Goal: Task Accomplishment & Management: Manage account settings

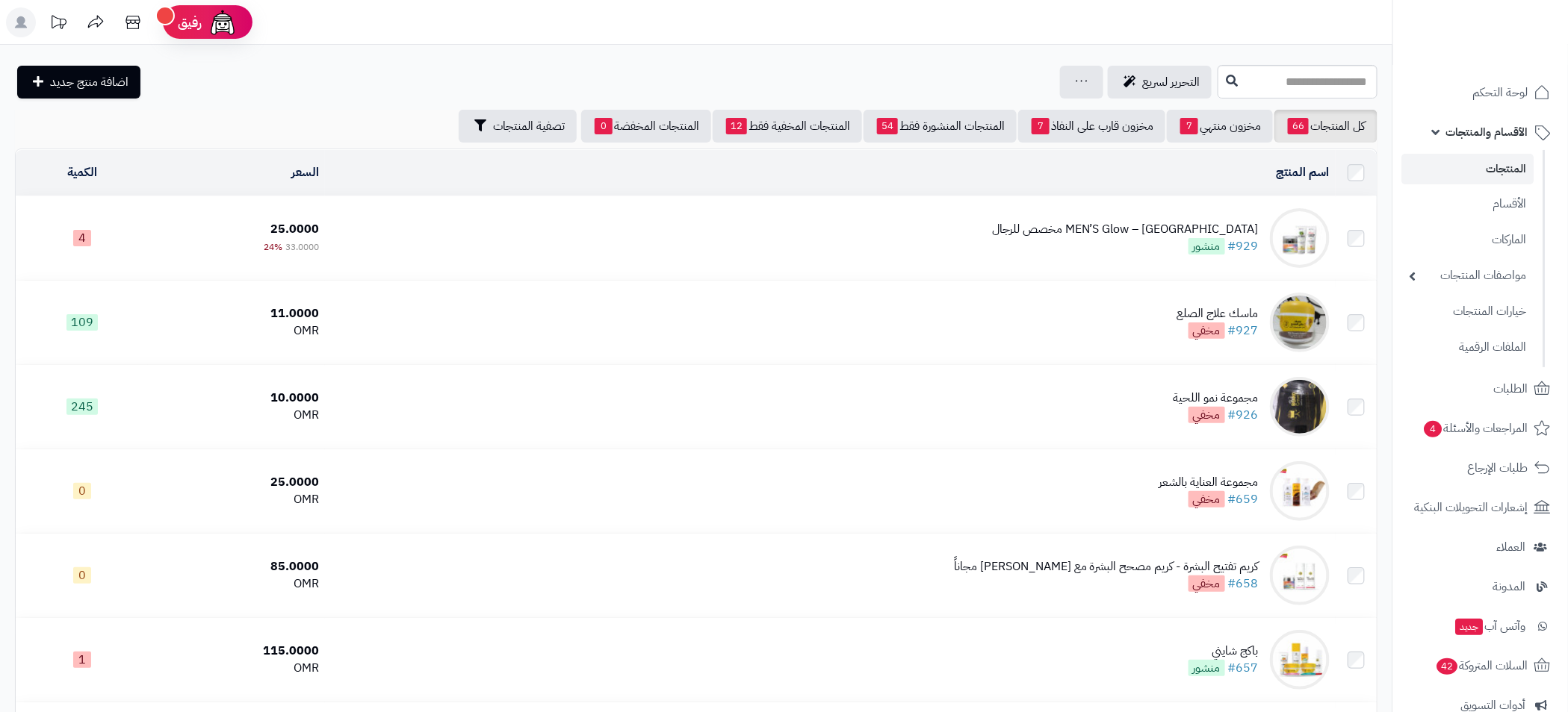
click at [1493, 133] on span "الأقسام والمنتجات" at bounding box center [1487, 132] width 82 height 21
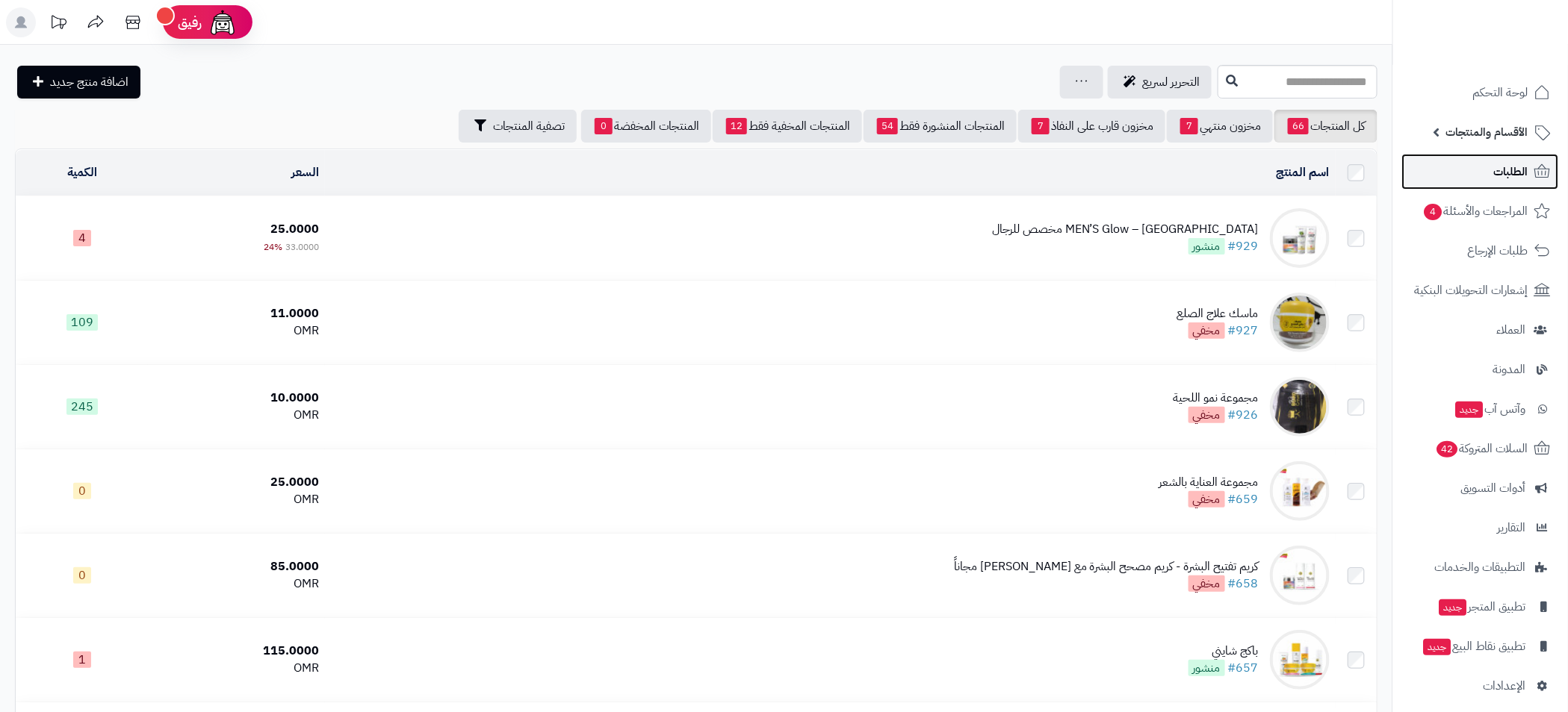
click at [1506, 174] on span "الطلبات" at bounding box center [1511, 171] width 35 height 21
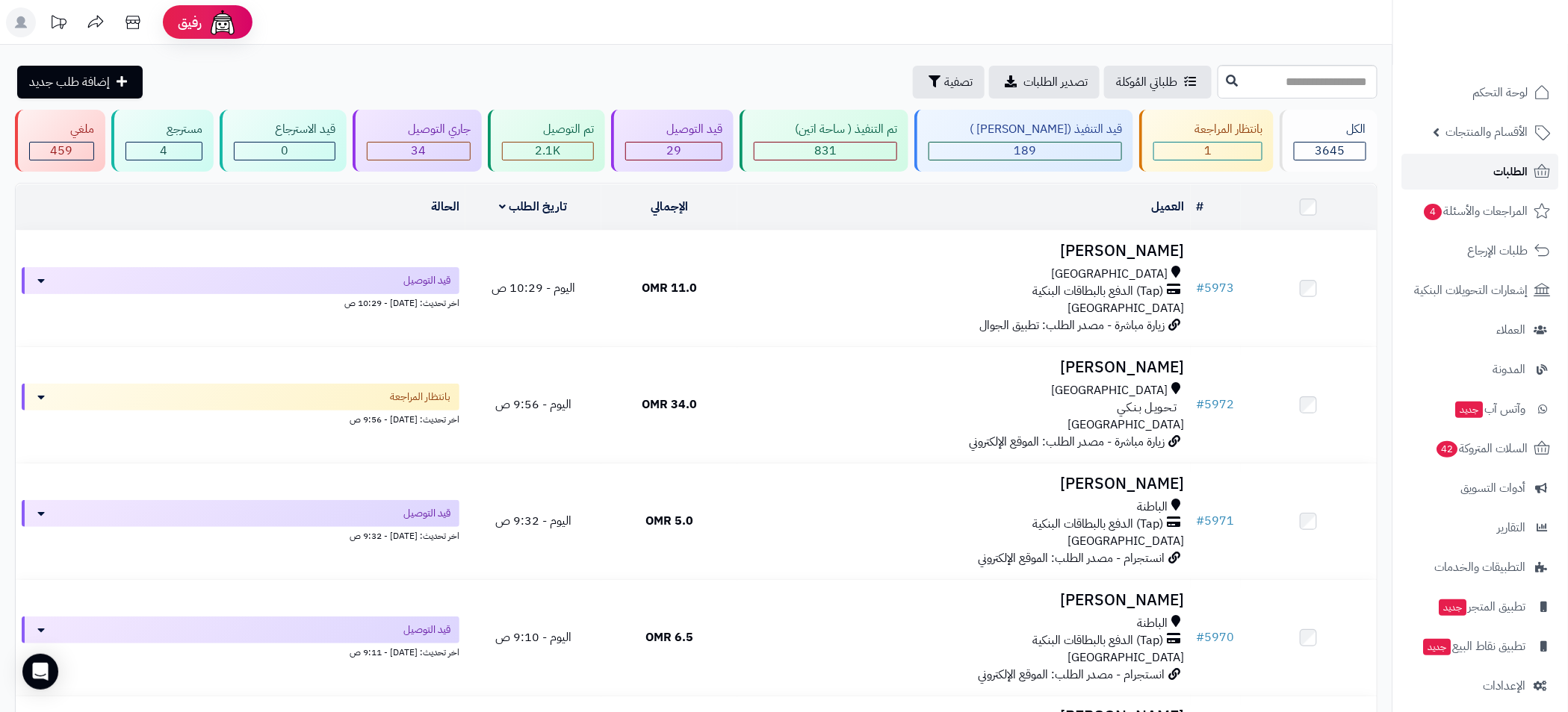
click at [1487, 172] on link "الطلبات" at bounding box center [1480, 172] width 157 height 36
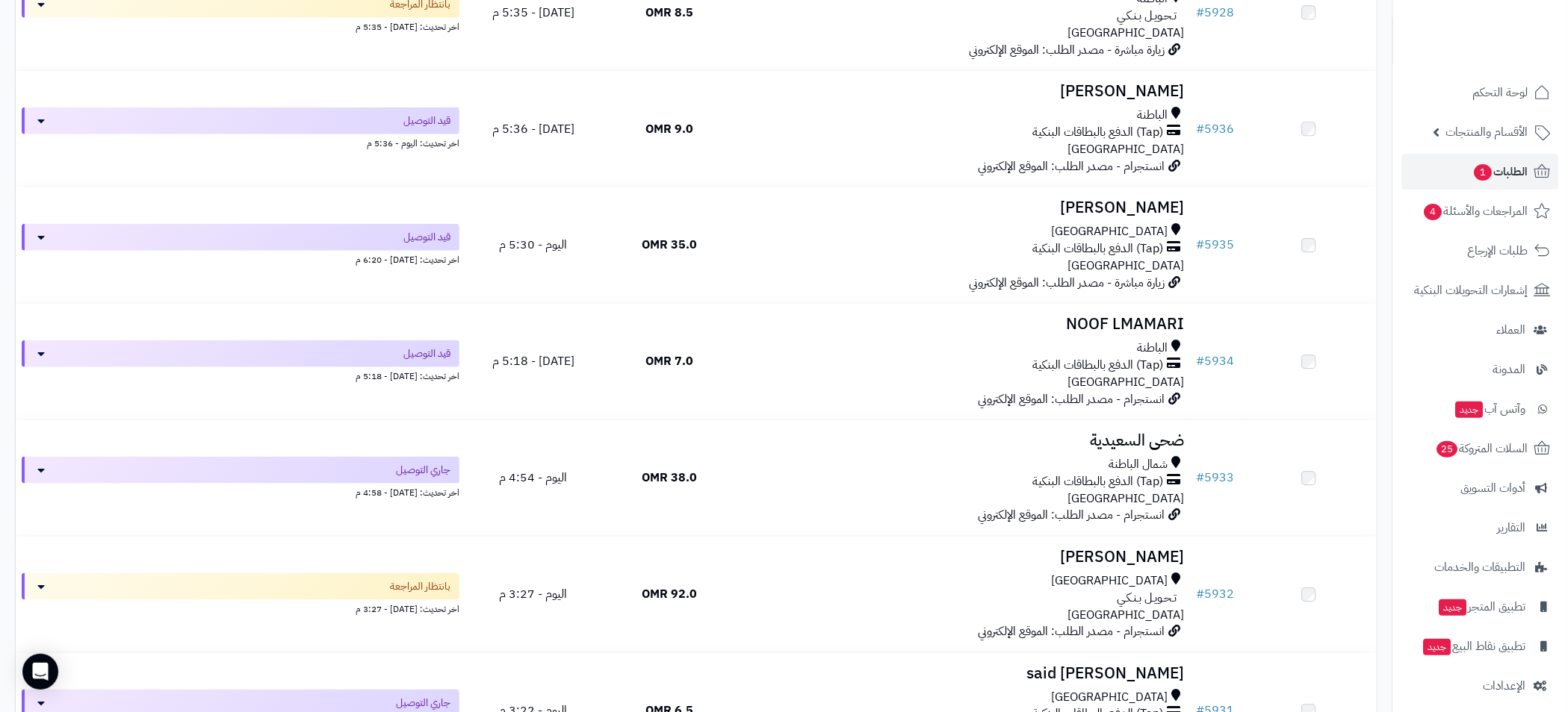
scroll to position [10, 0]
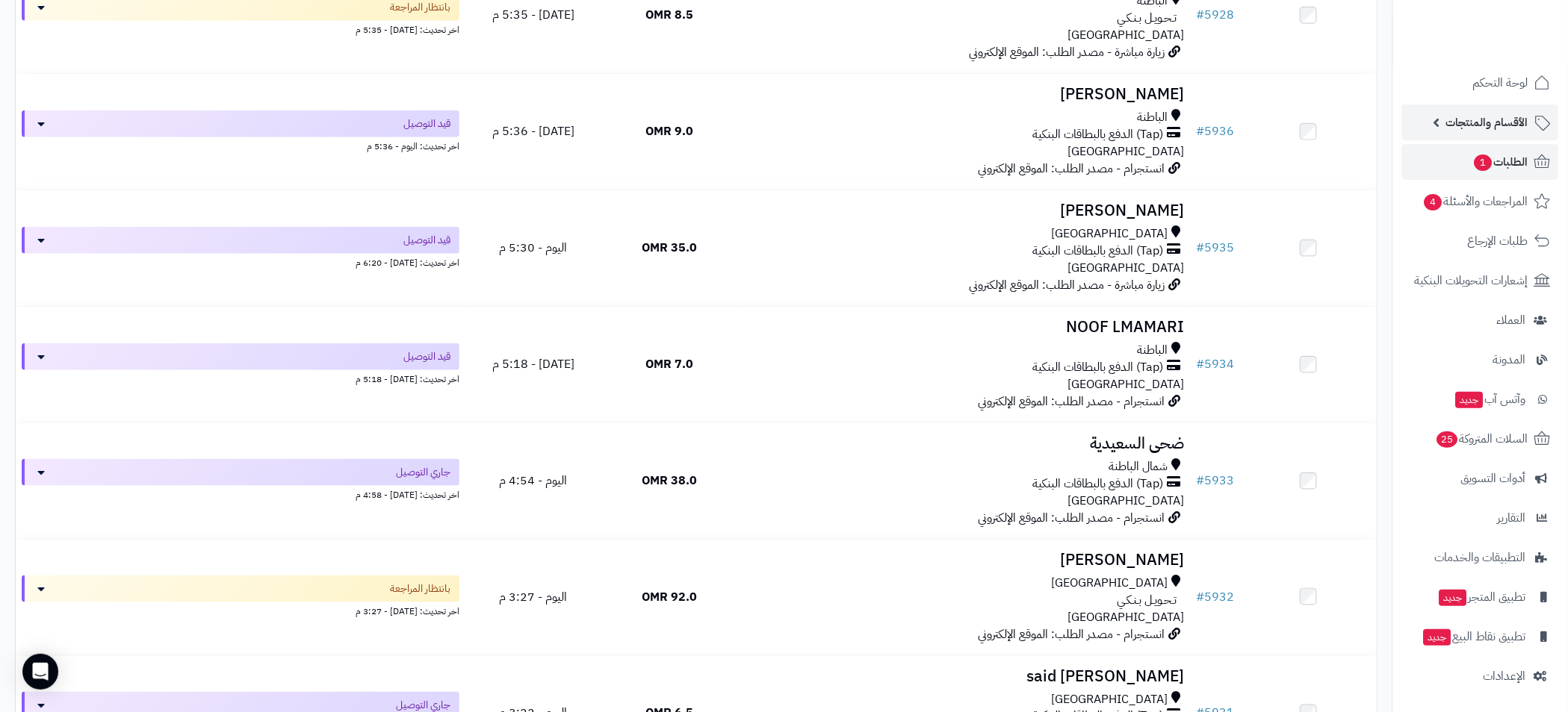
click at [1475, 119] on span "الأقسام والمنتجات" at bounding box center [1487, 122] width 82 height 21
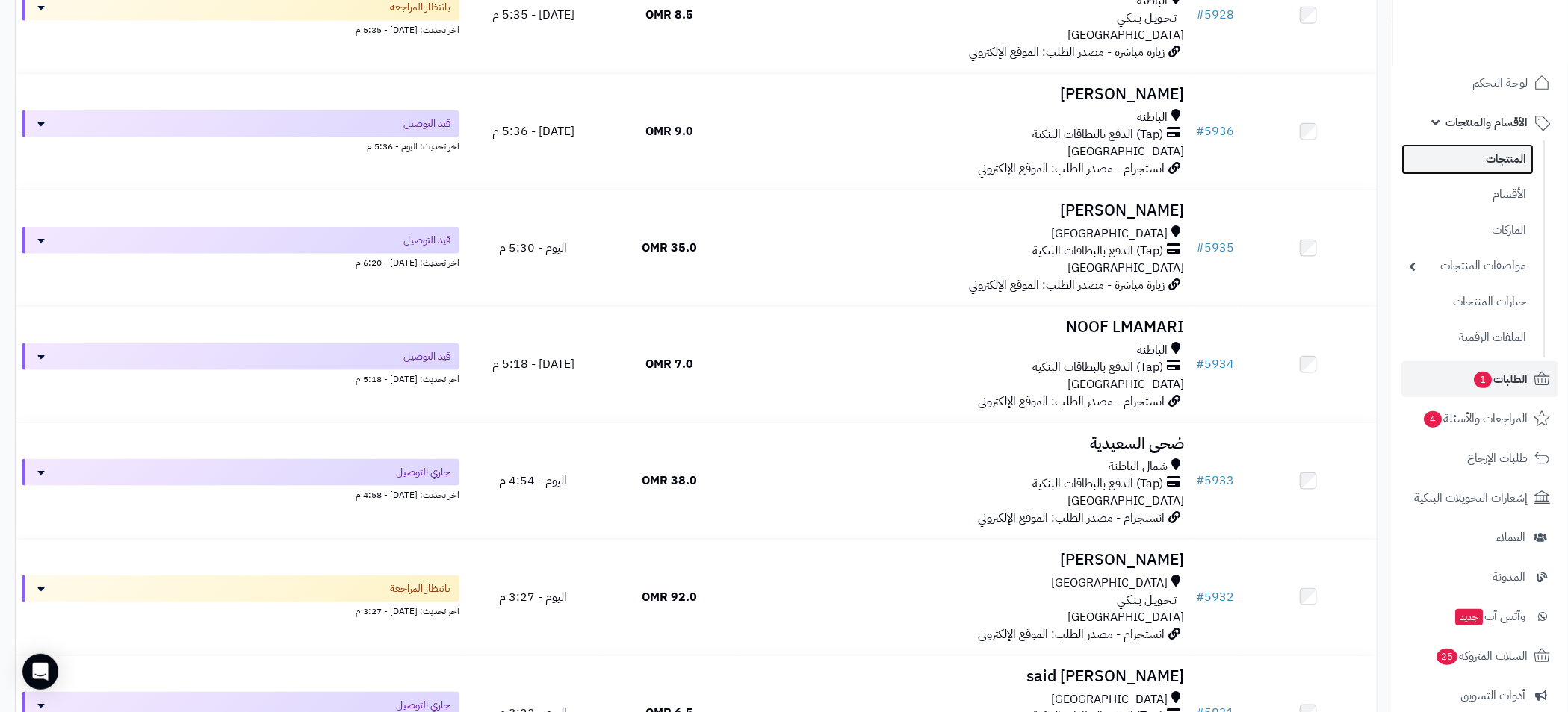
click at [1503, 164] on link "المنتجات" at bounding box center [1468, 159] width 132 height 30
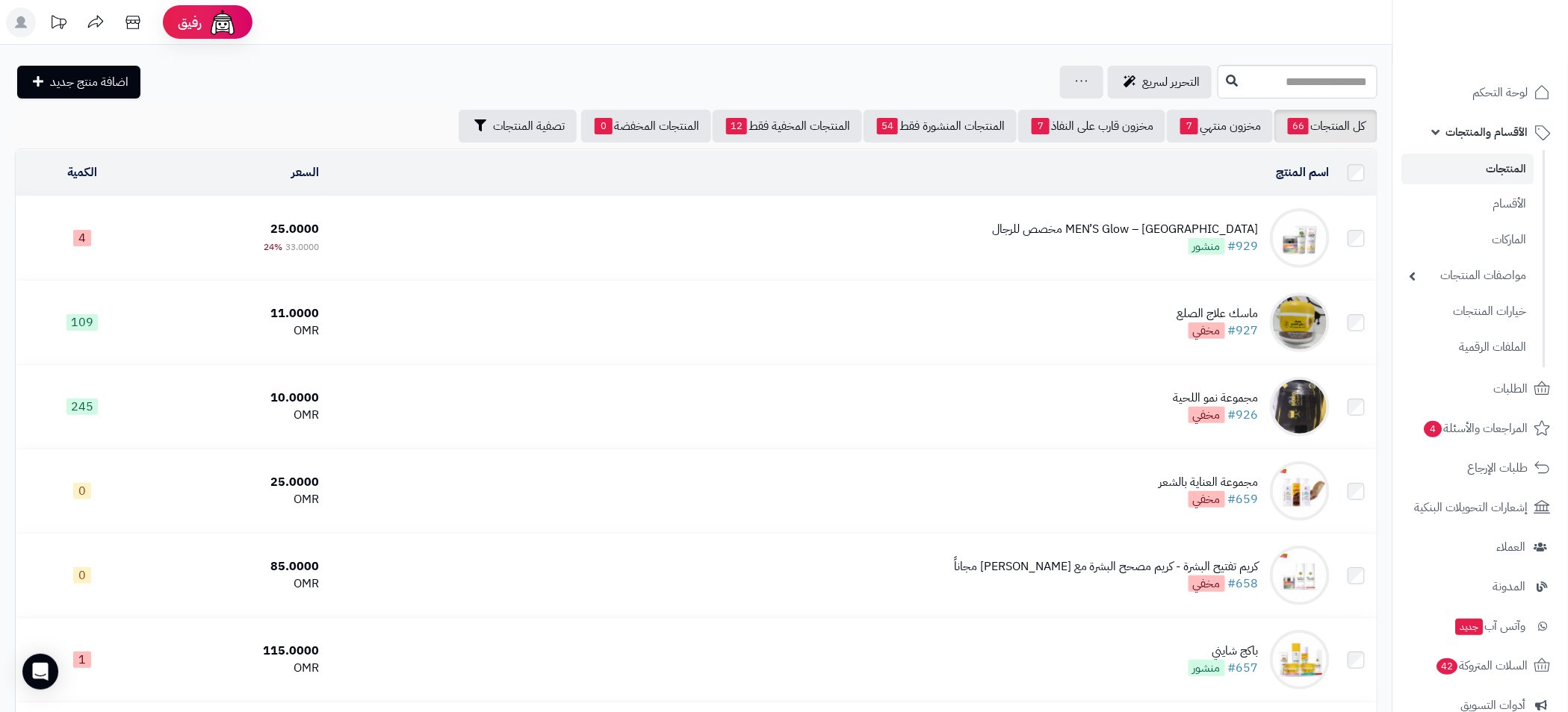
click at [1510, 173] on link "المنتجات" at bounding box center [1468, 169] width 132 height 30
click at [1234, 86] on input "text" at bounding box center [1297, 81] width 160 height 34
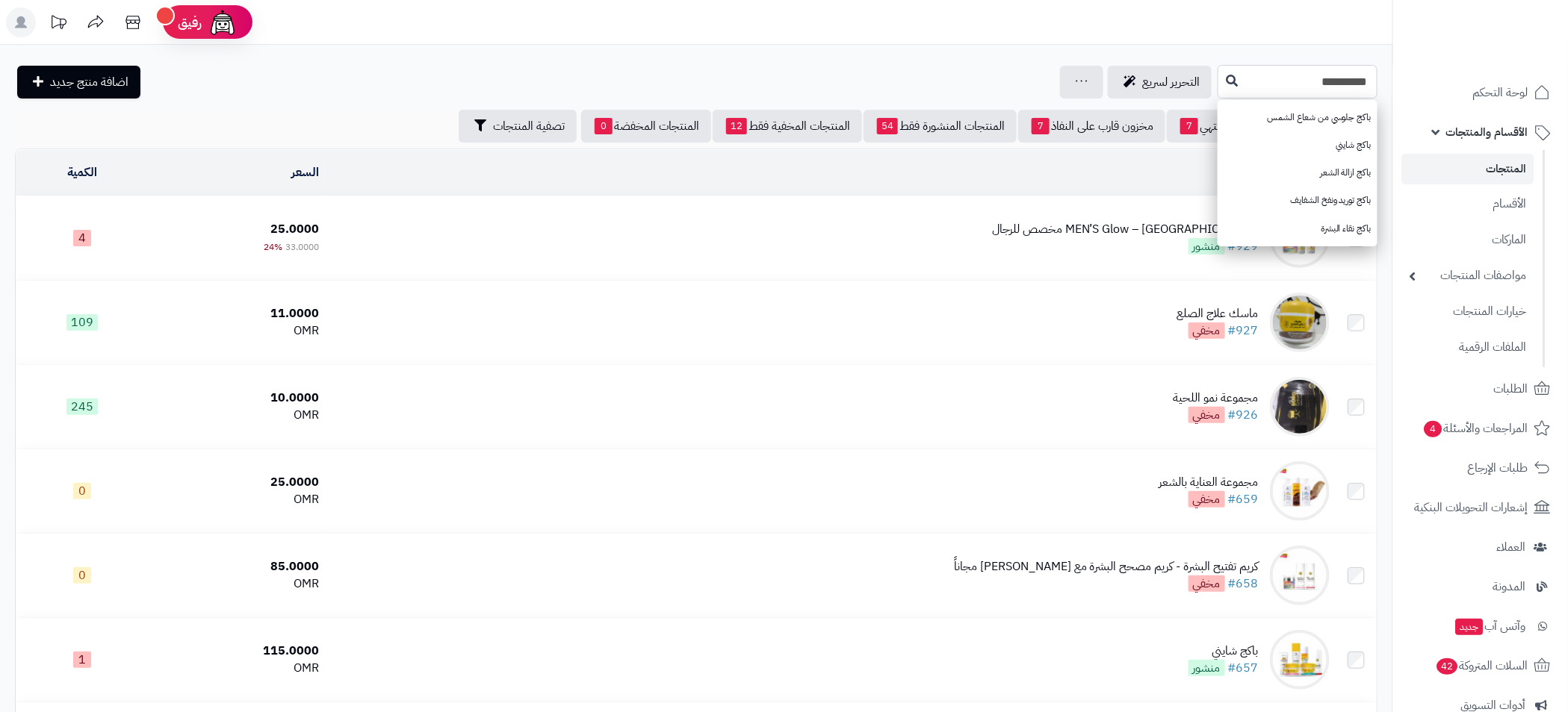
type input "**********"
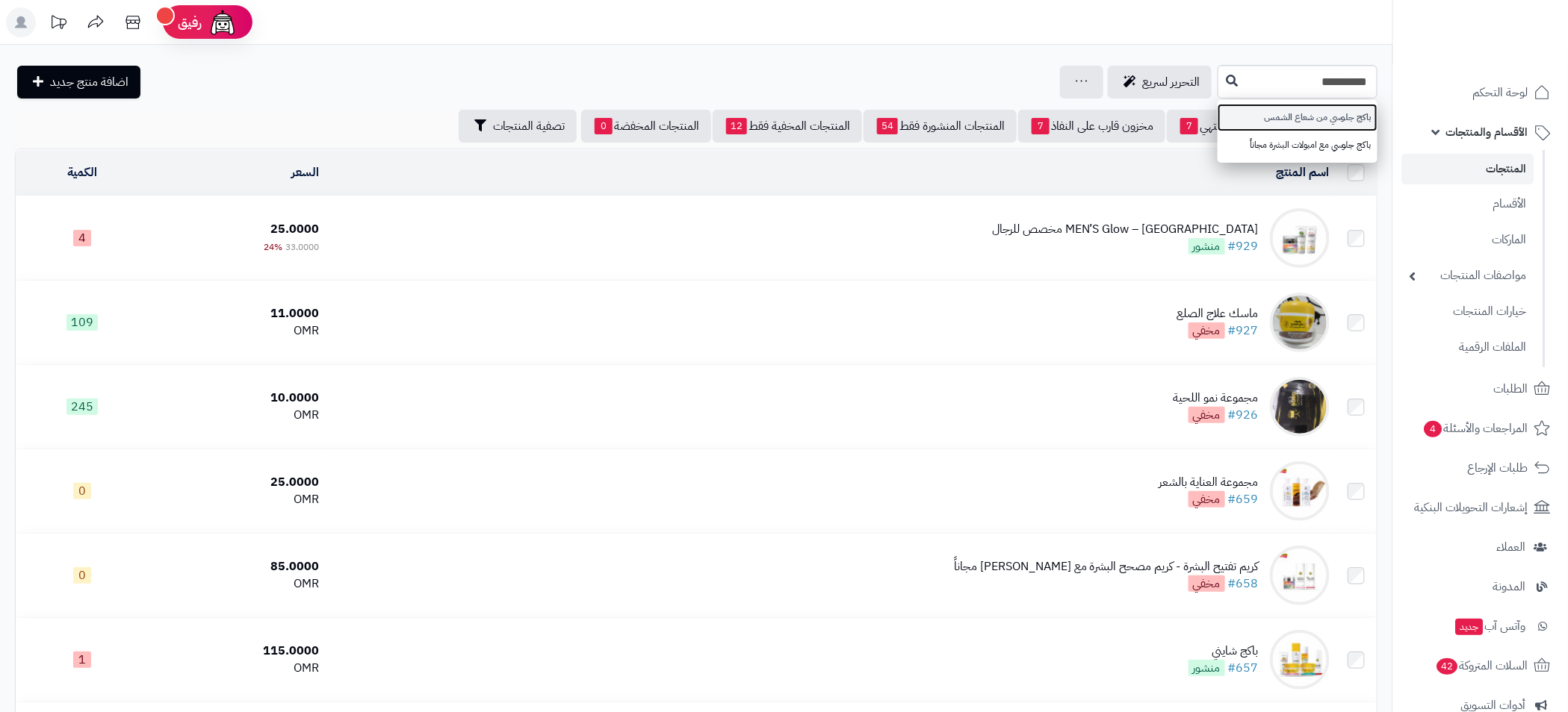
click at [1309, 118] on link "باكج جلوسي من شعاع الشمس" at bounding box center [1297, 118] width 160 height 28
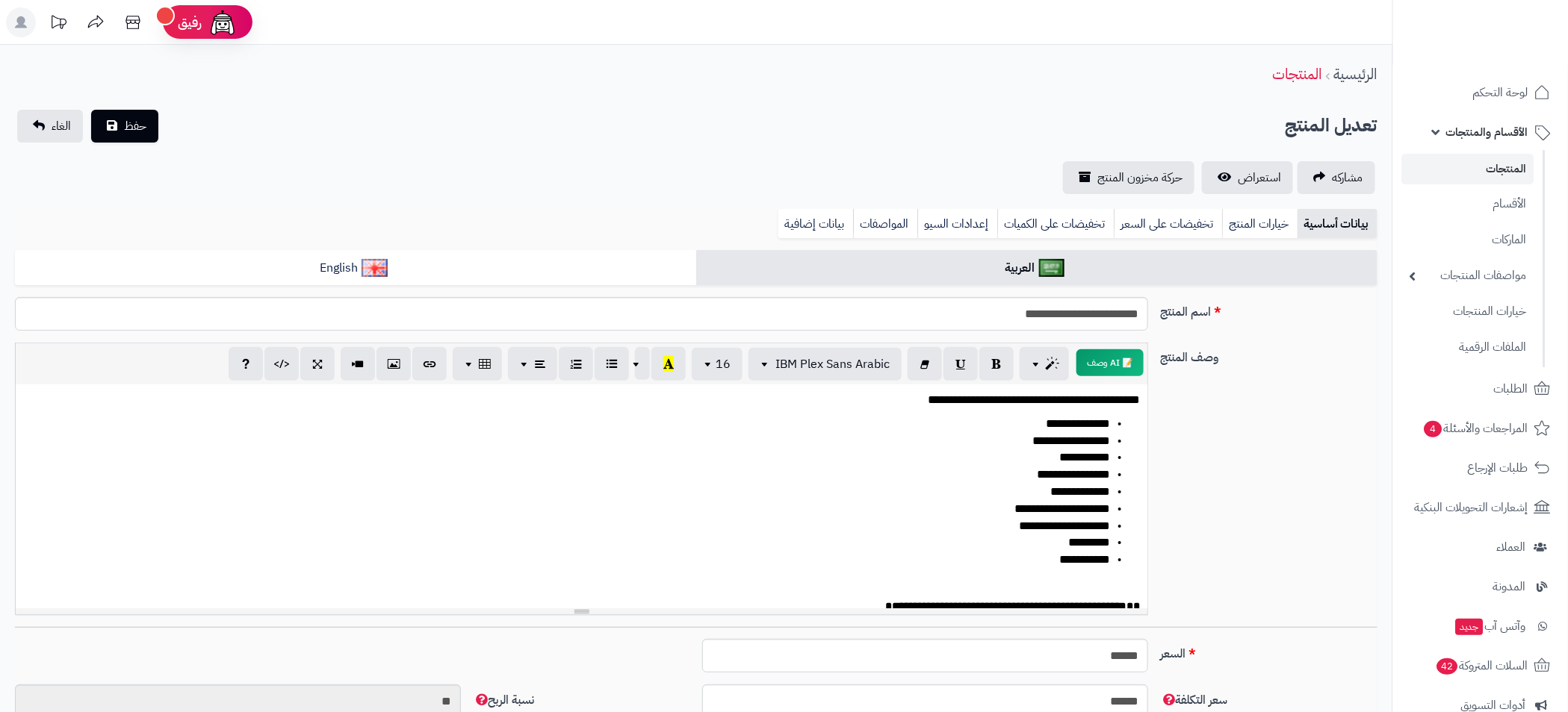
click at [1514, 167] on link "المنتجات" at bounding box center [1468, 169] width 132 height 30
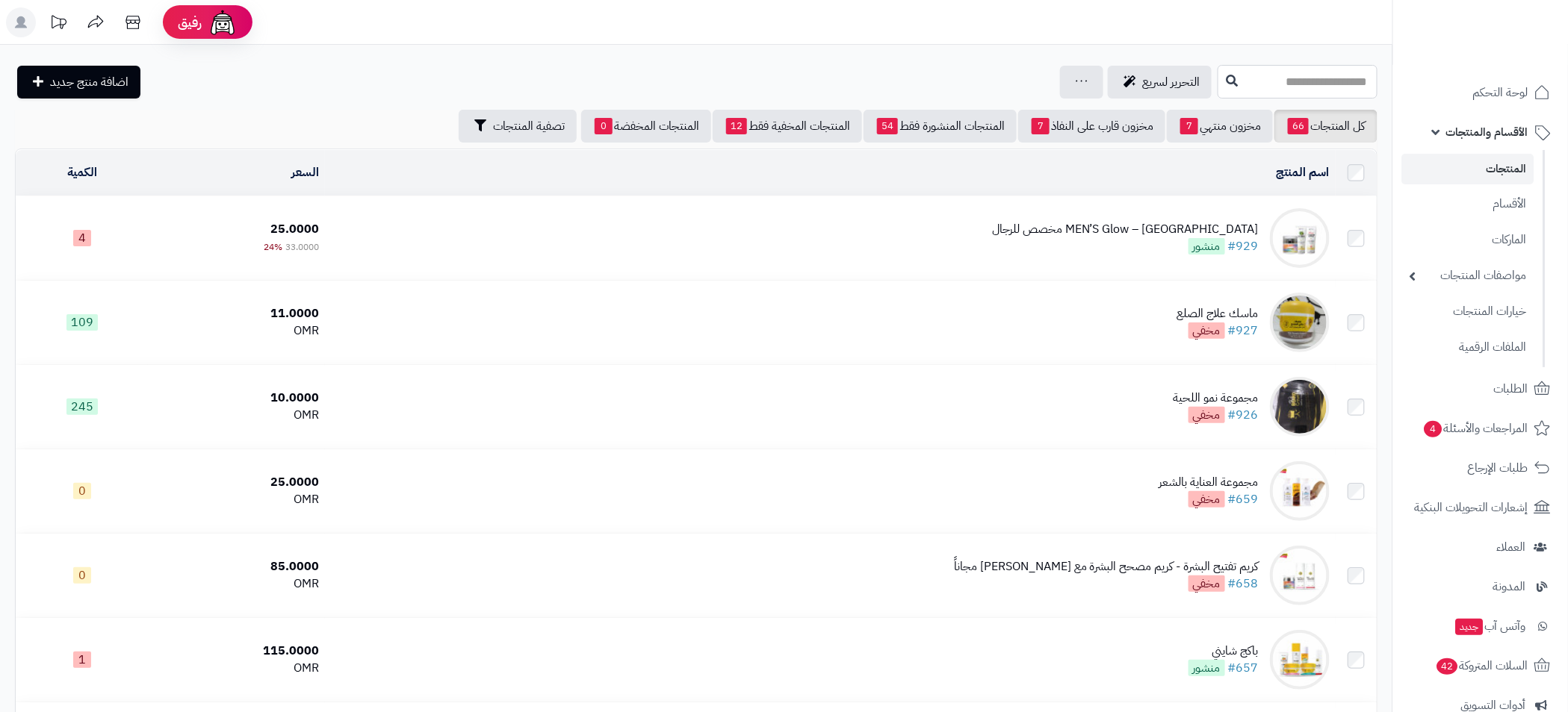
click at [1323, 85] on input "text" at bounding box center [1297, 81] width 160 height 34
type input "**********"
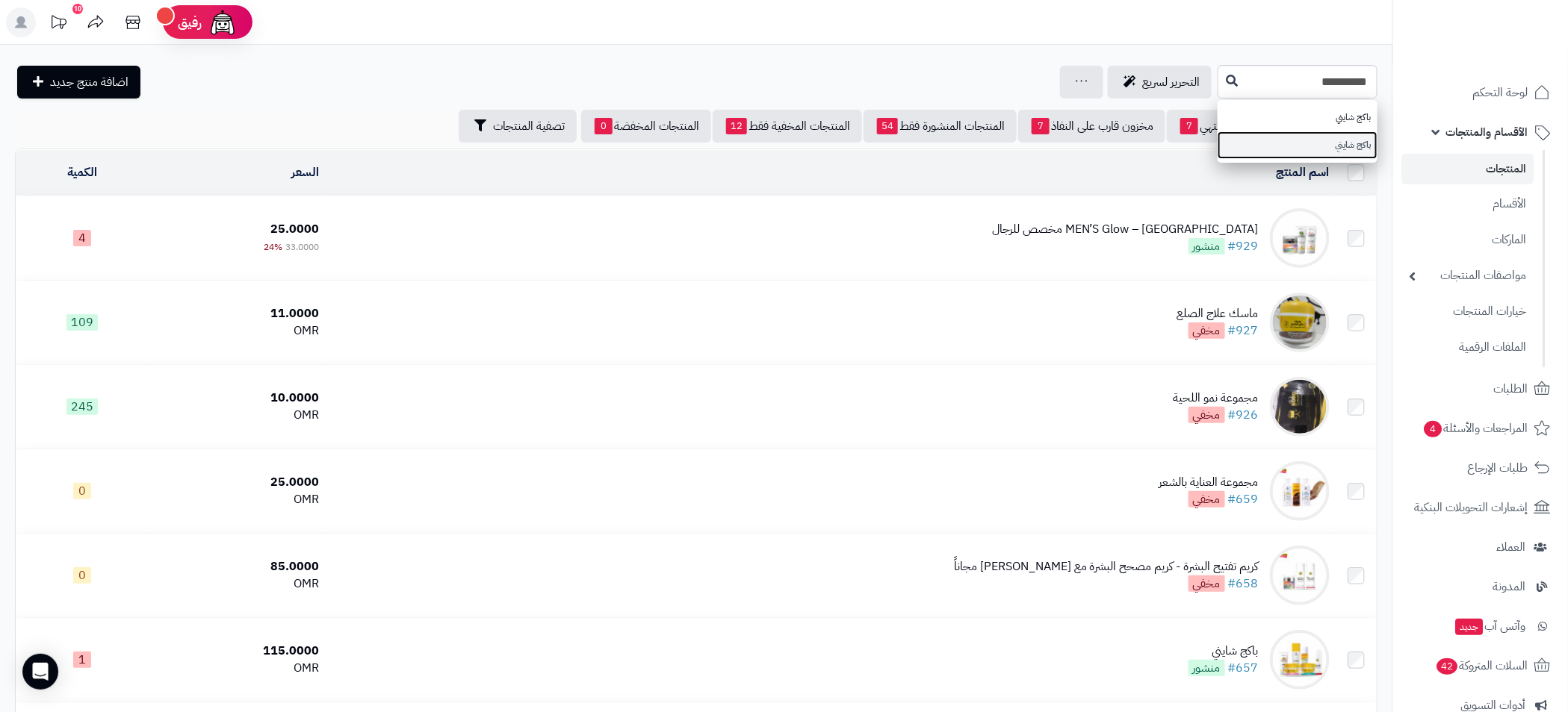
click at [1343, 145] on link "باكج شايني" at bounding box center [1297, 146] width 160 height 28
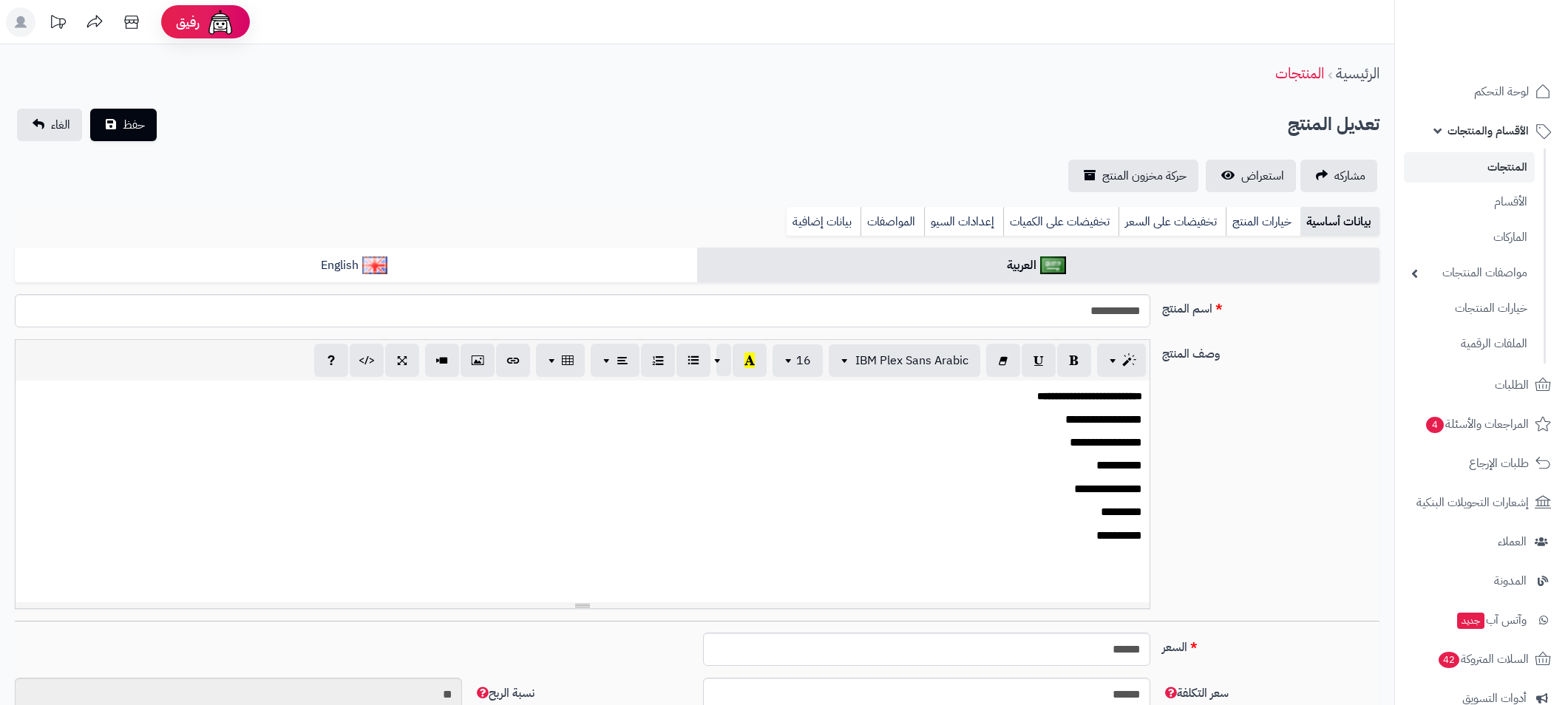
select select
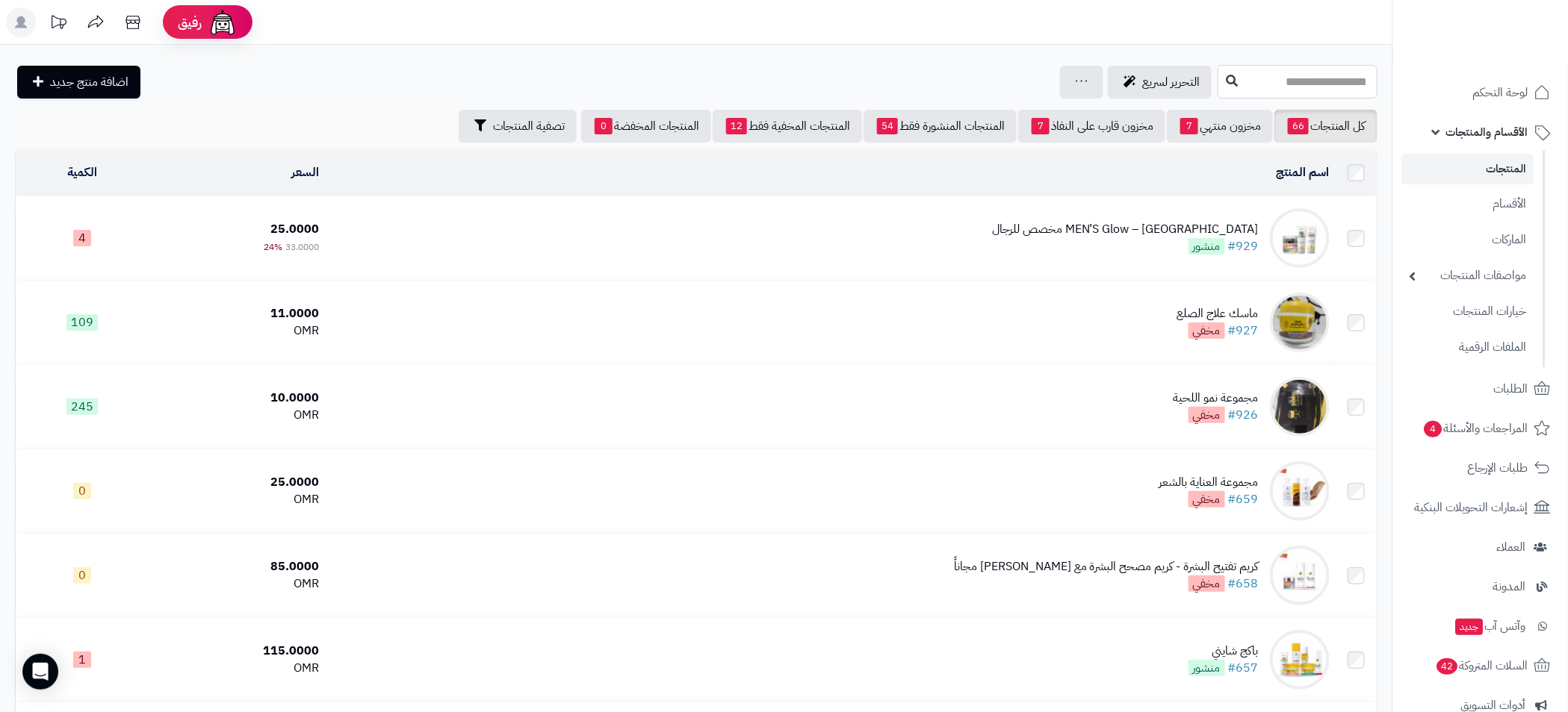
click at [1262, 70] on input "text" at bounding box center [1297, 81] width 160 height 34
type input "**********"
click at [1341, 109] on link "باكج شايني" at bounding box center [1297, 118] width 160 height 28
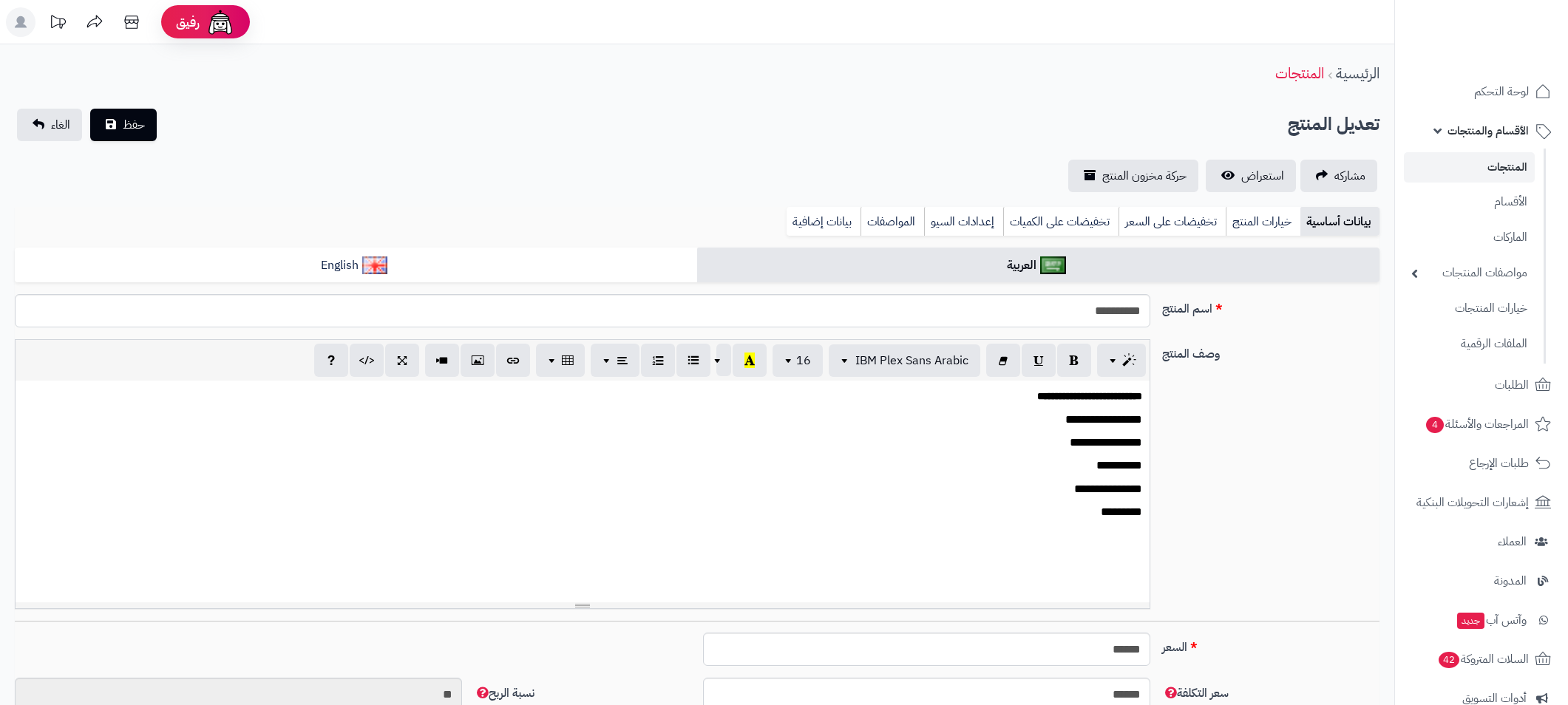
select select
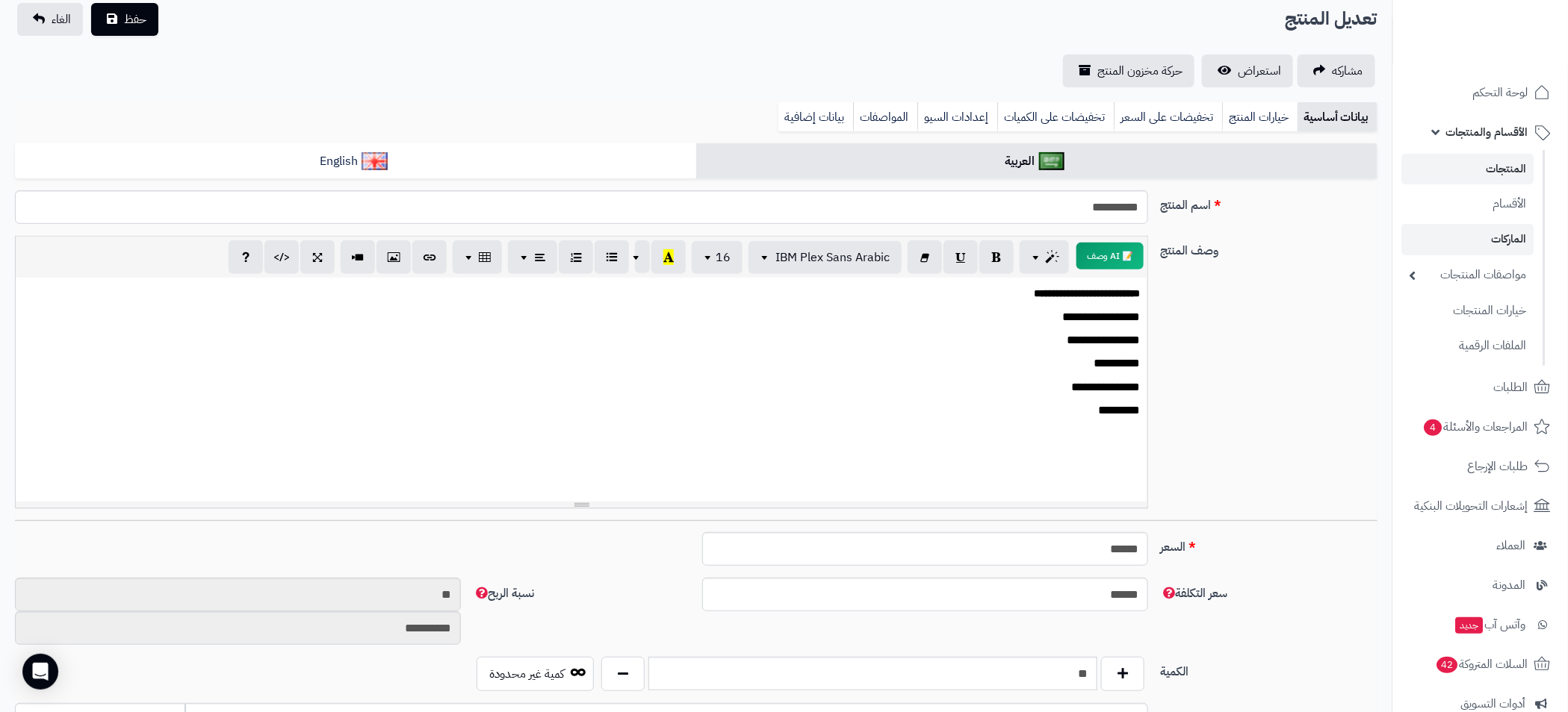
scroll to position [81, 0]
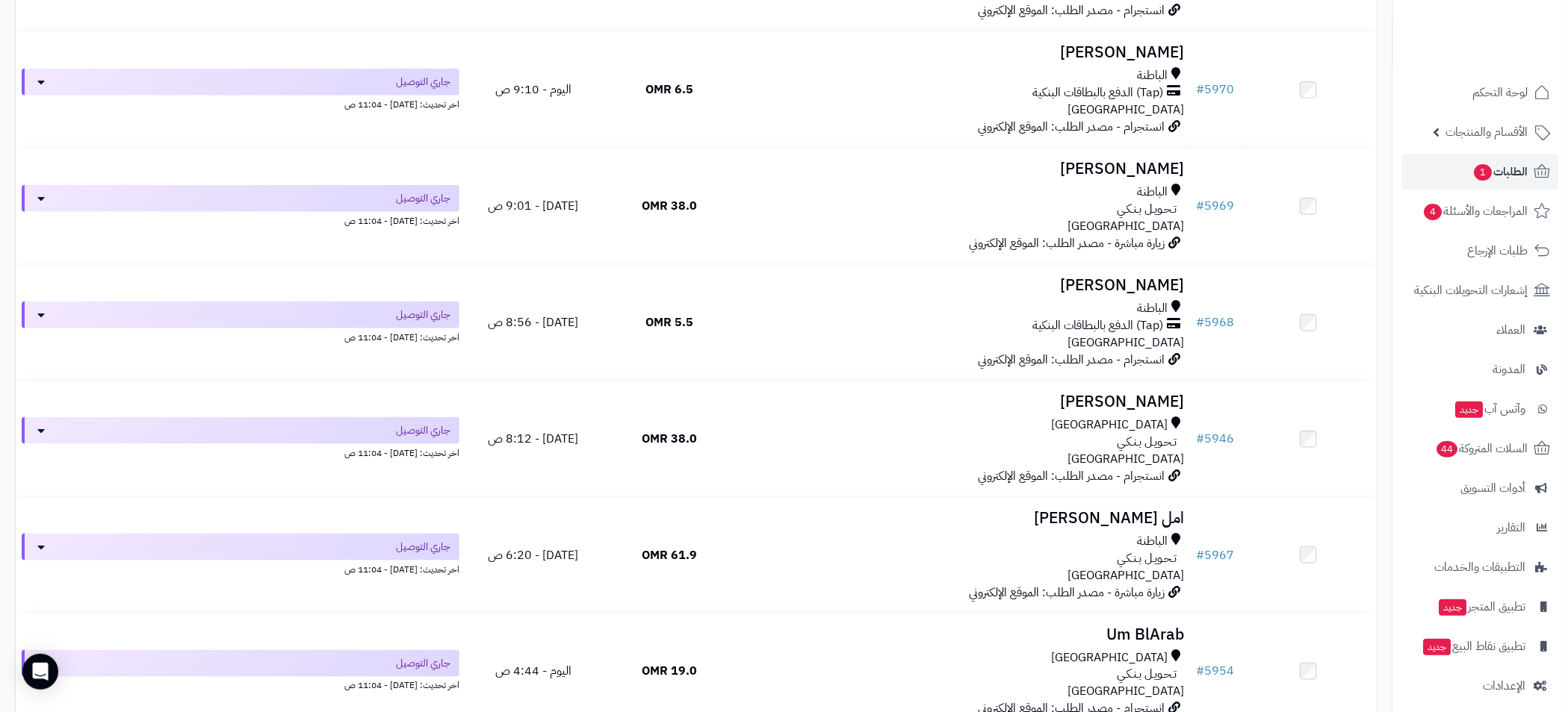
scroll to position [672, 0]
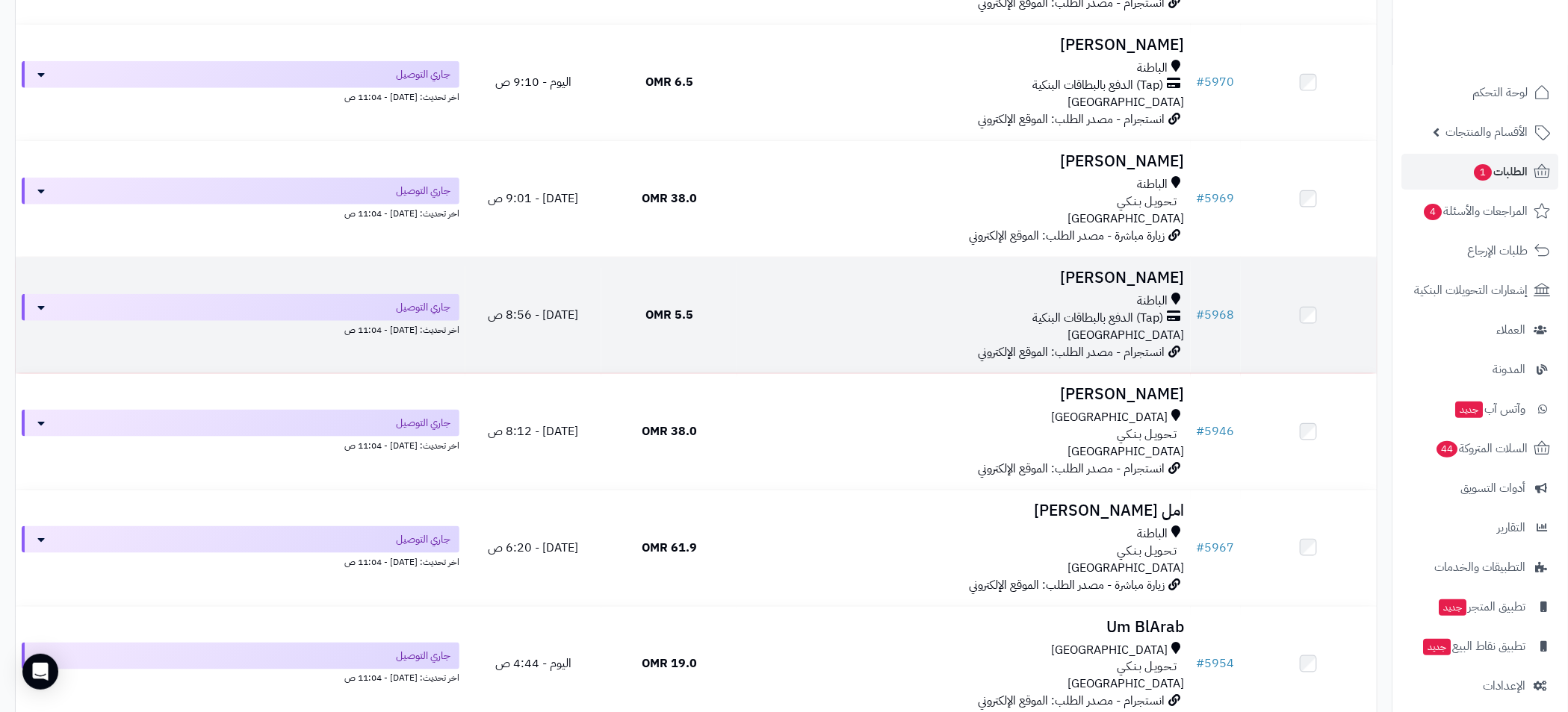
click at [798, 303] on div "الباطنة" at bounding box center [963, 301] width 442 height 17
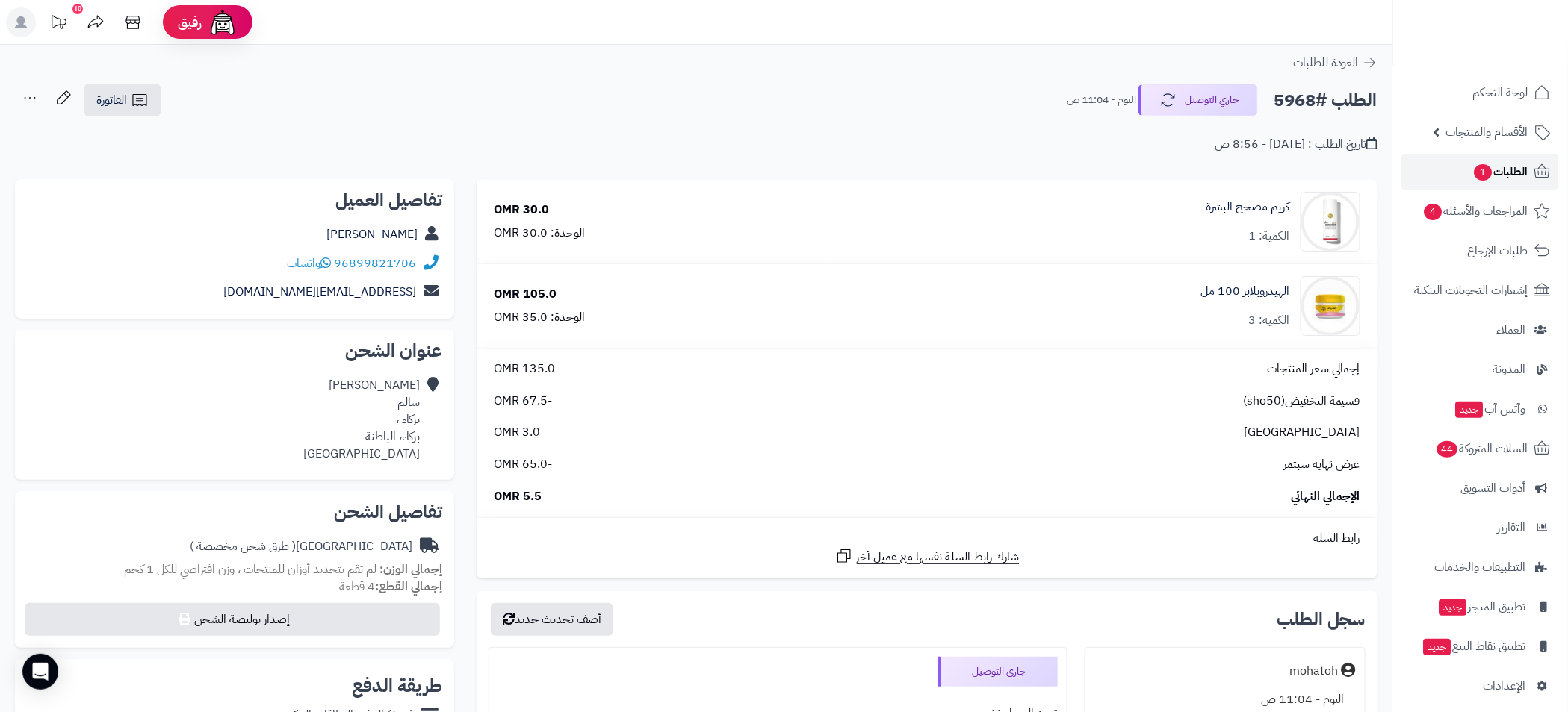
click at [1519, 164] on span "الطلبات 1" at bounding box center [1500, 171] width 55 height 21
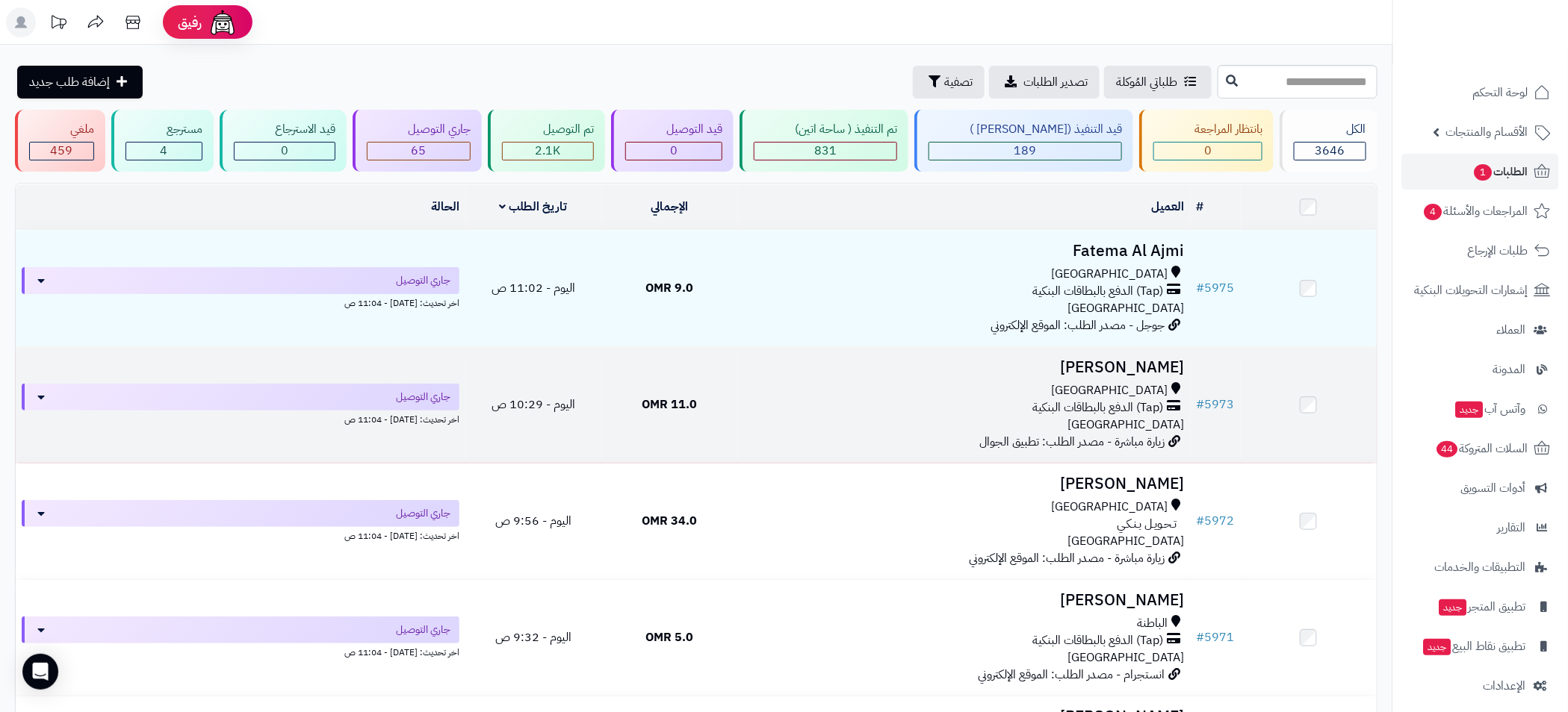
click at [871, 391] on div "مسقط" at bounding box center [963, 391] width 442 height 17
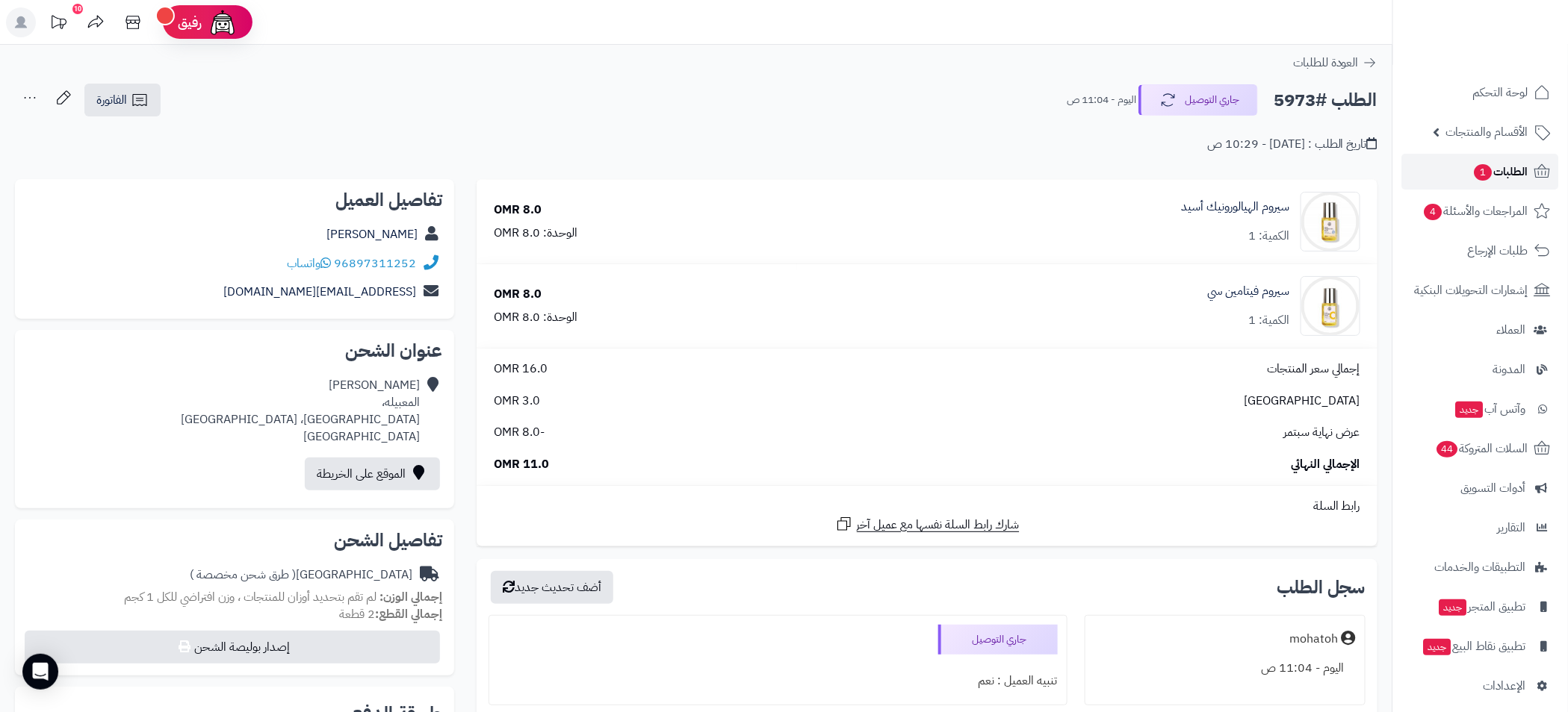
click at [1482, 170] on span "1" at bounding box center [1483, 173] width 18 height 16
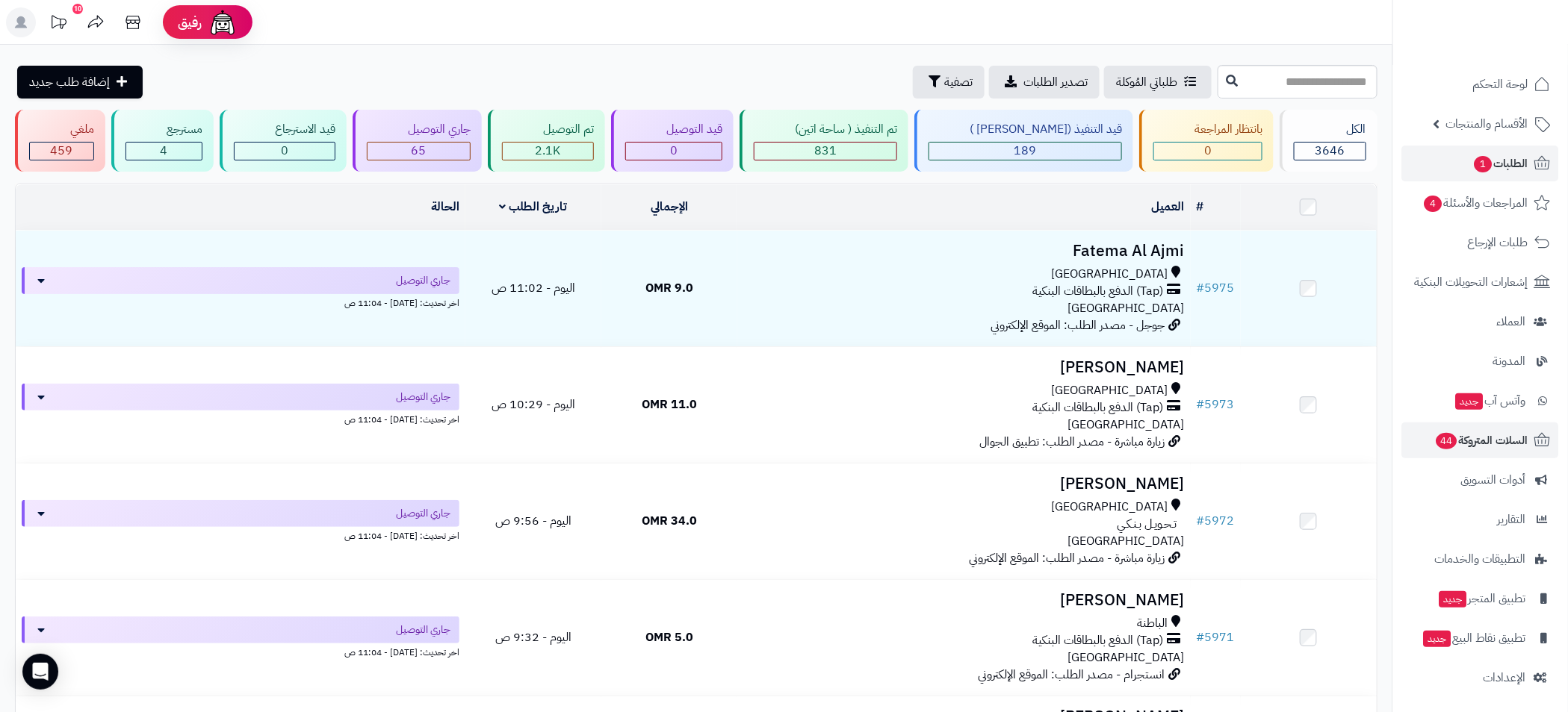
scroll to position [10, 0]
click at [1507, 483] on span "أدوات التسويق" at bounding box center [1493, 478] width 65 height 21
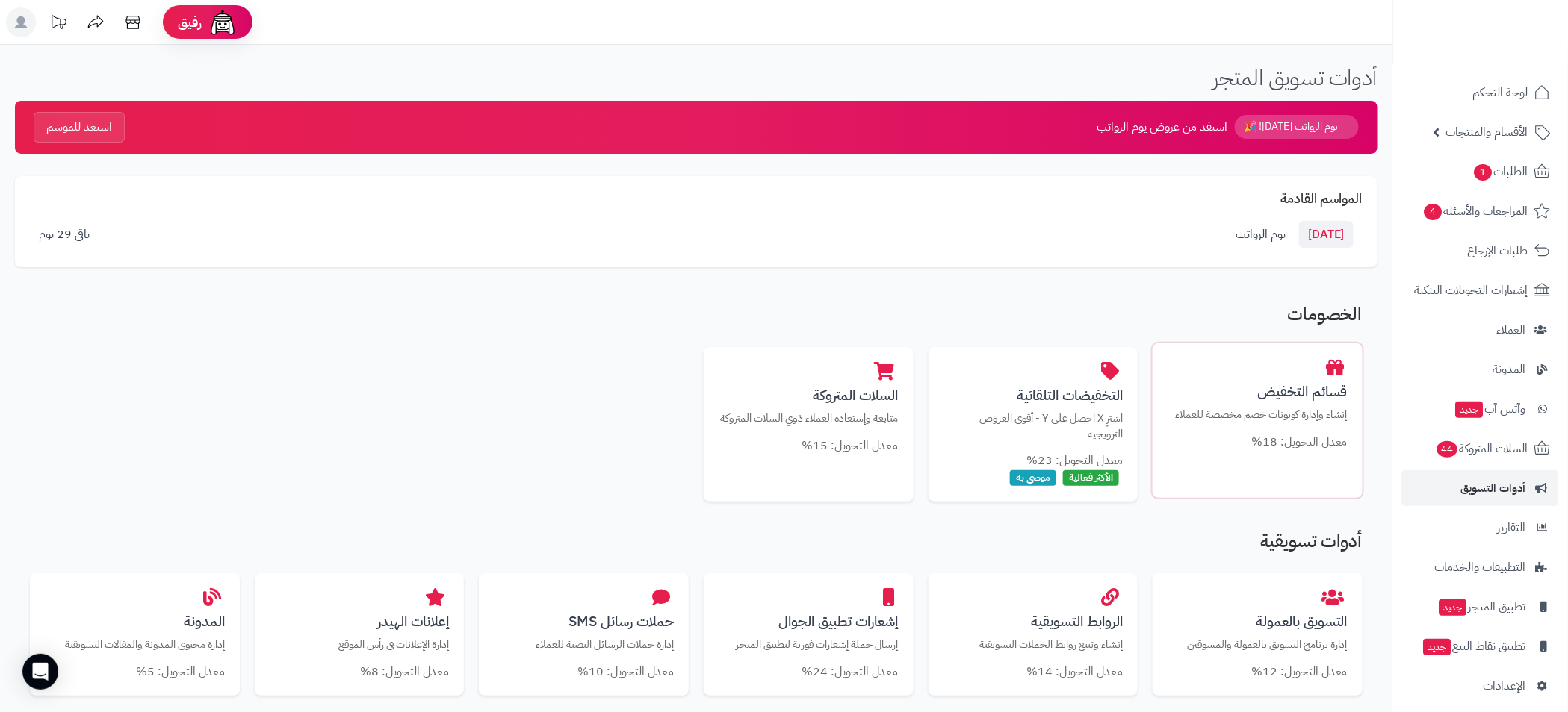
scroll to position [335, 0]
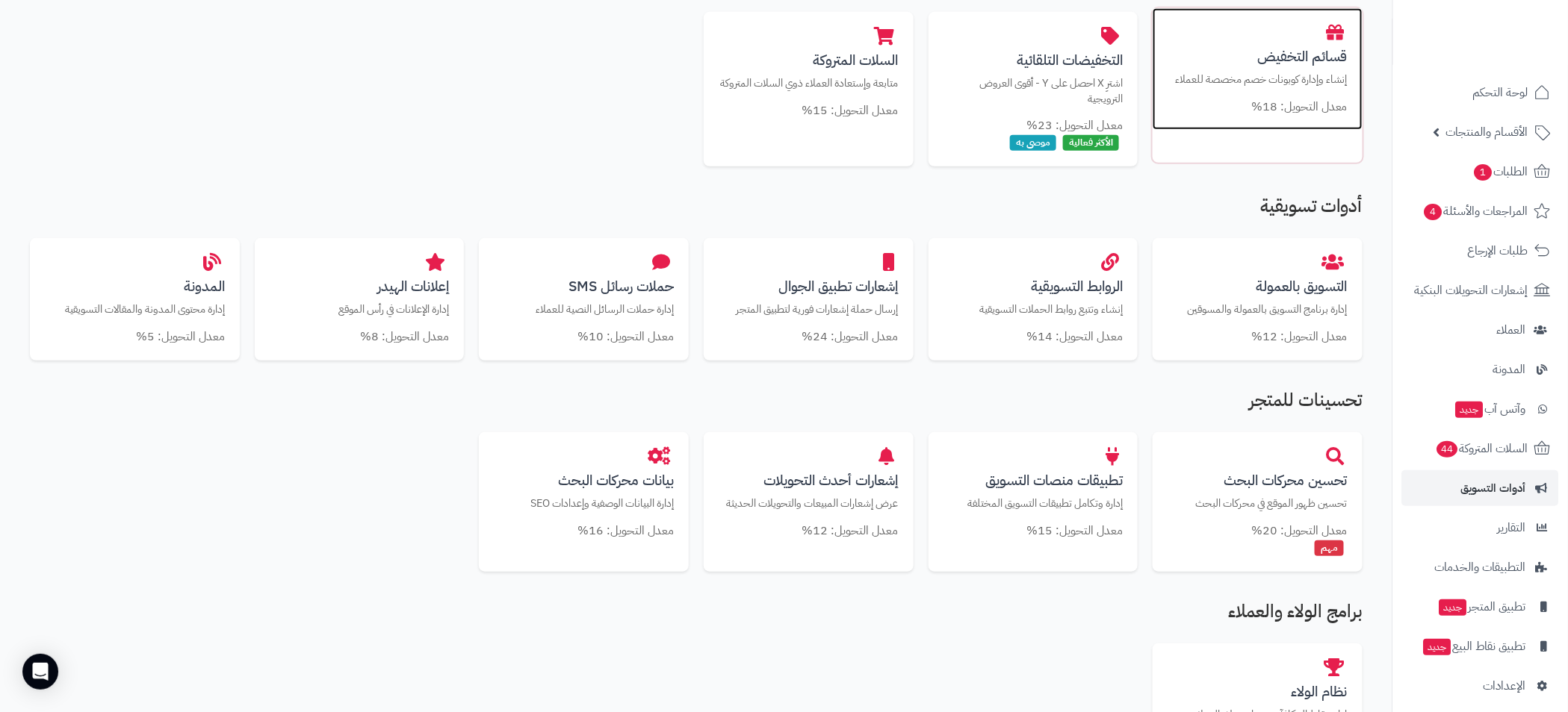
click at [1279, 118] on div "قسائم التخفيض إنشاء وإدارة كوبونات خصم مخصصة للعملاء معدل التحويل: 18%" at bounding box center [1257, 69] width 210 height 123
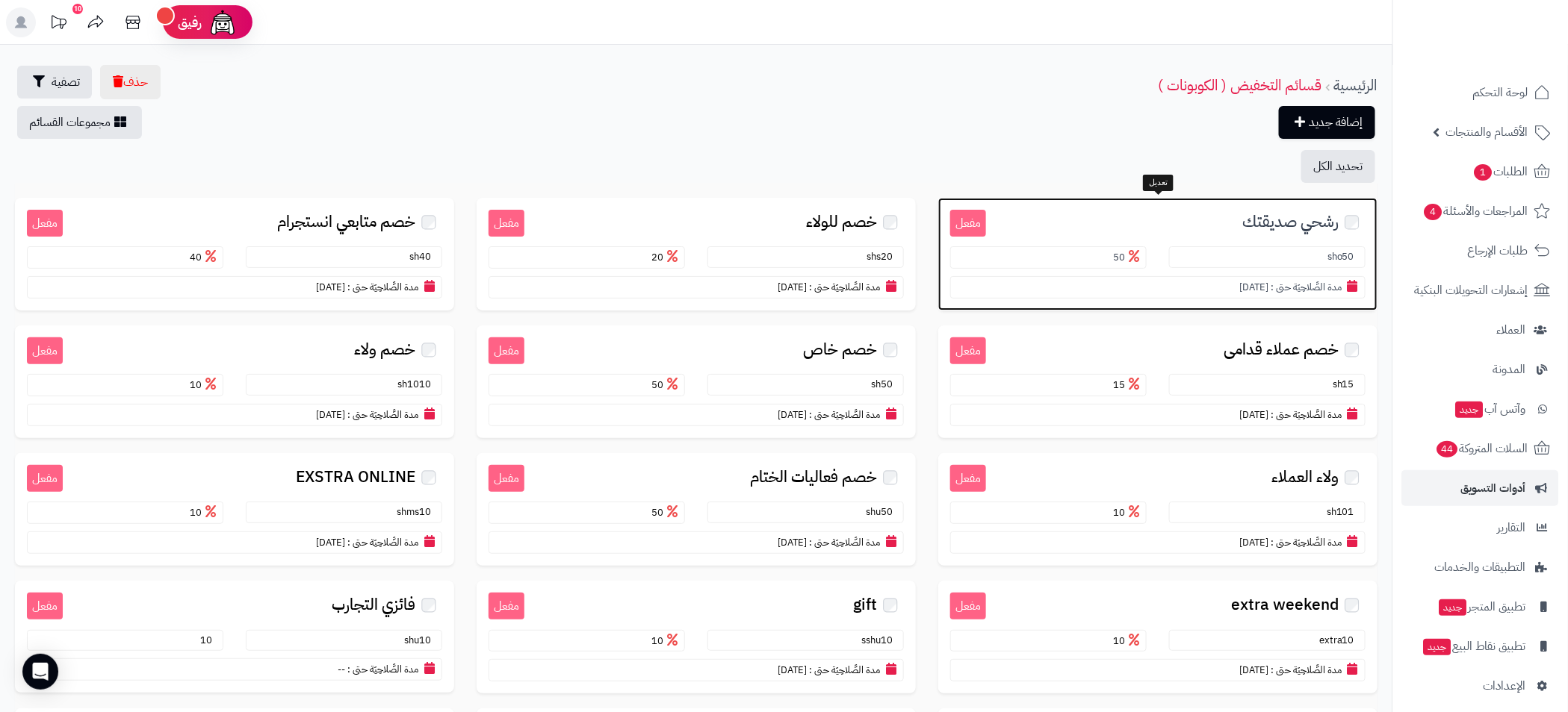
click at [1227, 227] on h3 "رشحي صديقتك" at bounding box center [1175, 220] width 379 height 22
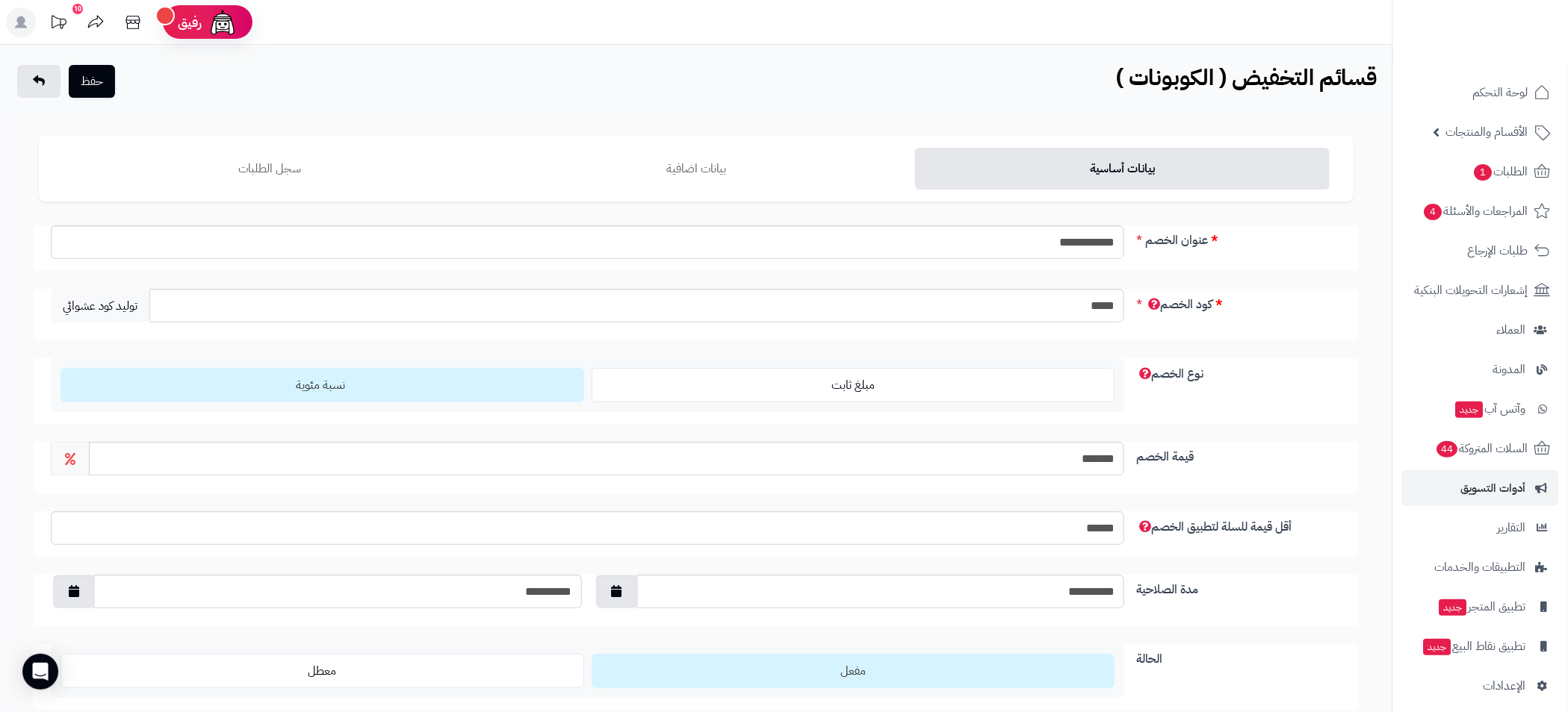
scroll to position [156, 0]
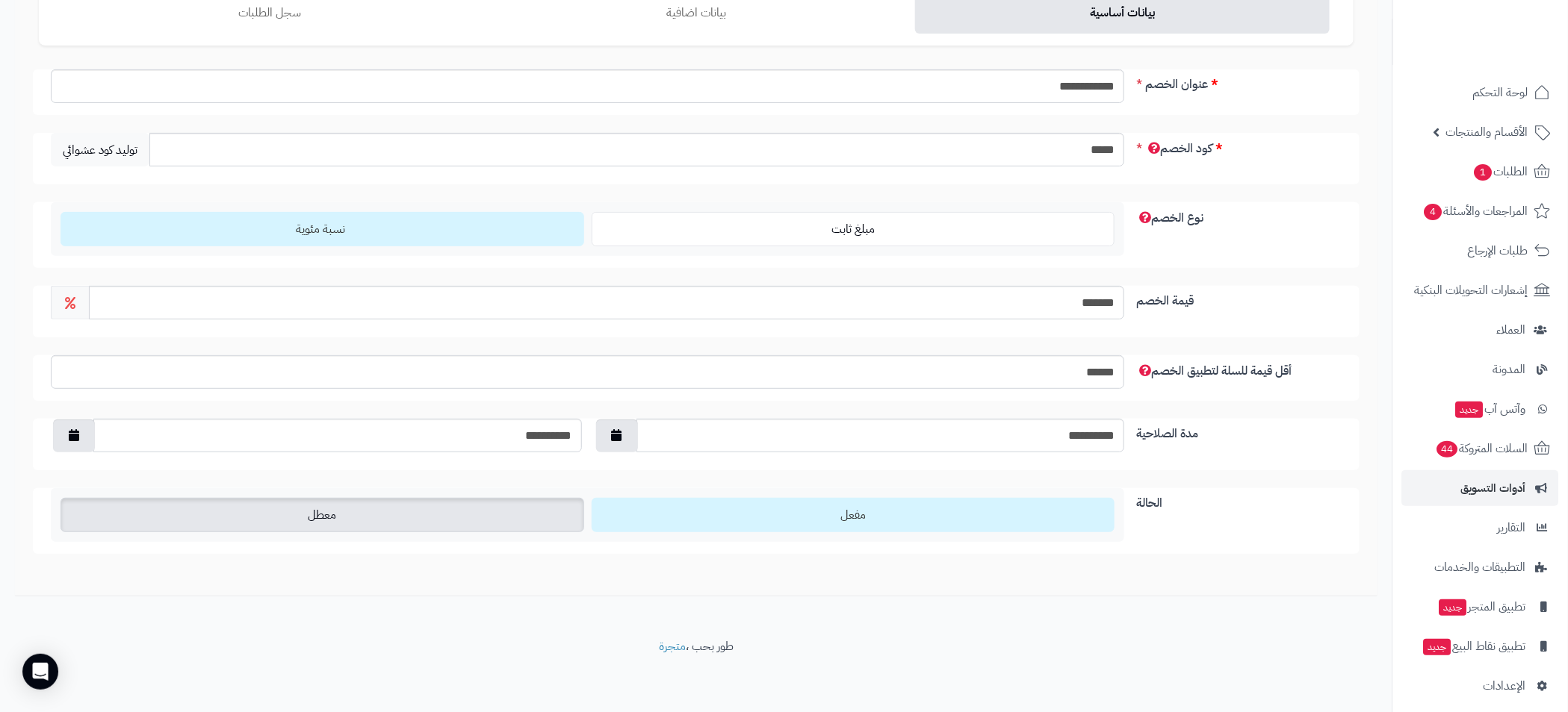
click at [433, 519] on label "معطل" at bounding box center [322, 516] width 523 height 35
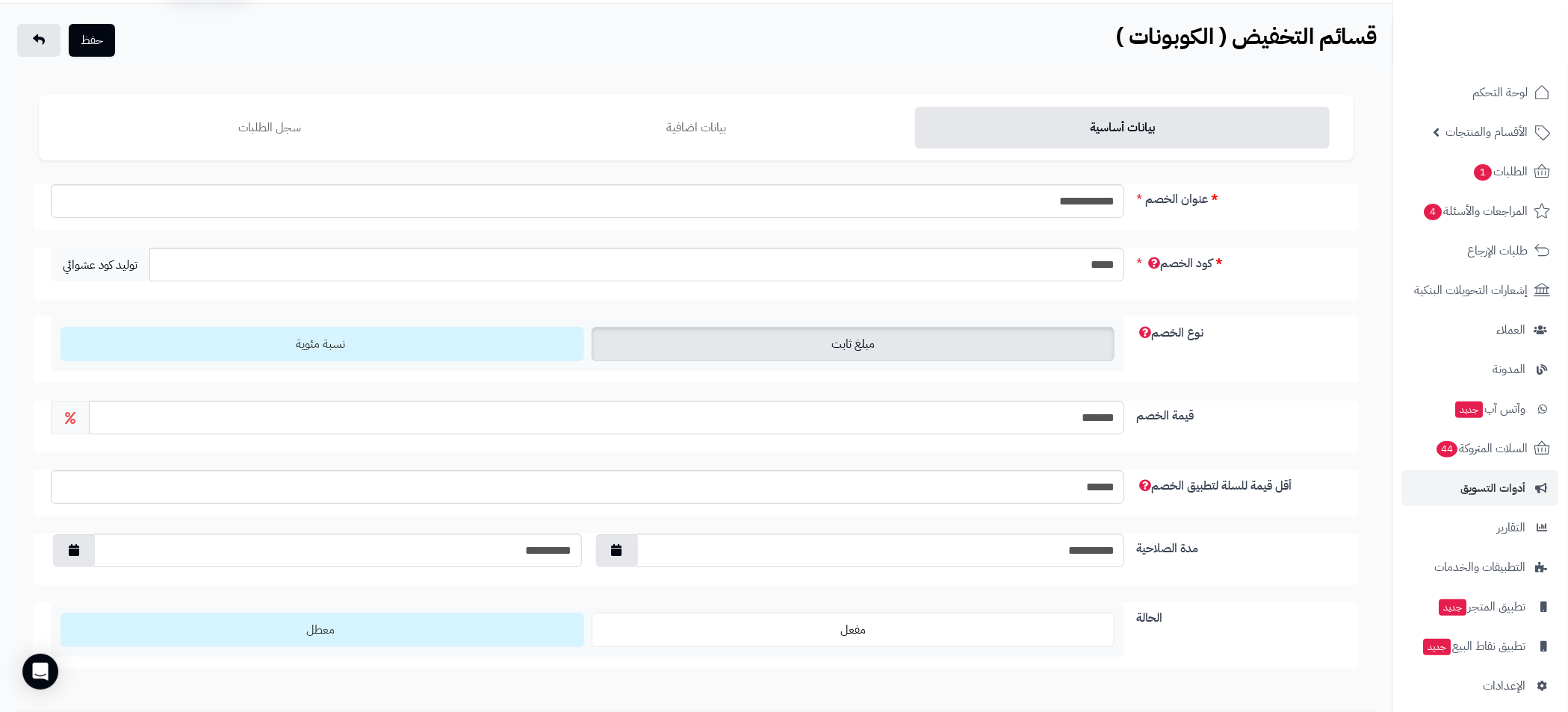
scroll to position [0, 0]
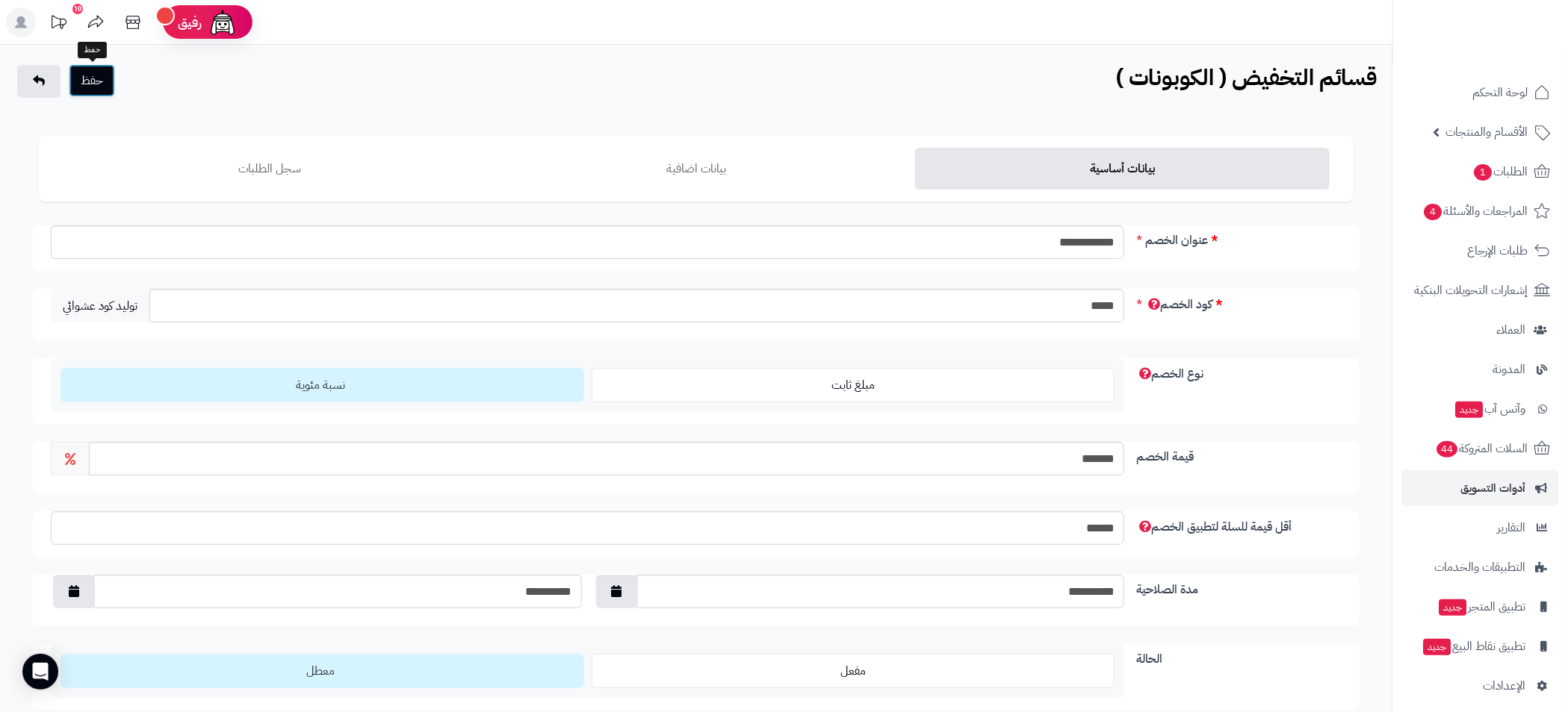
click at [101, 86] on button "حفظ" at bounding box center [92, 81] width 46 height 33
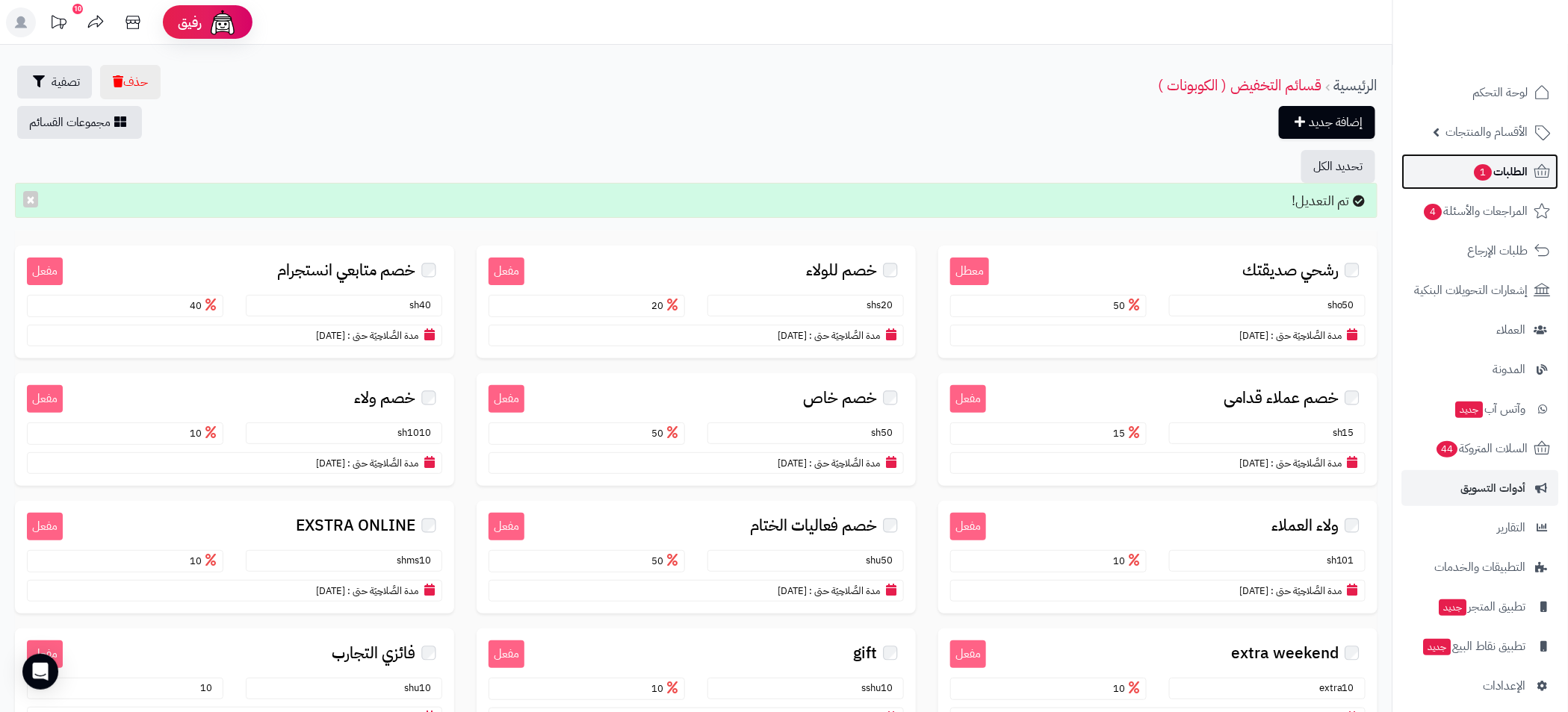
click at [1503, 170] on span "الطلبات 1" at bounding box center [1500, 171] width 55 height 21
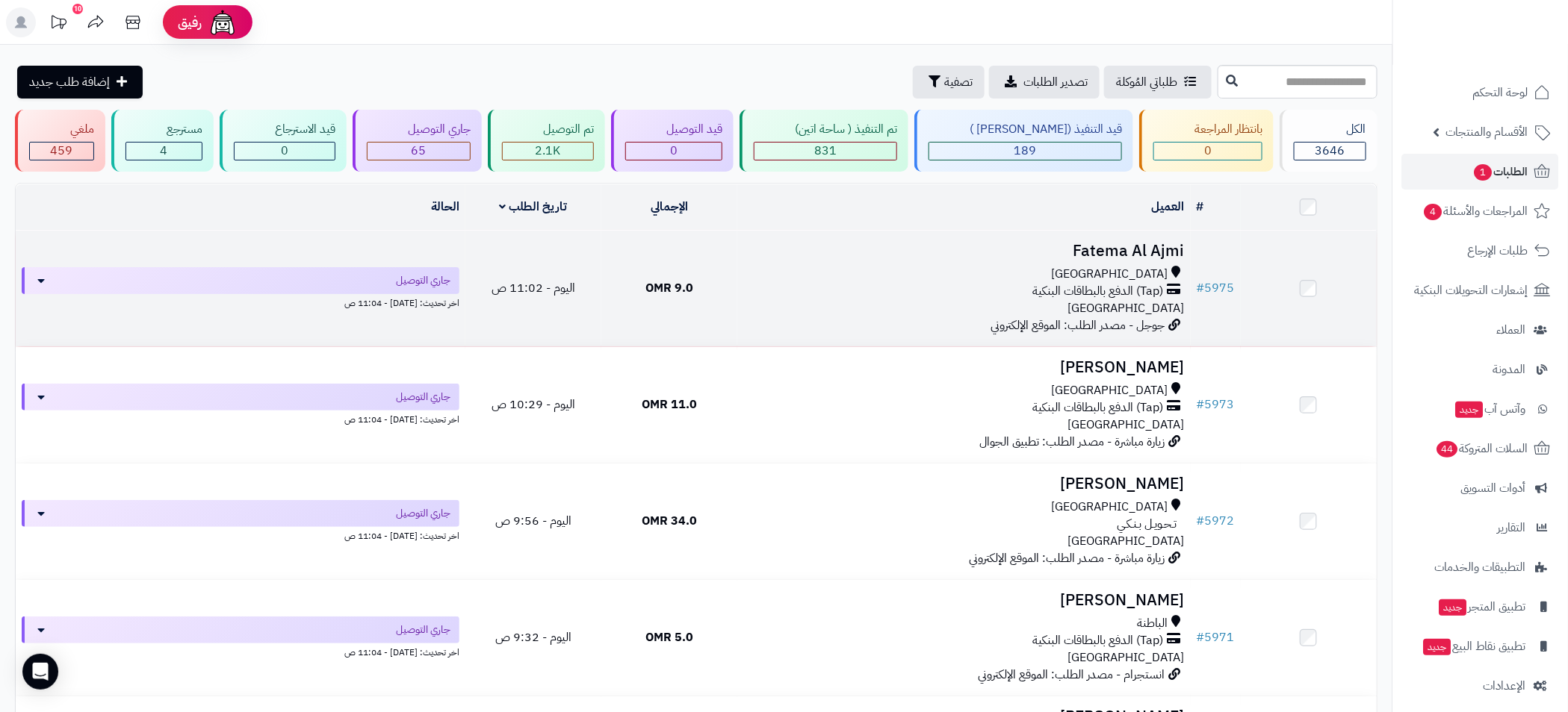
click at [969, 275] on div "[GEOGRAPHIC_DATA]" at bounding box center [963, 274] width 442 height 17
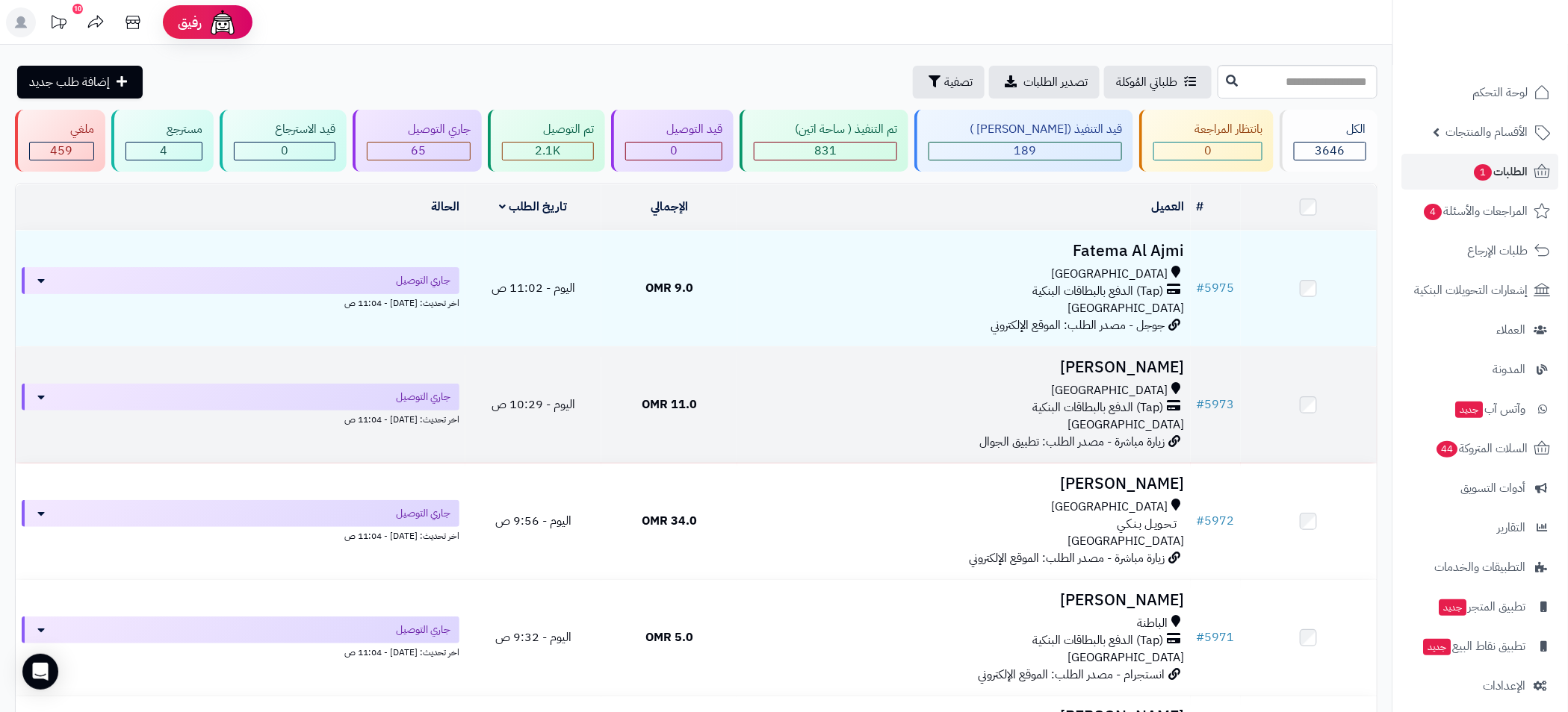
click at [1040, 375] on td "Fathiya Alhadi مسقط (Tap) الدفع بالبطاقات البنكية عمان زيارة مباشرة - مصدر الطل…" at bounding box center [963, 405] width 453 height 116
click at [875, 391] on div "مسقط" at bounding box center [963, 391] width 442 height 17
click at [1005, 370] on h3 "[PERSON_NAME]" at bounding box center [963, 368] width 442 height 17
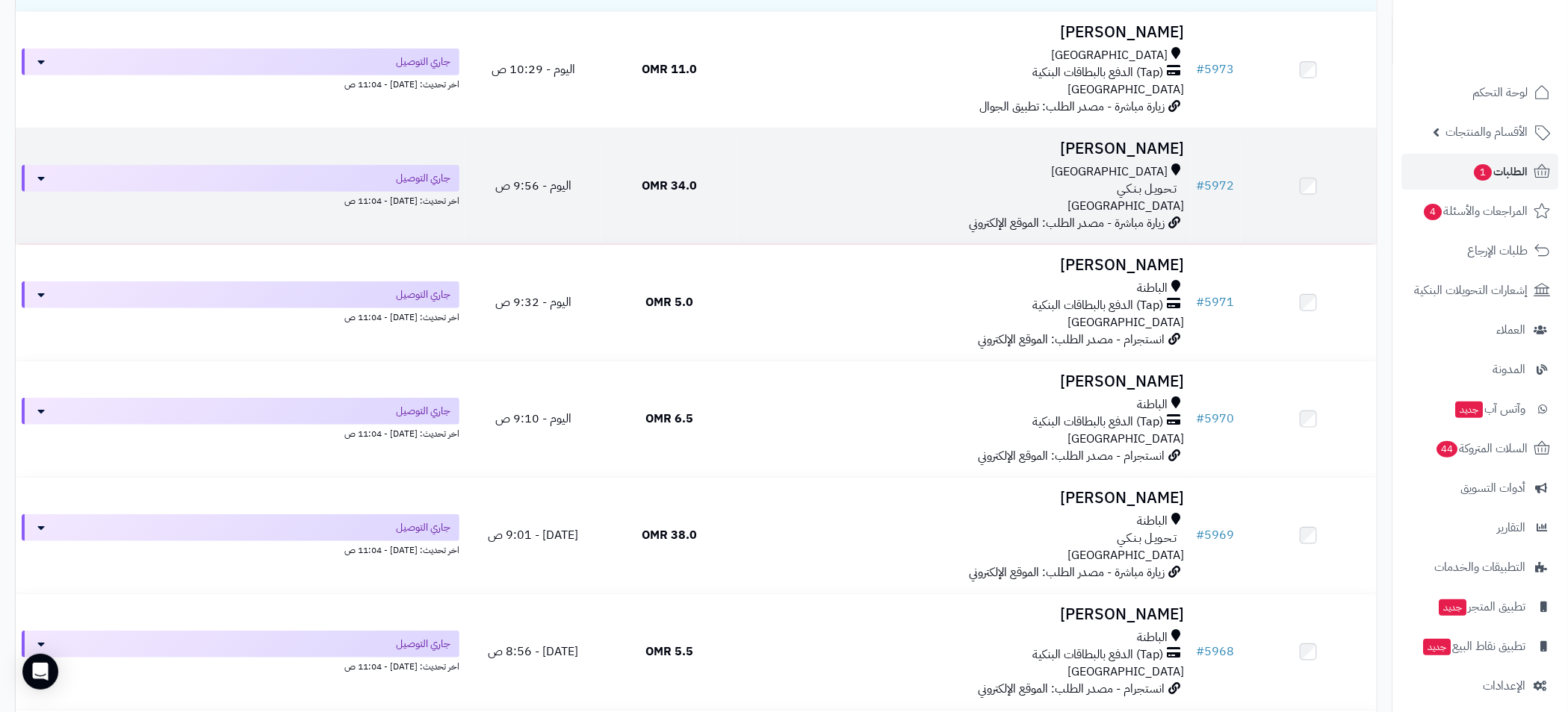
click at [991, 175] on div "مسقط" at bounding box center [963, 172] width 442 height 17
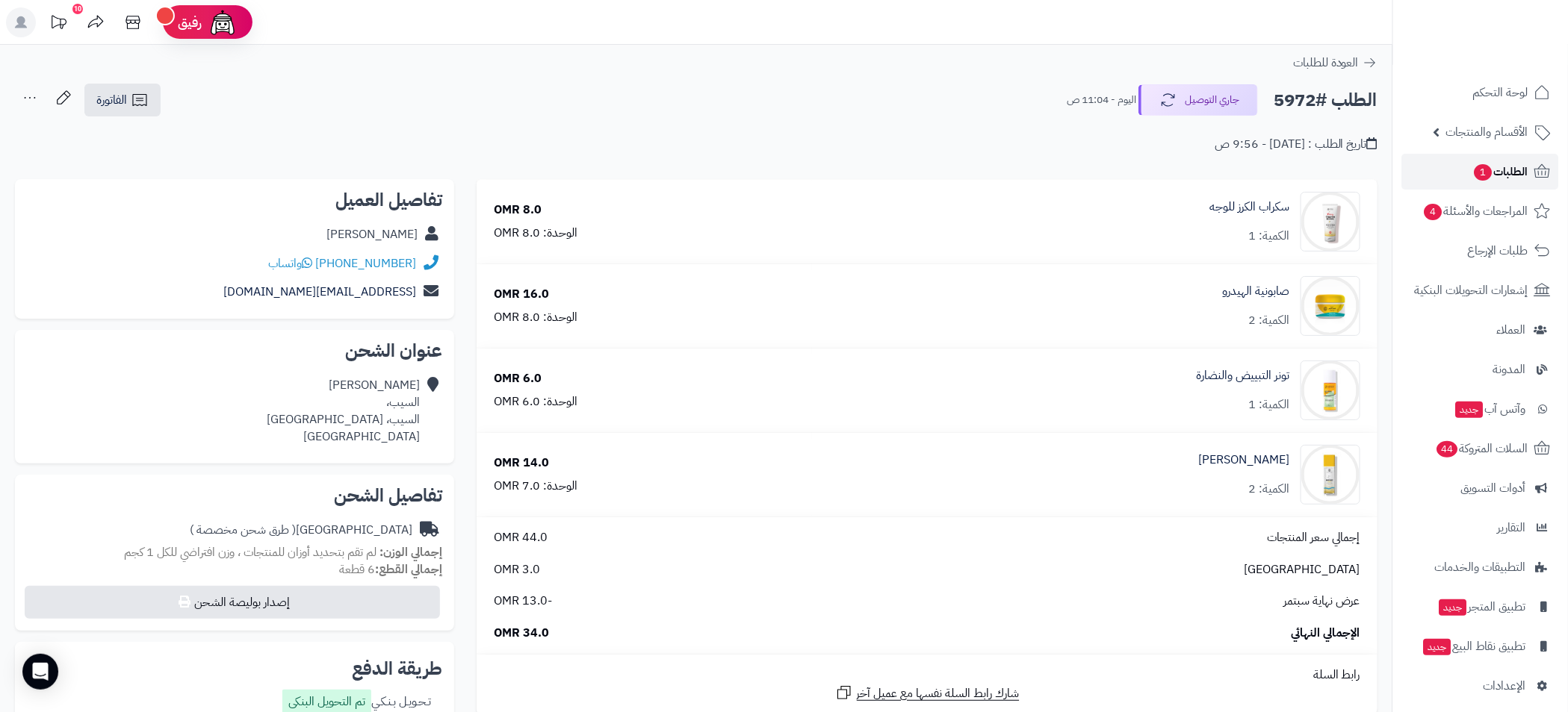
click at [1503, 167] on span "الطلبات 1" at bounding box center [1500, 171] width 55 height 21
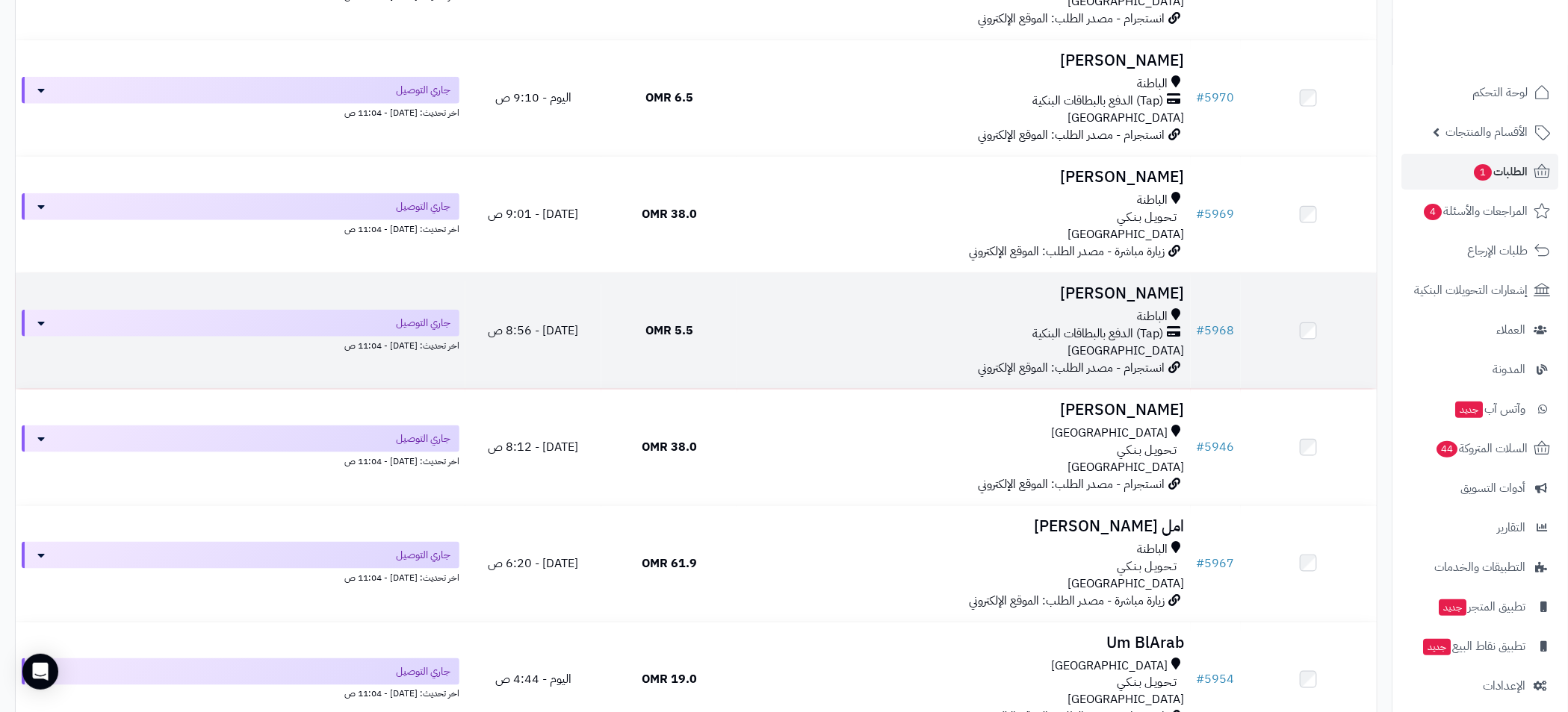
scroll to position [672, 0]
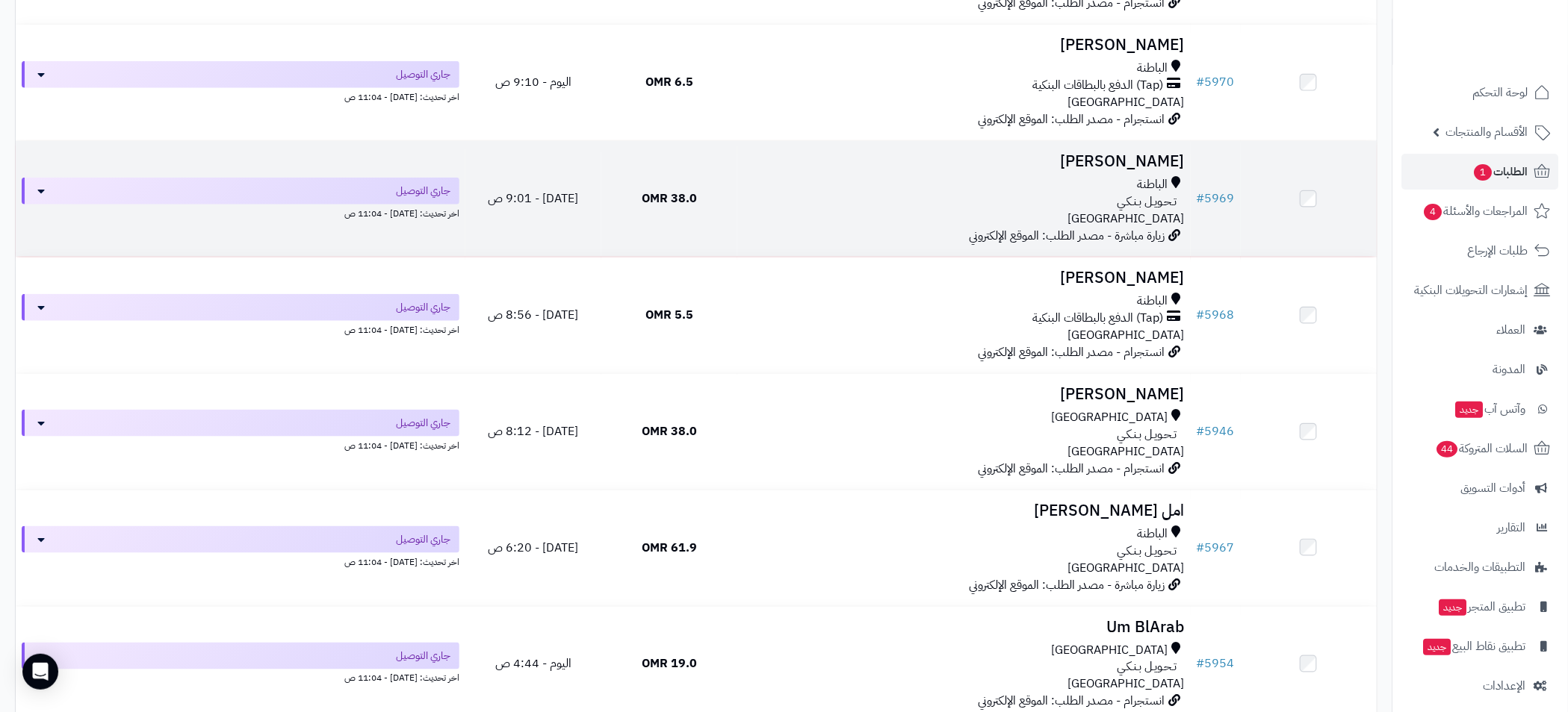
click at [1130, 185] on div "الباطنة" at bounding box center [963, 184] width 442 height 17
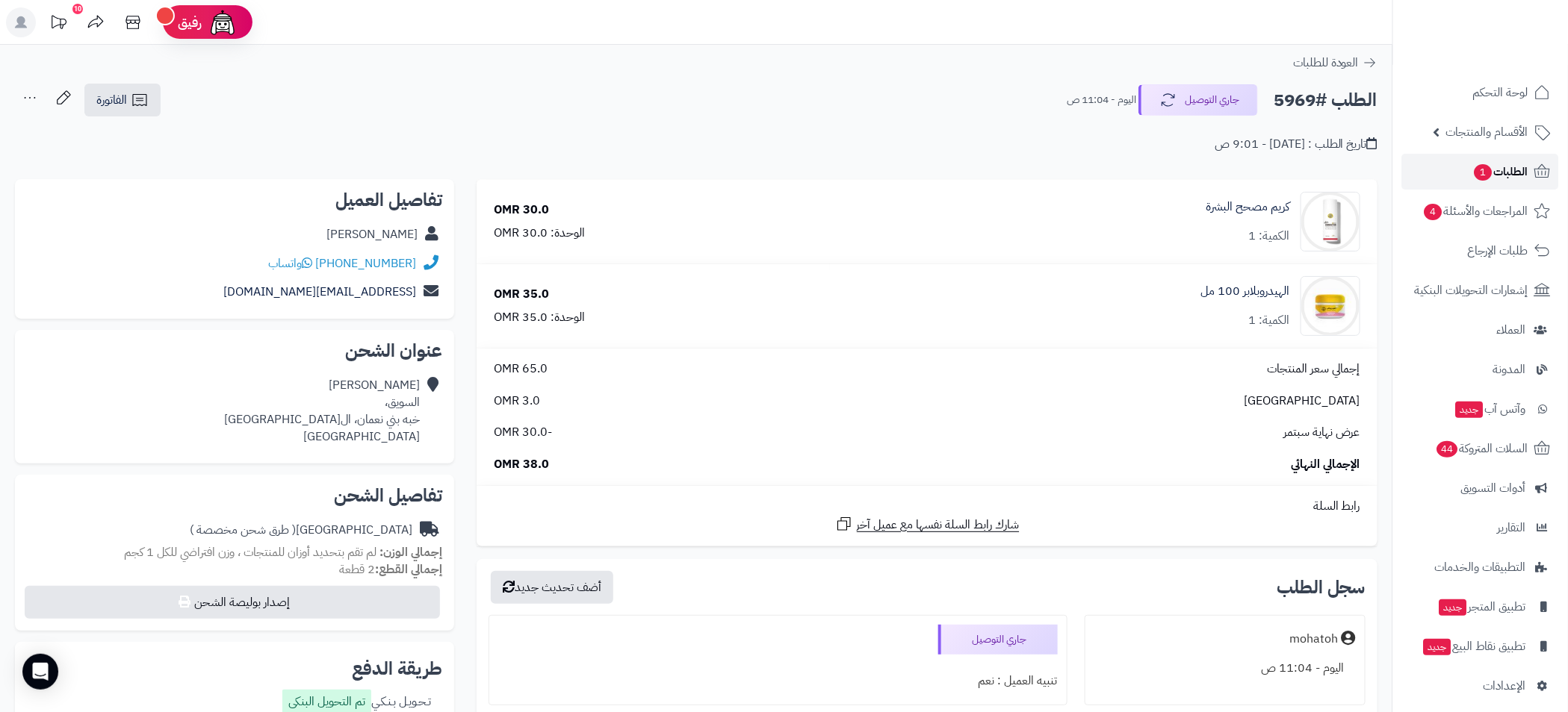
click at [1487, 166] on span "1" at bounding box center [1483, 173] width 18 height 16
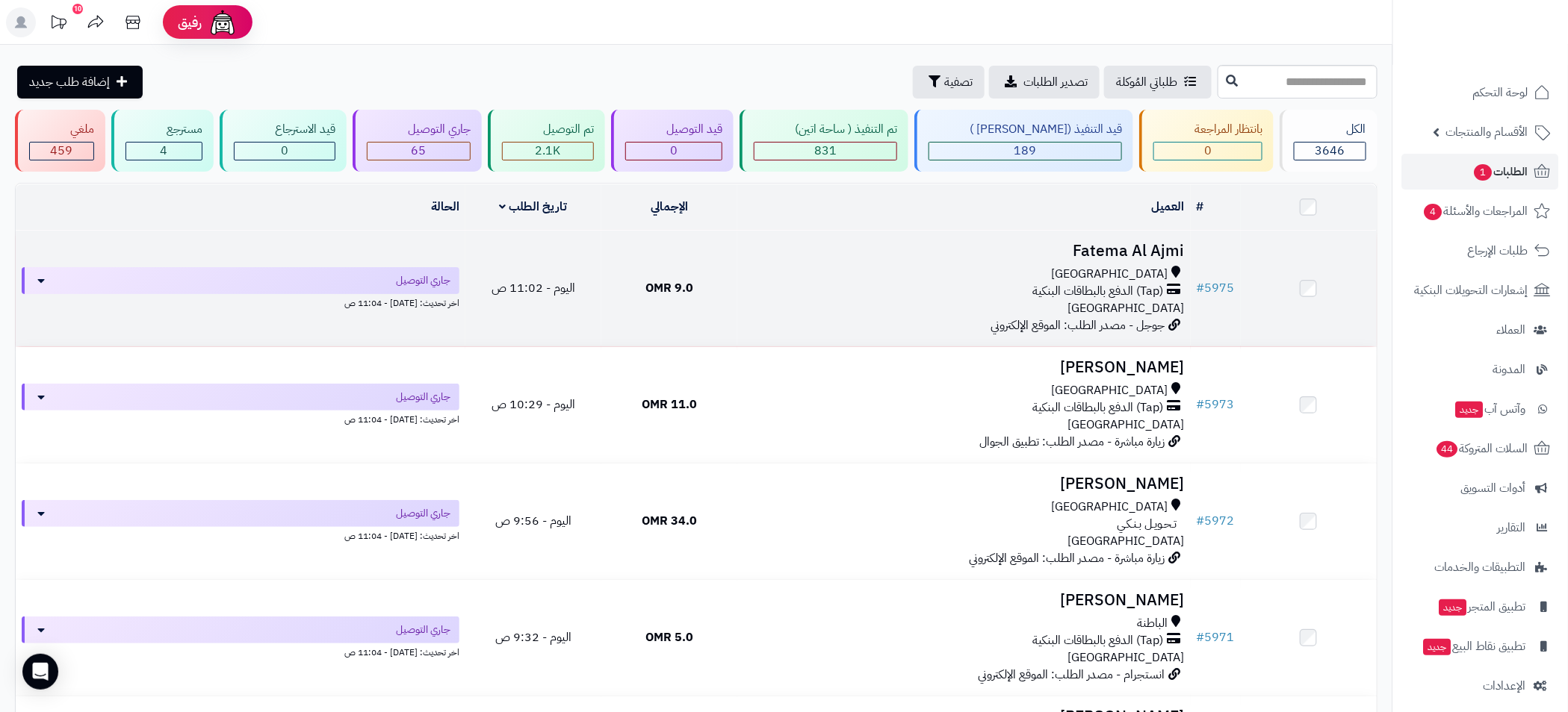
scroll to position [335, 0]
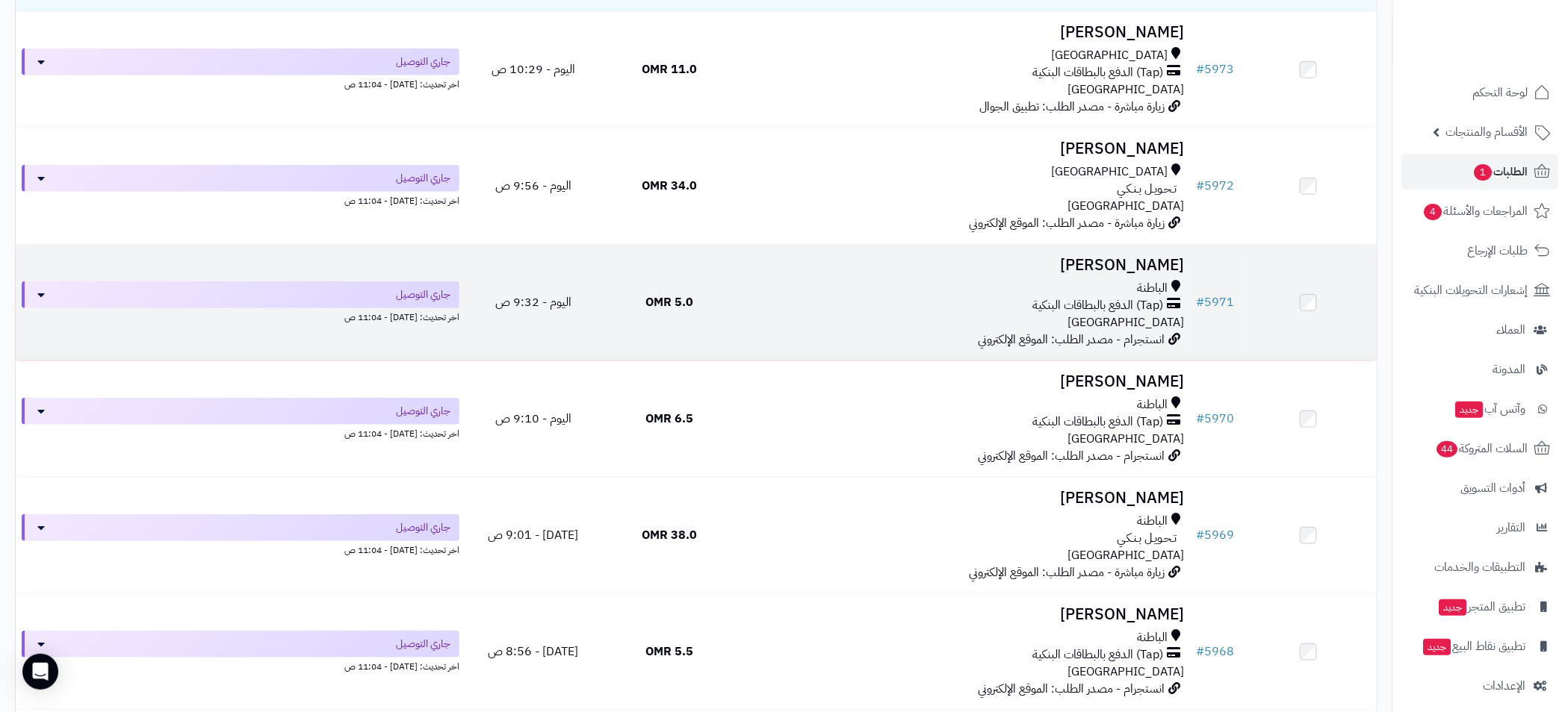
click at [939, 285] on div "الباطنة" at bounding box center [963, 288] width 442 height 17
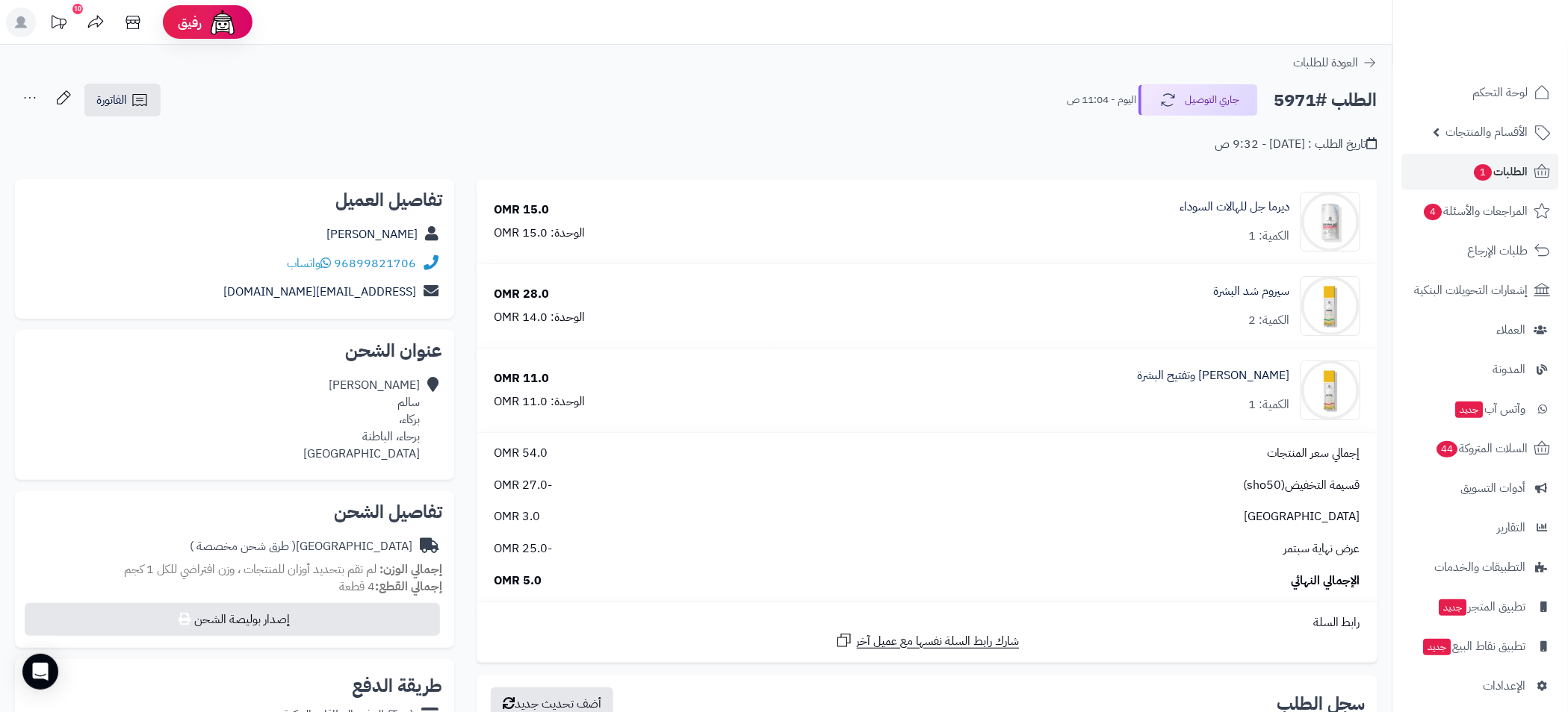
click at [1284, 103] on h2 "الطلب #5971" at bounding box center [1325, 99] width 104 height 30
copy h2 "5971"
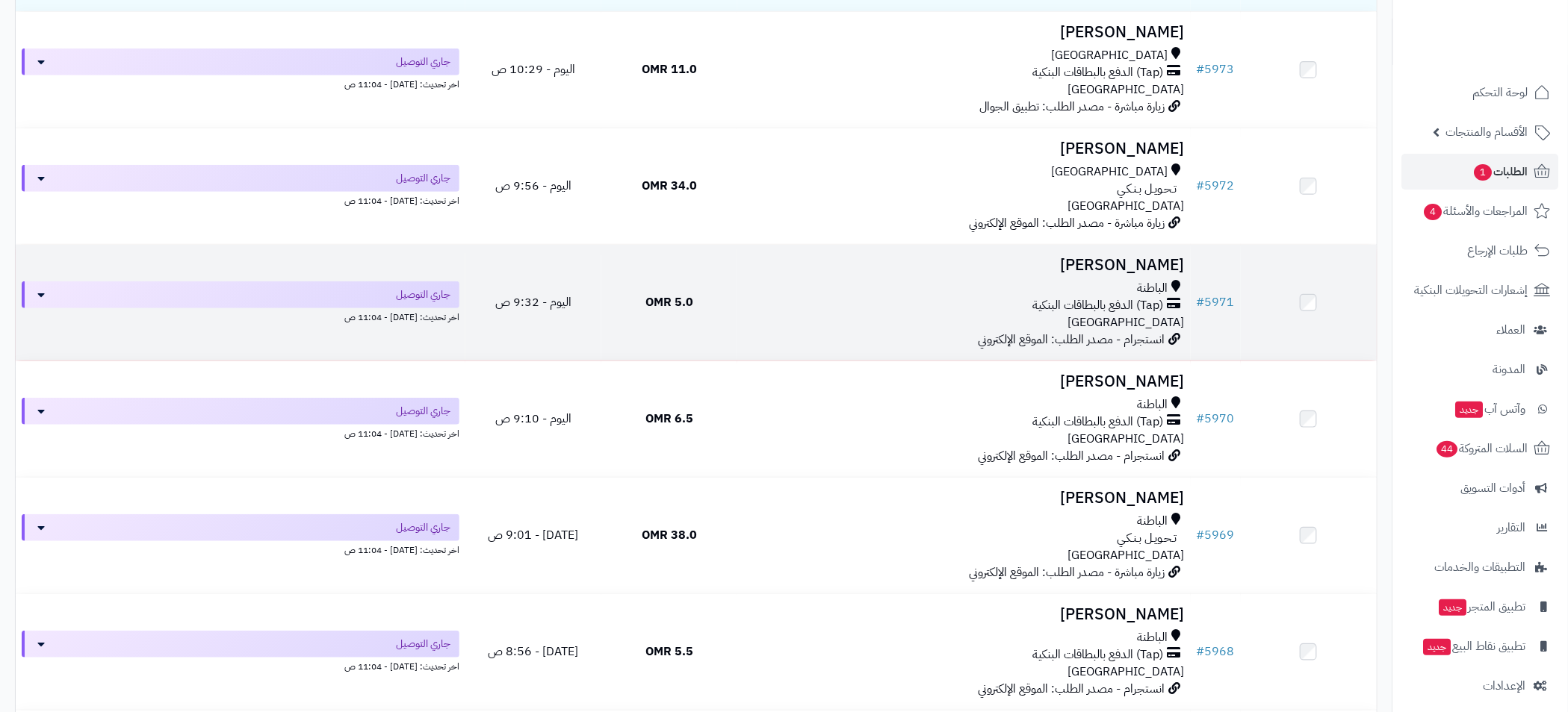
scroll to position [335, 0]
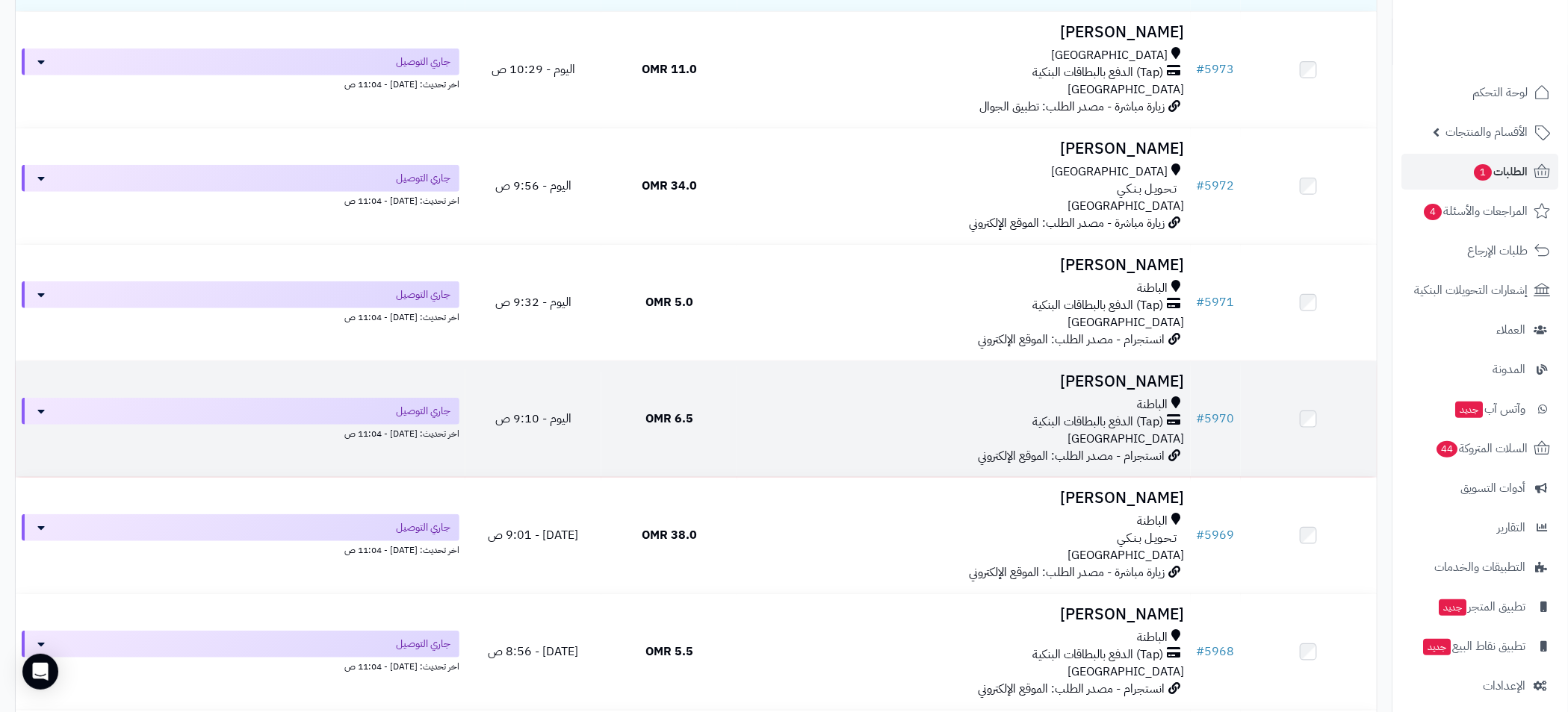
click at [881, 415] on div "(Tap) الدفع بالبطاقات البنكية" at bounding box center [963, 422] width 442 height 17
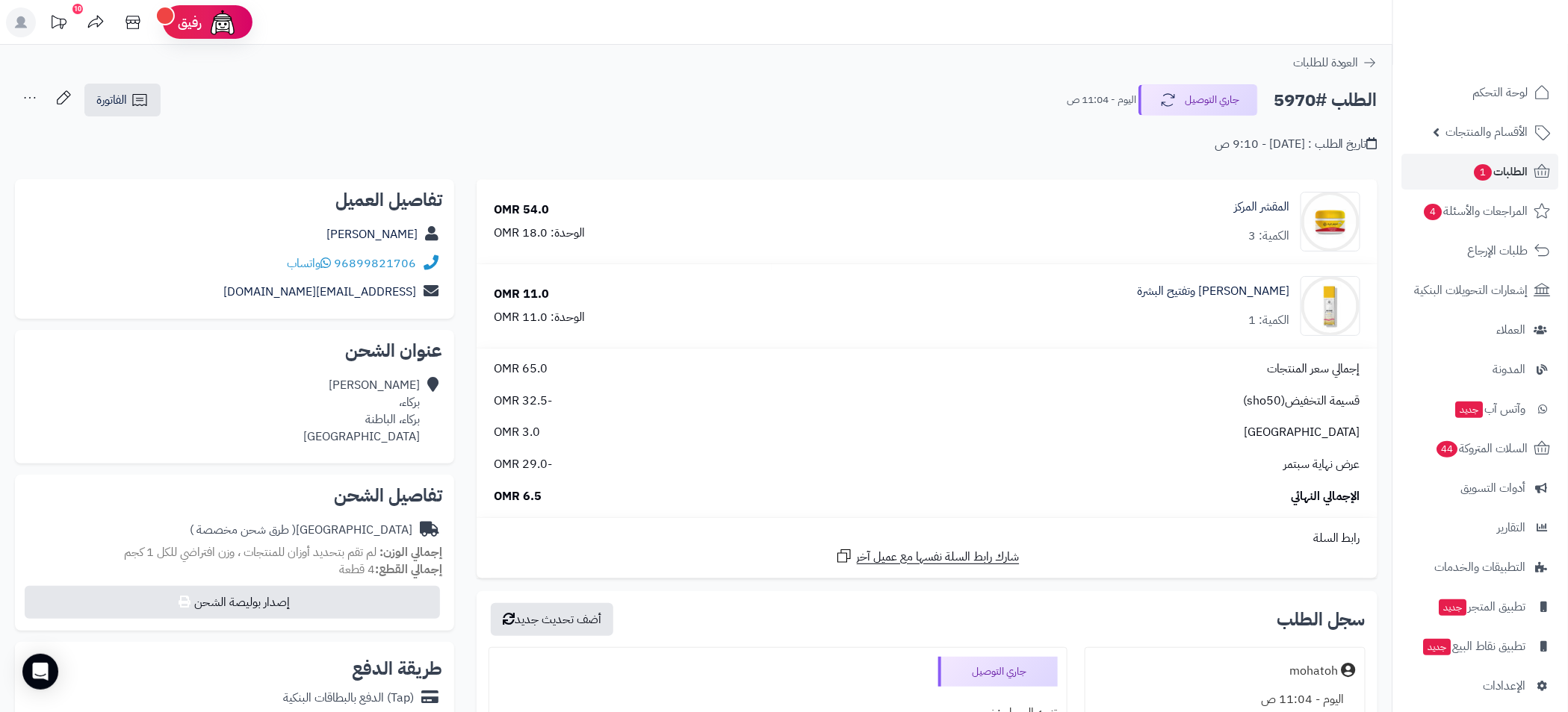
click at [1284, 99] on h2 "الطلب #5970" at bounding box center [1325, 99] width 104 height 30
copy h2 "5970"
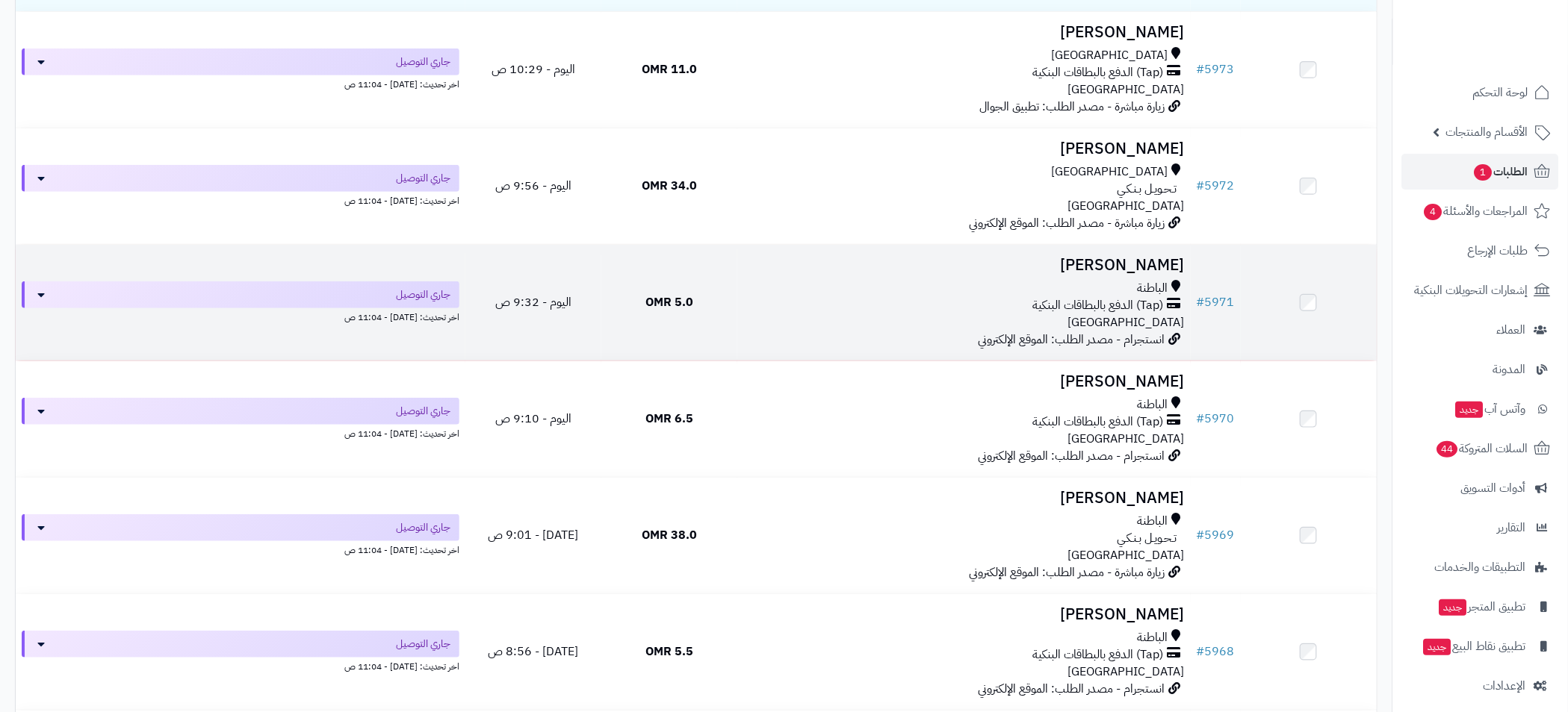
scroll to position [335, 0]
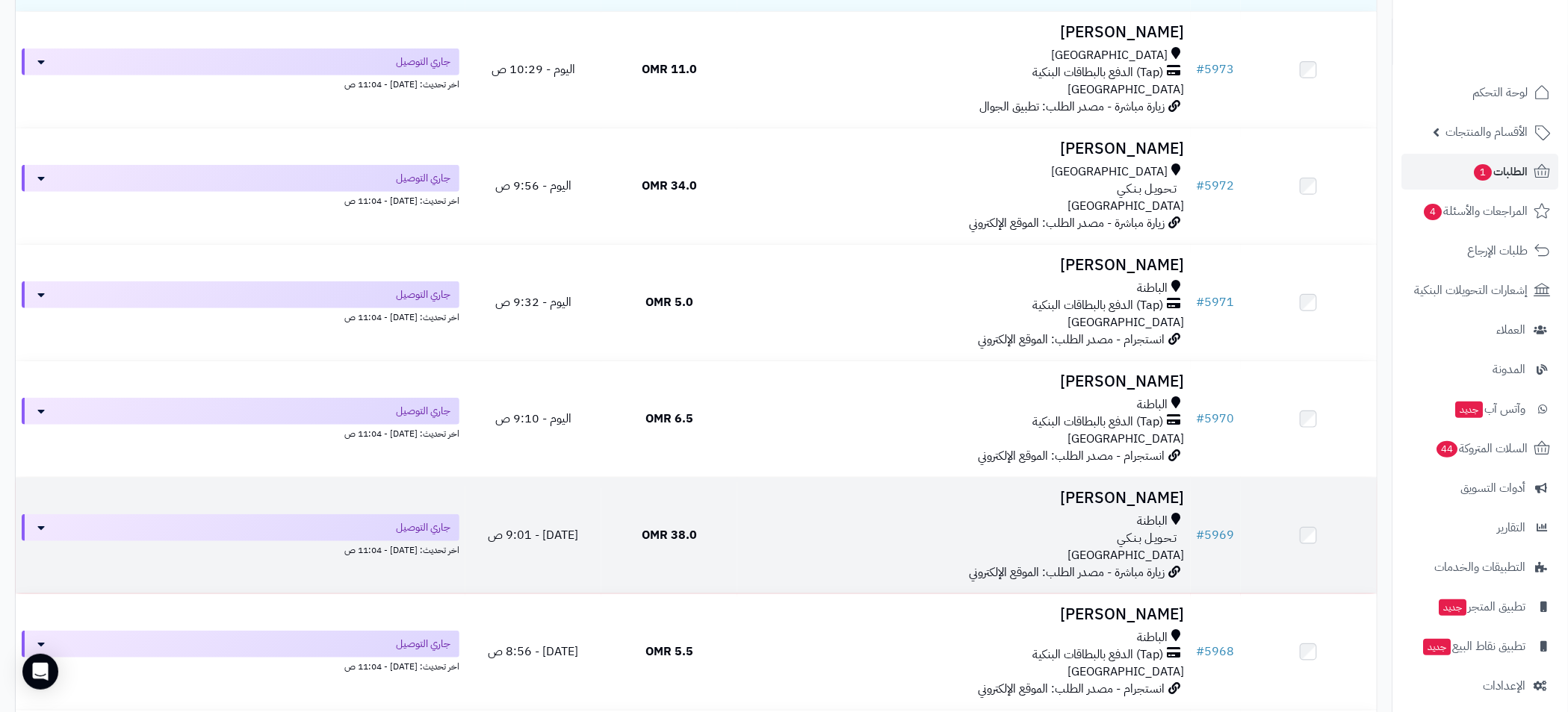
click at [888, 530] on div "تـحـويـل بـنـكـي" at bounding box center [963, 539] width 442 height 17
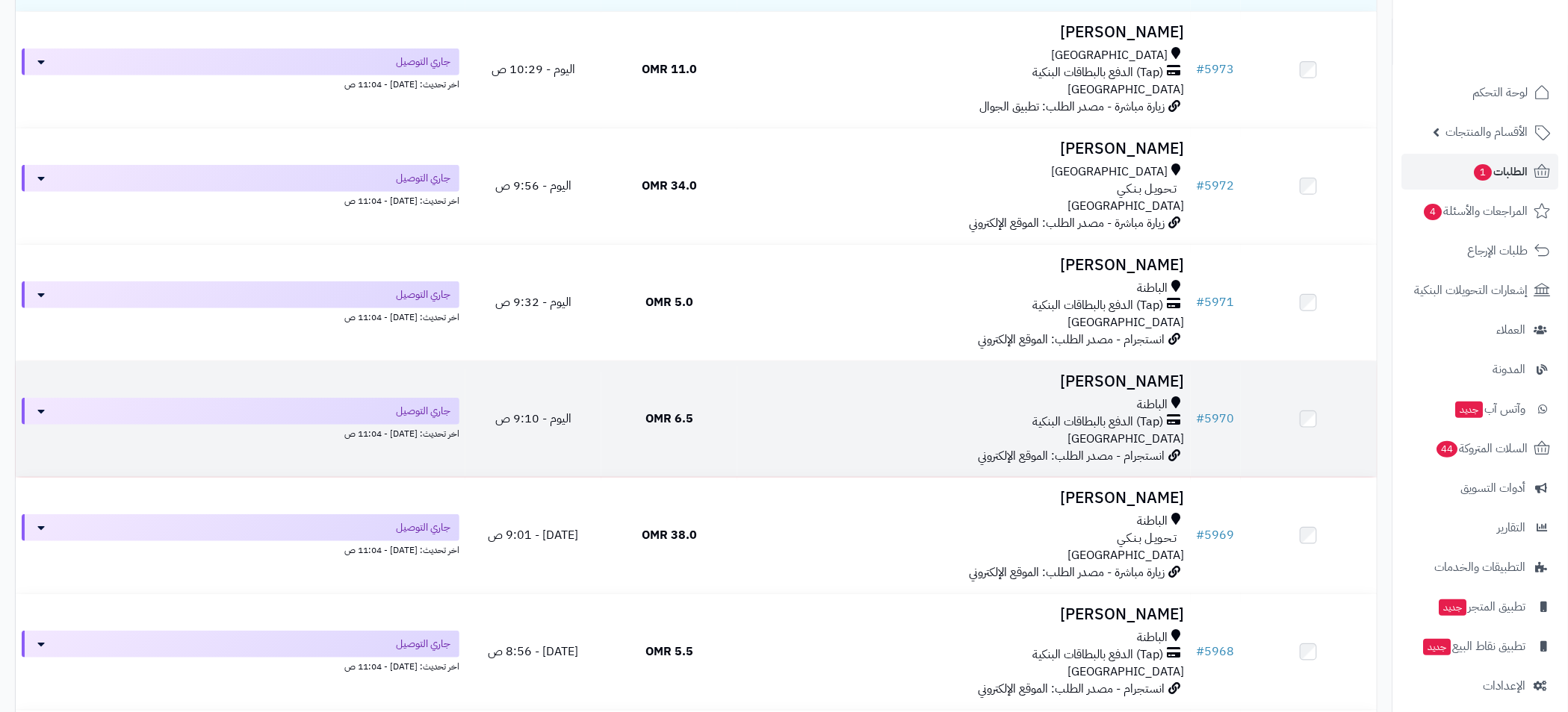
scroll to position [335, 0]
click at [1000, 405] on div "الباطنة" at bounding box center [963, 405] width 442 height 17
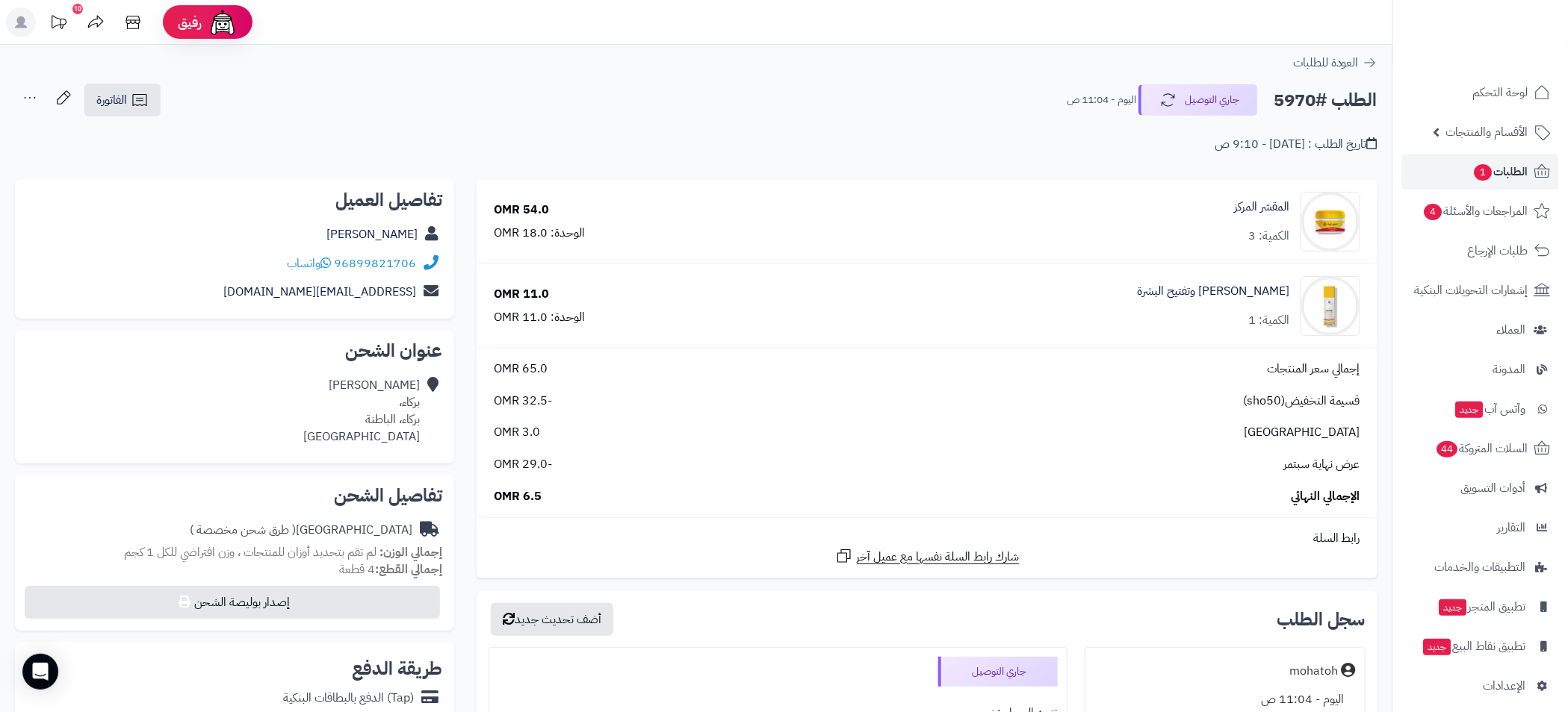
click at [1292, 96] on h2 "الطلب #5970" at bounding box center [1325, 99] width 104 height 30
copy h2 "5970"
click at [1491, 177] on span "الطلبات 1" at bounding box center [1500, 171] width 55 height 21
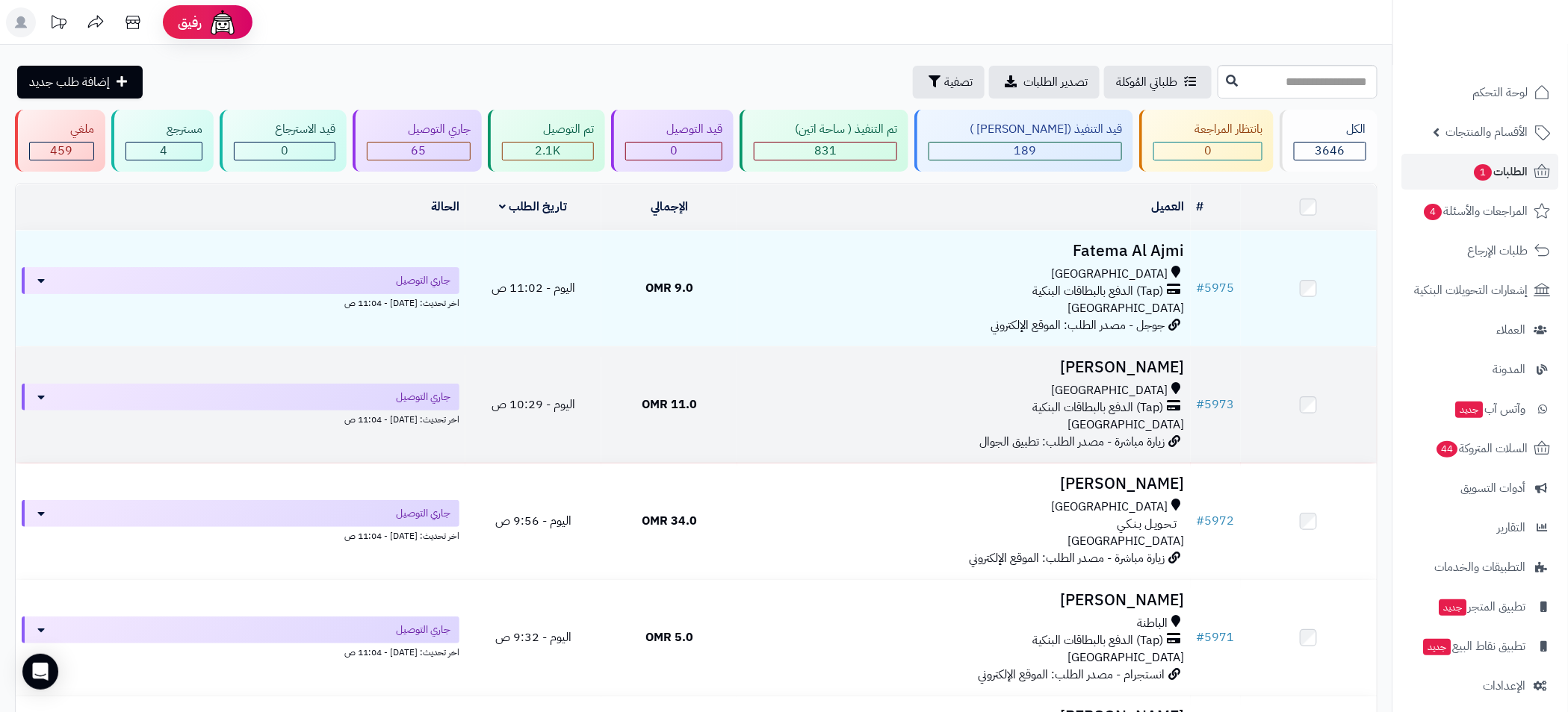
scroll to position [335, 0]
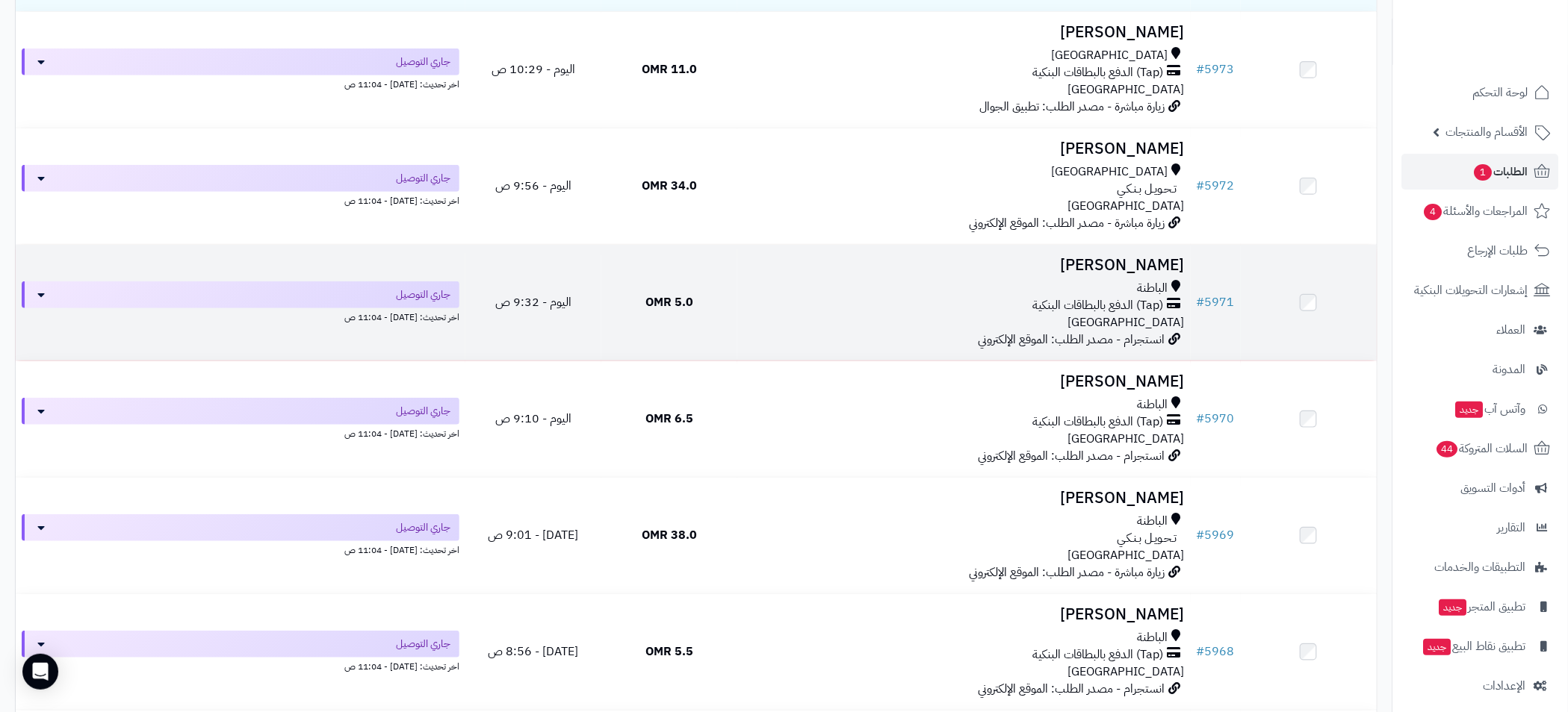
click at [857, 297] on div "(Tap) الدفع بالبطاقات البنكية" at bounding box center [963, 305] width 442 height 17
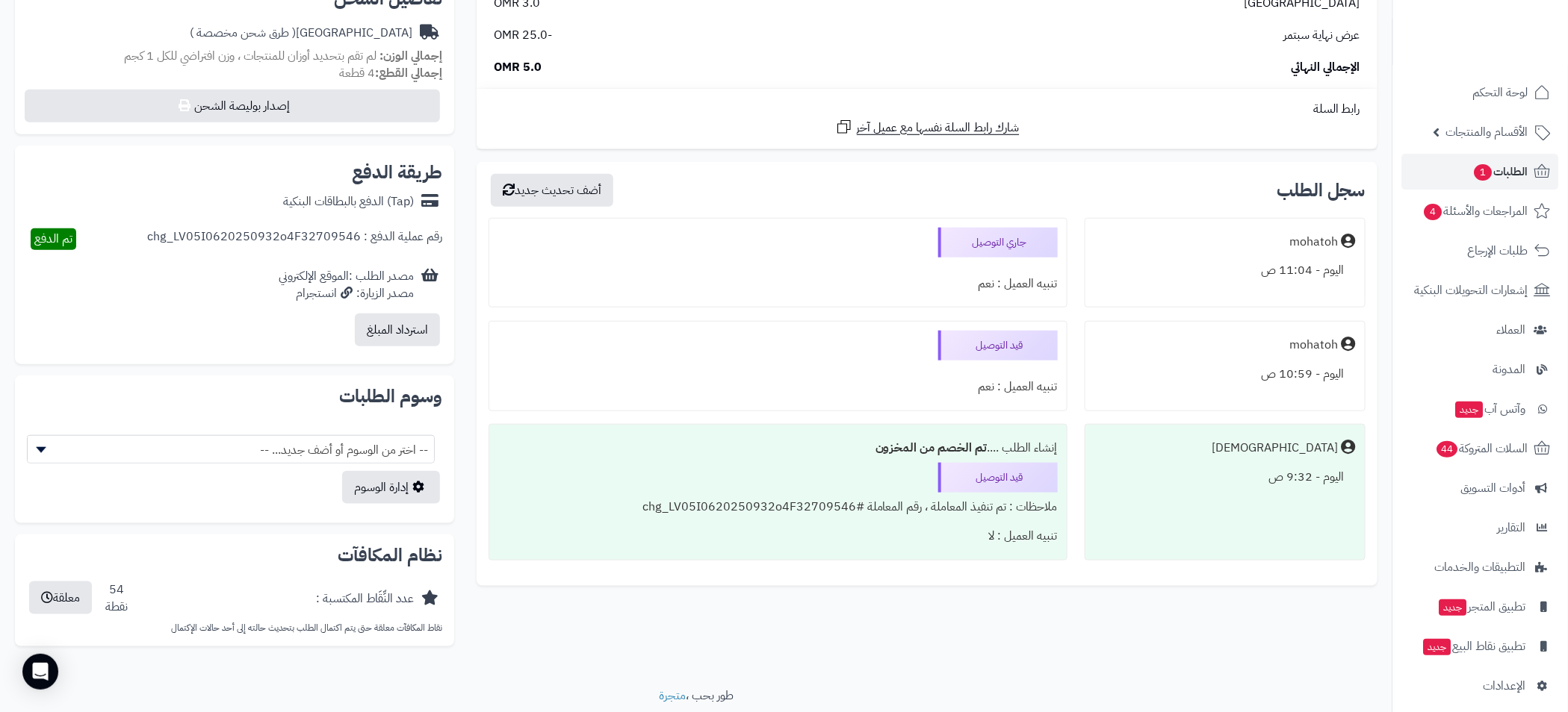
scroll to position [563, 0]
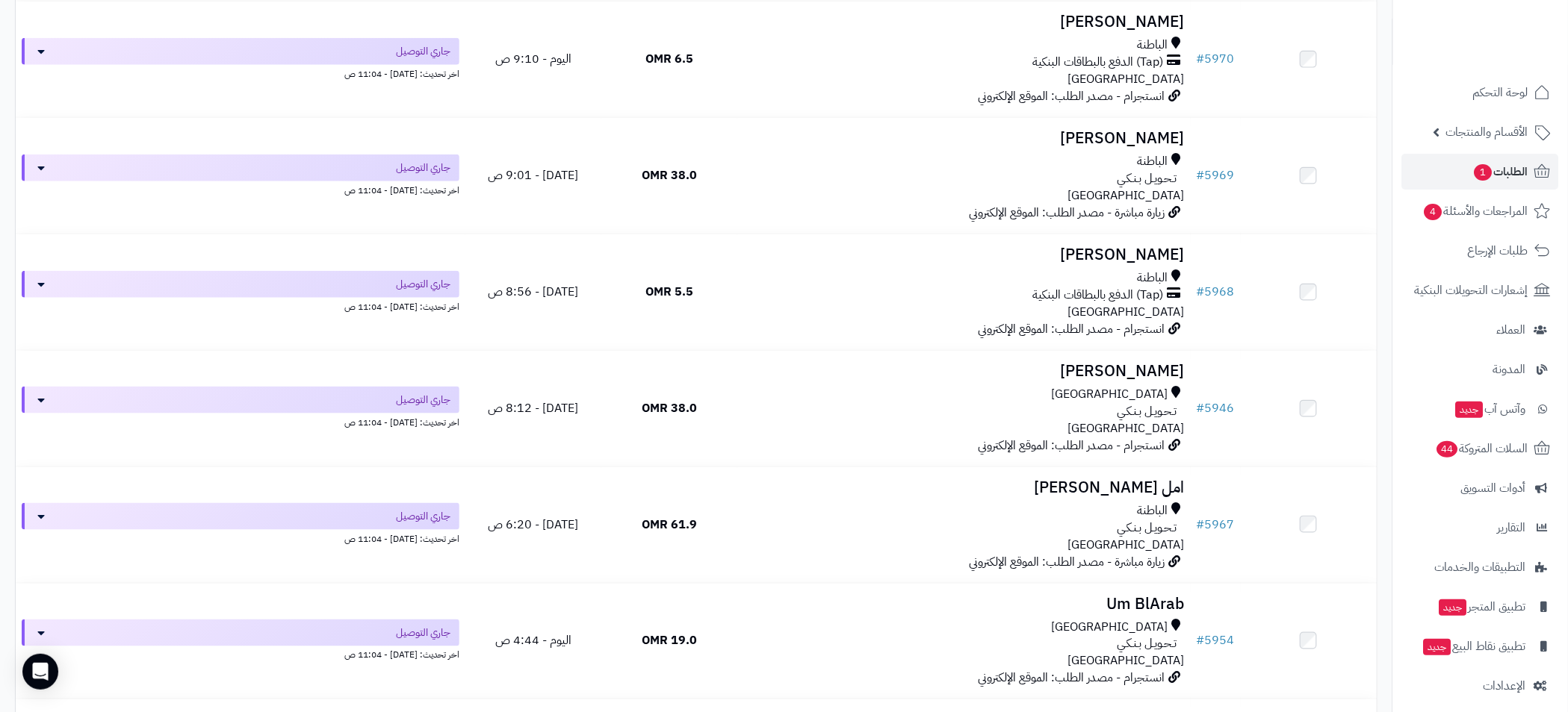
scroll to position [709, 0]
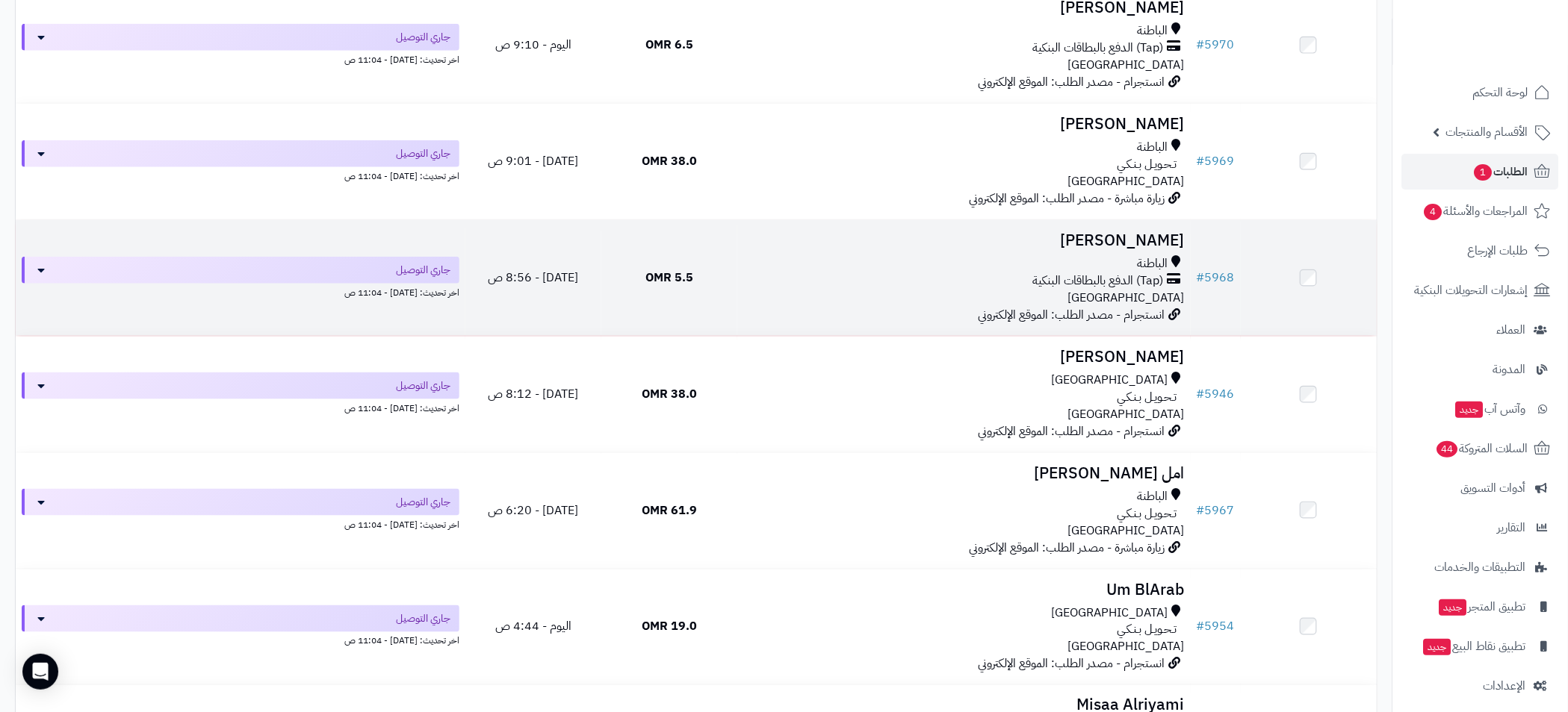
click at [925, 283] on div "(Tap) الدفع بالبطاقات البنكية" at bounding box center [963, 280] width 442 height 17
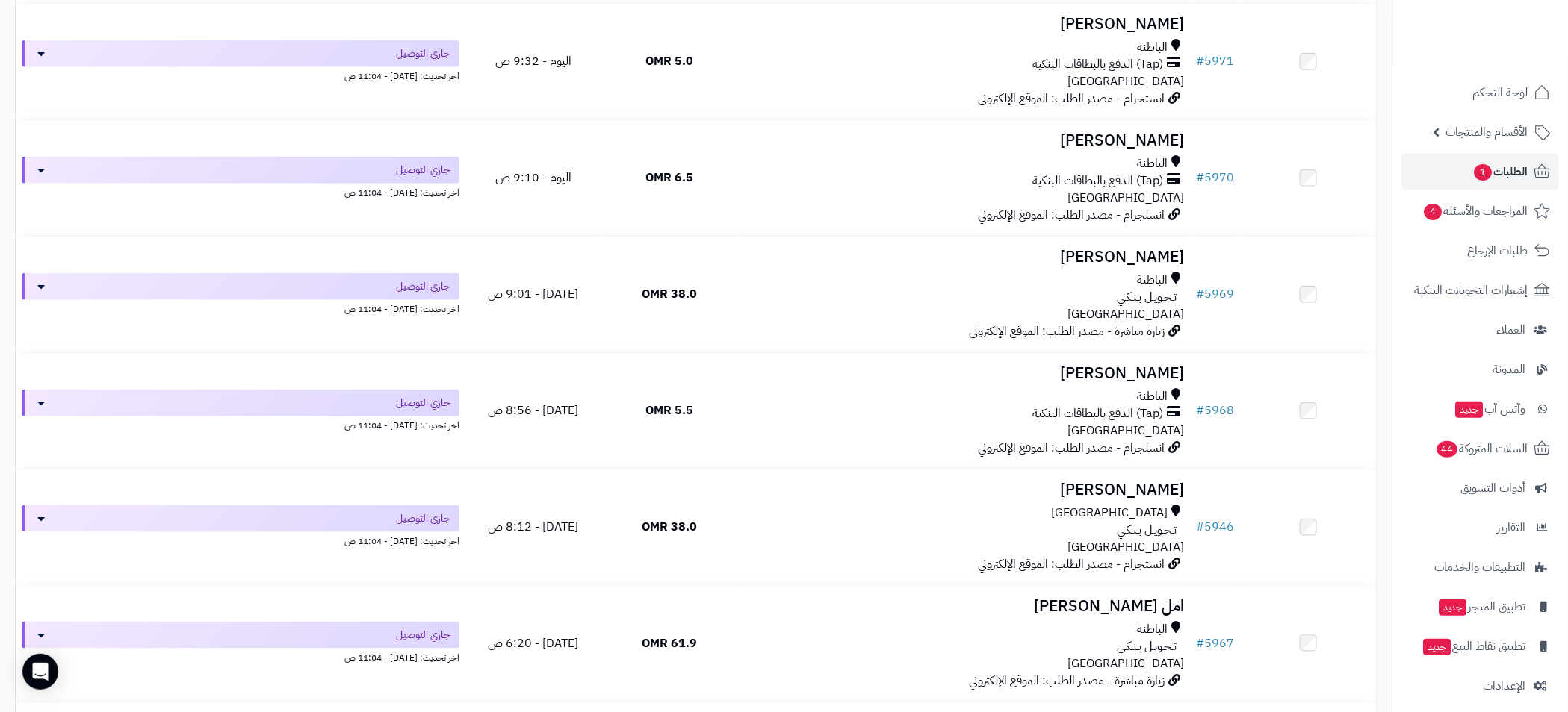
scroll to position [374, 0]
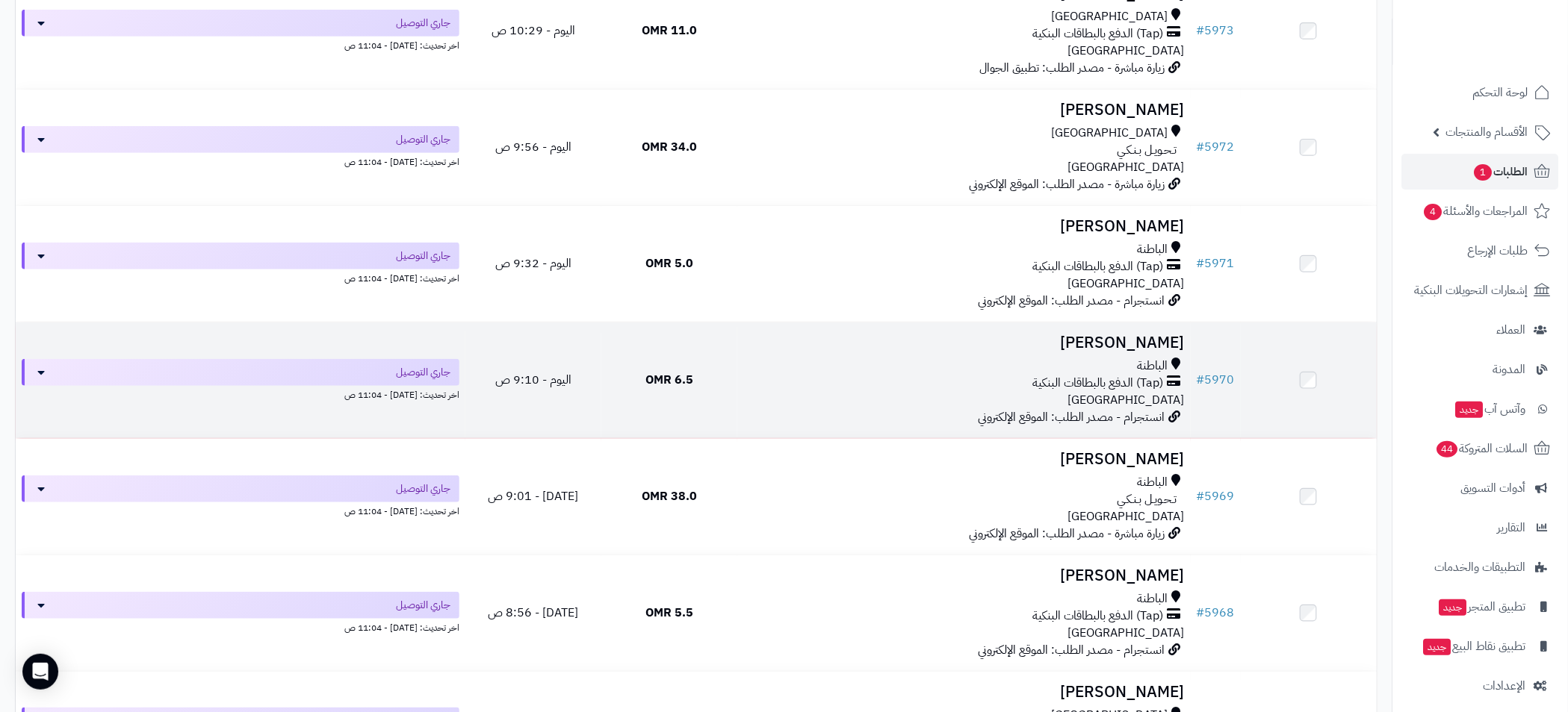
click at [969, 350] on td "عائشة سالم الباطنة (Tap) الدفع بالبطاقات البنكية عمان انستجرام - مصدر الطلب: ال…" at bounding box center [963, 380] width 453 height 116
click at [927, 363] on div "الباطنة" at bounding box center [963, 366] width 442 height 17
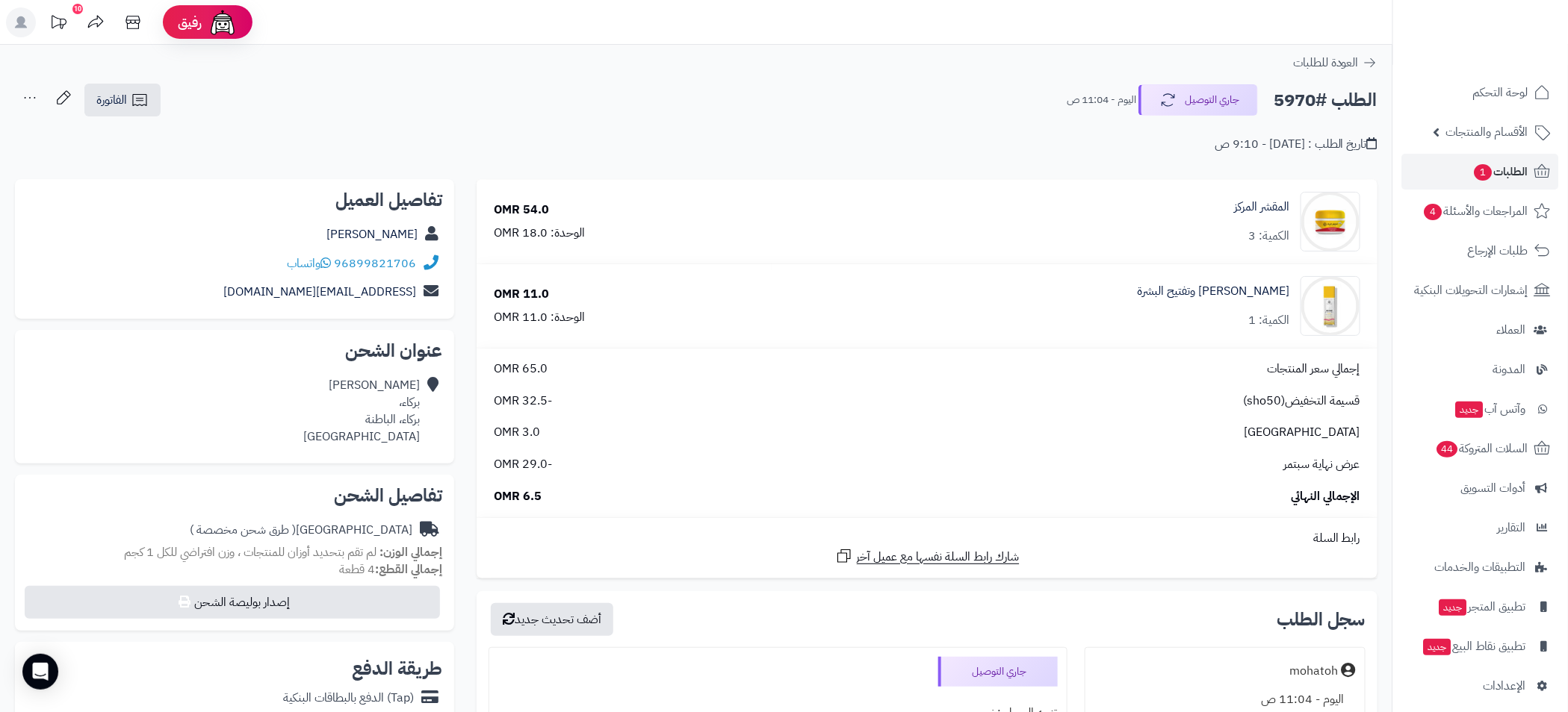
click at [1306, 99] on h2 "الطلب #5970" at bounding box center [1325, 99] width 104 height 30
copy h2 "5970"
click at [1519, 173] on span "الطلبات 1" at bounding box center [1500, 171] width 55 height 21
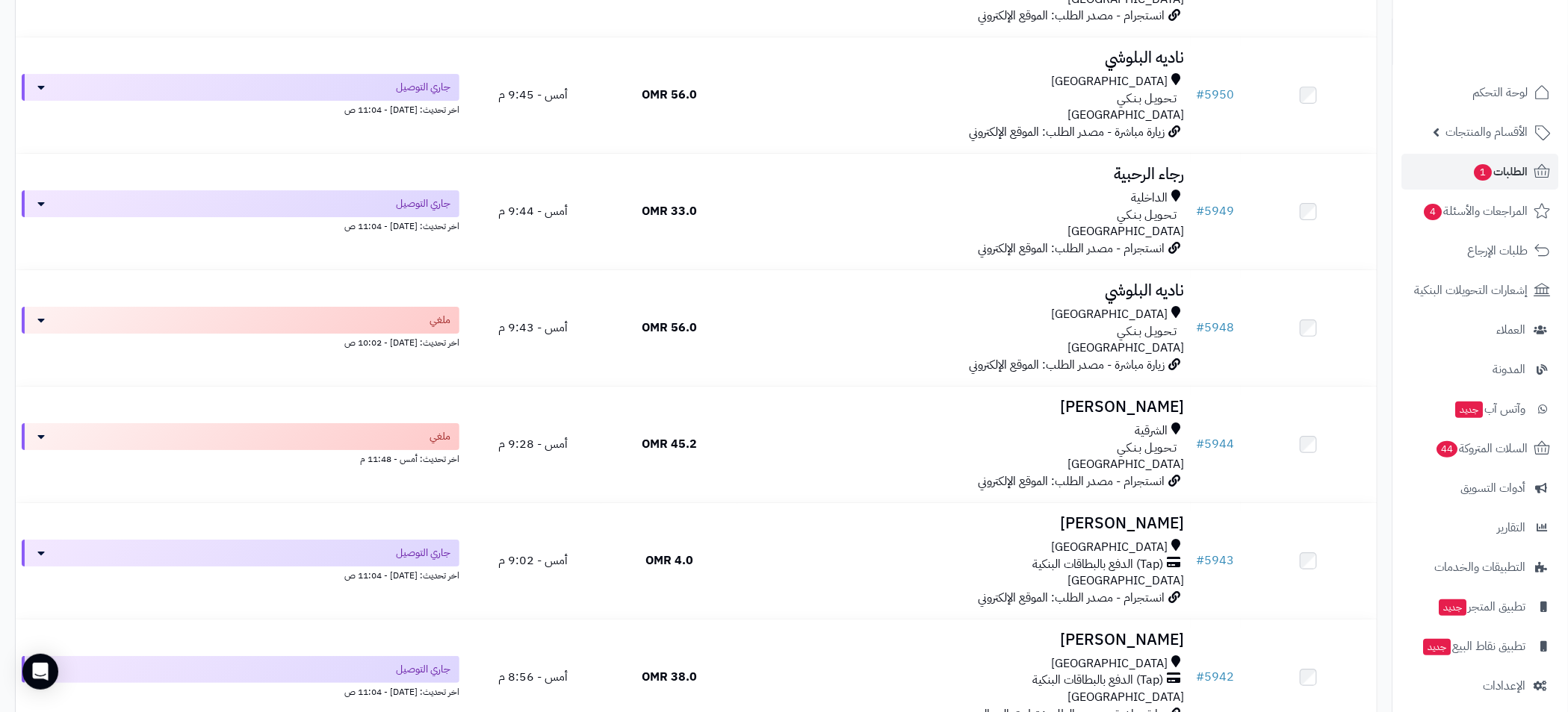
scroll to position [2465, 0]
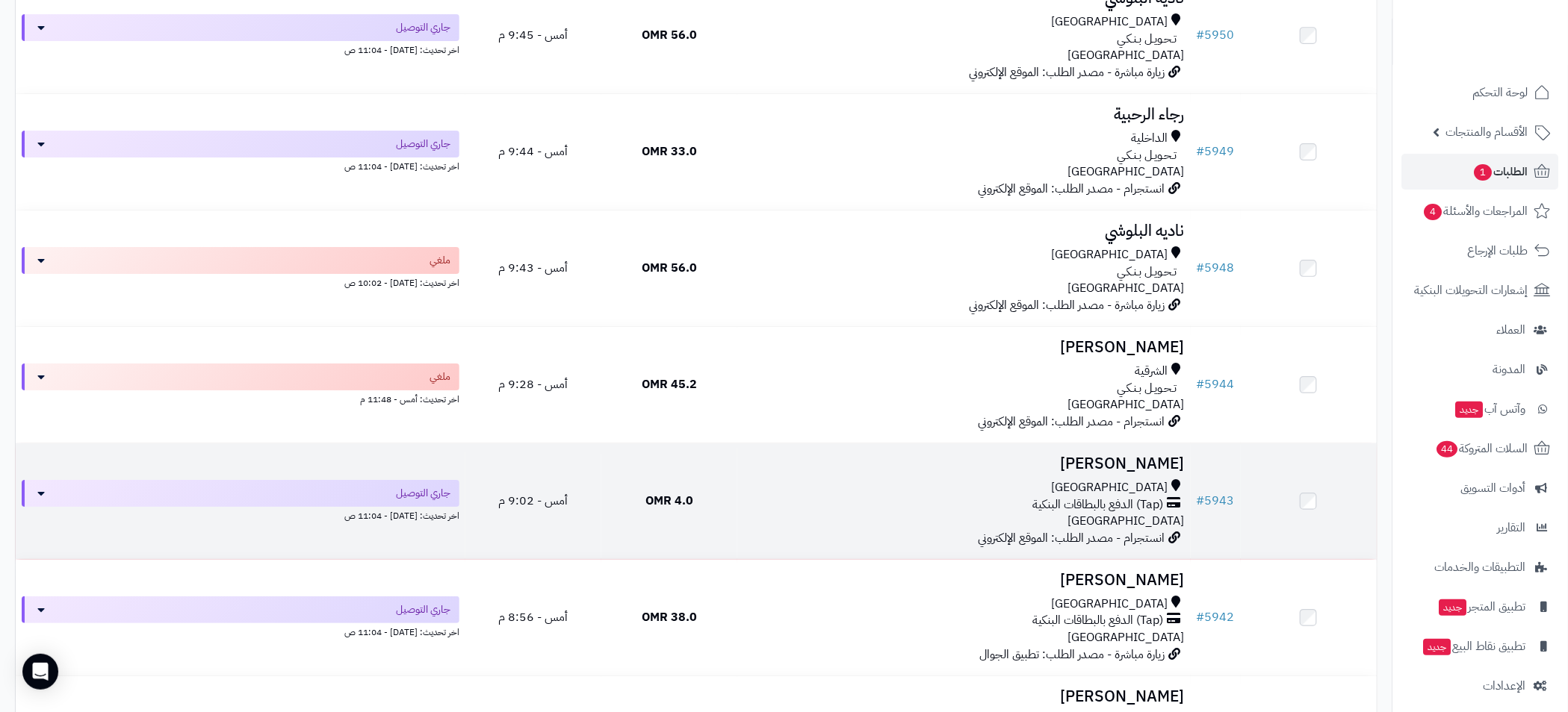
click at [881, 493] on div "مسقط" at bounding box center [963, 488] width 442 height 17
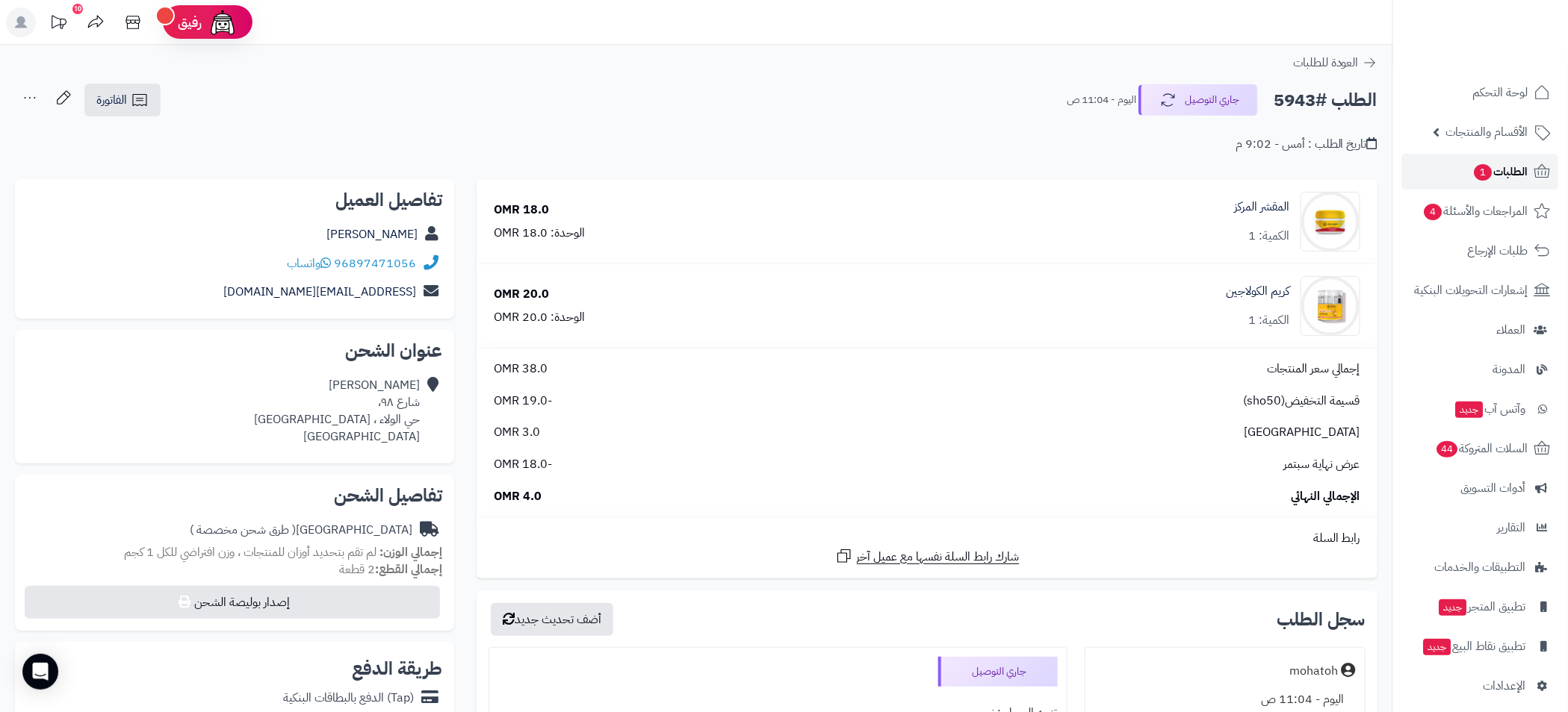
click at [1505, 161] on span "الطلبات 1" at bounding box center [1500, 171] width 55 height 21
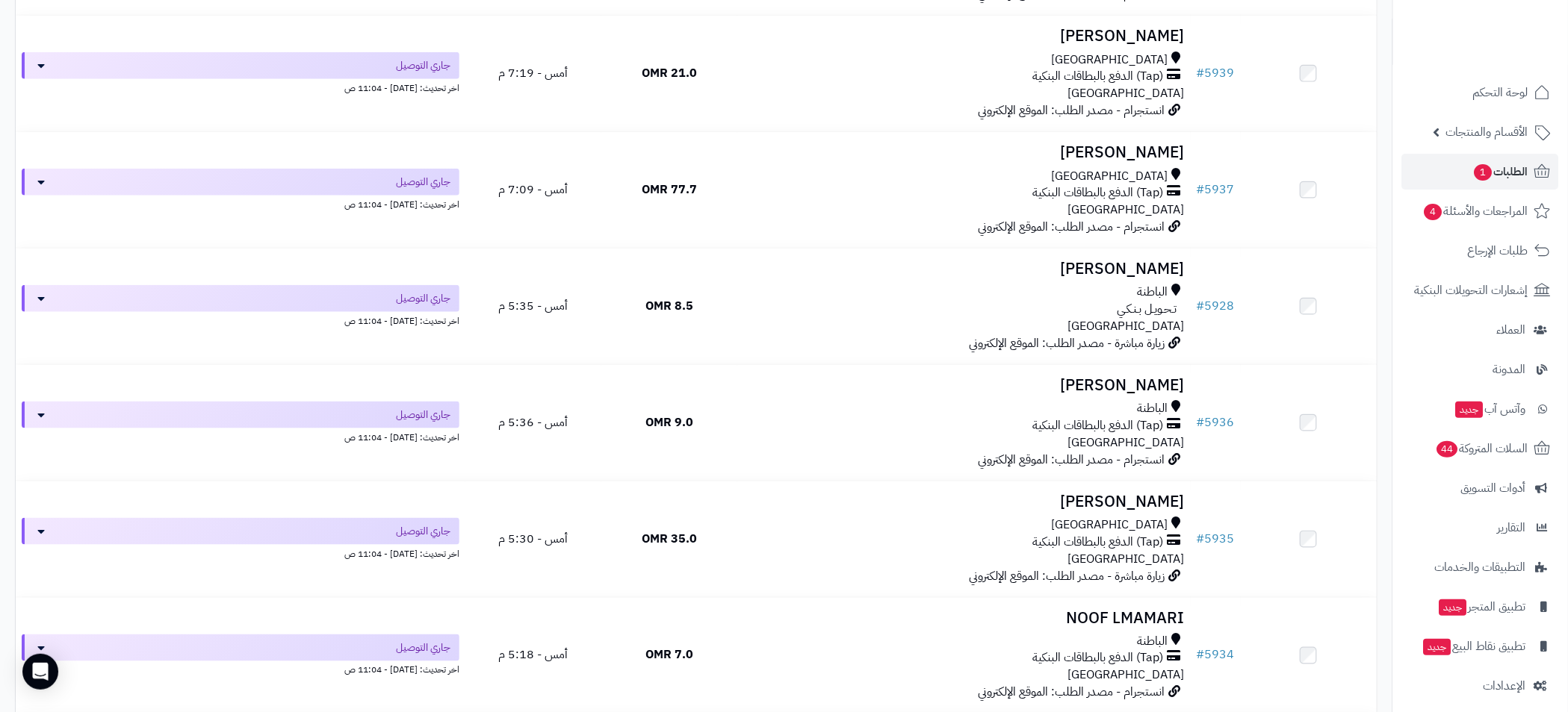
scroll to position [3695, 0]
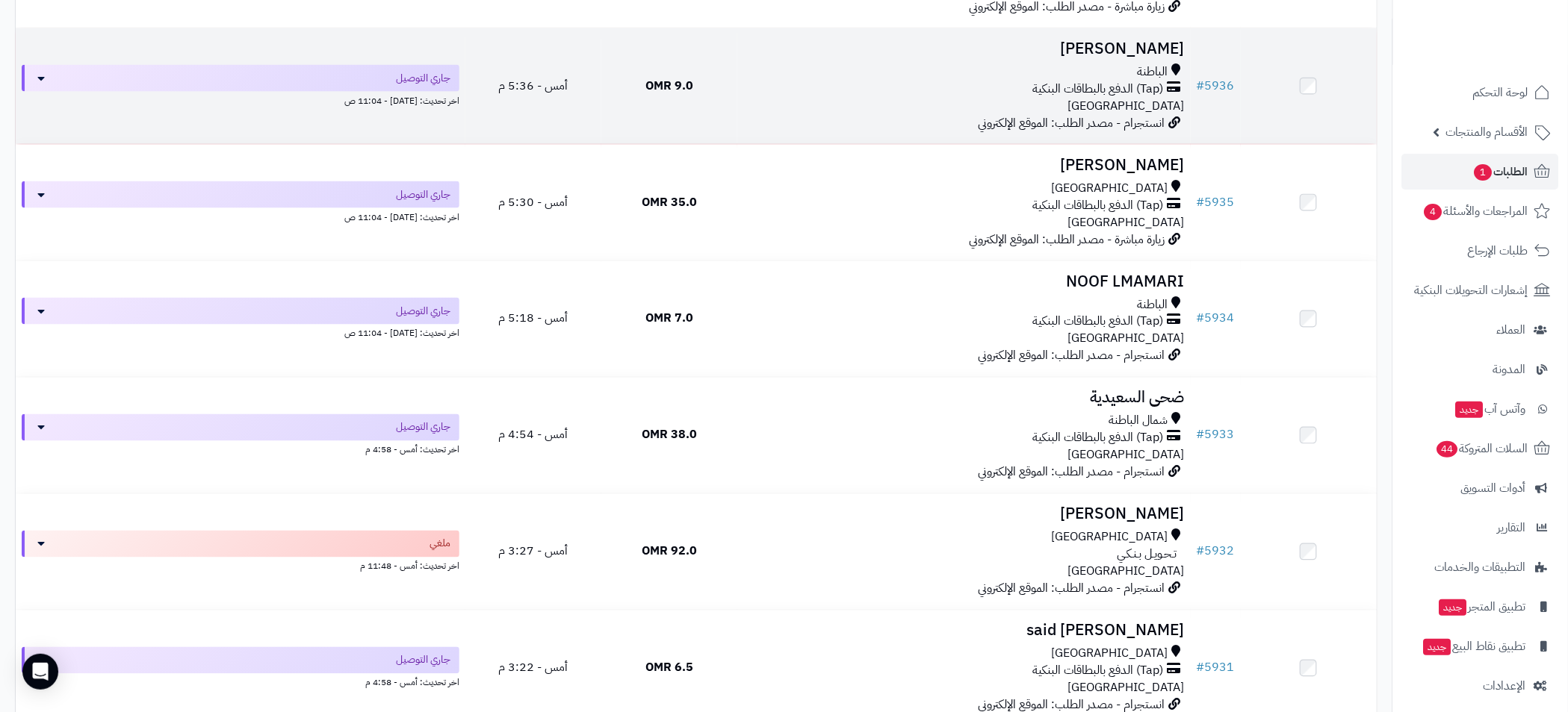
click at [825, 95] on div "(Tap) الدفع بالبطاقات البنكية" at bounding box center [963, 89] width 442 height 17
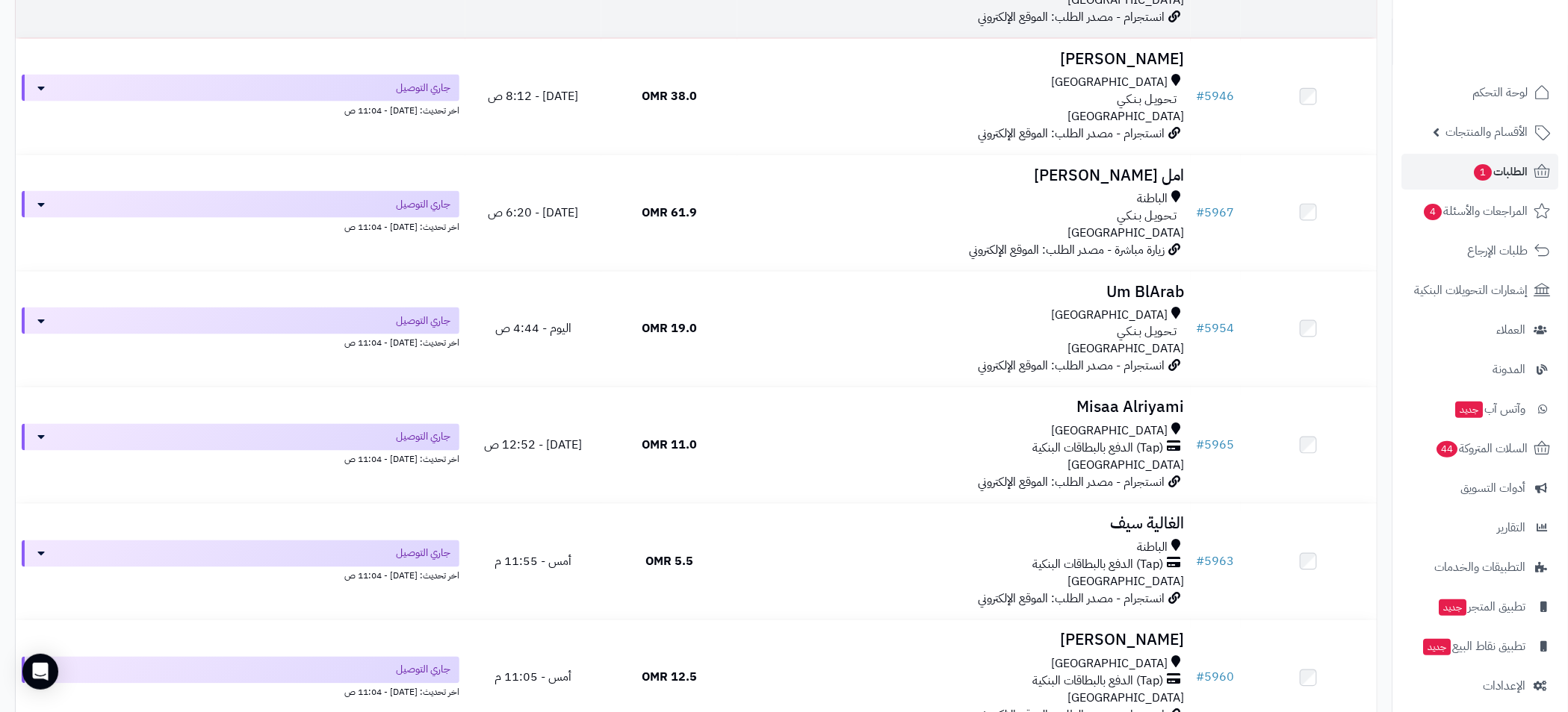
scroll to position [672, 0]
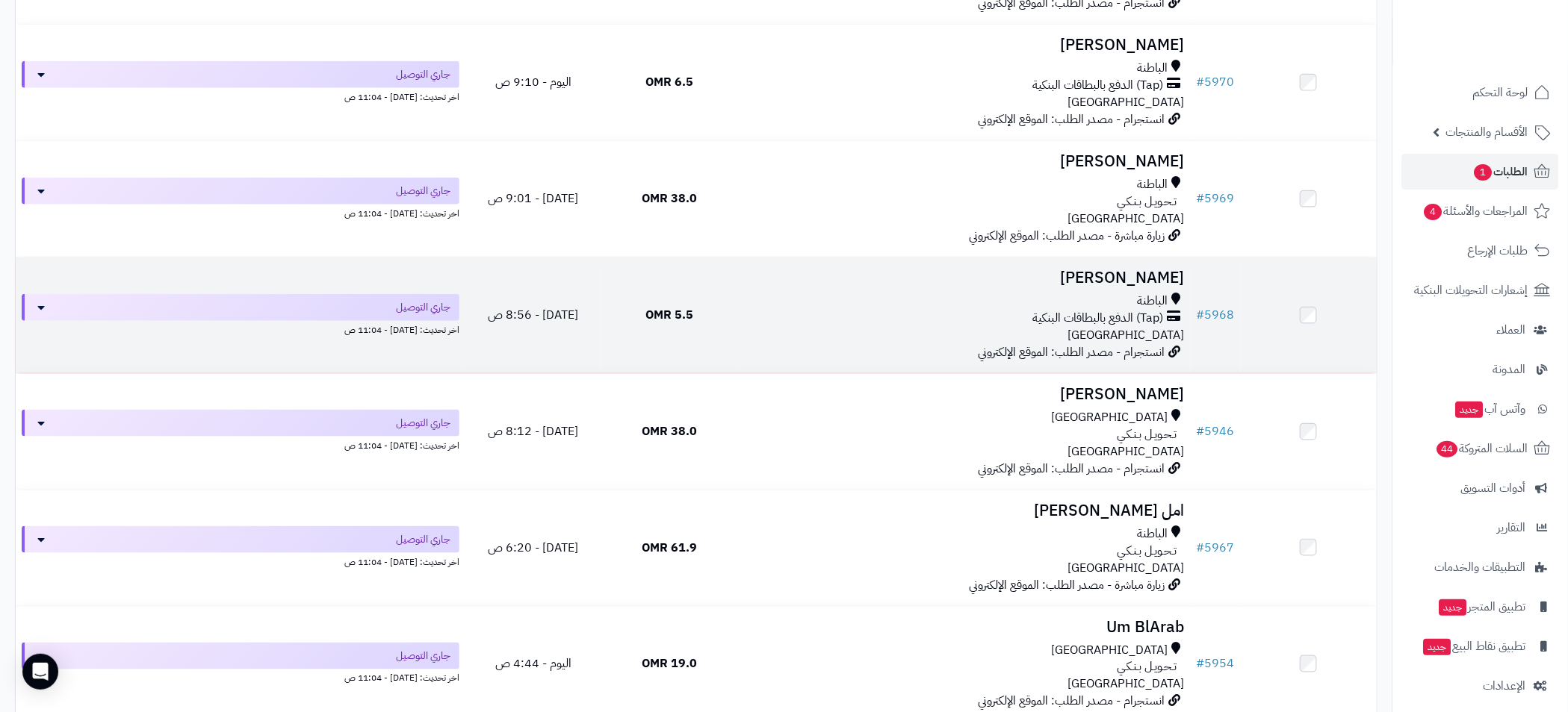
click at [977, 300] on div "الباطنة" at bounding box center [963, 301] width 442 height 17
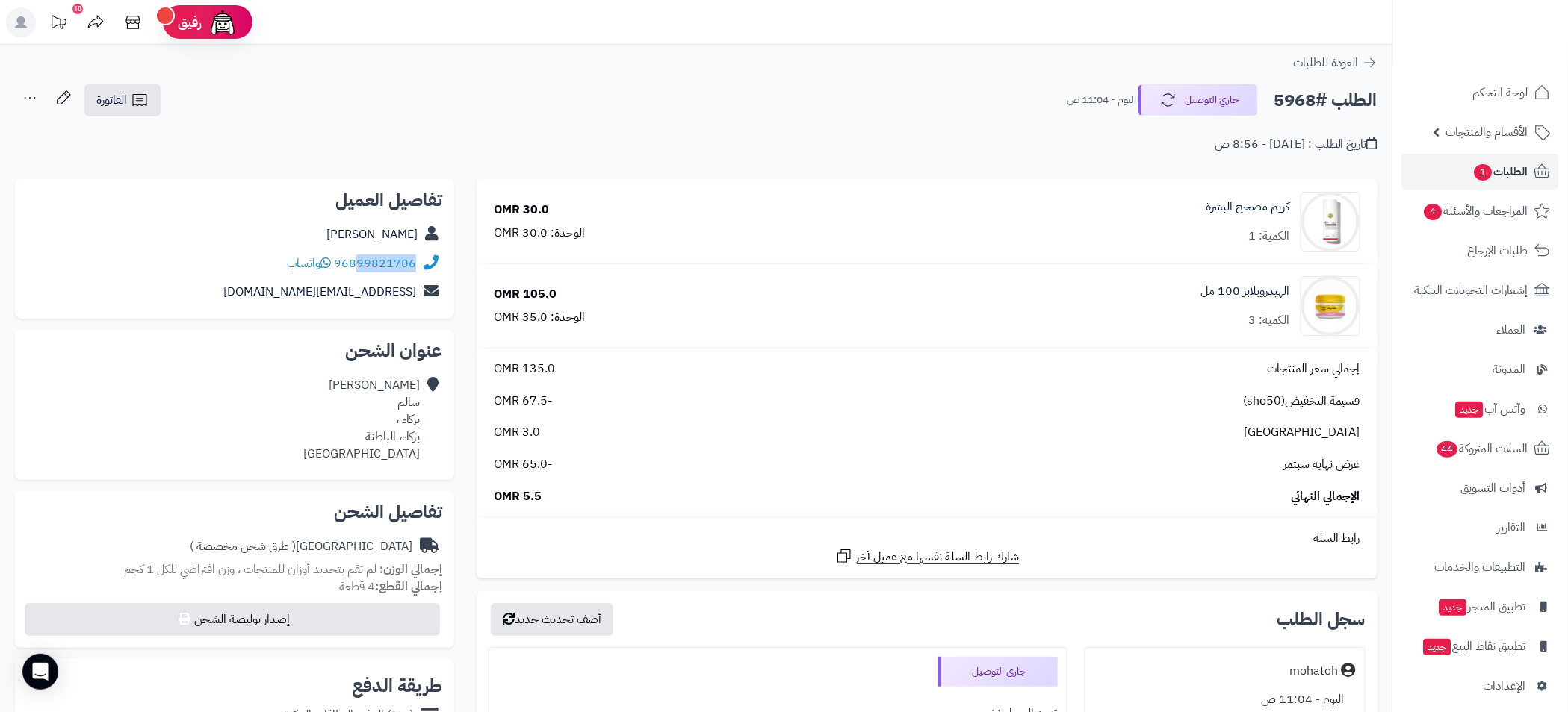
drag, startPoint x: 417, startPoint y: 265, endPoint x: 356, endPoint y: 268, distance: 61.1
click at [356, 268] on div "96899821706 واتساب" at bounding box center [234, 263] width 415 height 29
copy link "99821706"
click at [1491, 173] on span "الطلبات 1" at bounding box center [1500, 171] width 55 height 21
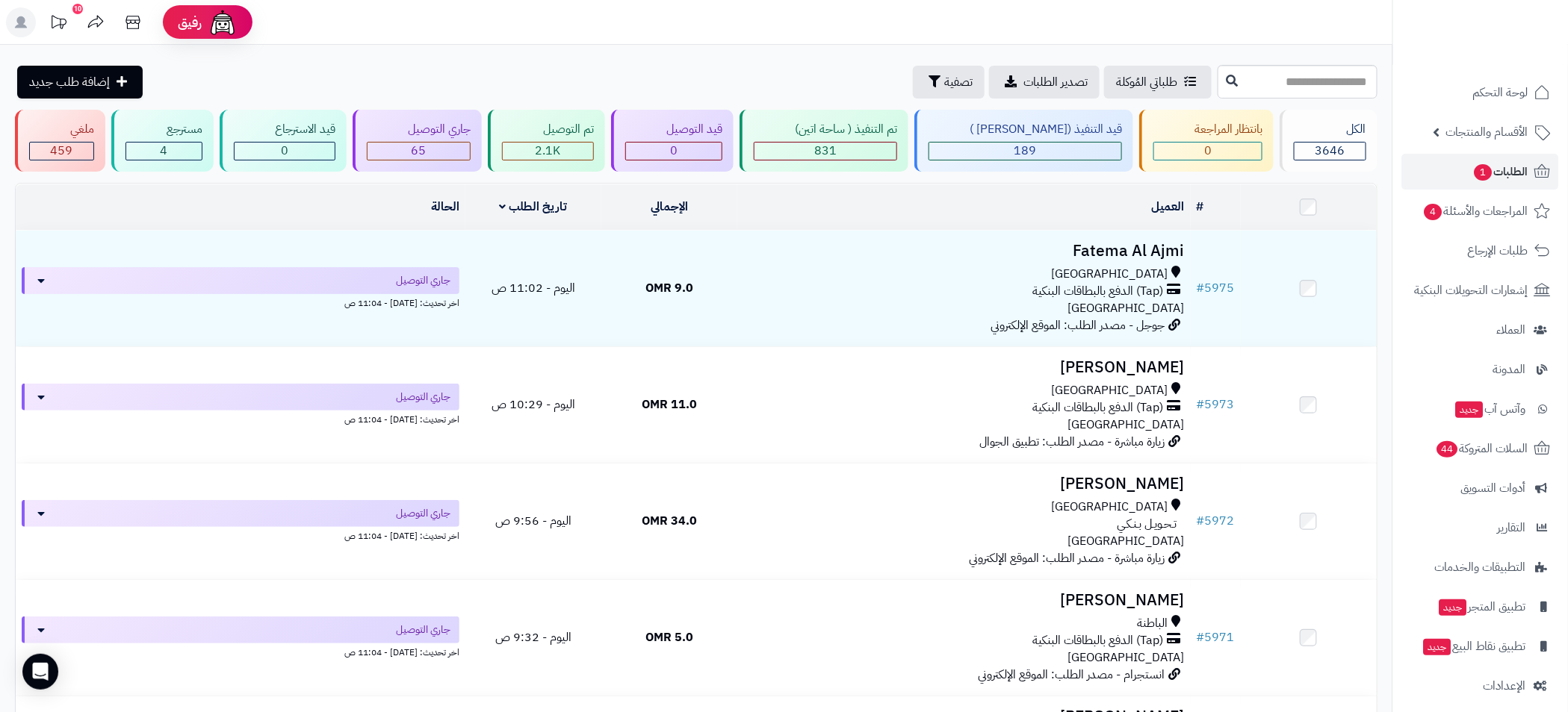
scroll to position [335, 0]
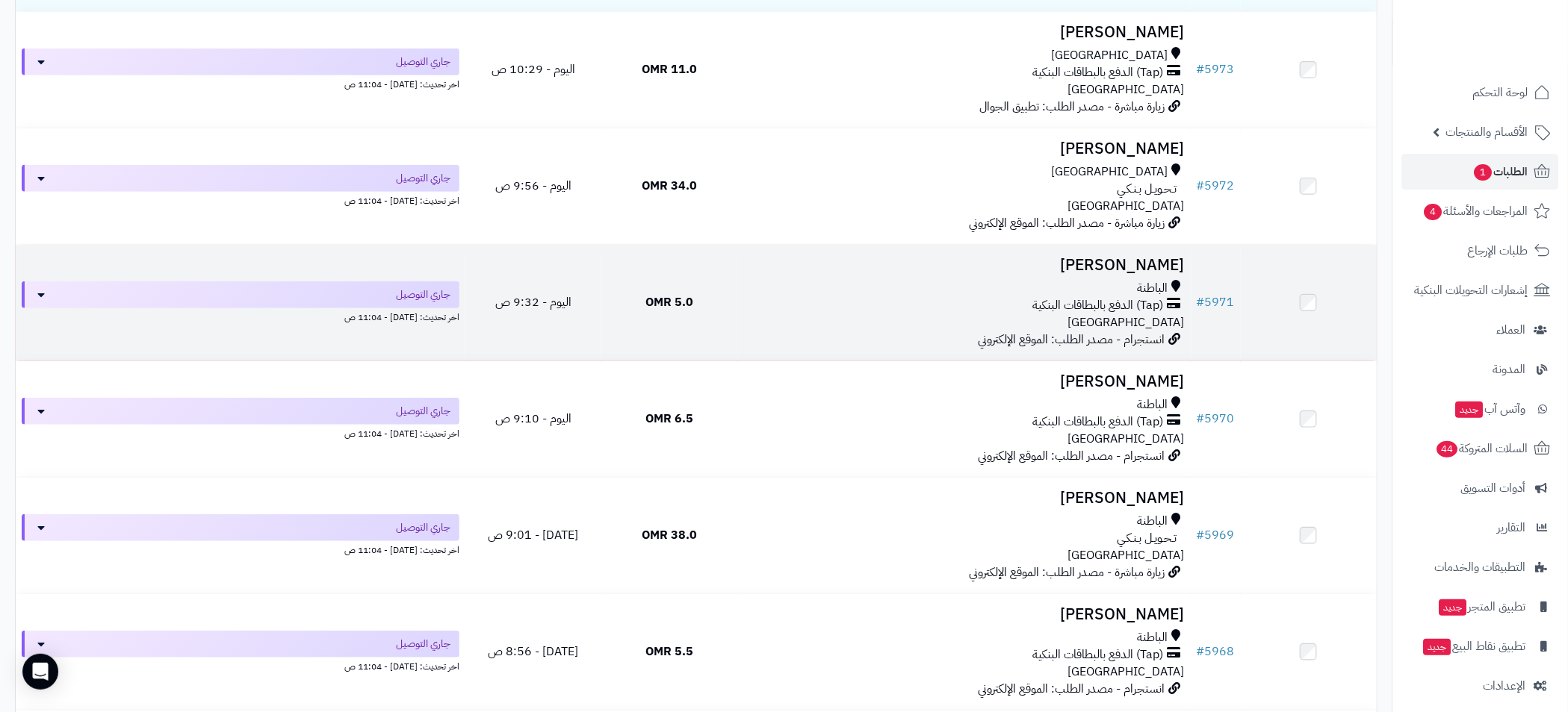
click at [837, 305] on div "(Tap) الدفع بالبطاقات البنكية" at bounding box center [963, 305] width 442 height 17
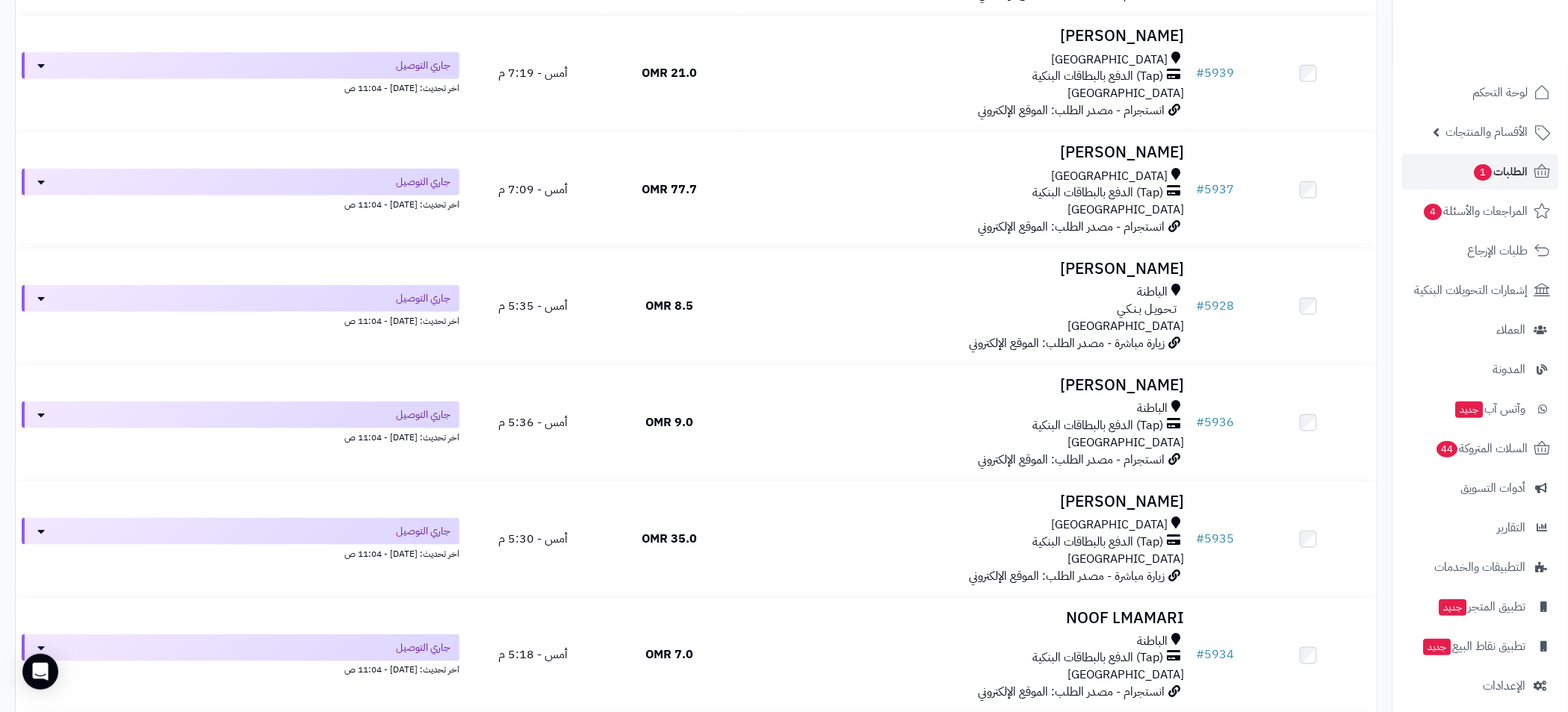
scroll to position [4366, 0]
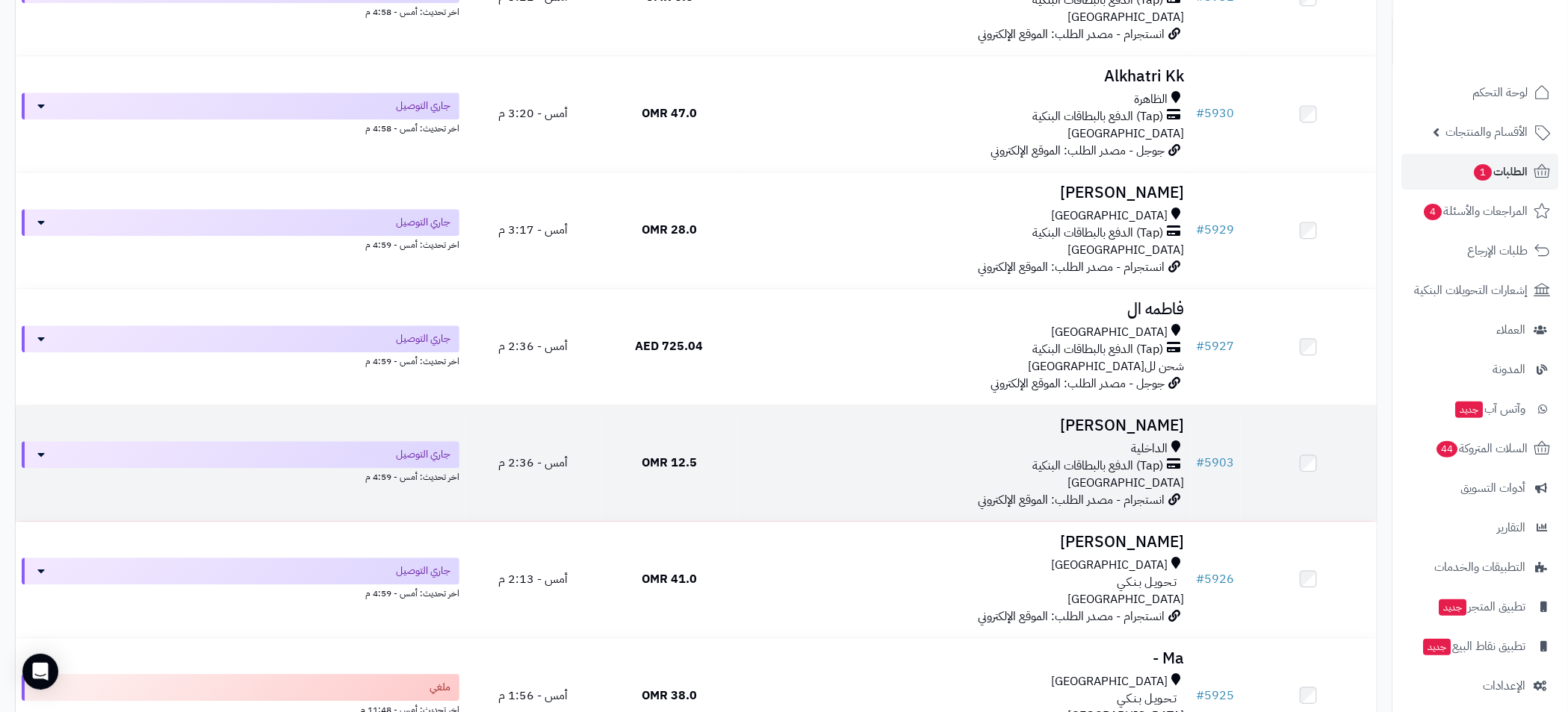
click at [871, 449] on div "الداخلية" at bounding box center [963, 449] width 442 height 17
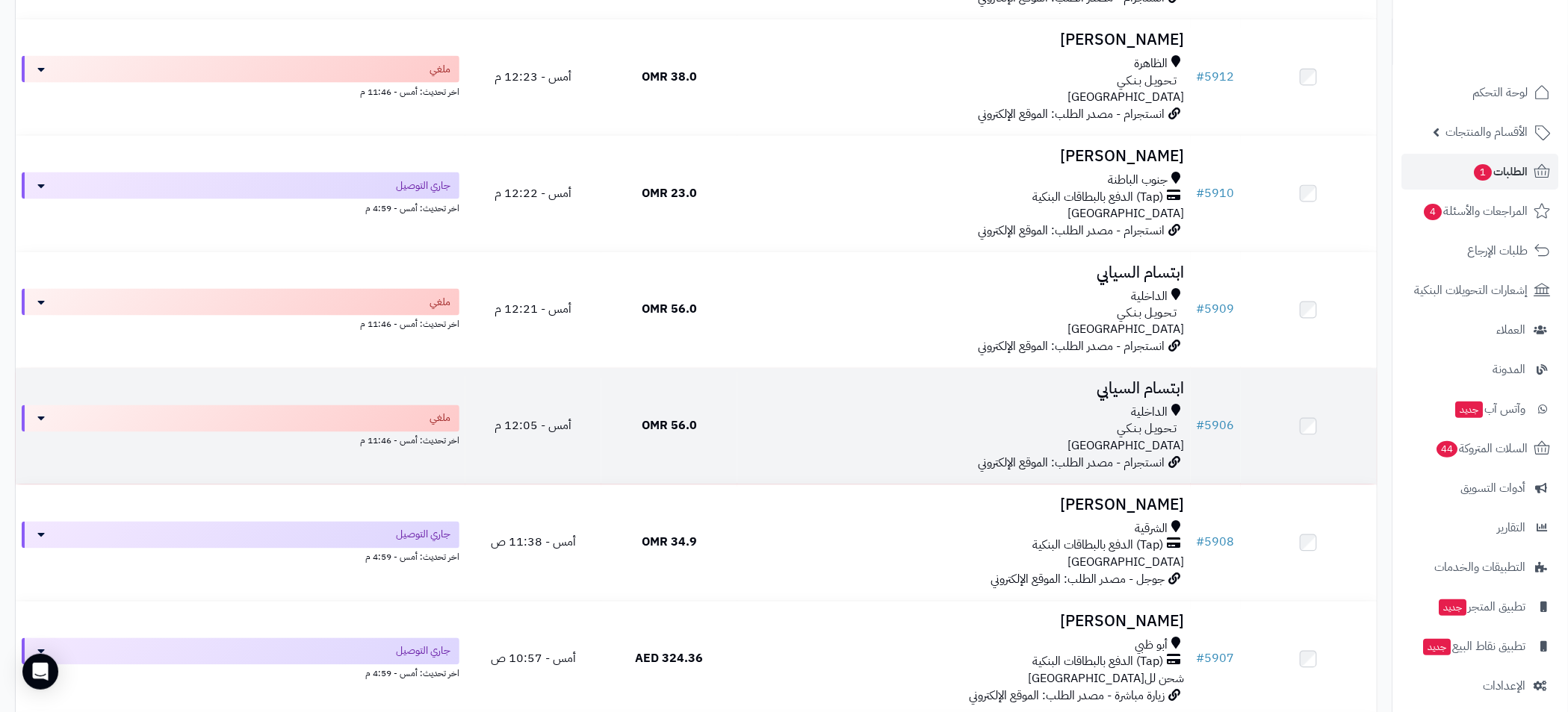
scroll to position [7053, 0]
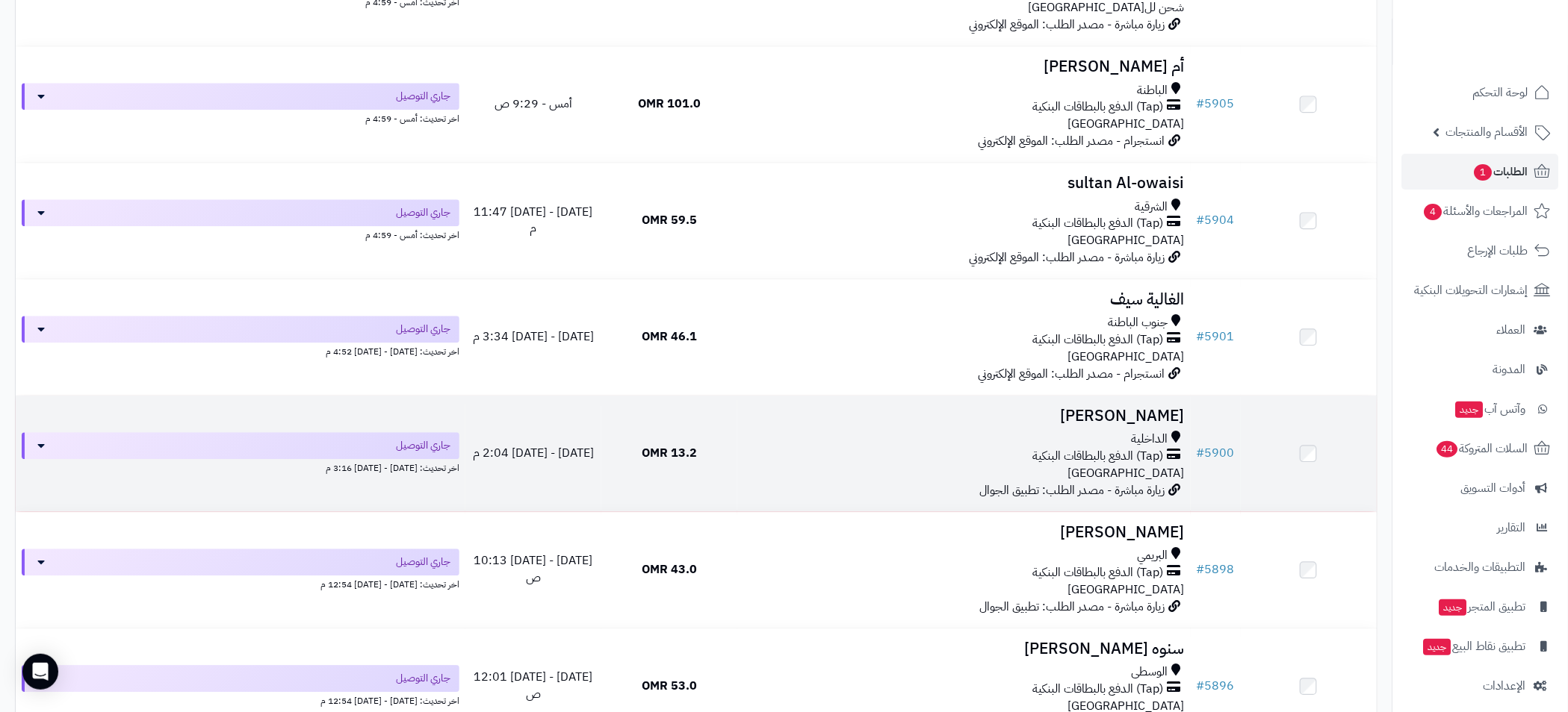
click at [856, 441] on div "الداخلية" at bounding box center [963, 439] width 442 height 17
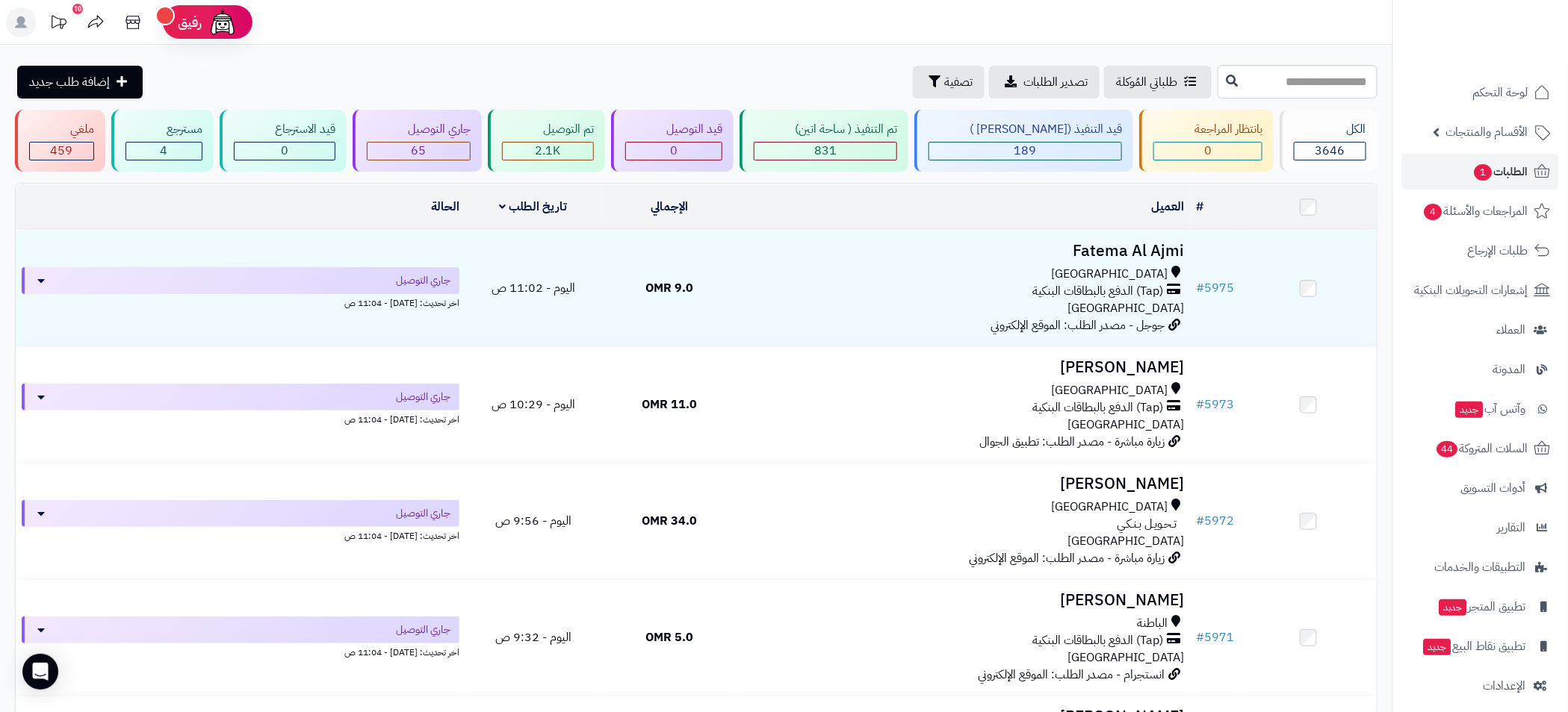
scroll to position [335, 0]
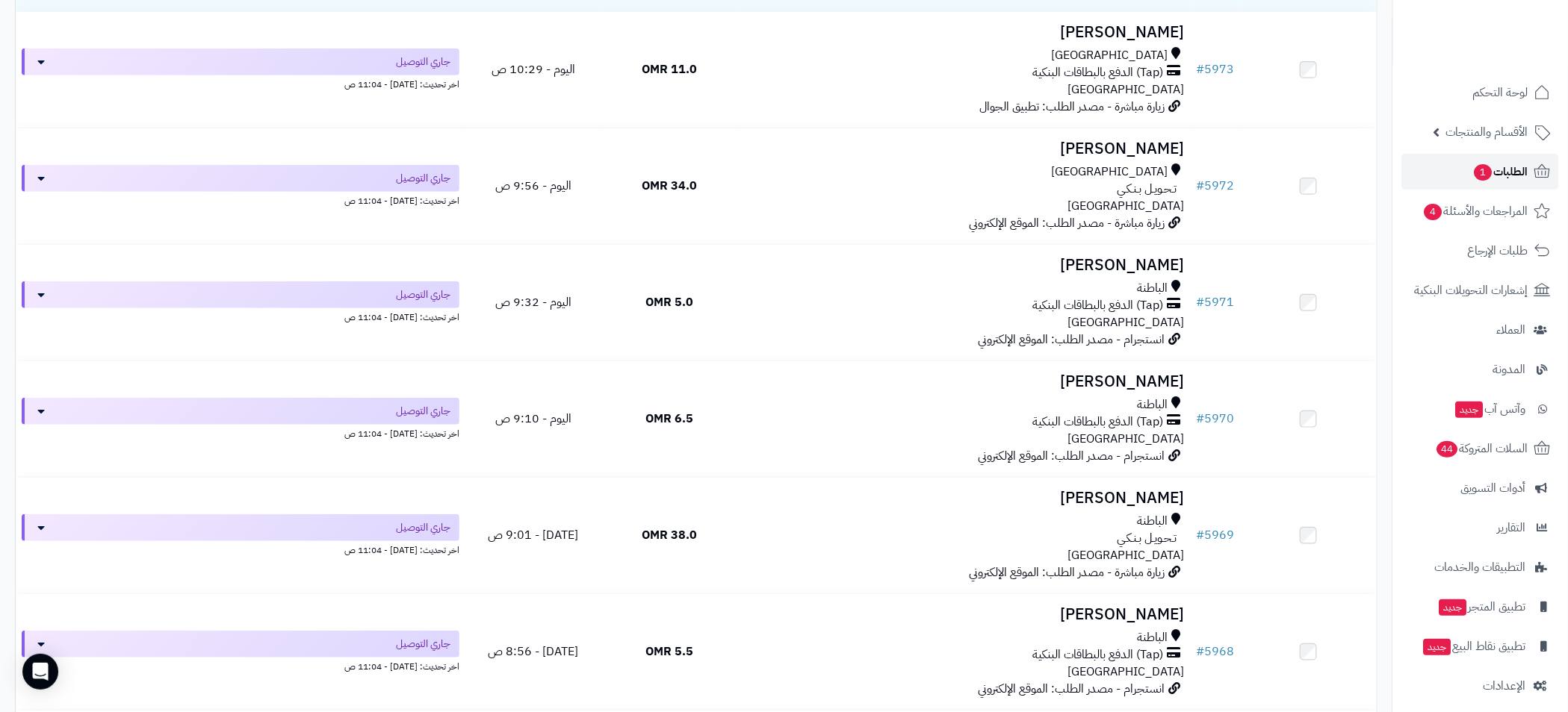
click at [1487, 161] on span "الطلبات 1" at bounding box center [1500, 171] width 55 height 21
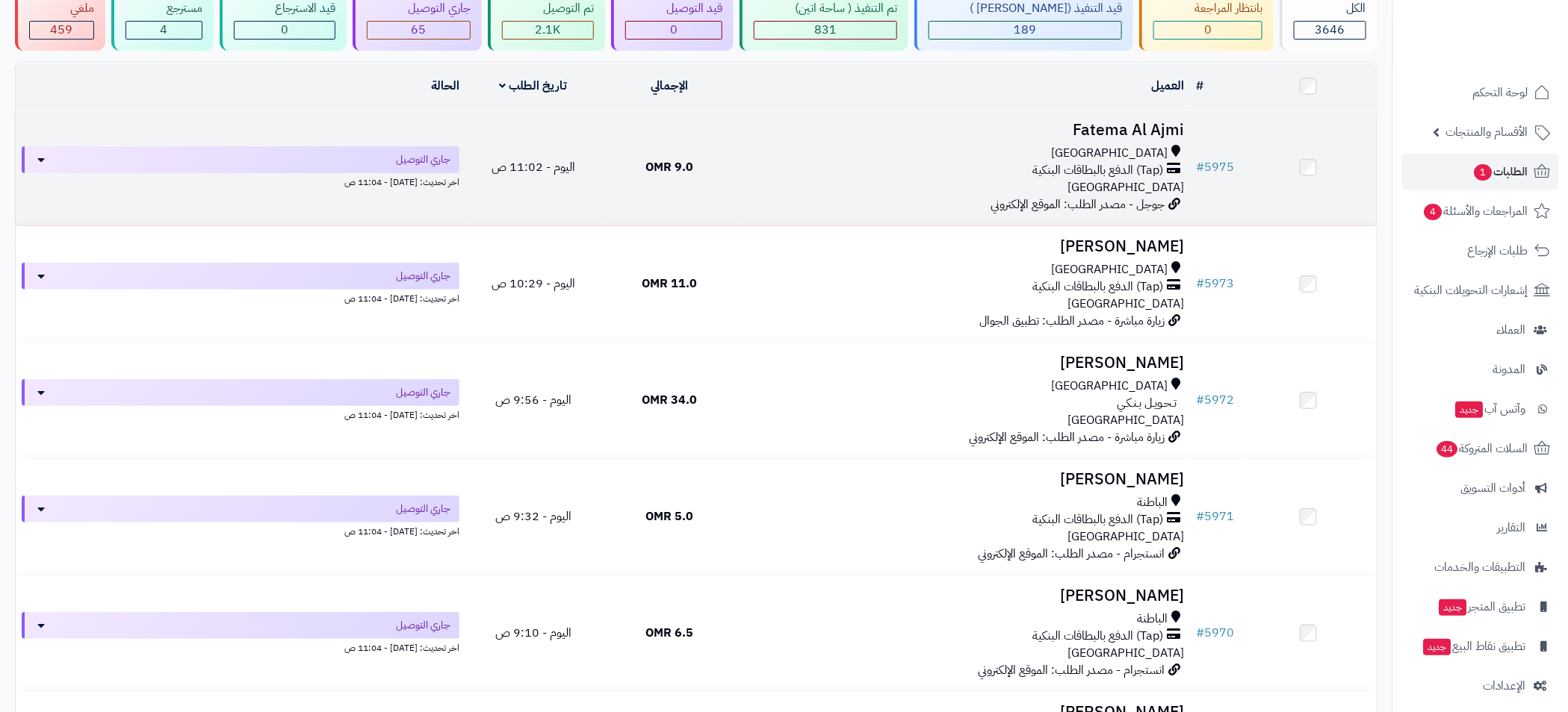
scroll to position [335, 0]
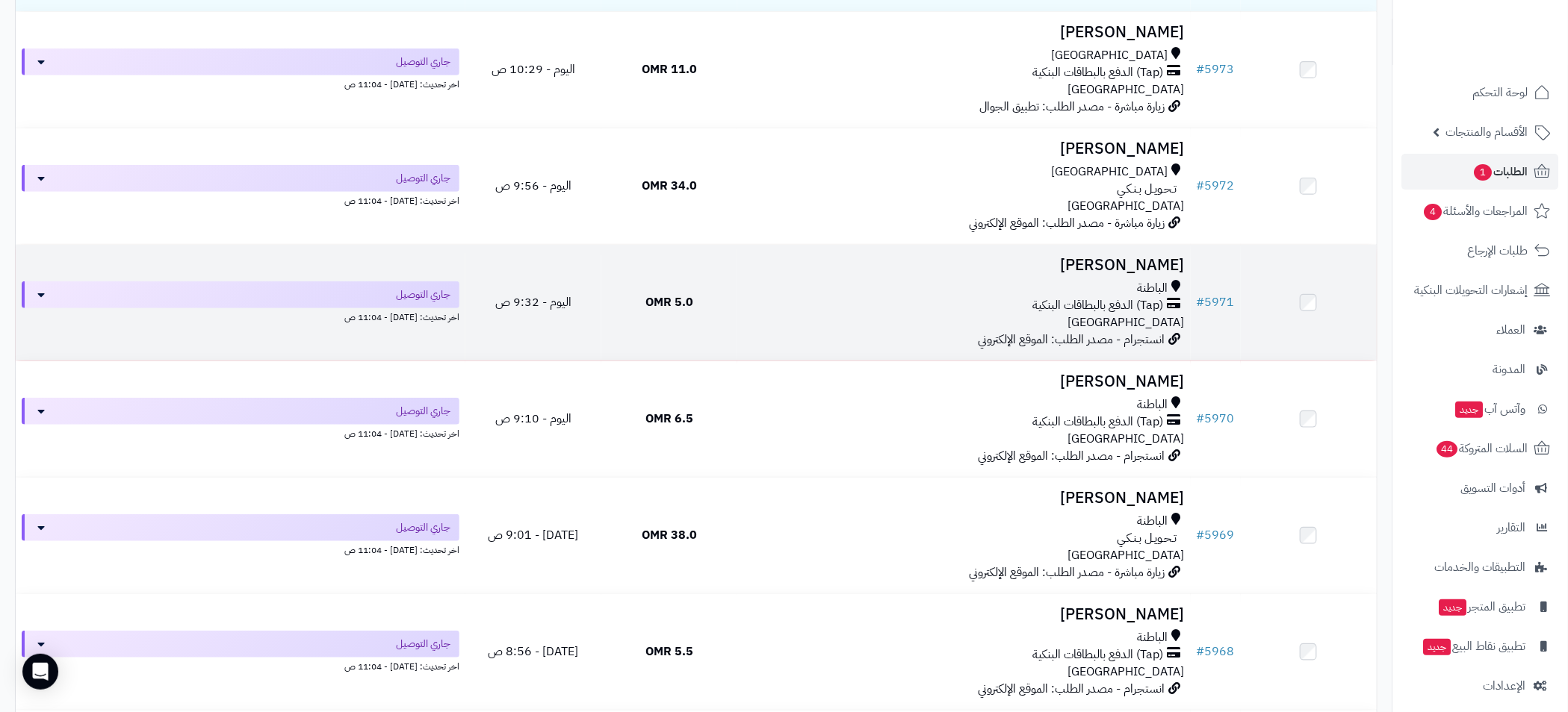
click at [1001, 292] on div "الباطنة" at bounding box center [963, 288] width 442 height 17
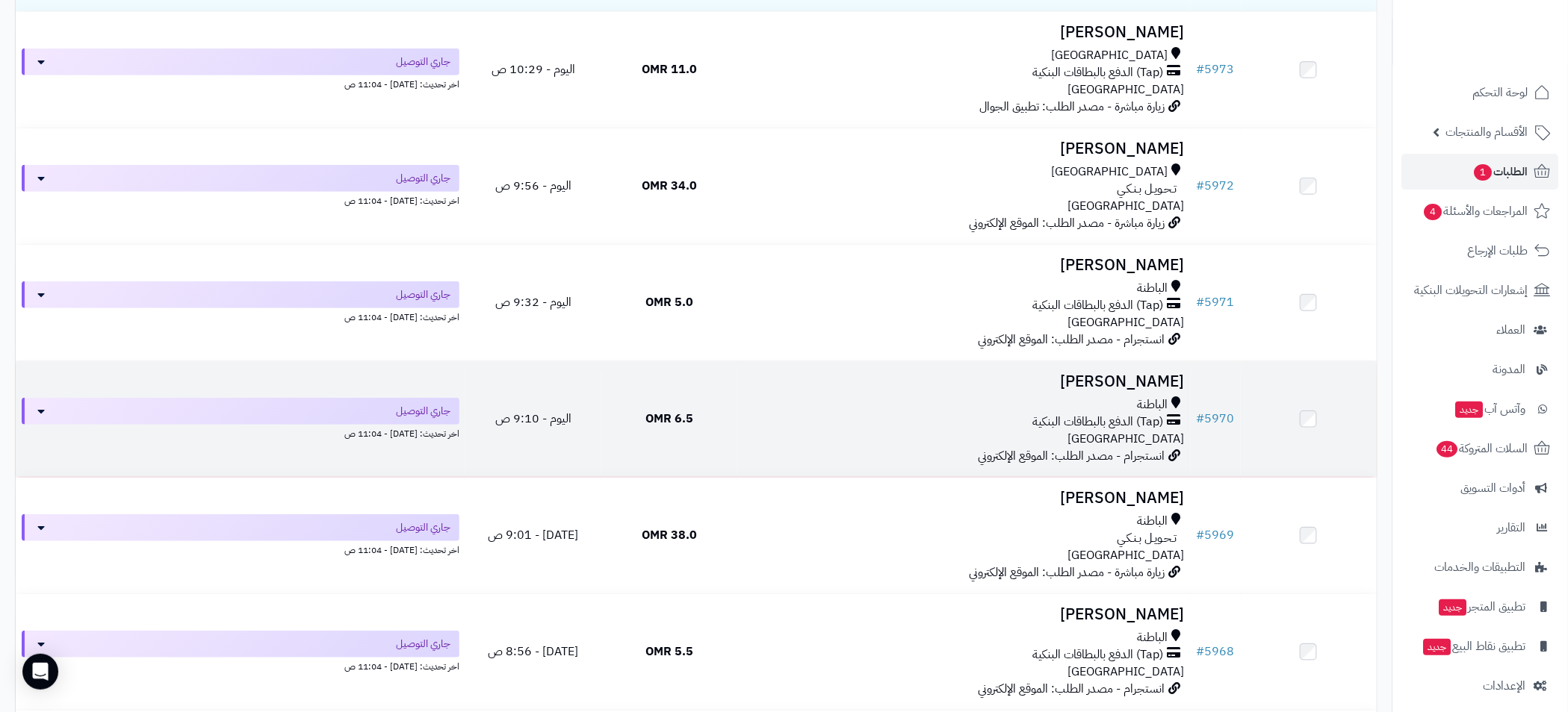
scroll to position [671, 0]
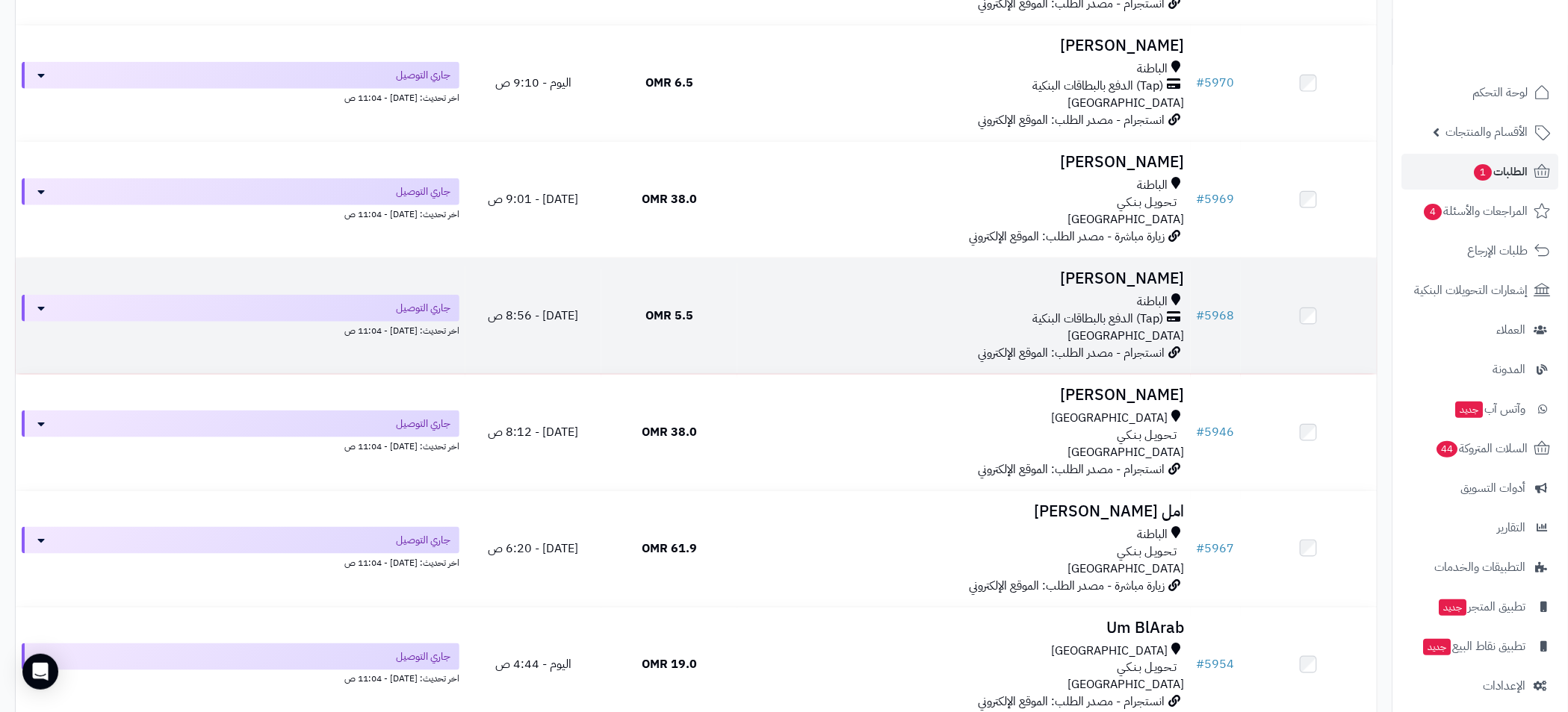
click at [977, 298] on div "الباطنة" at bounding box center [963, 302] width 442 height 17
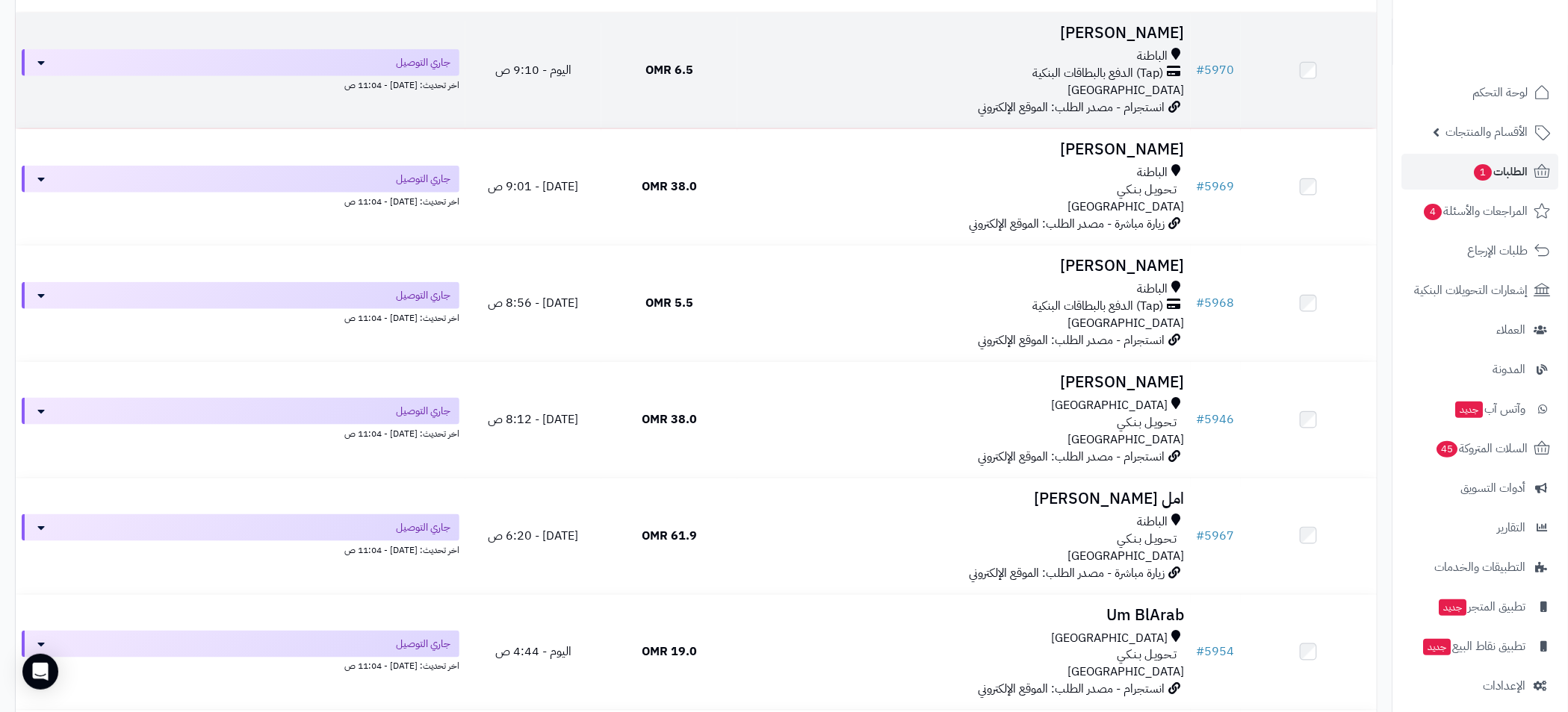
scroll to position [820, 0]
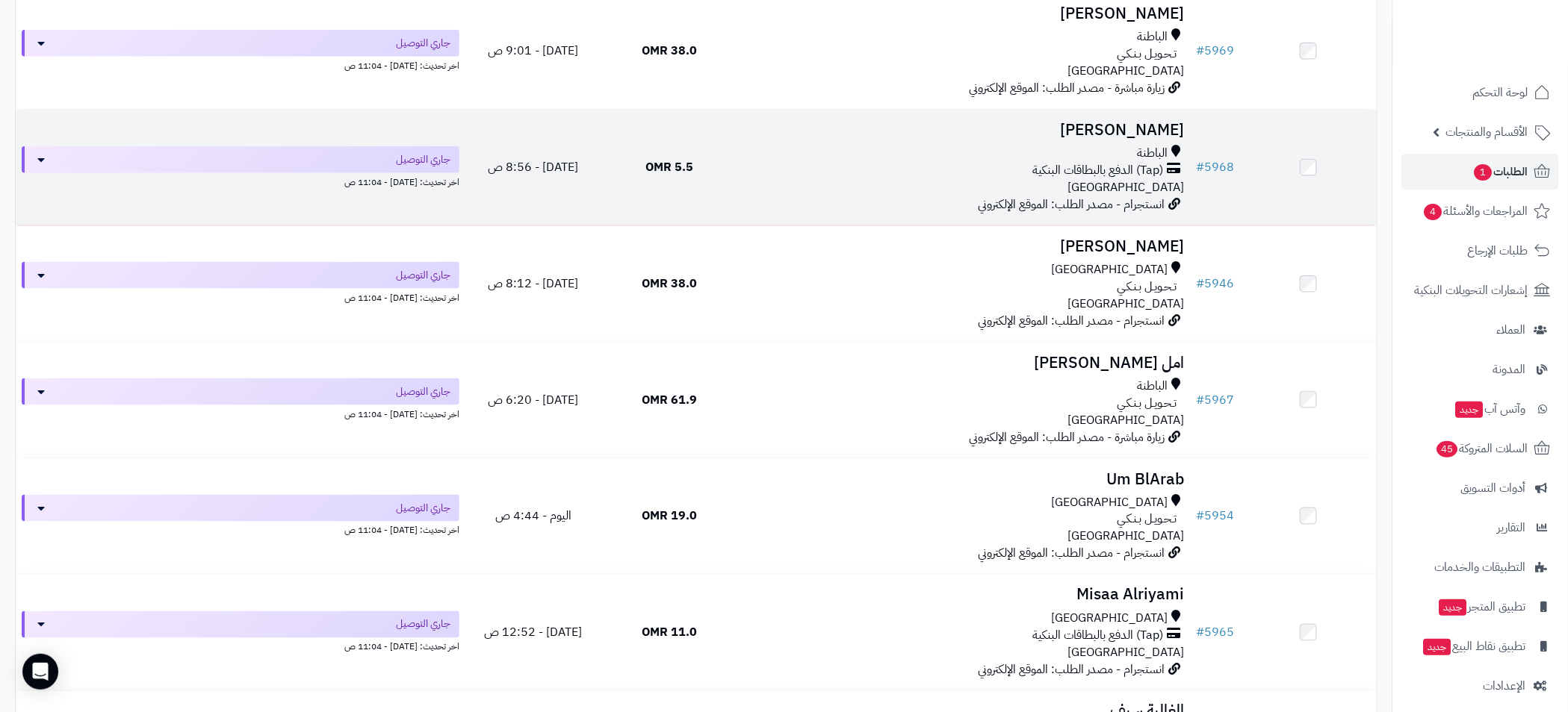
click at [976, 174] on div "(Tap) الدفع بالبطاقات البنكية" at bounding box center [963, 170] width 442 height 17
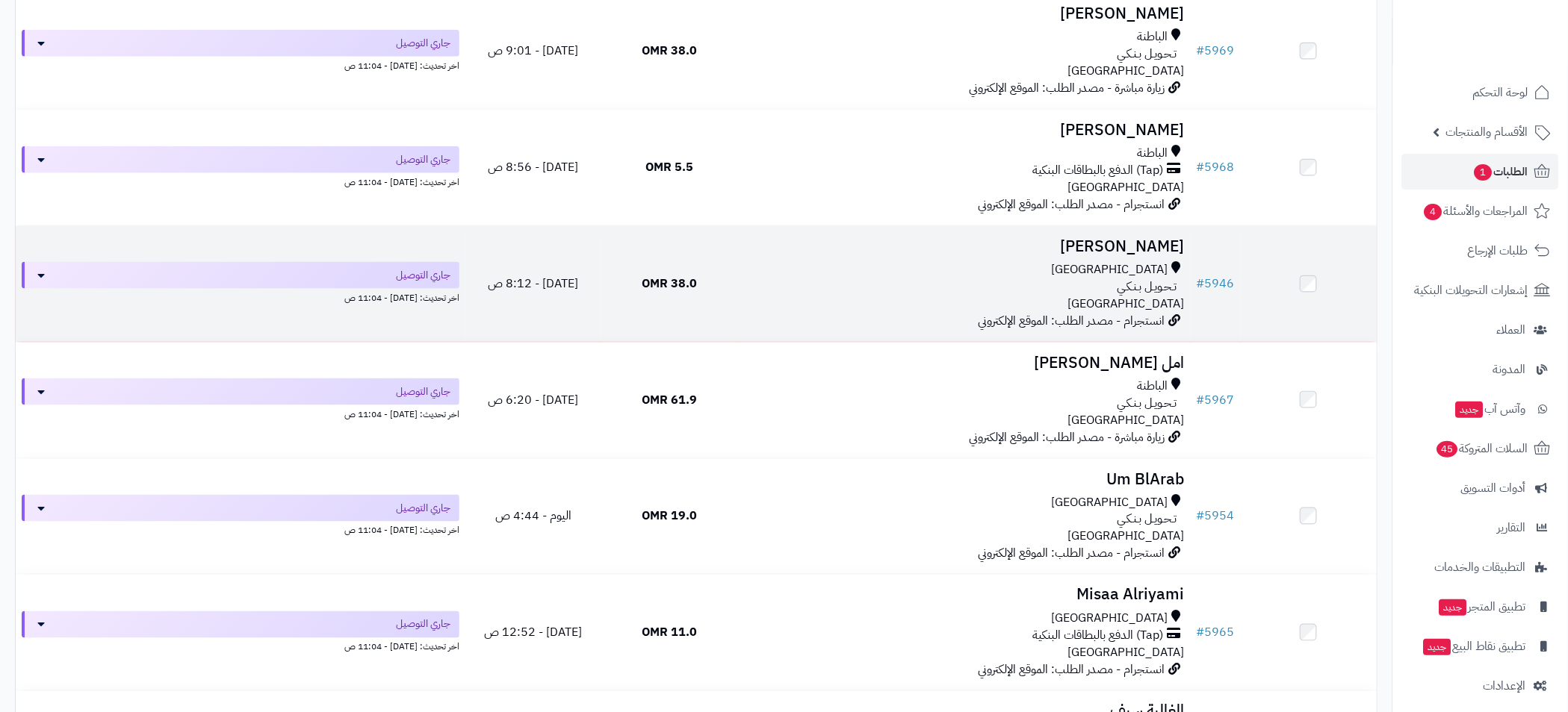
scroll to position [820, 0]
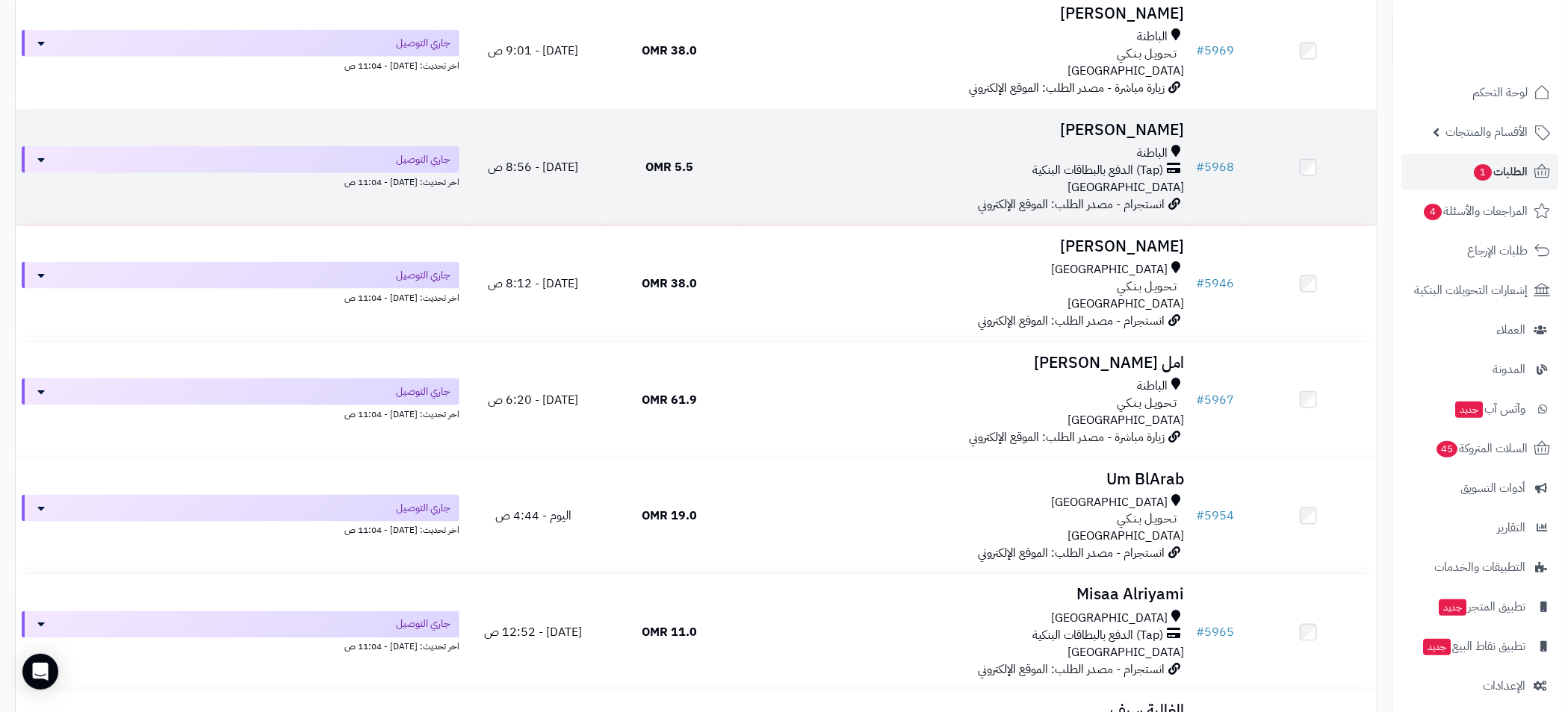
click at [1101, 140] on td "عائشة سالم الباطنة (Tap) الدفع بالبطاقات البنكية عمان انستجرام - مصدر الطلب: ال…" at bounding box center [963, 167] width 453 height 116
click at [1037, 148] on div "الباطنة" at bounding box center [963, 153] width 442 height 17
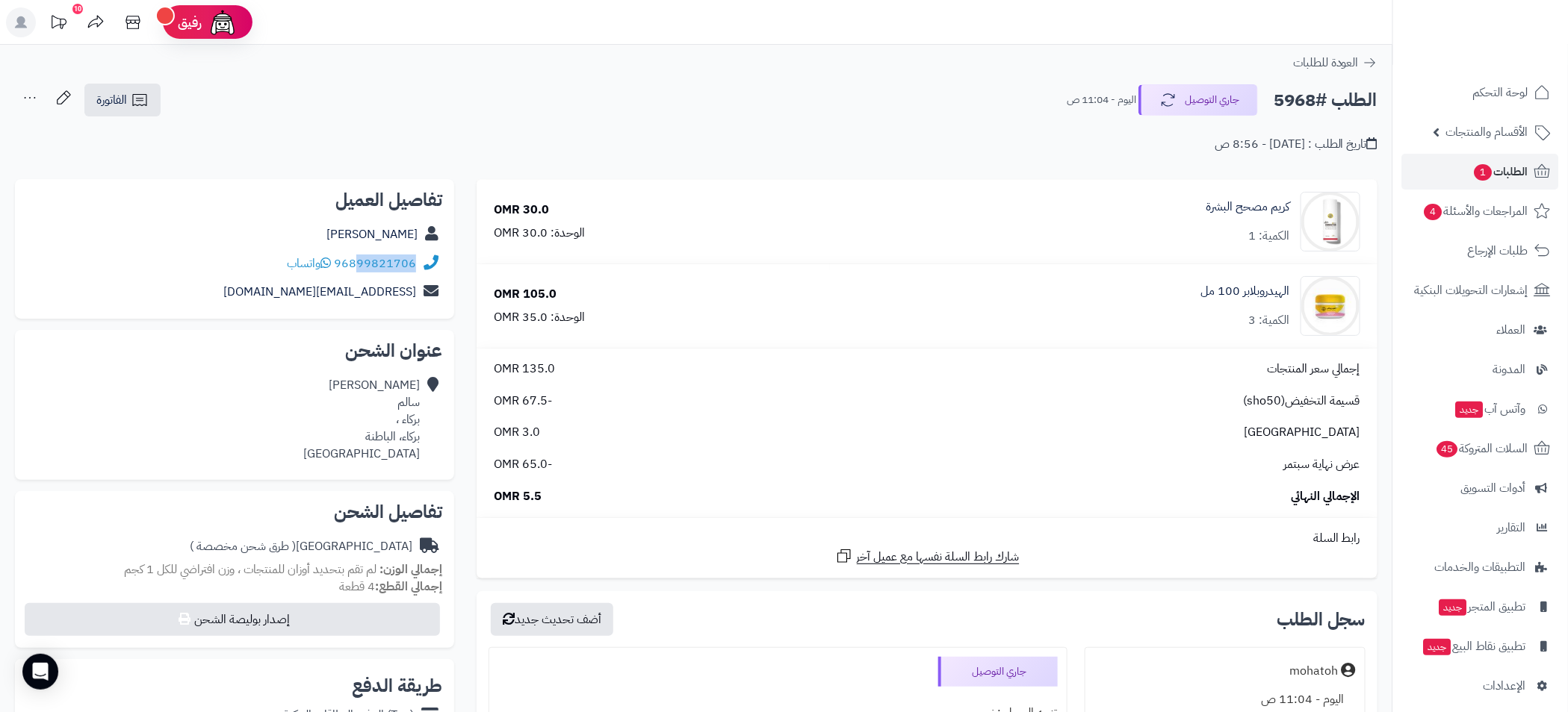
drag, startPoint x: 417, startPoint y: 266, endPoint x: 358, endPoint y: 269, distance: 59.1
click at [358, 269] on div "96899821706 واتساب" at bounding box center [234, 263] width 415 height 29
click at [816, 157] on div "**********" at bounding box center [696, 125] width 1392 height 85
click at [1498, 175] on span "الطلبات 1" at bounding box center [1500, 171] width 55 height 21
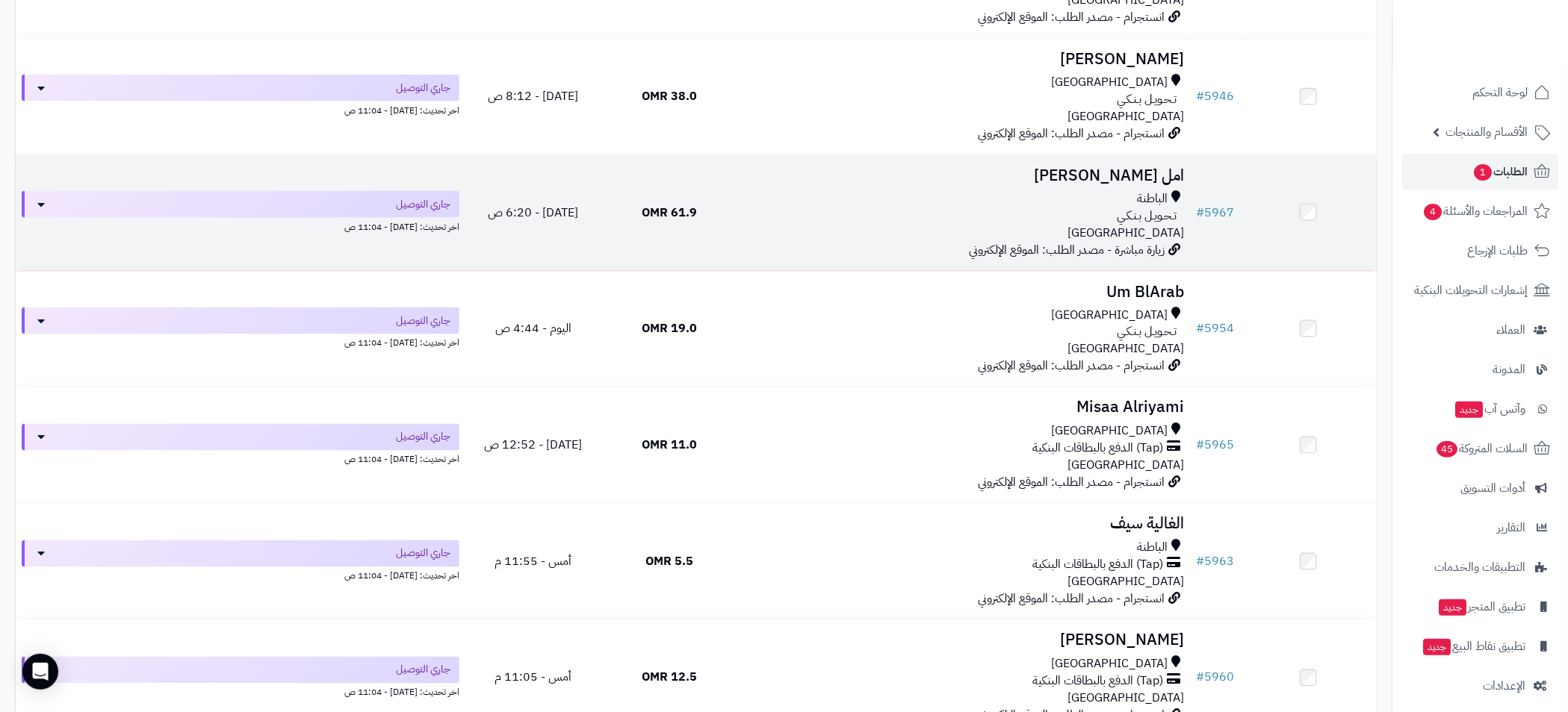
scroll to position [672, 0]
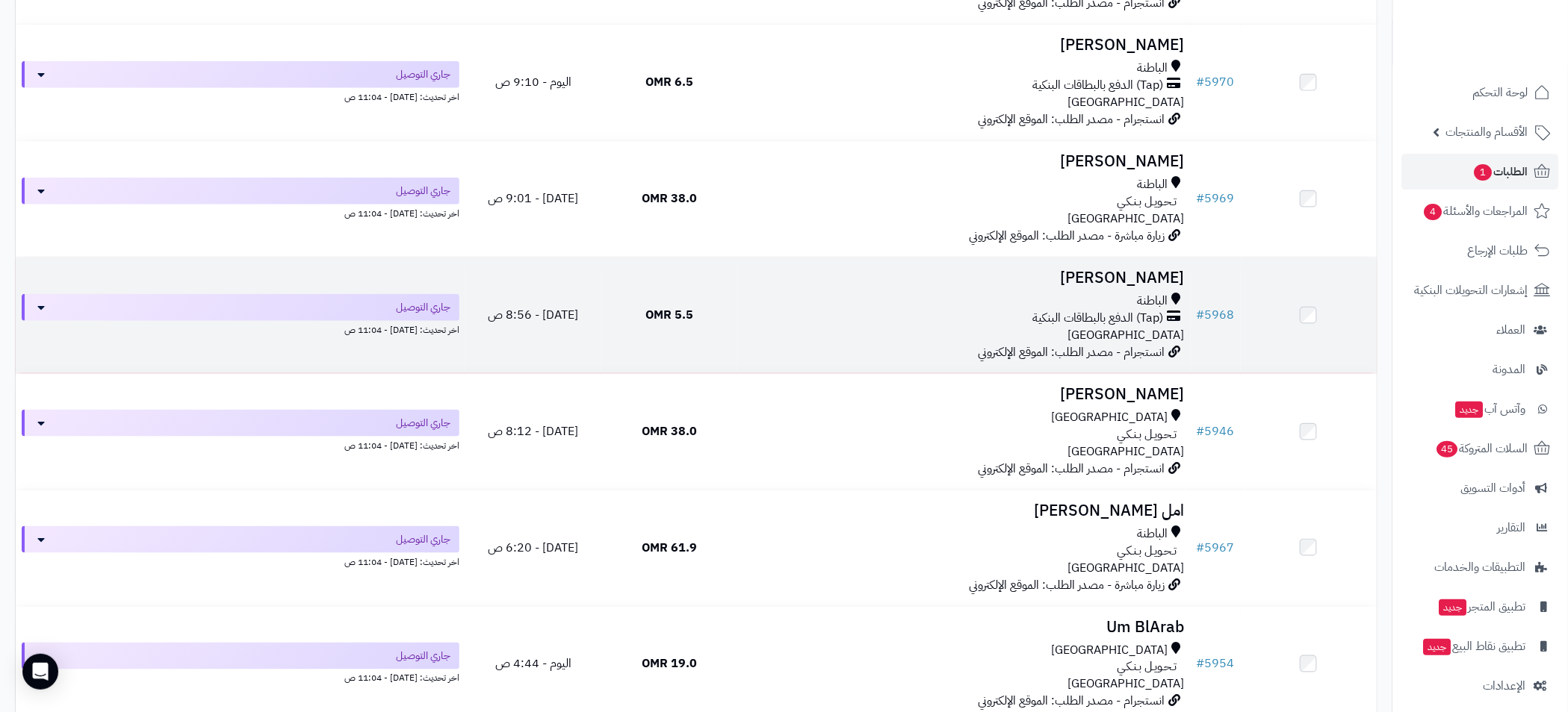
click at [1085, 288] on td "عائشة سالم الباطنة (Tap) الدفع بالبطاقات البنكية عمان انستجرام - مصدر الطلب: ال…" at bounding box center [963, 315] width 453 height 116
click at [990, 289] on td "عائشة سالم الباطنة (Tap) الدفع بالبطاقات البنكية عمان انستجرام - مصدر الطلب: ال…" at bounding box center [963, 315] width 453 height 116
click at [795, 300] on div "الباطنة" at bounding box center [963, 301] width 442 height 17
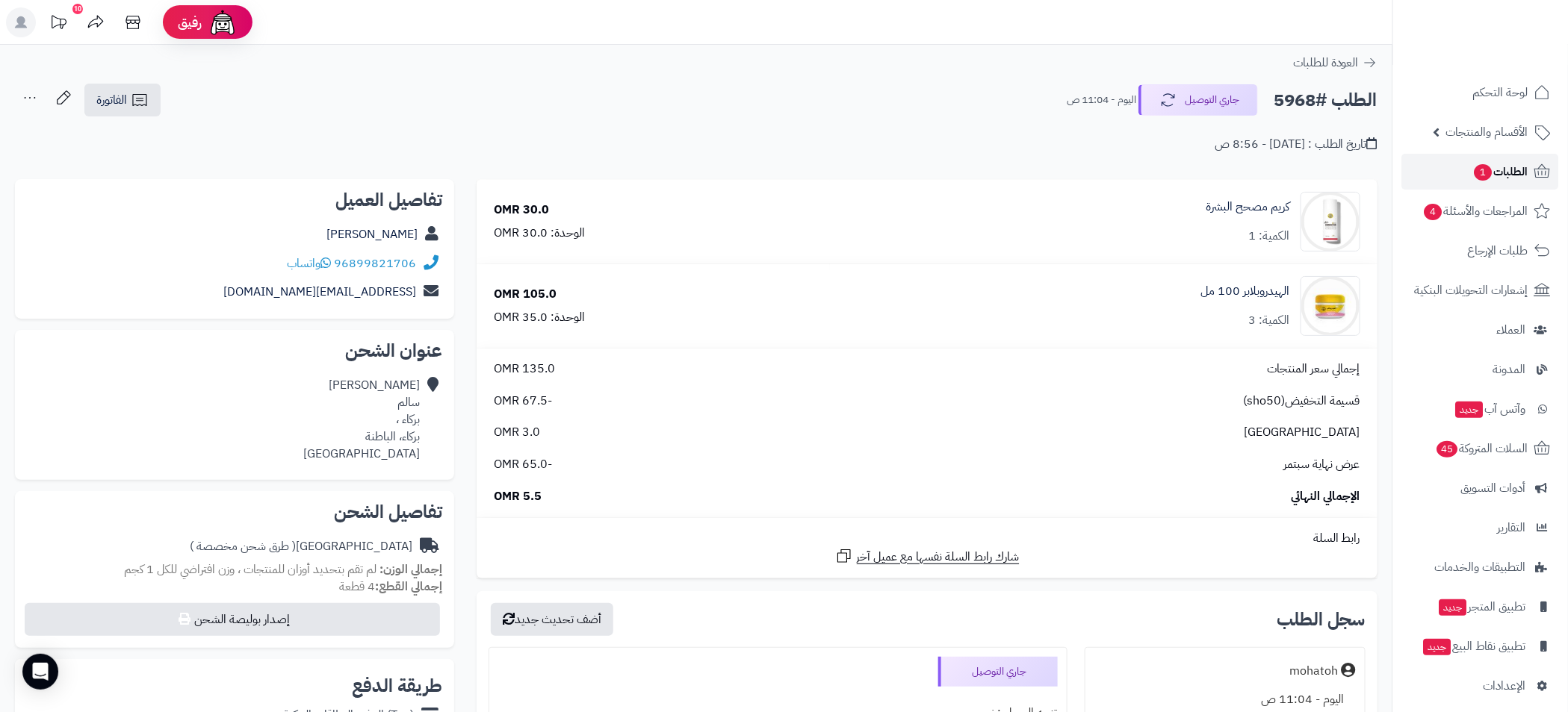
click at [1515, 177] on span "الطلبات 1" at bounding box center [1500, 171] width 55 height 21
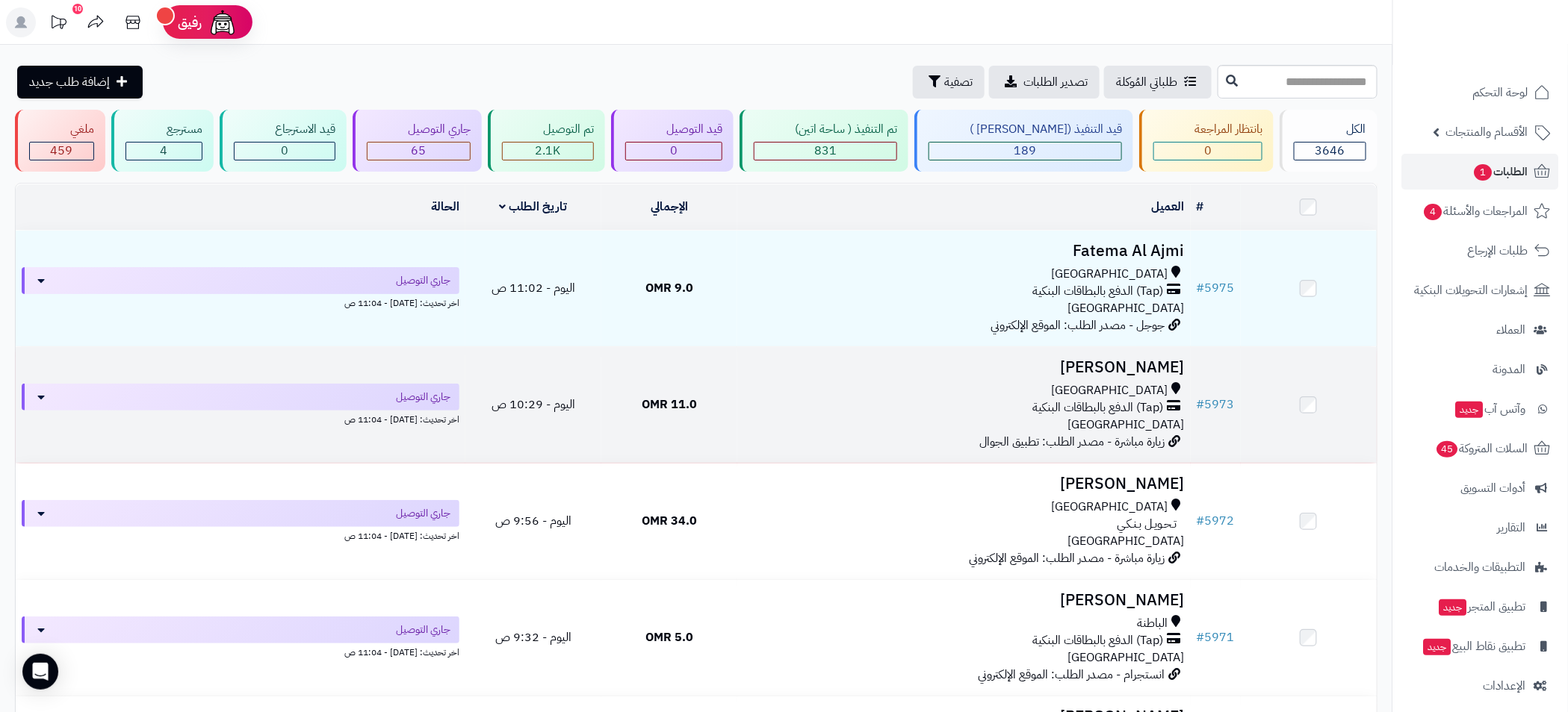
scroll to position [335, 0]
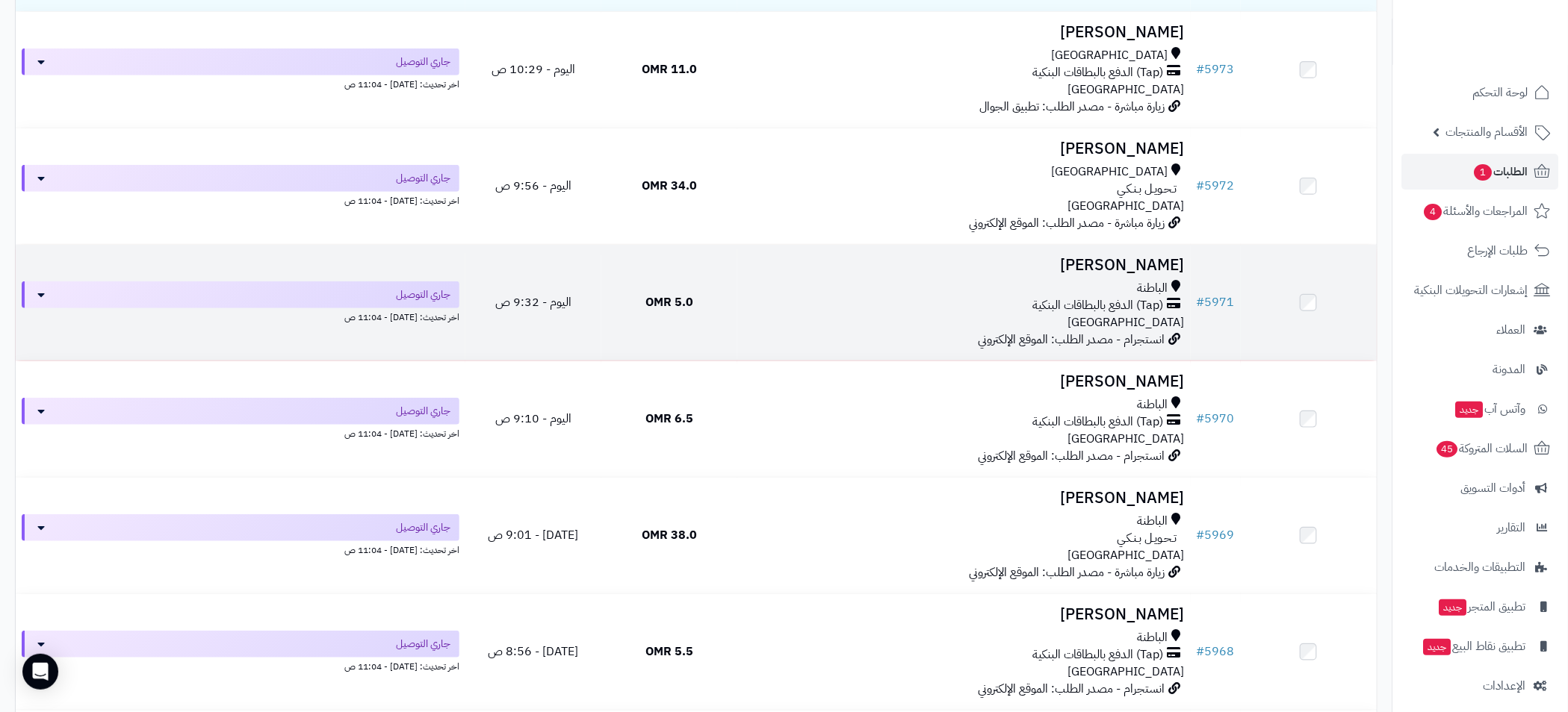
click at [1025, 280] on div "الباطنة" at bounding box center [963, 288] width 442 height 17
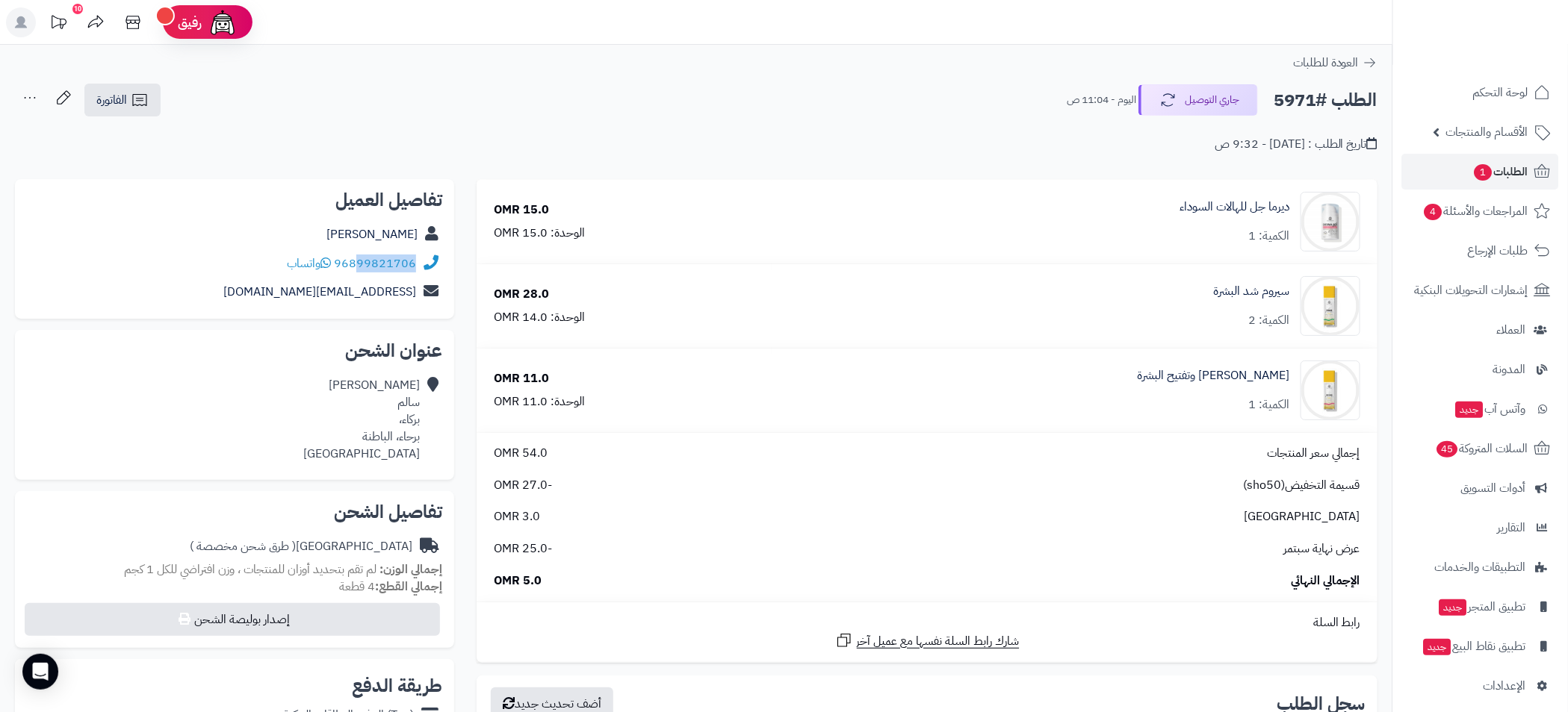
drag, startPoint x: 415, startPoint y: 271, endPoint x: 361, endPoint y: 268, distance: 54.1
click at [361, 268] on div "96899821706 واتساب" at bounding box center [234, 263] width 415 height 29
click at [1505, 178] on span "الطلبات 1" at bounding box center [1500, 171] width 55 height 21
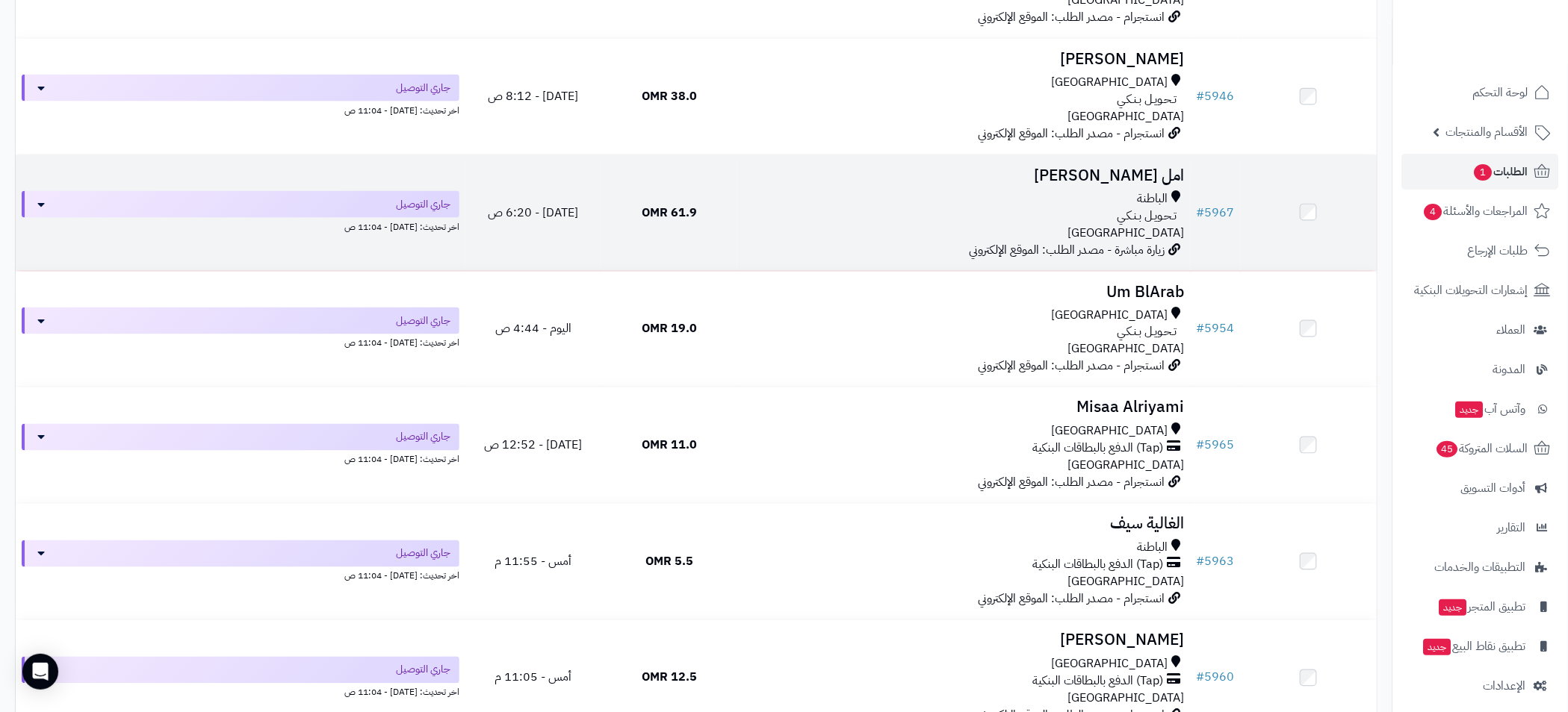
scroll to position [1343, 0]
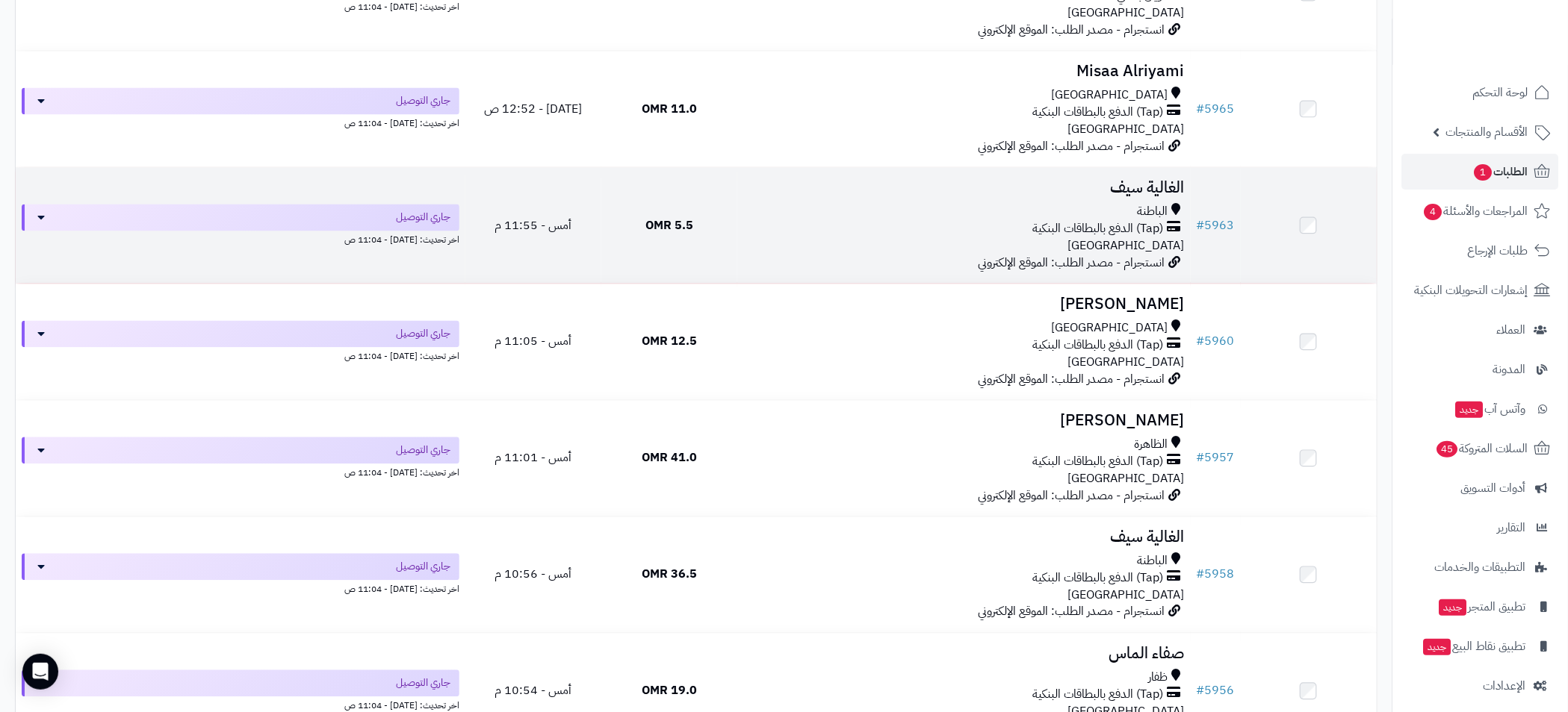
click at [994, 220] on div "(Tap) الدفع بالبطاقات البنكية" at bounding box center [963, 229] width 442 height 17
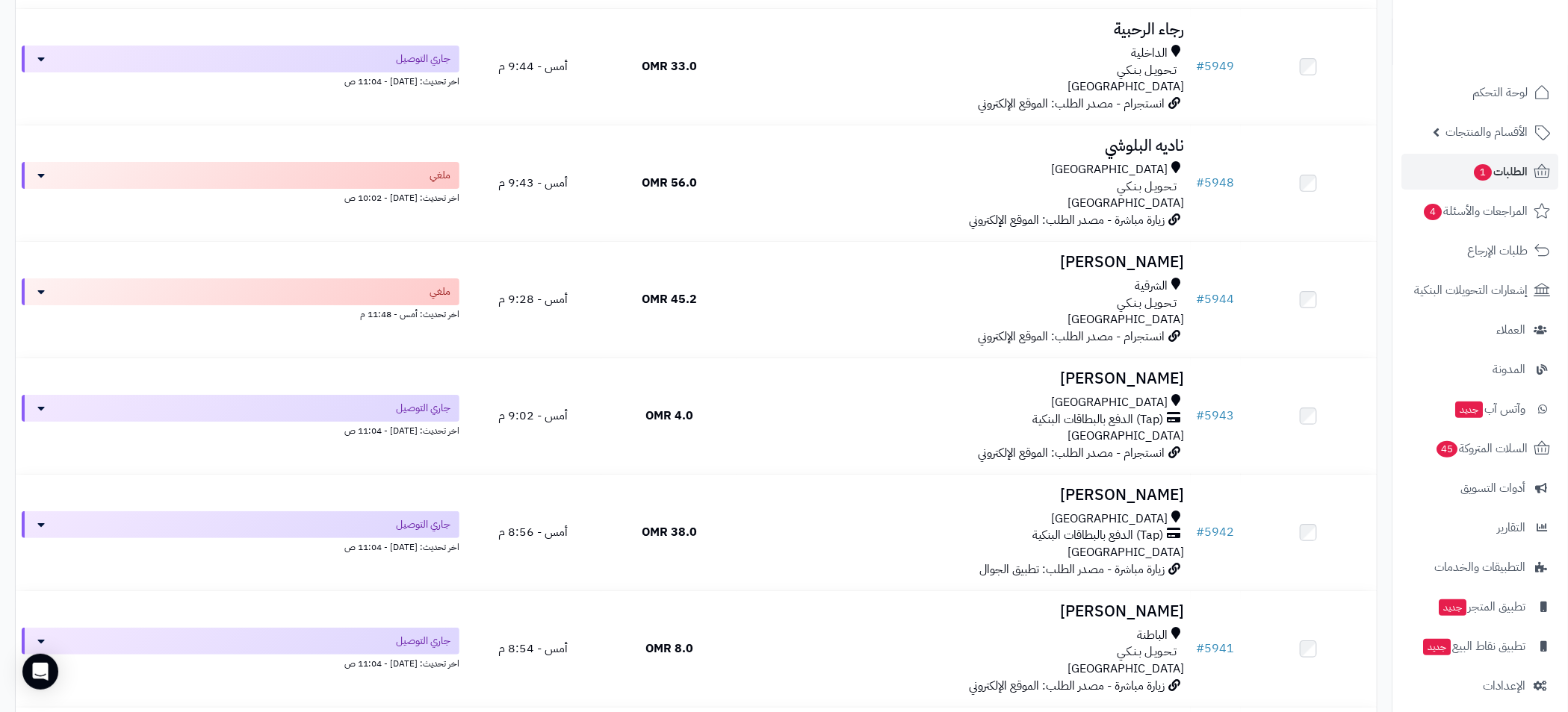
scroll to position [2687, 0]
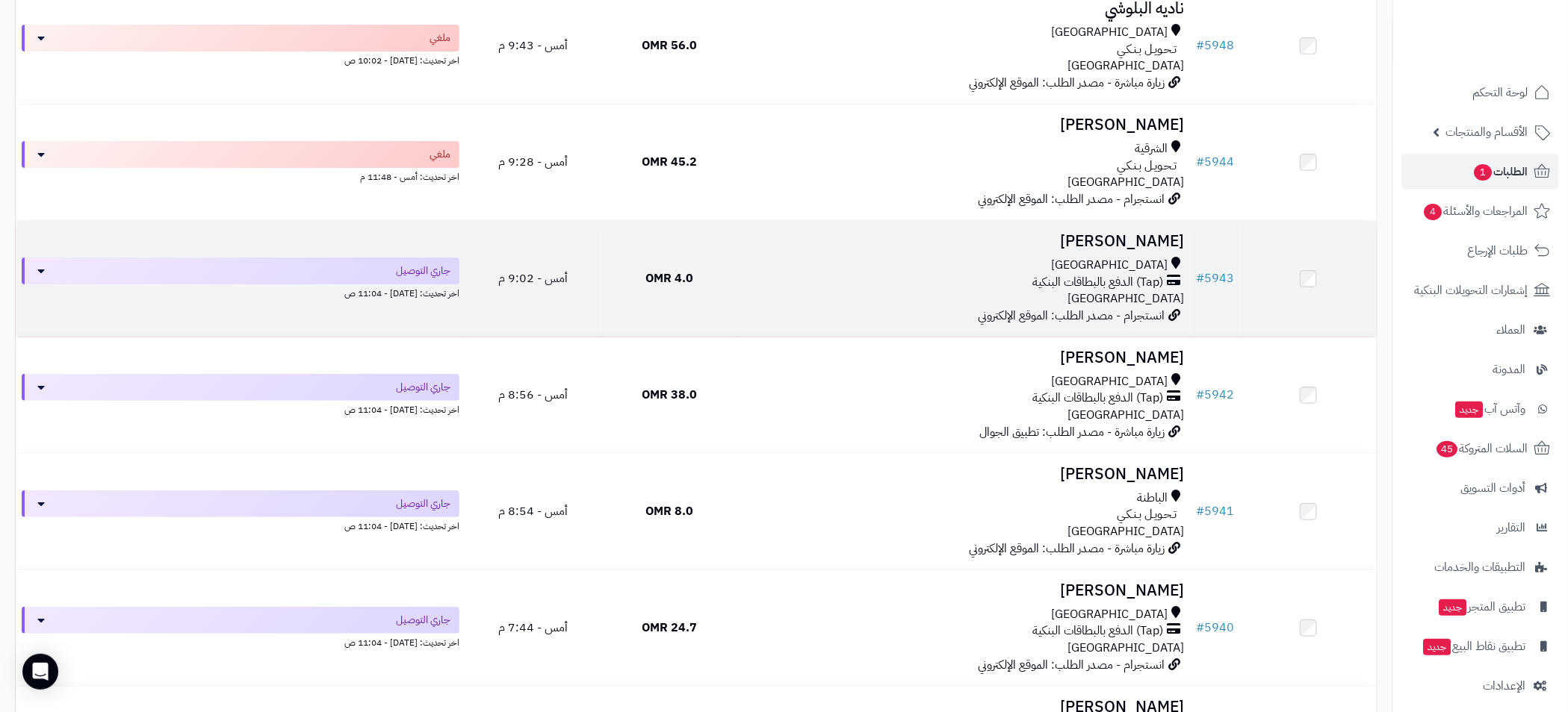
click at [946, 280] on div "(Tap) الدفع بالبطاقات البنكية" at bounding box center [963, 282] width 442 height 17
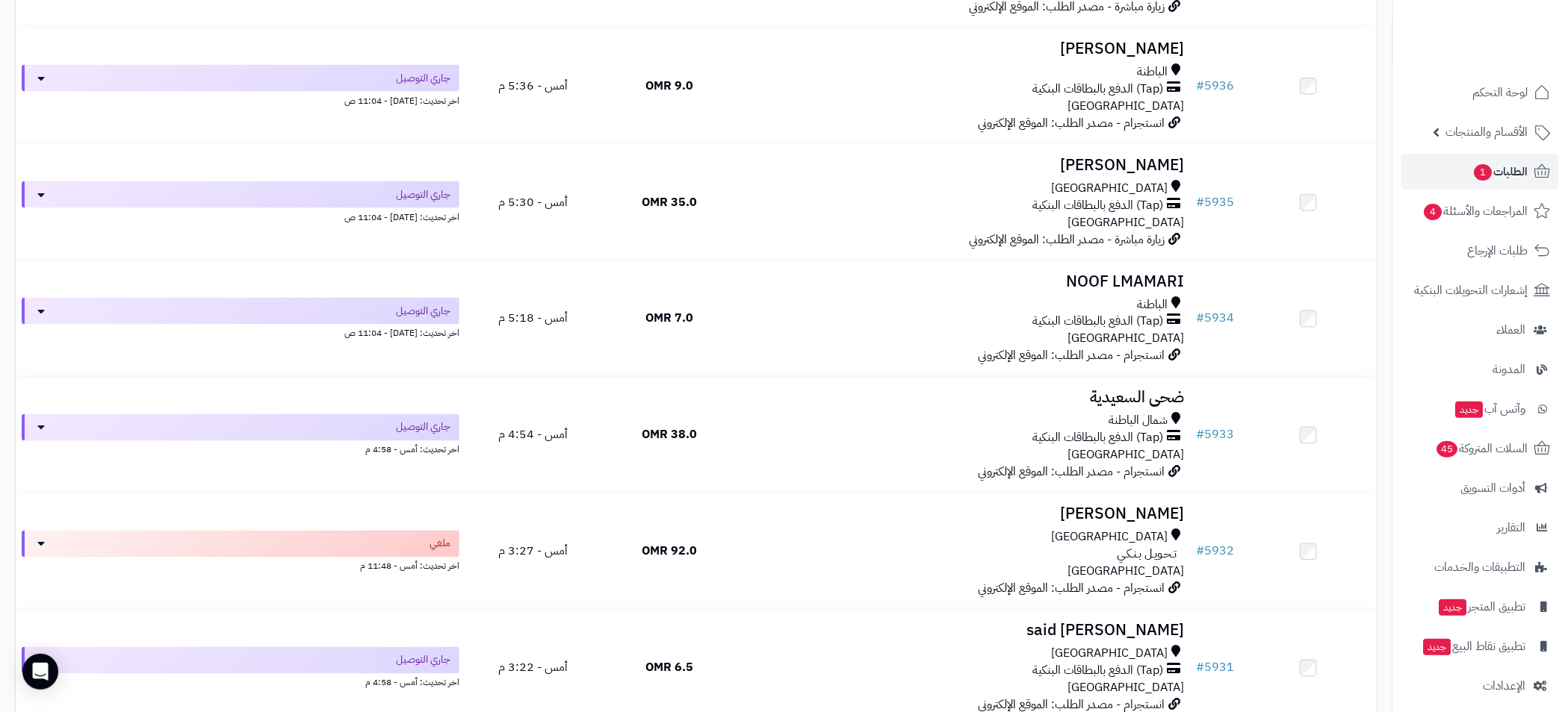
scroll to position [4367, 0]
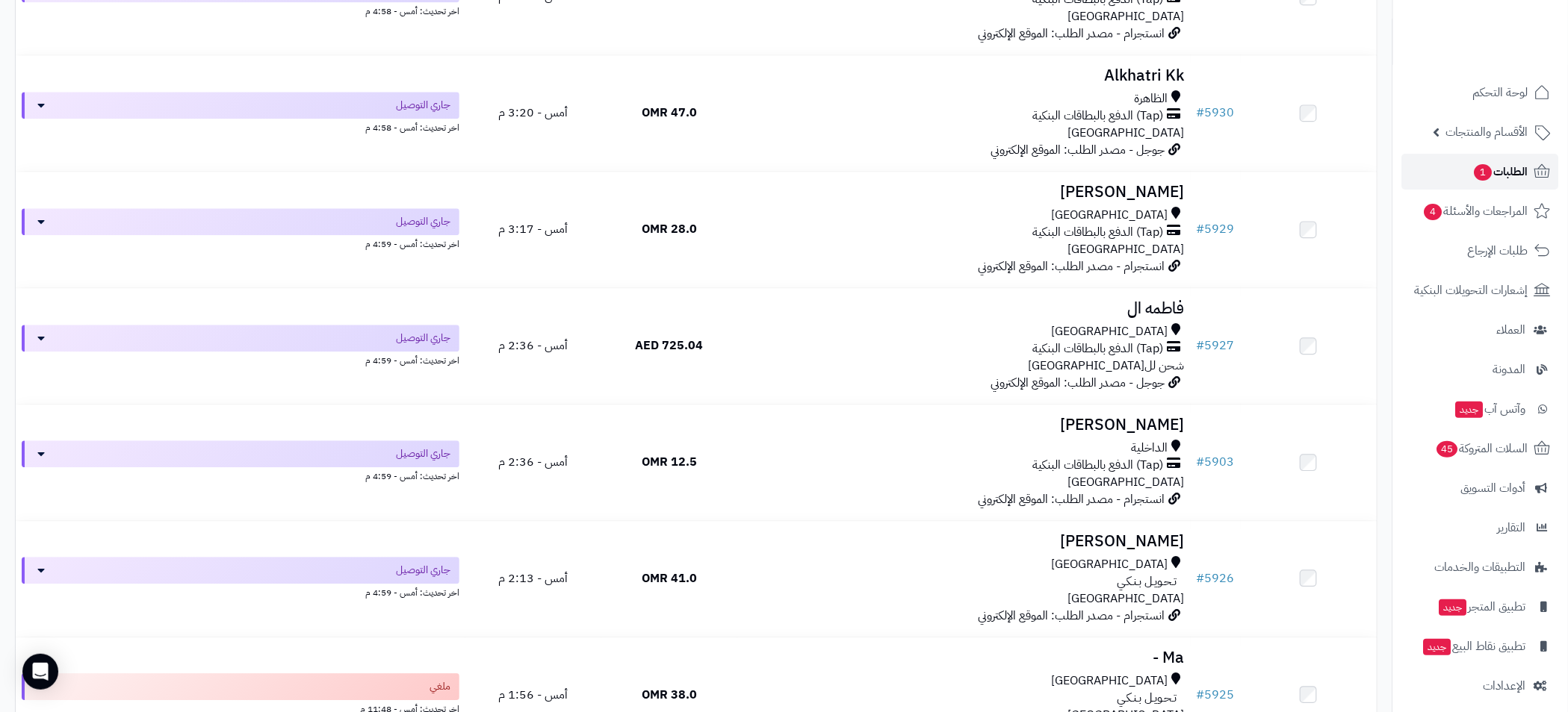
click at [1528, 174] on span "الطلبات 1" at bounding box center [1500, 171] width 55 height 21
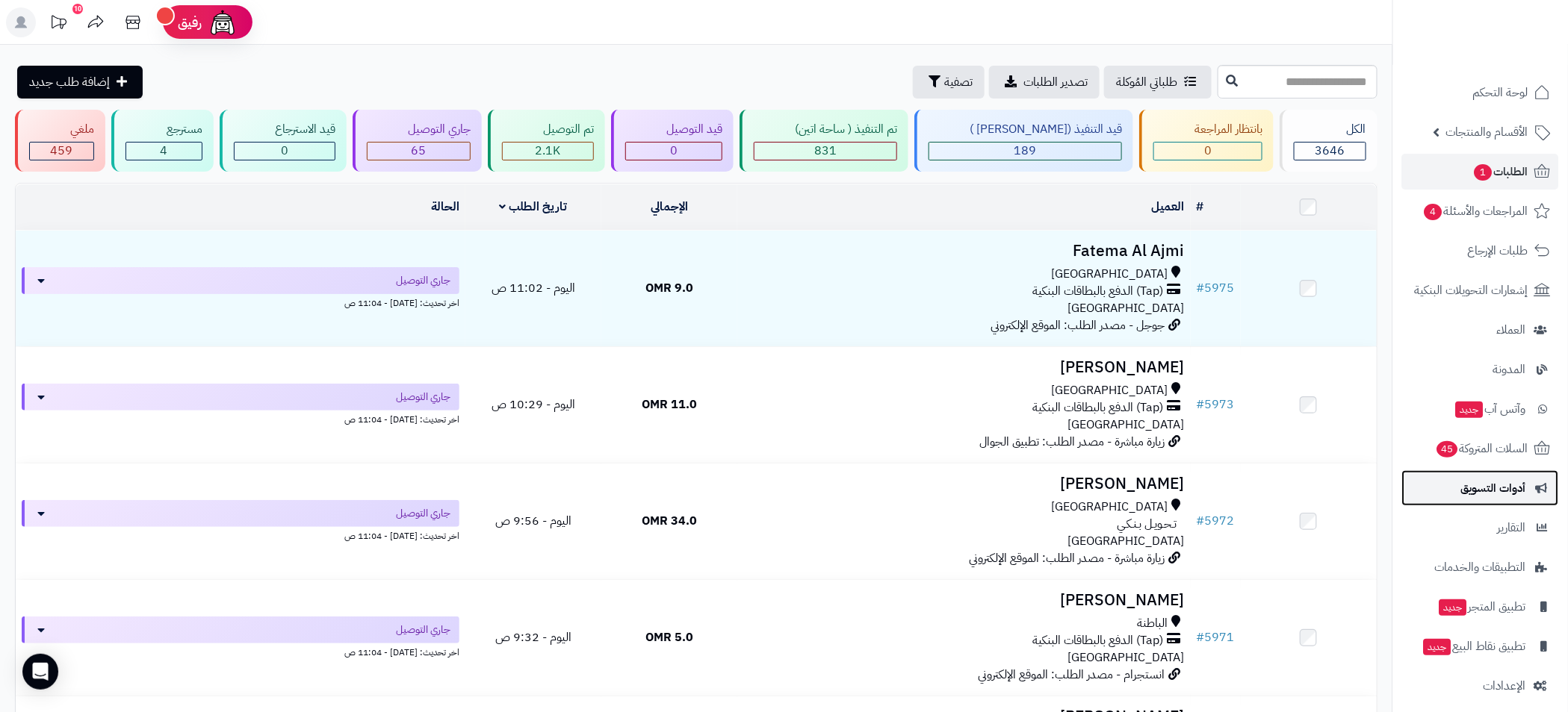
click at [1510, 490] on span "أدوات التسويق" at bounding box center [1493, 488] width 65 height 21
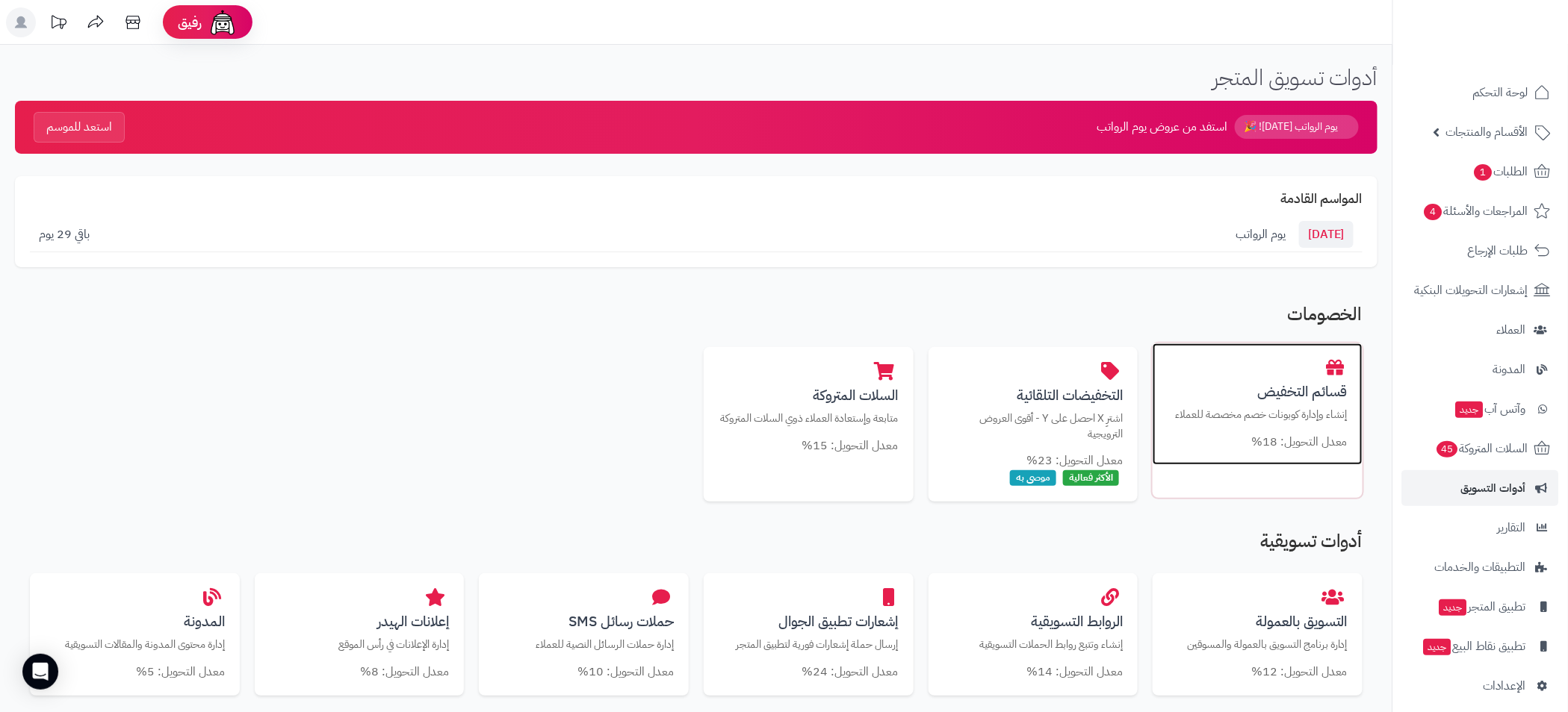
click at [1292, 431] on div "قسائم التخفيض إنشاء وإدارة كوبونات خصم مخصصة للعملاء معدل التحويل: 18%" at bounding box center [1257, 405] width 210 height 123
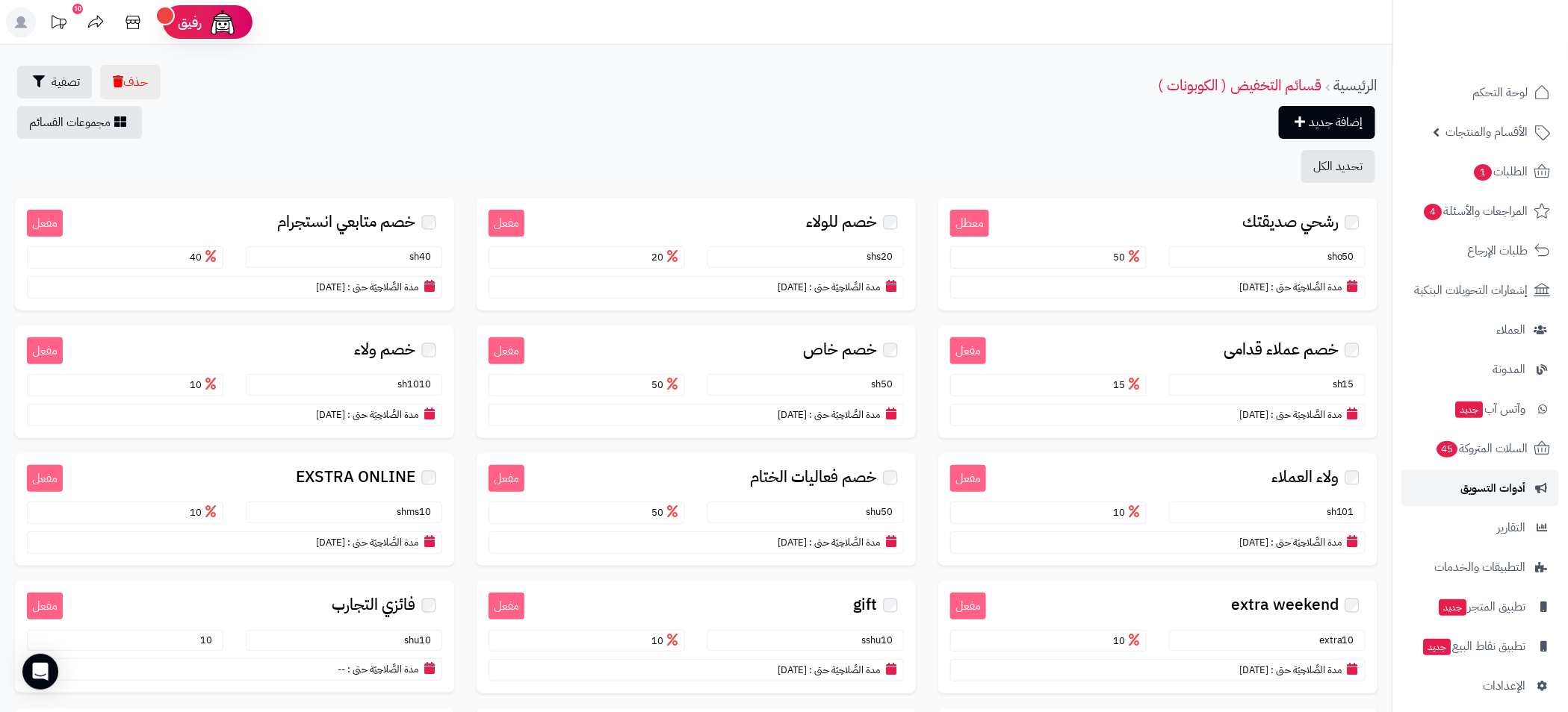
click at [1489, 490] on span "أدوات التسويق" at bounding box center [1493, 488] width 65 height 21
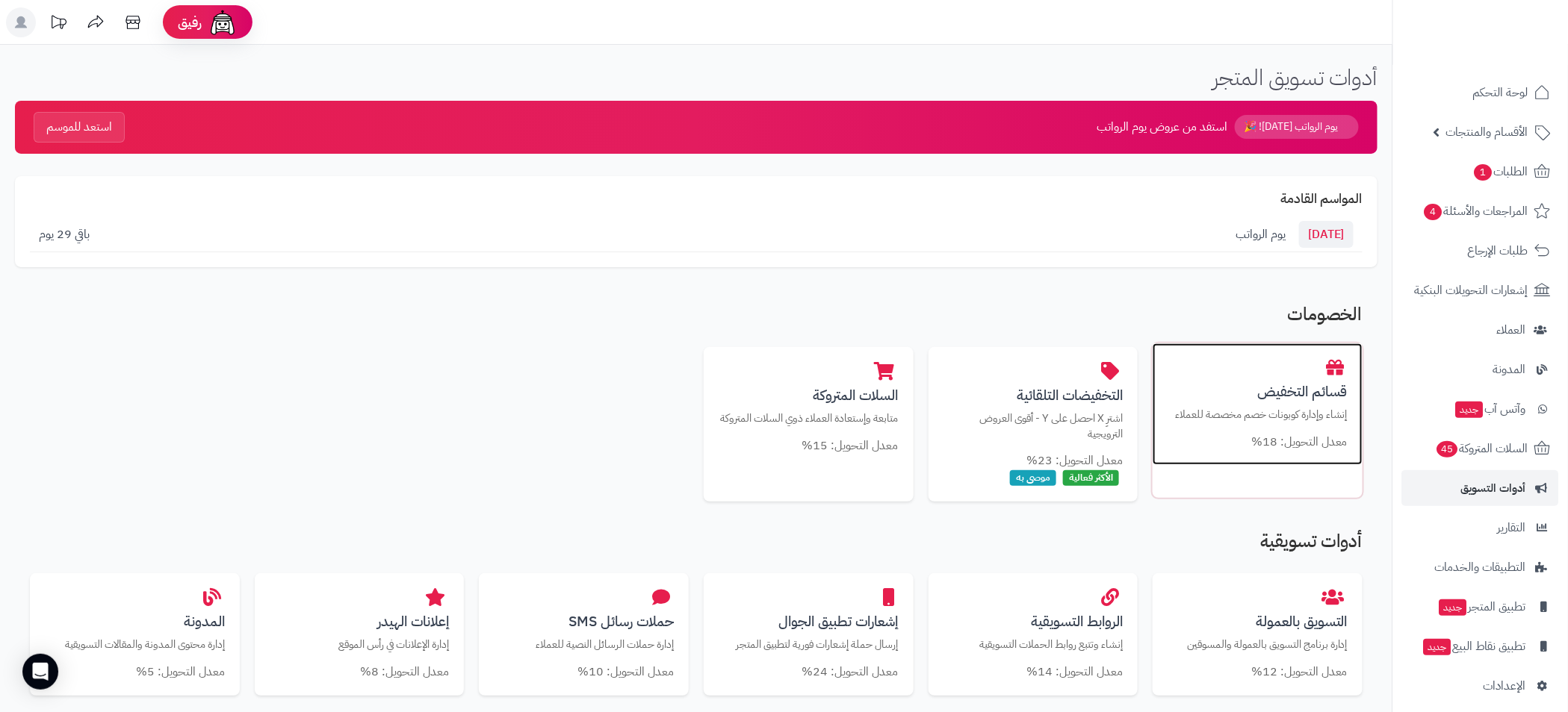
click at [1257, 388] on h3 "قسائم التخفيض" at bounding box center [1257, 391] width 180 height 16
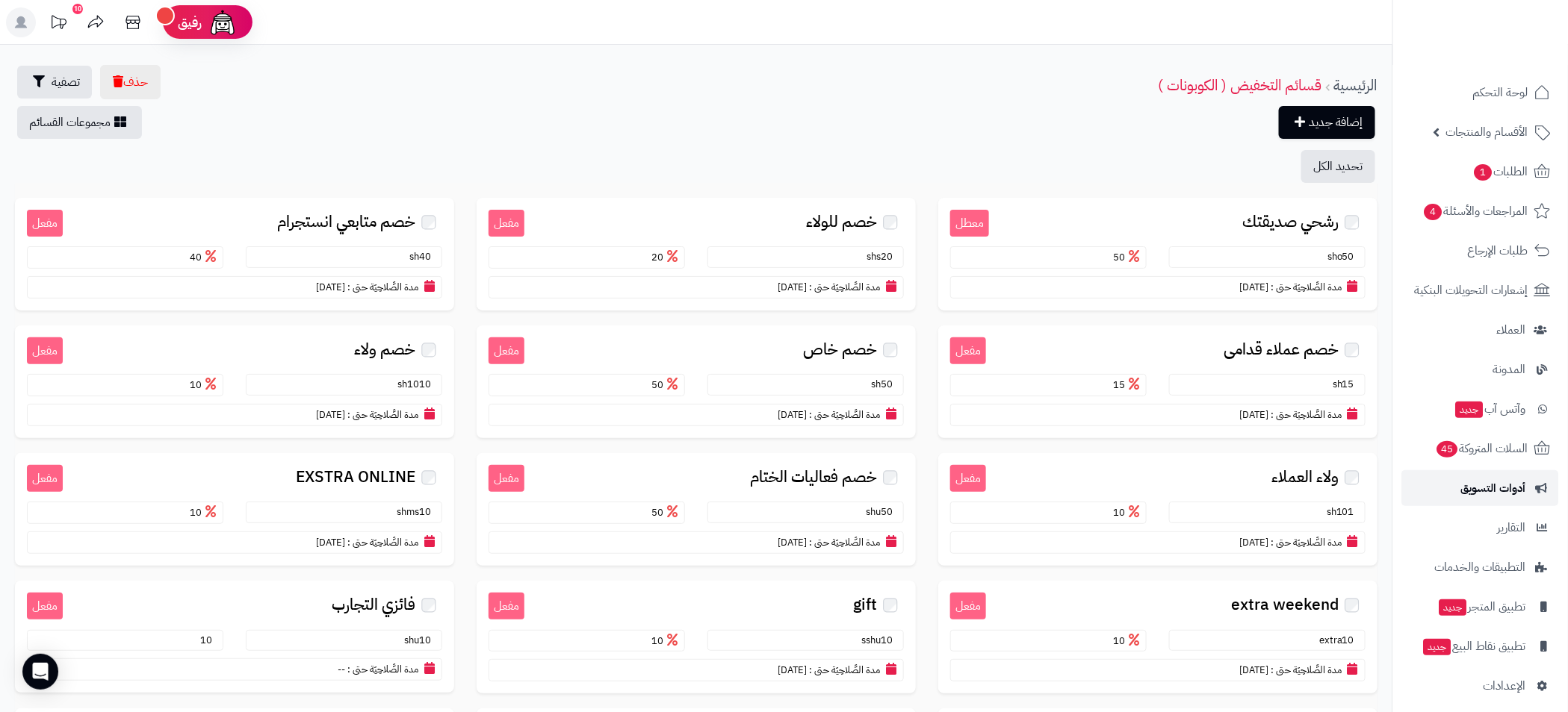
click at [1495, 493] on span "أدوات التسويق" at bounding box center [1493, 488] width 65 height 21
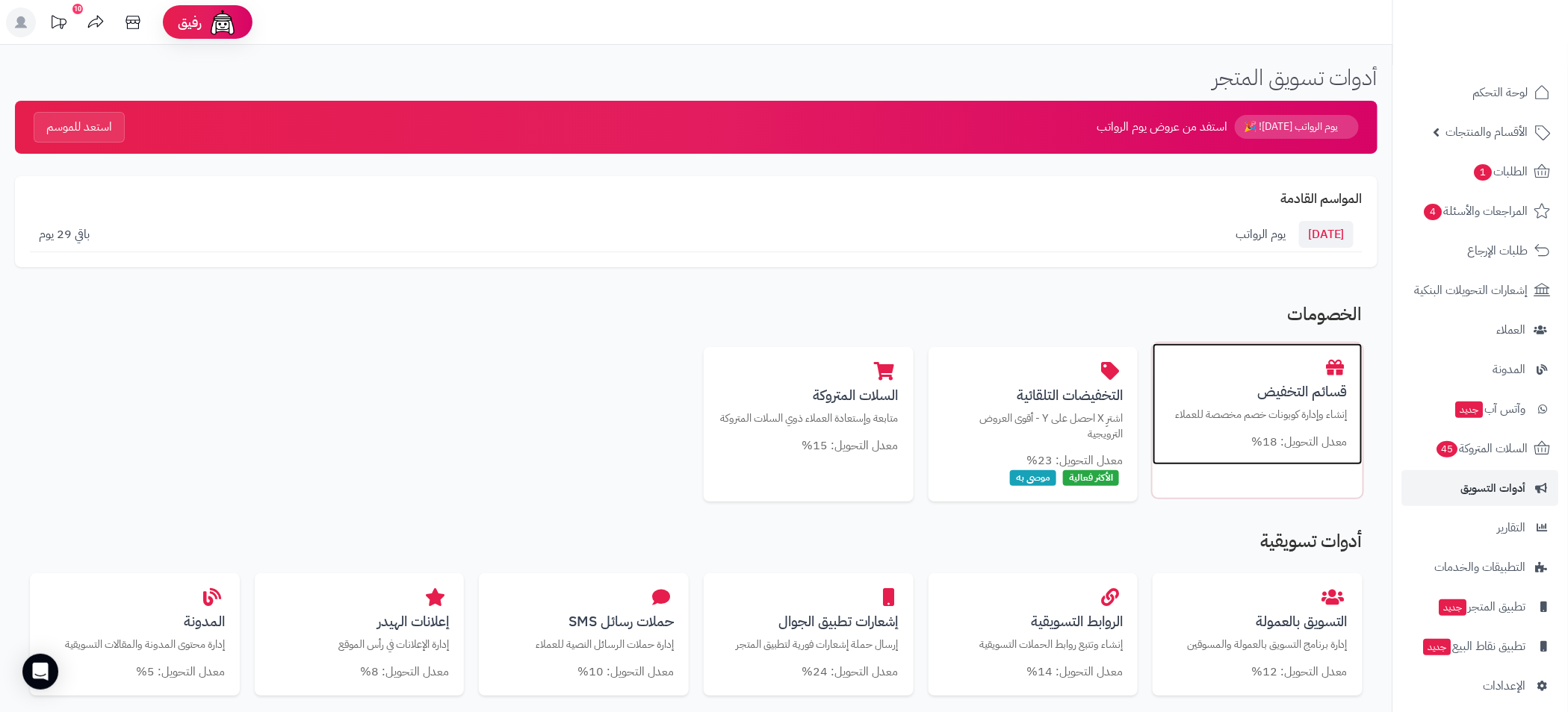
click at [1269, 410] on p "إنشاء وإدارة كوبونات خصم مخصصة للعملاء" at bounding box center [1257, 414] width 180 height 16
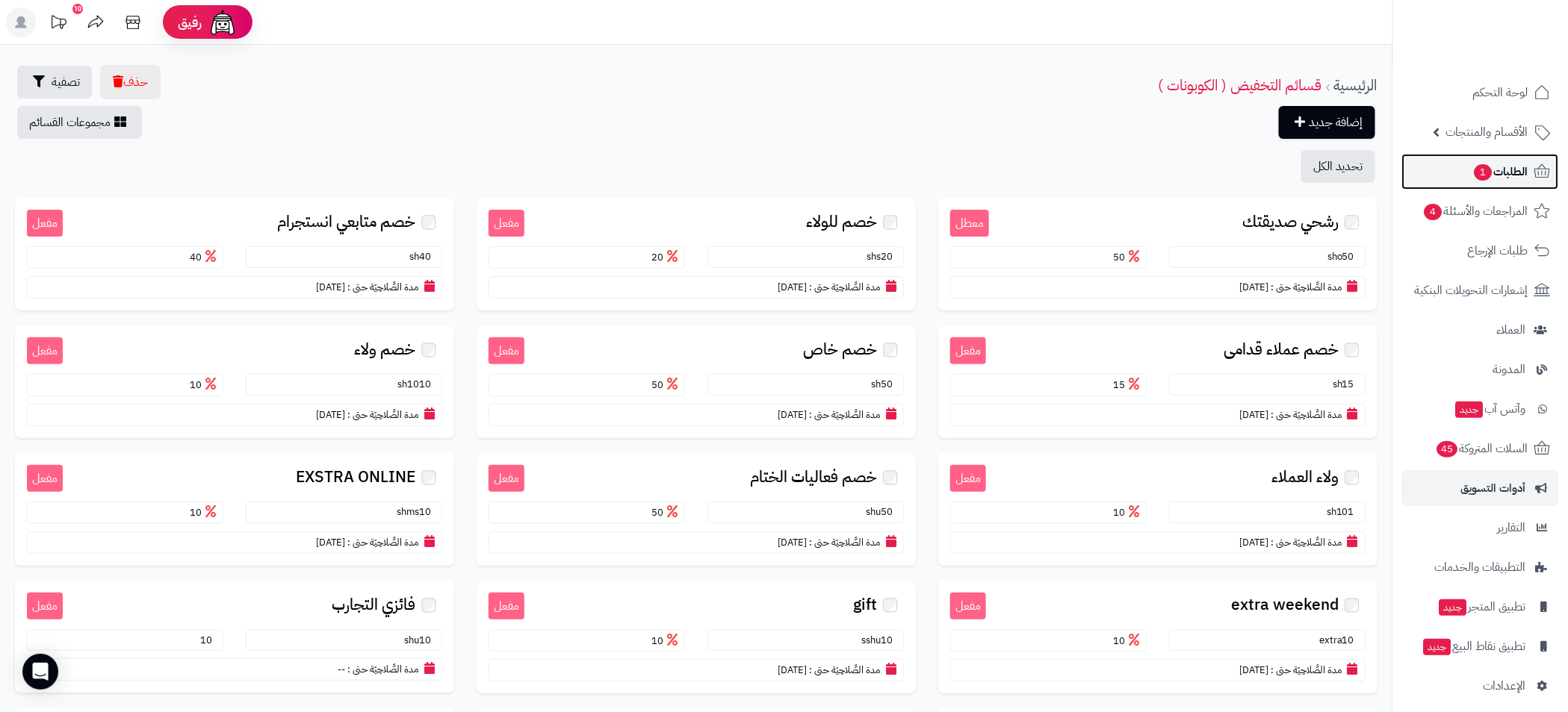
click at [1519, 173] on span "الطلبات 1" at bounding box center [1500, 171] width 55 height 21
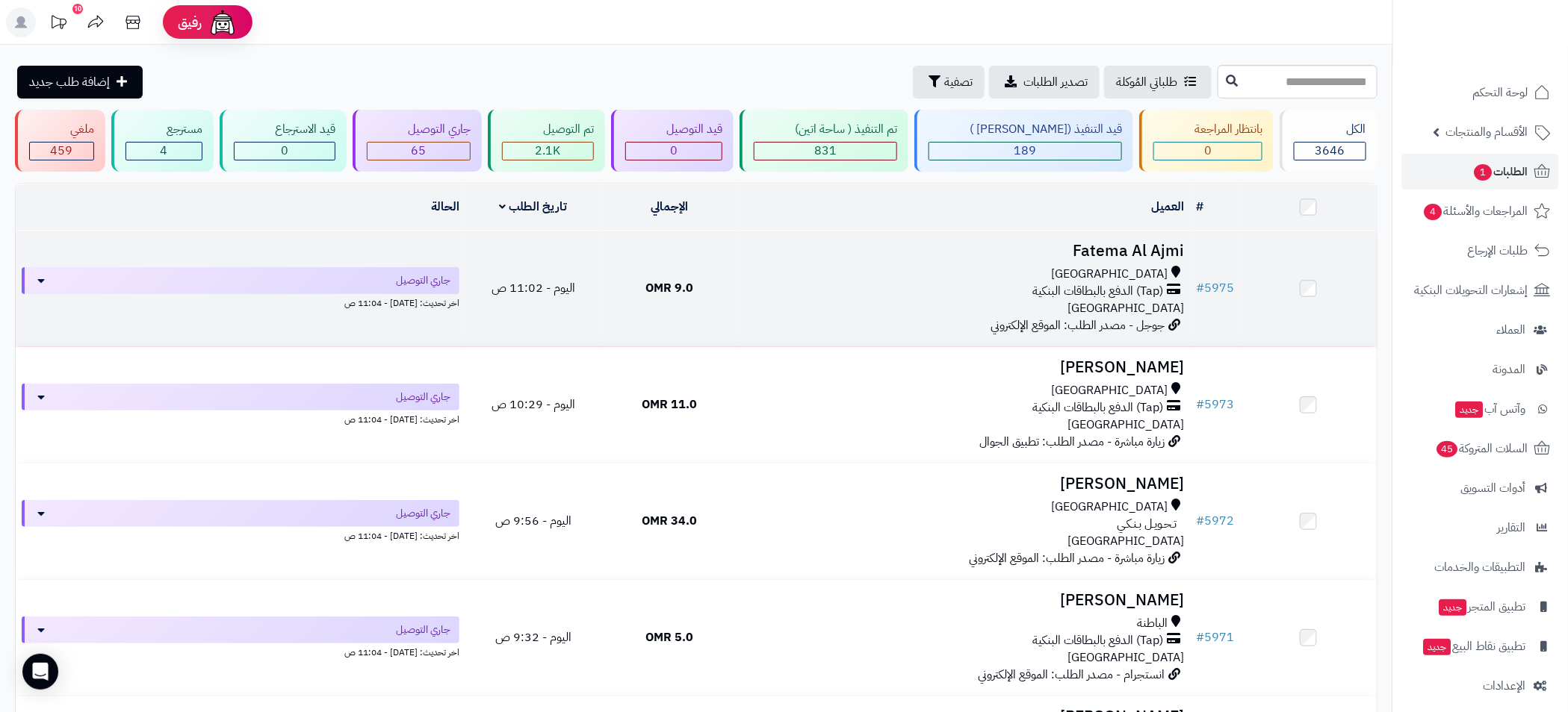
click at [990, 266] on div "[GEOGRAPHIC_DATA]" at bounding box center [963, 274] width 442 height 17
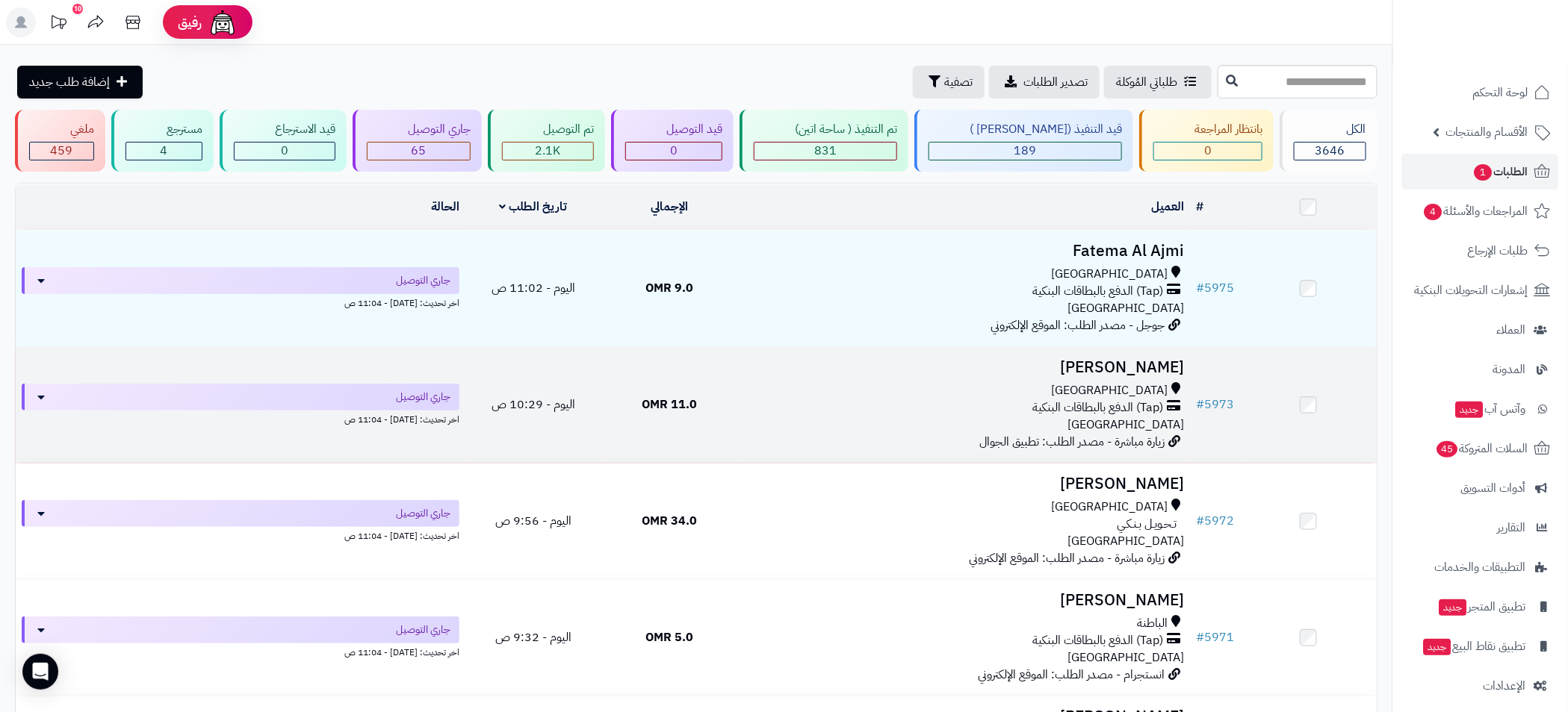
click at [874, 404] on div "(Tap) الدفع بالبطاقات البنكية" at bounding box center [963, 408] width 442 height 17
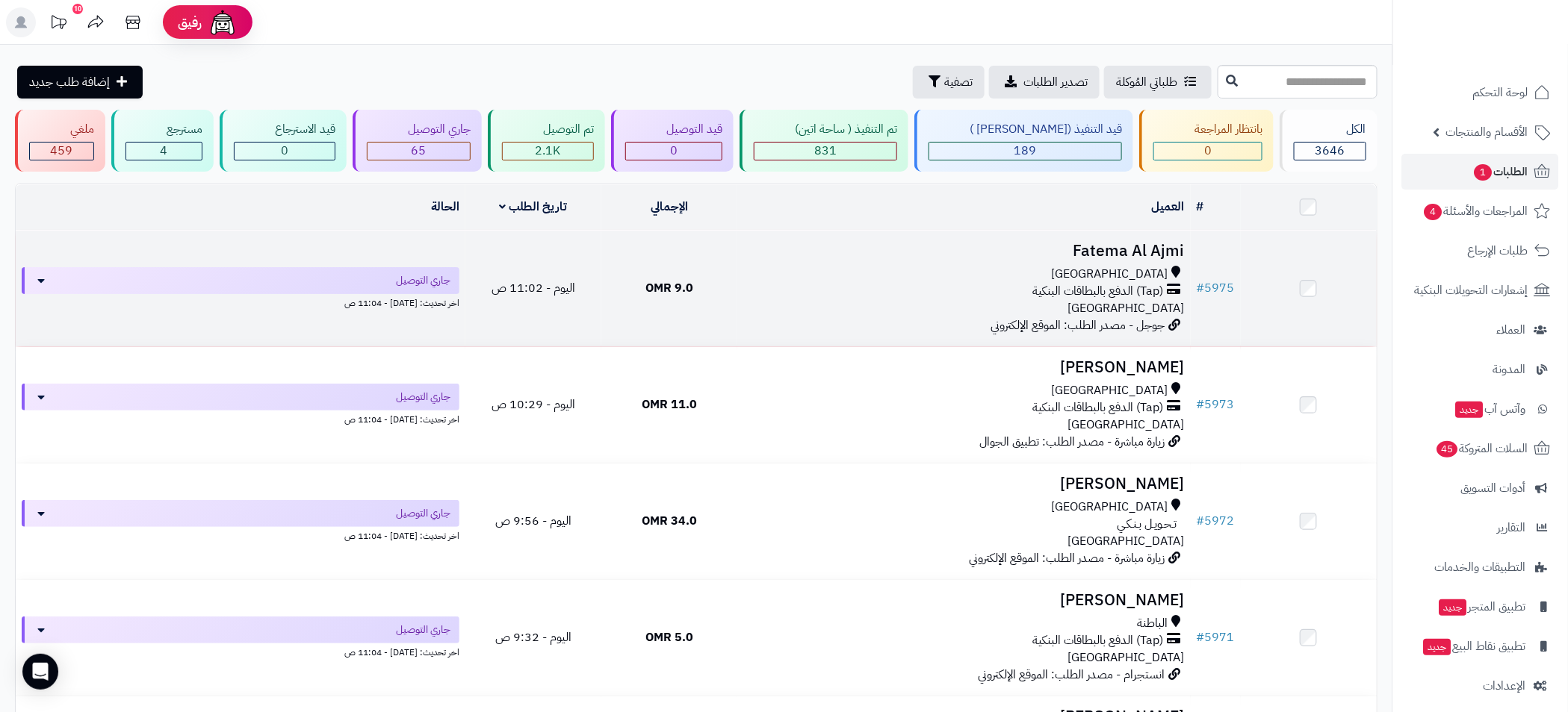
scroll to position [672, 0]
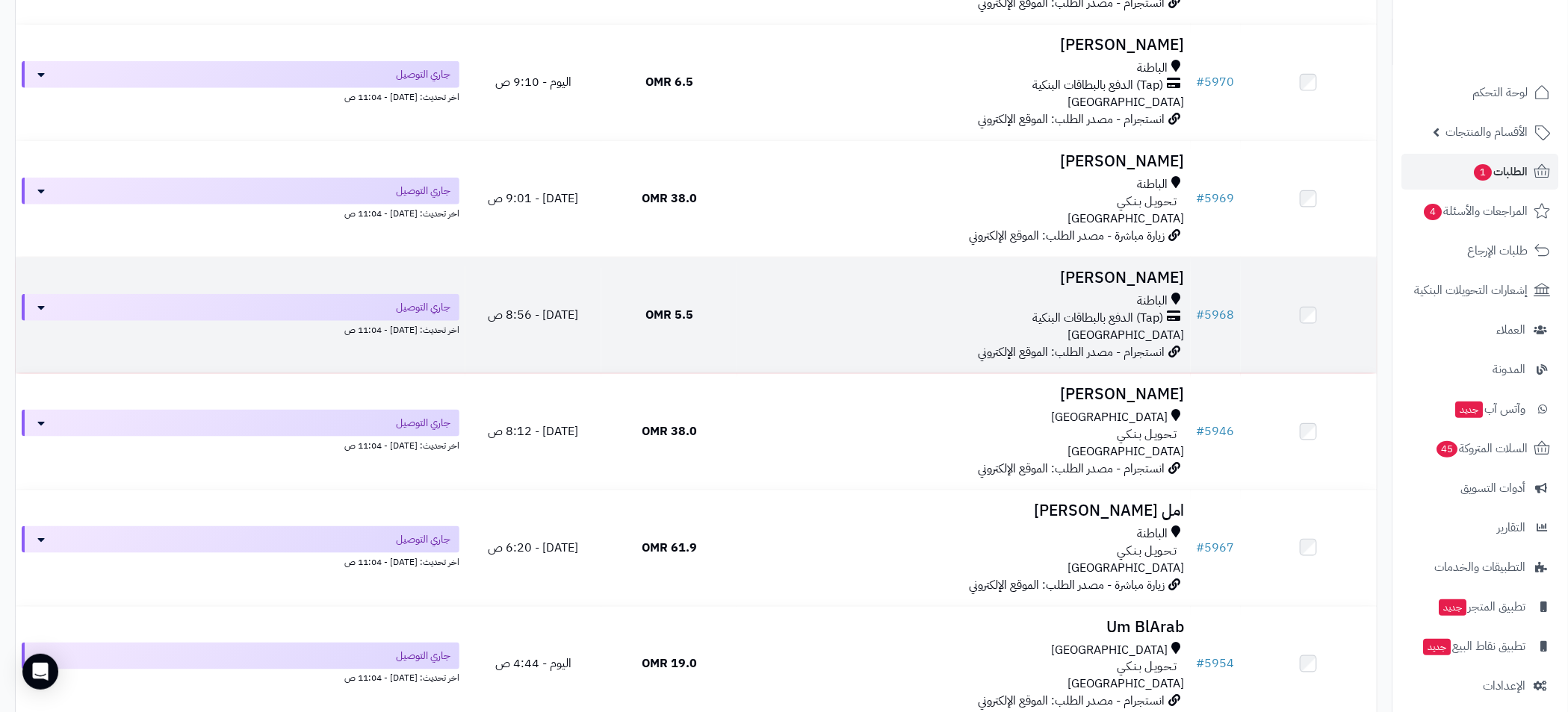
click at [847, 289] on td "عائشة سالم الباطنة (Tap) الدفع بالبطاقات البنكية عمان انستجرام - مصدر الطلب: ال…" at bounding box center [963, 315] width 453 height 116
click at [849, 300] on div "الباطنة" at bounding box center [963, 301] width 442 height 17
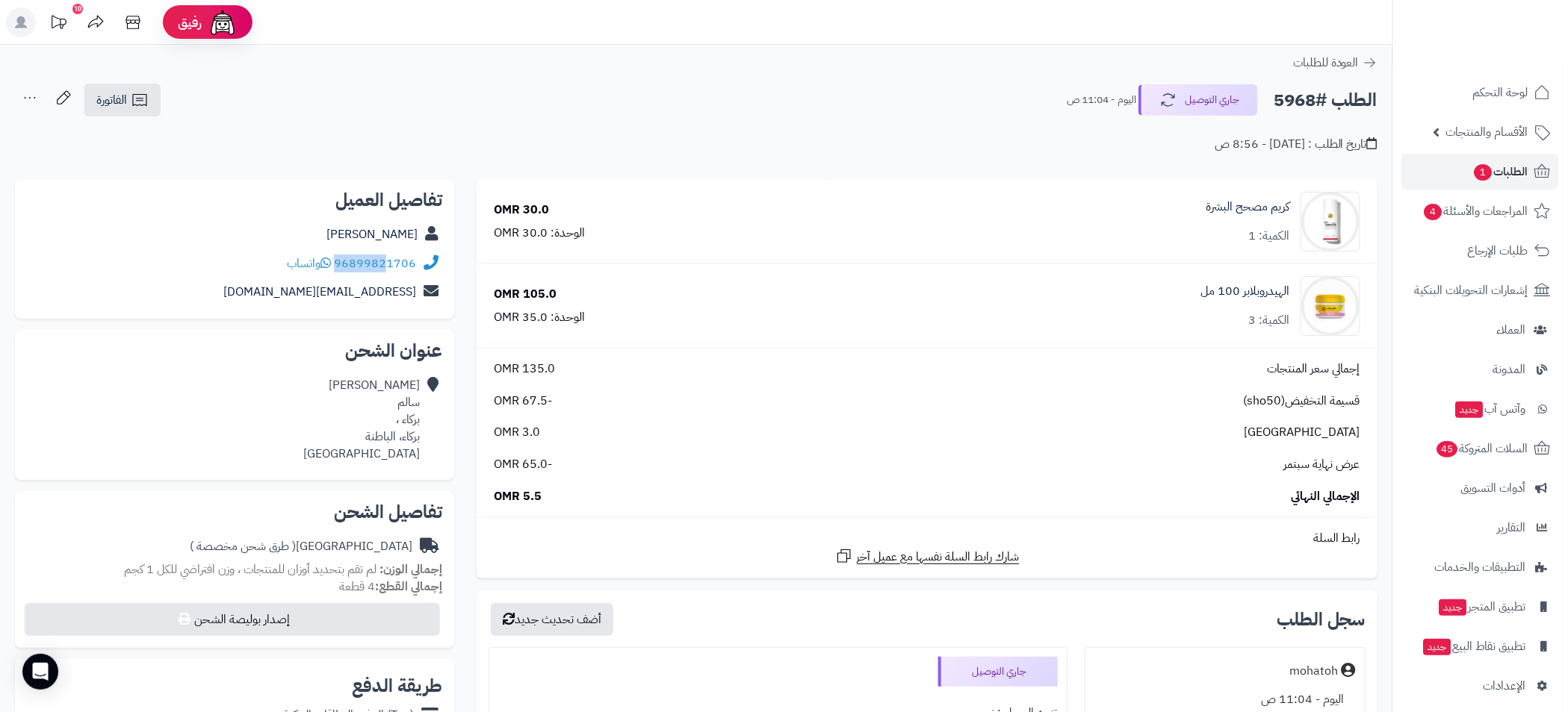
drag, startPoint x: 419, startPoint y: 253, endPoint x: 384, endPoint y: 264, distance: 36.7
click at [384, 264] on div "96899821706 واتساب" at bounding box center [234, 263] width 415 height 29
click at [322, 235] on div "عائشة سالم" at bounding box center [234, 234] width 415 height 29
drag, startPoint x: 417, startPoint y: 271, endPoint x: 406, endPoint y: 270, distance: 11.0
click at [406, 270] on div "96899821706 واتساب" at bounding box center [234, 263] width 415 height 29
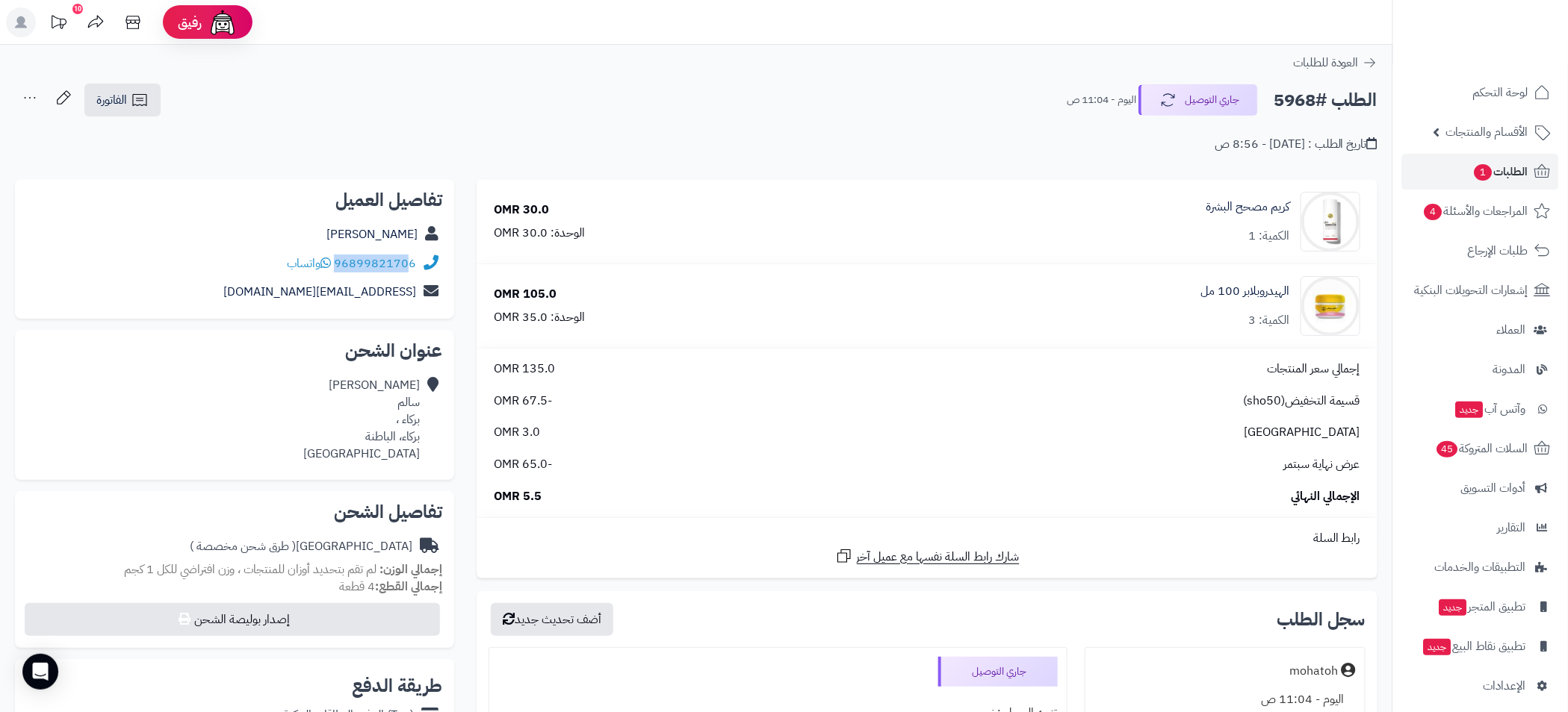
click at [373, 271] on div "96899821706 واتساب" at bounding box center [234, 263] width 415 height 29
drag, startPoint x: 362, startPoint y: 273, endPoint x: 414, endPoint y: 271, distance: 52.0
click at [414, 271] on div "96899821706 واتساب" at bounding box center [234, 263] width 415 height 29
copy link "99821706"
click at [842, 93] on div "الطلب #5968 جاري التوصيل اليوم - 11:04 ص الفاتورة طباعة الفاتورة إرسال الفاتورة…" at bounding box center [696, 100] width 1362 height 35
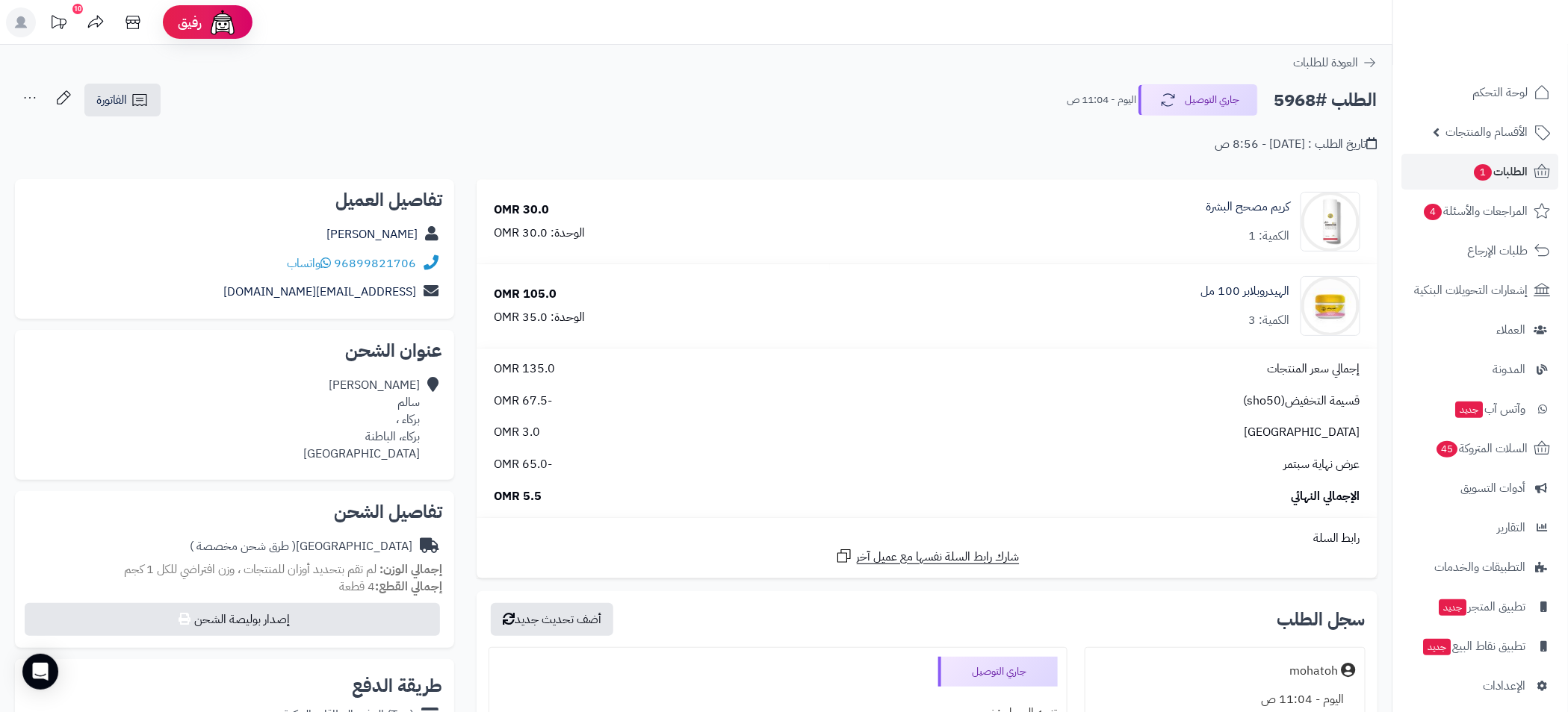
click at [1297, 101] on h2 "الطلب #5968" at bounding box center [1325, 99] width 104 height 30
copy h2 "5968"
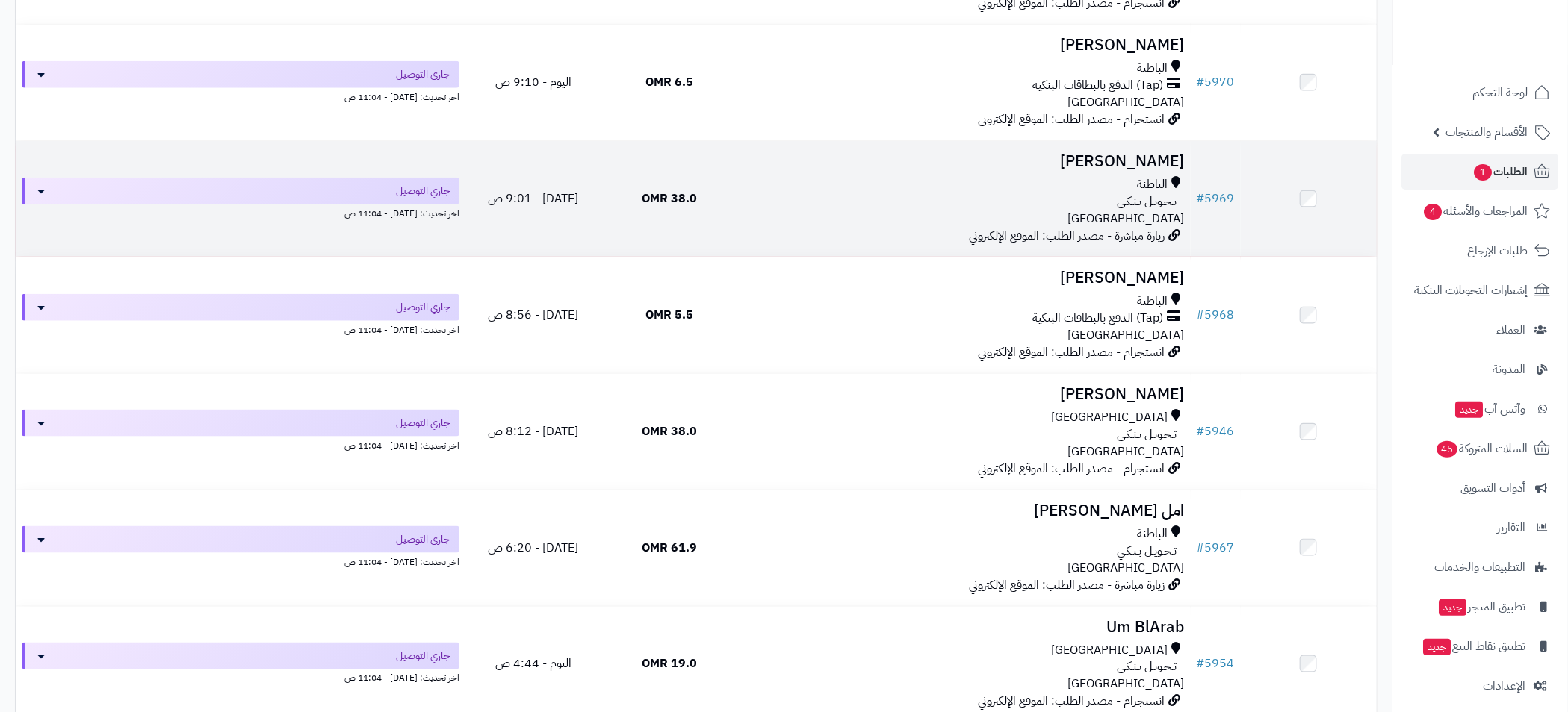
scroll to position [672, 0]
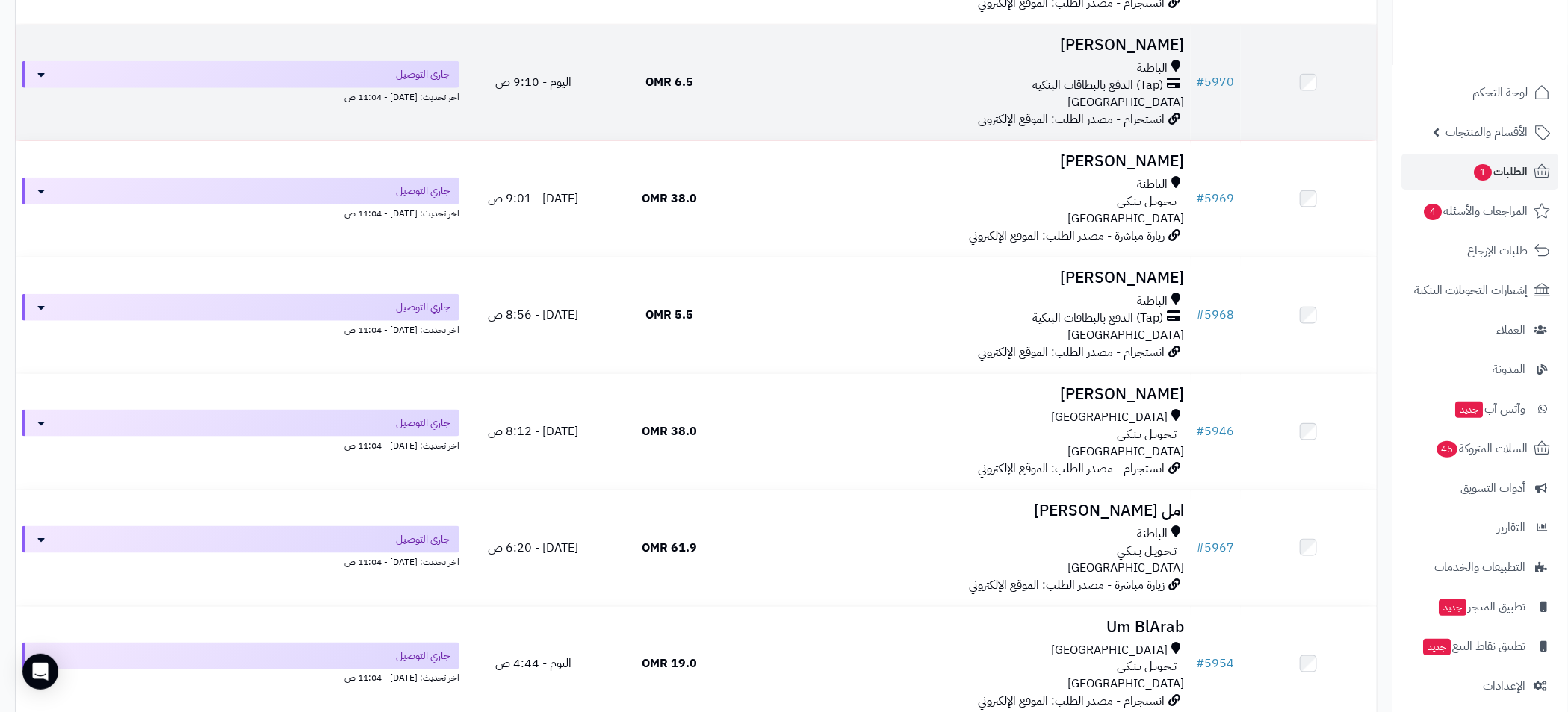
click at [1044, 55] on td "عائشة سالم الباطنة (Tap) الدفع بالبطاقات البنكية عمان انستجرام - مصدر الطلب: ال…" at bounding box center [963, 82] width 453 height 116
click at [992, 64] on div "الباطنة" at bounding box center [963, 68] width 442 height 17
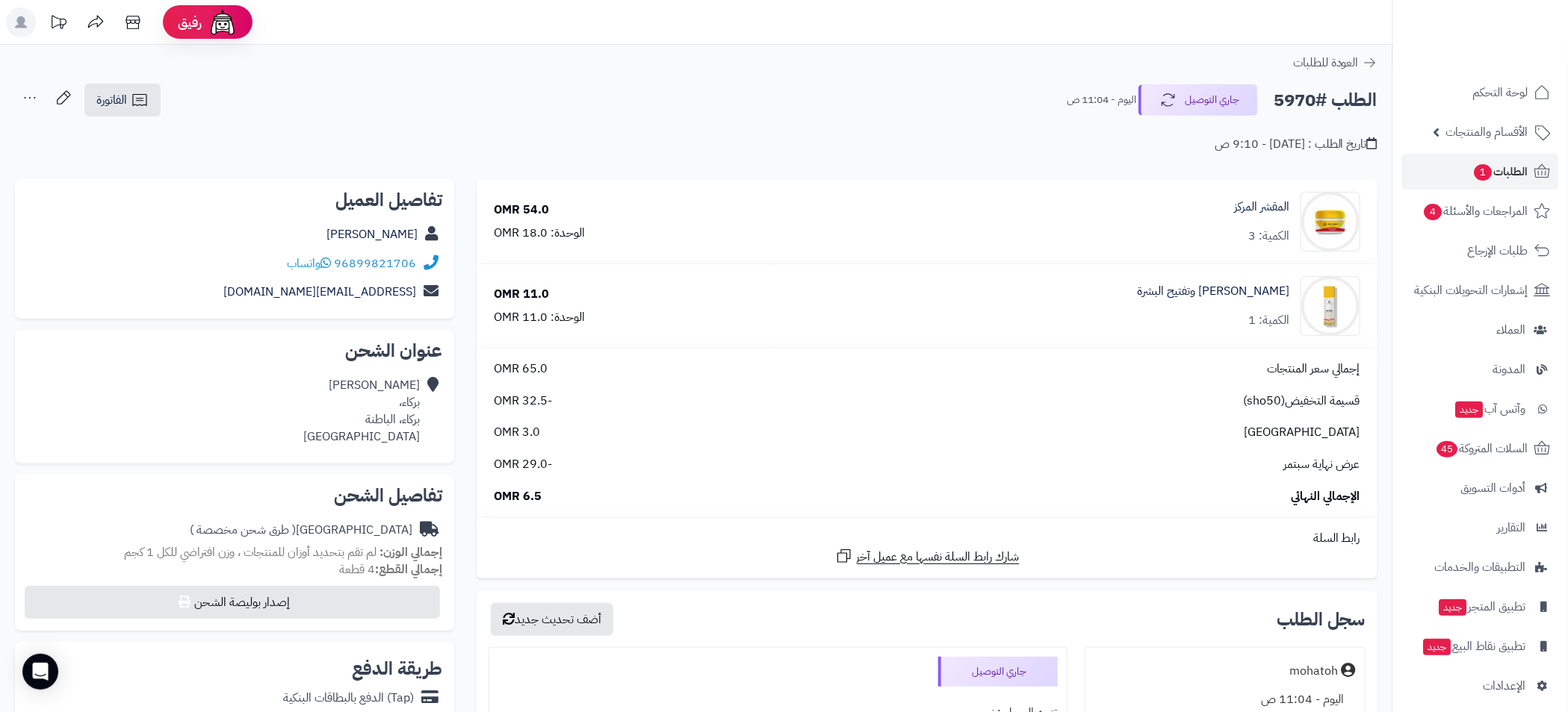
click at [1292, 95] on h2 "الطلب #5970" at bounding box center [1325, 99] width 104 height 30
copy h2 "5970"
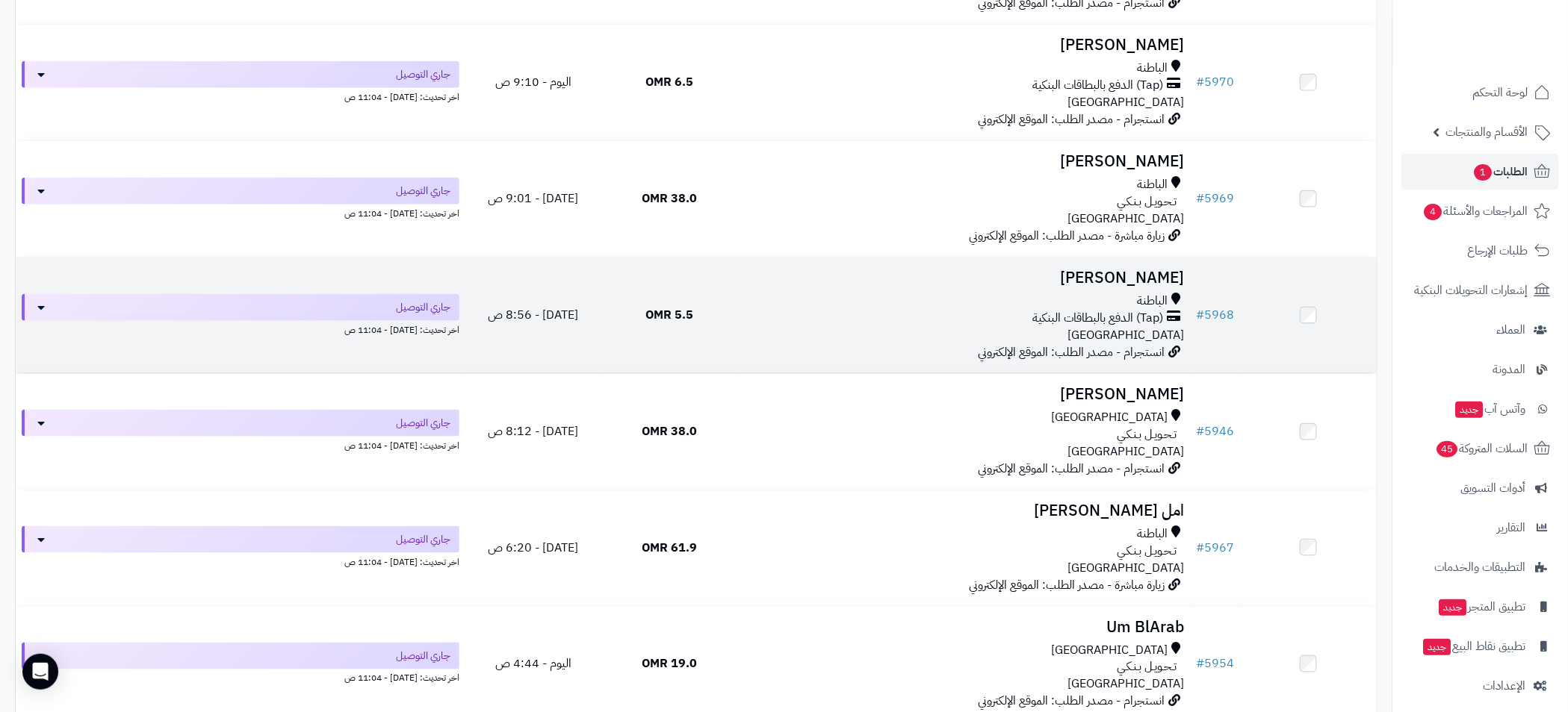
scroll to position [336, 0]
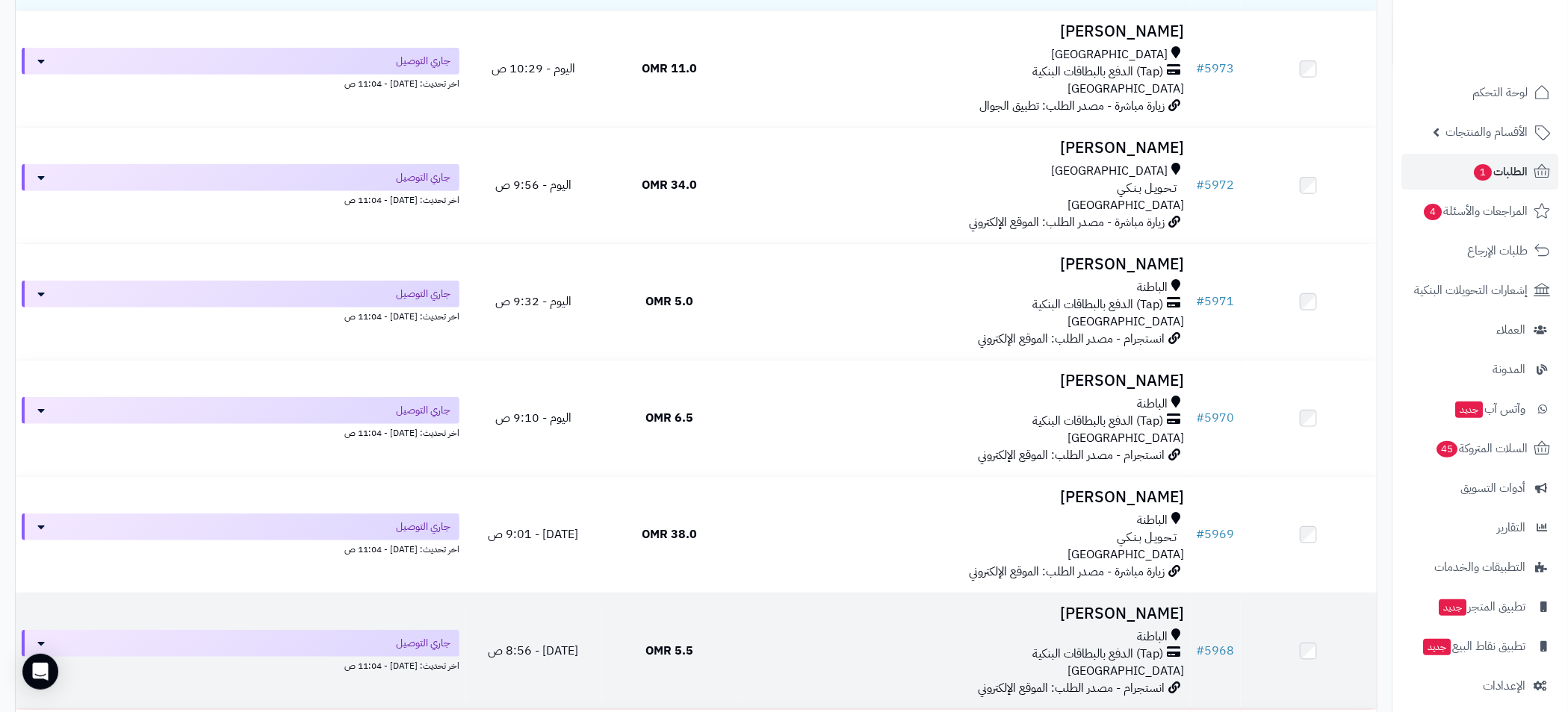
click at [1069, 636] on div "الباطنة" at bounding box center [963, 636] width 442 height 17
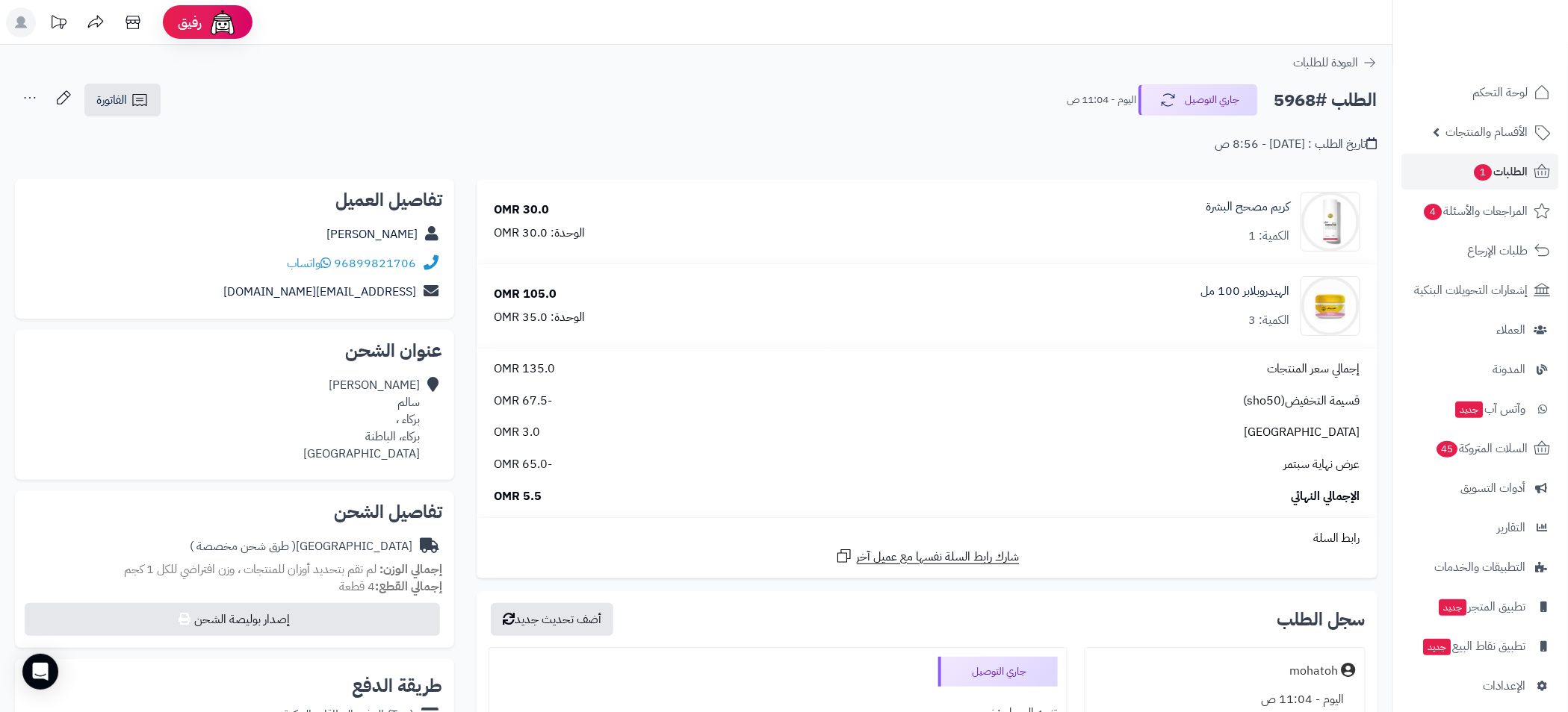
click at [1286, 93] on h2 "الطلب #5968" at bounding box center [1325, 99] width 104 height 30
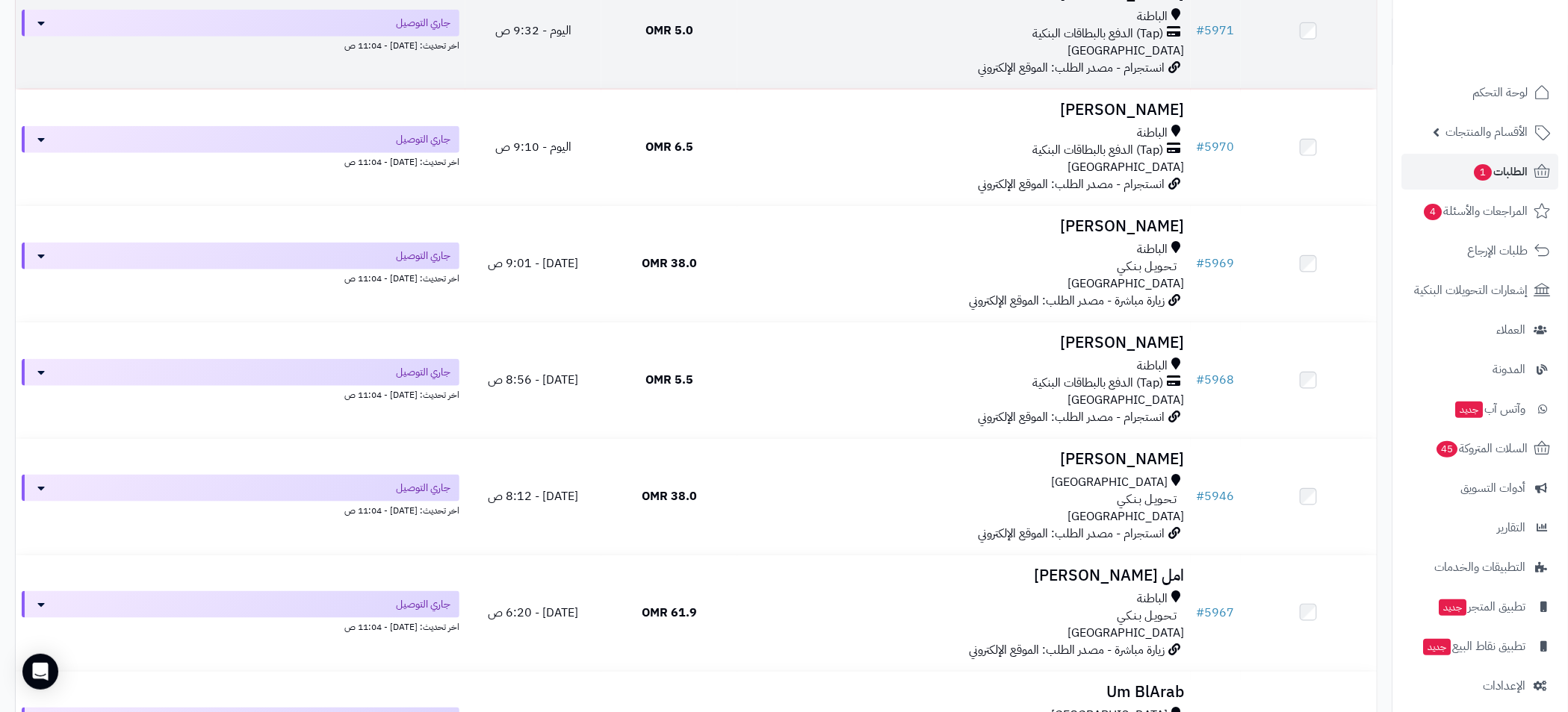
scroll to position [672, 0]
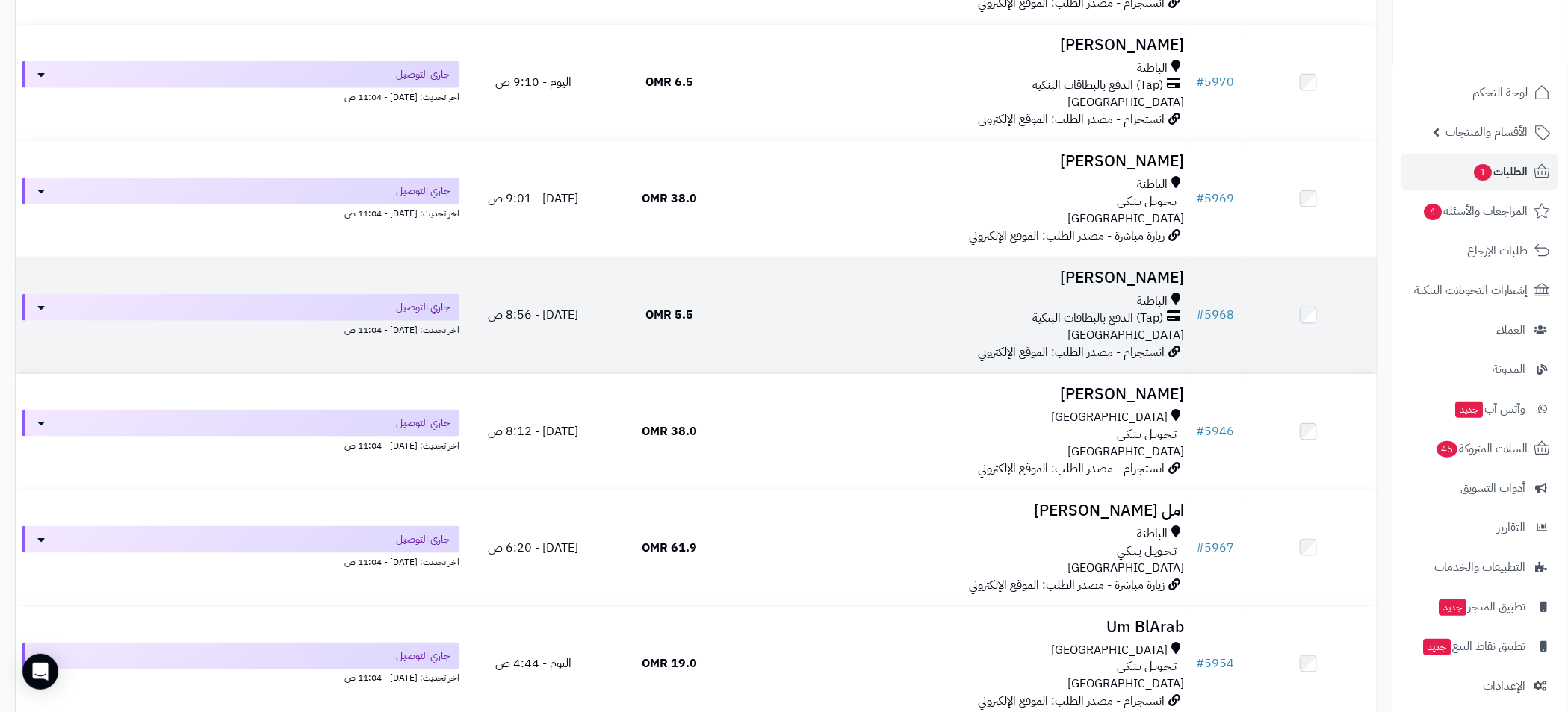
click at [1089, 310] on span "(Tap) الدفع بالبطاقات البنكية" at bounding box center [1098, 318] width 131 height 17
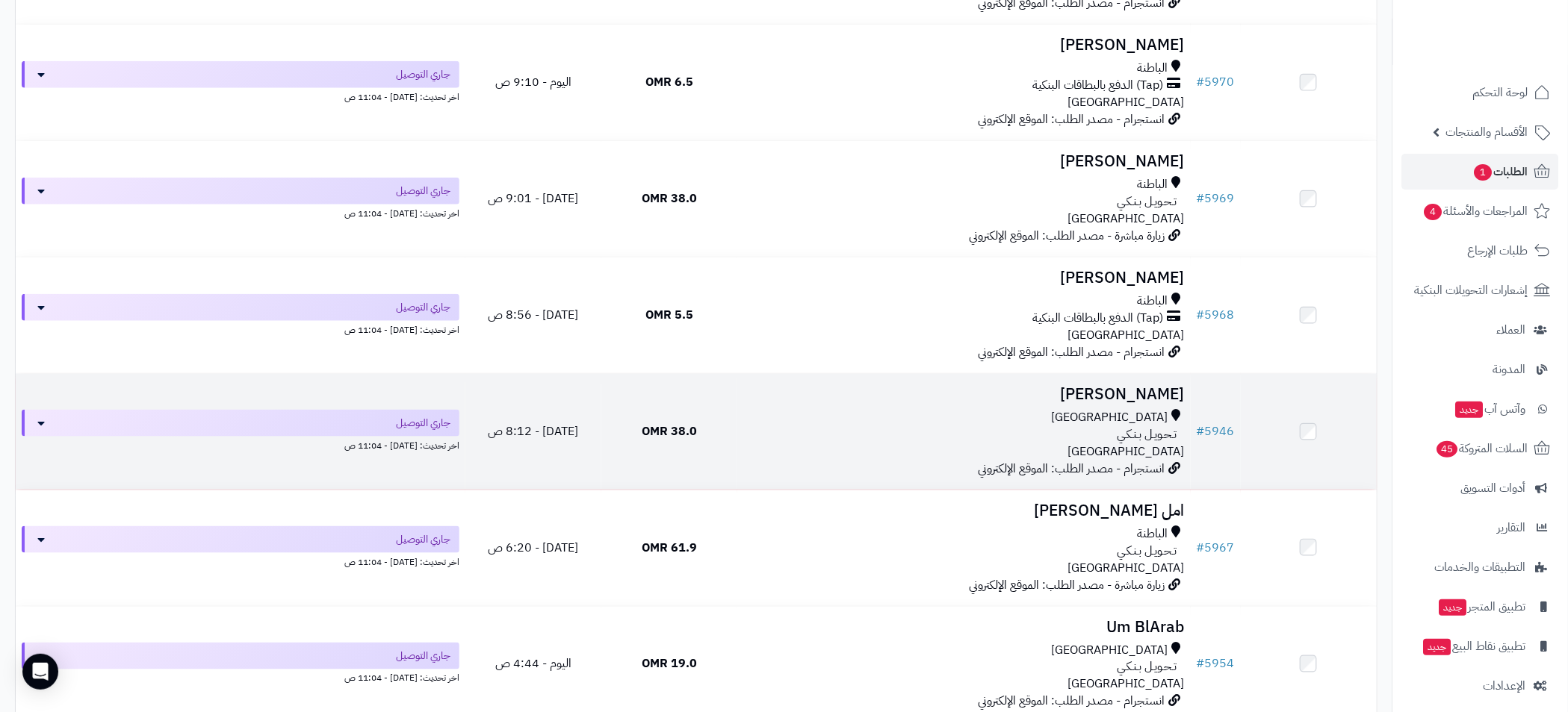
scroll to position [336, 0]
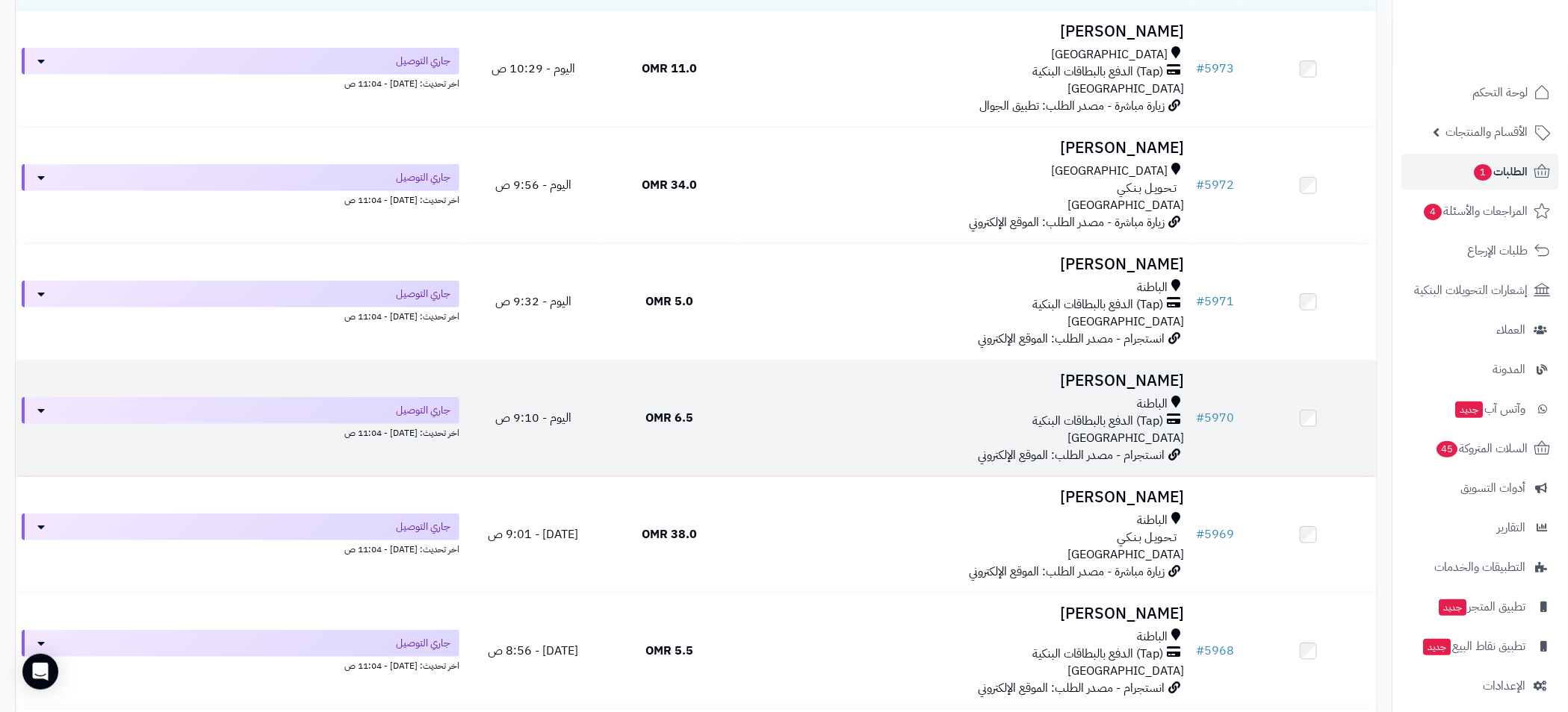
click at [1042, 421] on span "(Tap) الدفع بالبطاقات البنكية" at bounding box center [1098, 421] width 131 height 17
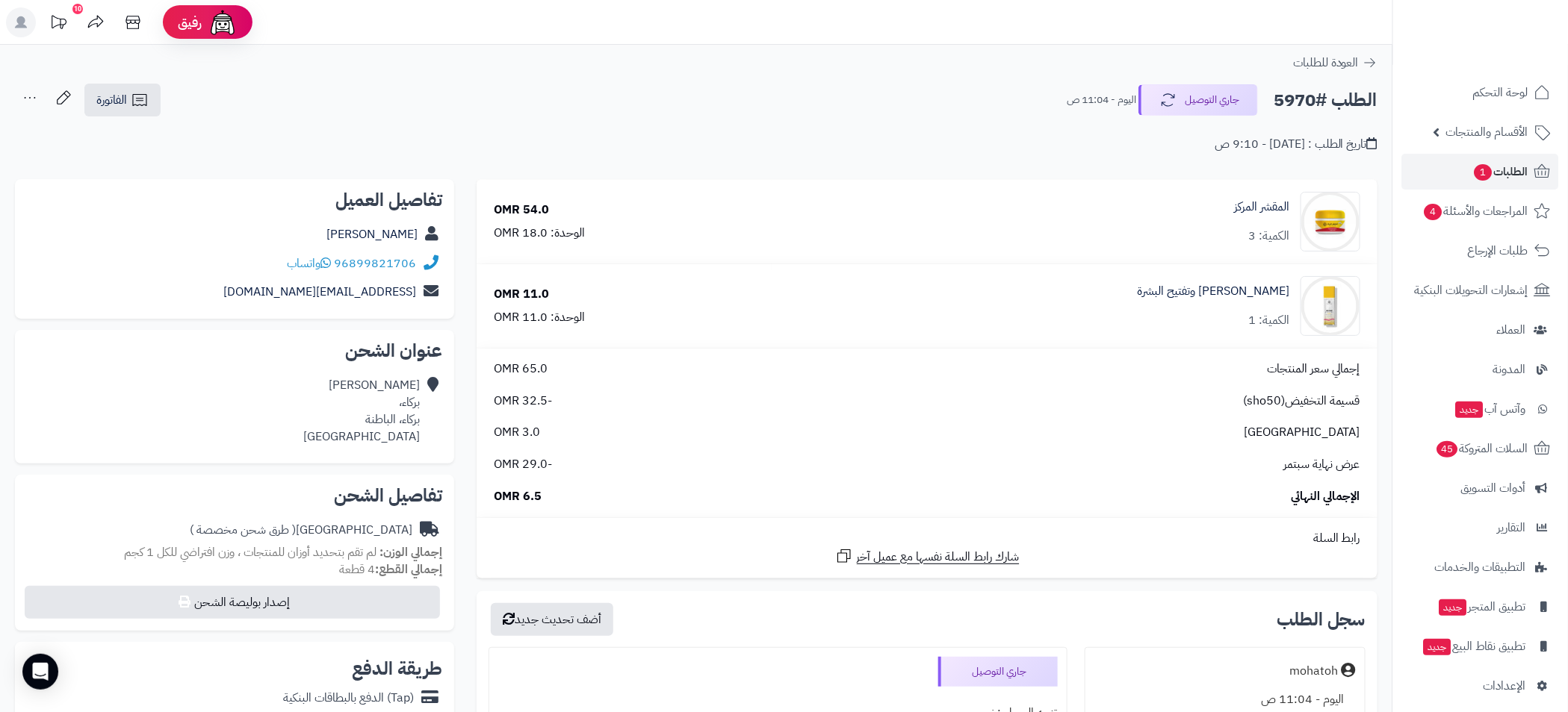
click at [1292, 85] on h2 "الطلب #5970" at bounding box center [1325, 99] width 104 height 30
copy h2 "5970"
click at [1528, 166] on span "الطلبات 1" at bounding box center [1500, 171] width 55 height 21
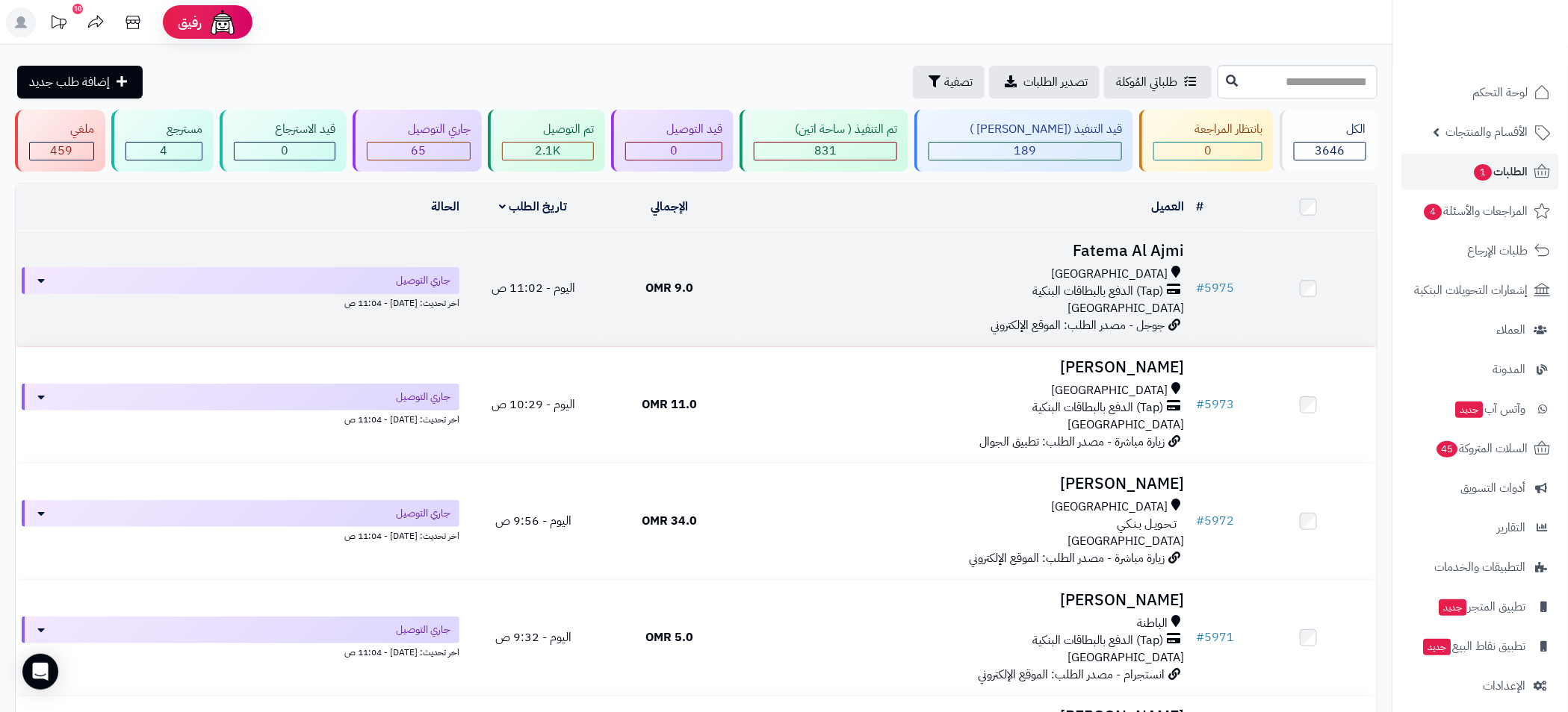
click at [942, 288] on div "(Tap) الدفع بالبطاقات البنكية" at bounding box center [963, 291] width 442 height 17
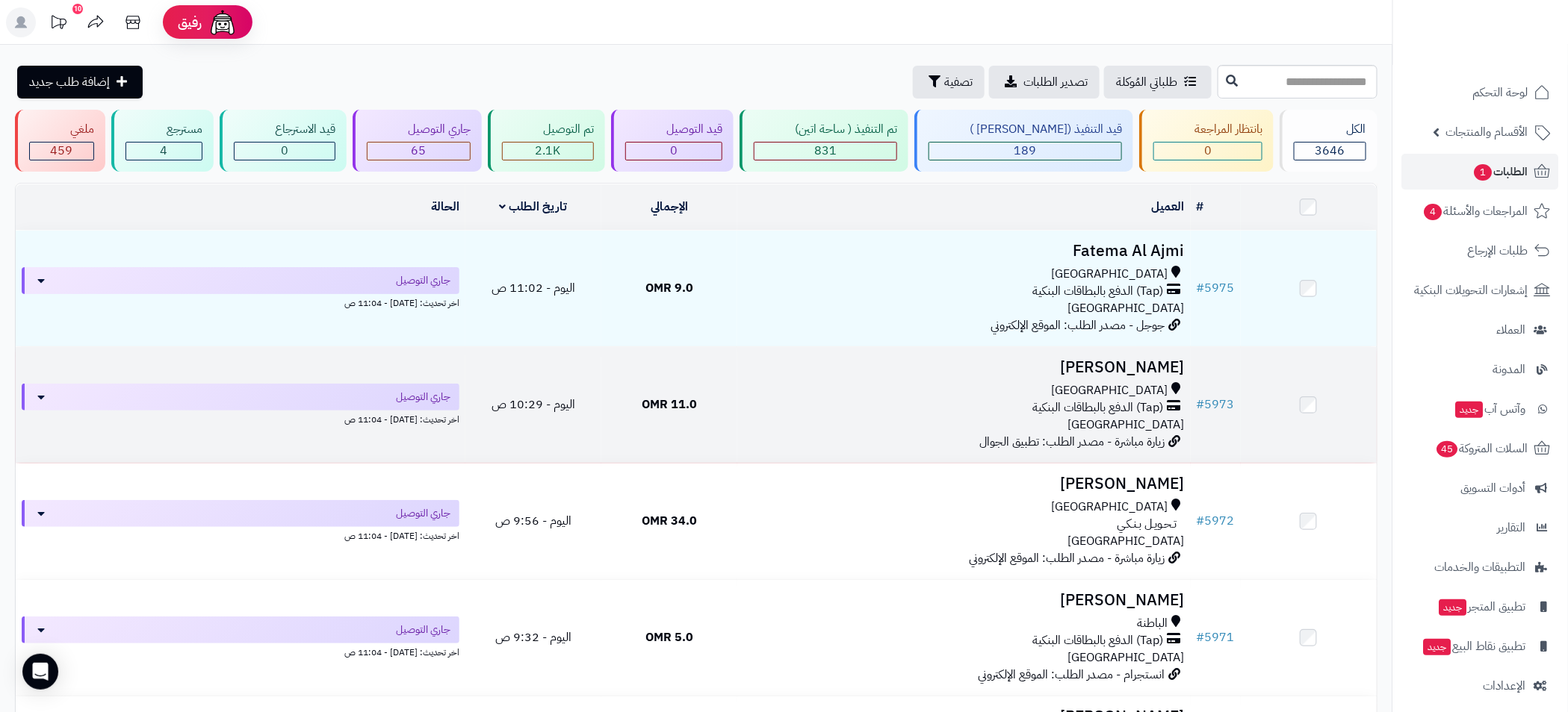
click at [994, 377] on td "Fathiya Alhadi مسقط (Tap) الدفع بالبطاقات البنكية عمان زيارة مباشرة - مصدر الطل…" at bounding box center [963, 405] width 453 height 116
click at [936, 388] on div "مسقط" at bounding box center [963, 391] width 442 height 17
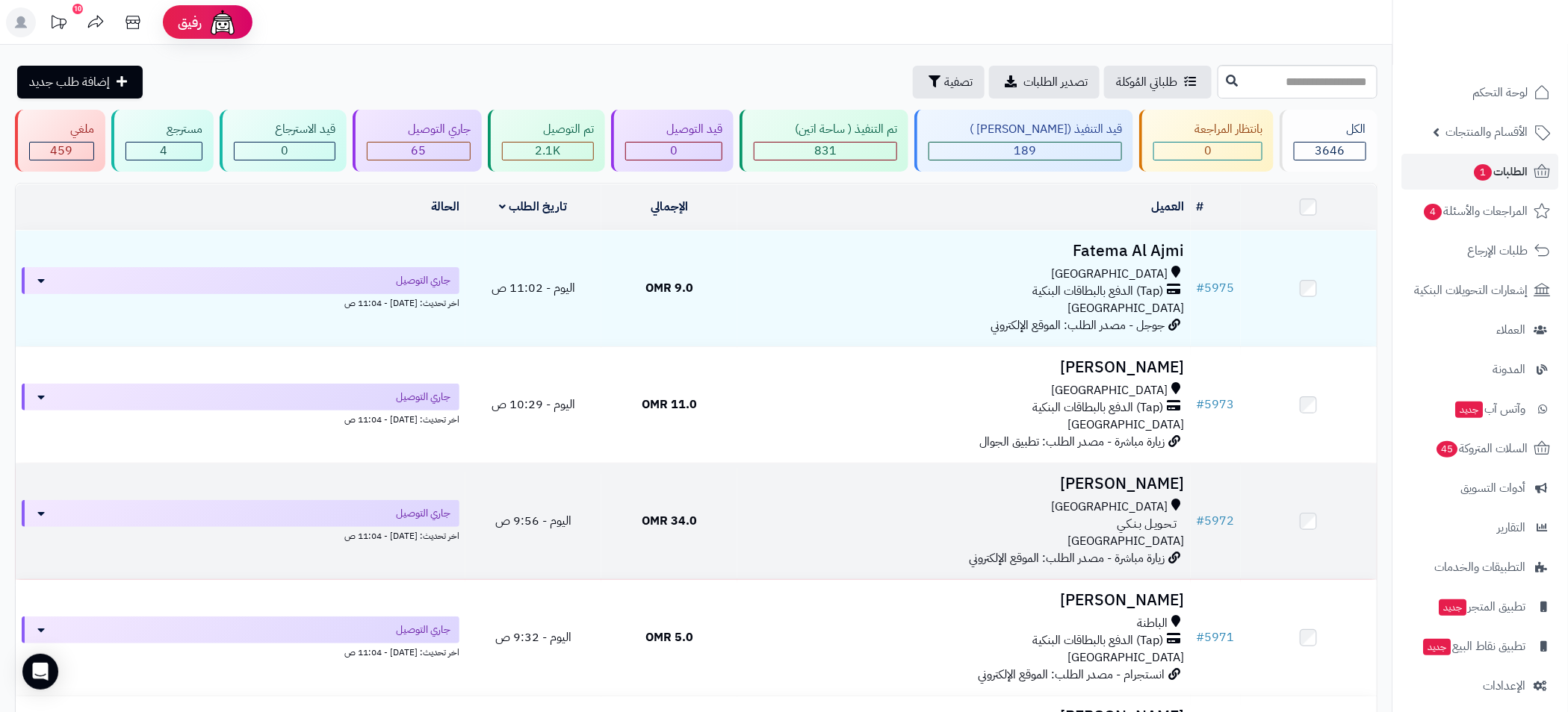
click at [912, 498] on div "مسقط" at bounding box center [963, 506] width 442 height 17
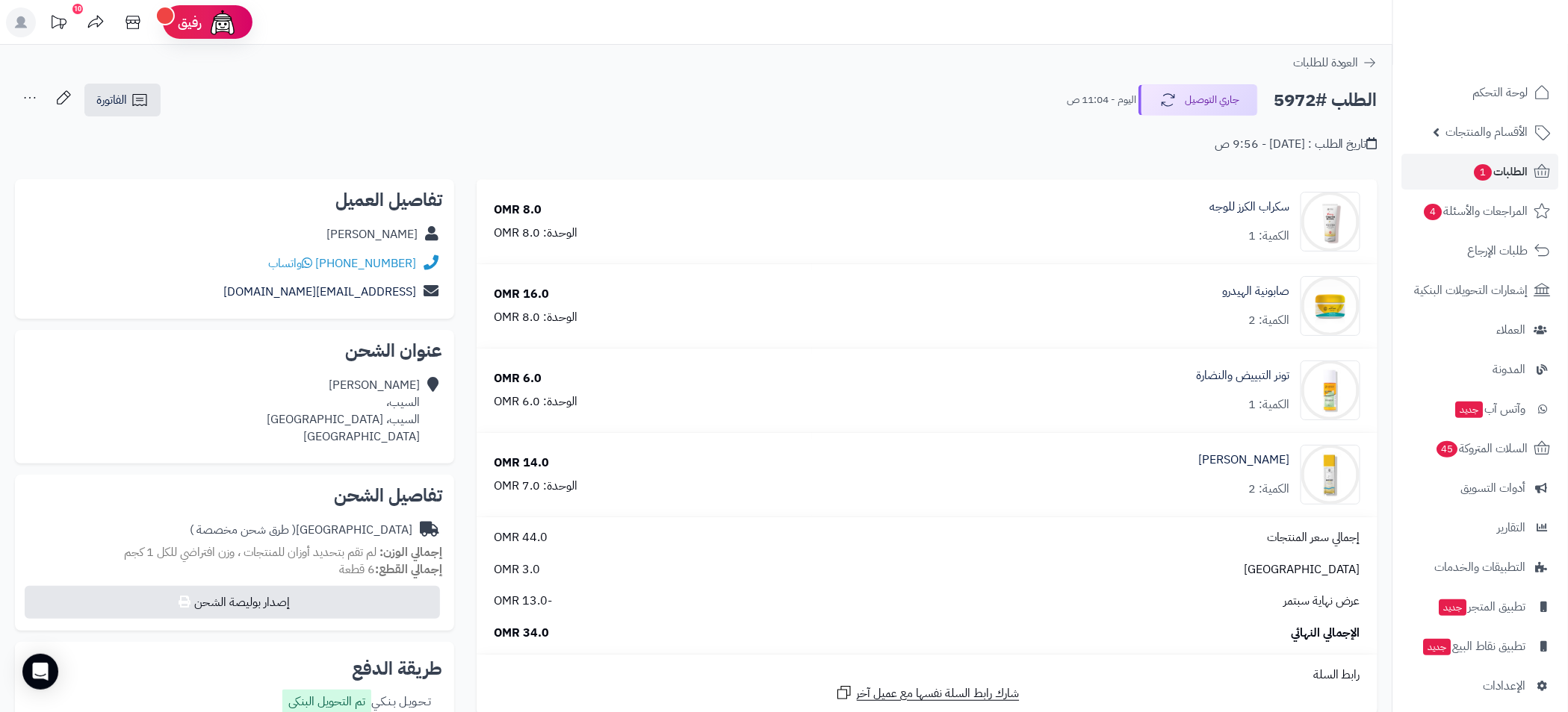
scroll to position [335, 0]
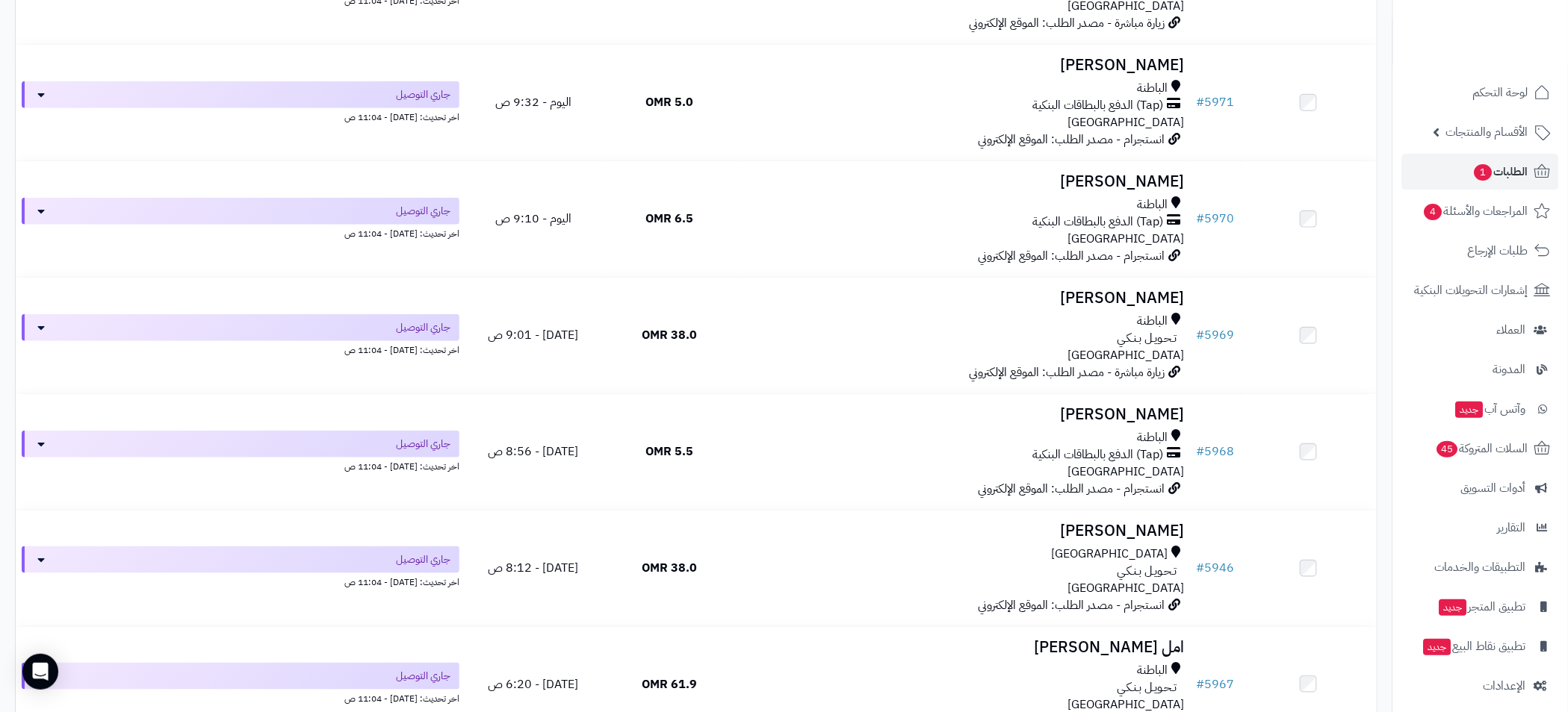
scroll to position [550, 0]
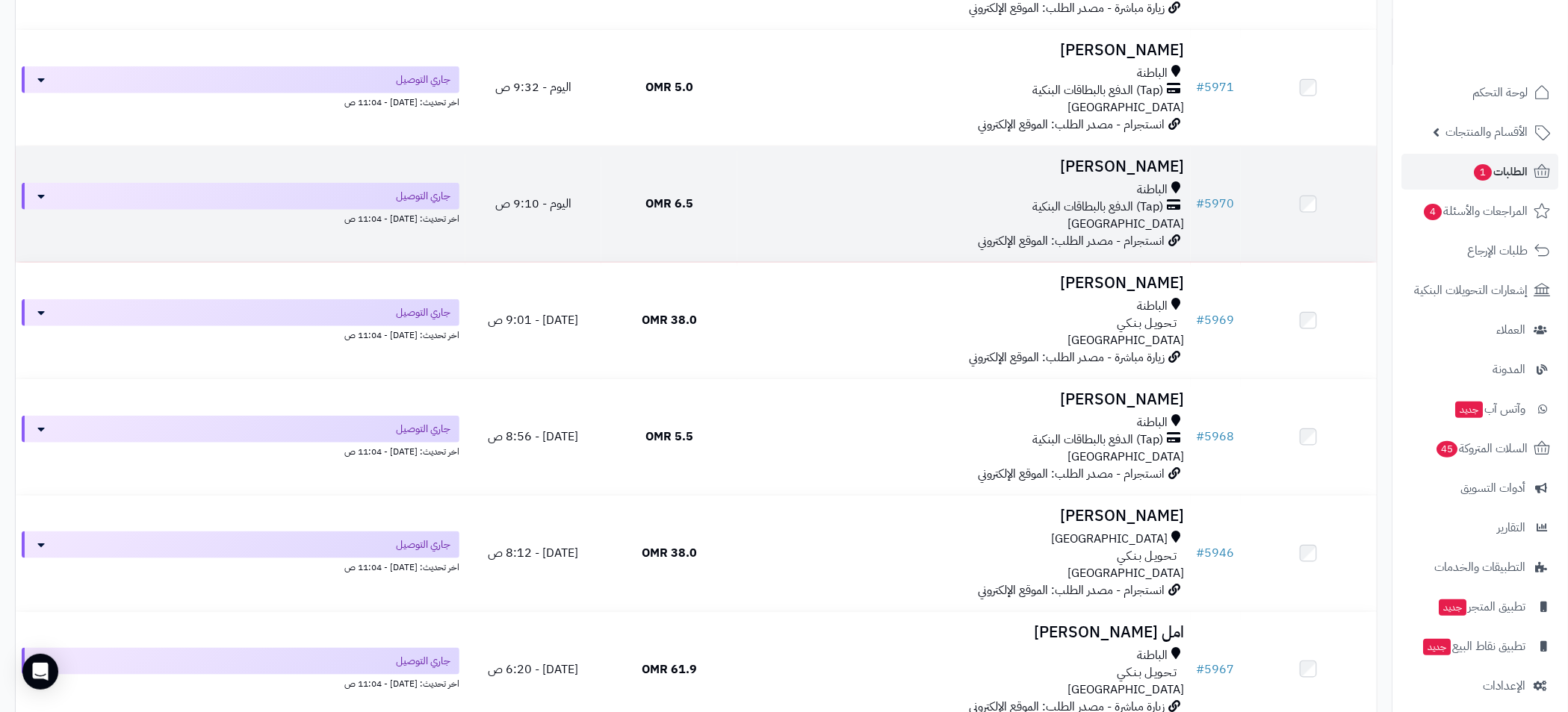
click at [855, 193] on div "الباطنة" at bounding box center [963, 190] width 442 height 17
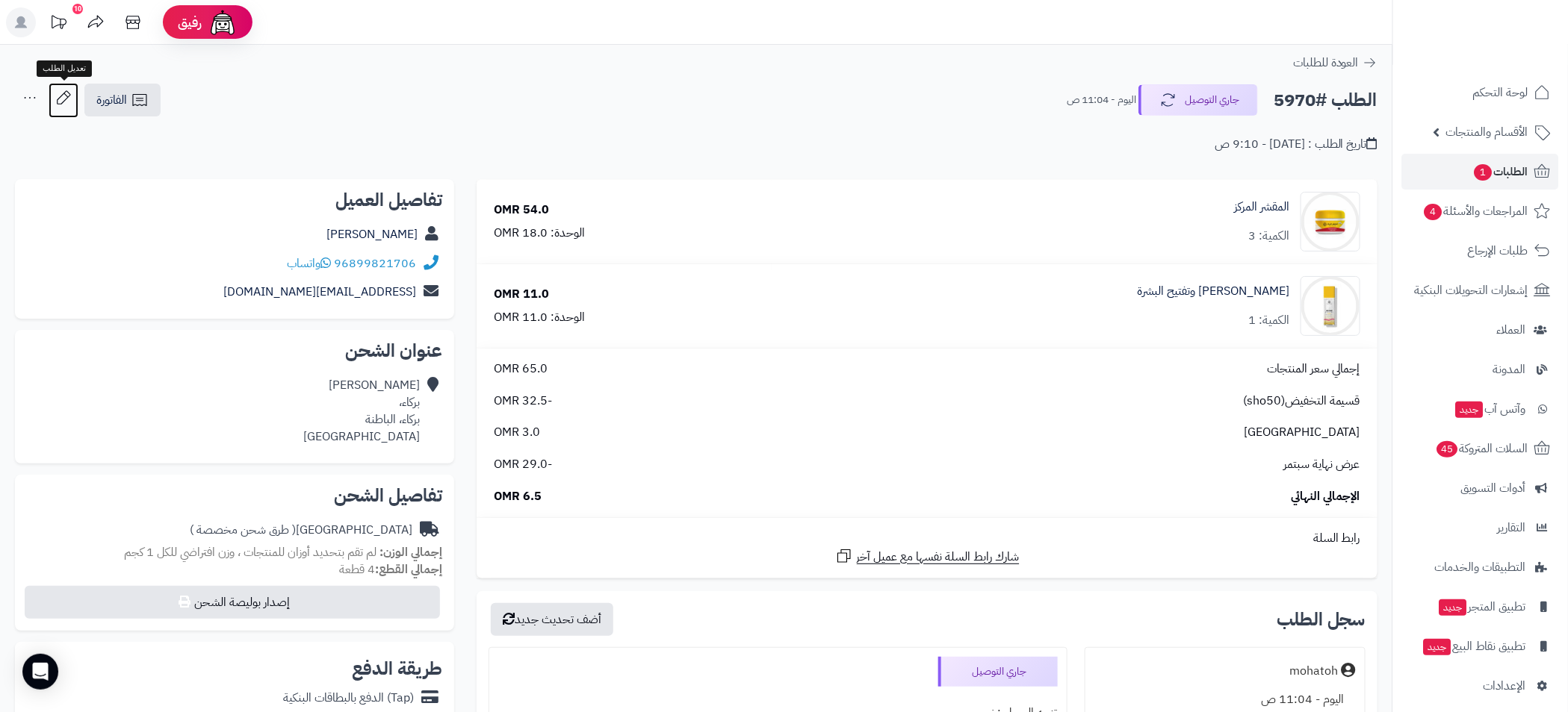
click at [62, 100] on icon at bounding box center [63, 98] width 30 height 30
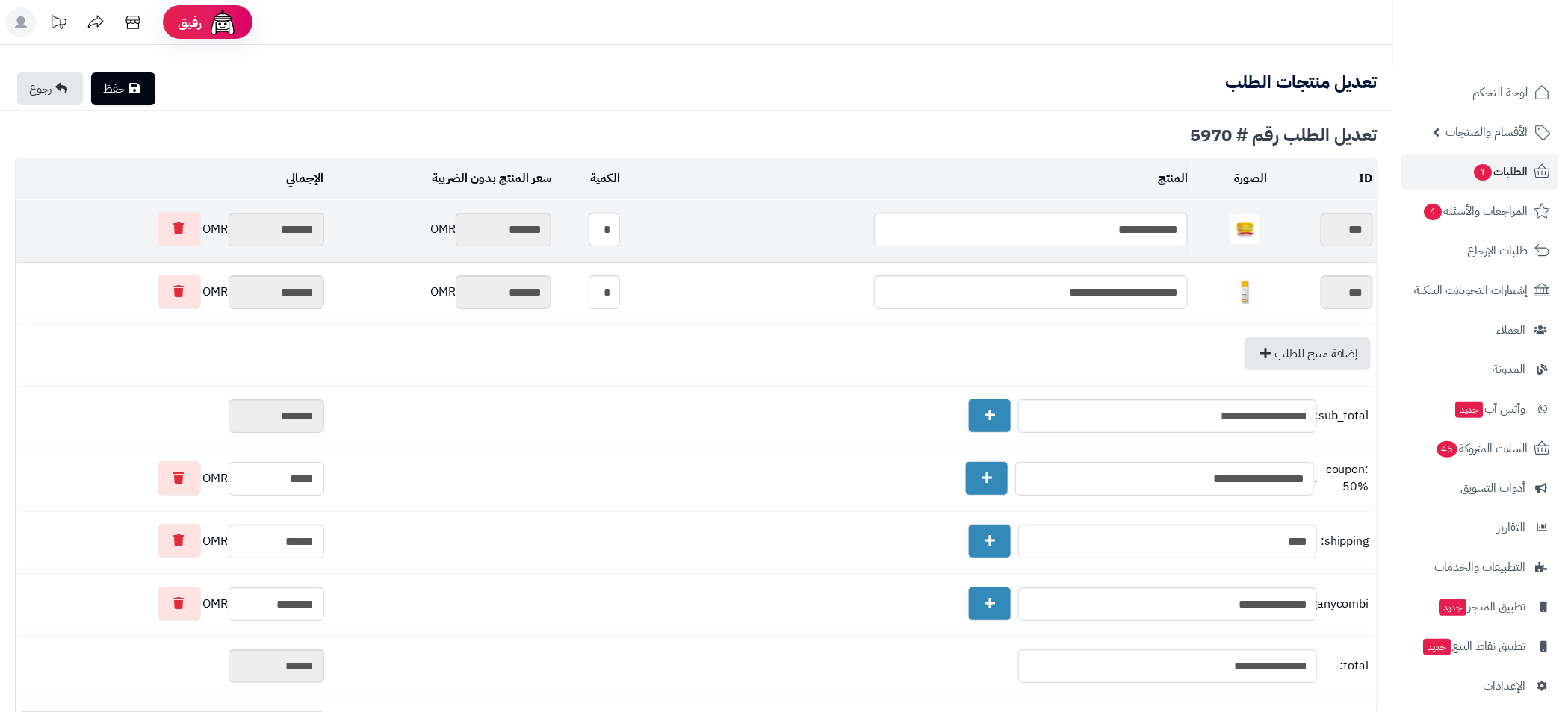
type textarea "**********"
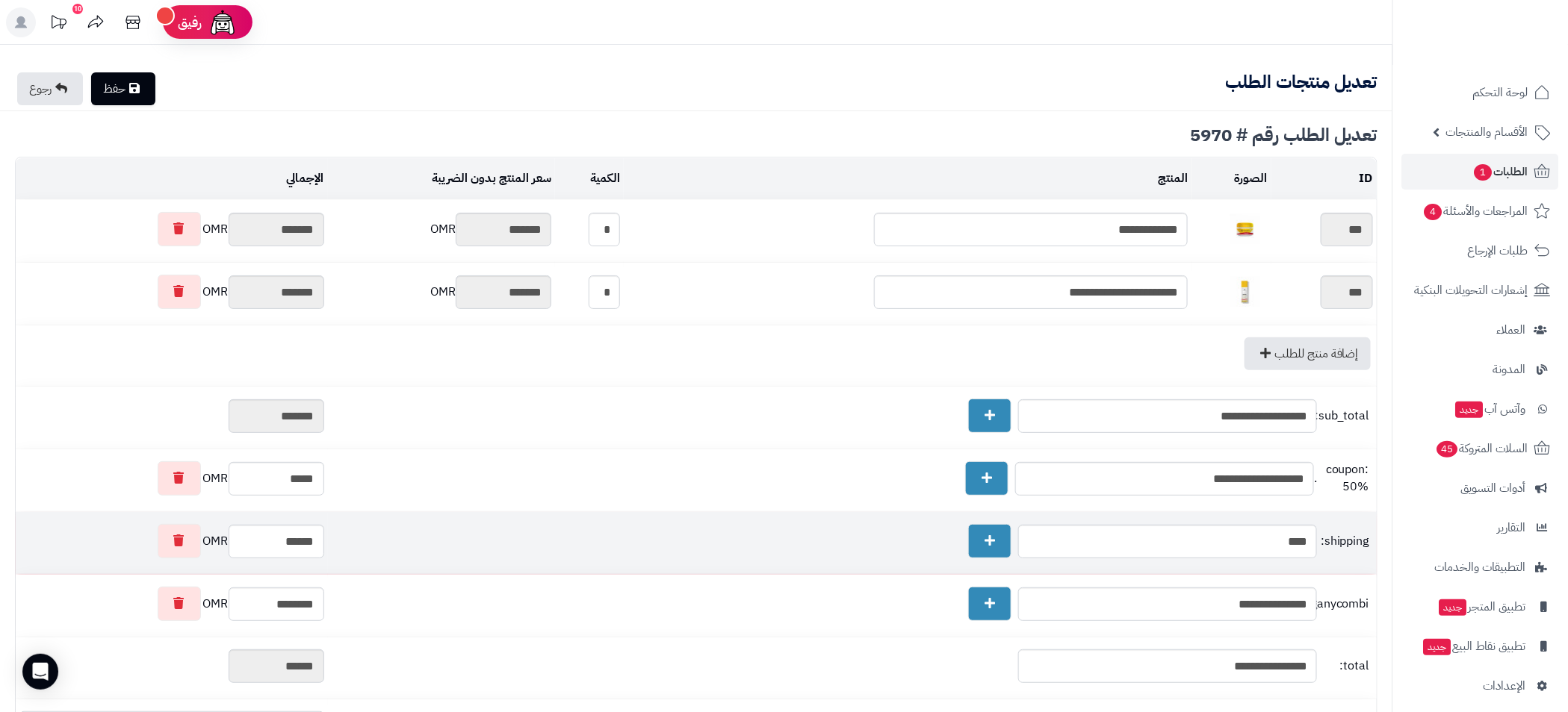
scroll to position [252, 0]
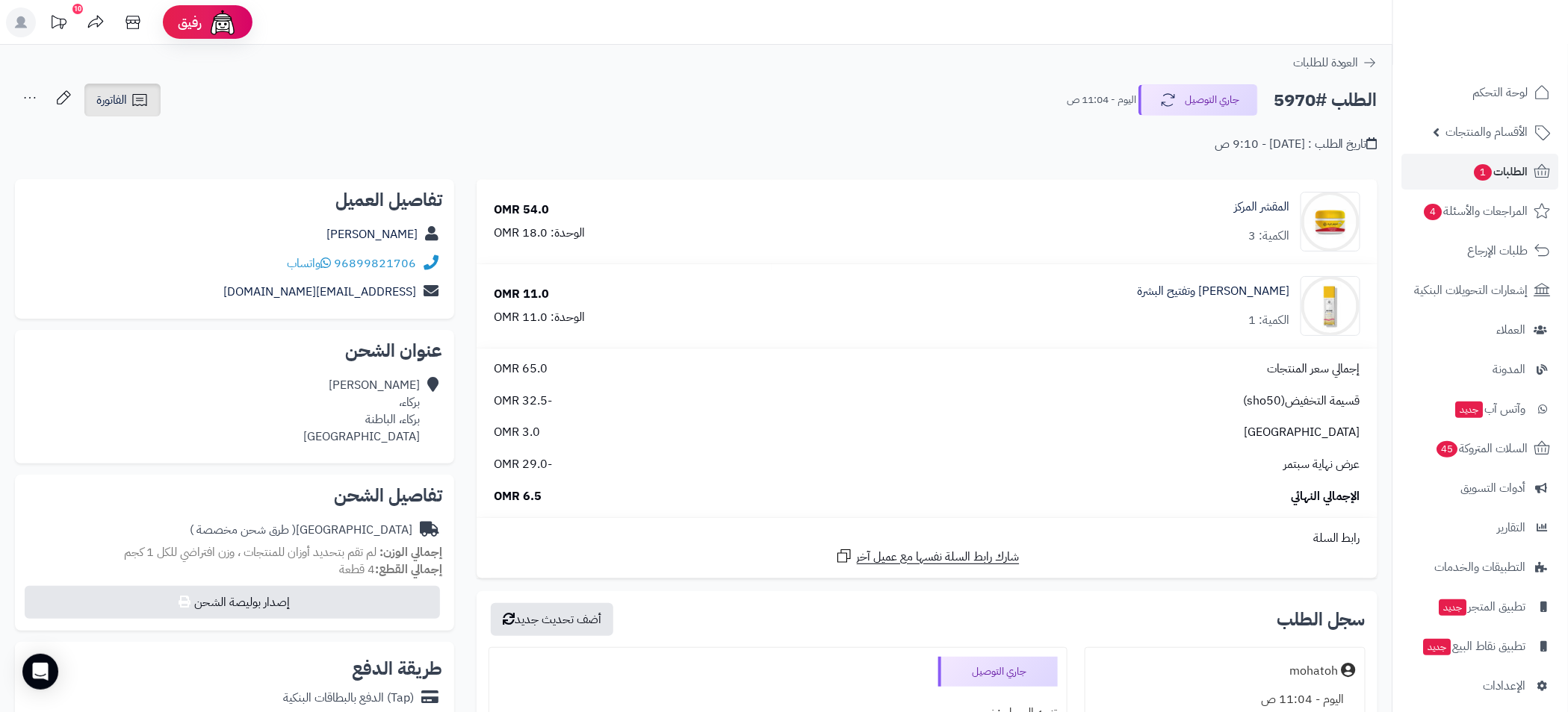
click at [125, 107] on span "الفاتورة" at bounding box center [111, 100] width 30 height 18
click at [449, 120] on div "تاريخ الطلب : اليوم - 9:10 ص" at bounding box center [696, 135] width 1362 height 35
click at [135, 109] on link "الفاتورة" at bounding box center [123, 100] width 77 height 33
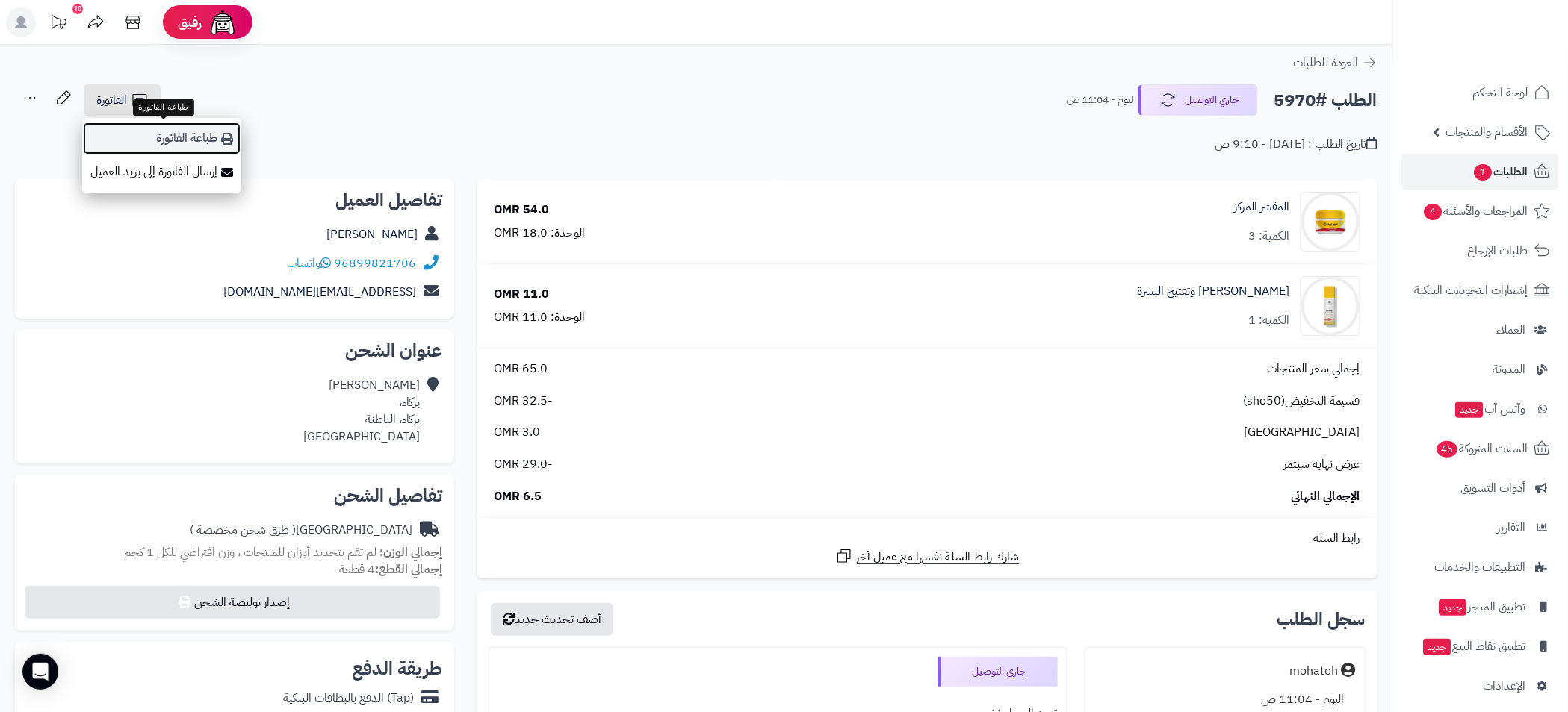
click at [192, 136] on link "طباعة الفاتورة" at bounding box center [161, 138] width 159 height 34
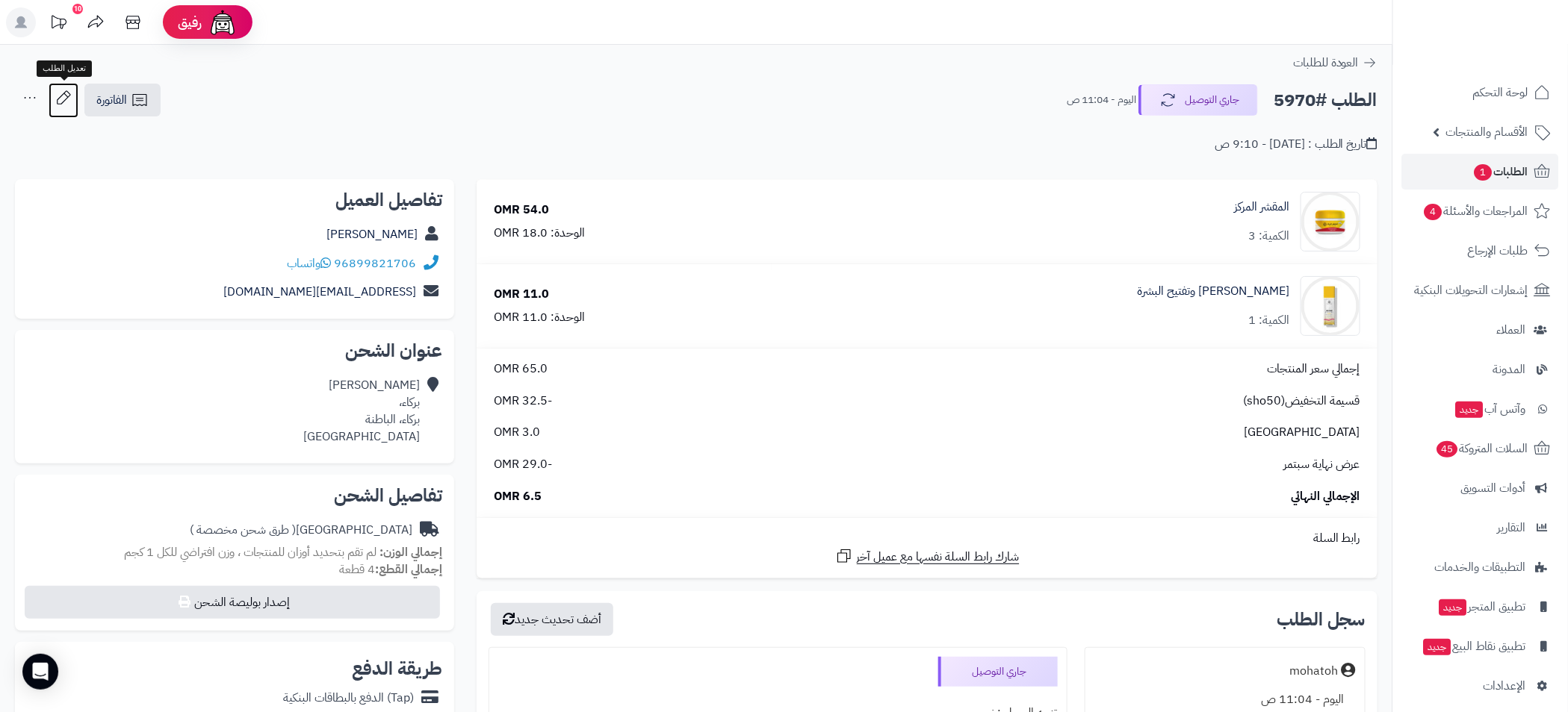
click at [59, 100] on icon at bounding box center [63, 98] width 30 height 30
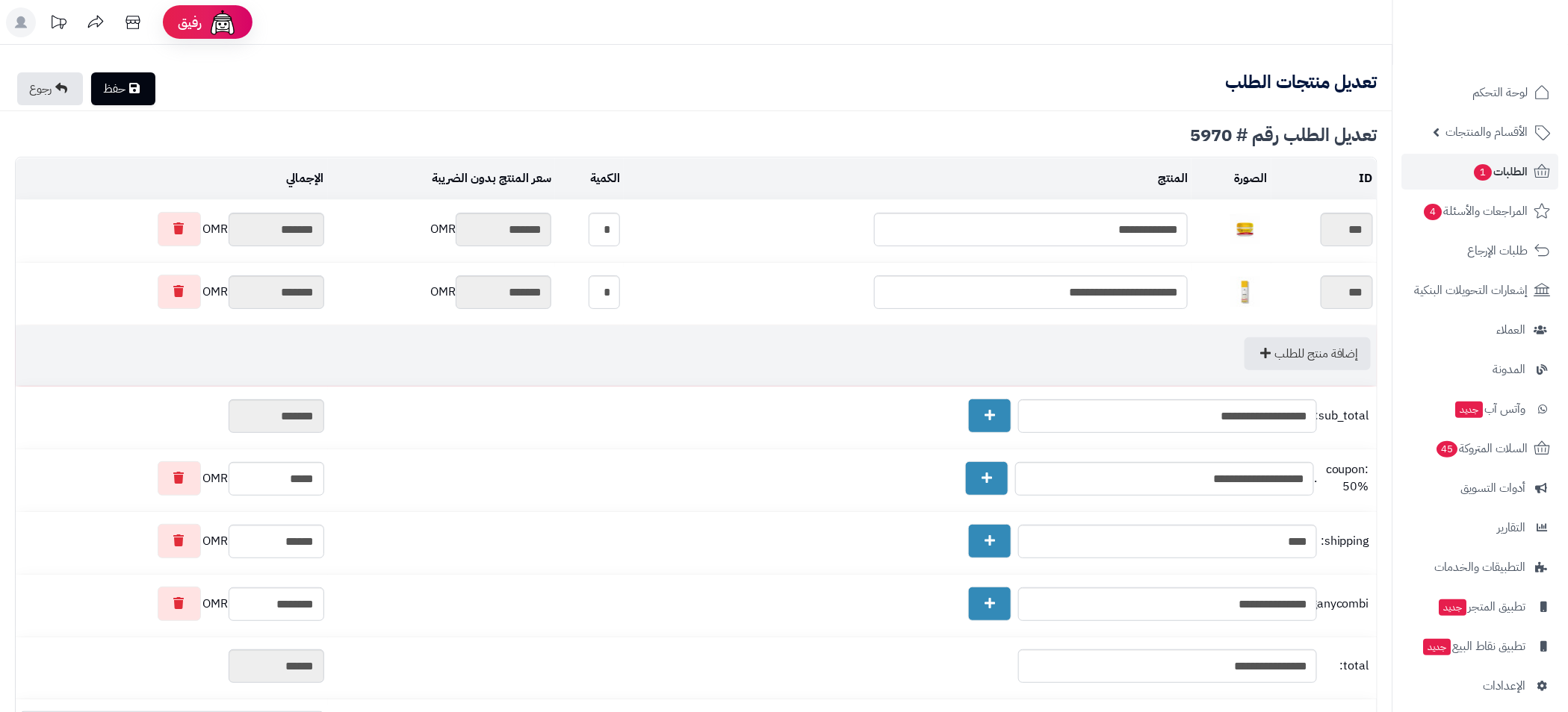
type textarea "**********"
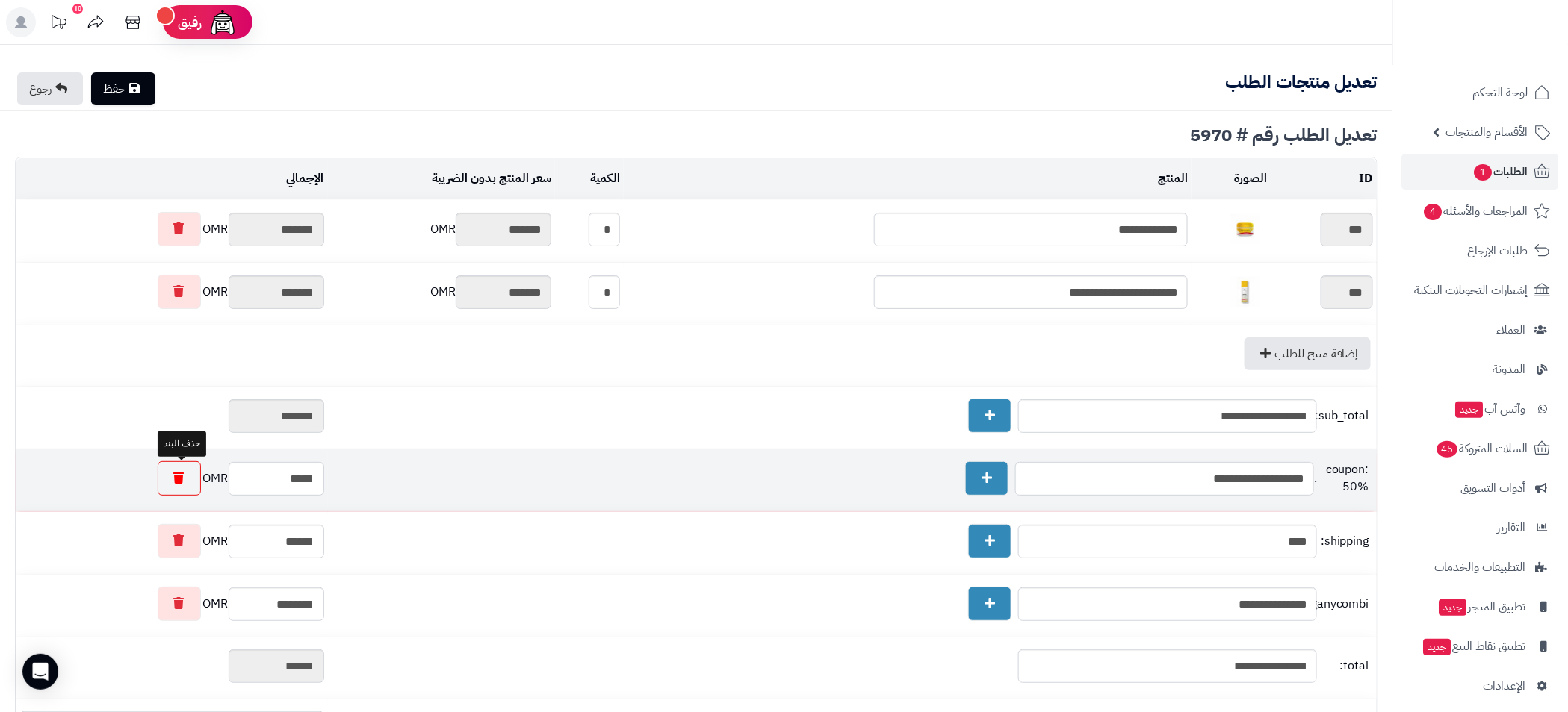
click at [190, 487] on link at bounding box center [179, 479] width 44 height 35
type input "*******"
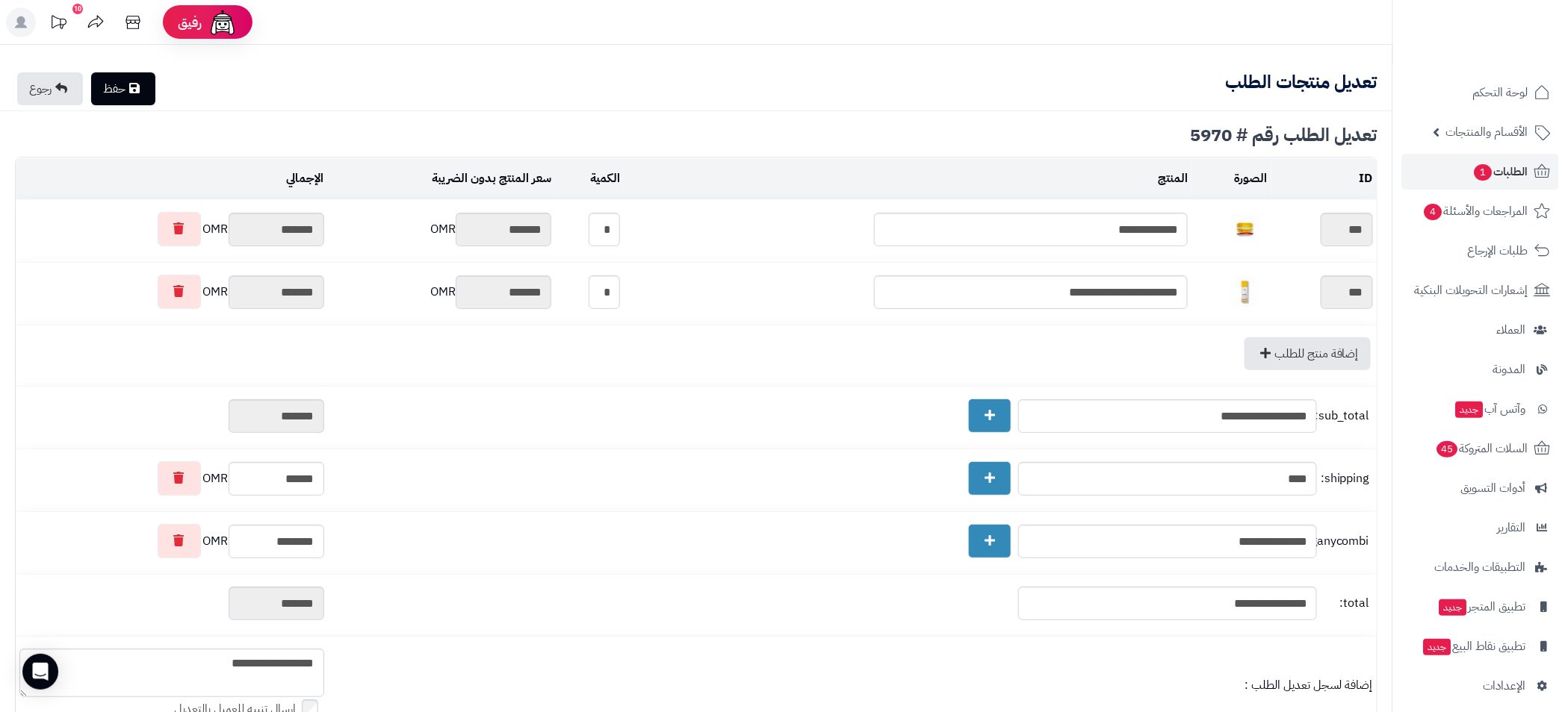
click at [133, 93] on link "حفظ" at bounding box center [123, 89] width 64 height 33
type textarea "**********"
click at [123, 90] on link "حفظ" at bounding box center [123, 89] width 64 height 33
type textarea "**********"
click at [1503, 177] on span "الطلبات 1" at bounding box center [1500, 171] width 55 height 21
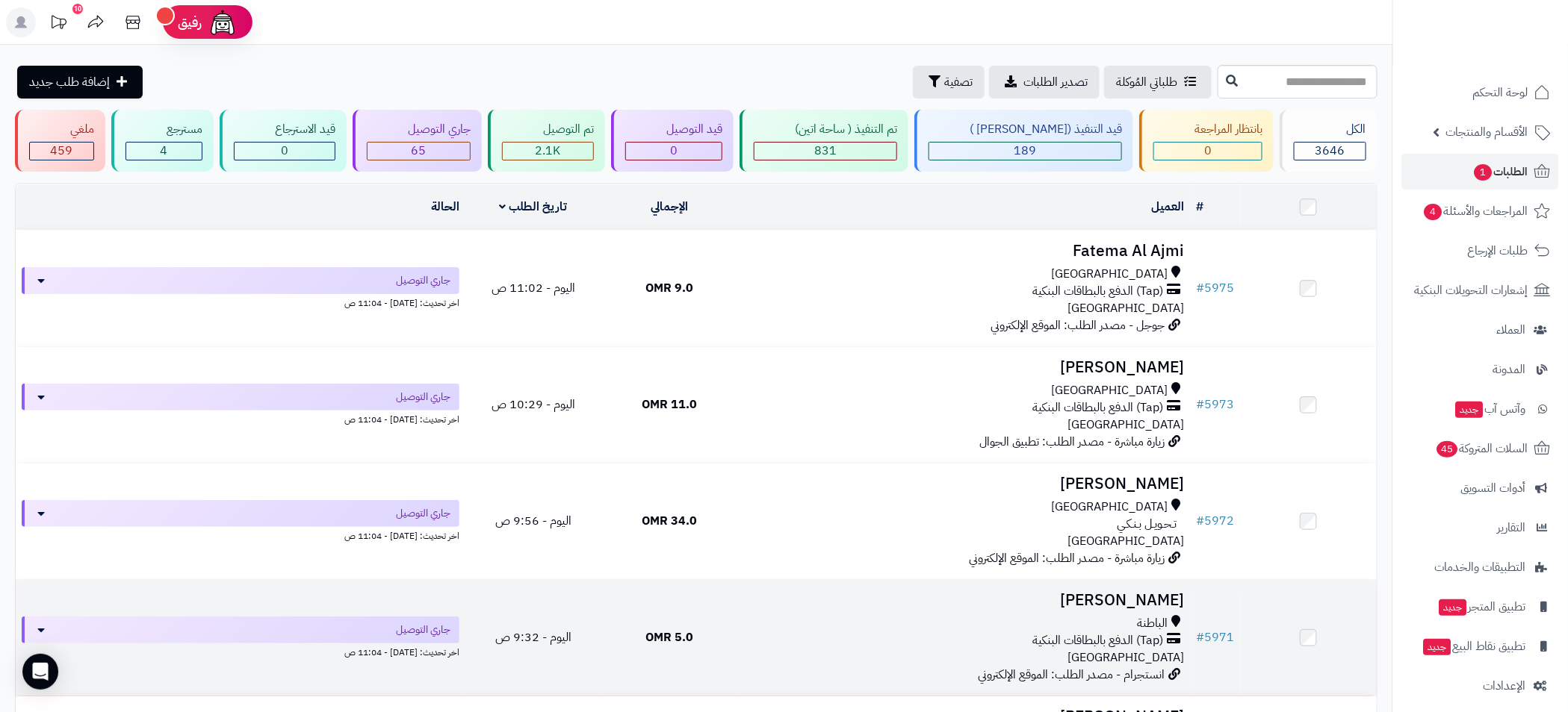
scroll to position [335, 0]
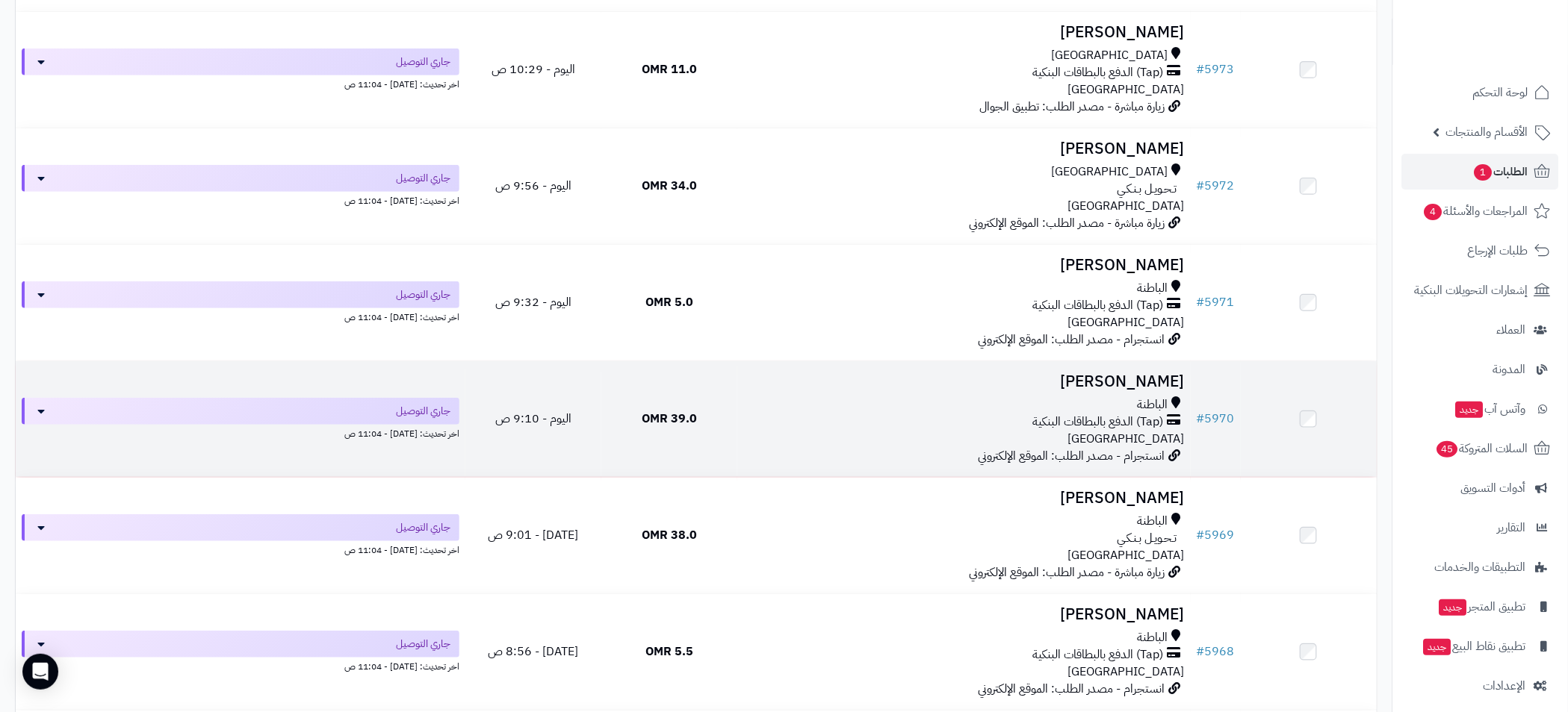
click at [991, 399] on div "الباطنة" at bounding box center [963, 405] width 442 height 17
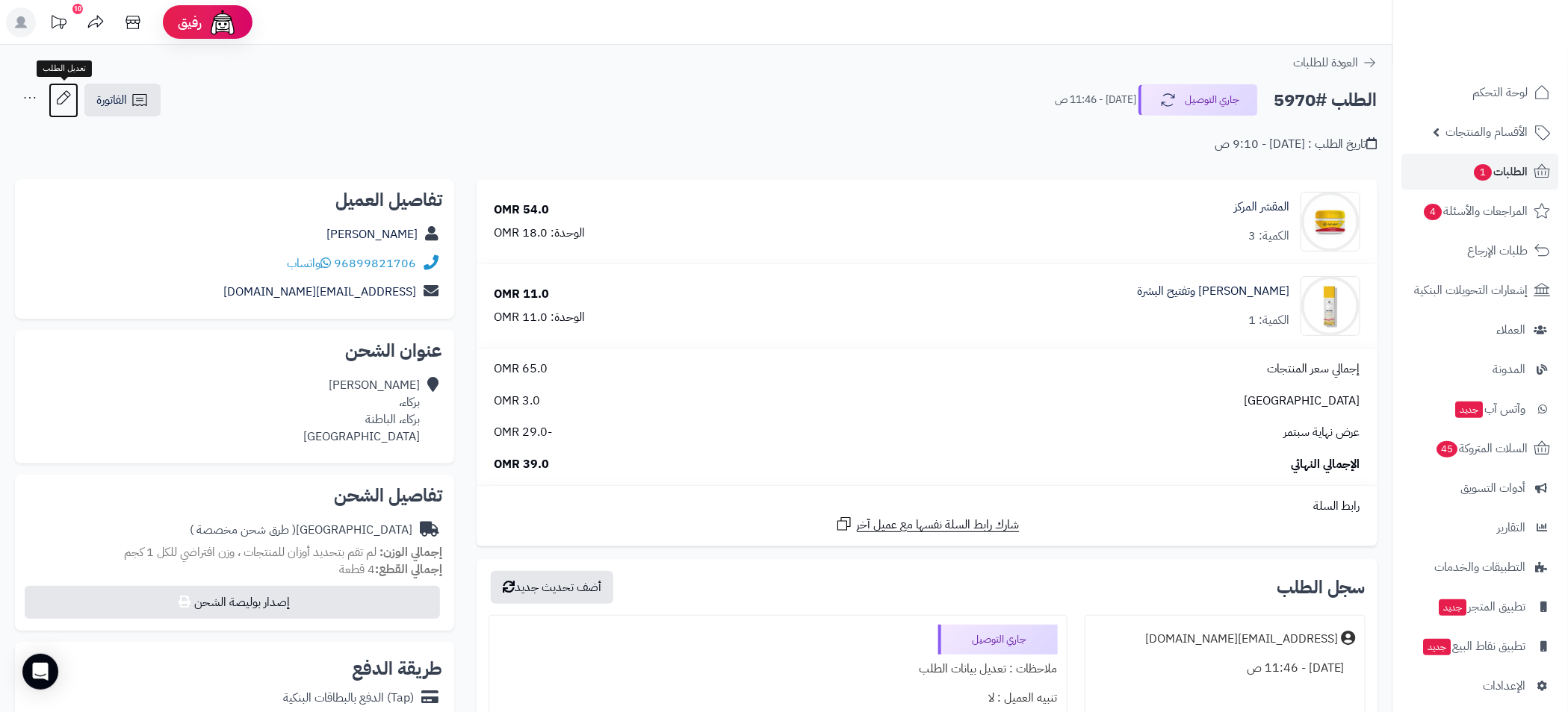
click at [70, 102] on icon at bounding box center [63, 98] width 30 height 30
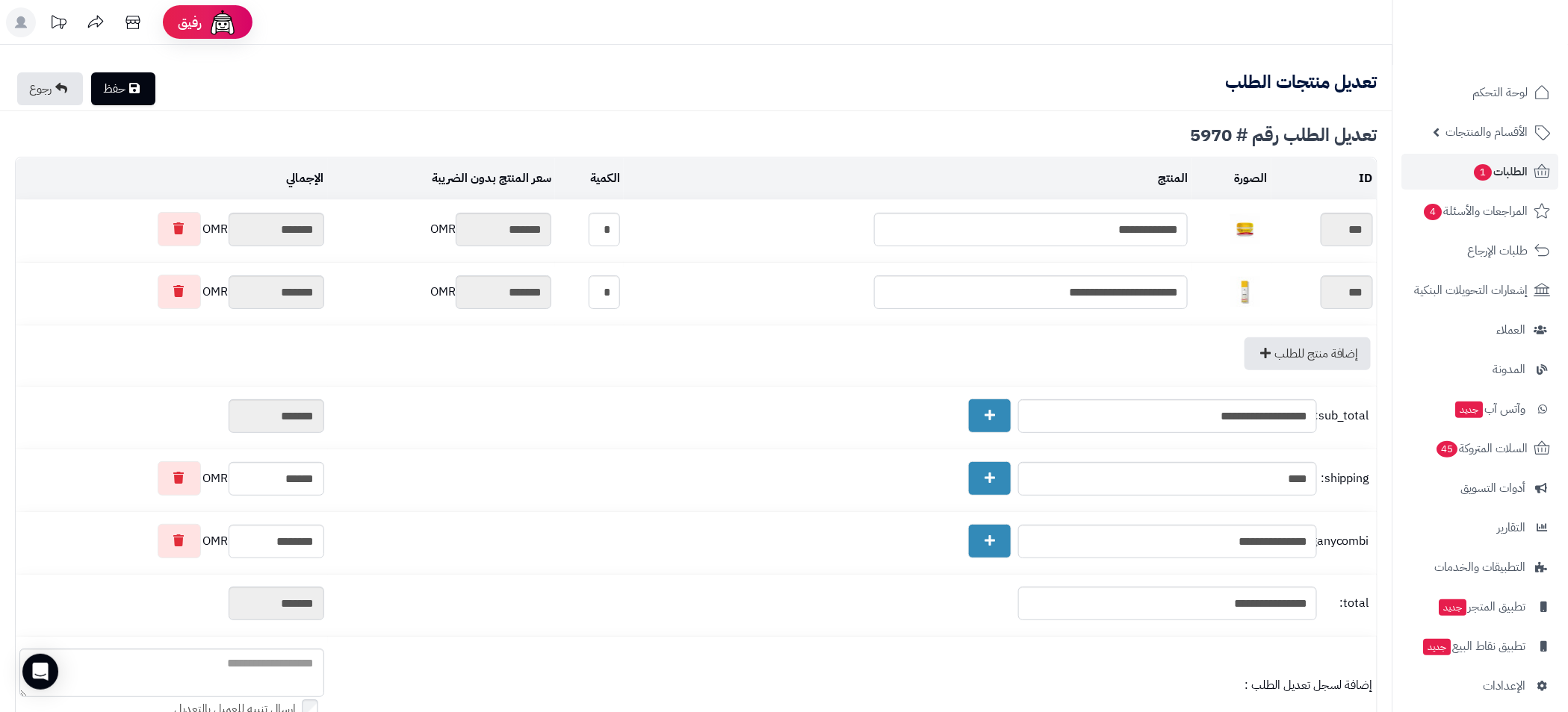
type textarea "**********"
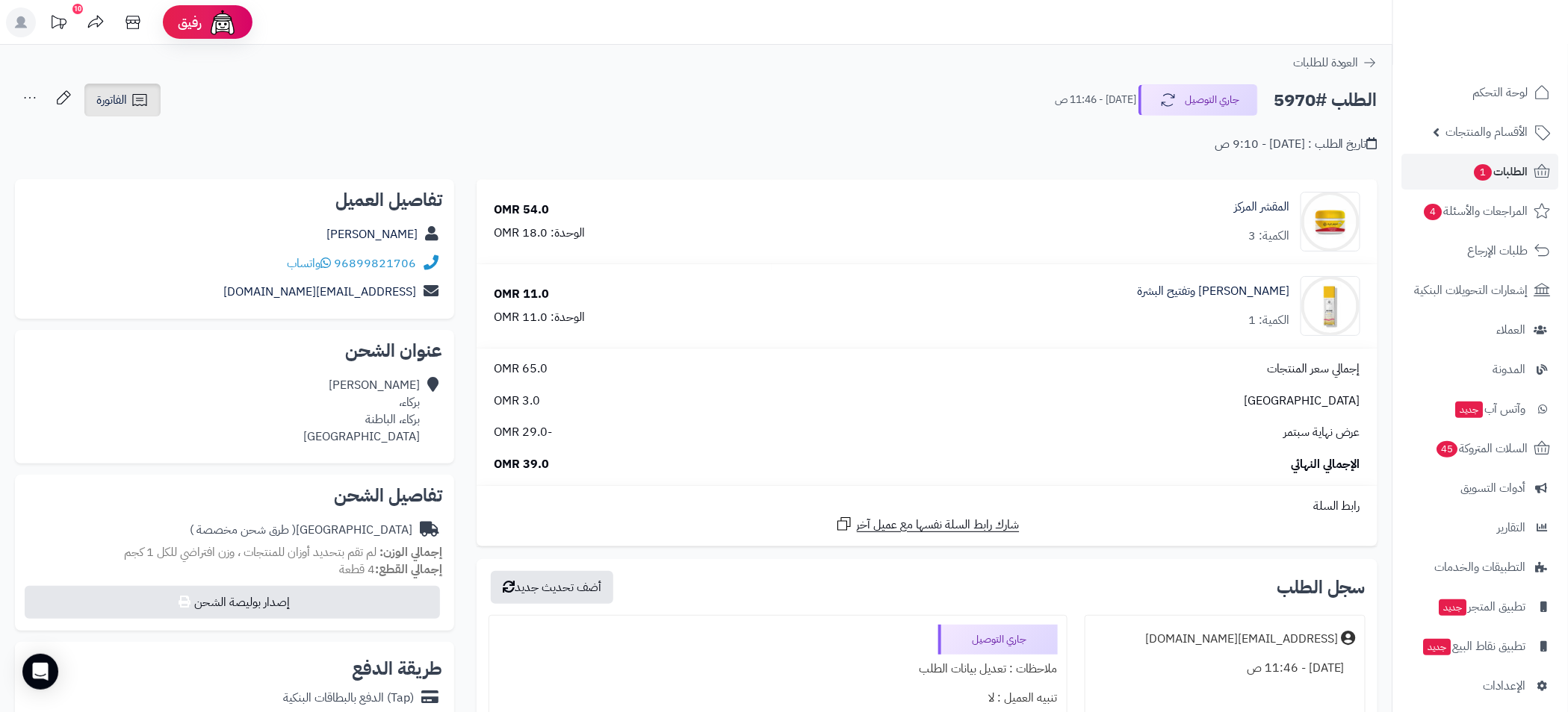
click at [112, 107] on span "الفاتورة" at bounding box center [111, 100] width 30 height 18
click at [440, 109] on div "الطلب #5970 جاري التوصيل اليوم - 11:46 ص الفاتورة طباعة الفاتورة إرسال الفاتورة…" at bounding box center [696, 100] width 1362 height 35
click at [68, 101] on icon at bounding box center [63, 98] width 30 height 30
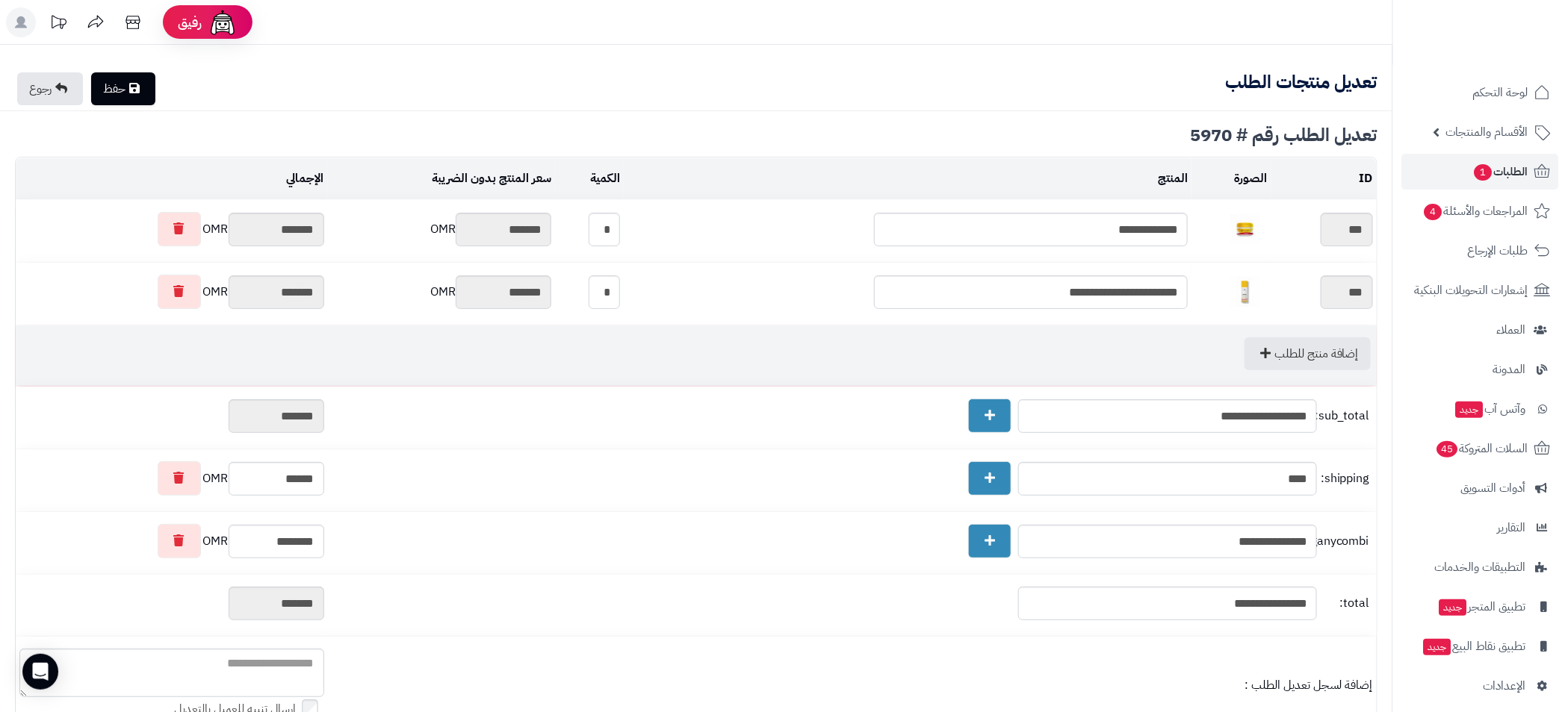
type textarea "**********"
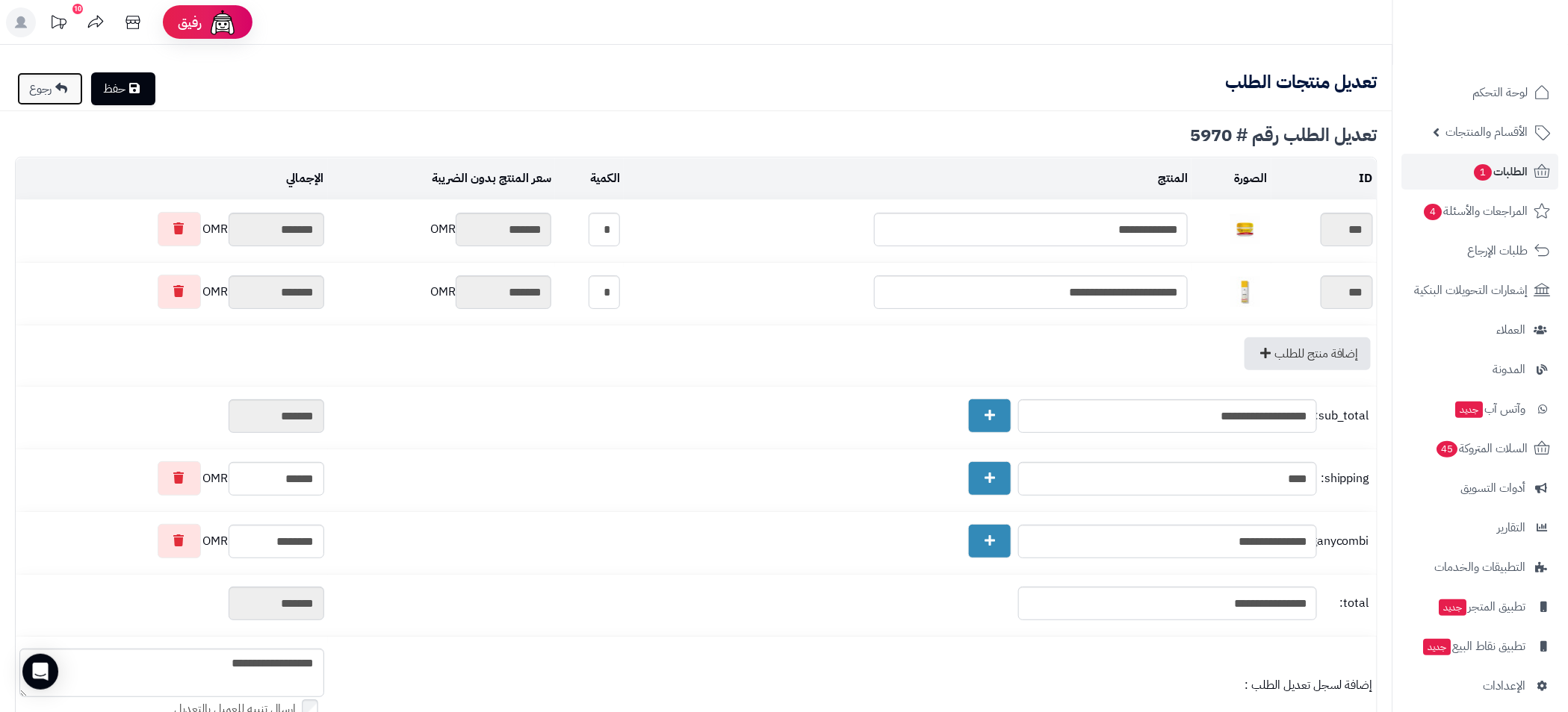
click at [35, 93] on link "رجوع" at bounding box center [50, 89] width 66 height 33
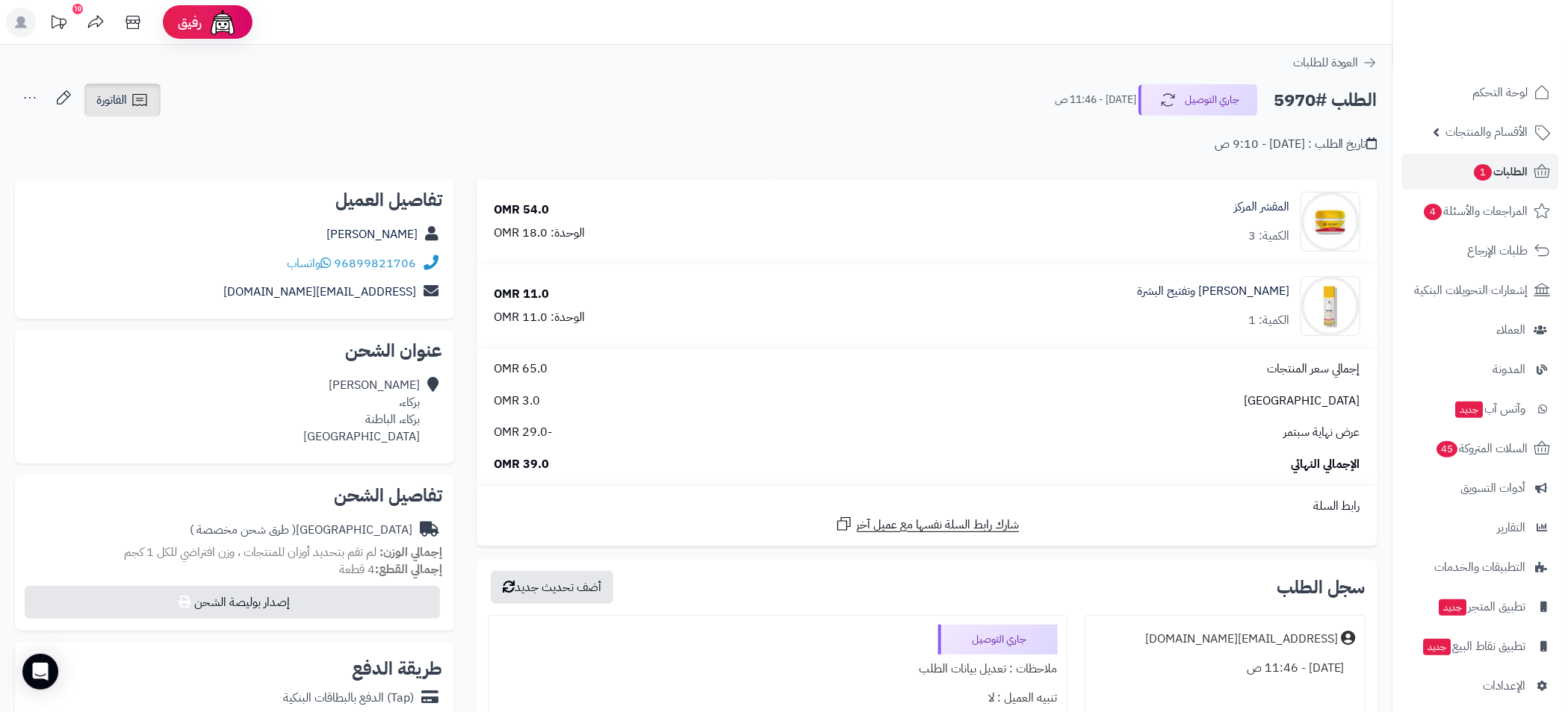
click at [101, 104] on span "الفاتورة" at bounding box center [111, 100] width 30 height 18
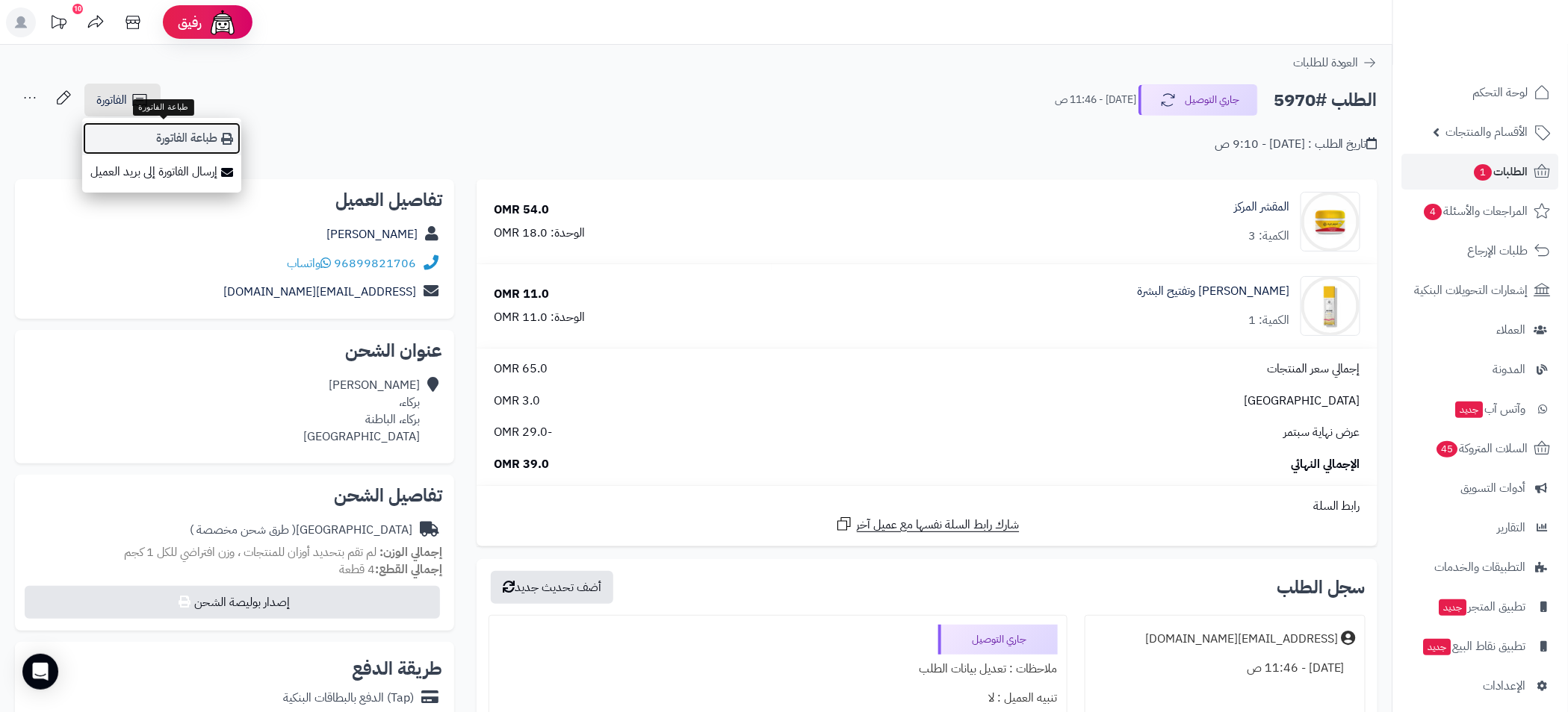
click at [175, 133] on link "طباعة الفاتورة" at bounding box center [161, 138] width 159 height 34
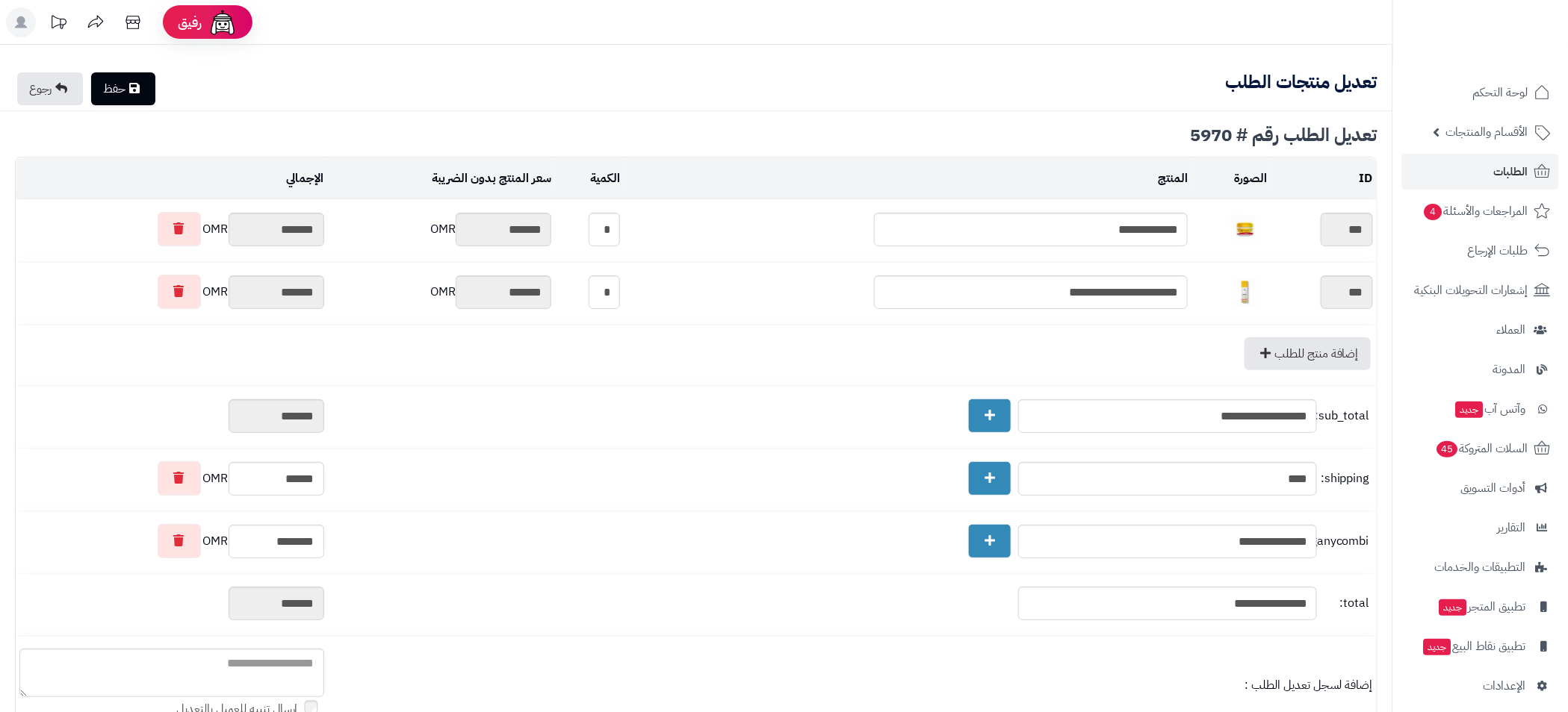
type textarea "**********"
click at [1510, 166] on span "الطلبات" at bounding box center [1511, 171] width 35 height 21
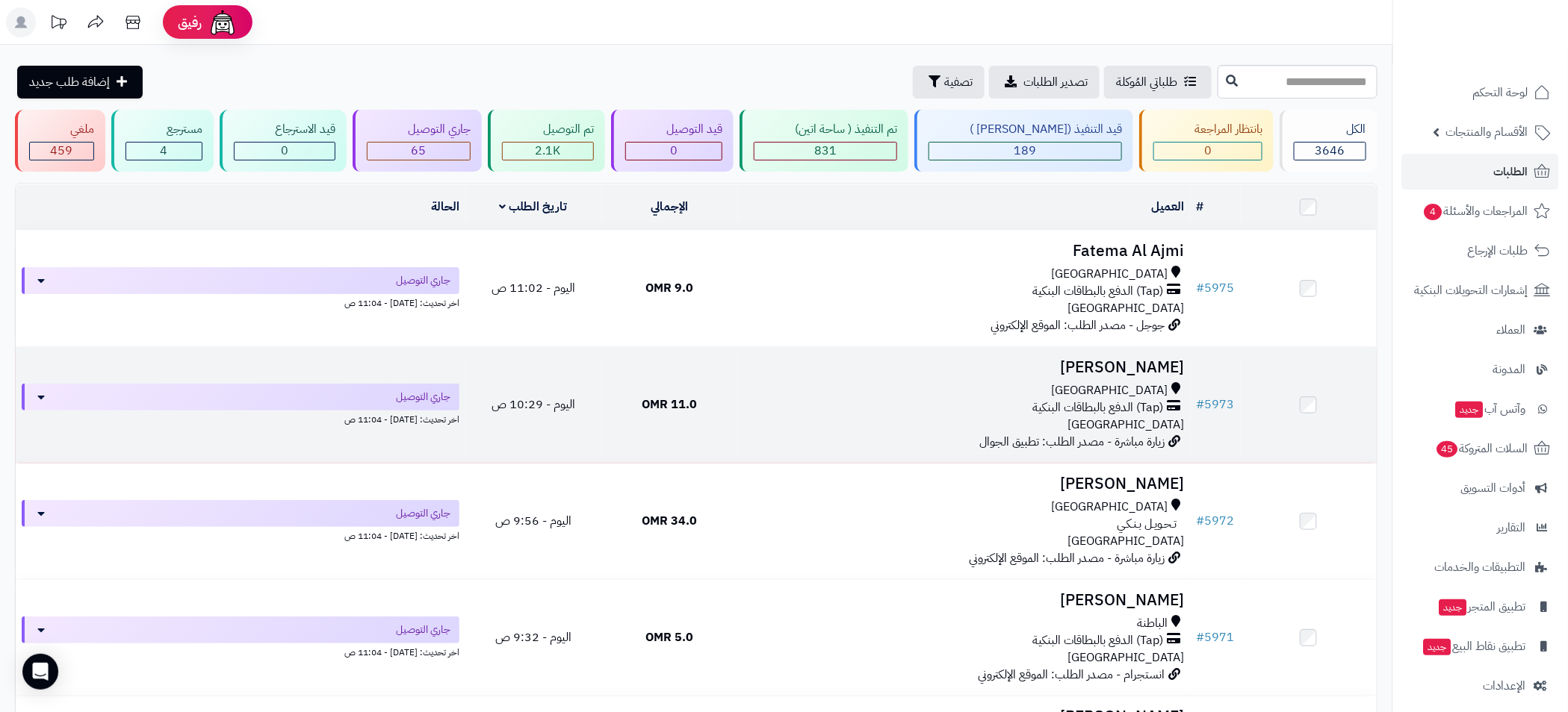
scroll to position [335, 0]
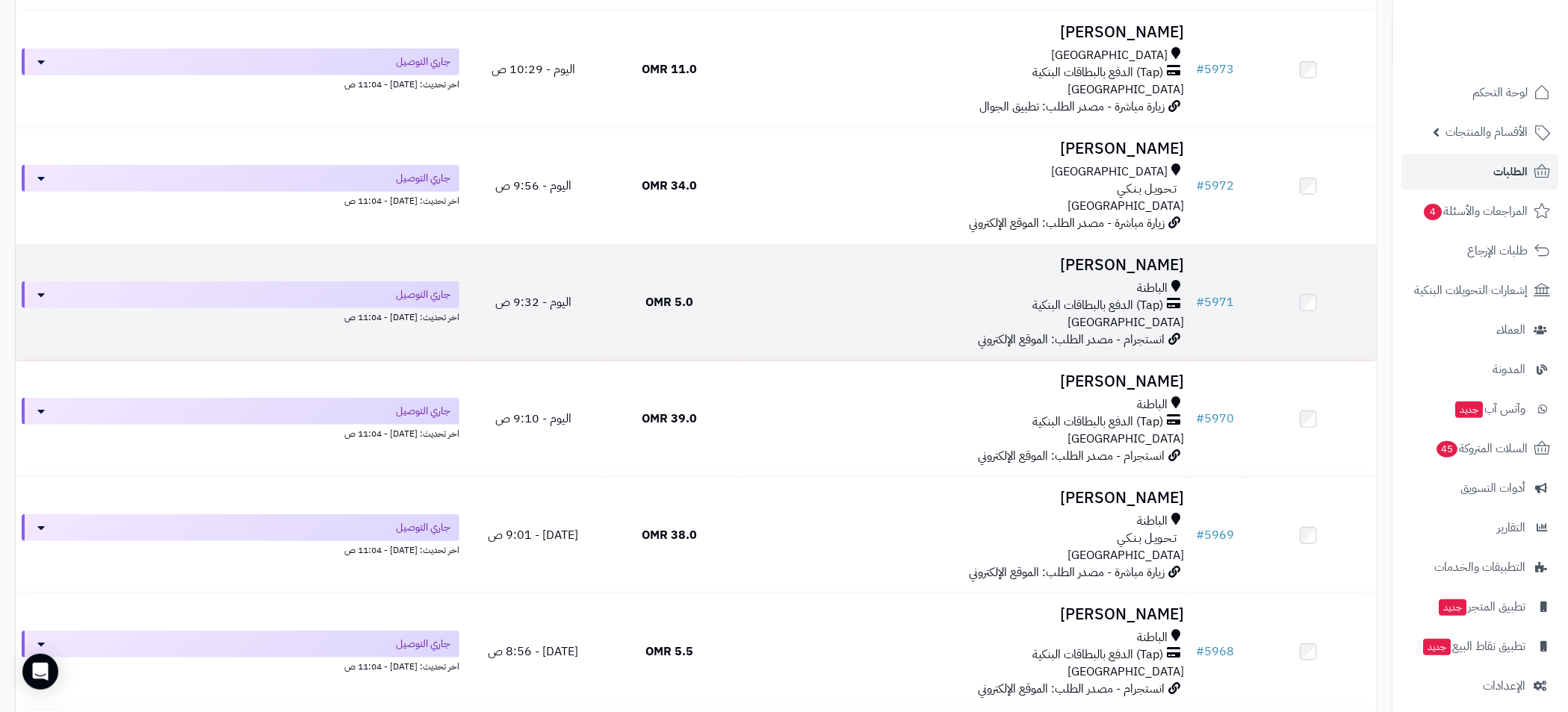
click at [1041, 281] on div "الباطنة" at bounding box center [963, 288] width 442 height 17
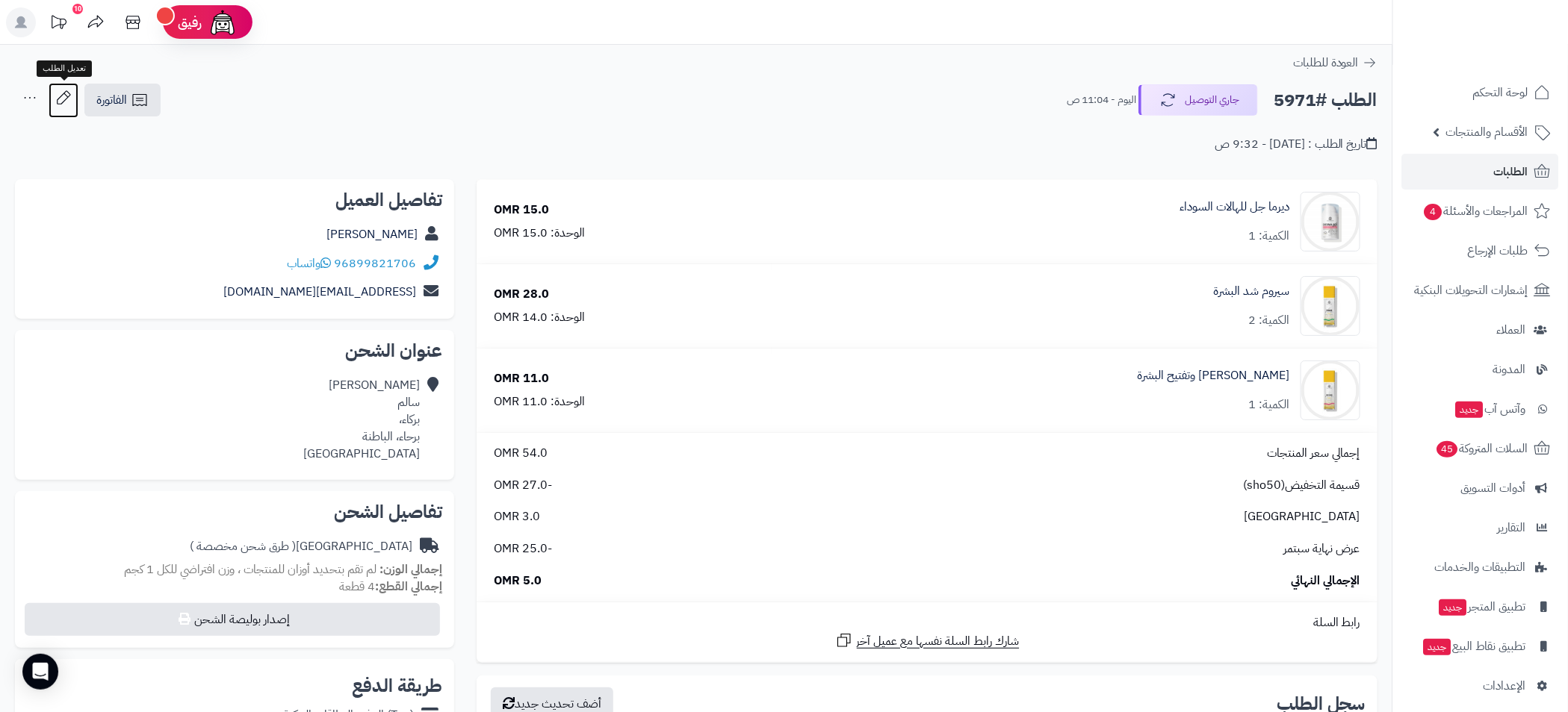
click at [61, 101] on icon at bounding box center [63, 98] width 30 height 30
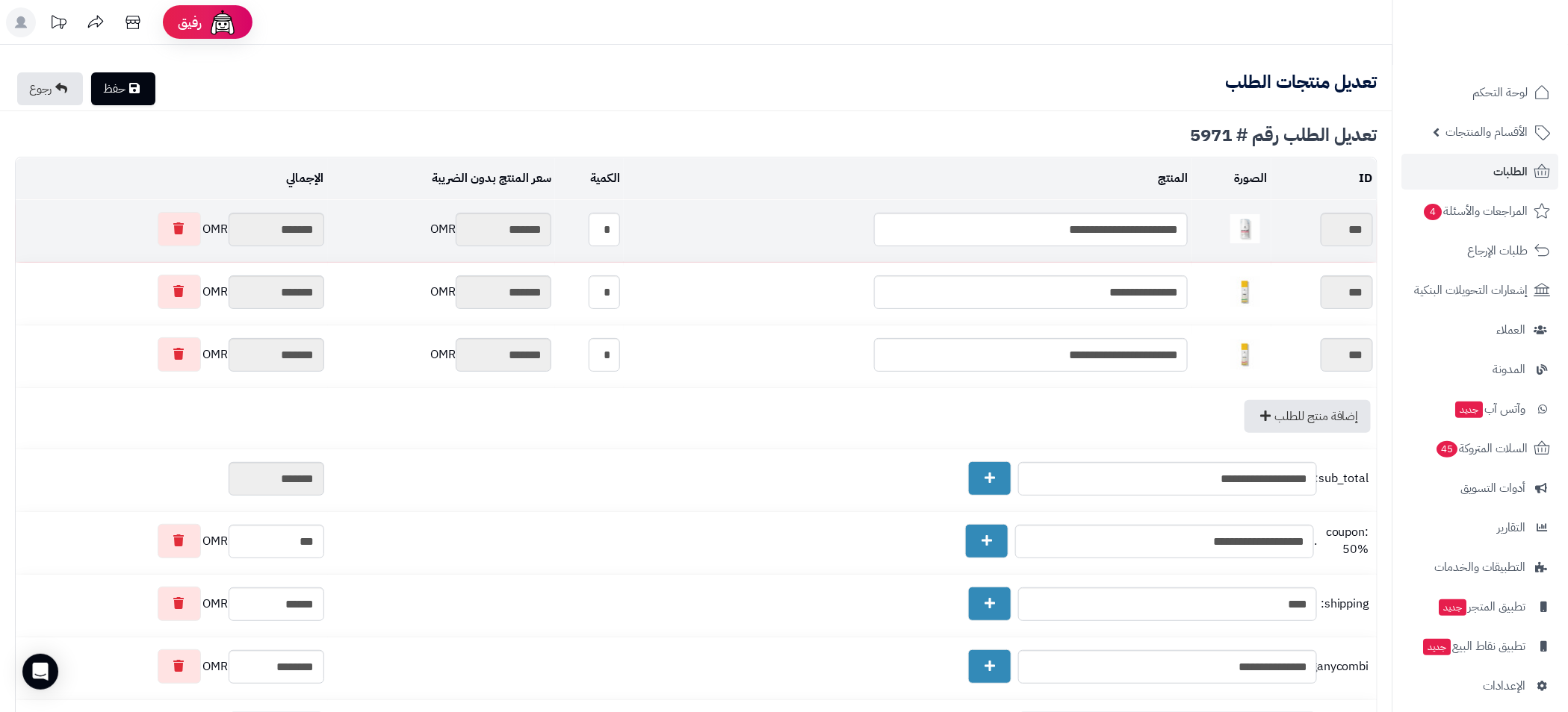
type textarea "**********"
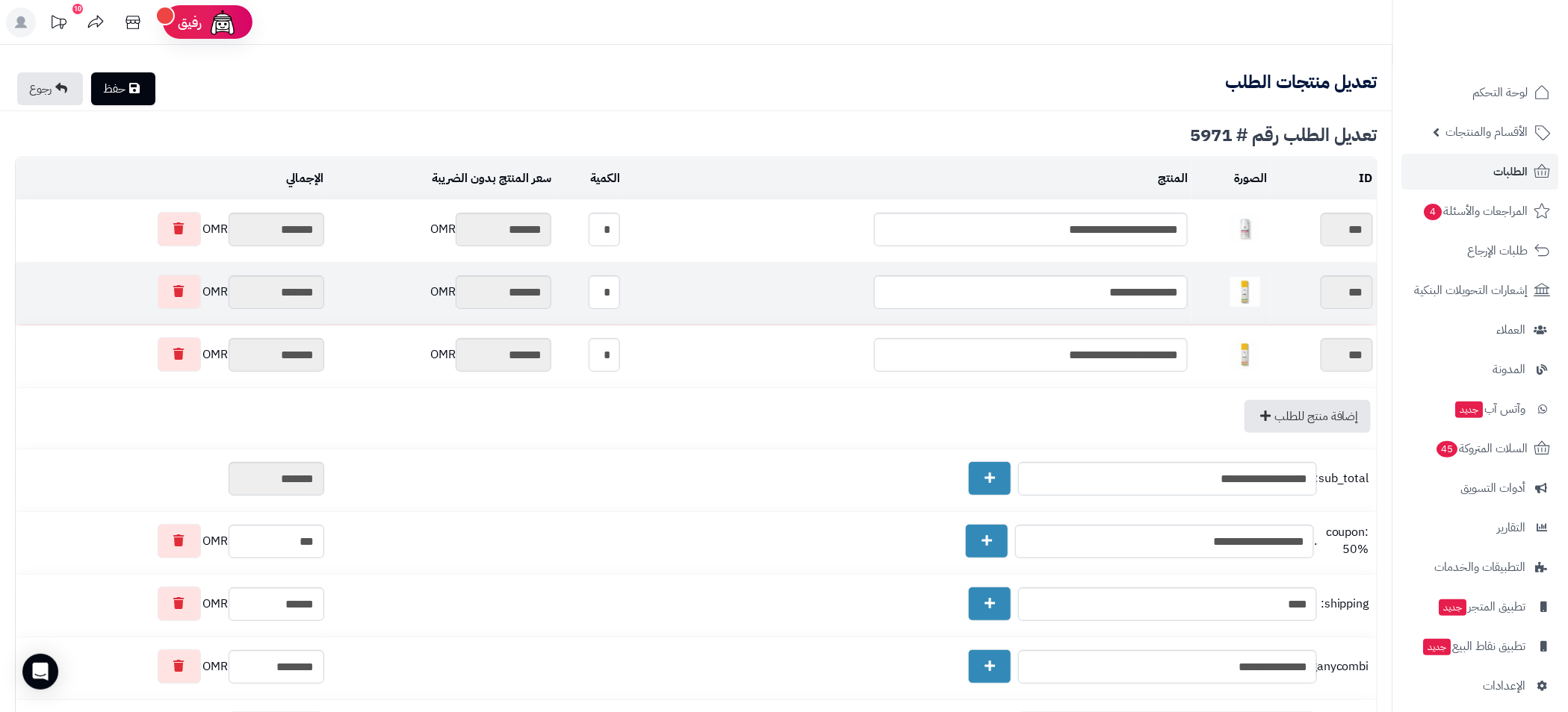
scroll to position [314, 0]
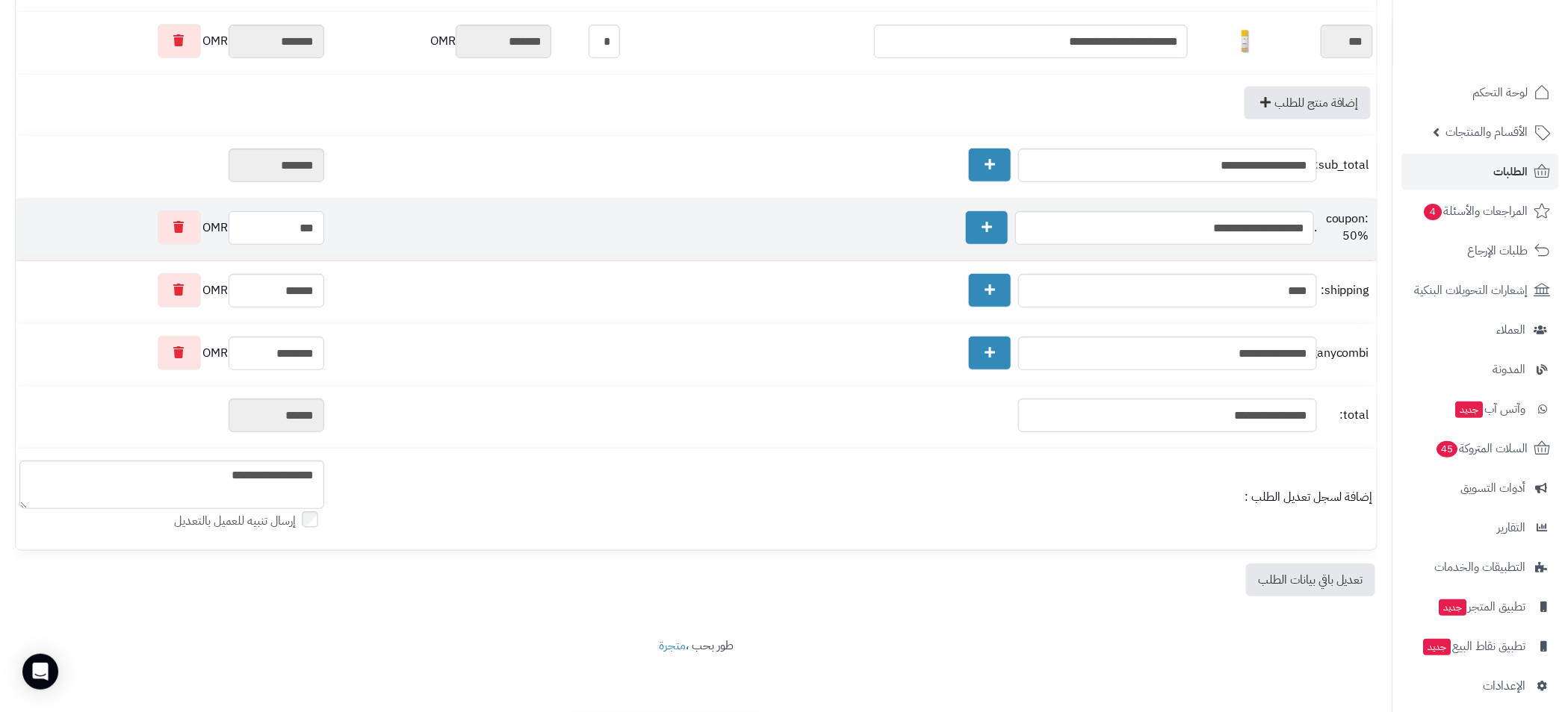
drag, startPoint x: 304, startPoint y: 229, endPoint x: 320, endPoint y: 229, distance: 16.0
click at [320, 229] on input "***" at bounding box center [276, 228] width 95 height 34
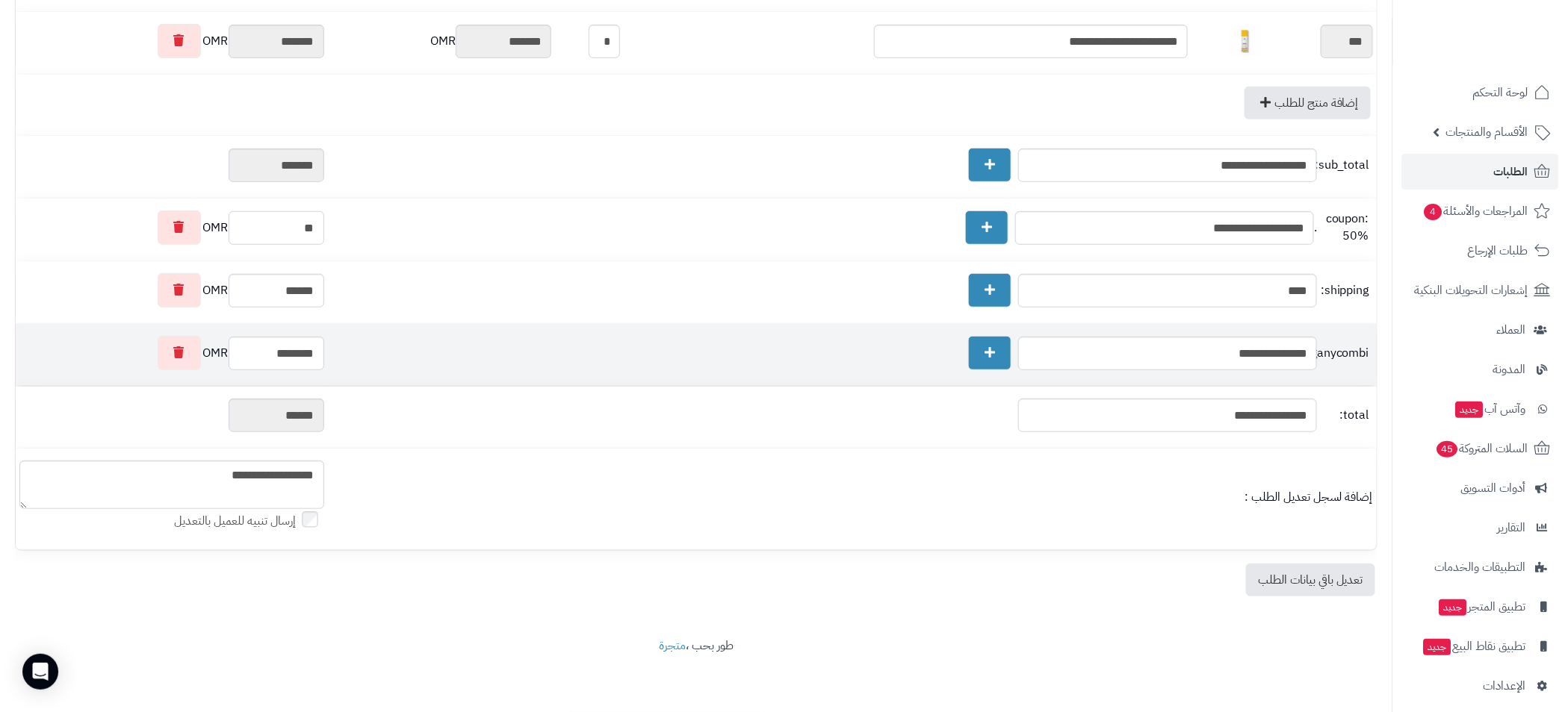
type input "***"
type input "******"
type input "***"
type input "******"
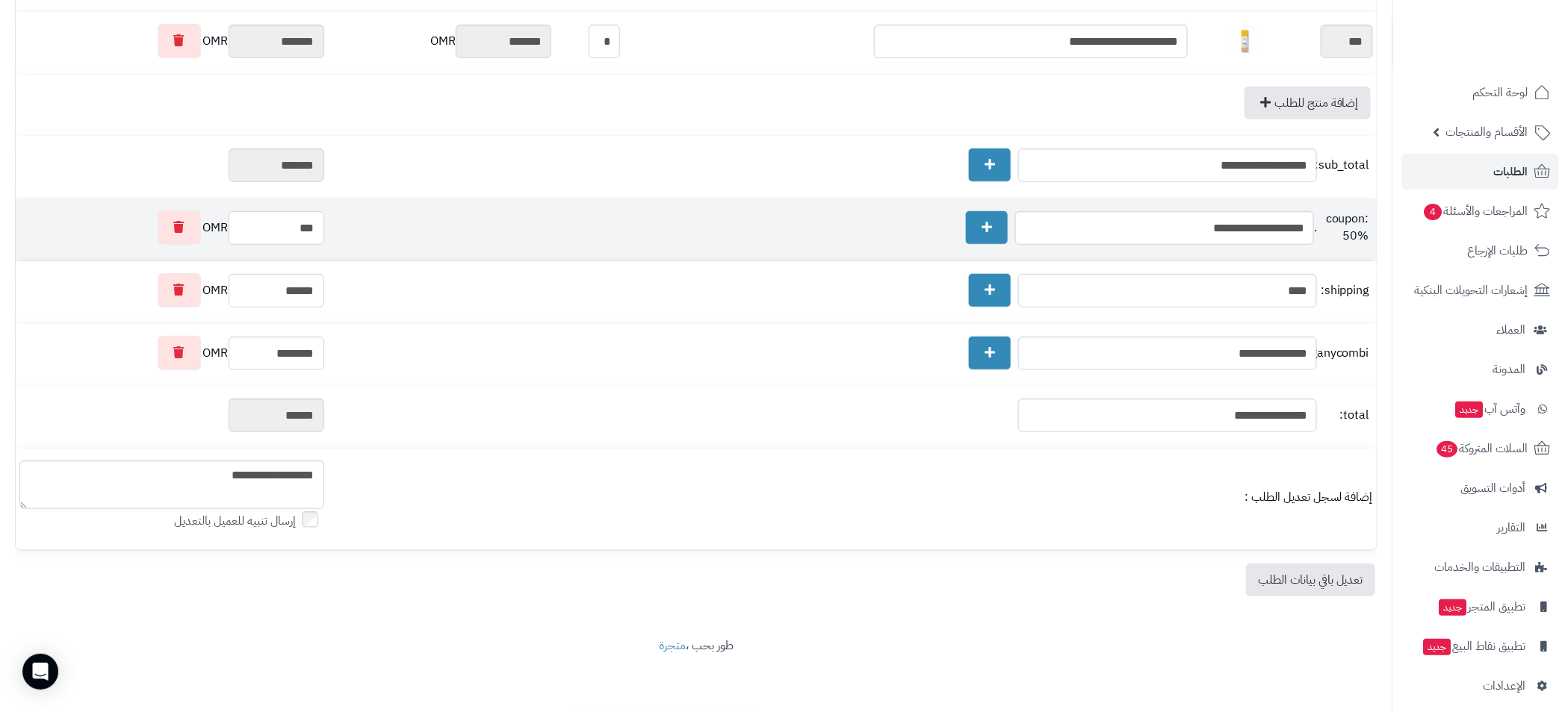
drag, startPoint x: 320, startPoint y: 230, endPoint x: 304, endPoint y: 234, distance: 16.5
click at [304, 234] on input "***" at bounding box center [276, 228] width 95 height 34
type input "***"
type input "******"
type input "***"
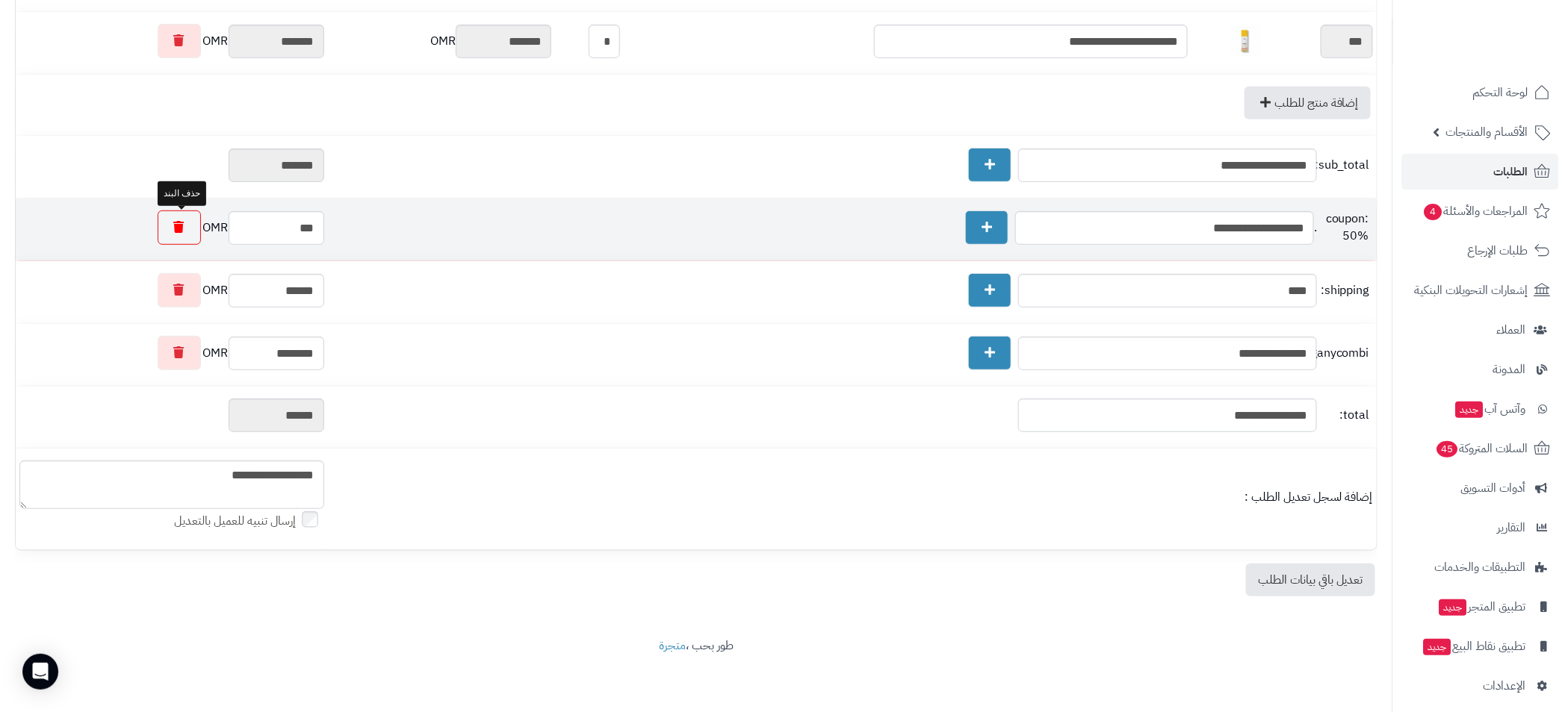
click at [190, 239] on link at bounding box center [179, 228] width 44 height 35
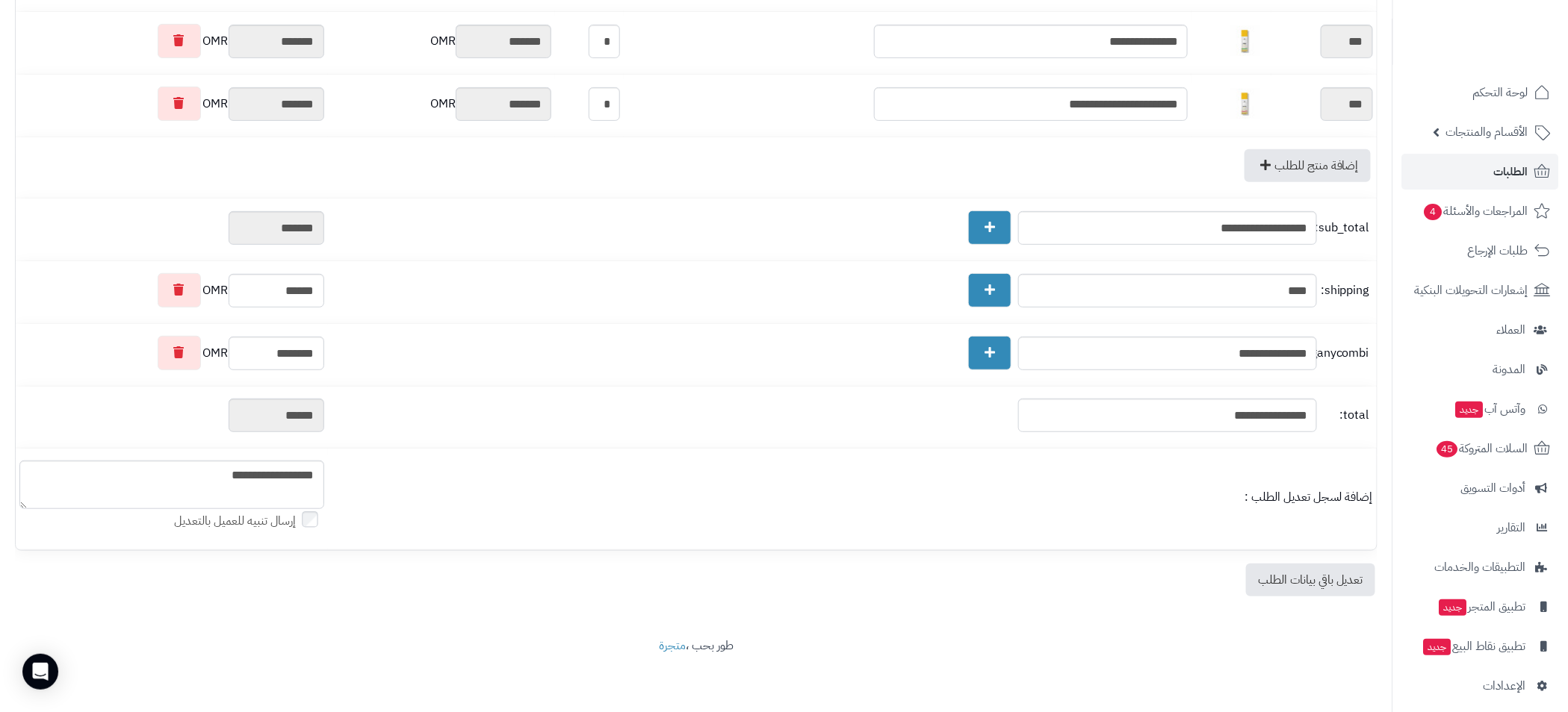
type input "*******"
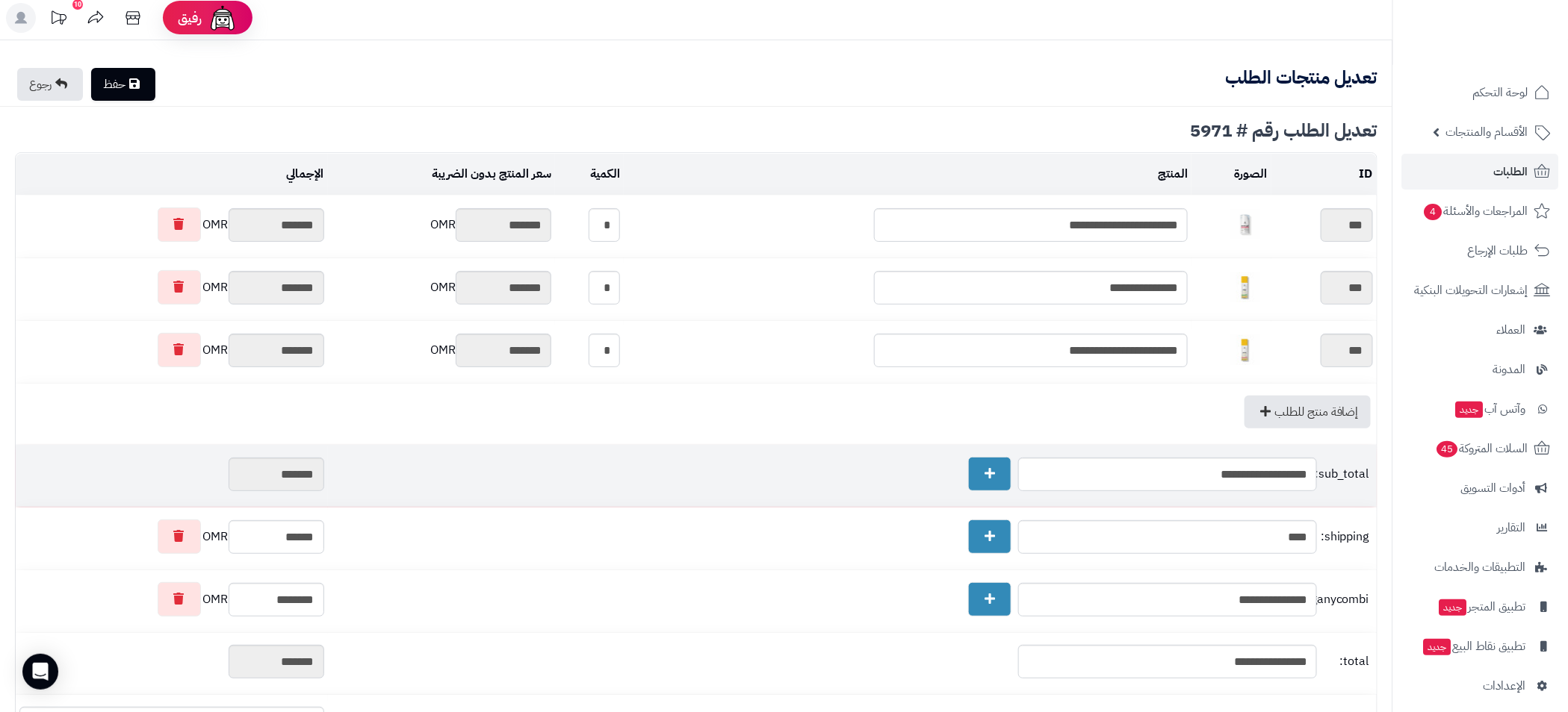
scroll to position [0, 0]
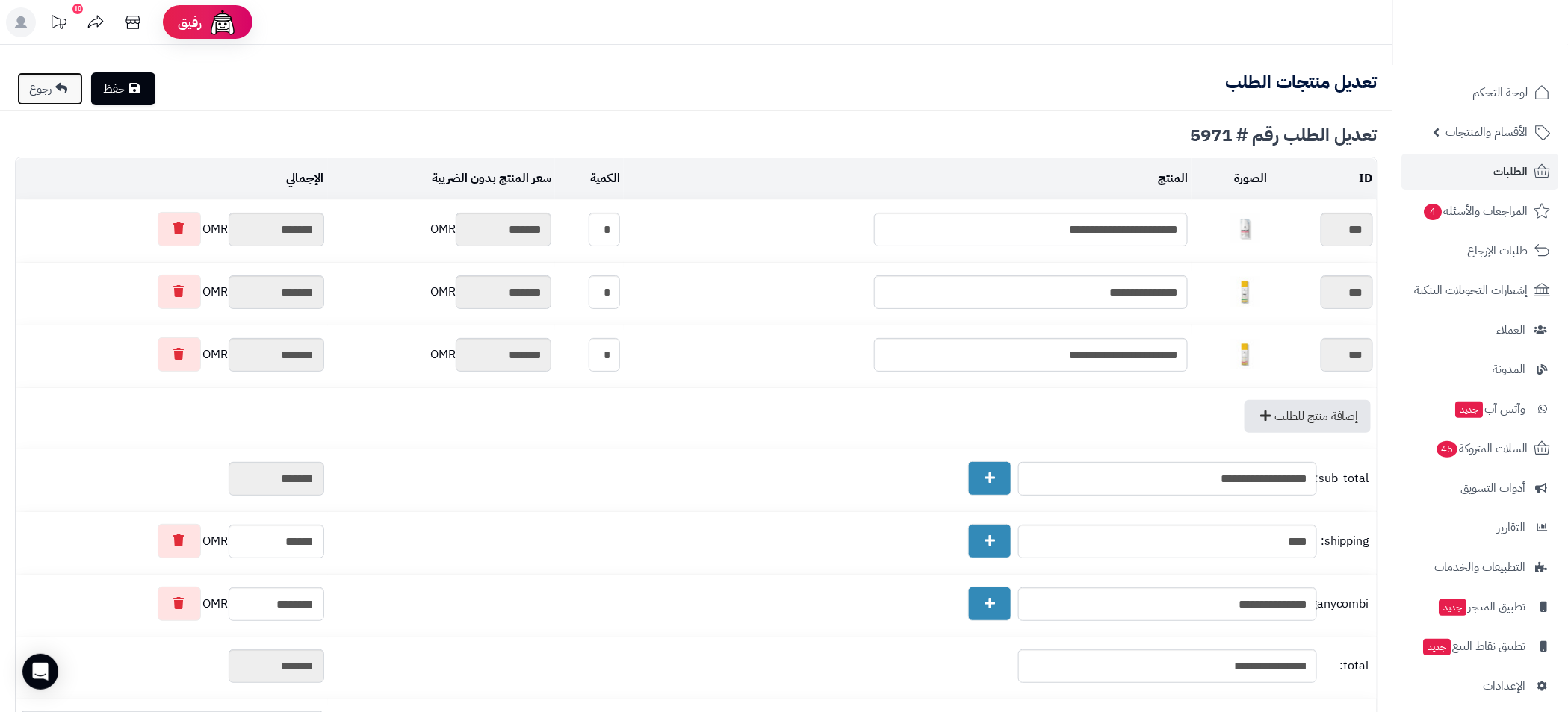
click at [58, 95] on link "رجوع" at bounding box center [50, 89] width 66 height 33
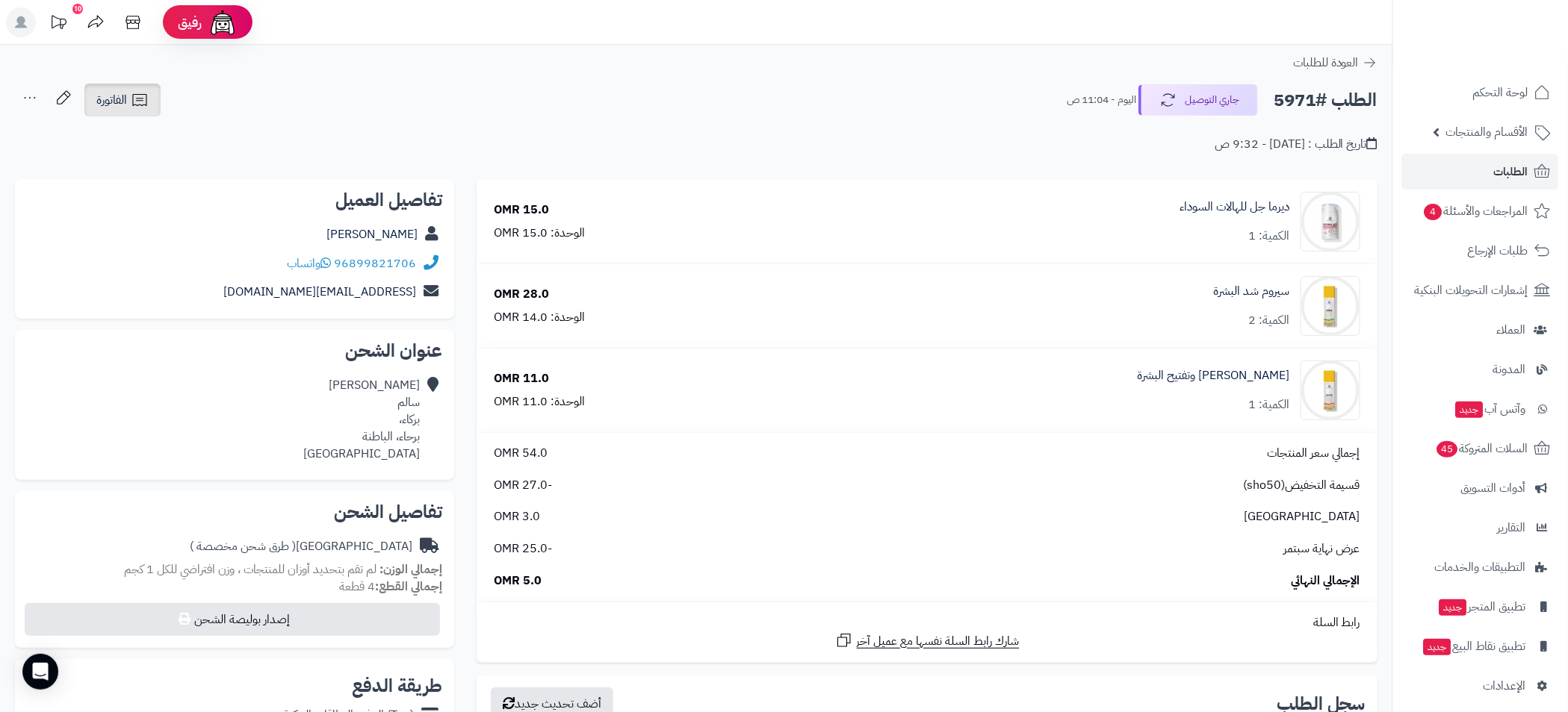
click at [118, 109] on span "الفاتورة" at bounding box center [111, 100] width 30 height 18
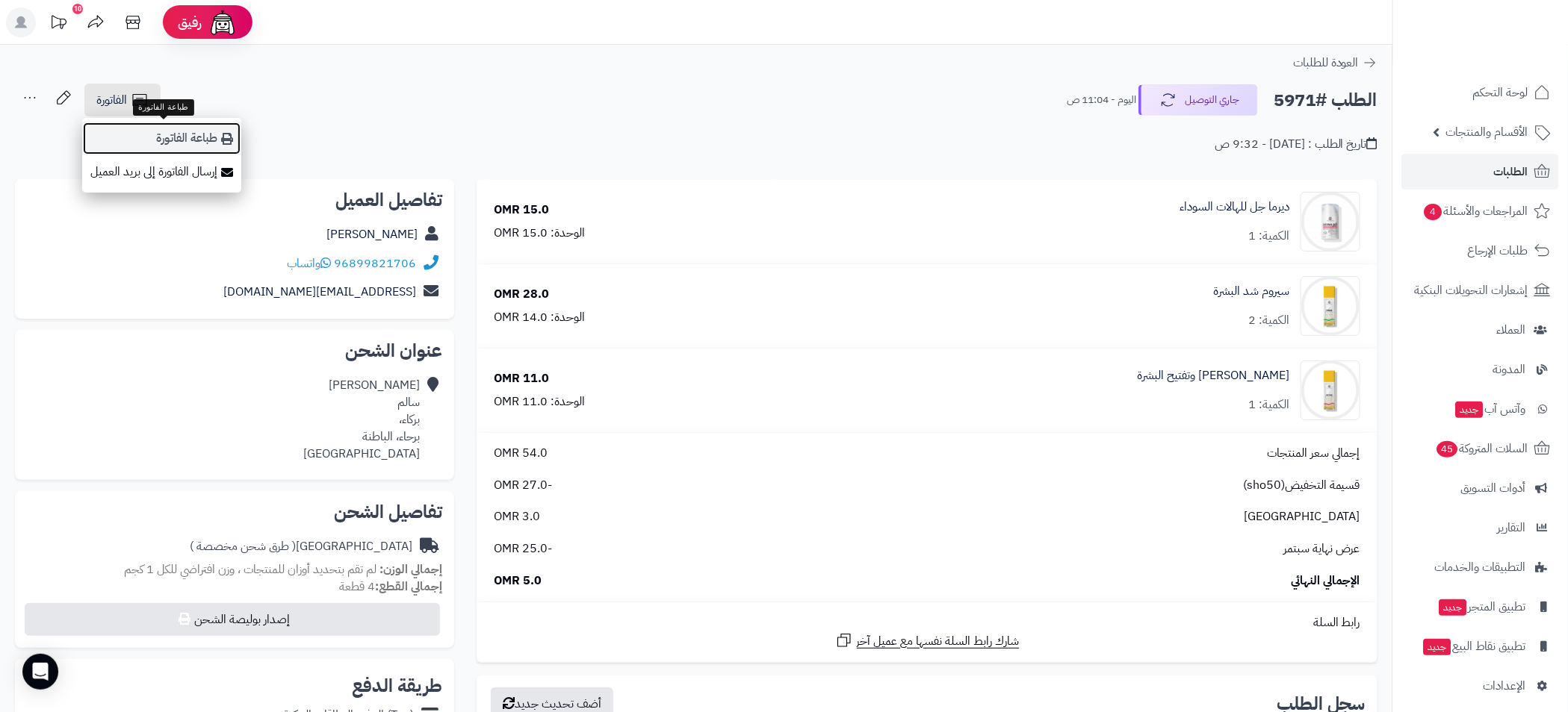
click at [212, 145] on link "طباعة الفاتورة" at bounding box center [161, 138] width 159 height 34
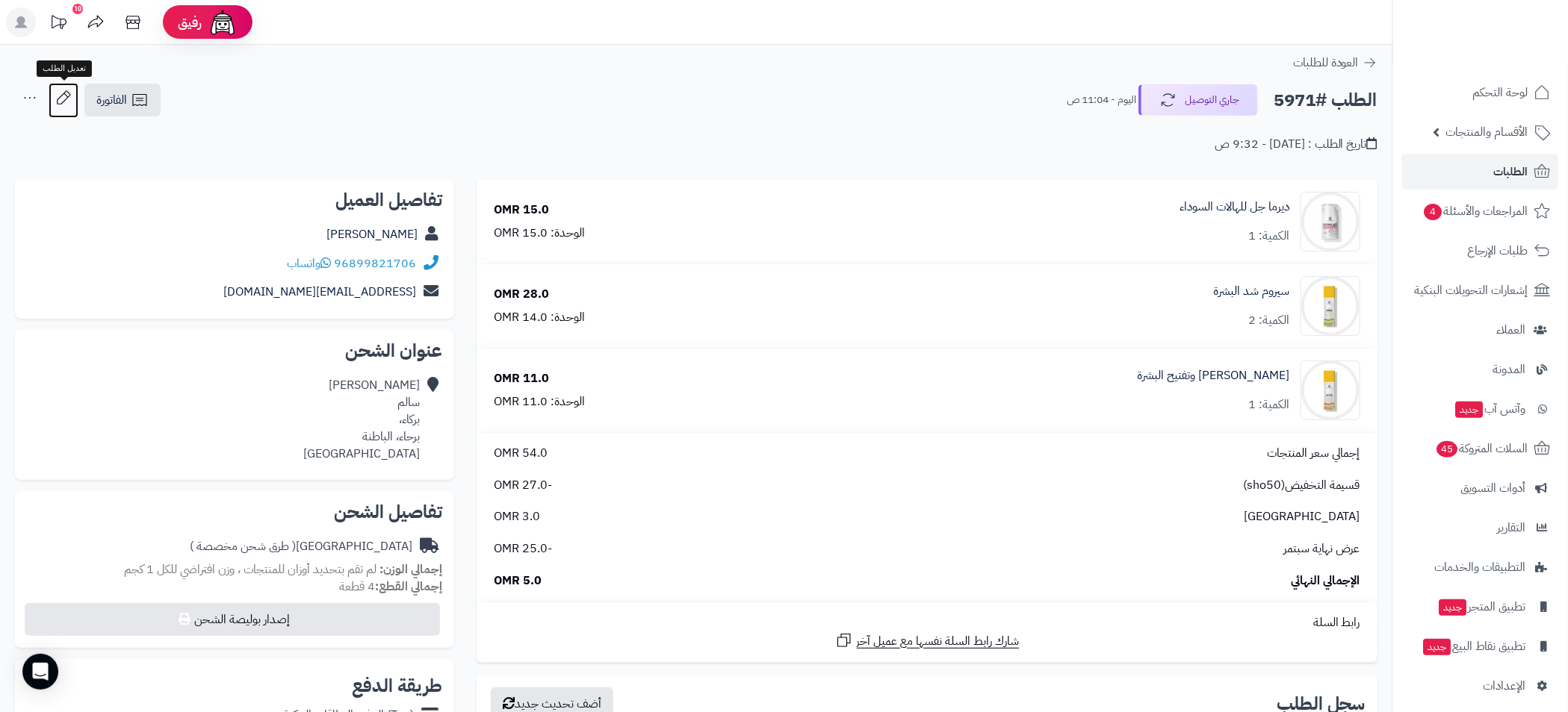
click at [61, 104] on icon at bounding box center [63, 98] width 30 height 30
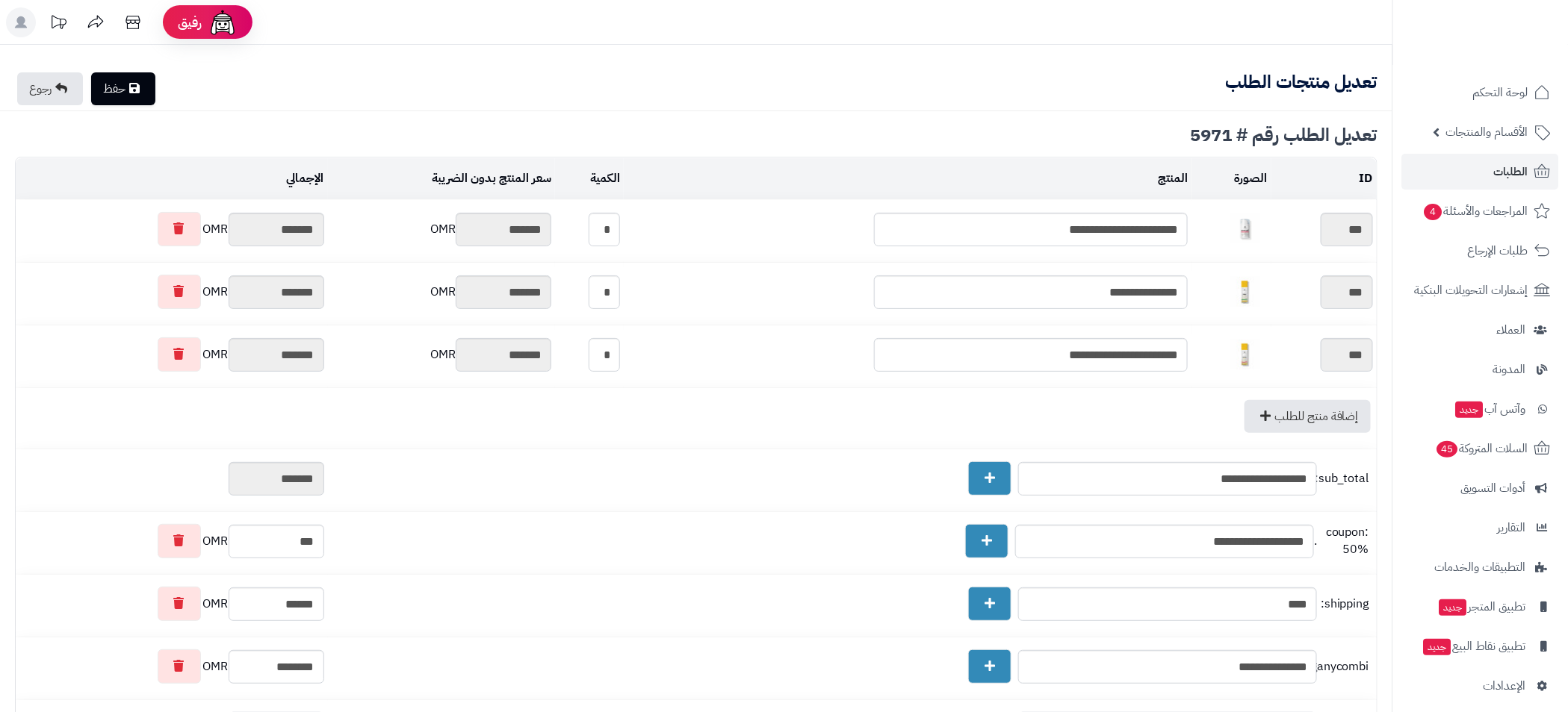
type textarea "**********"
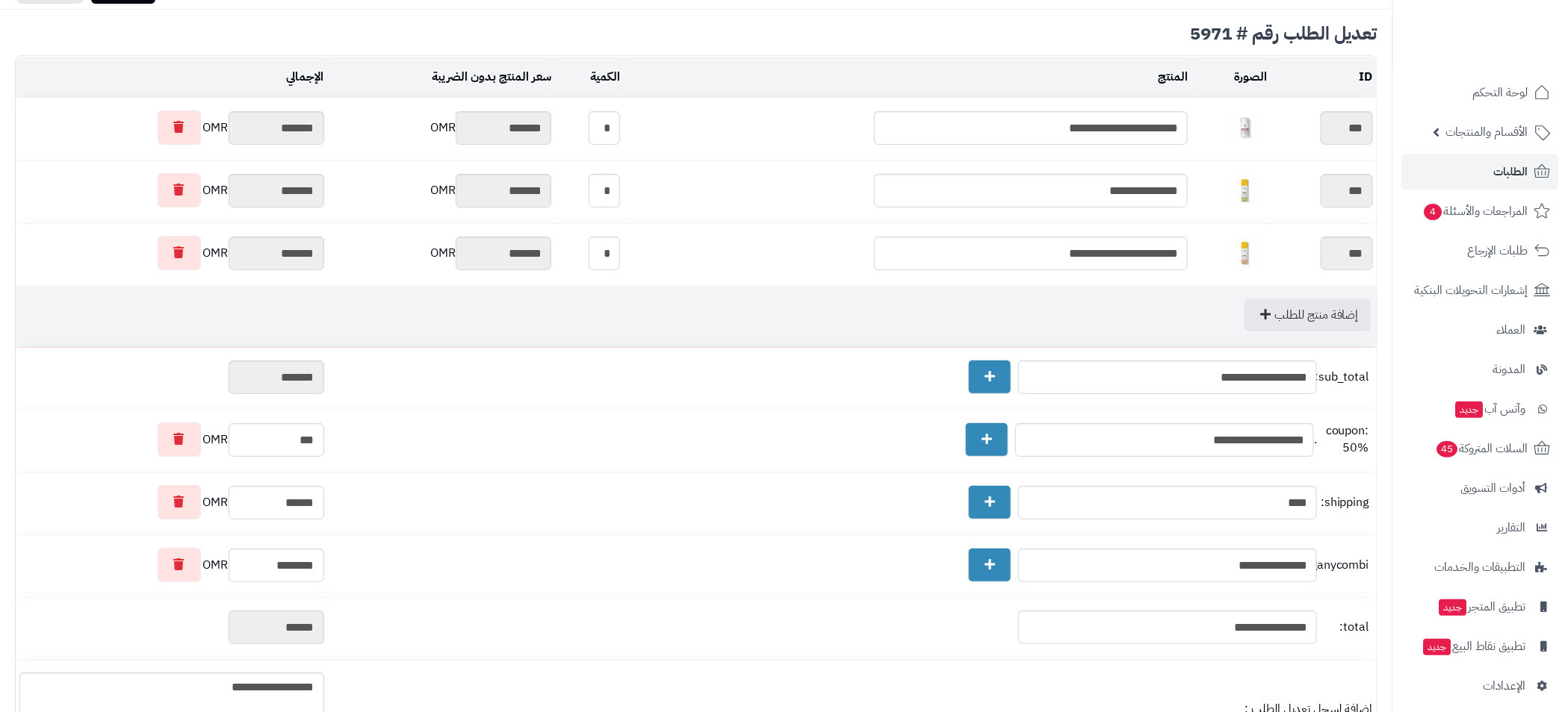
scroll to position [314, 0]
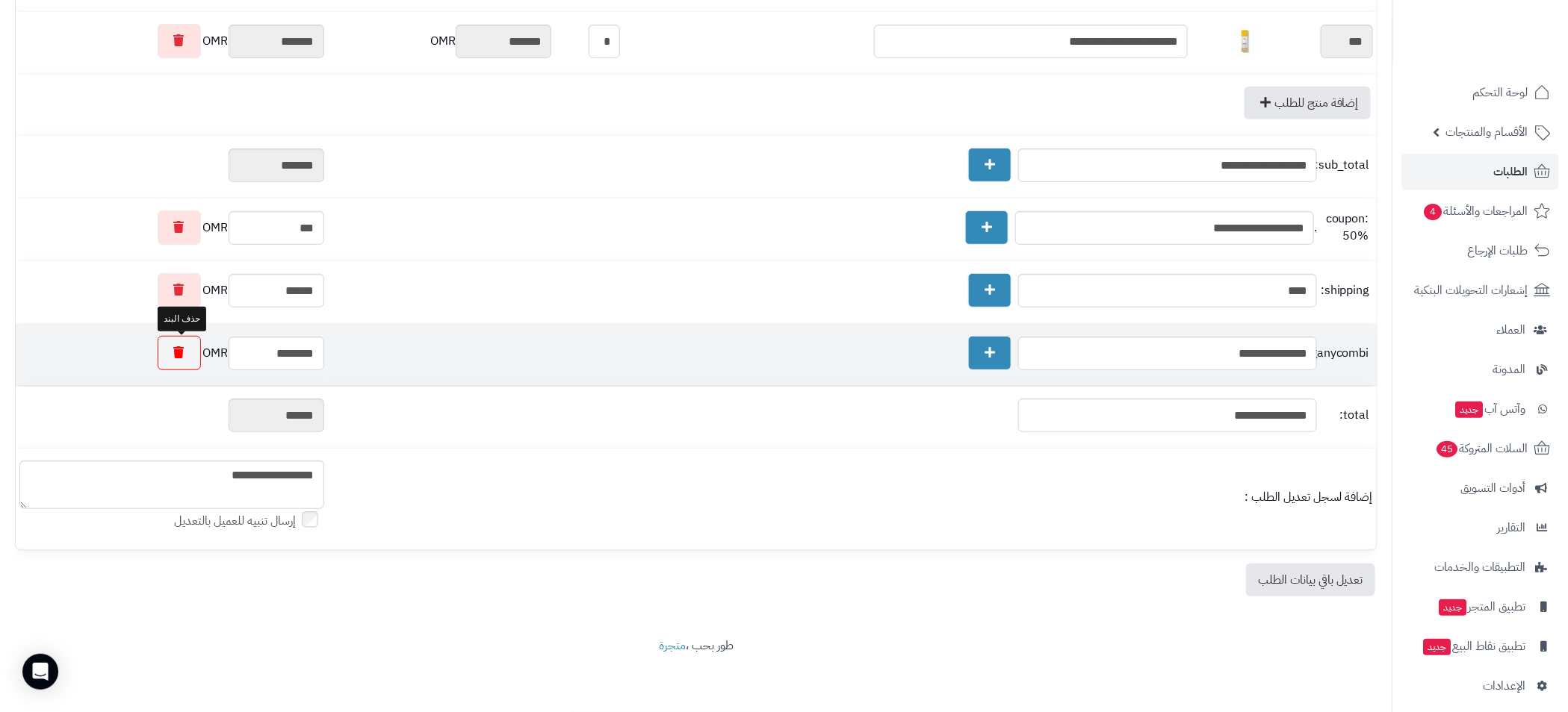
click at [184, 356] on icon at bounding box center [179, 352] width 11 height 12
type input "*******"
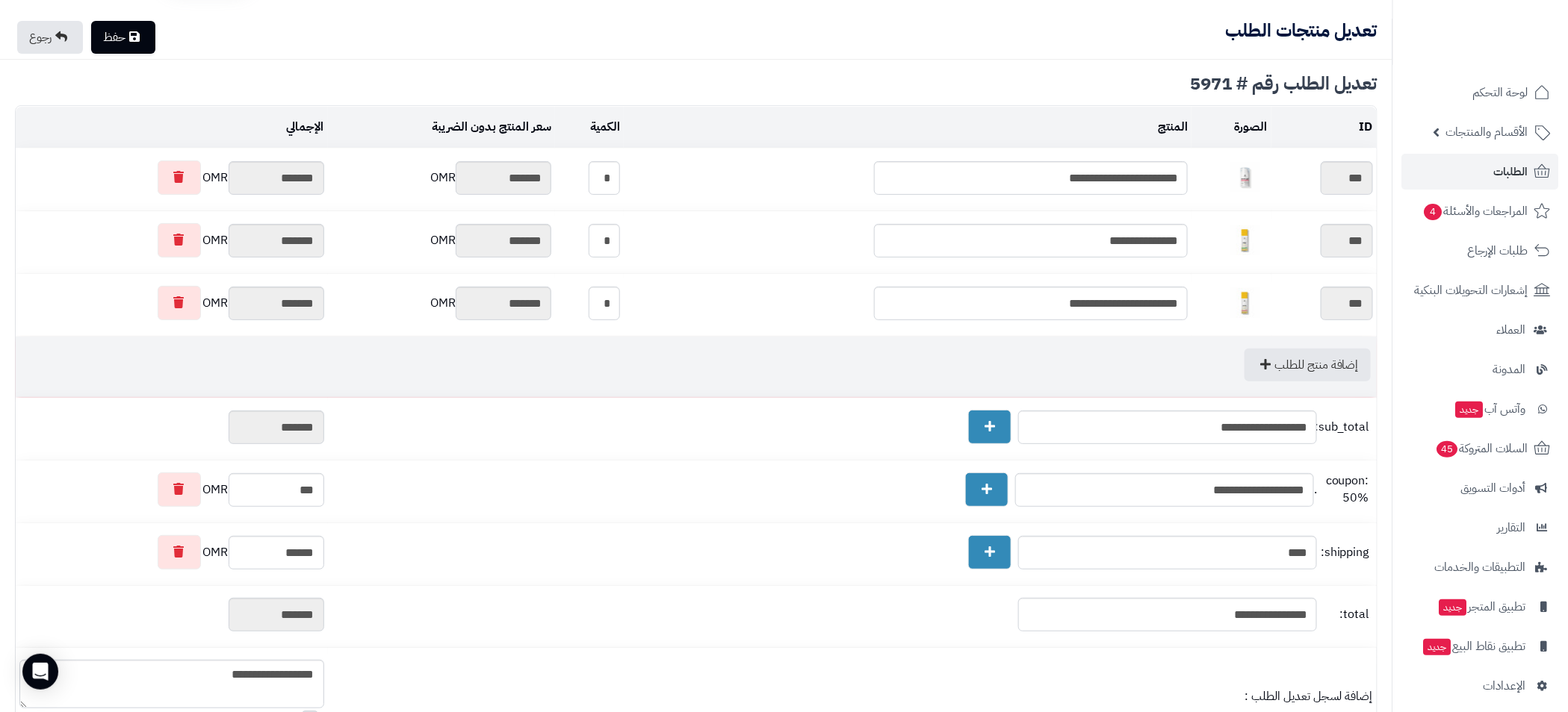
scroll to position [0, 0]
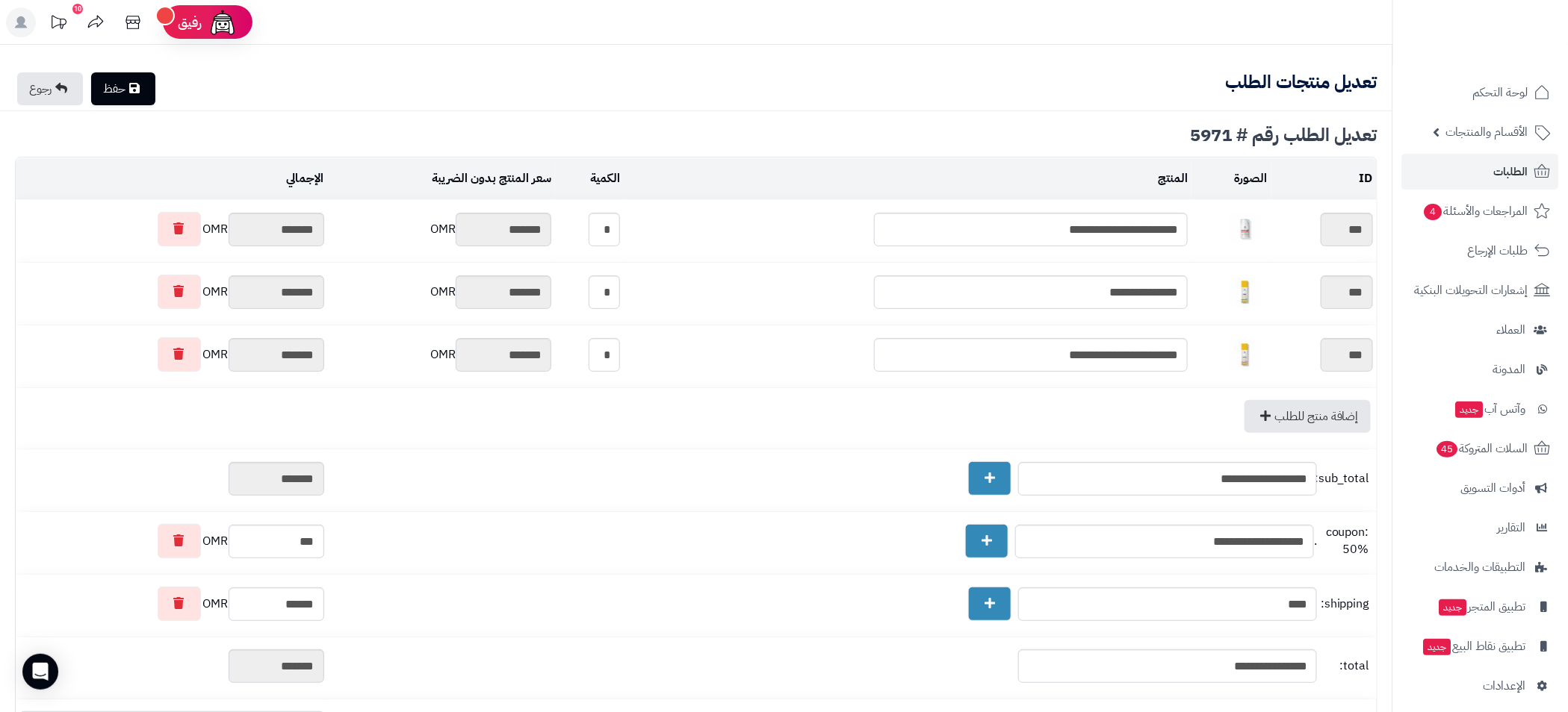
click at [128, 92] on link "حفظ" at bounding box center [123, 89] width 64 height 33
type textarea "**********"
click at [46, 90] on link "رجوع" at bounding box center [50, 89] width 66 height 33
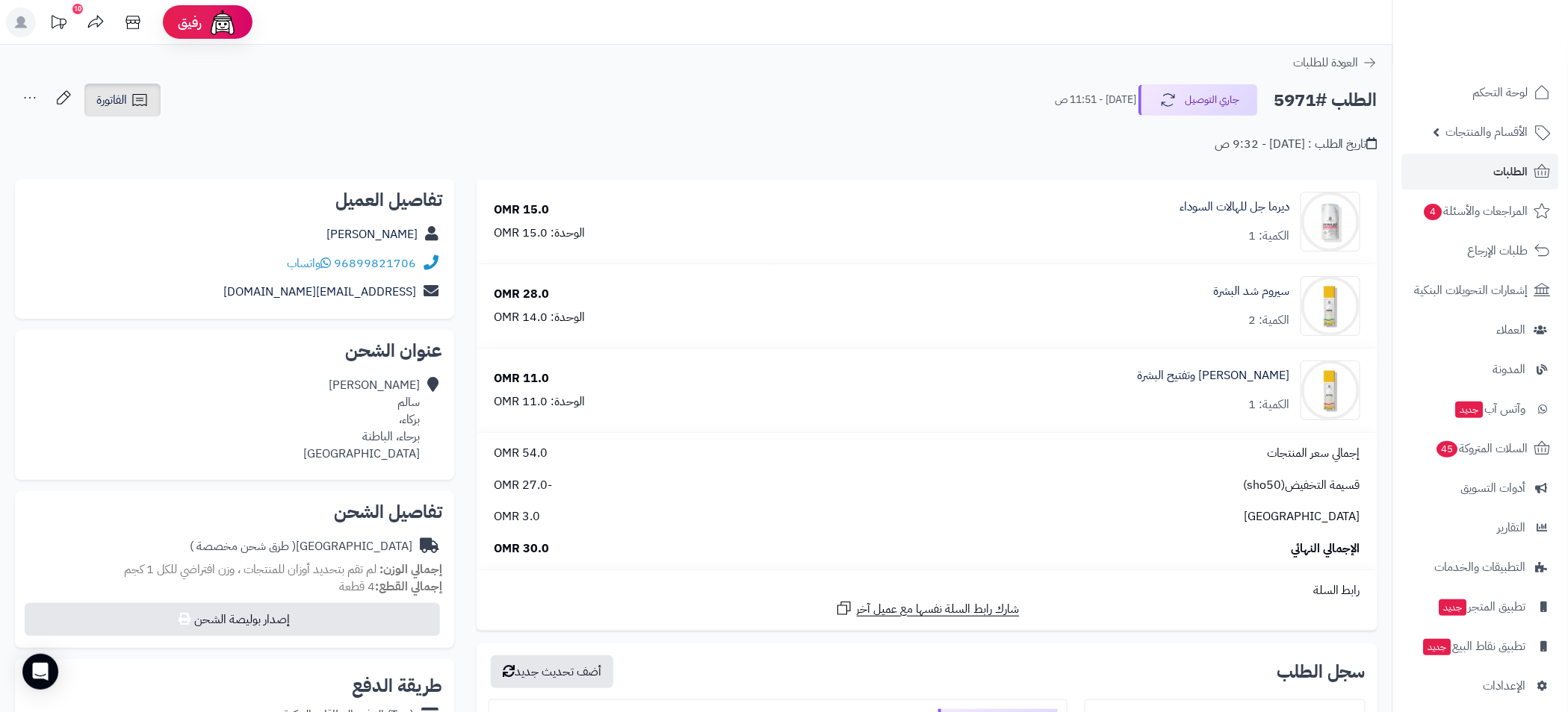
click at [118, 101] on span "الفاتورة" at bounding box center [111, 100] width 30 height 18
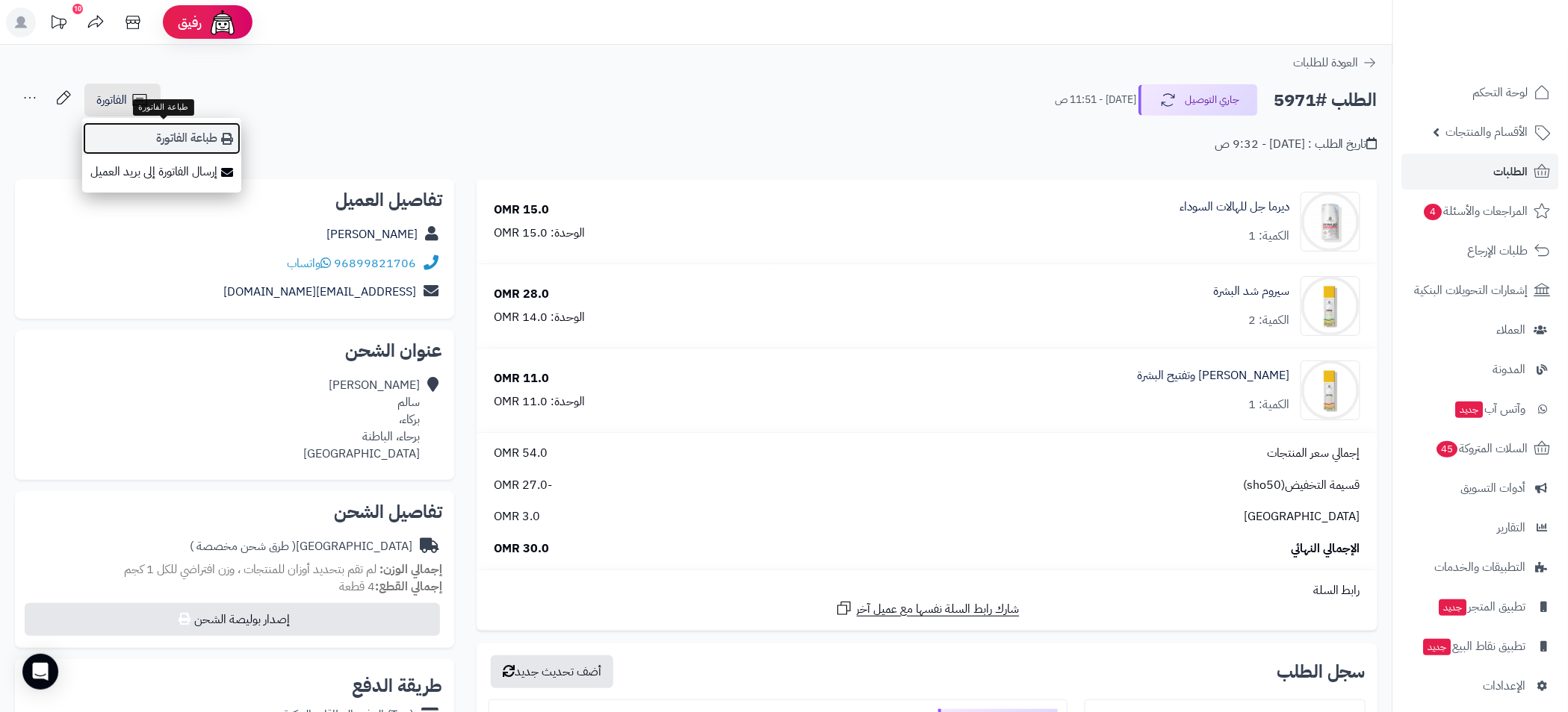
click at [210, 150] on link "طباعة الفاتورة" at bounding box center [161, 138] width 159 height 34
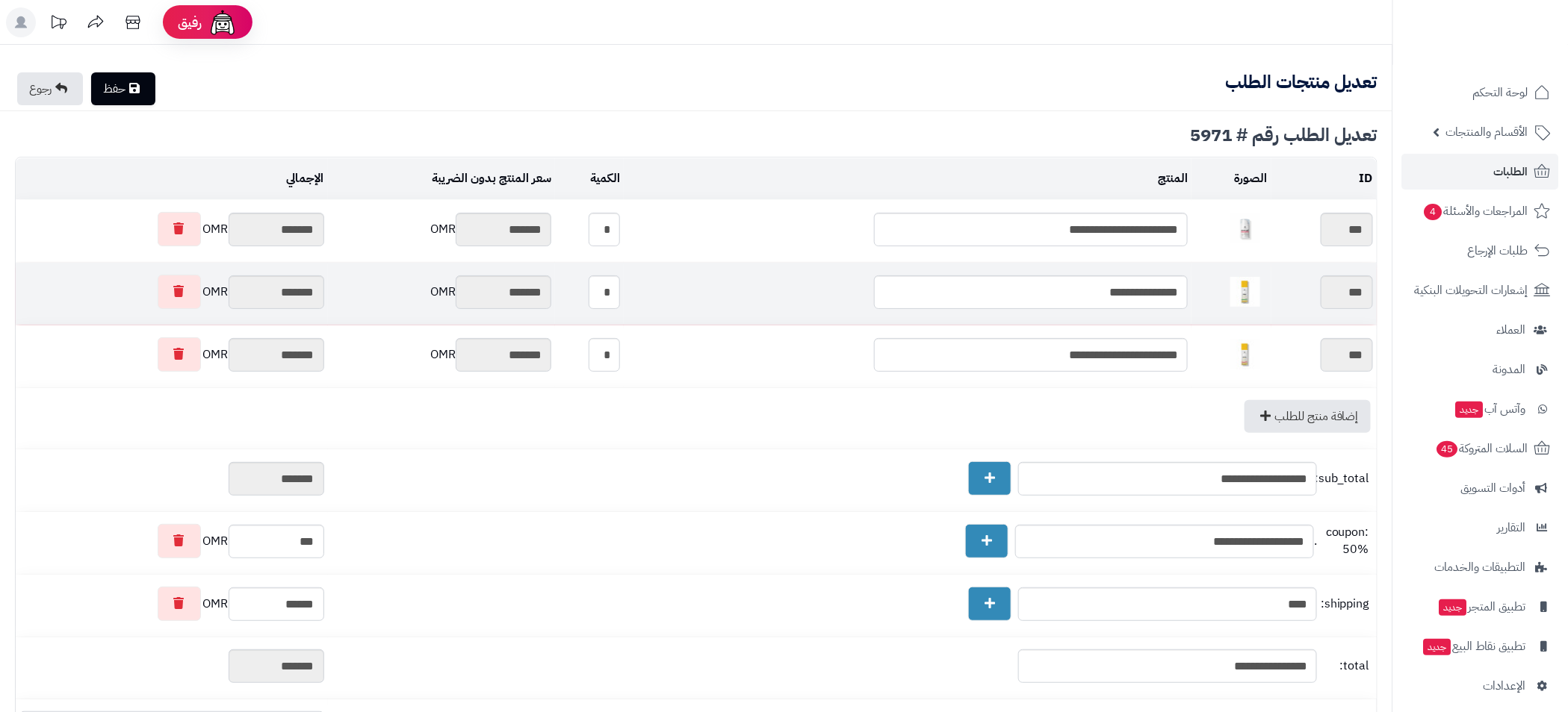
type textarea "**********"
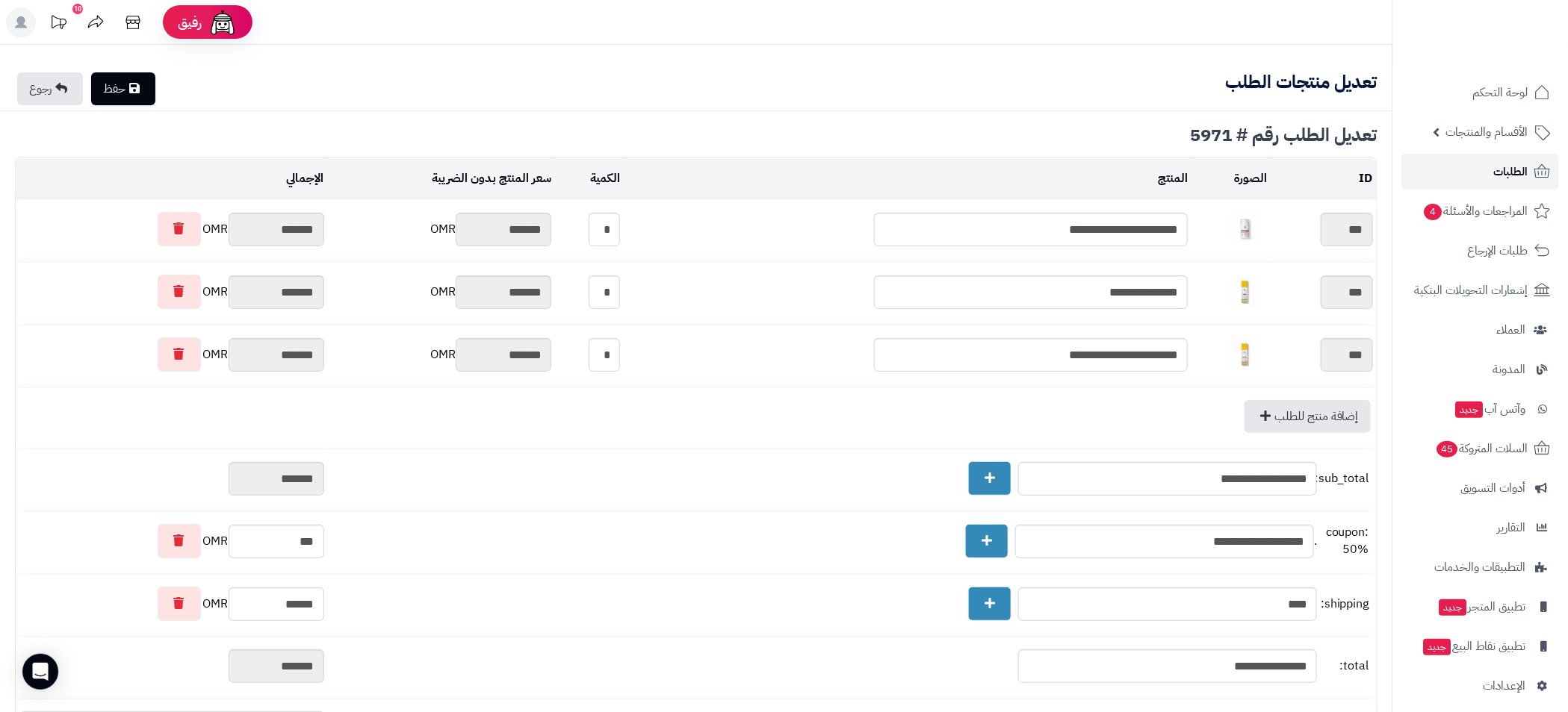
click at [1494, 174] on span "الطلبات" at bounding box center [1511, 171] width 35 height 21
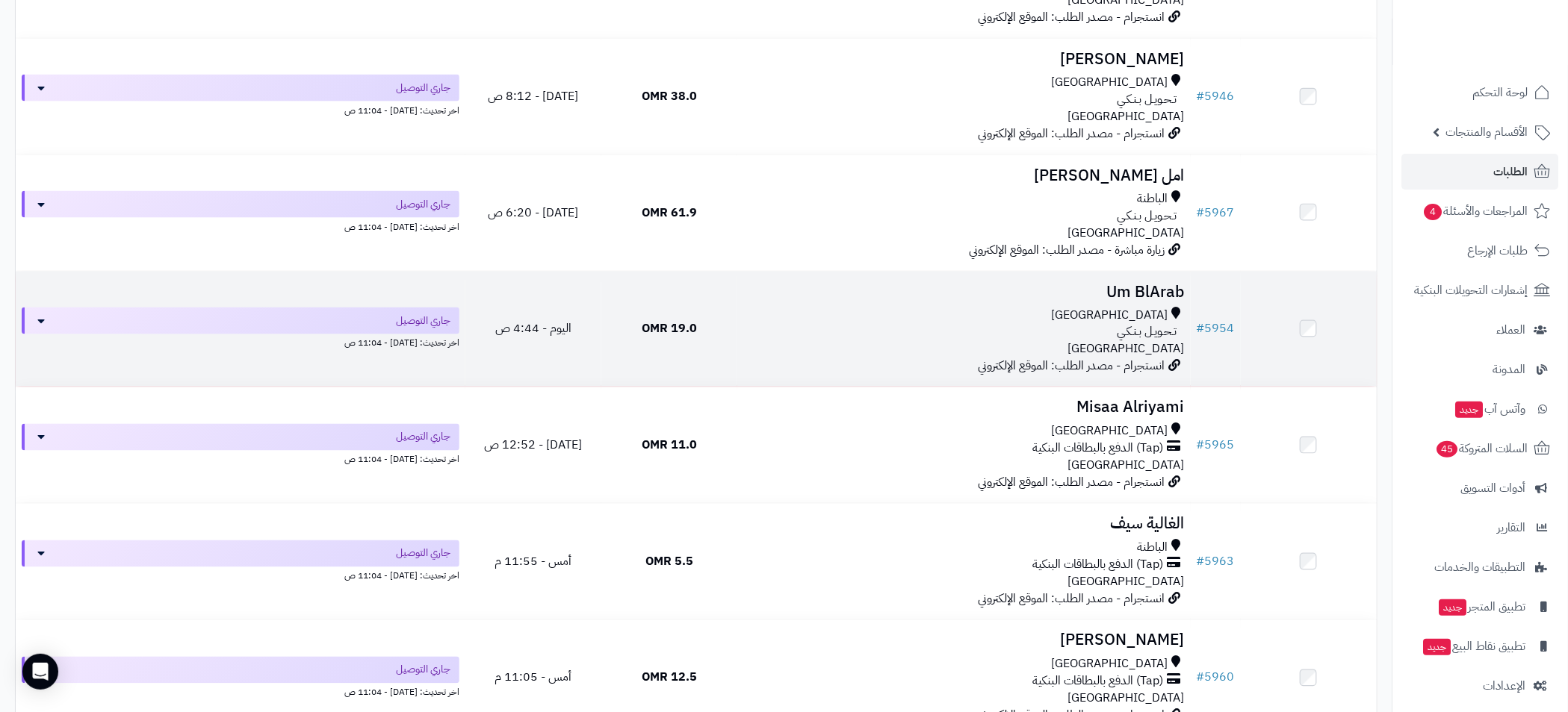
scroll to position [672, 0]
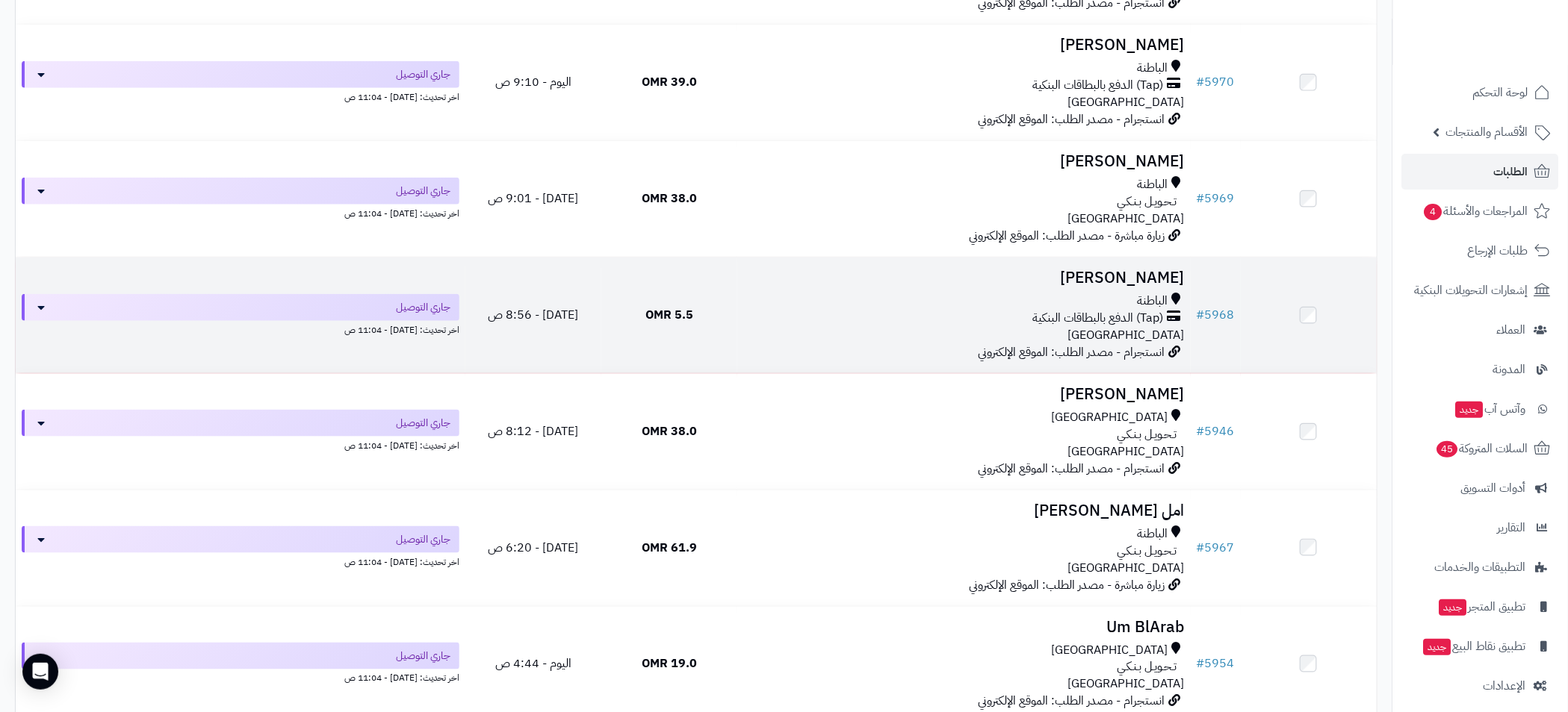
click at [913, 310] on div "(Tap) الدفع بالبطاقات البنكية" at bounding box center [963, 318] width 442 height 17
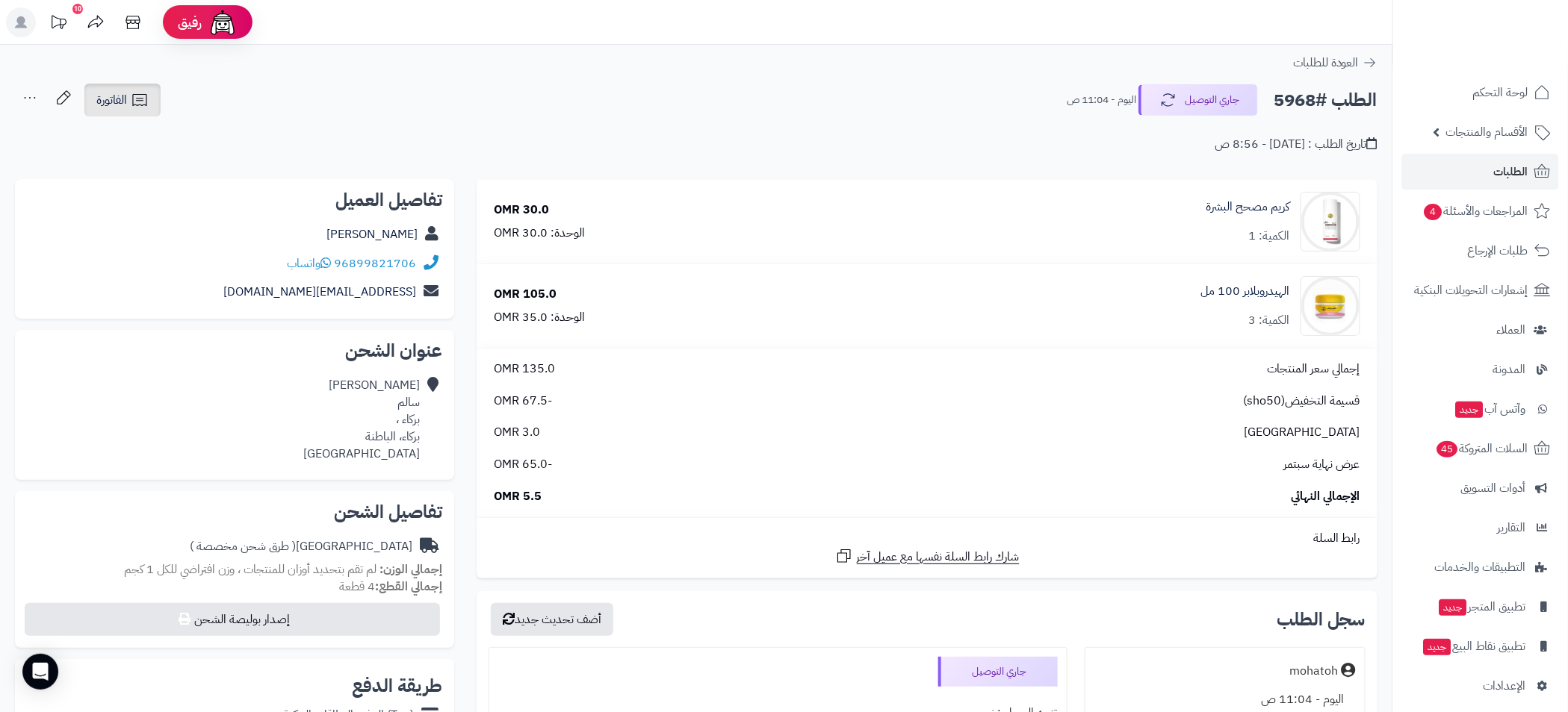
click at [134, 100] on icon at bounding box center [140, 100] width 18 height 18
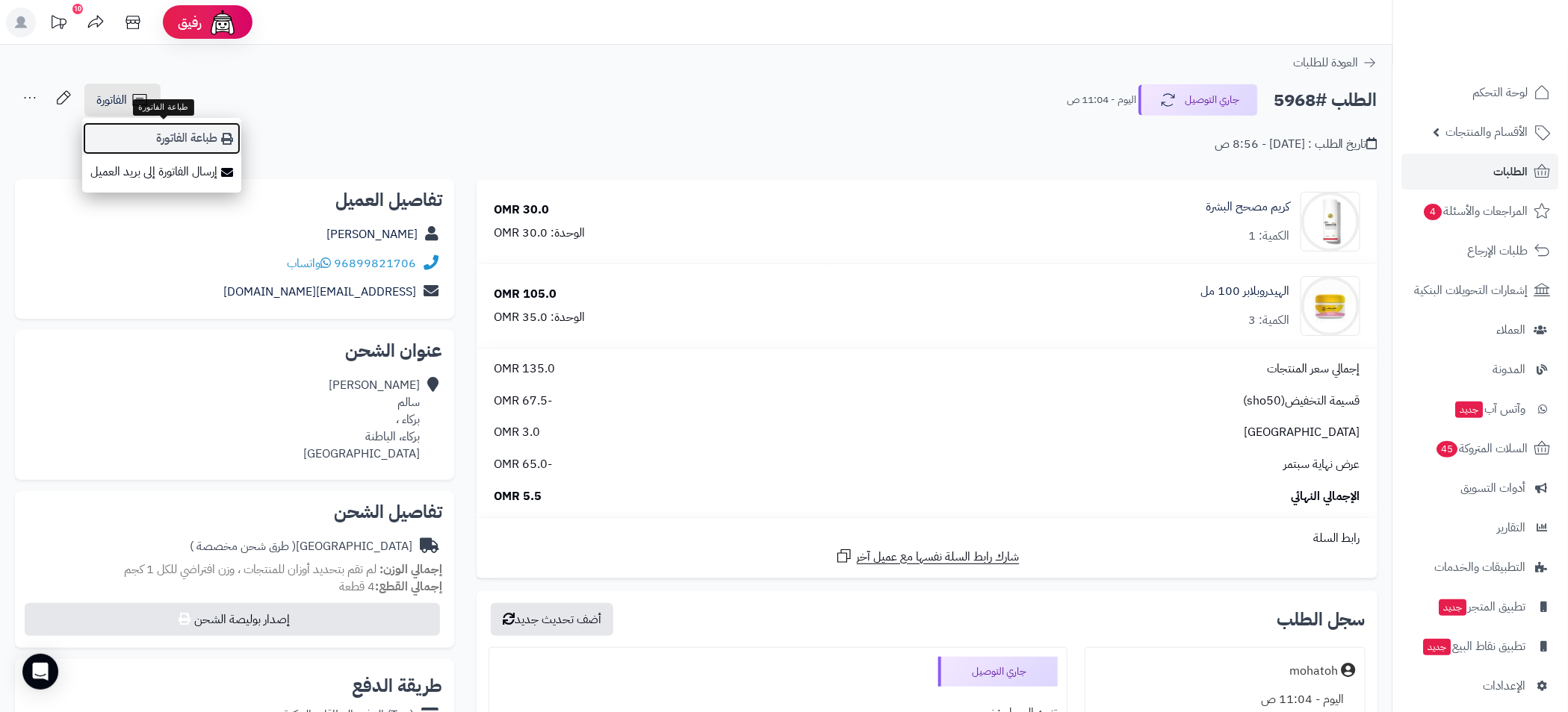
click at [209, 139] on link "طباعة الفاتورة" at bounding box center [161, 138] width 159 height 34
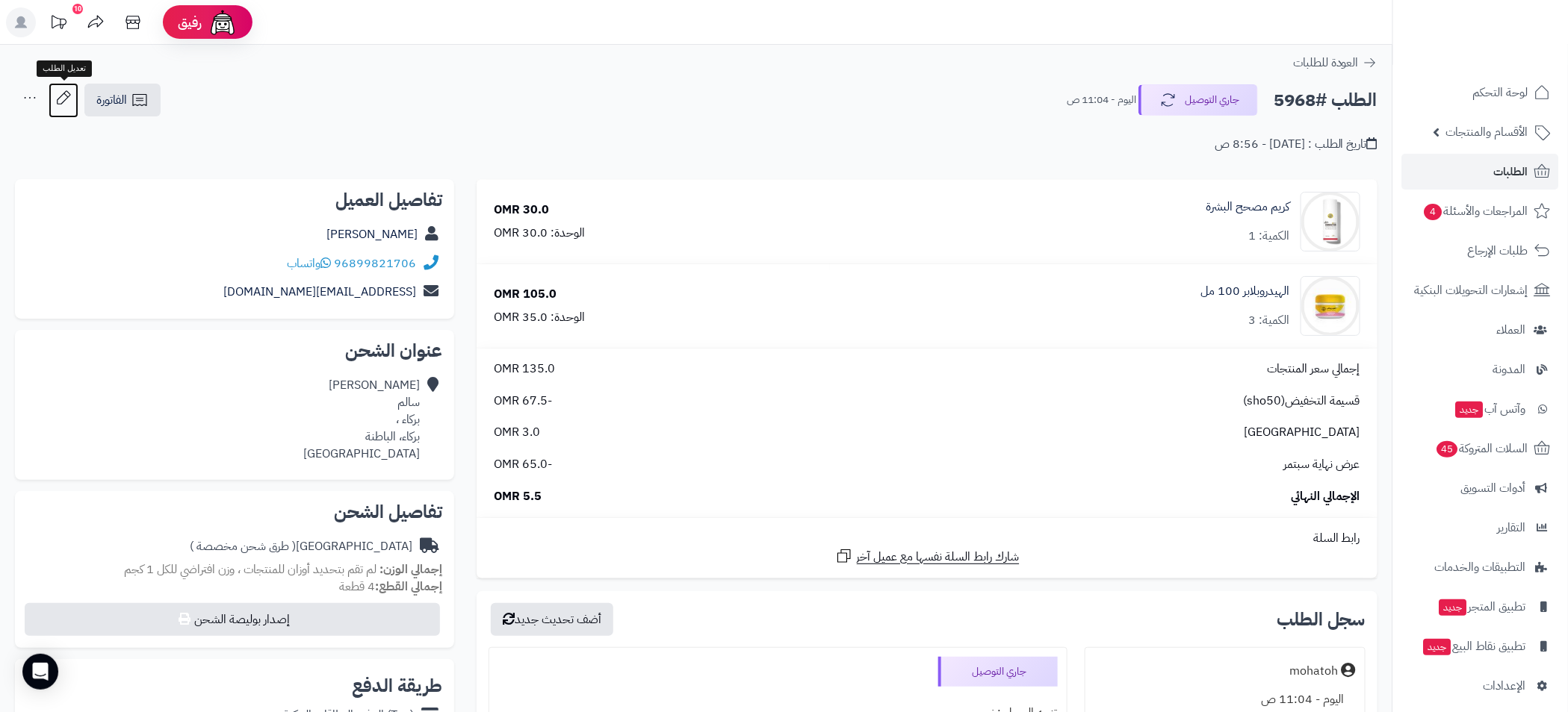
click at [72, 98] on icon at bounding box center [63, 98] width 30 height 30
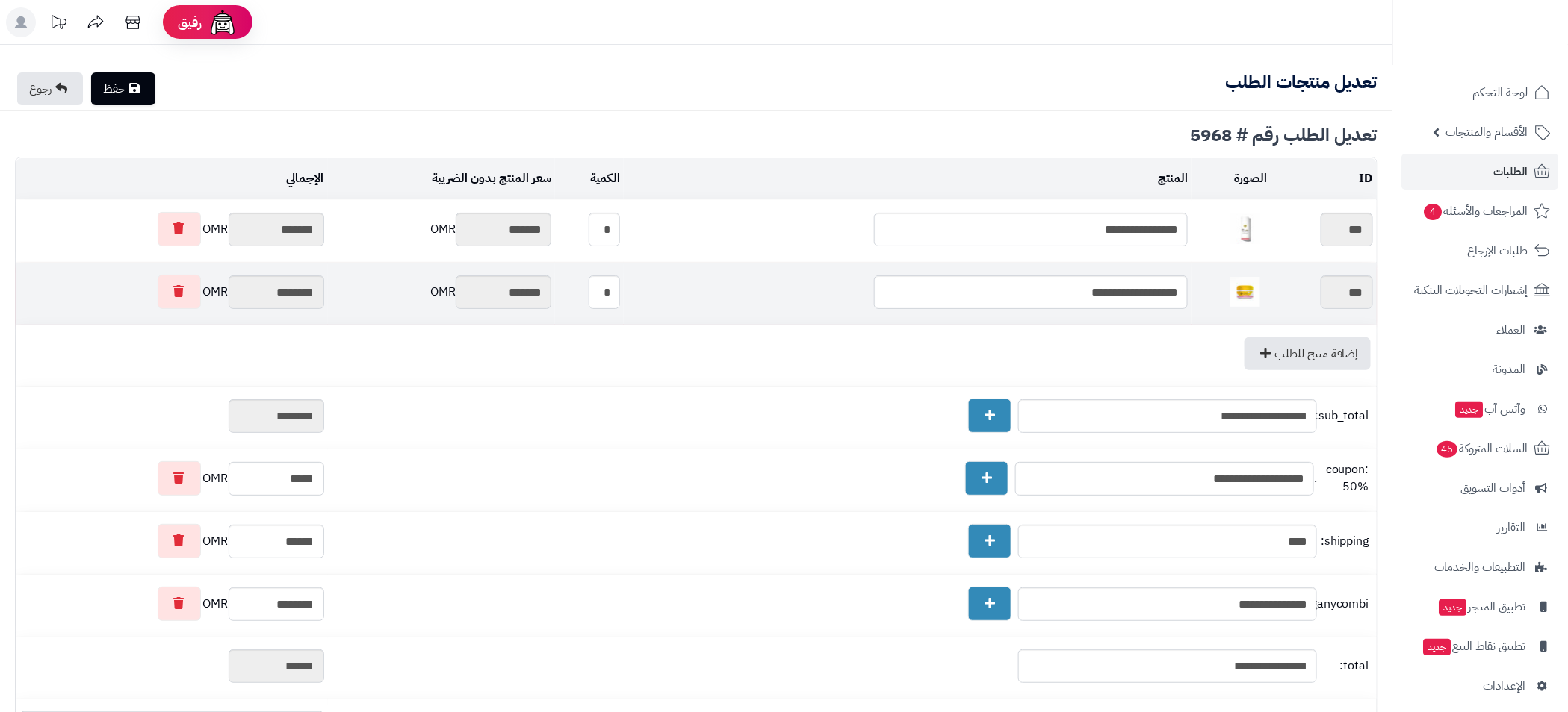
type textarea "**********"
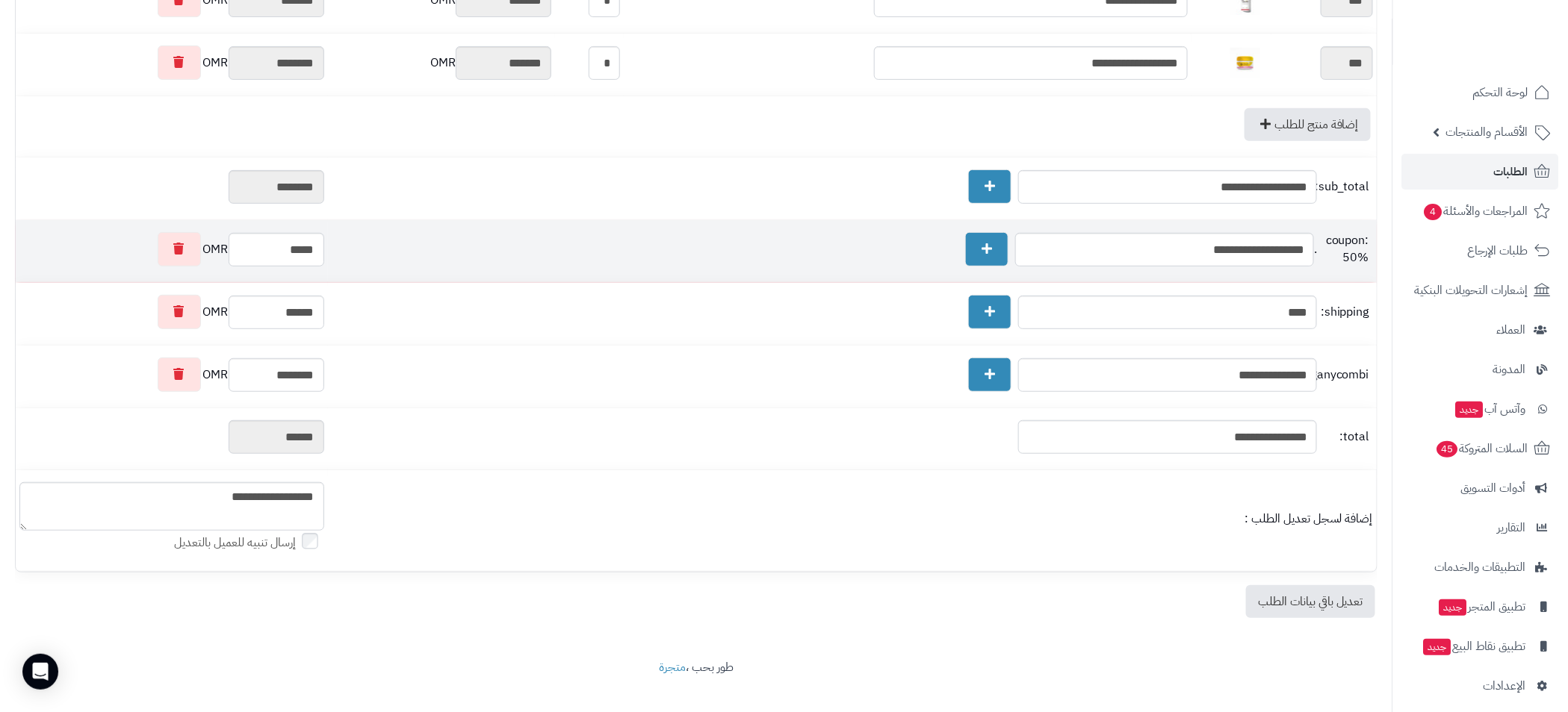
scroll to position [252, 0]
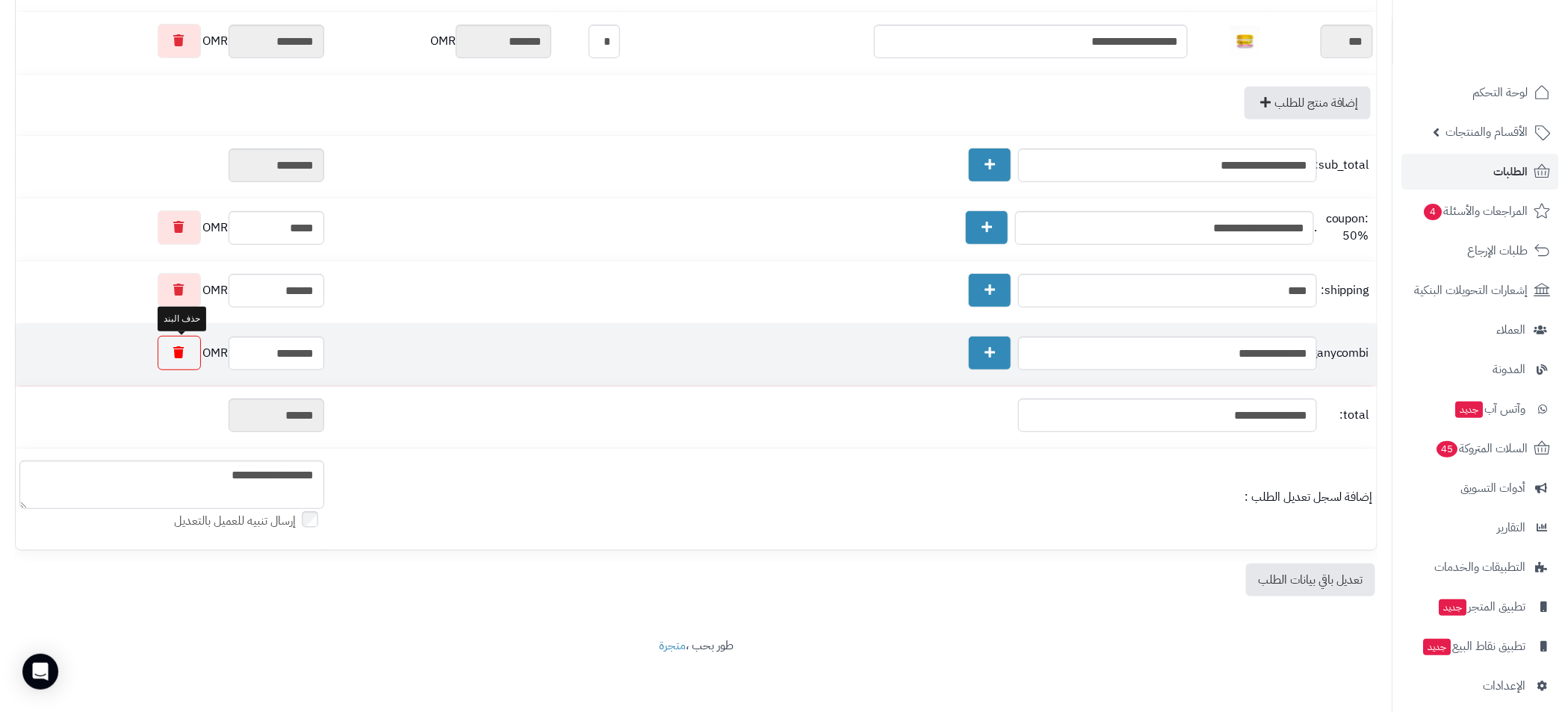
click at [183, 350] on icon at bounding box center [179, 352] width 11 height 12
type input "*******"
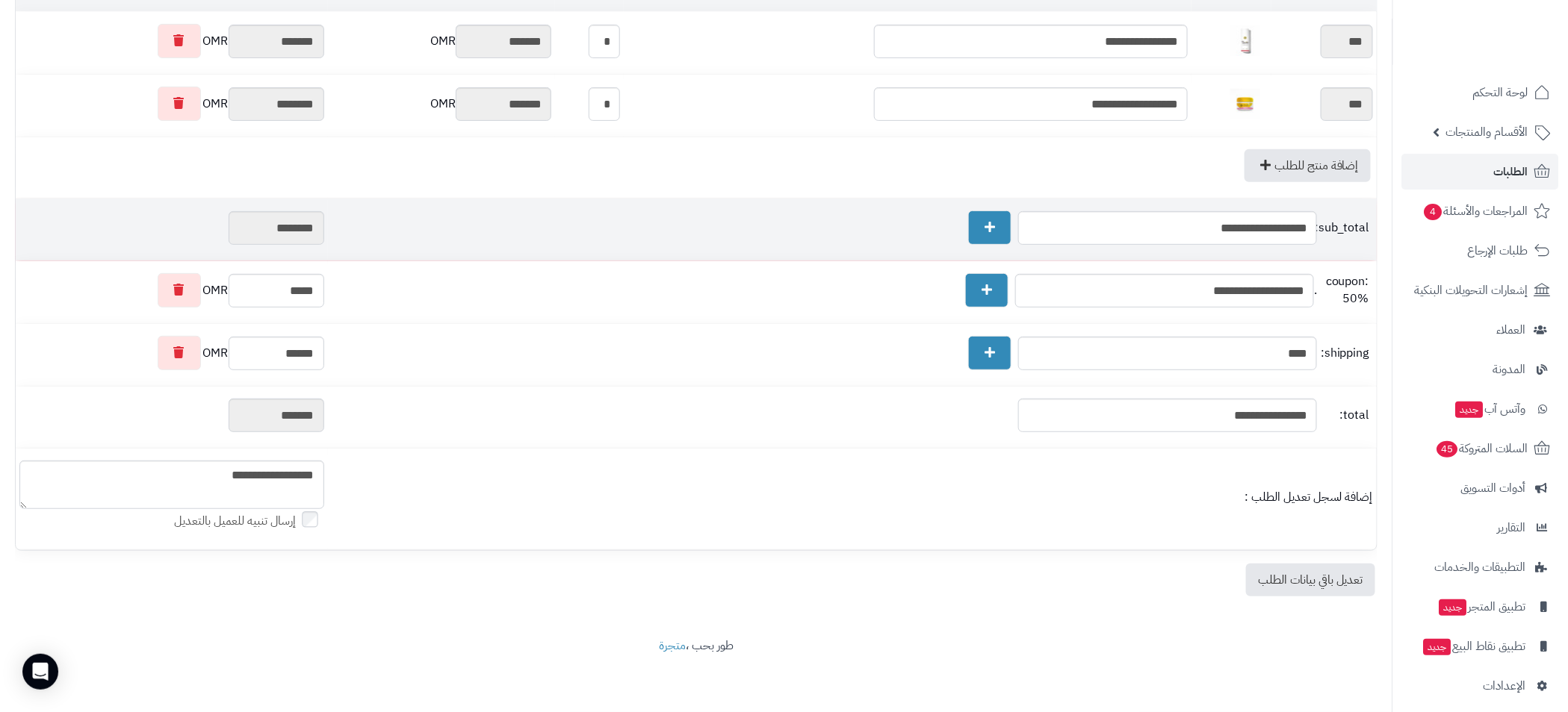
scroll to position [0, 0]
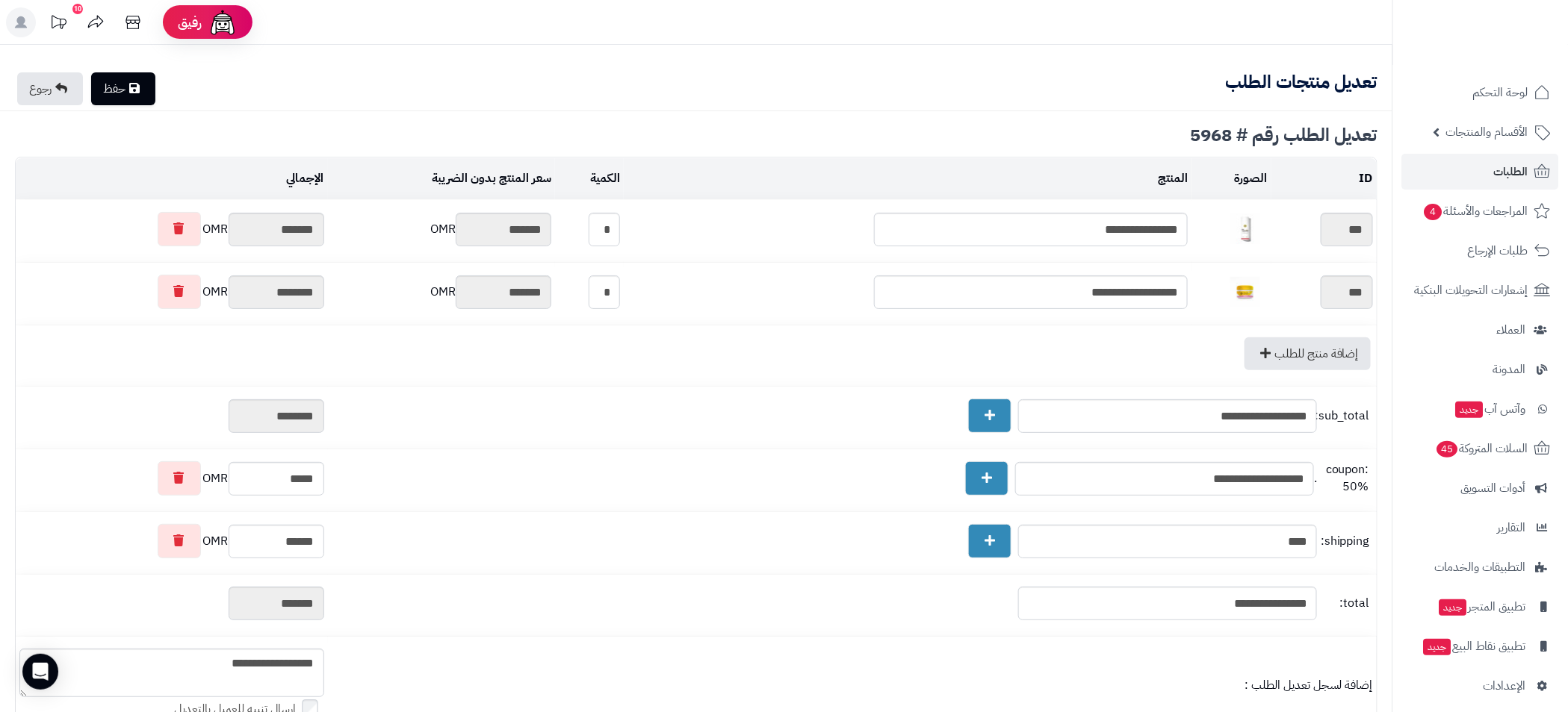
click at [117, 91] on link "حفظ" at bounding box center [123, 89] width 64 height 33
type textarea "**********"
click at [44, 93] on link "رجوع" at bounding box center [50, 89] width 66 height 33
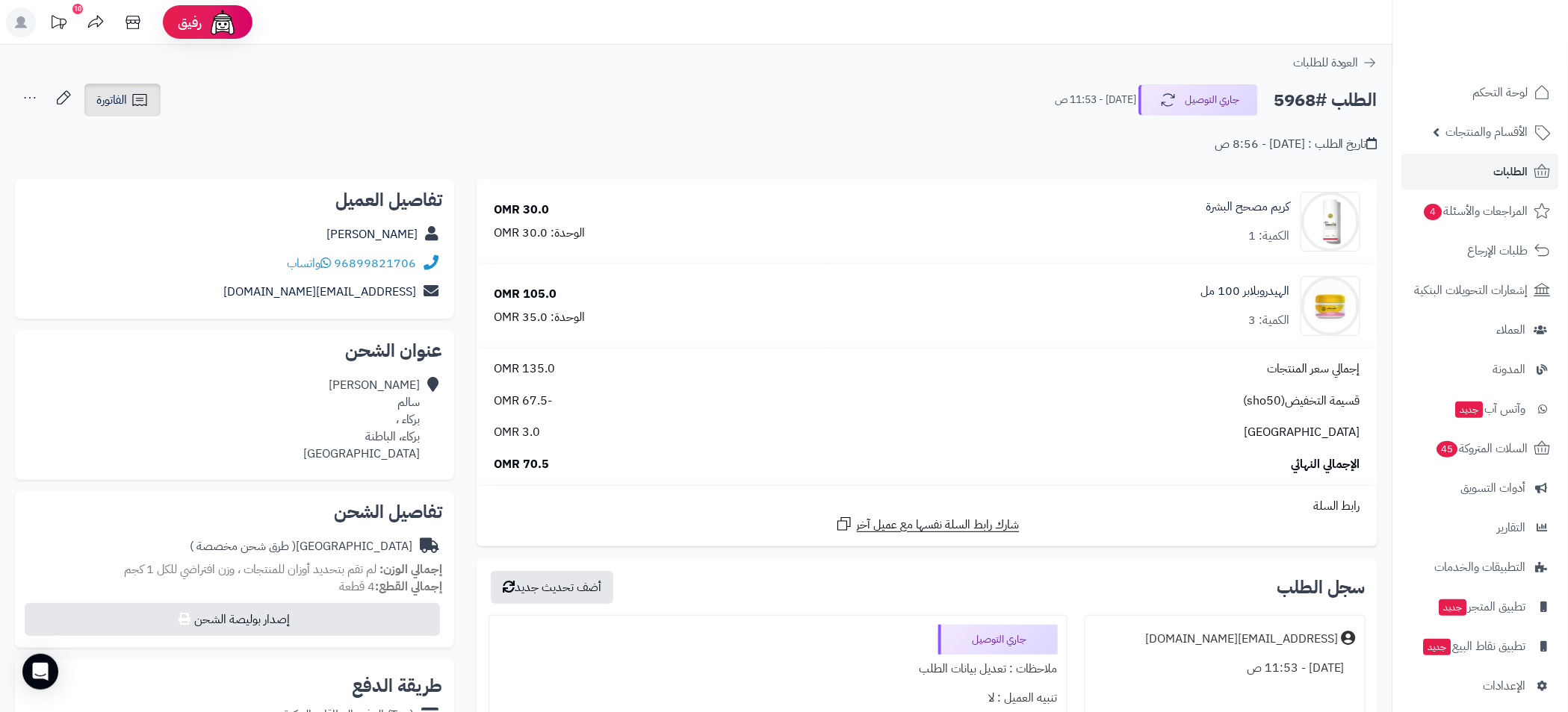
click at [117, 103] on span "الفاتورة" at bounding box center [111, 100] width 30 height 18
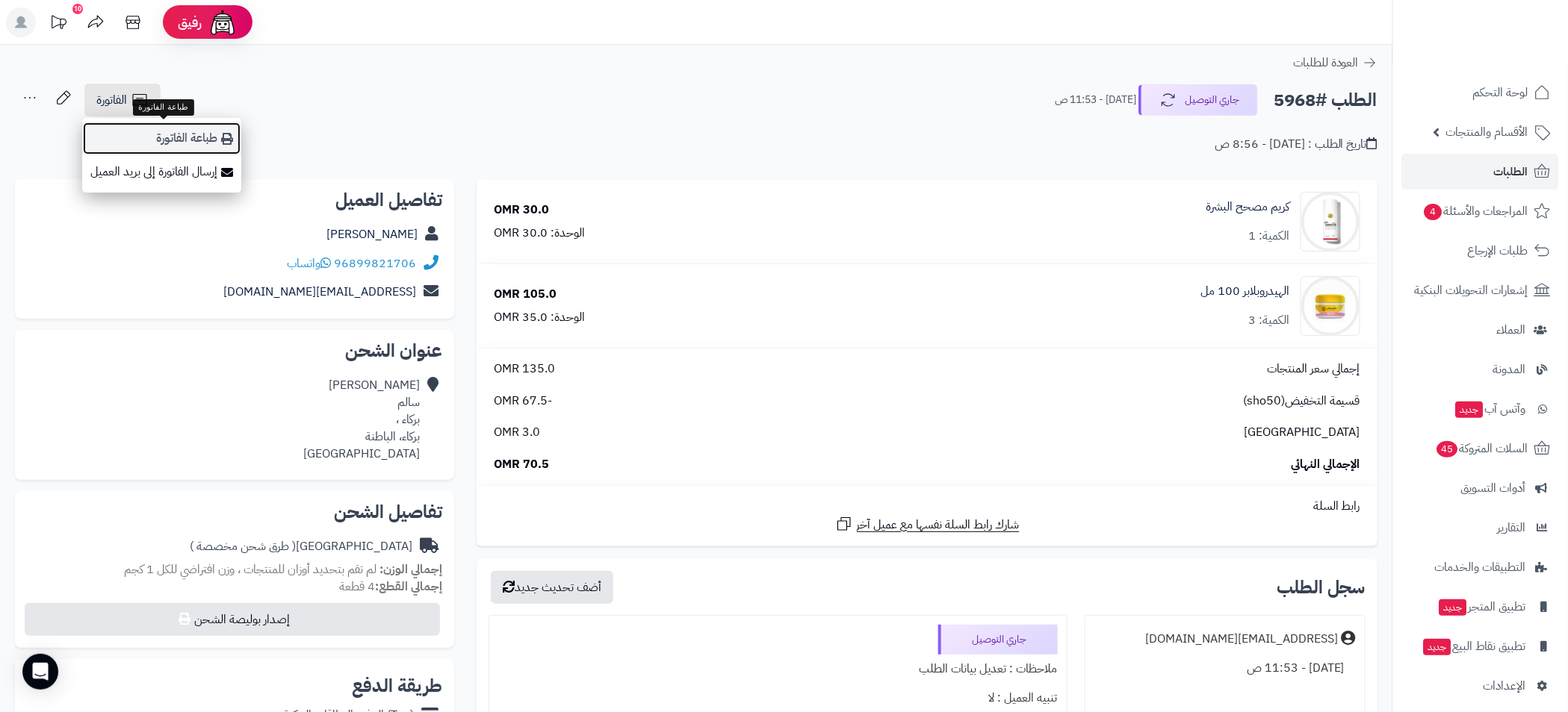
click at [198, 148] on link "طباعة الفاتورة" at bounding box center [161, 138] width 159 height 34
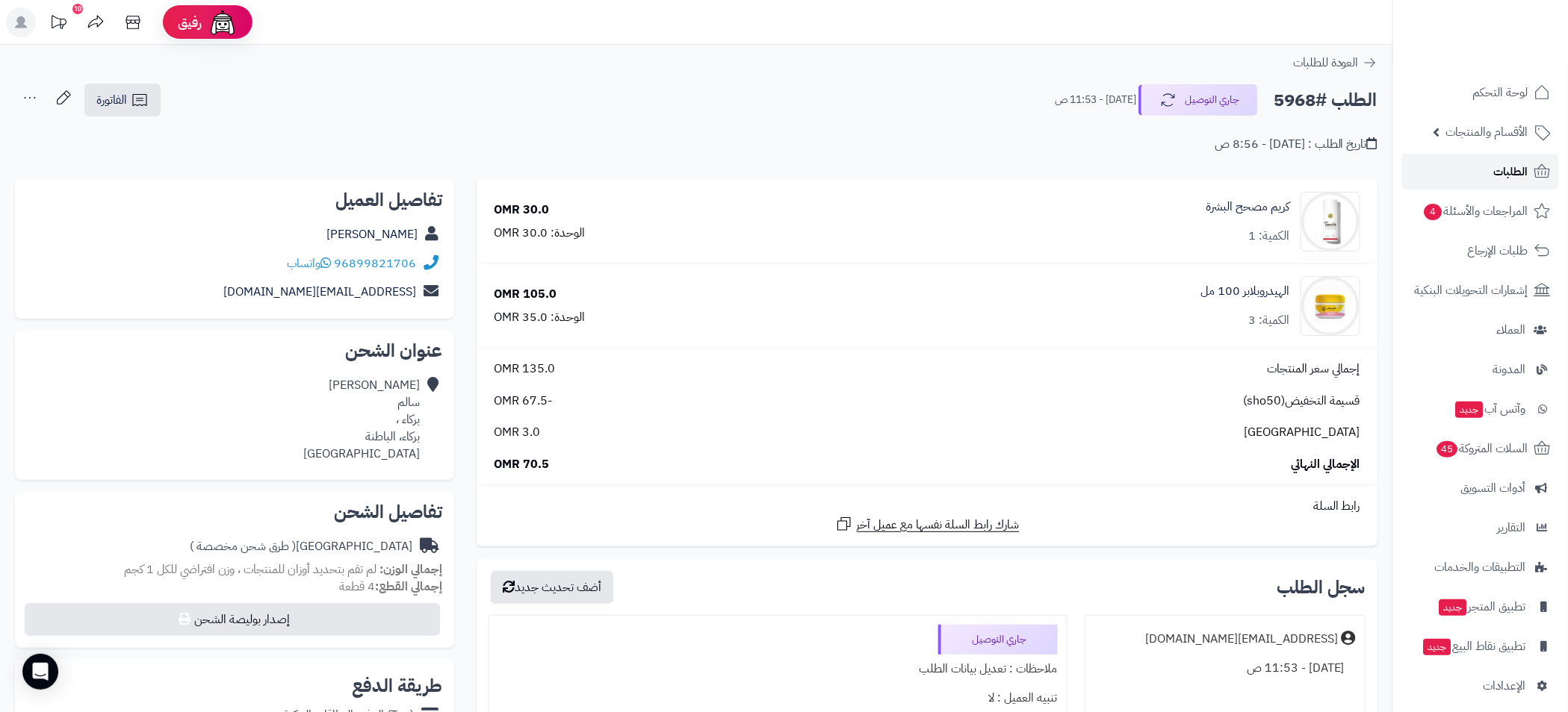
click at [1503, 174] on span "الطلبات" at bounding box center [1511, 171] width 35 height 21
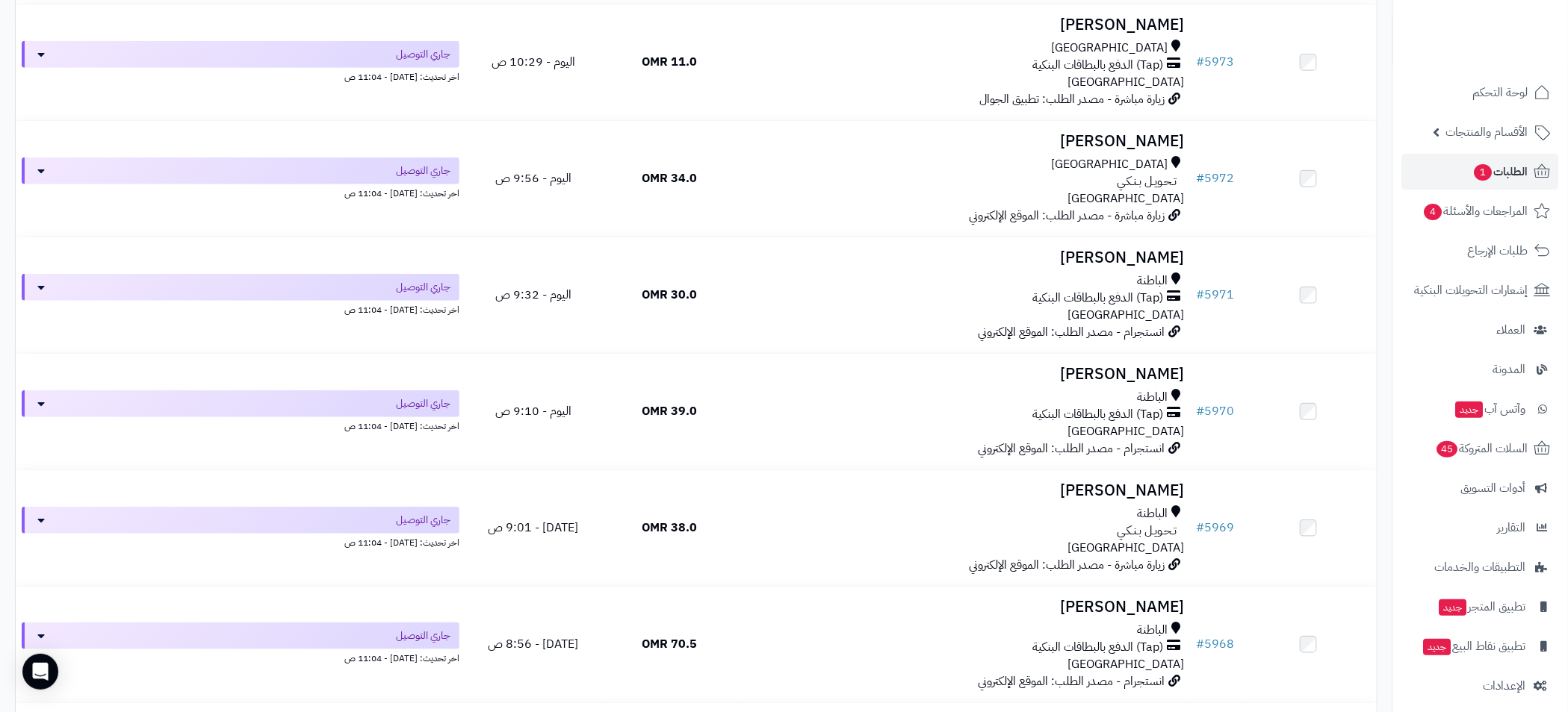
scroll to position [488, 0]
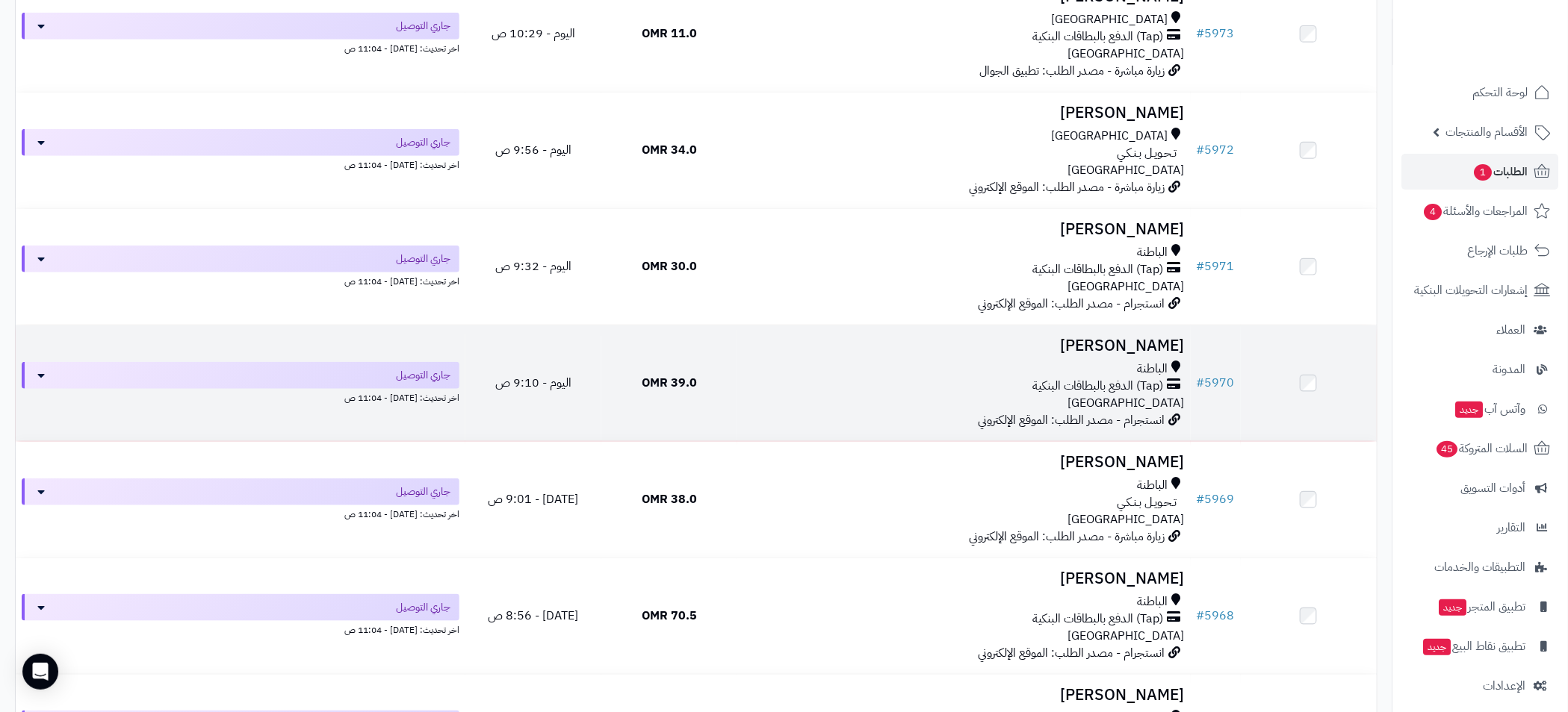
click at [1091, 368] on div "الباطنة" at bounding box center [963, 368] width 442 height 17
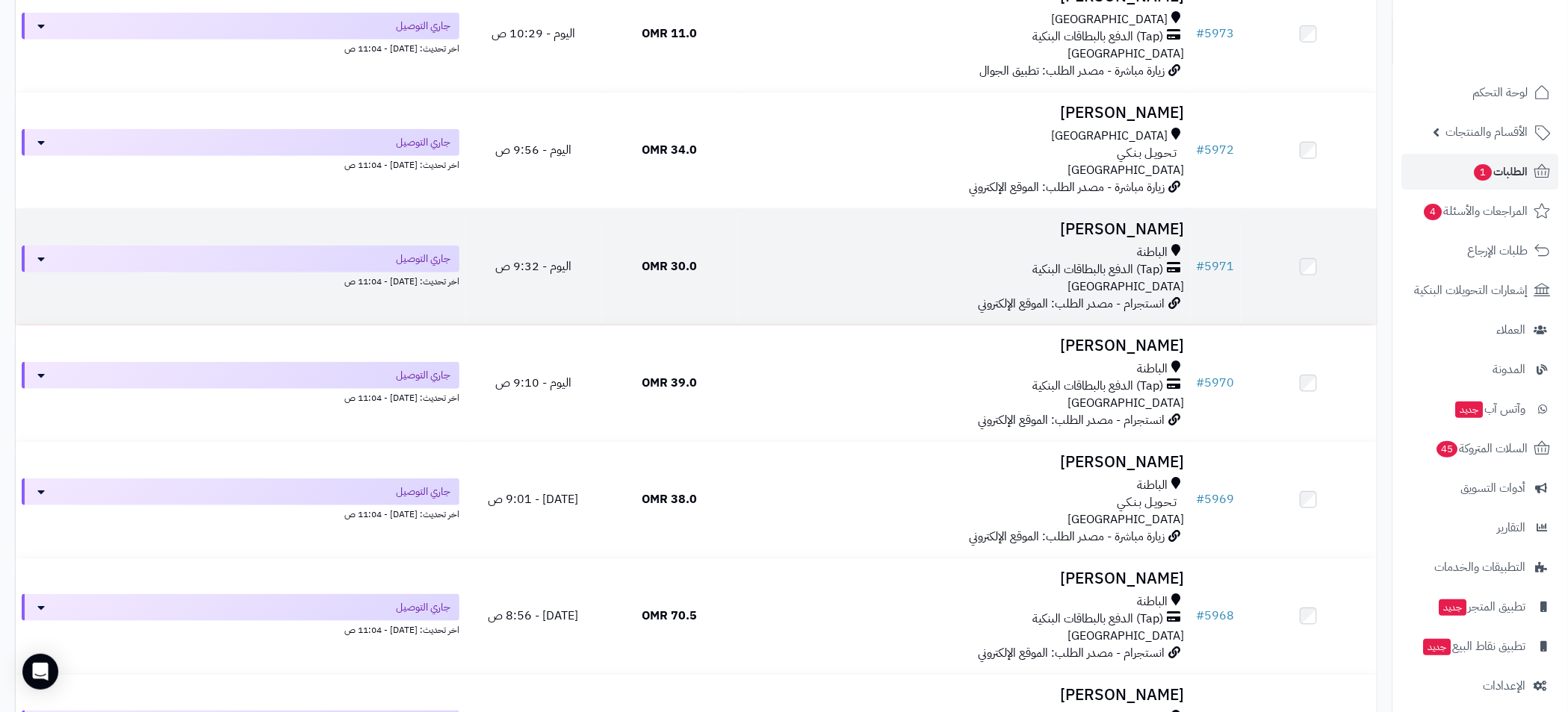
click at [1028, 247] on div "الباطنة" at bounding box center [963, 252] width 442 height 17
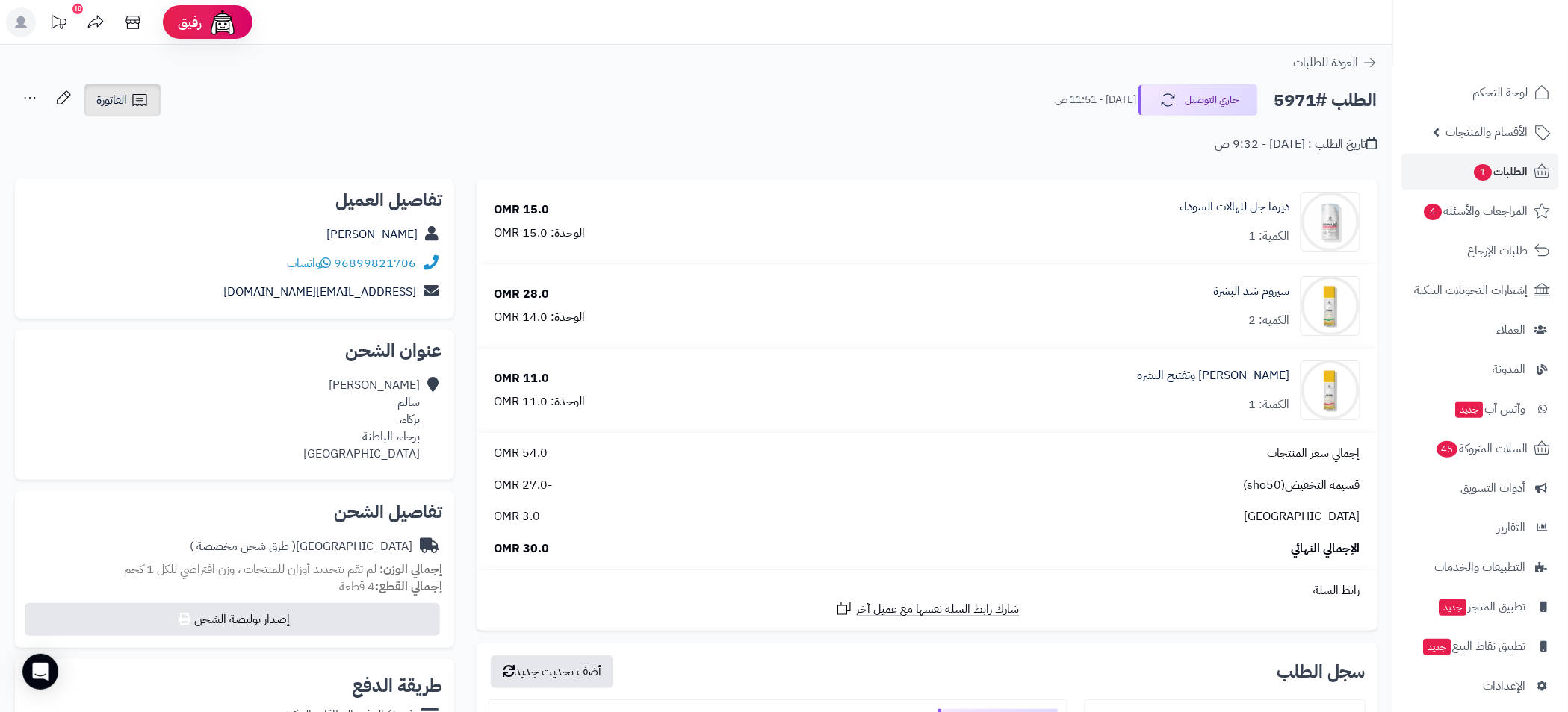
click at [120, 103] on span "الفاتورة" at bounding box center [111, 100] width 30 height 18
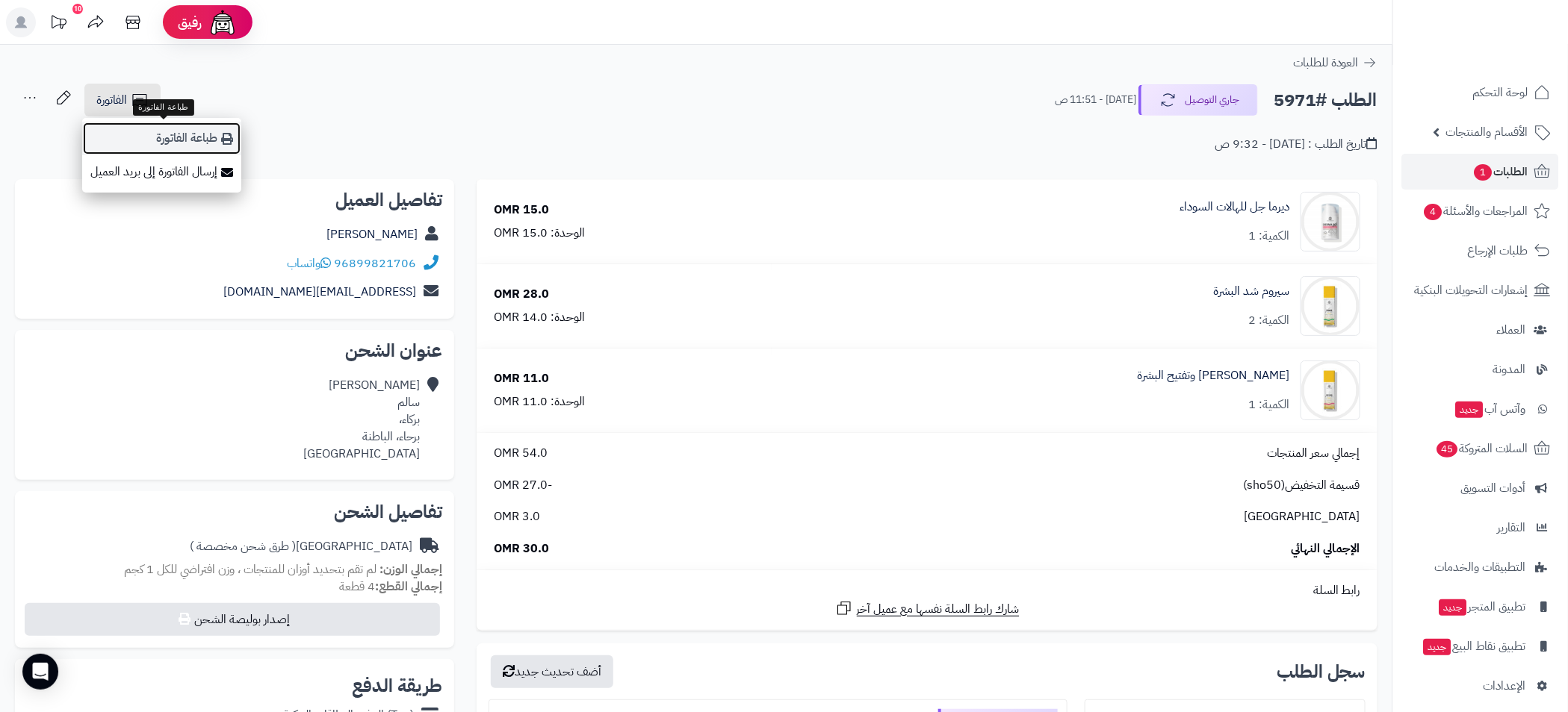
click at [193, 143] on link "طباعة الفاتورة" at bounding box center [161, 138] width 159 height 34
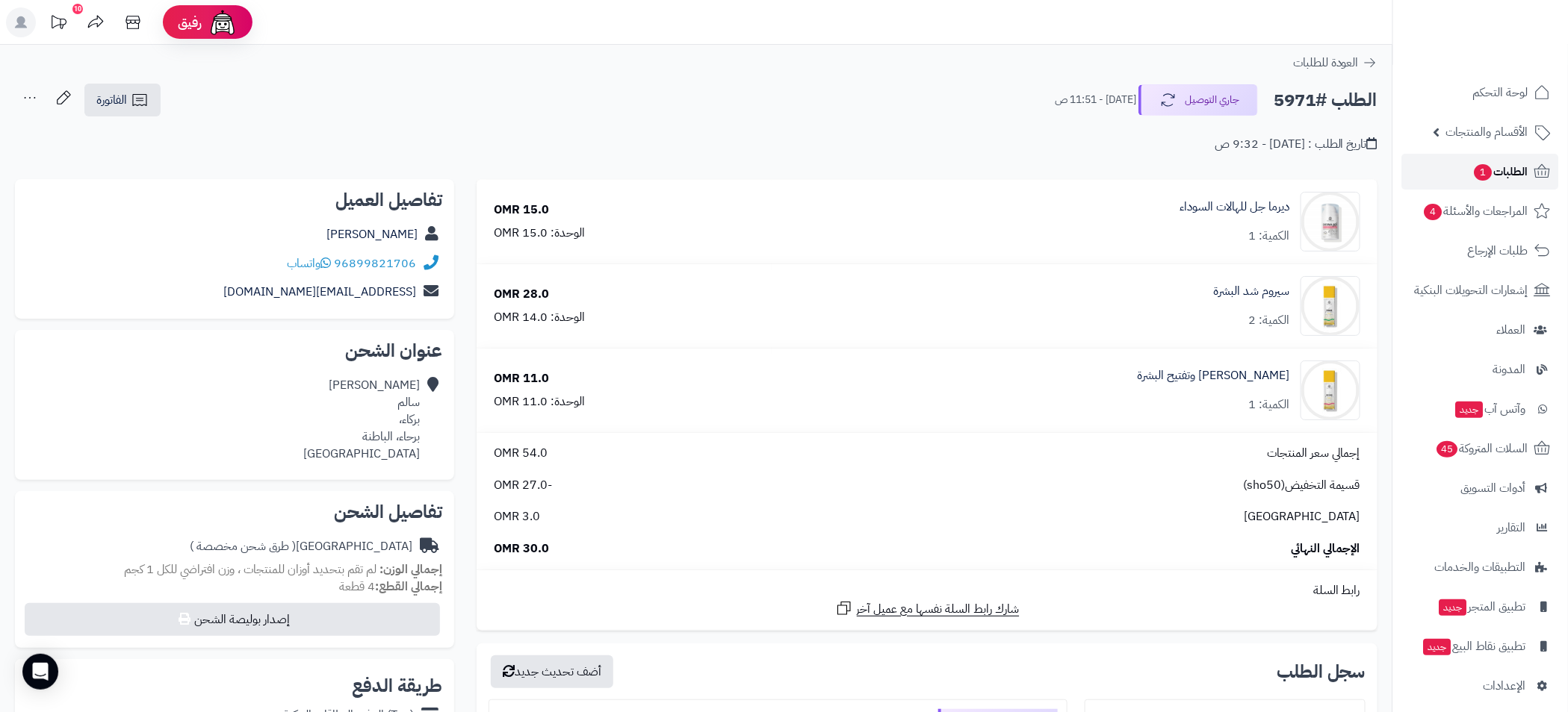
click at [1505, 179] on span "الطلبات 1" at bounding box center [1500, 171] width 55 height 21
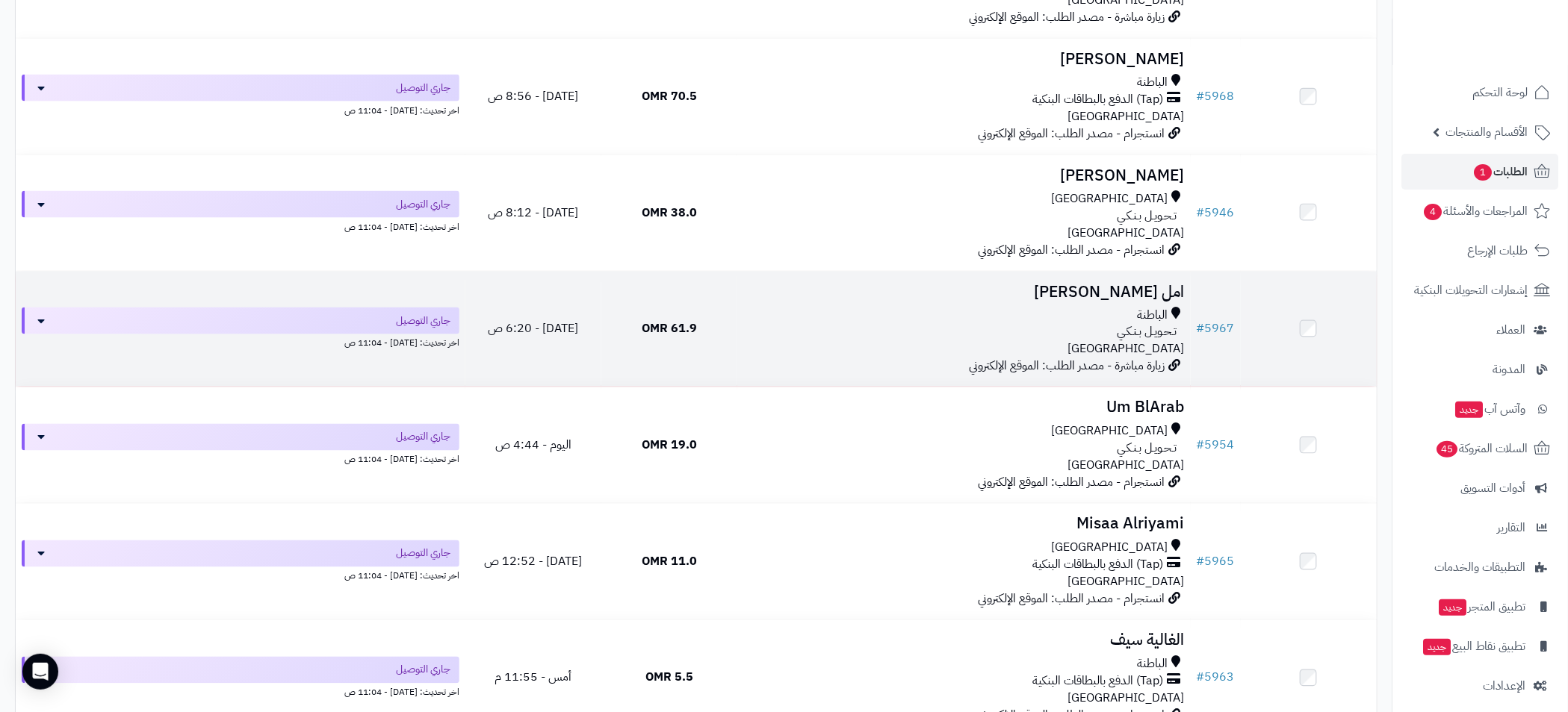
scroll to position [672, 0]
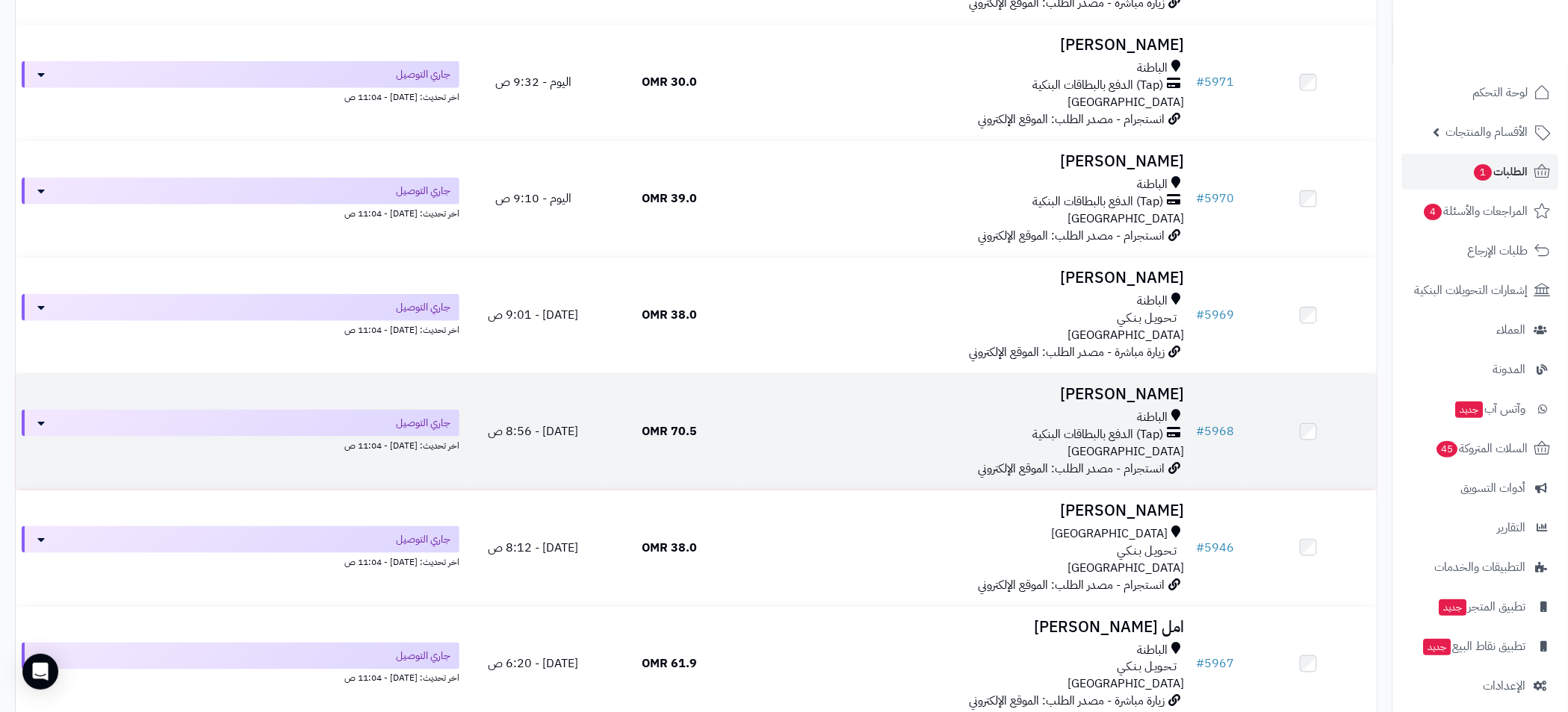
click at [974, 417] on div "الباطنة" at bounding box center [963, 417] width 442 height 17
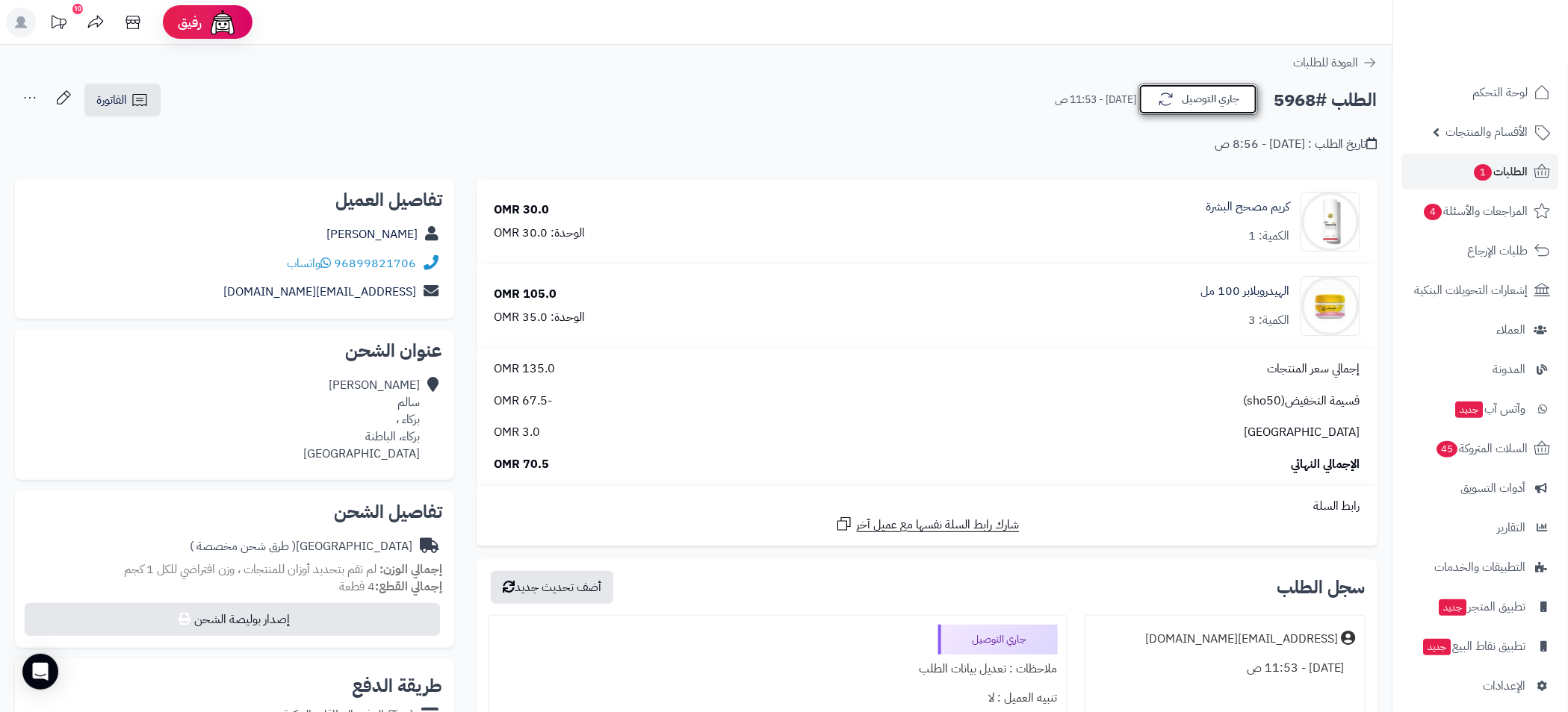
click at [1174, 106] on button "جاري التوصيل" at bounding box center [1198, 99] width 119 height 31
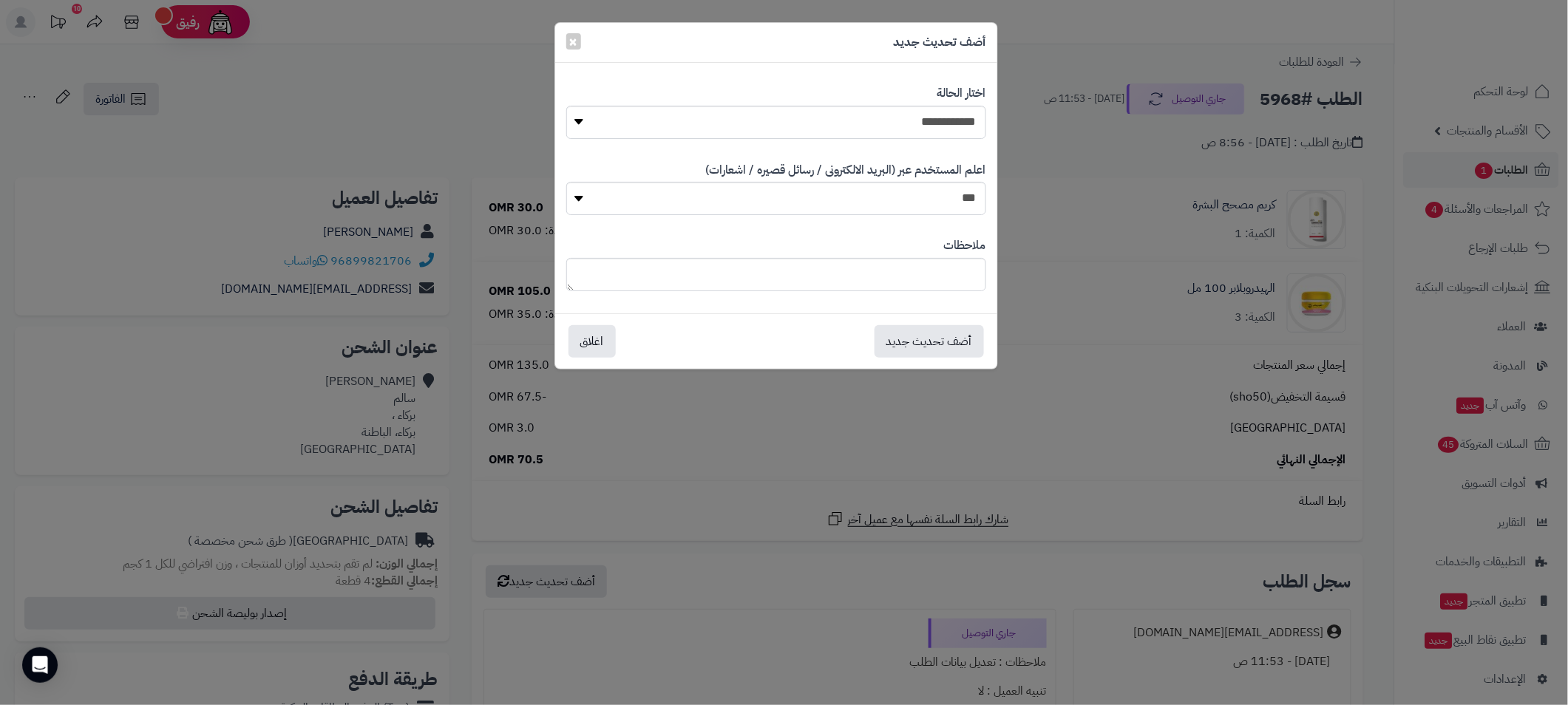
click at [1163, 132] on div "**********" at bounding box center [784, 352] width 1568 height 705
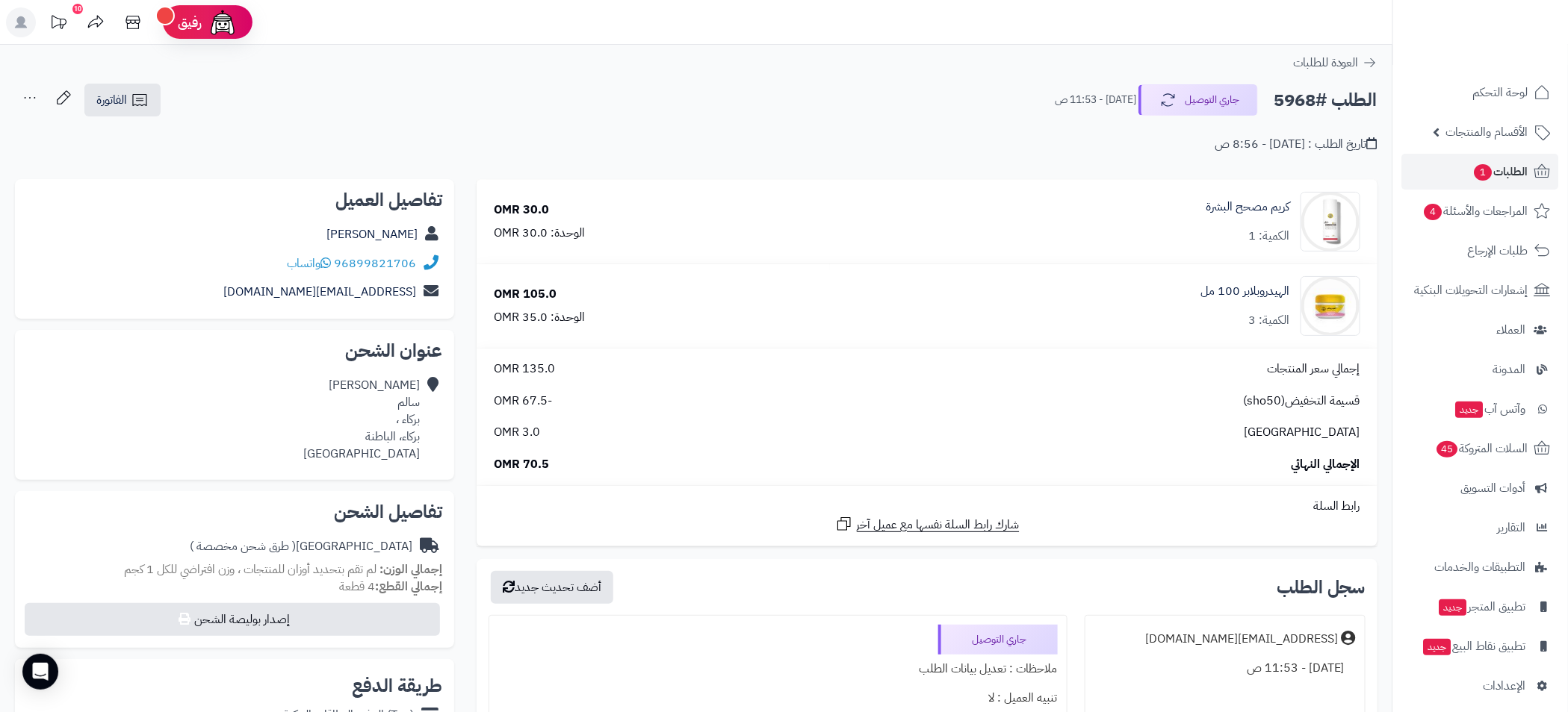
click at [1306, 105] on h2 "الطلب #5968" at bounding box center [1325, 99] width 104 height 30
copy h2 "5968"
click at [1139, 141] on div "تاريخ الطلب : اليوم - 8:56 ص" at bounding box center [696, 135] width 1362 height 35
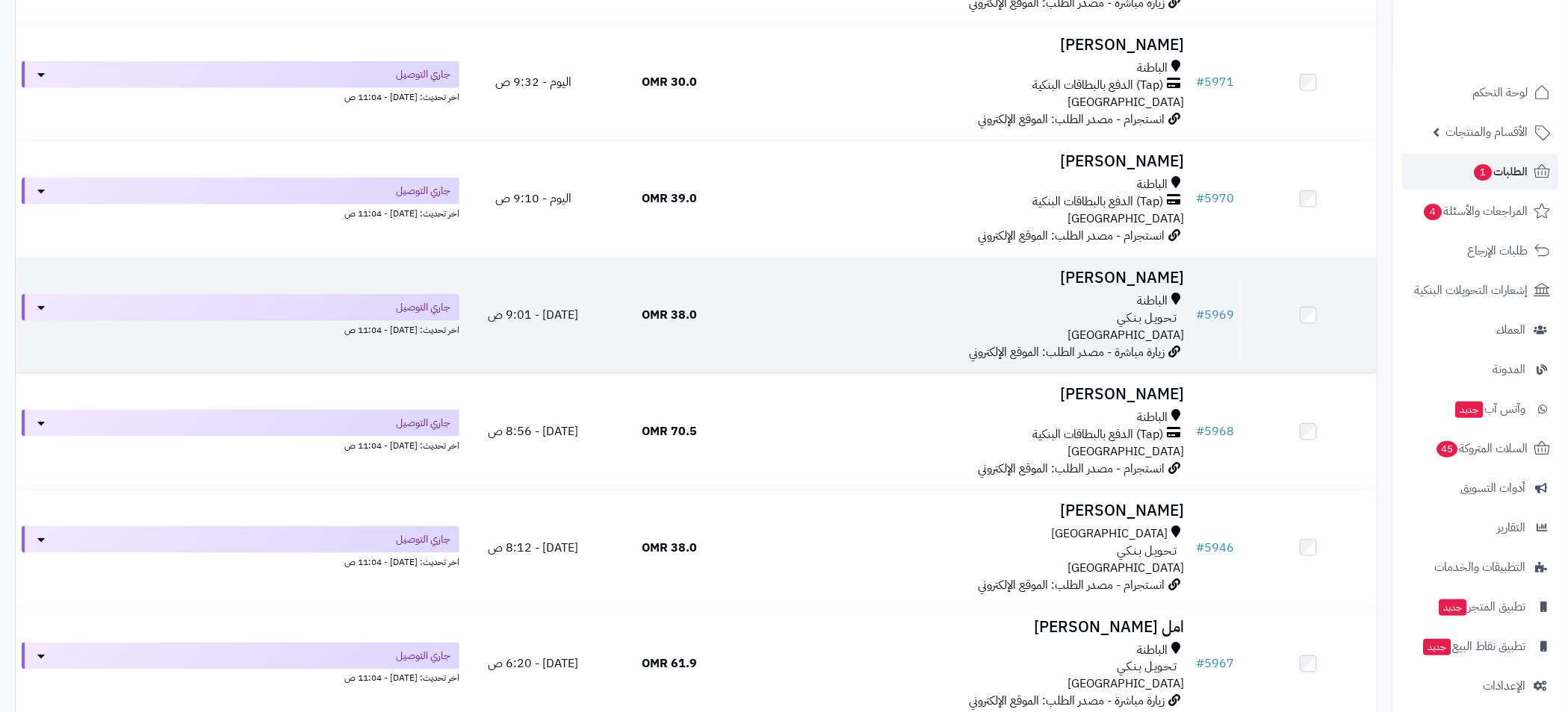
scroll to position [672, 0]
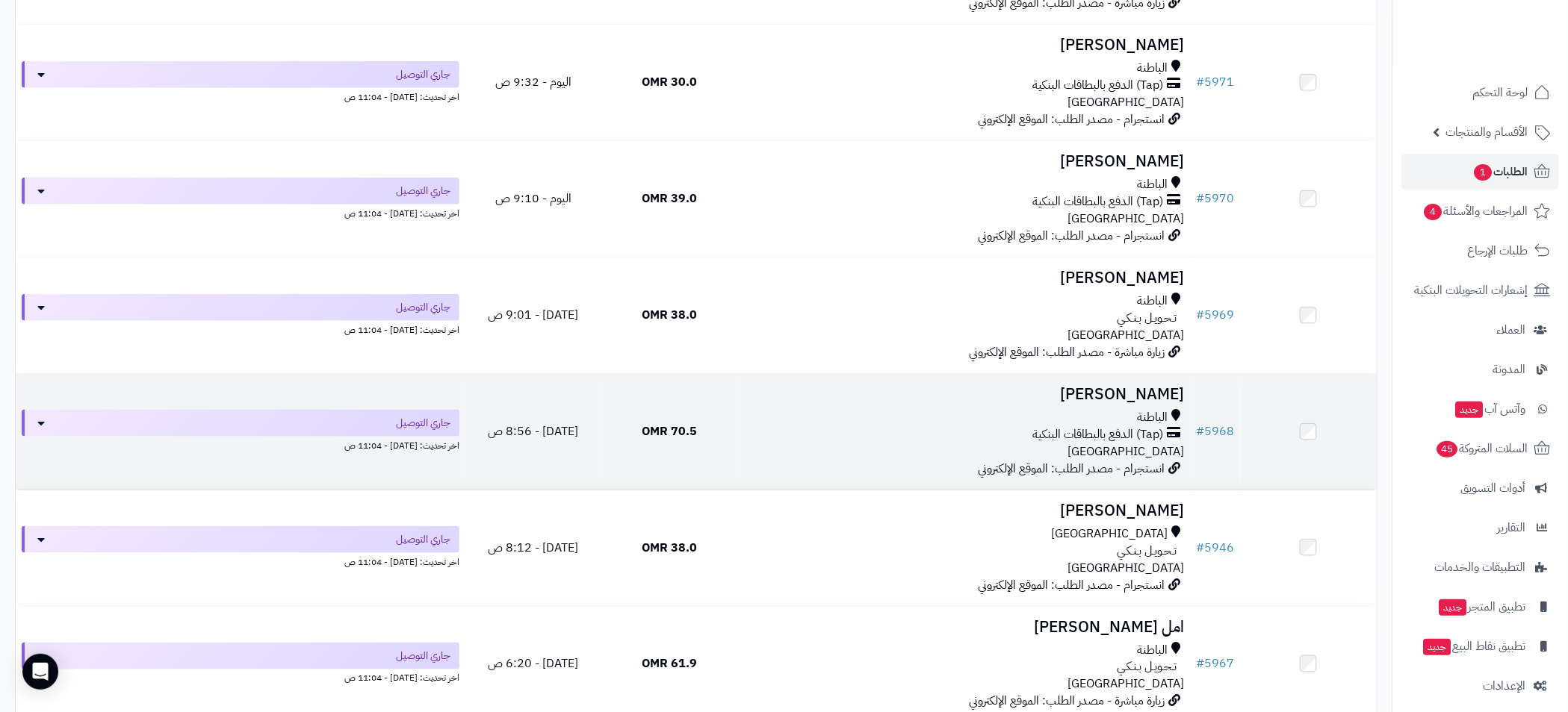
click at [1017, 414] on div "الباطنة" at bounding box center [963, 417] width 442 height 17
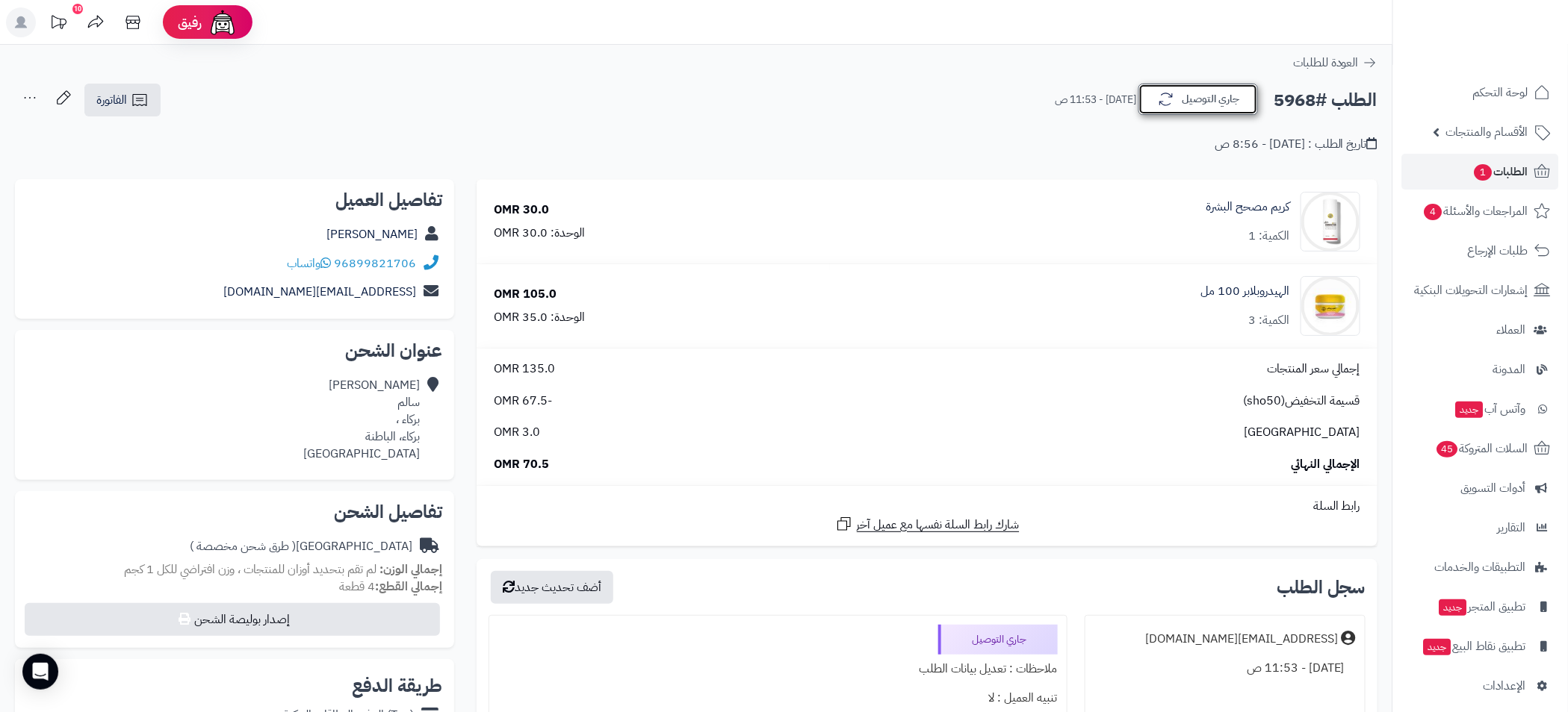
click at [1157, 101] on icon "button" at bounding box center [1166, 99] width 18 height 18
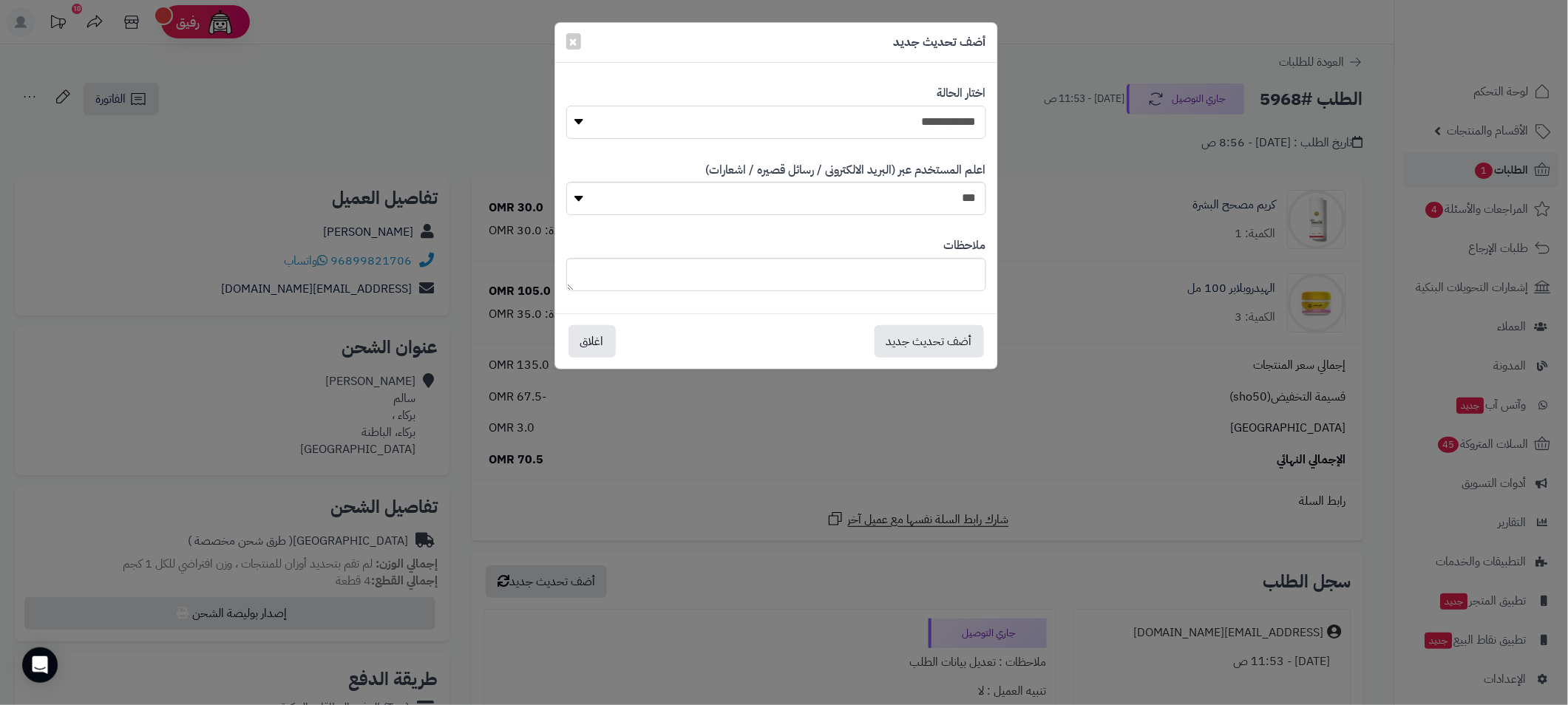
click at [957, 124] on select "**********" at bounding box center [776, 122] width 420 height 33
select select "**"
click at [566, 106] on select "**********" at bounding box center [776, 122] width 420 height 33
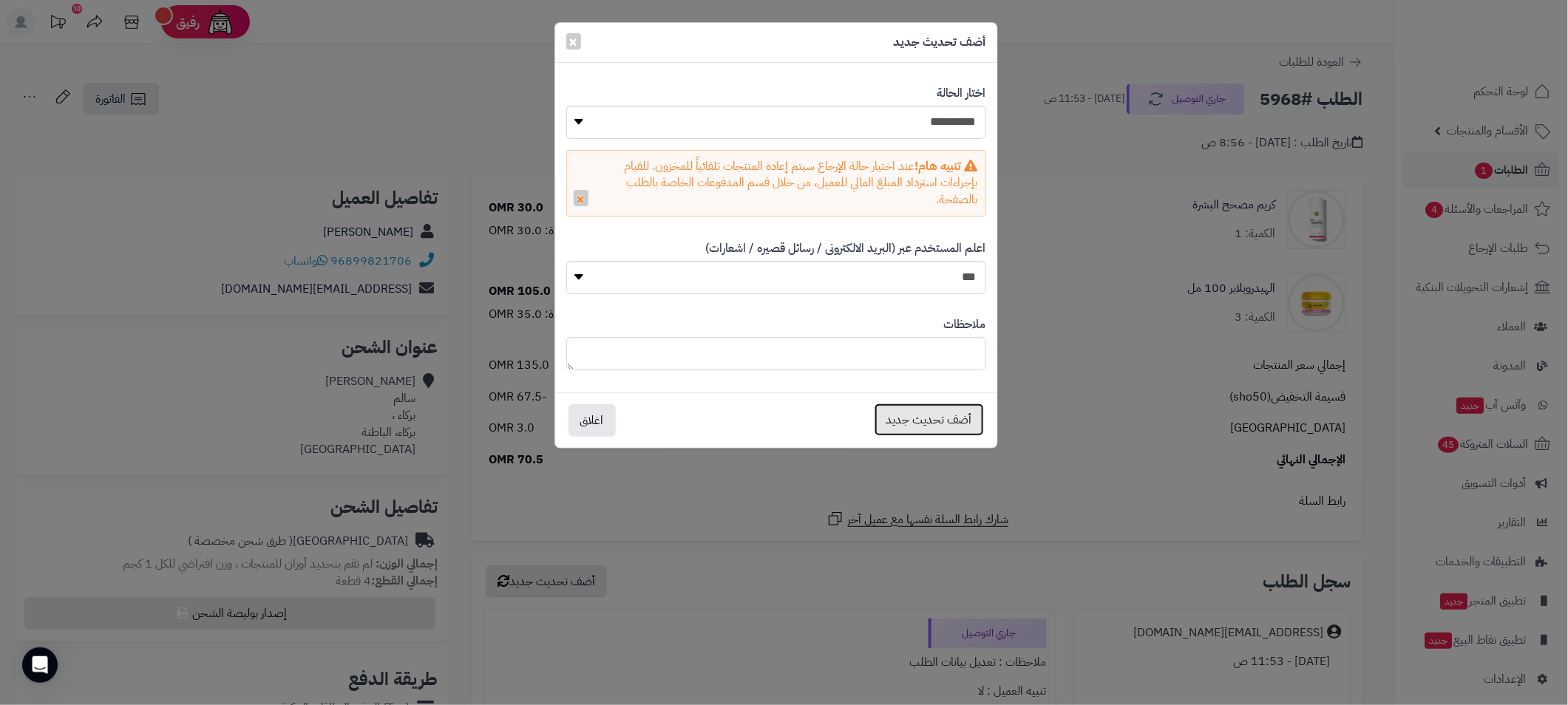
click at [931, 420] on button "أضف تحديث جديد" at bounding box center [929, 420] width 109 height 33
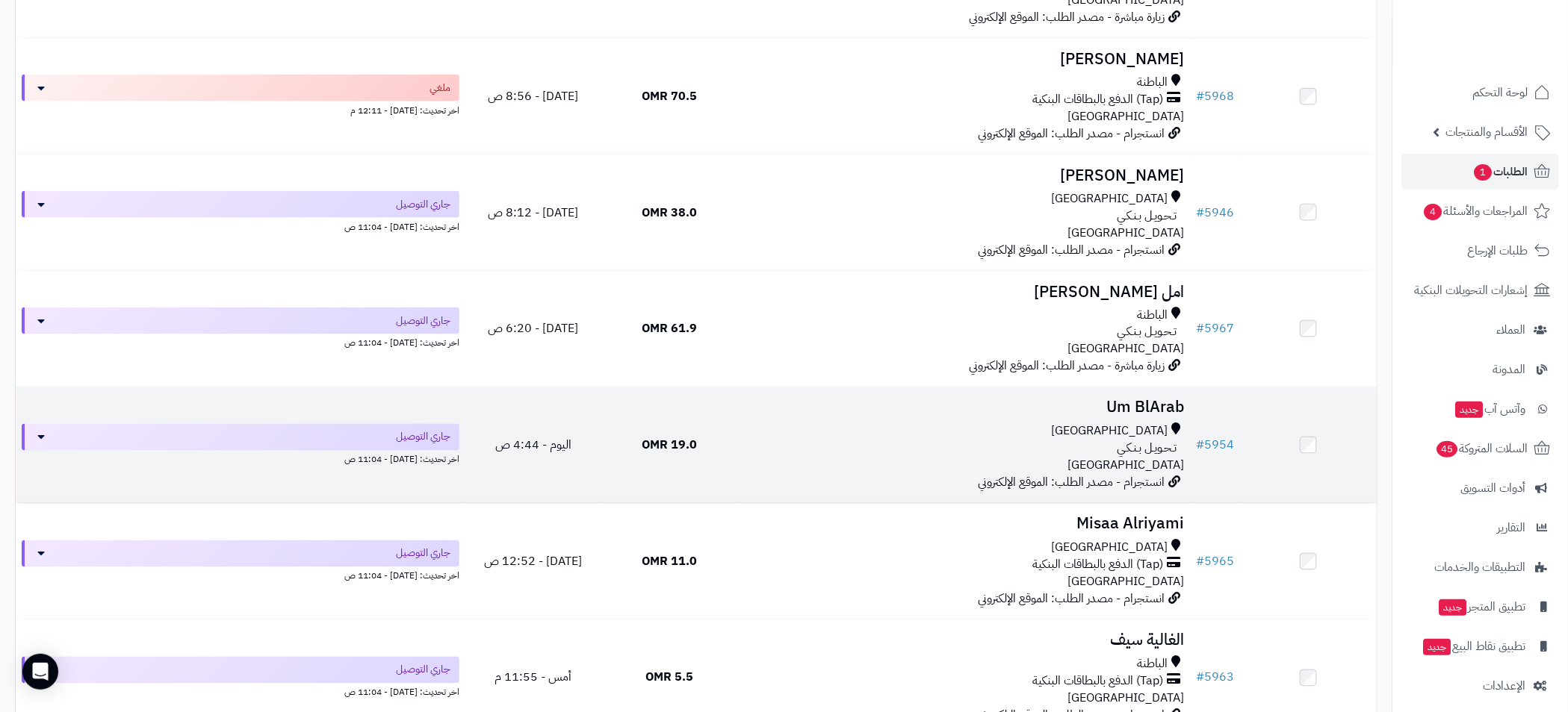
scroll to position [672, 0]
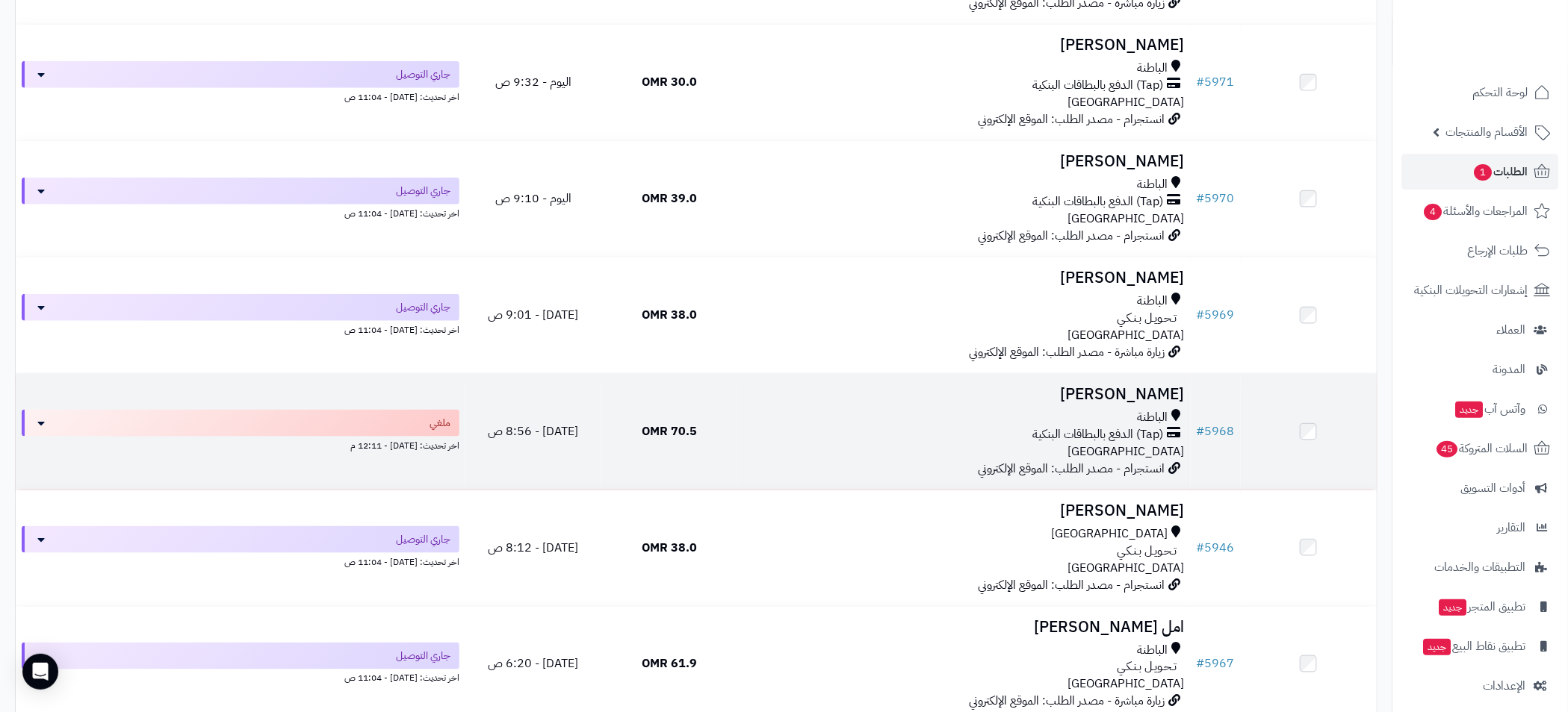
click at [1056, 418] on div "الباطنة" at bounding box center [963, 417] width 442 height 17
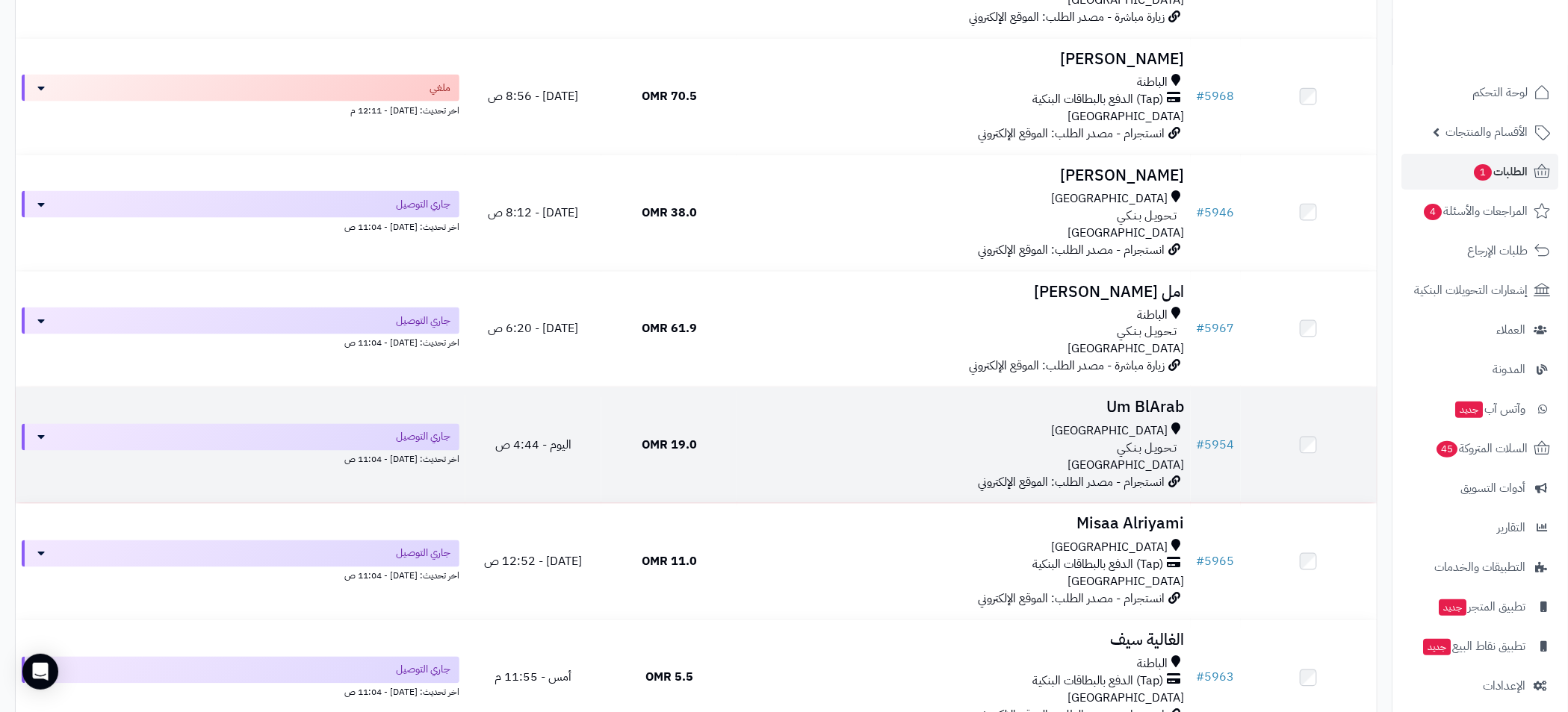
scroll to position [672, 0]
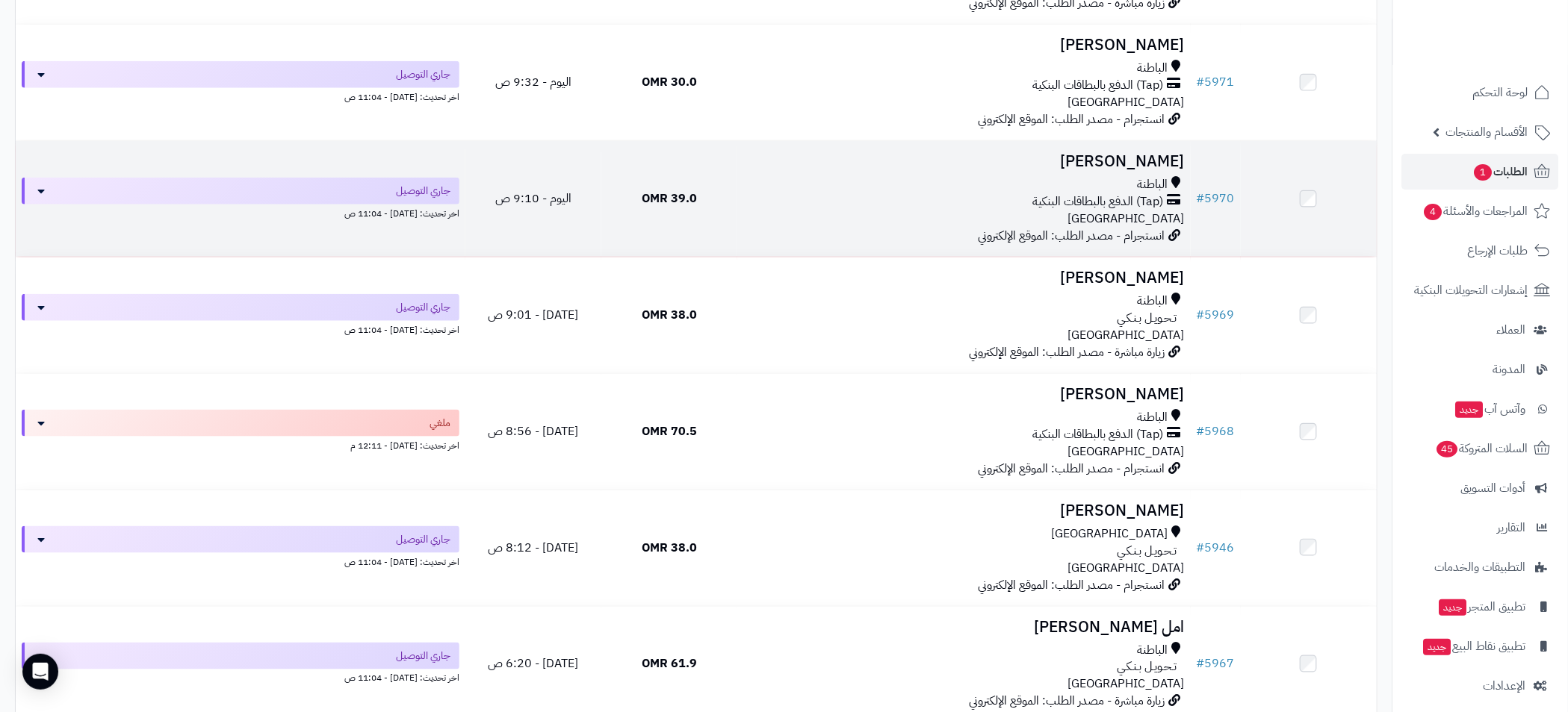
click at [1092, 200] on span "(Tap) الدفع بالبطاقات البنكية" at bounding box center [1098, 201] width 131 height 17
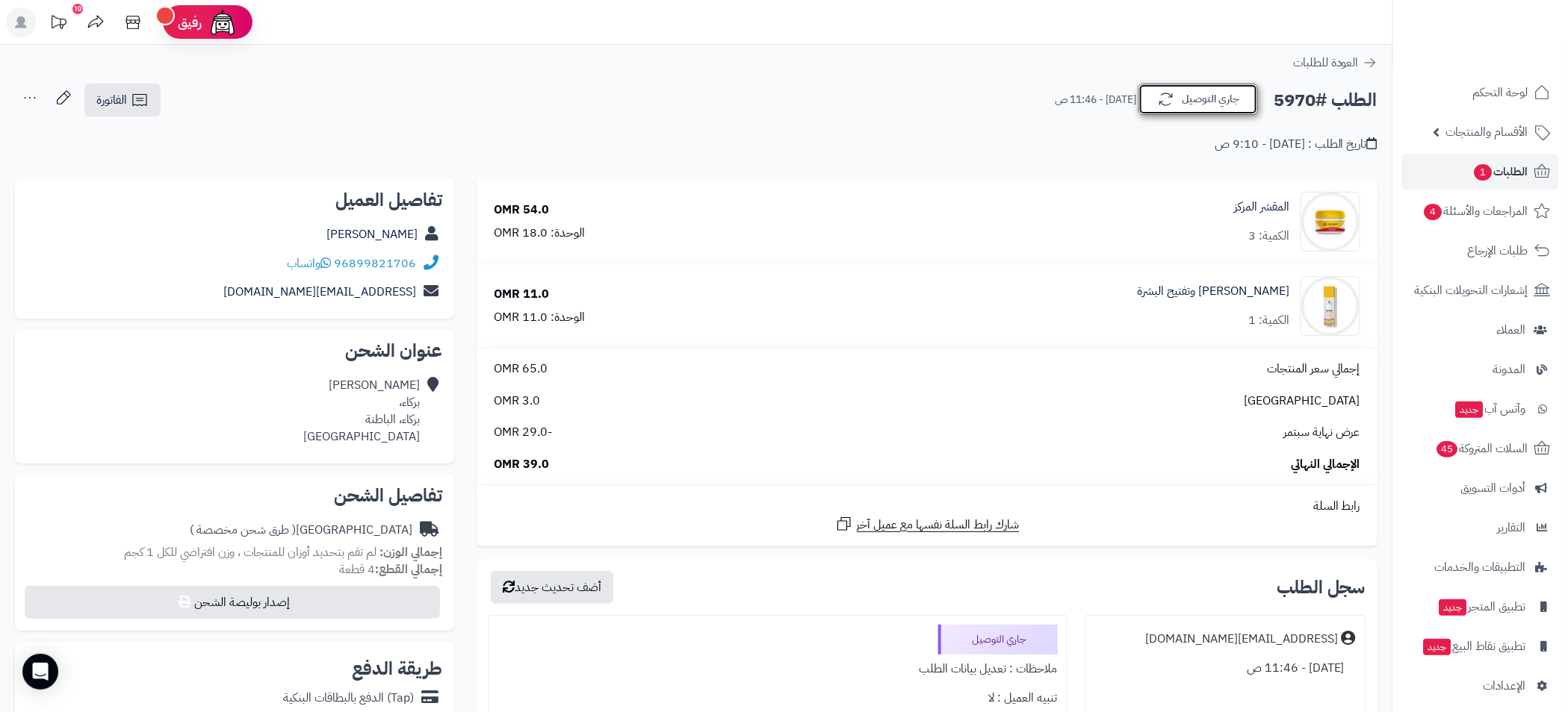
click at [1173, 110] on button "جاري التوصيل" at bounding box center [1198, 99] width 119 height 31
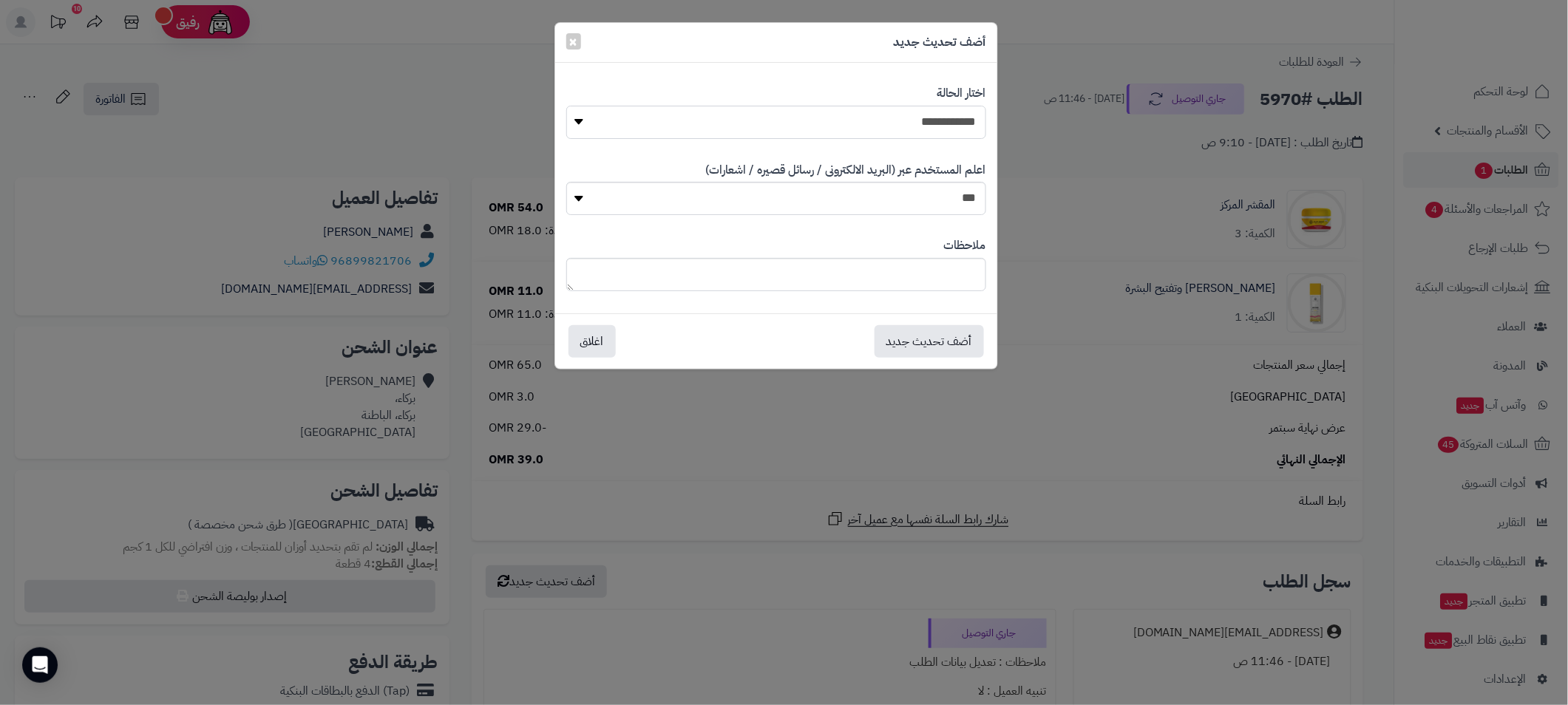
click at [928, 122] on select "**********" at bounding box center [776, 122] width 420 height 33
select select "**"
click at [566, 106] on select "**********" at bounding box center [776, 122] width 420 height 33
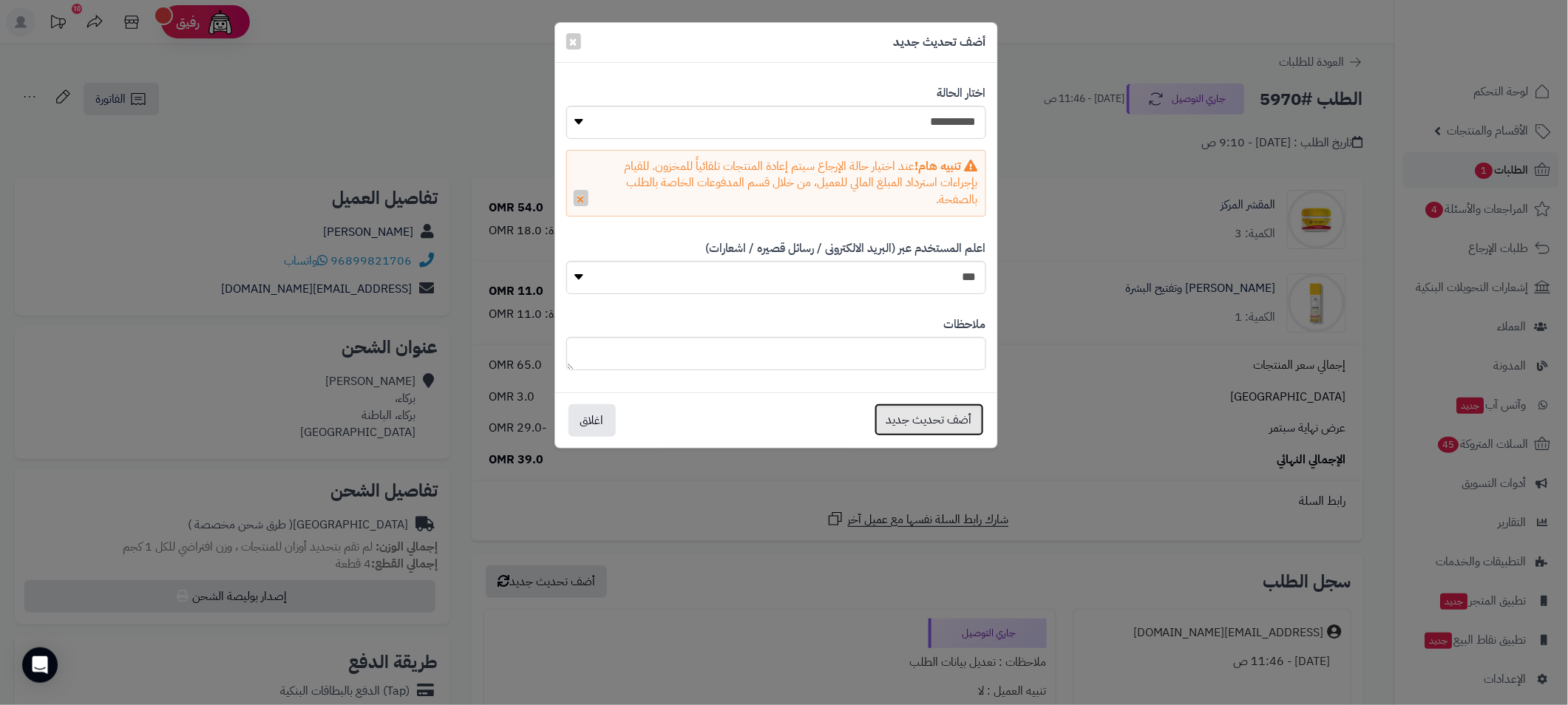
click at [926, 426] on button "أضف تحديث جديد" at bounding box center [929, 420] width 109 height 33
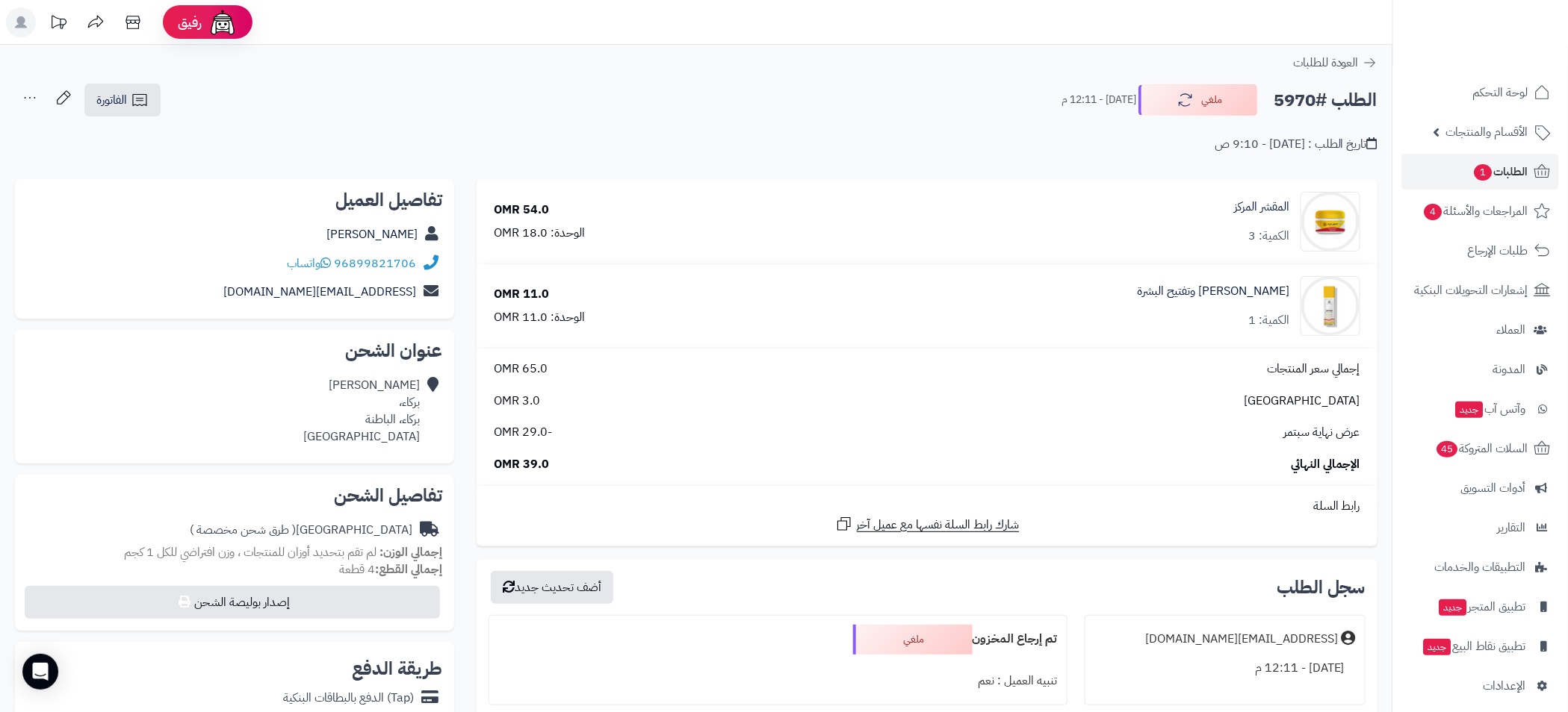
click at [1297, 100] on h2 "الطلب #5970" at bounding box center [1325, 99] width 104 height 30
copy h2 "5970"
click at [1170, 162] on div "**********" at bounding box center [696, 125] width 1392 height 85
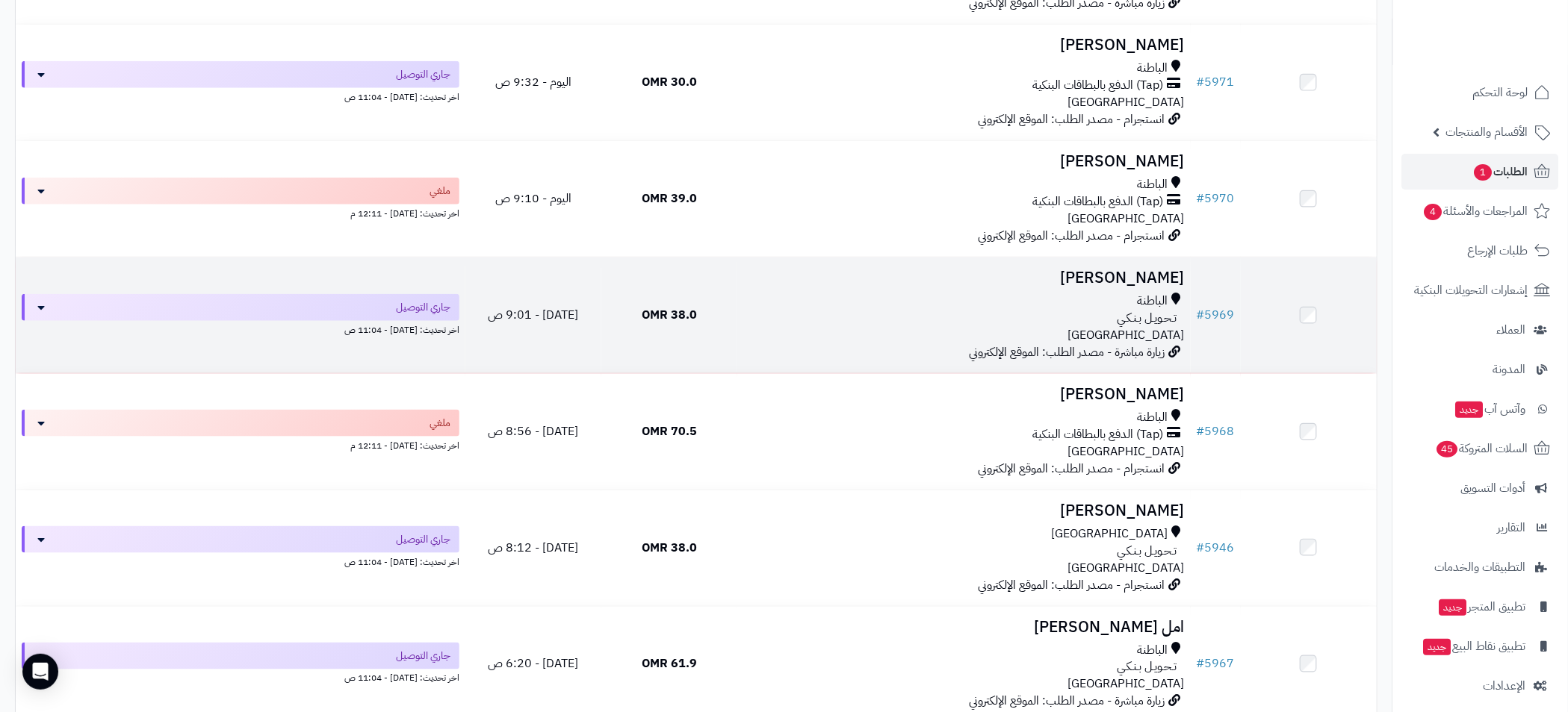
scroll to position [336, 0]
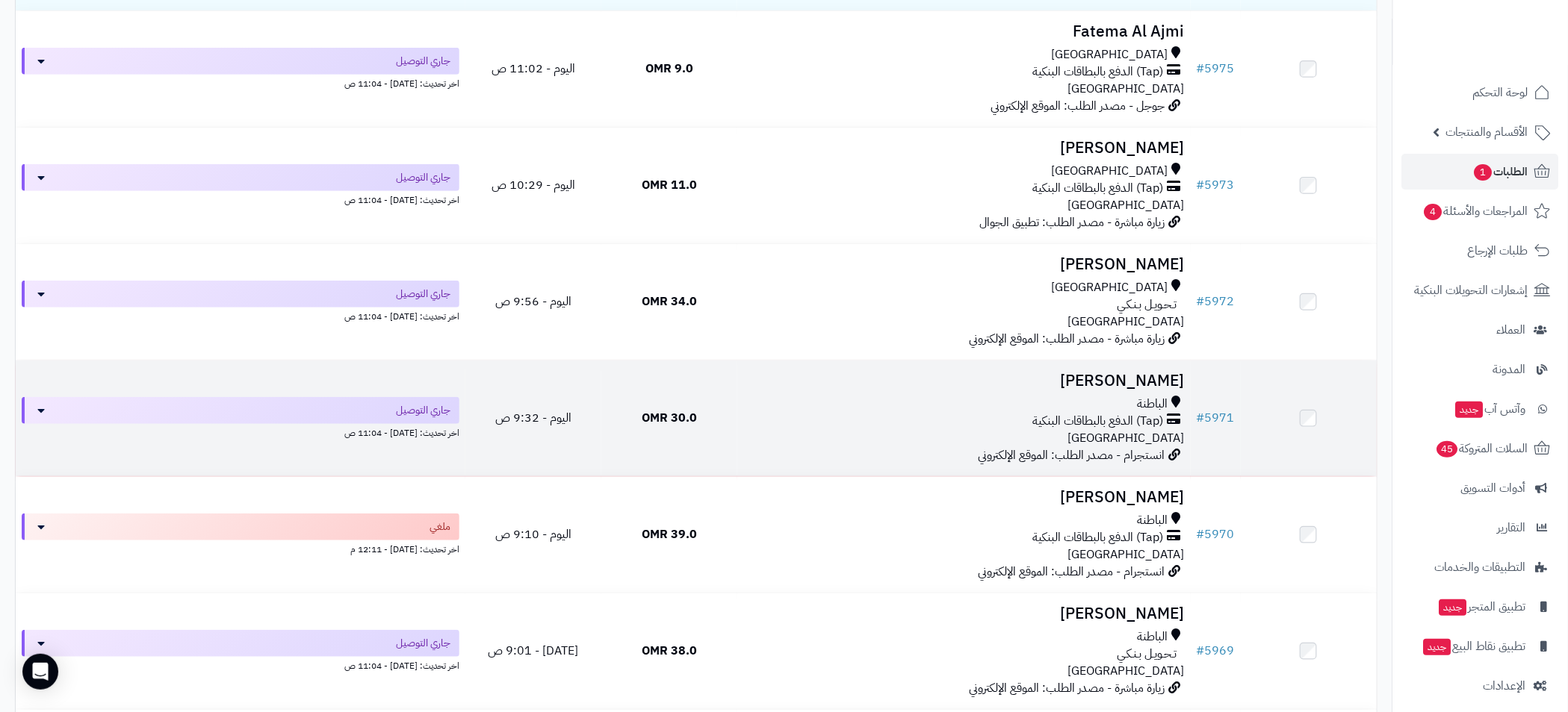
click at [981, 390] on td "[PERSON_NAME] (Tap) الدفع بالبطاقات البنكية عمان انستجرام - مصدر الطلب: الموقع …" at bounding box center [963, 418] width 453 height 116
click at [959, 396] on div "الباطنة" at bounding box center [963, 404] width 442 height 17
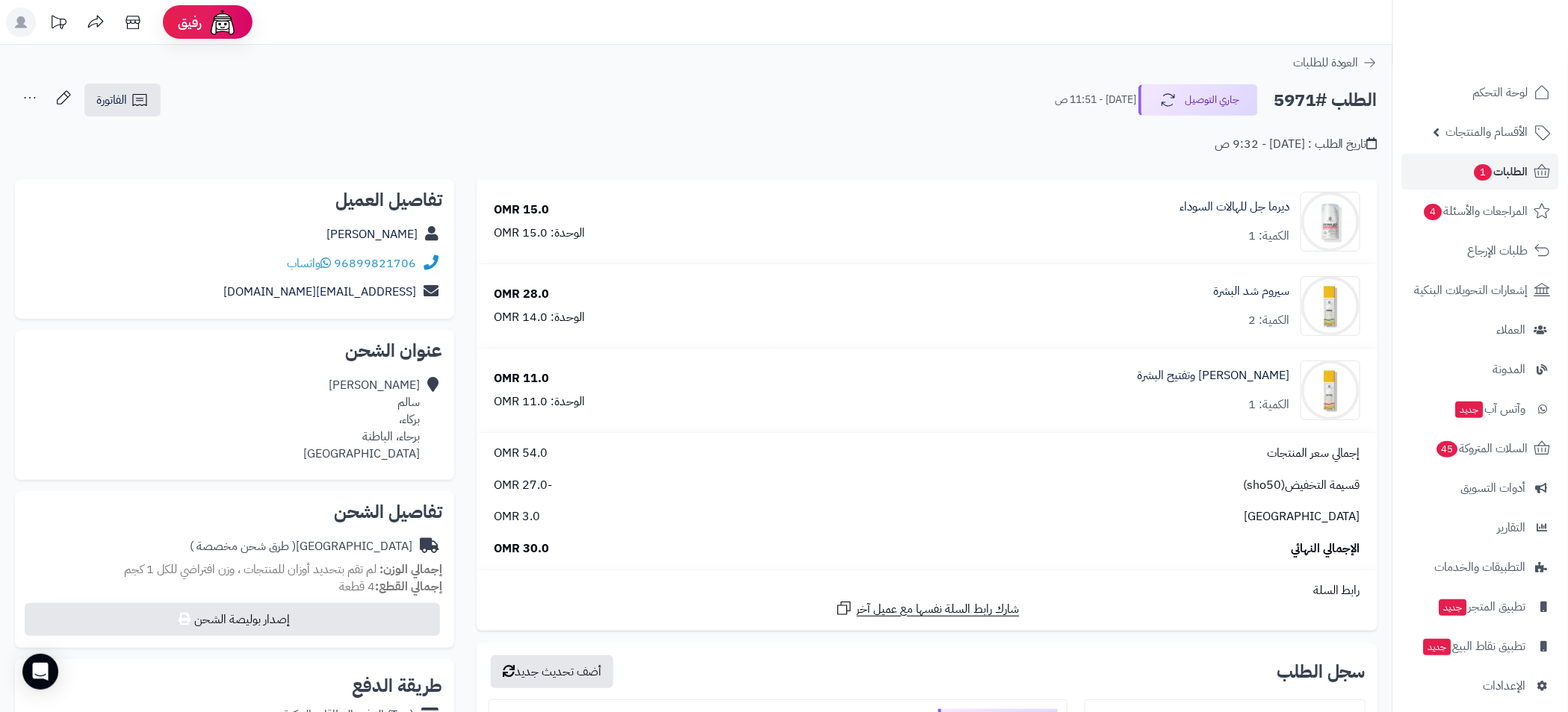
click at [1292, 99] on h2 "الطلب #5971" at bounding box center [1325, 99] width 104 height 30
copy h2 "5971"
click at [1077, 33] on header "رفيق ! 10 الطلبات معالجة مكتمل إرجاع المنتجات العملاء المتواجدون الان 3512 عملا…" at bounding box center [784, 22] width 1568 height 44
click at [1493, 169] on span "الطلبات 1" at bounding box center [1500, 171] width 55 height 21
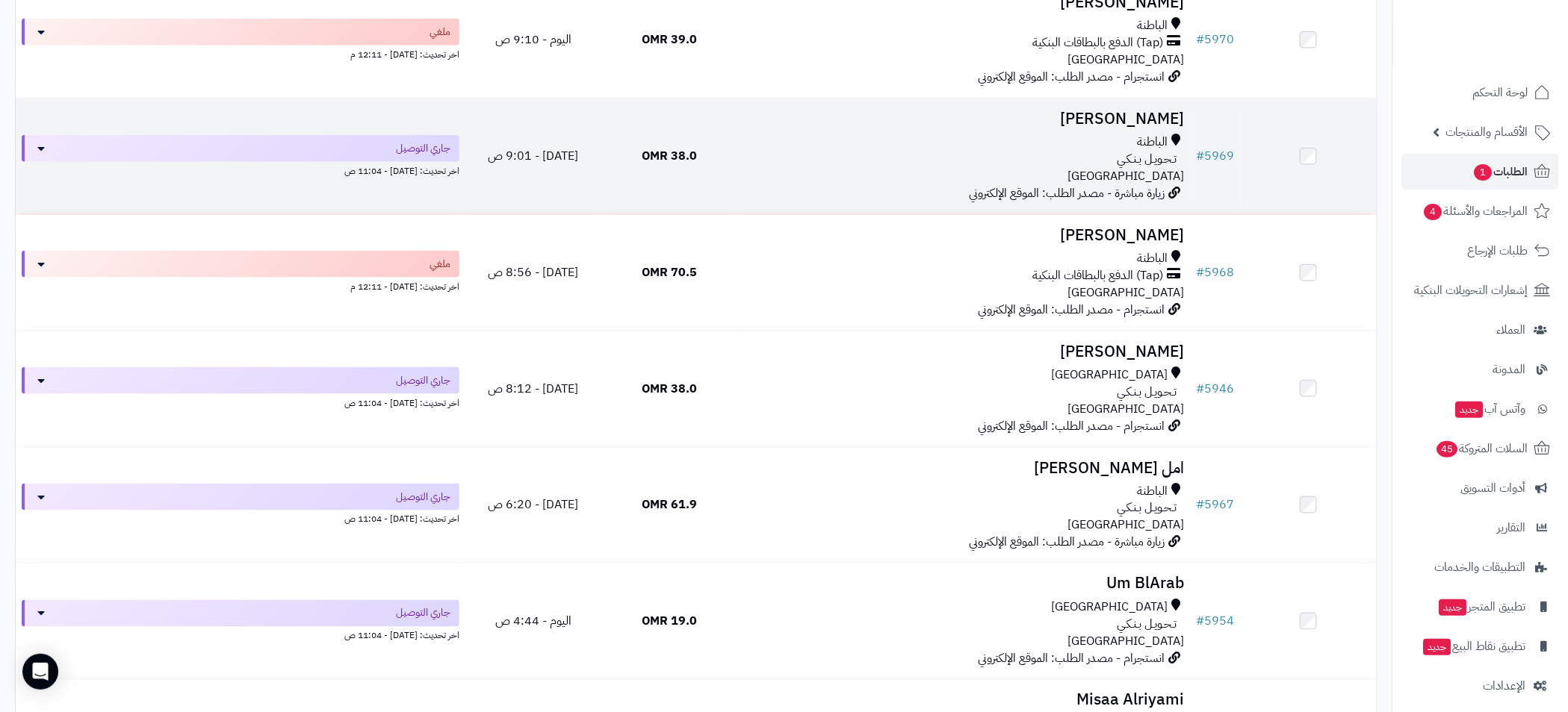
scroll to position [672, 0]
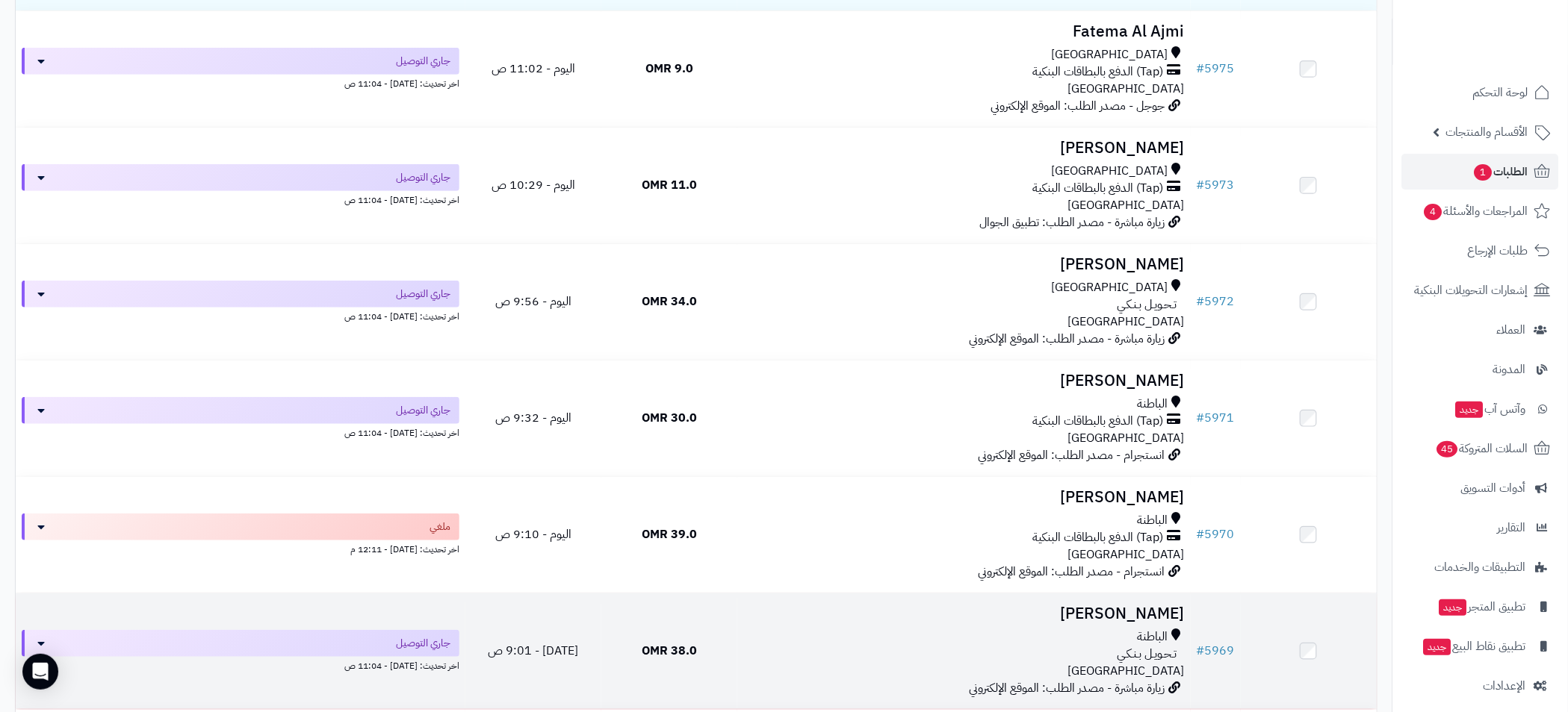
scroll to position [335, 0]
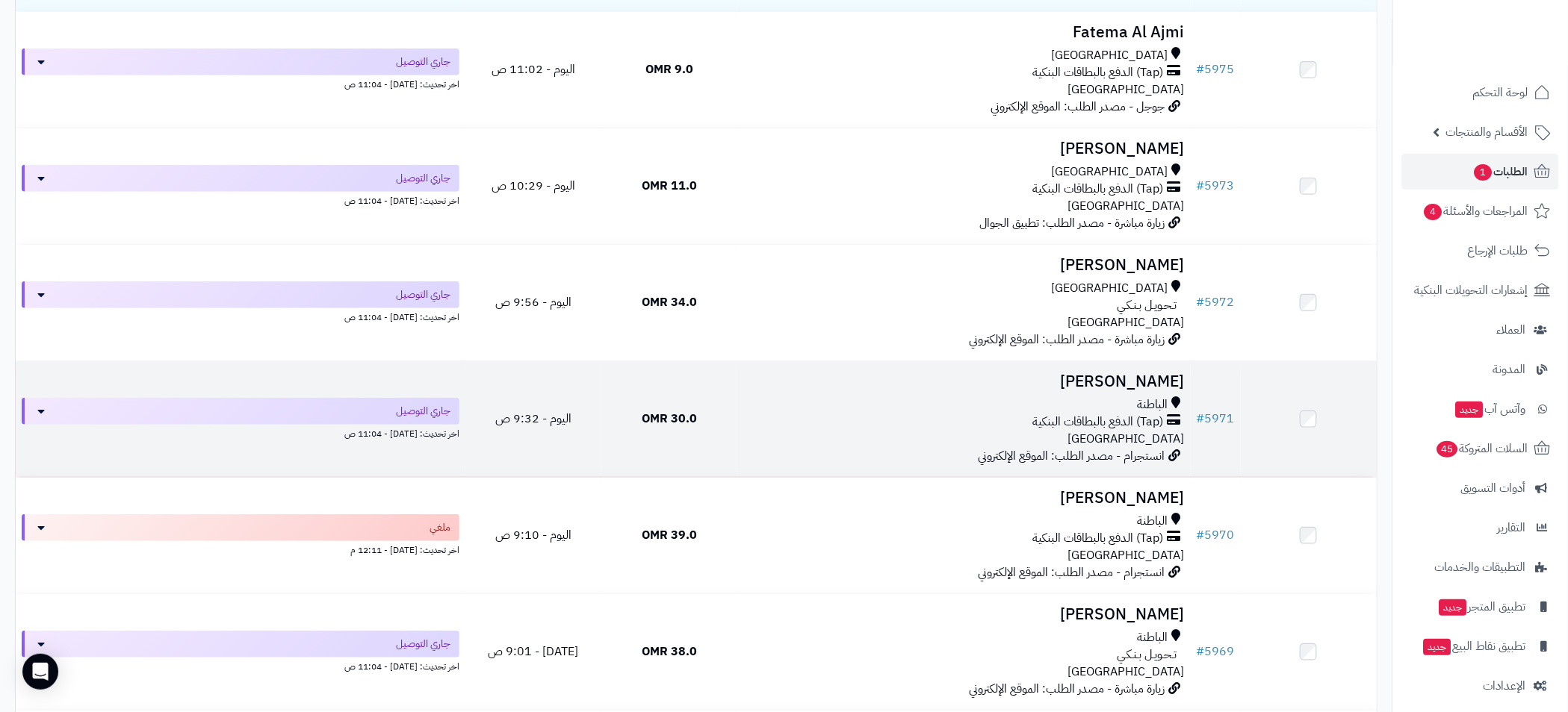
click at [969, 391] on td "عائشة سالم الباطنة (Tap) الدفع بالبطاقات البنكية عمان انستجرام - مصدر الطلب: ال…" at bounding box center [963, 418] width 453 height 116
click at [942, 405] on div "الباطنة" at bounding box center [963, 405] width 442 height 17
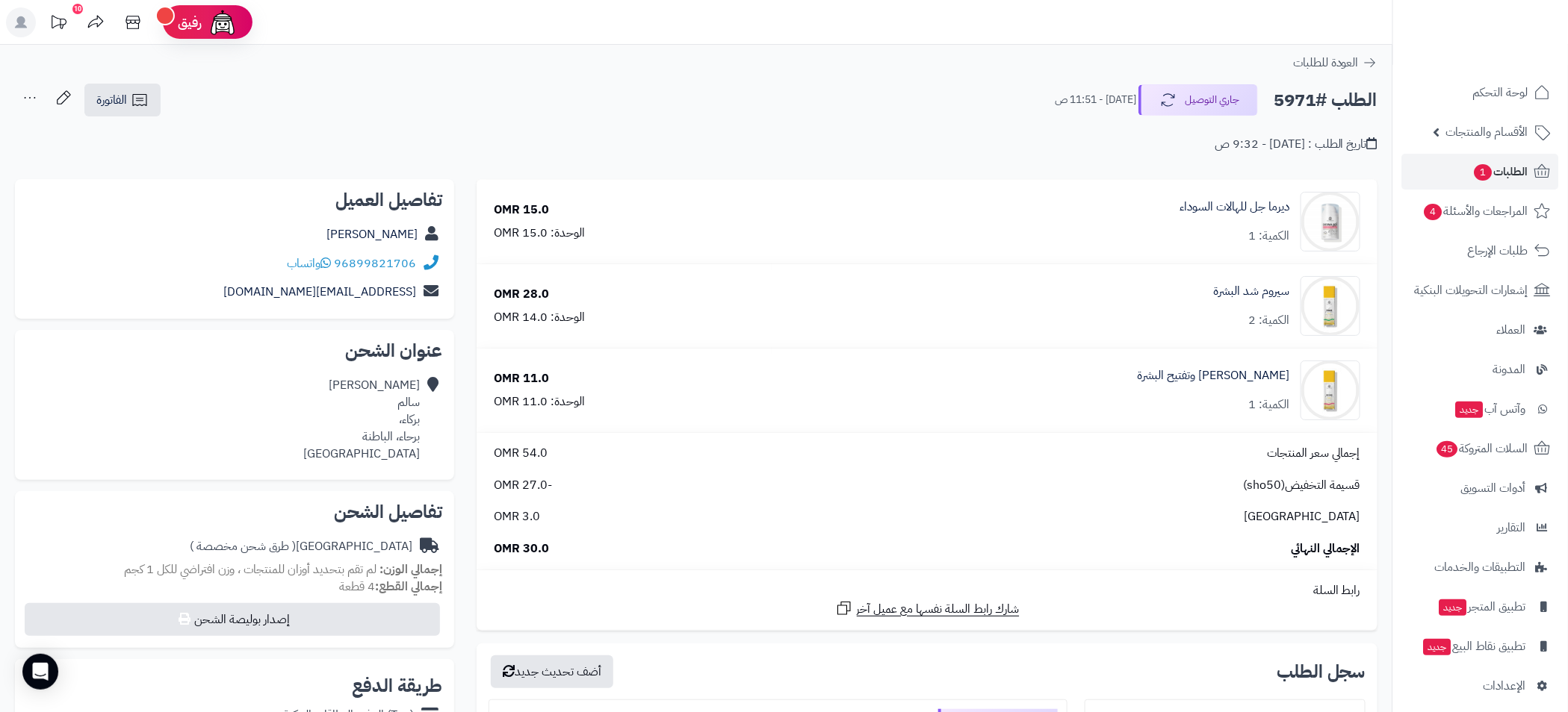
click at [1172, 49] on div "**********" at bounding box center [696, 645] width 1392 height 1201
click at [112, 101] on span "الفاتورة" at bounding box center [111, 100] width 30 height 18
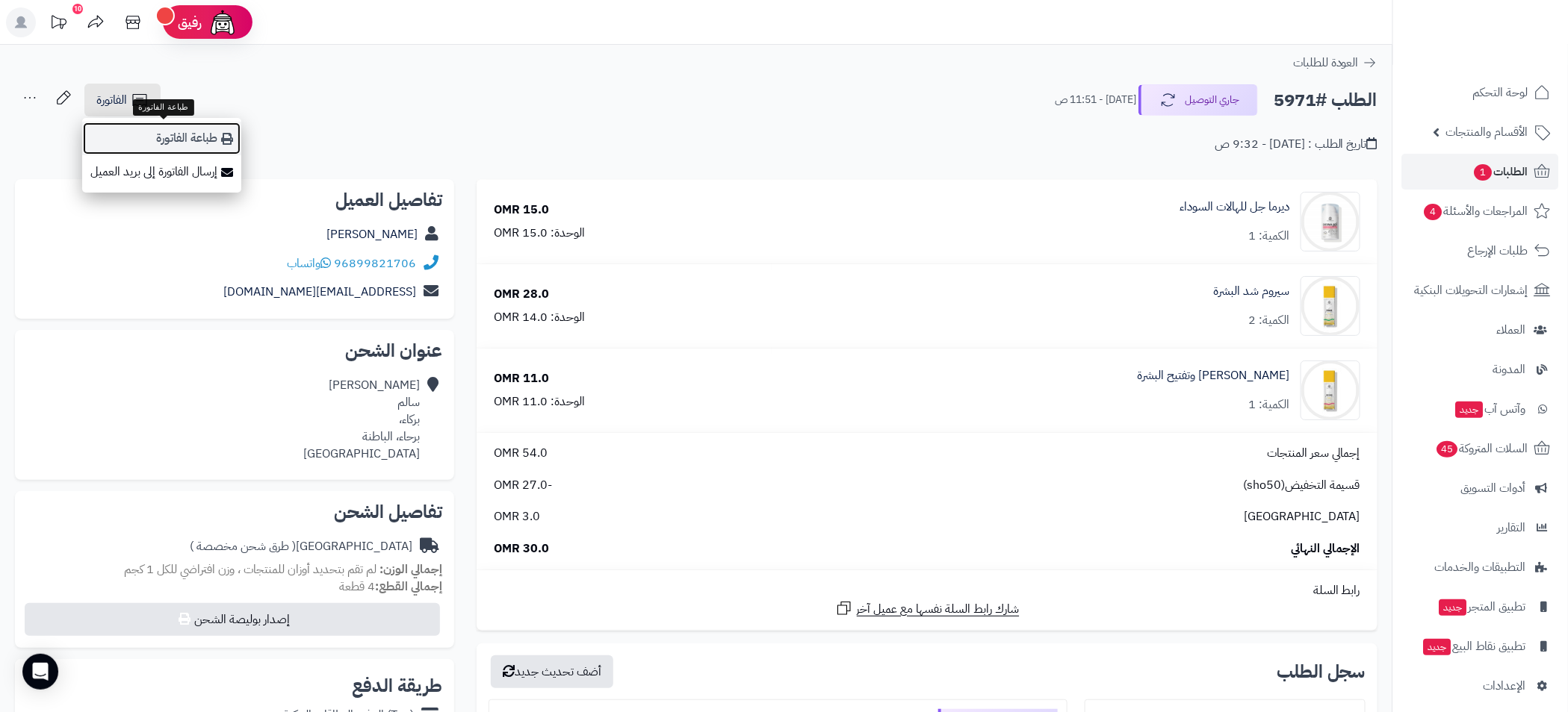
click at [181, 140] on link "طباعة الفاتورة" at bounding box center [161, 138] width 159 height 34
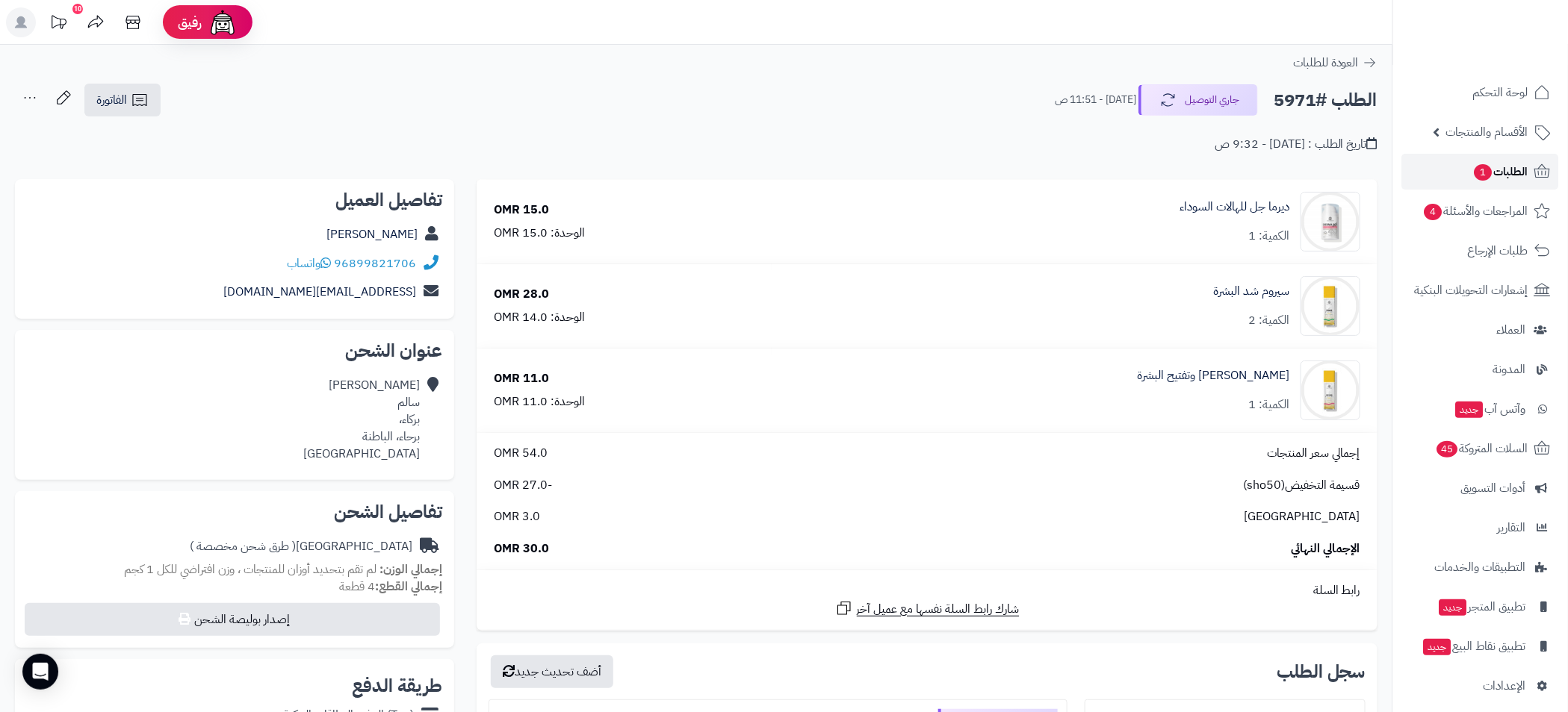
click at [1496, 169] on span "الطلبات 1" at bounding box center [1500, 171] width 55 height 21
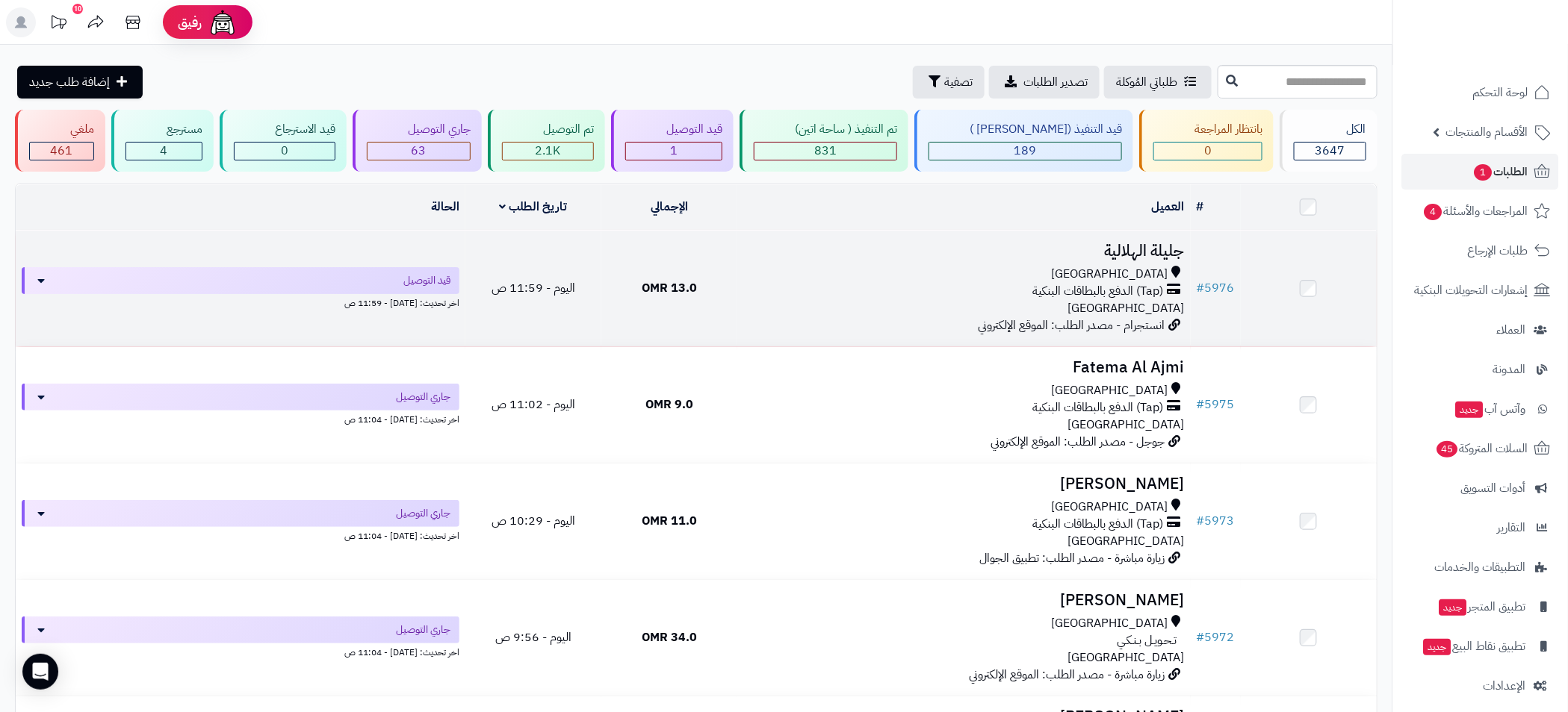
click at [1000, 266] on div "مسقط" at bounding box center [963, 274] width 442 height 17
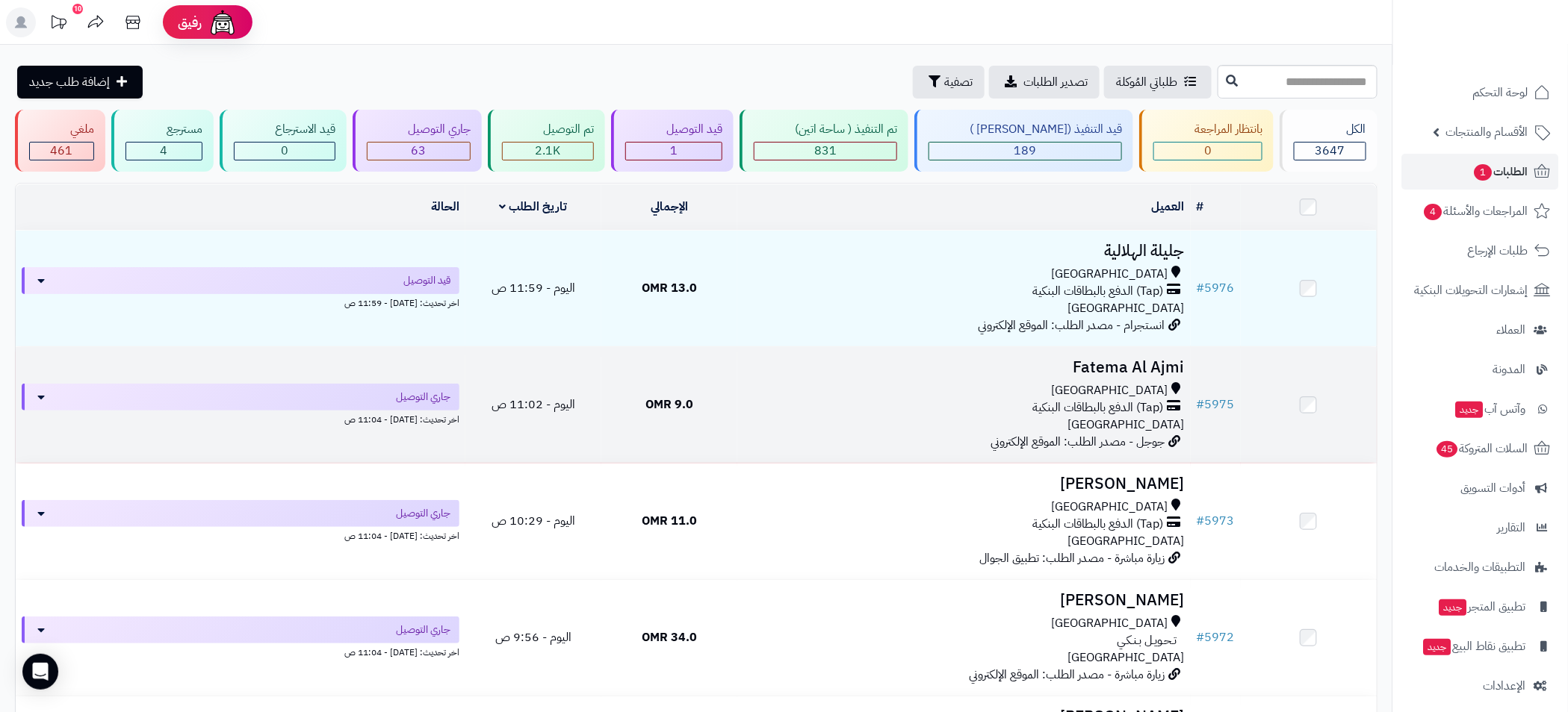
click at [988, 364] on h3 "Fatema Al Ajmi" at bounding box center [963, 368] width 442 height 17
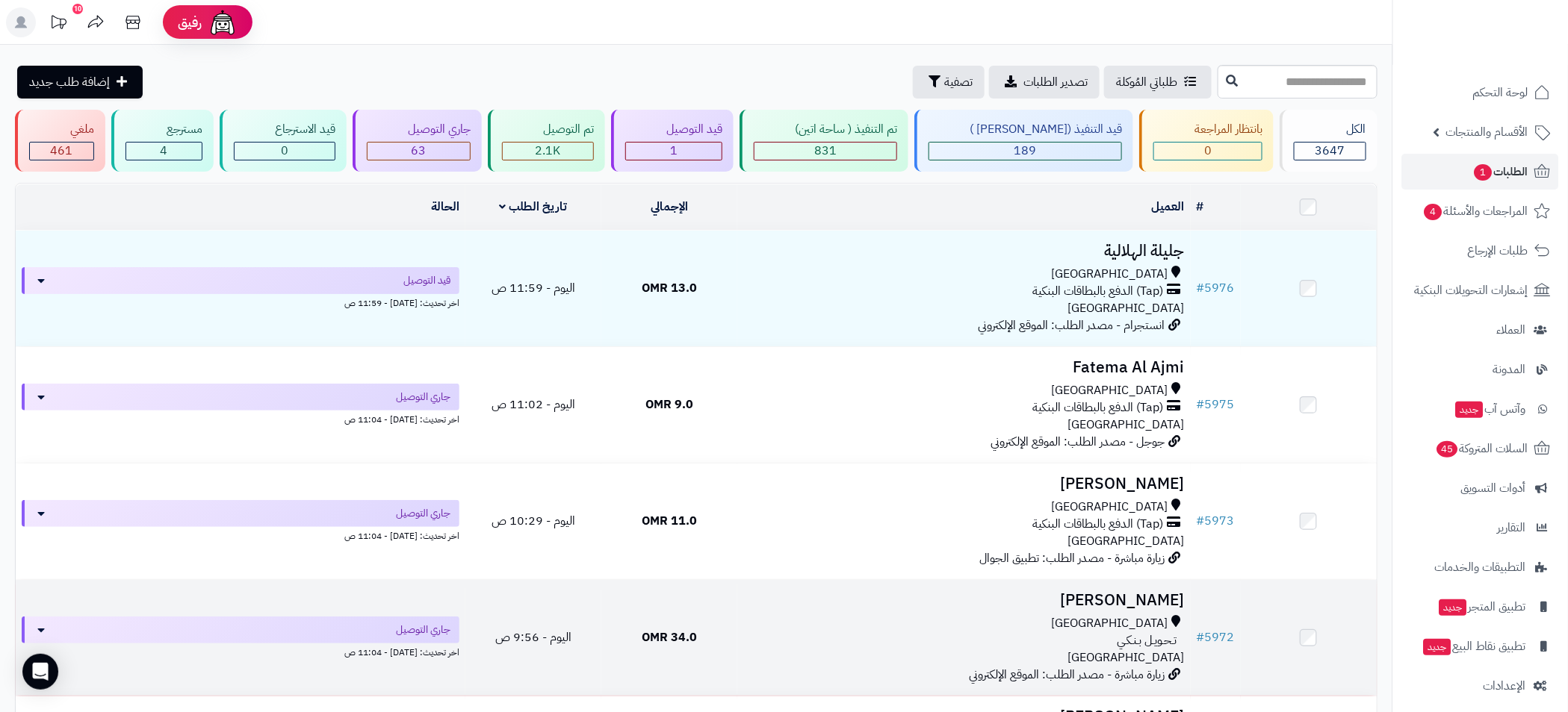
scroll to position [335, 0]
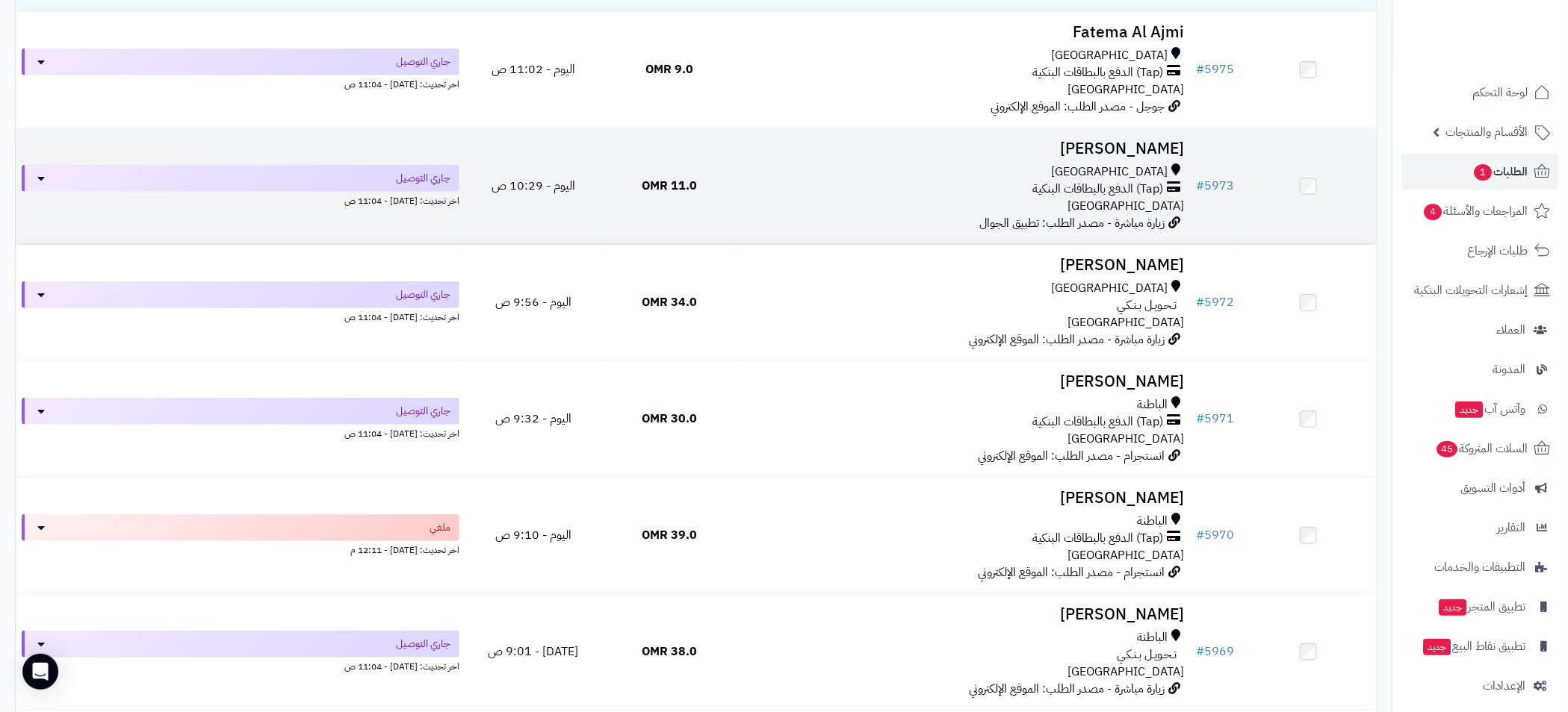
click at [985, 181] on div "(Tap) الدفع بالبطاقات البنكية" at bounding box center [963, 189] width 442 height 17
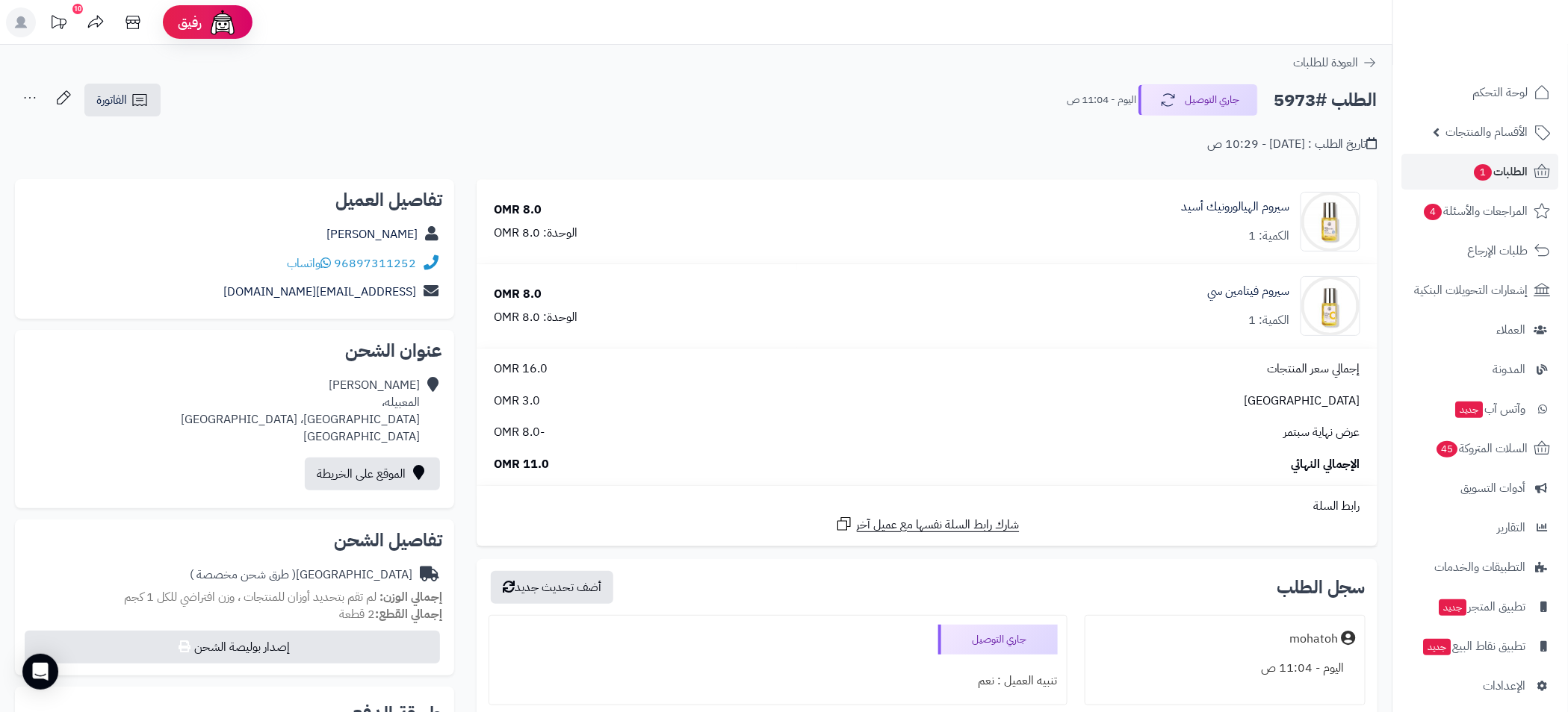
scroll to position [335, 0]
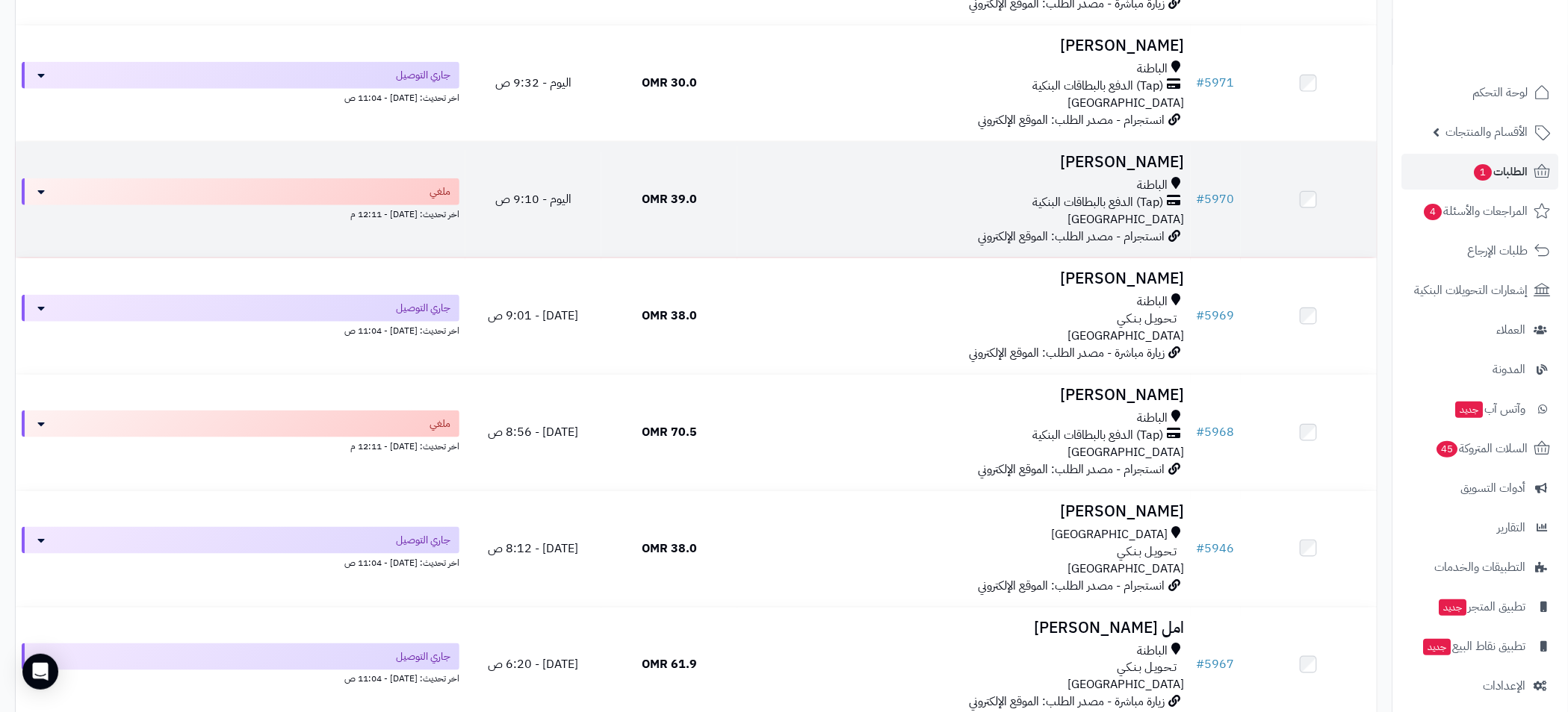
scroll to position [335, 0]
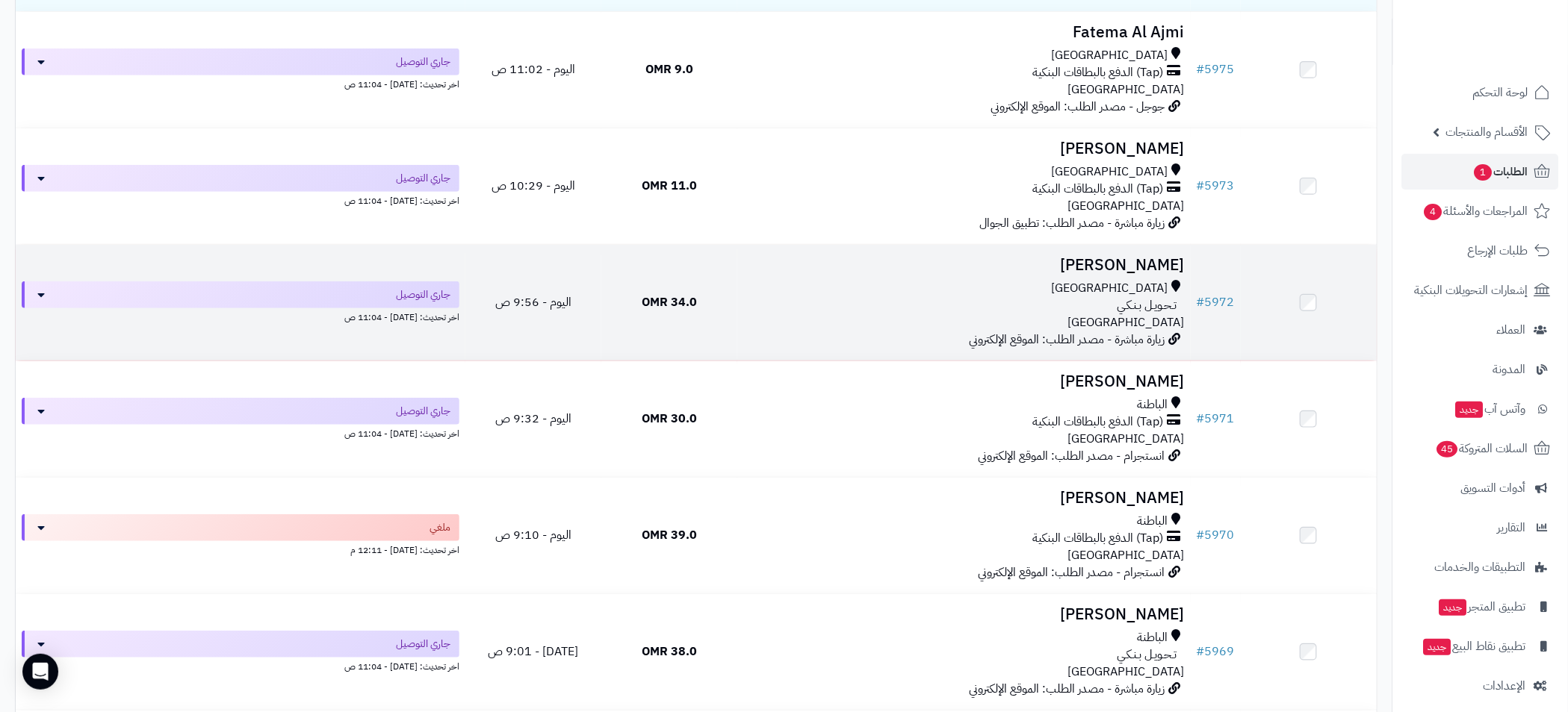
click at [958, 284] on div "مسقط" at bounding box center [963, 288] width 442 height 17
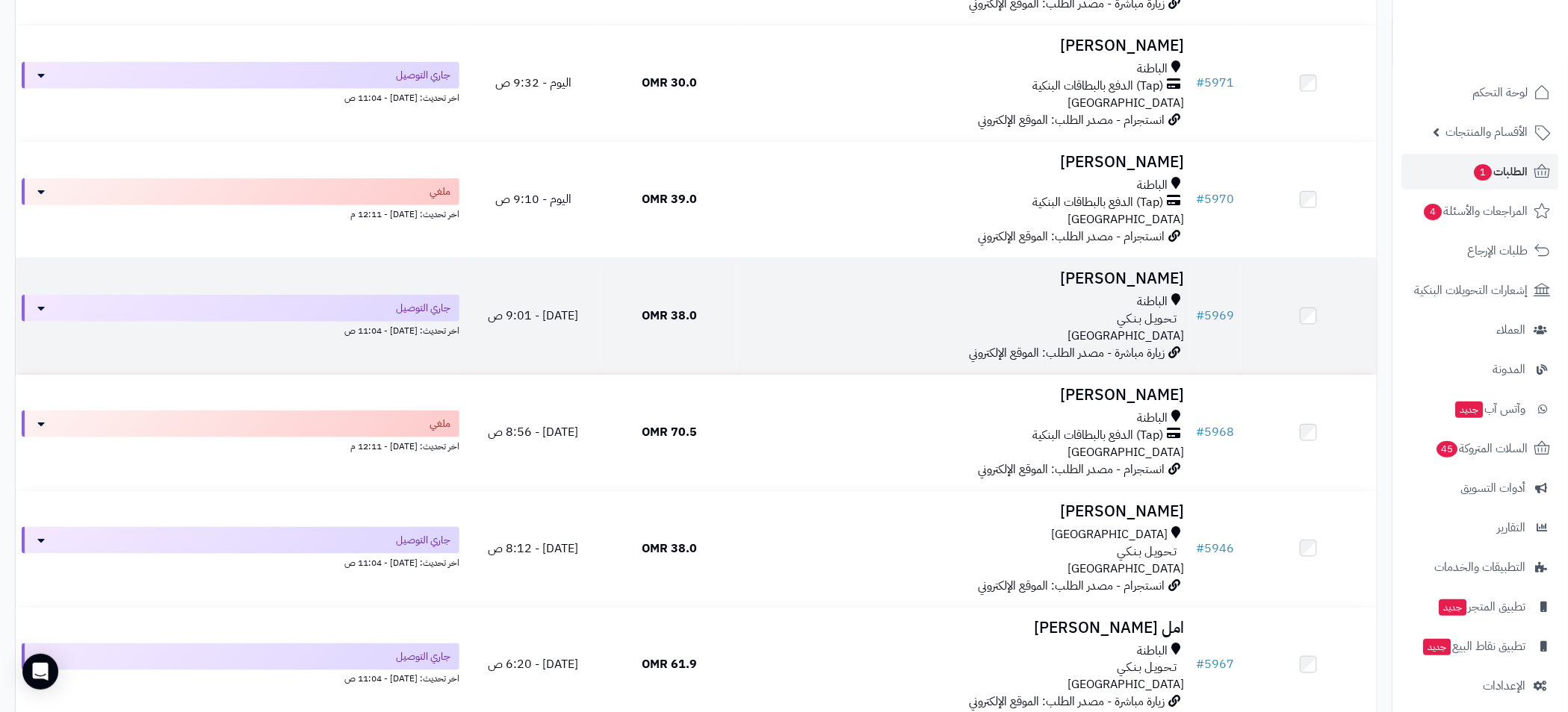
click at [927, 307] on div "الباطنة" at bounding box center [963, 302] width 442 height 17
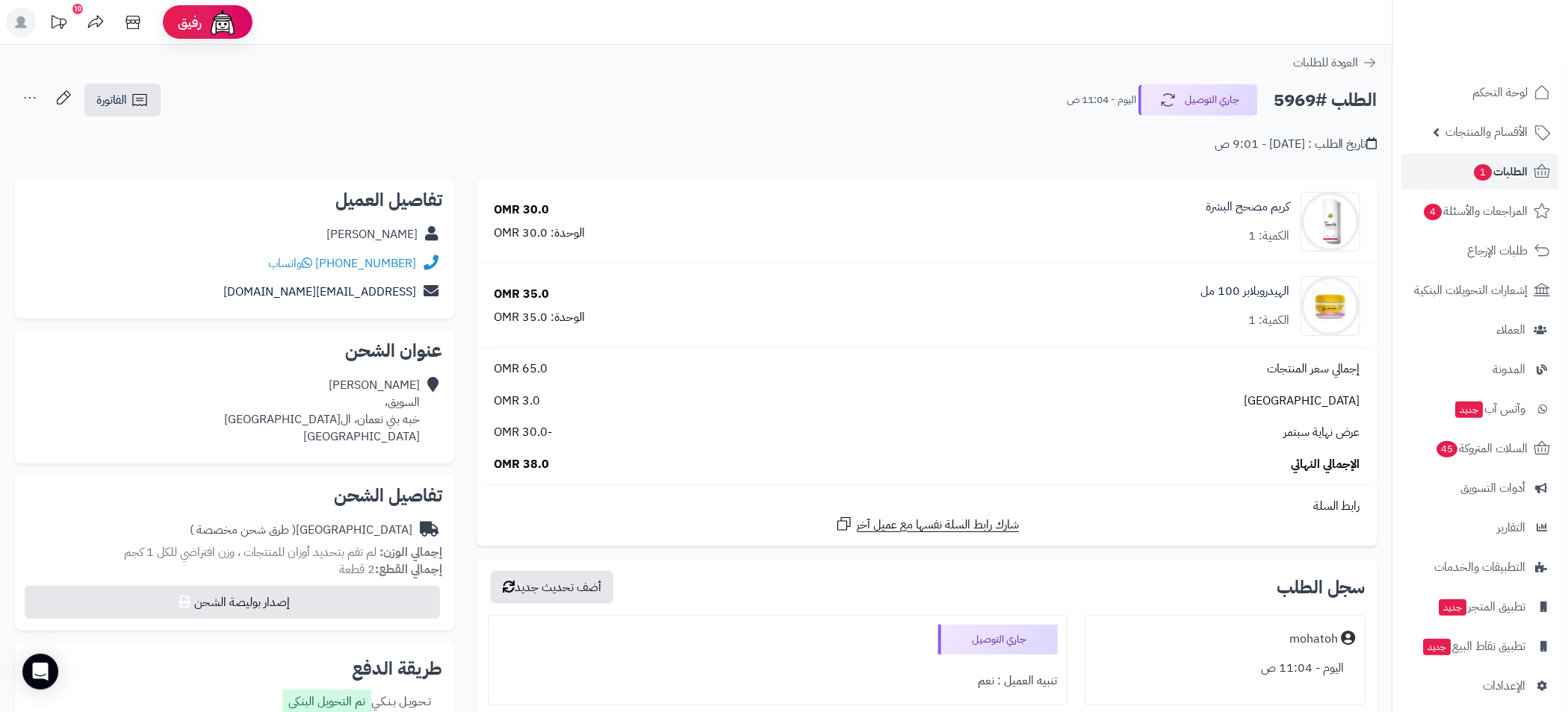
click at [1118, 146] on div "تاريخ الطلب : اليوم - 9:01 ص" at bounding box center [696, 135] width 1362 height 35
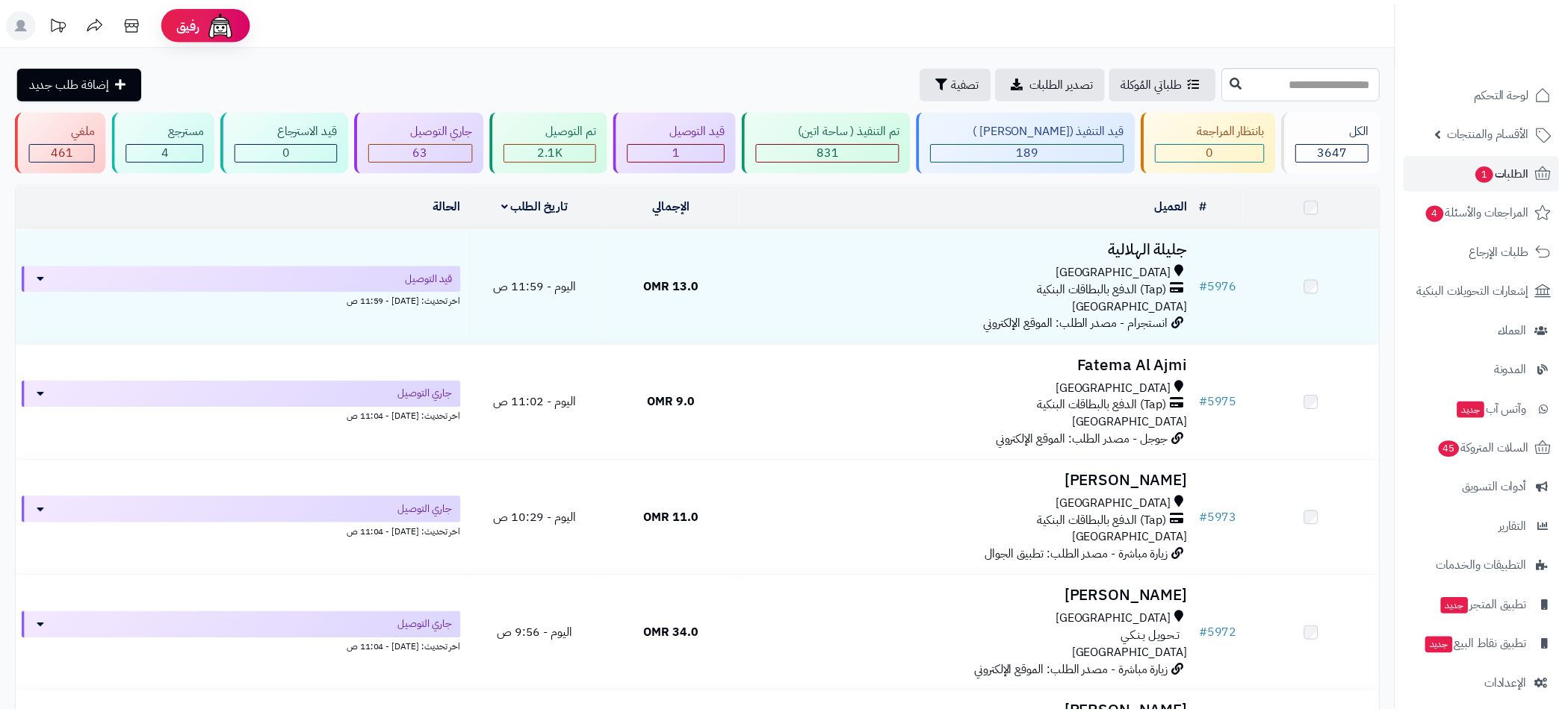
scroll to position [671, 0]
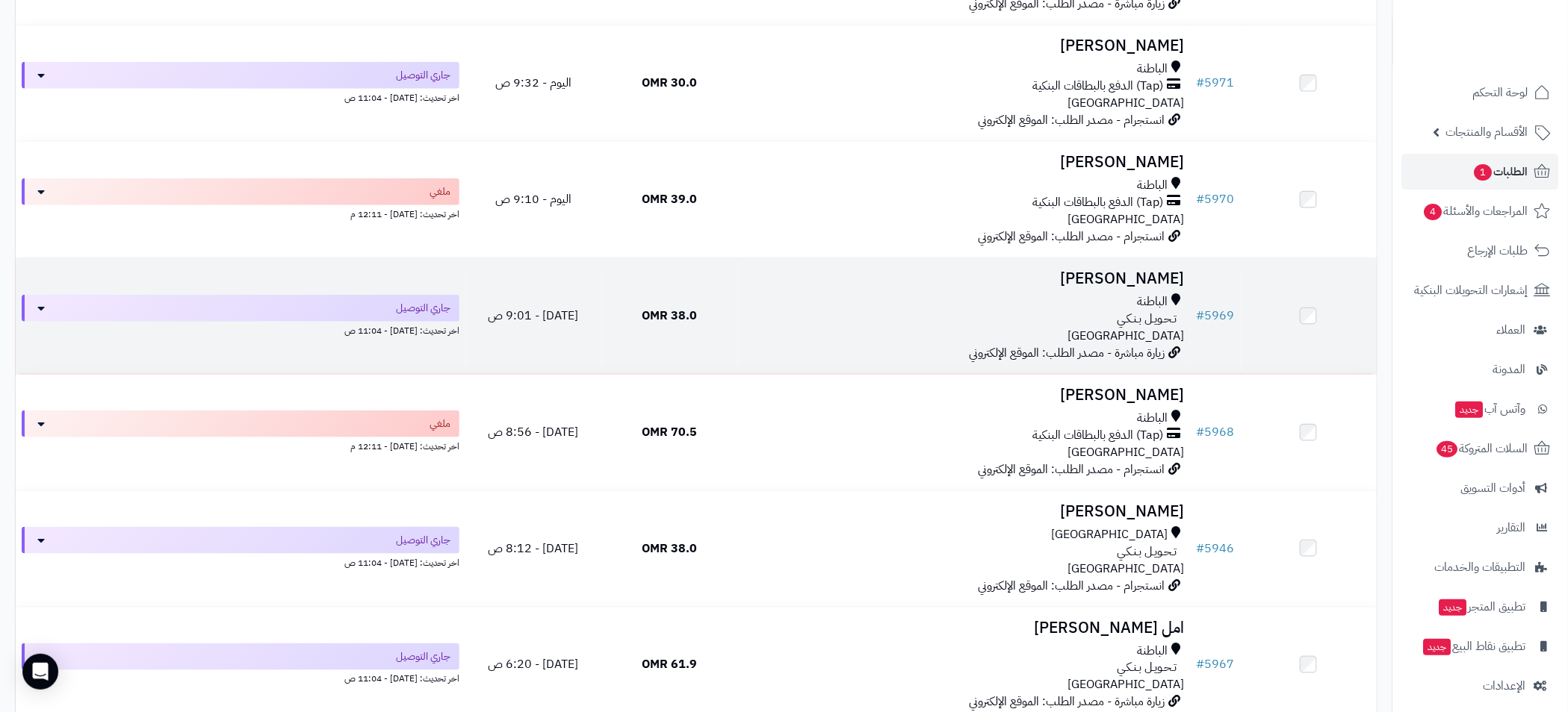
click at [879, 302] on div "الباطنة" at bounding box center [963, 302] width 442 height 17
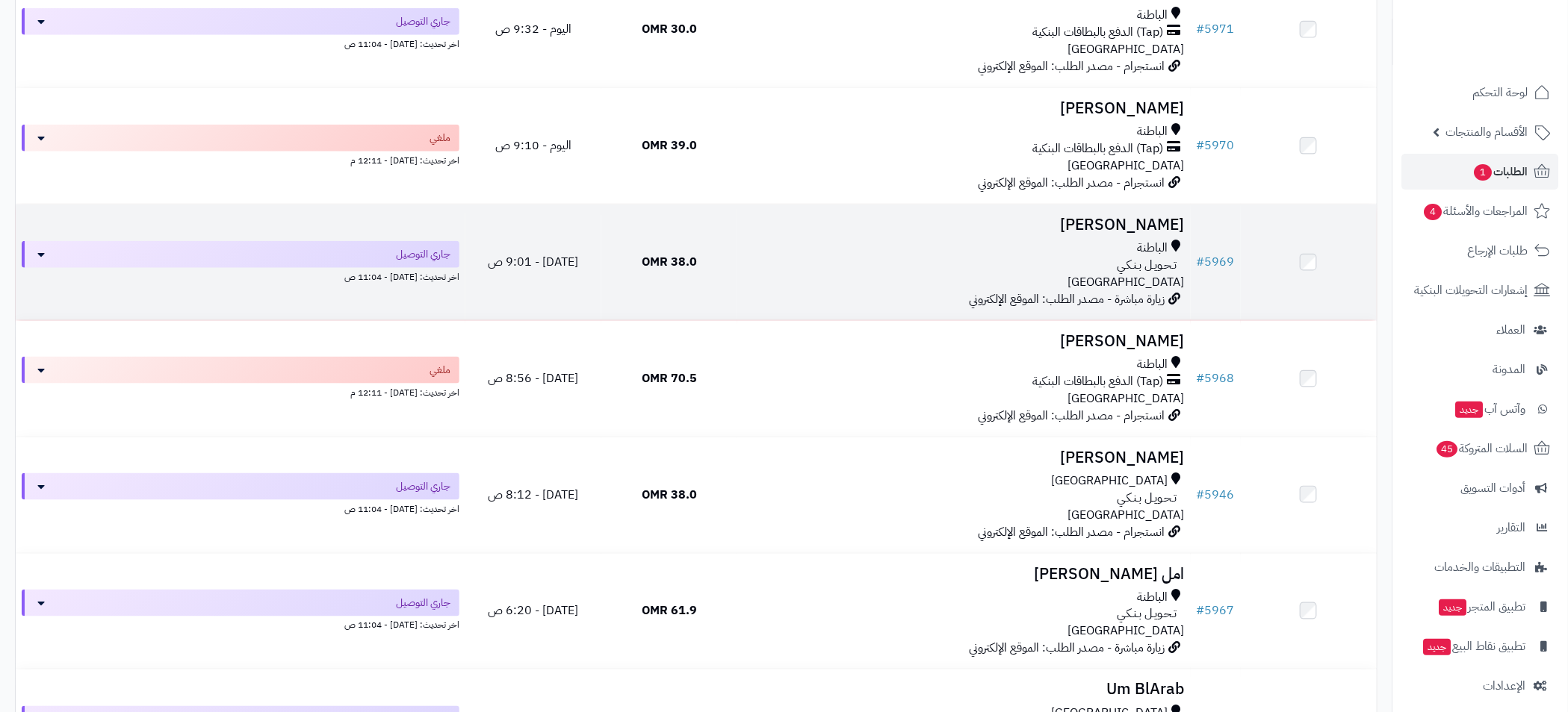
scroll to position [1006, 0]
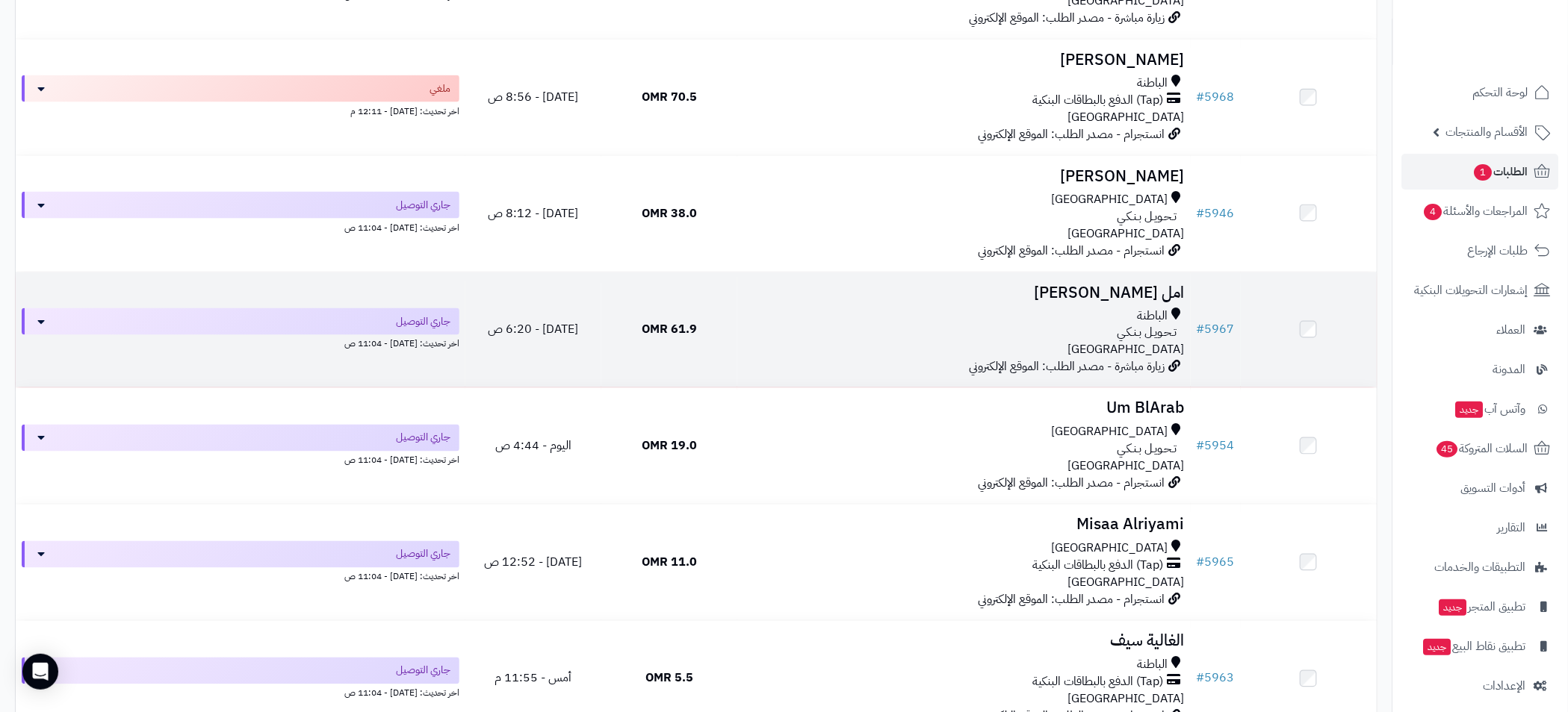
click at [952, 333] on div "تـحـويـل بـنـكـي" at bounding box center [963, 333] width 442 height 17
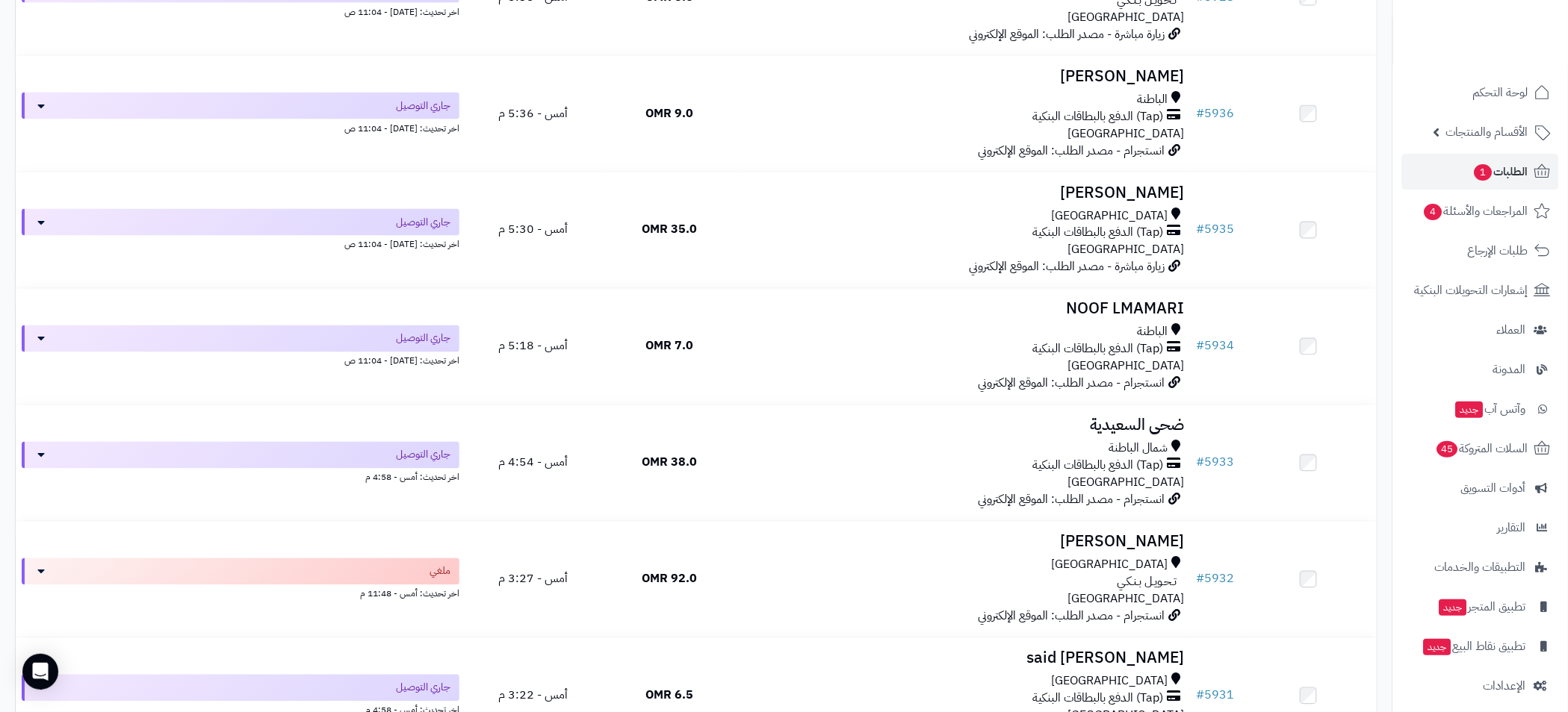
scroll to position [4365, 0]
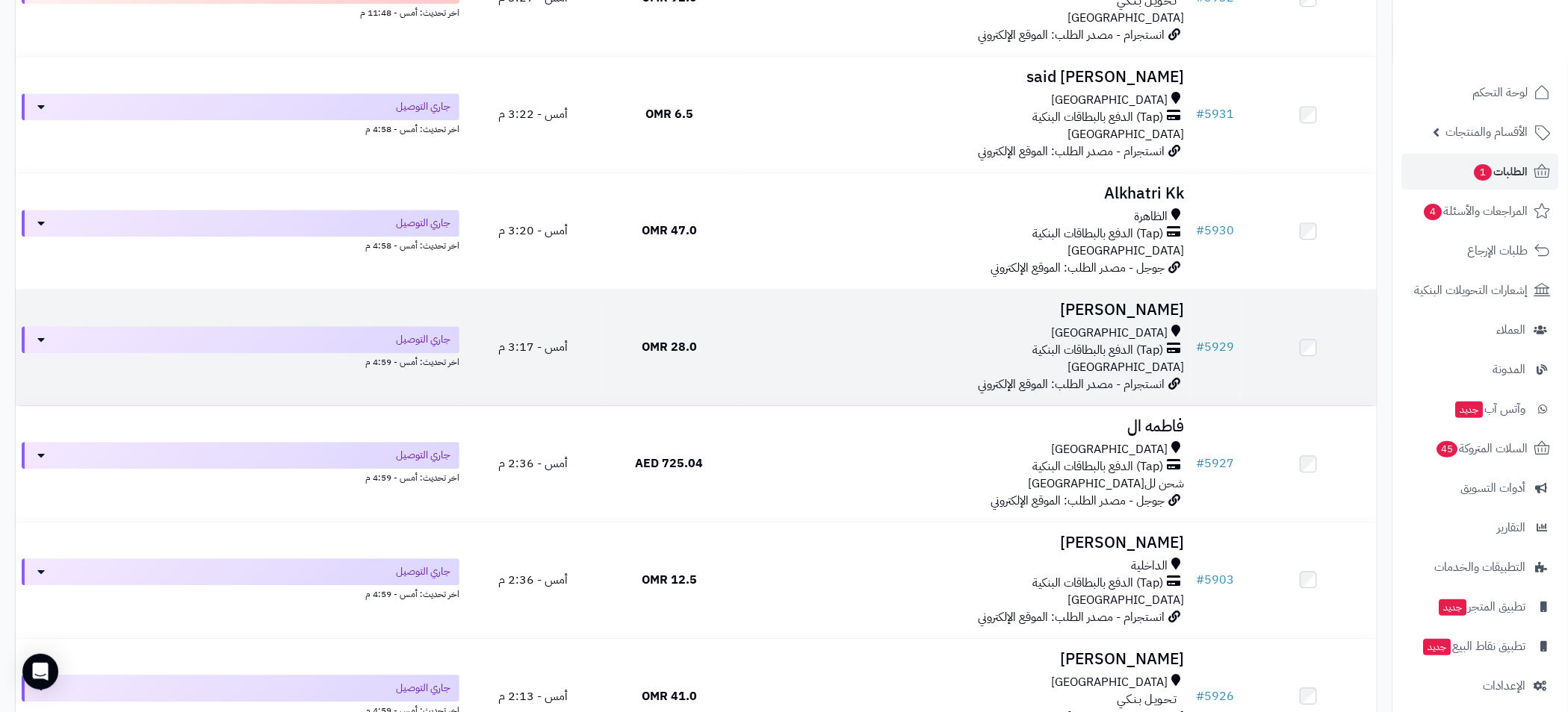
click at [930, 321] on td "Yasmeen Alrawahi مسقط (Tap) الدفع بالبطاقات البنكية عمان انستجرام - مصدر الطلب:…" at bounding box center [963, 347] width 453 height 116
click at [922, 352] on div "(Tap) الدفع بالبطاقات البنكية" at bounding box center [963, 350] width 442 height 17
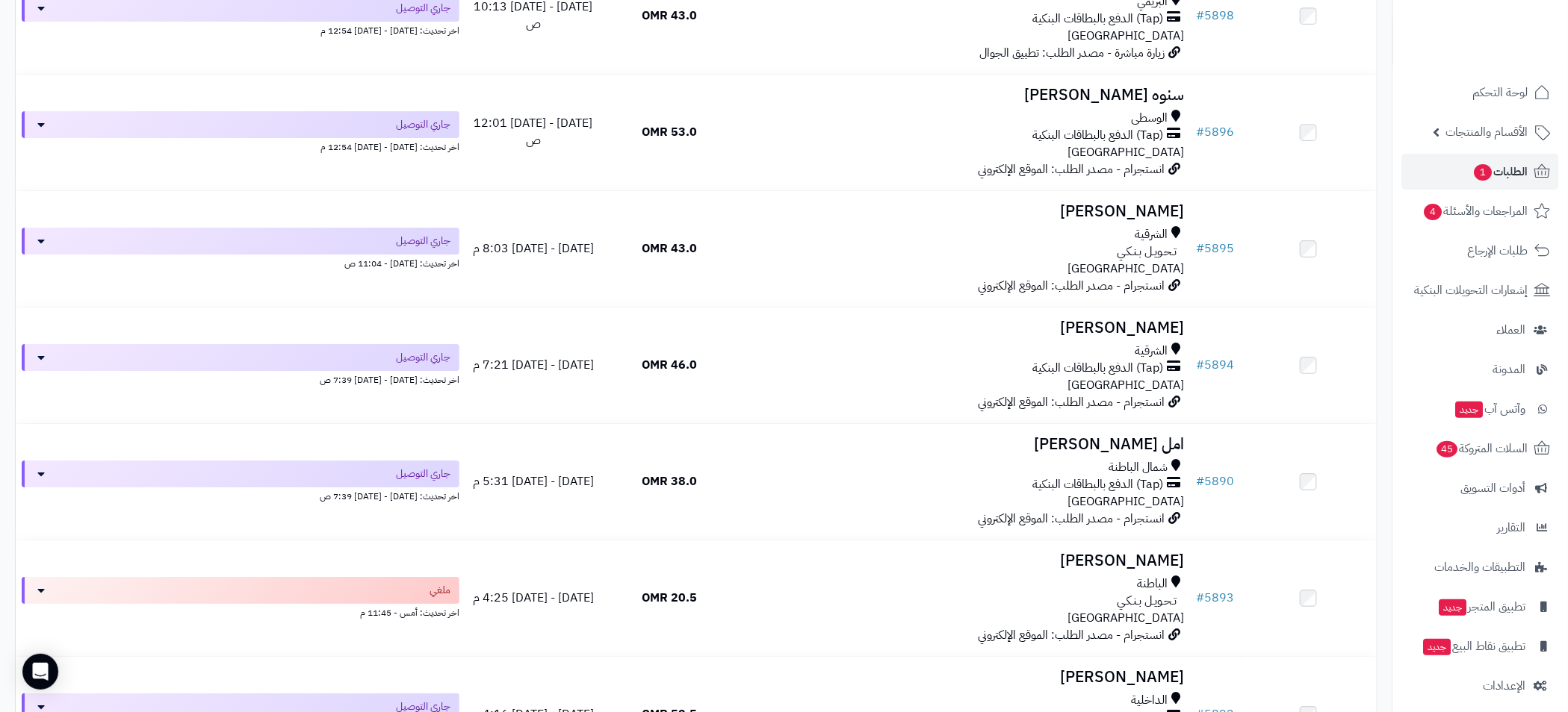
scroll to position [8060, 0]
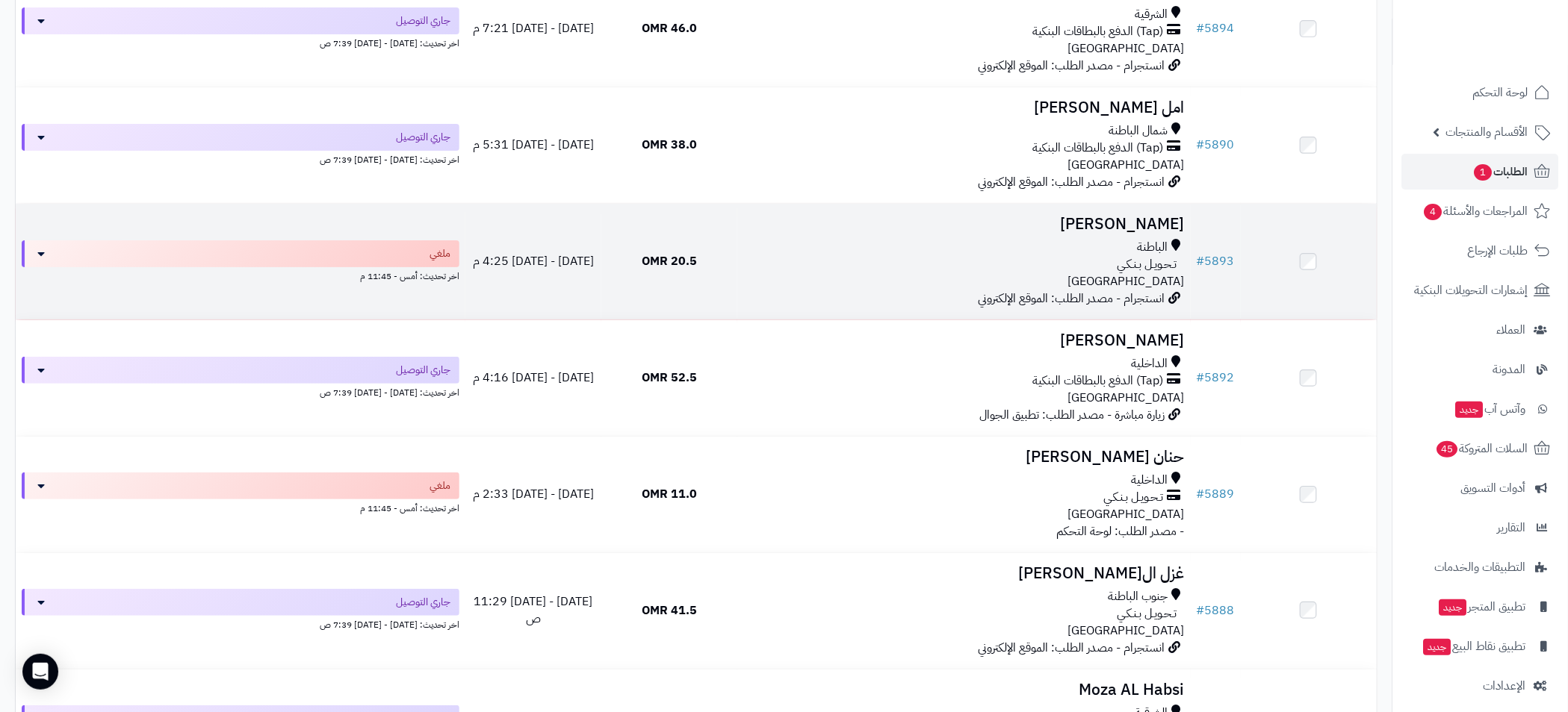
click at [855, 252] on div "الباطنة" at bounding box center [963, 247] width 442 height 17
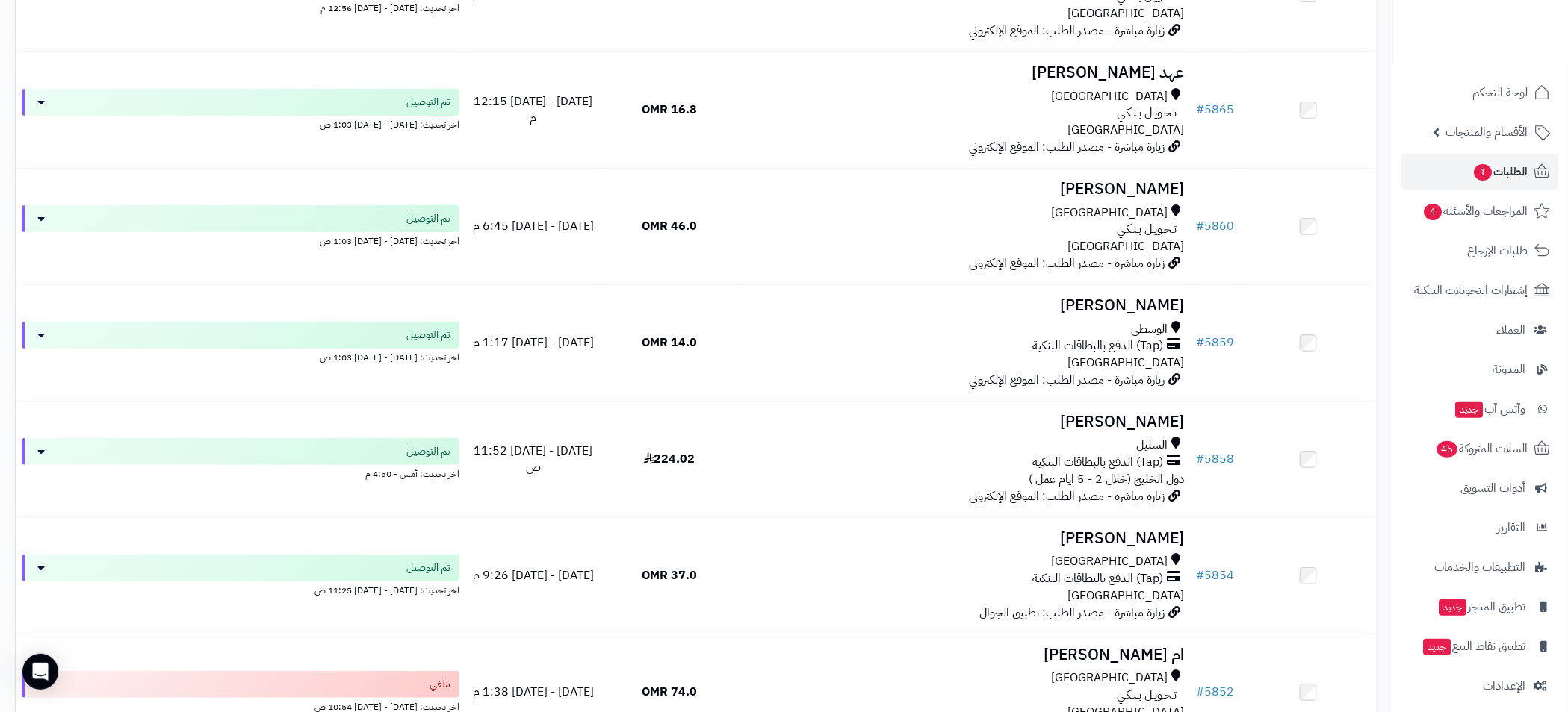
scroll to position [10320, 0]
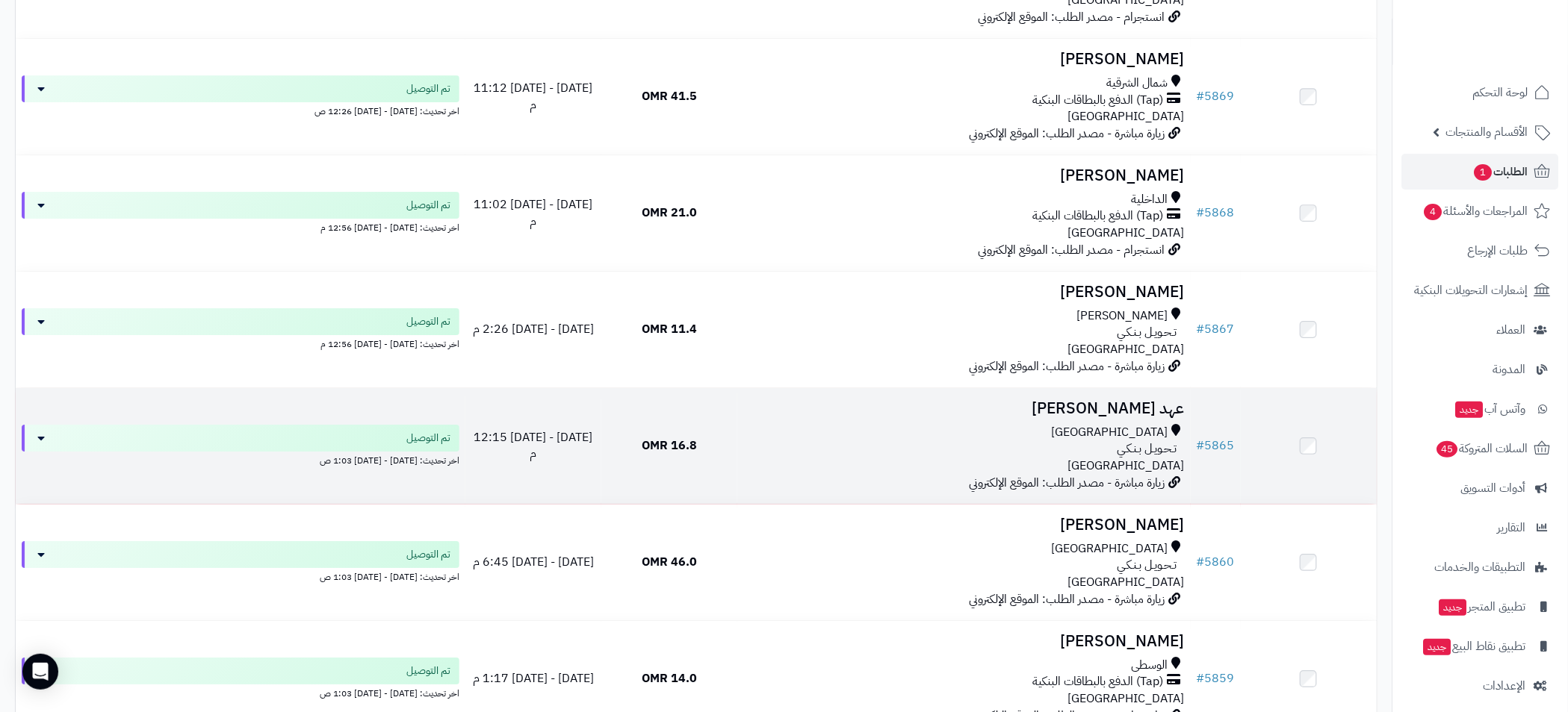
drag, startPoint x: 843, startPoint y: 443, endPoint x: 1337, endPoint y: 431, distance: 494.1
drag, startPoint x: 1337, startPoint y: 431, endPoint x: 856, endPoint y: 443, distance: 481.1
click at [856, 442] on div "[GEOGRAPHIC_DATA]" at bounding box center [963, 432] width 442 height 17
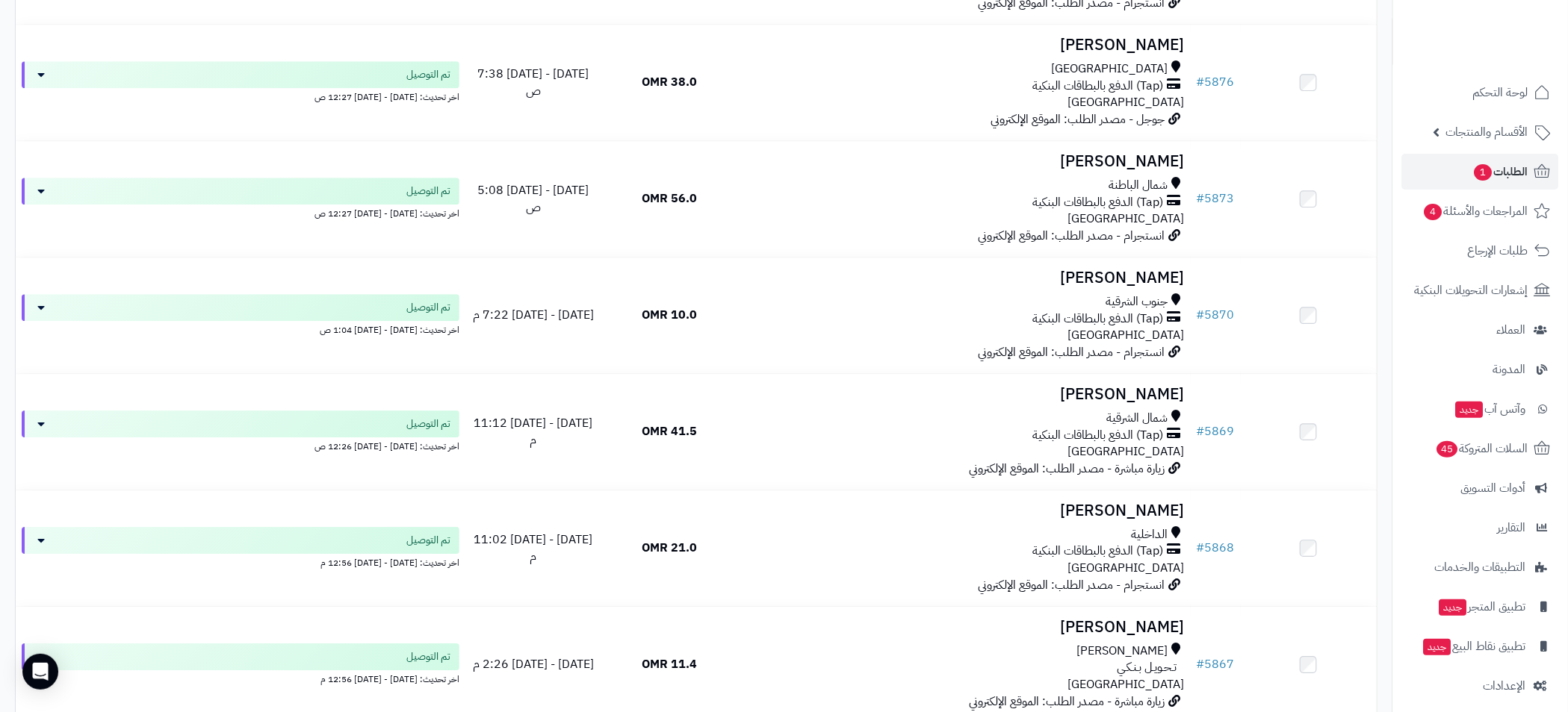
scroll to position [9984, 0]
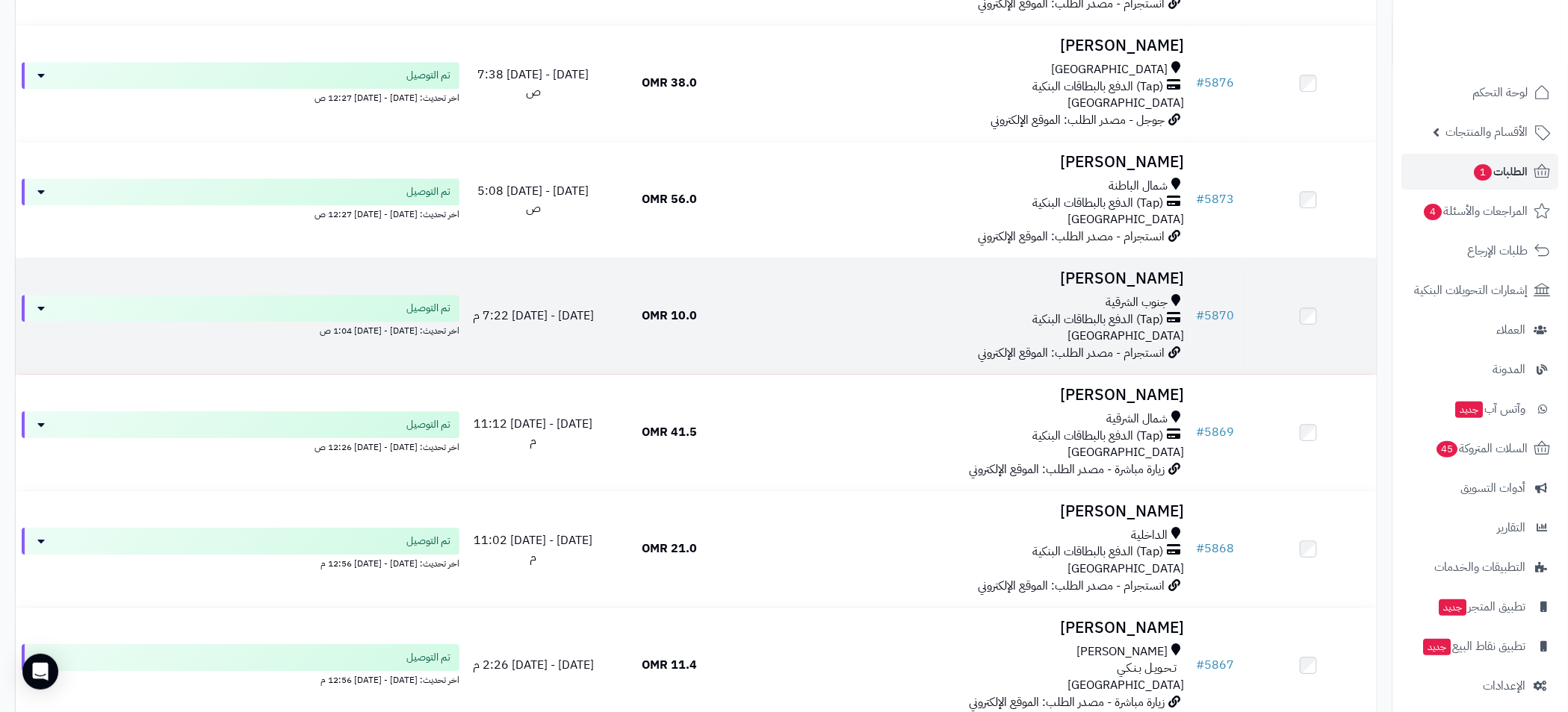
click at [778, 309] on div "جنوب الشرقية" at bounding box center [963, 303] width 442 height 17
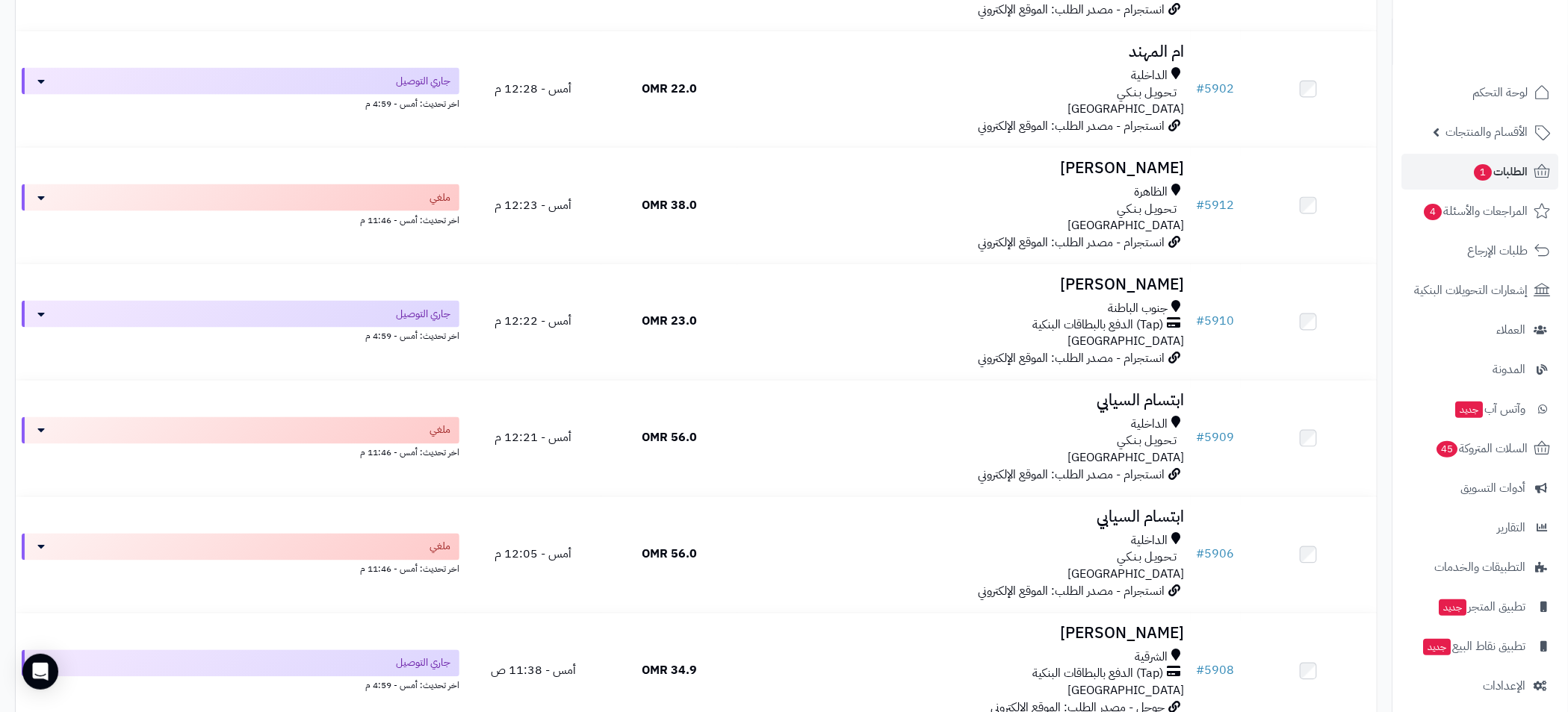
scroll to position [6383, 0]
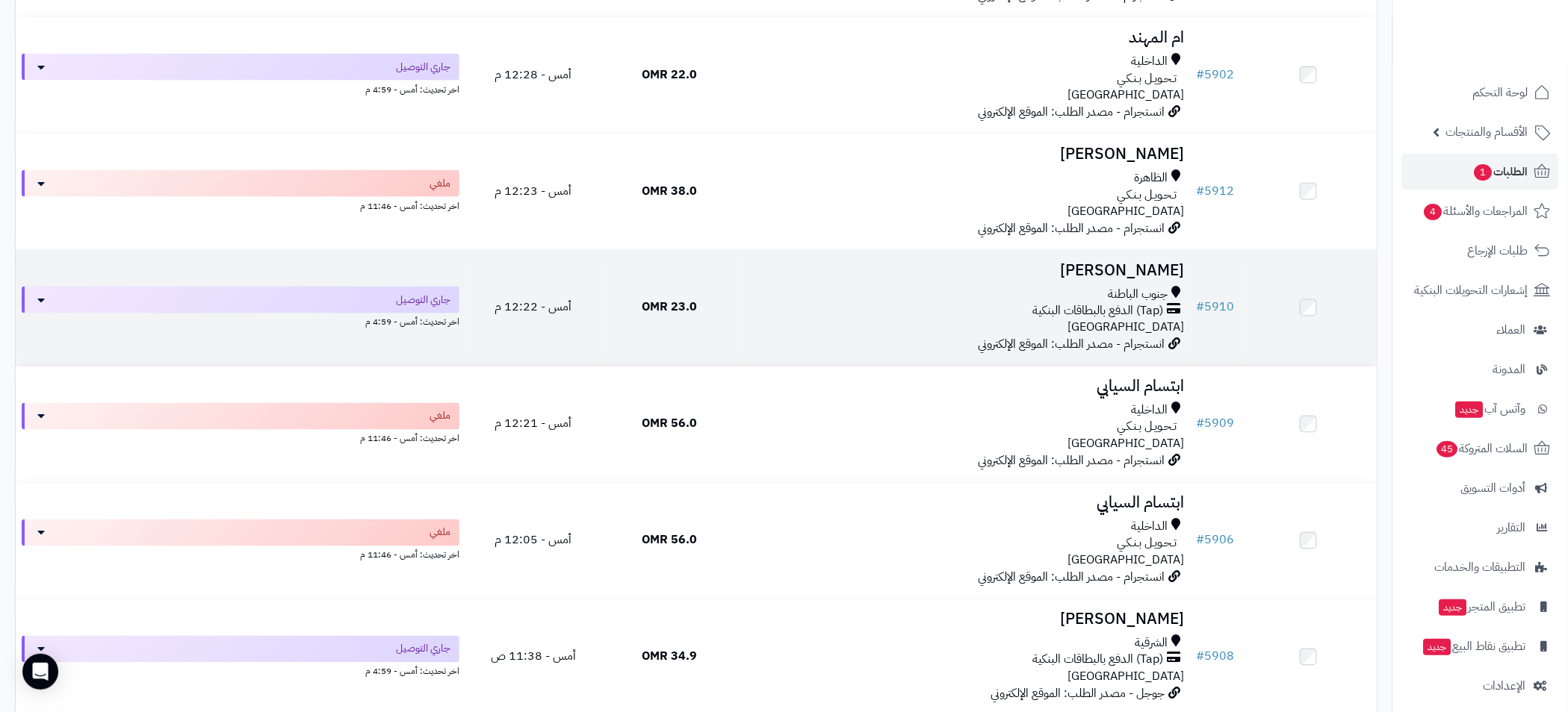
drag, startPoint x: 949, startPoint y: 285, endPoint x: 781, endPoint y: 305, distance: 169.2
click at [781, 305] on div "(Tap) الدفع بالبطاقات البنكية" at bounding box center [963, 312] width 442 height 17
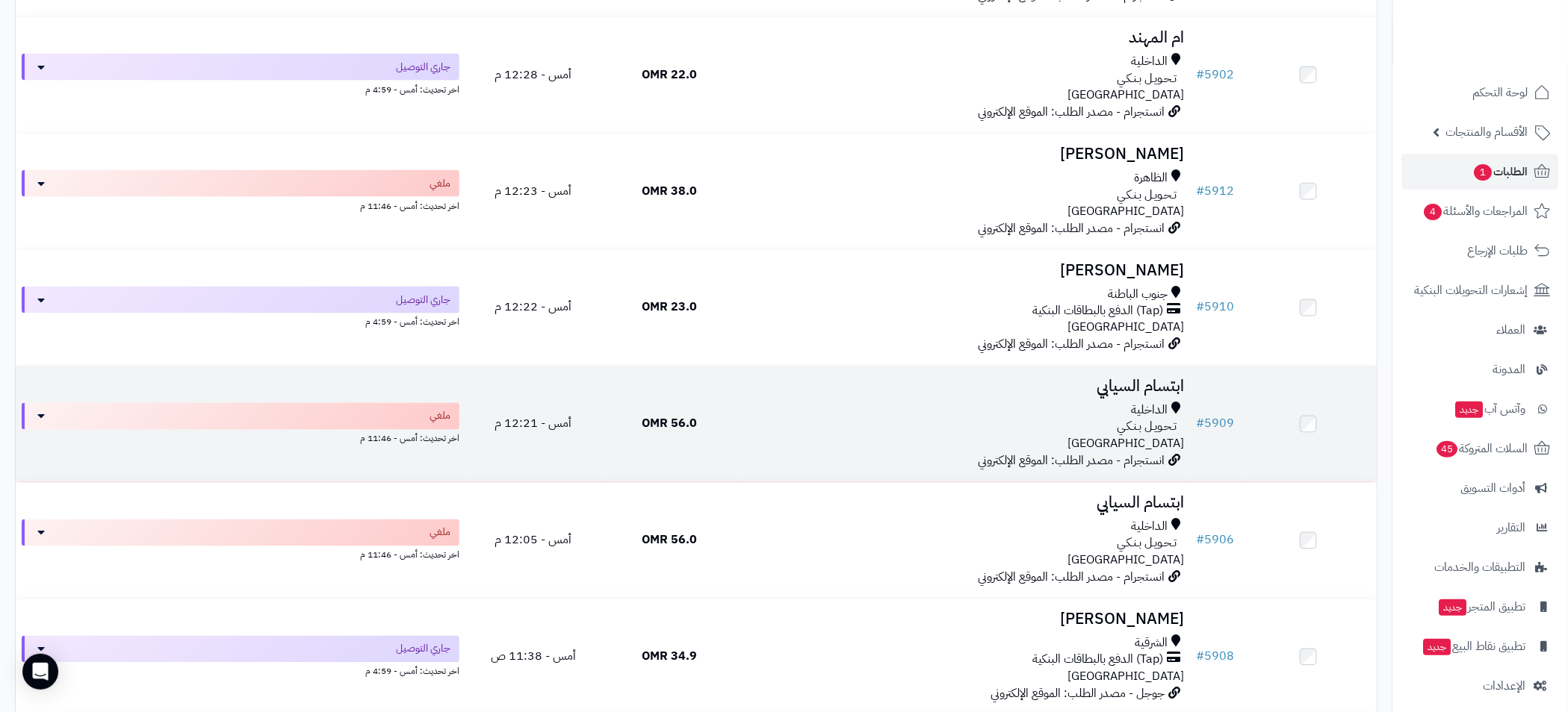
scroll to position [6048, 0]
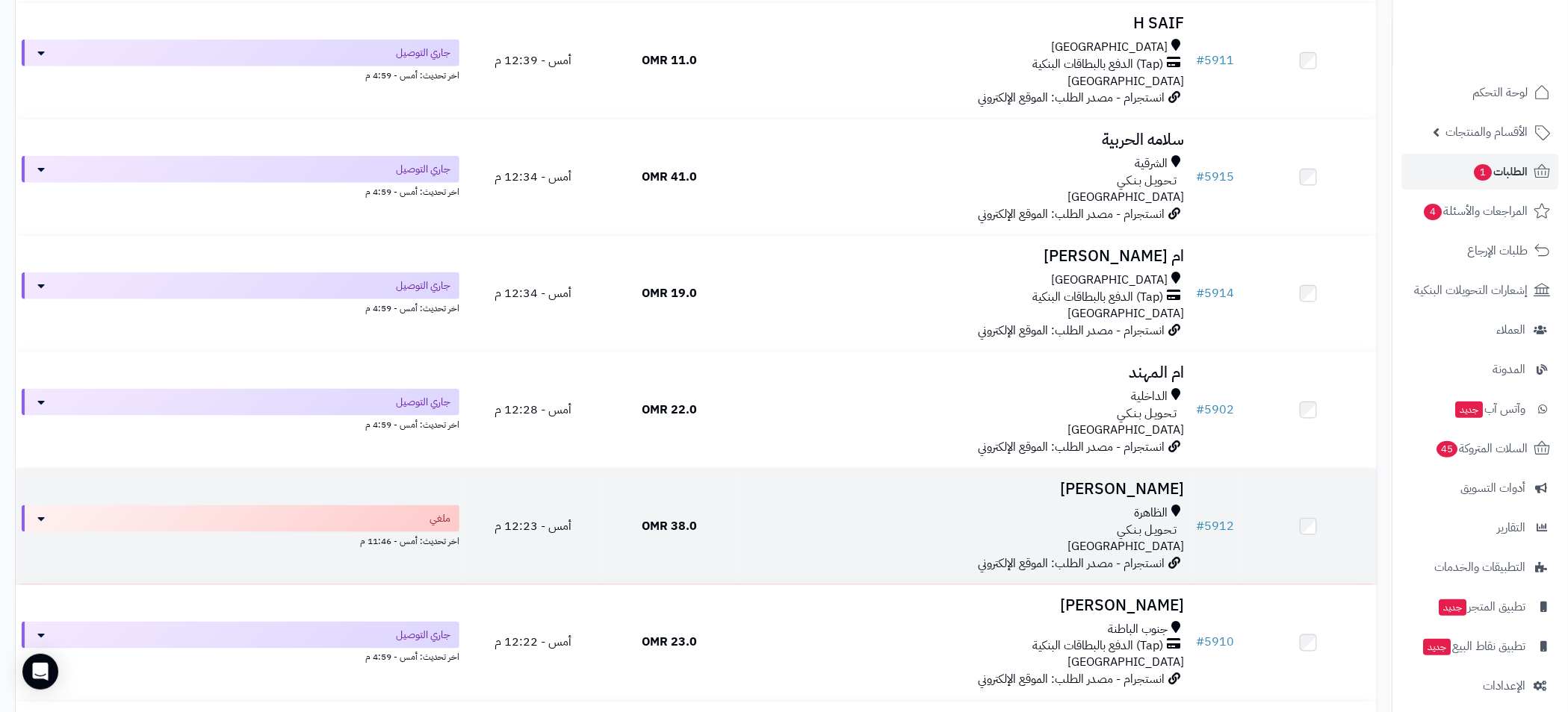
click at [847, 503] on td "Hamood Almanthari الظاهرة تـحـويـل بـنـكـي عمان انستجرام - مصدر الطلب: الموقع ا…" at bounding box center [963, 526] width 453 height 116
click at [802, 503] on td "Hamood Almanthari الظاهرة تـحـويـل بـنـكـي عمان انستجرام - مصدر الطلب: الموقع ا…" at bounding box center [963, 526] width 453 height 116
click at [694, 503] on td "38.0 OMR" at bounding box center [669, 526] width 136 height 116
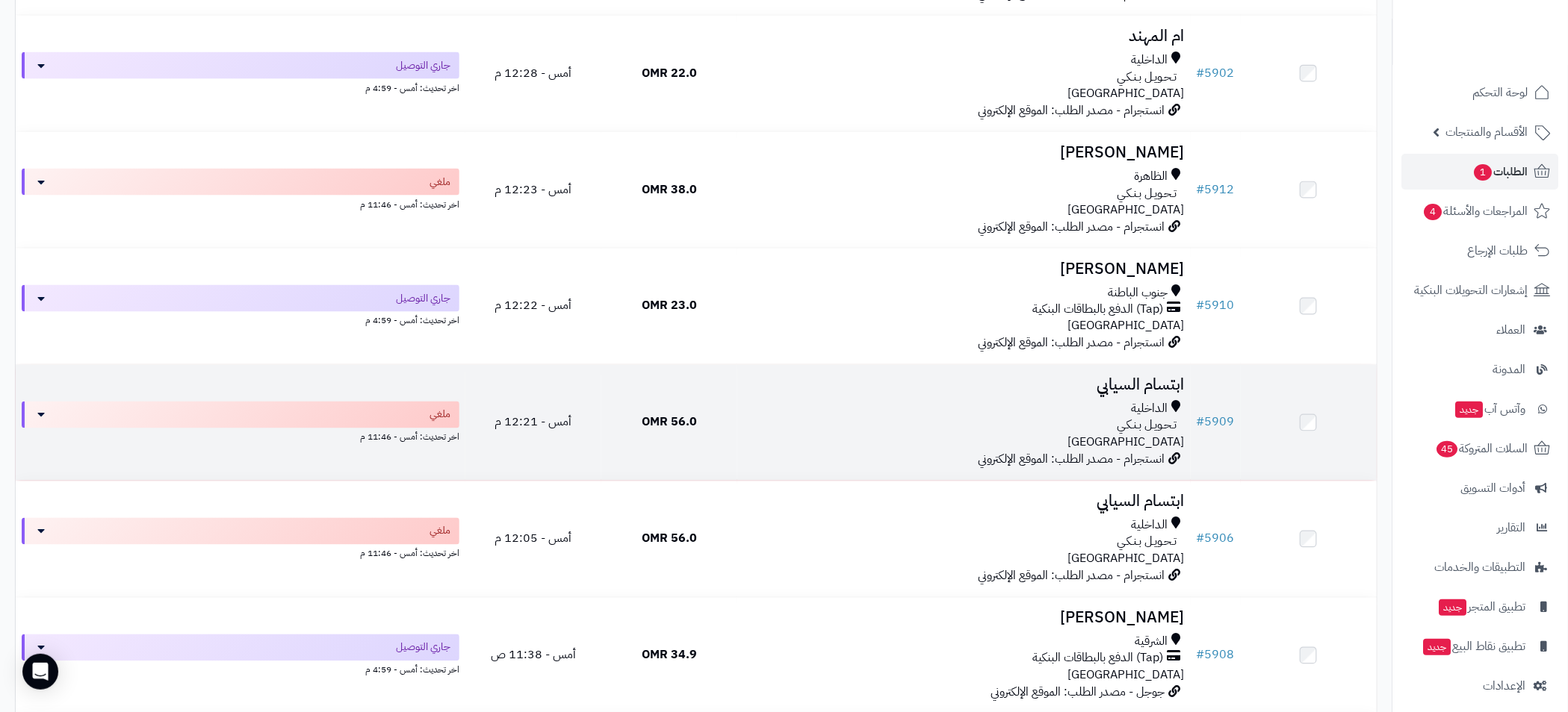
scroll to position [6383, 0]
click at [841, 425] on div "تـحـويـل بـنـكـي" at bounding box center [963, 427] width 442 height 17
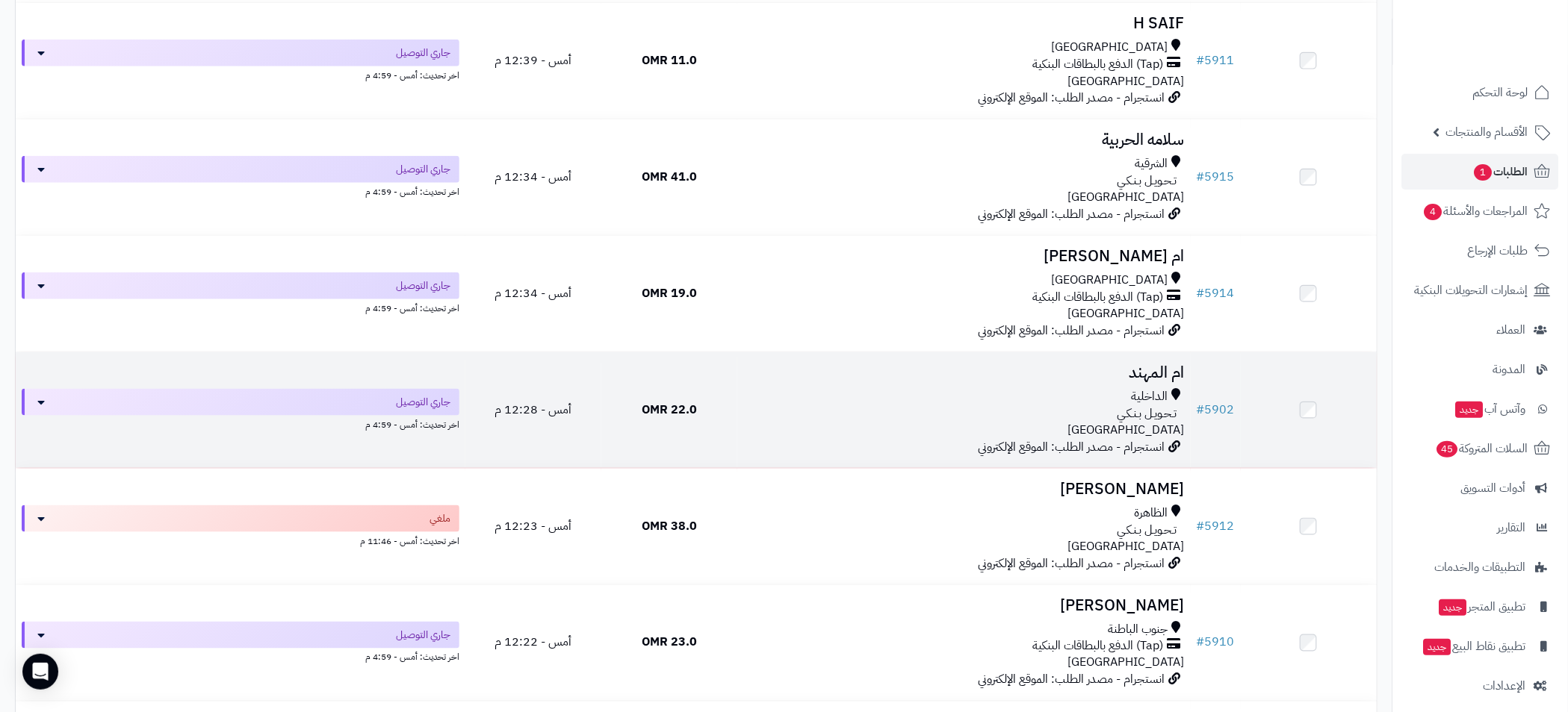
click at [899, 400] on div "الداخلية" at bounding box center [963, 396] width 442 height 17
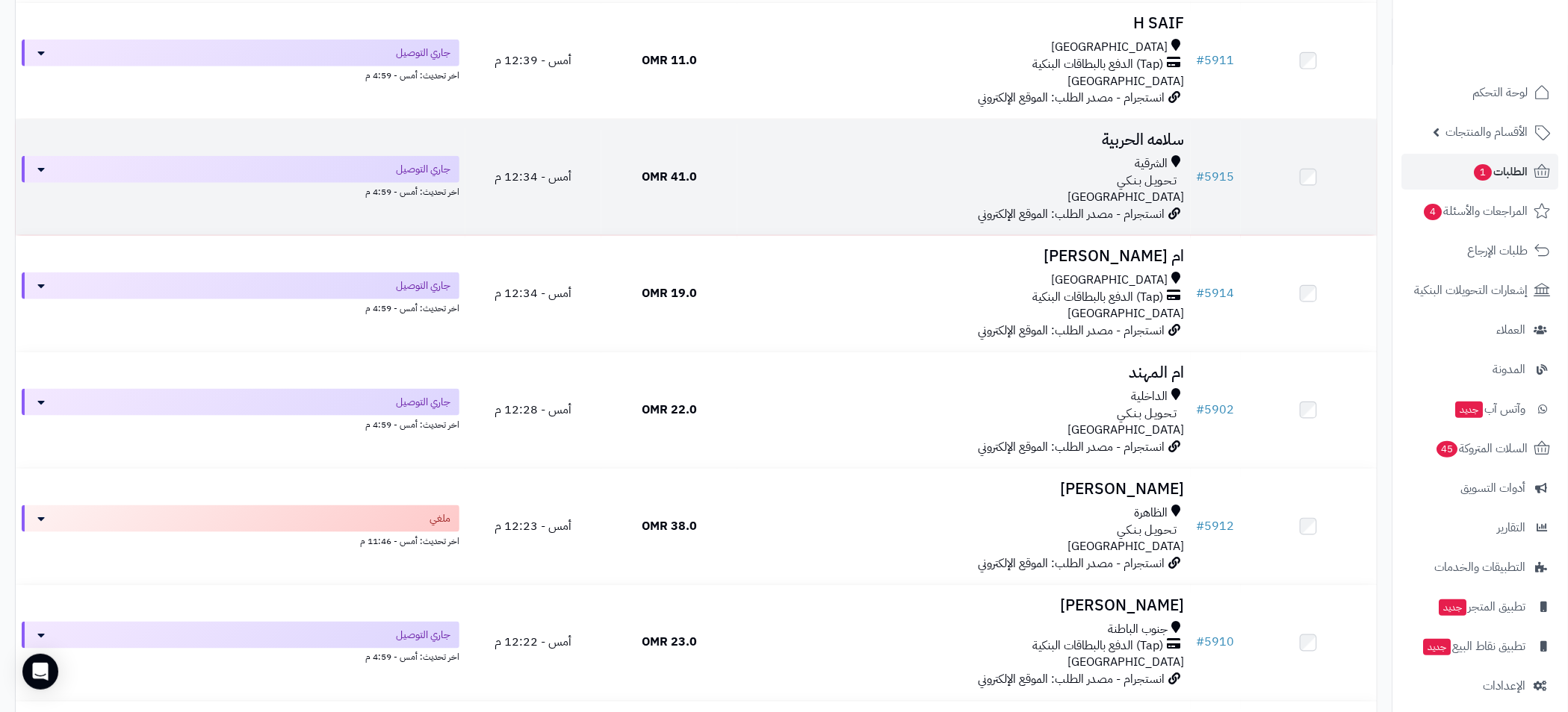
scroll to position [5712, 0]
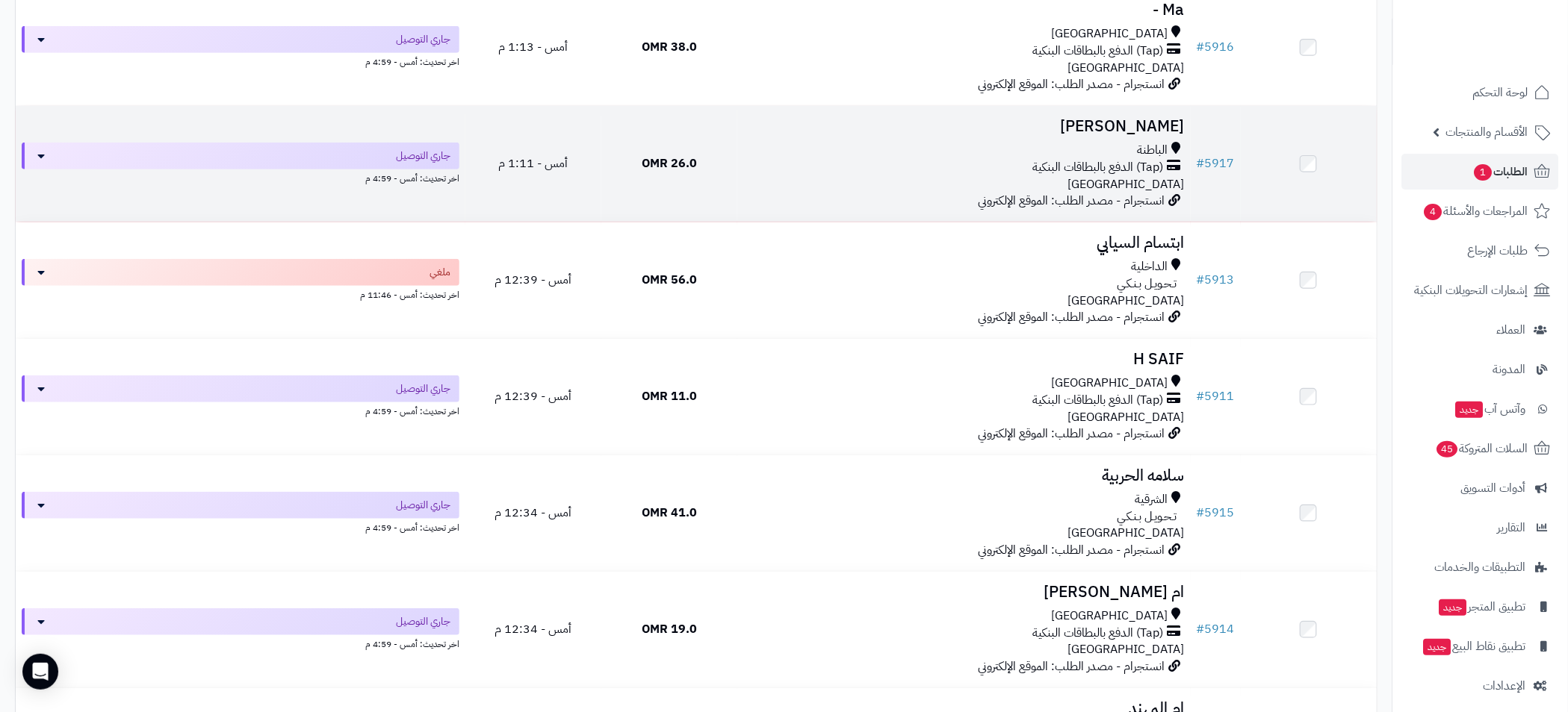
click at [811, 163] on div "(Tap) الدفع بالبطاقات البنكية" at bounding box center [963, 167] width 442 height 17
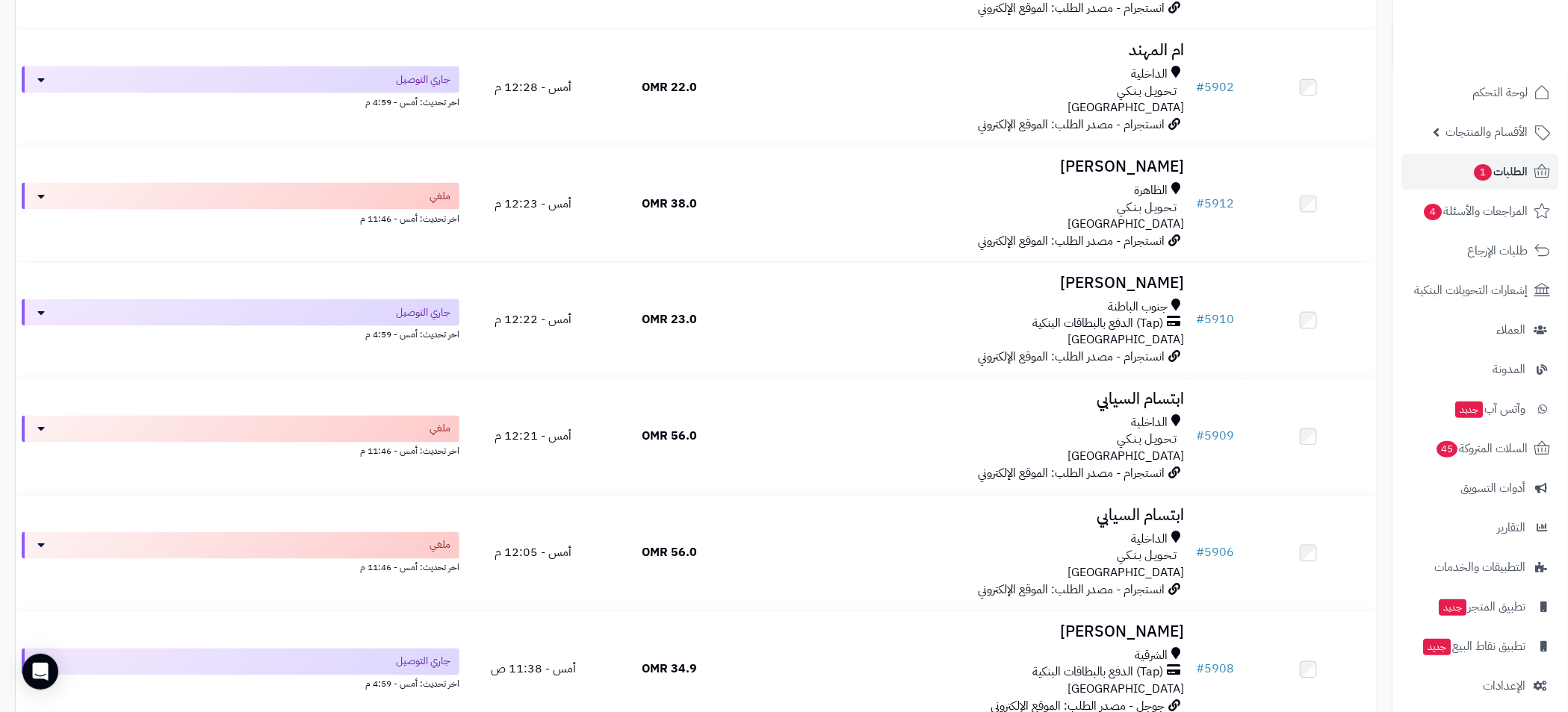
scroll to position [6048, 0]
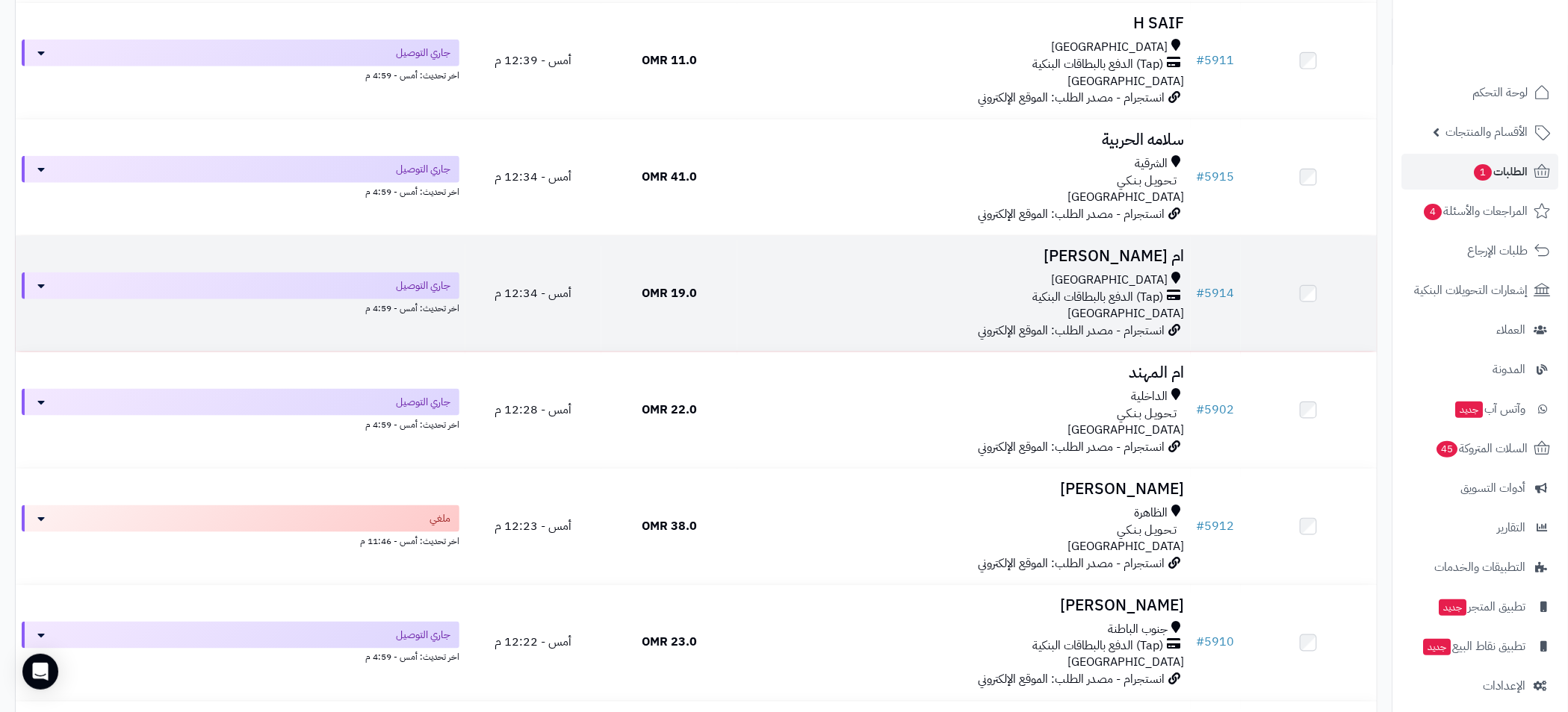
click at [870, 285] on div "مسقط" at bounding box center [963, 280] width 442 height 17
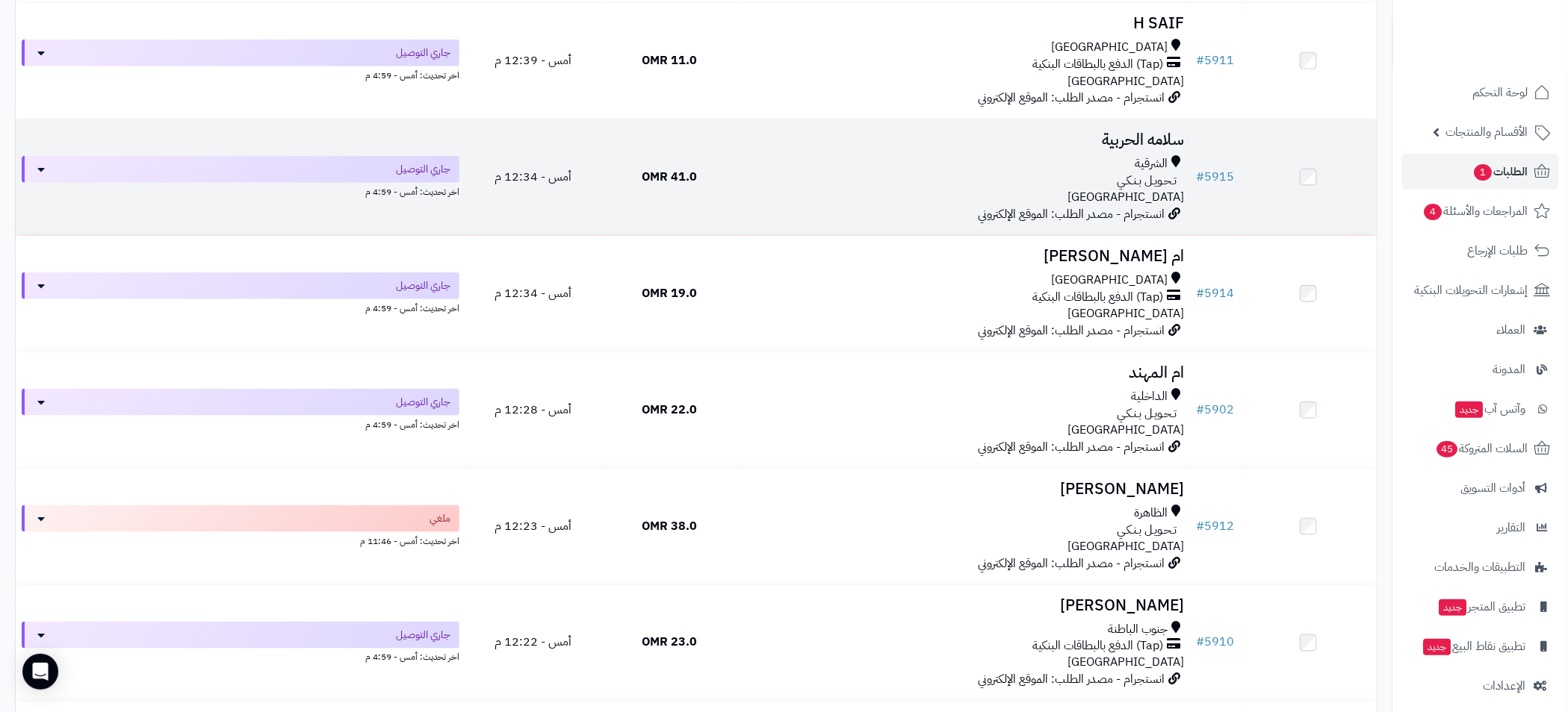
click at [938, 173] on div "تـحـويـل بـنـكـي" at bounding box center [963, 181] width 442 height 17
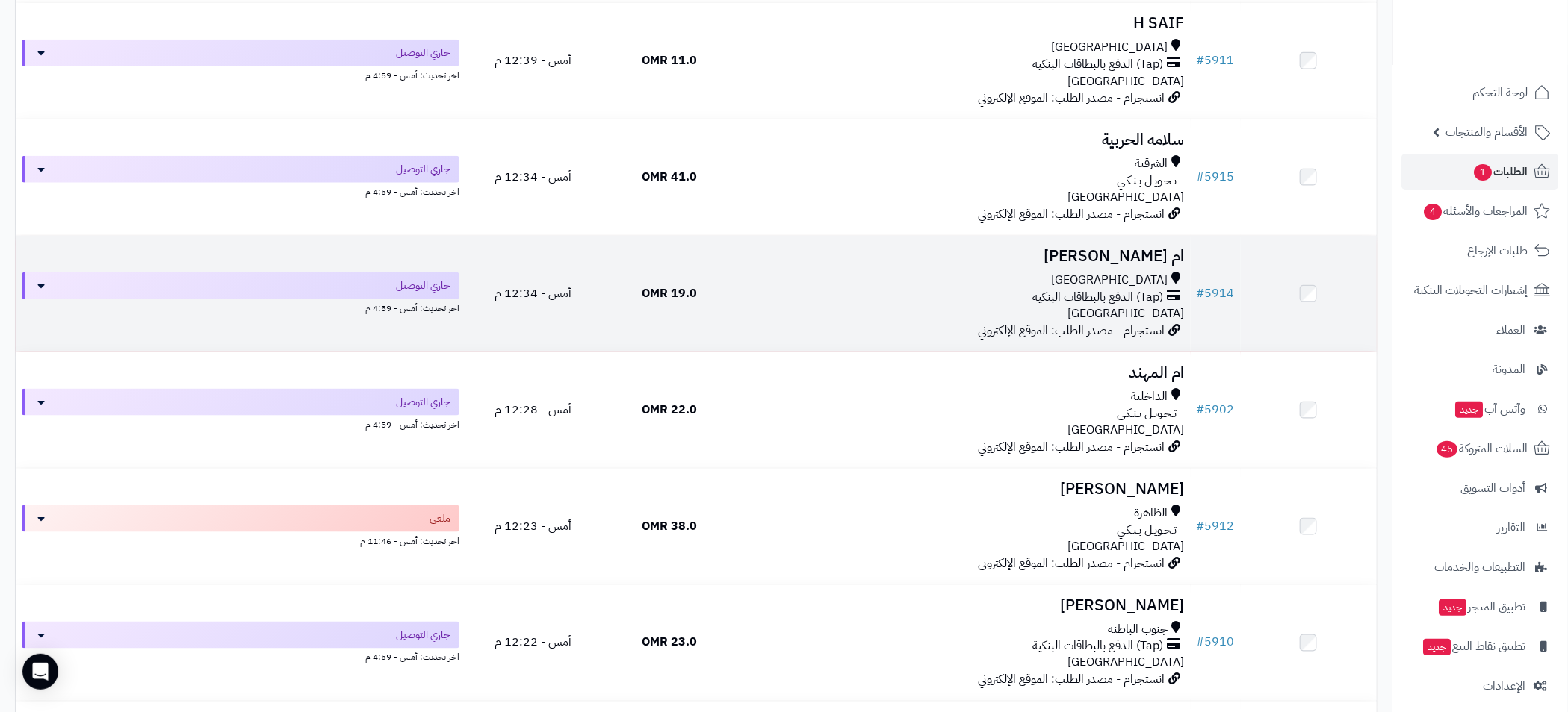
scroll to position [5712, 0]
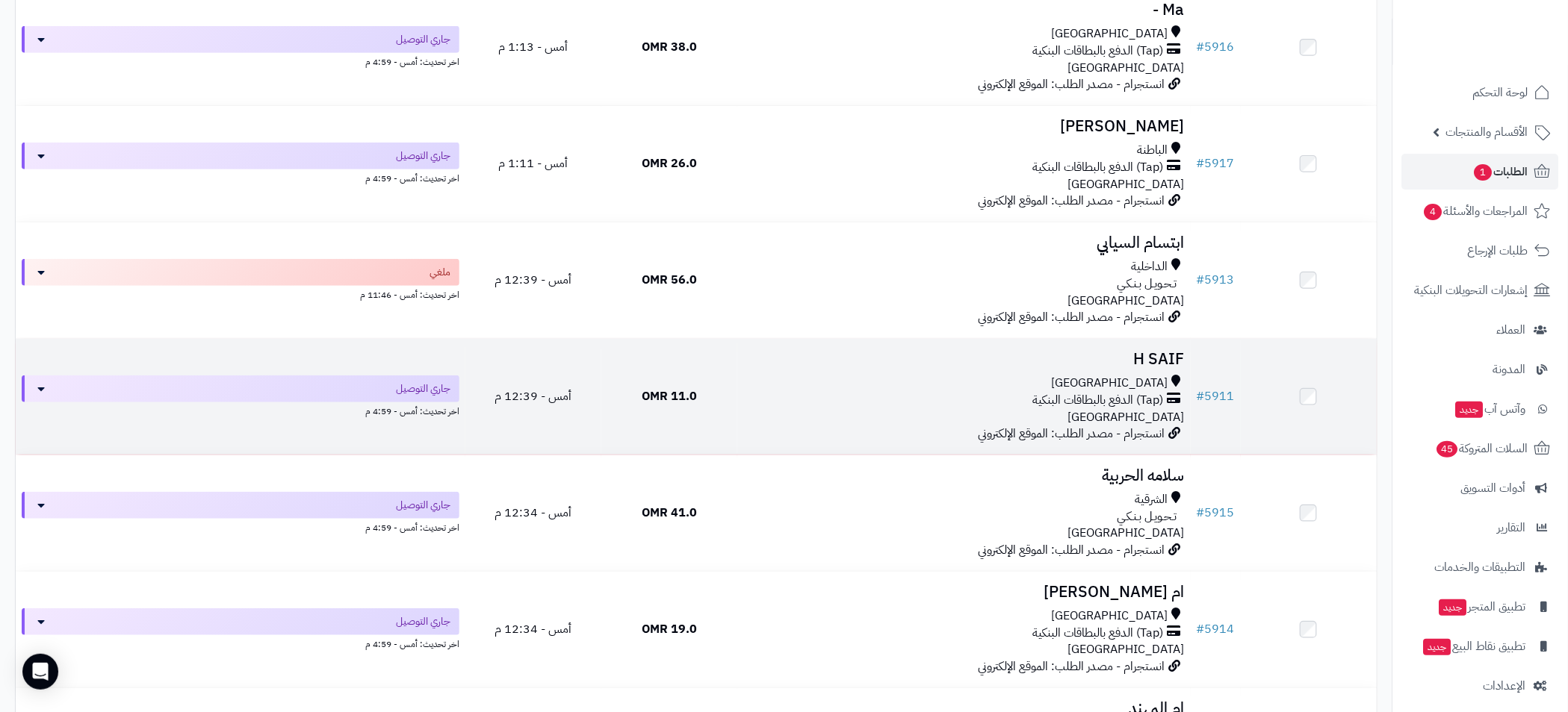
click at [991, 399] on div "(Tap) الدفع بالبطاقات البنكية" at bounding box center [963, 400] width 442 height 17
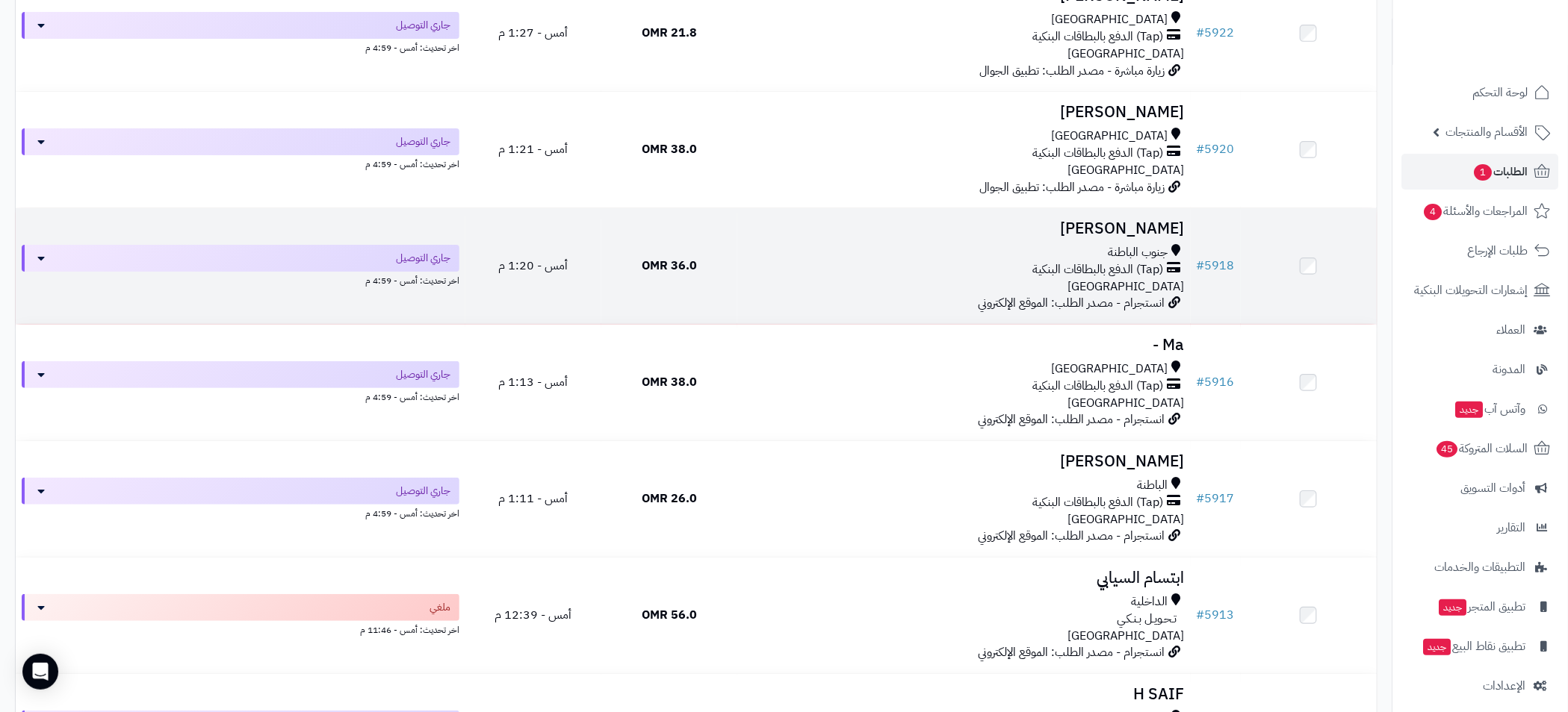
click at [870, 252] on div "جنوب الباطنة" at bounding box center [963, 252] width 442 height 17
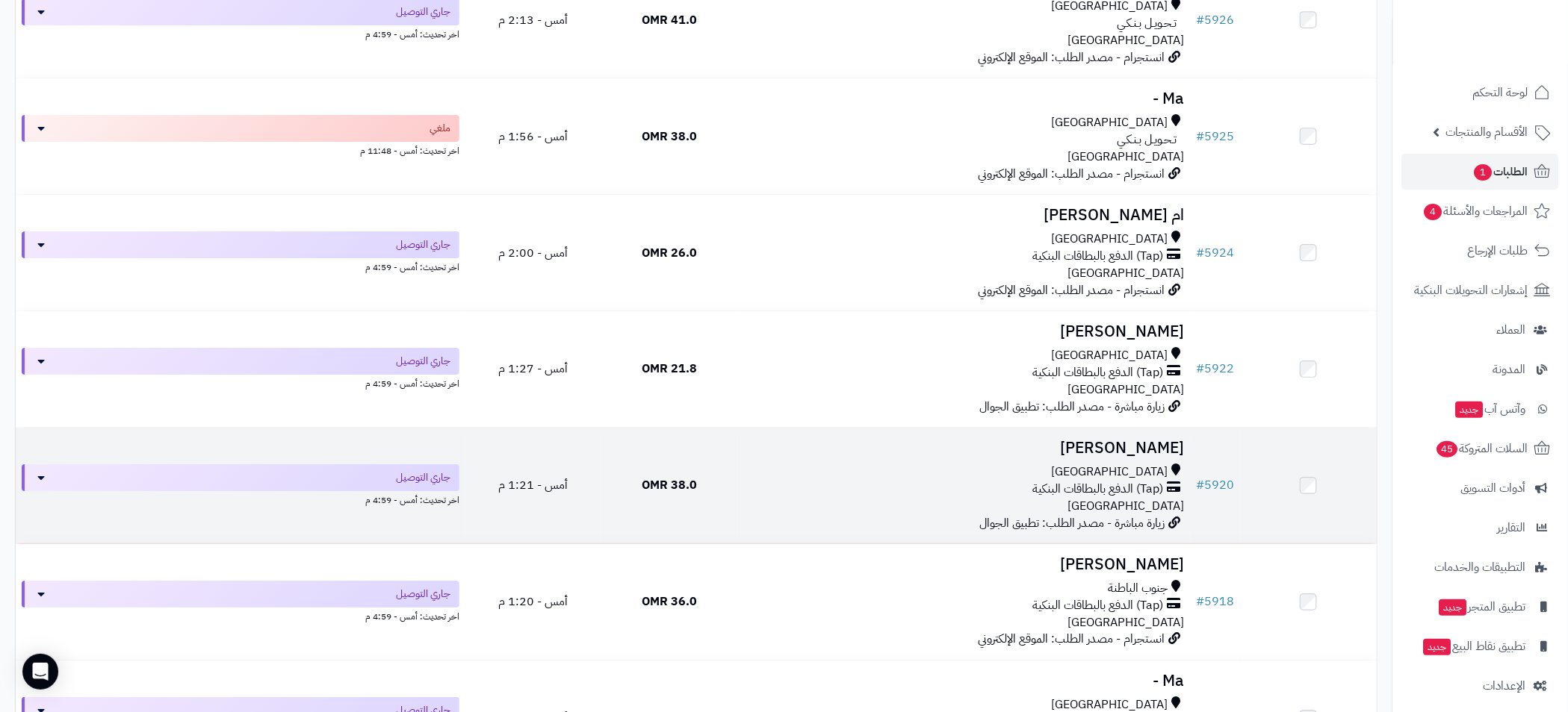
click at [978, 481] on div "(Tap) الدفع بالبطاقات البنكية" at bounding box center [963, 489] width 442 height 17
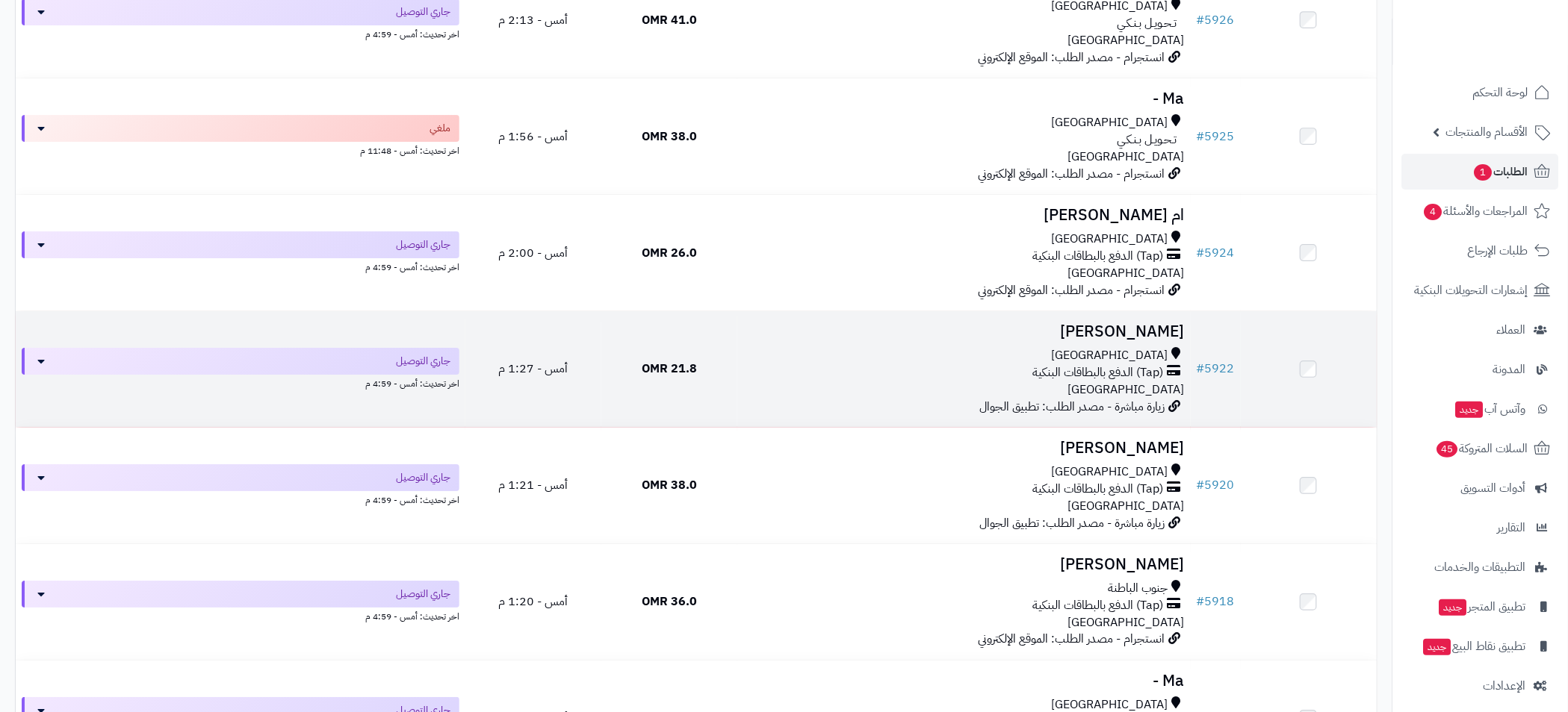
scroll to position [5042, 0]
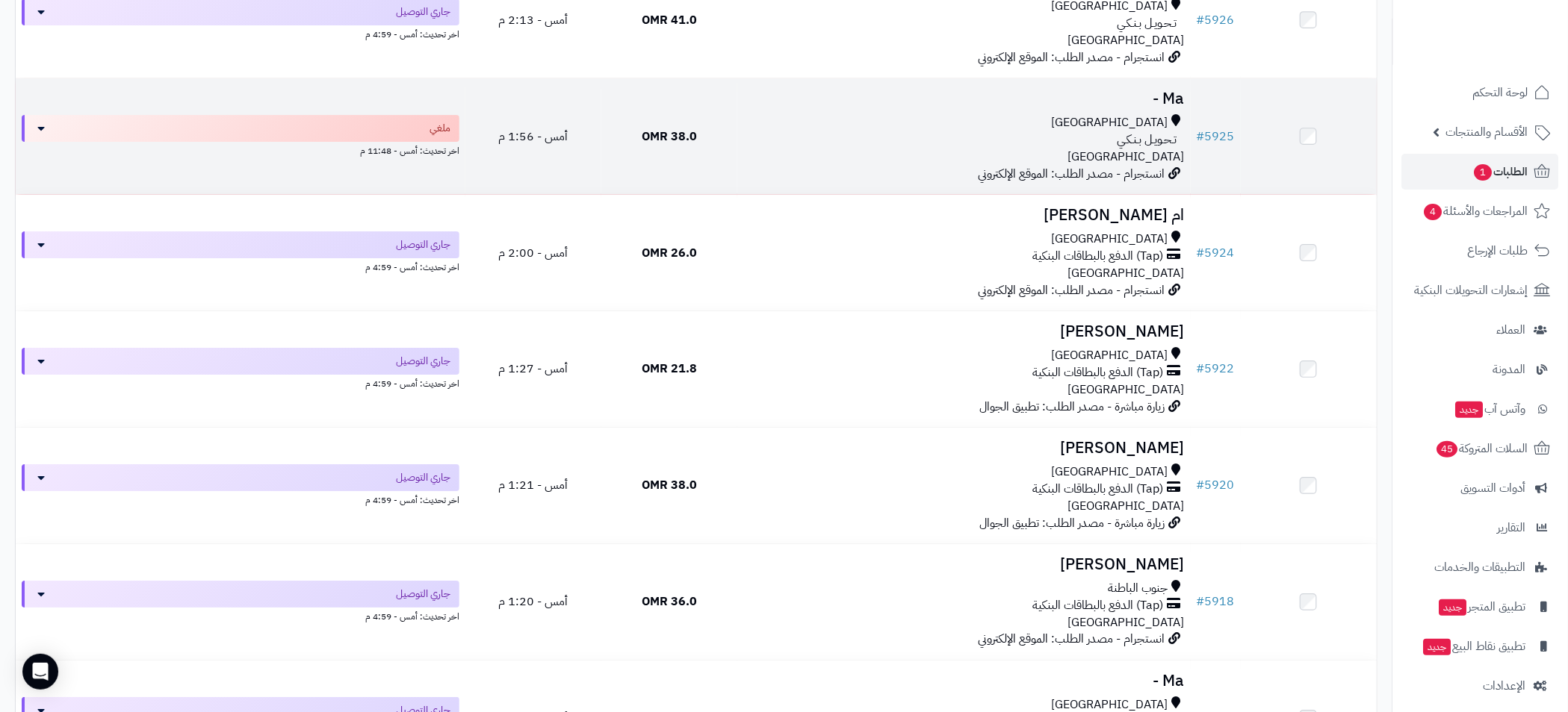
click at [874, 150] on div "مسقط تـحـويـل بـنـكـي عمان" at bounding box center [963, 140] width 442 height 52
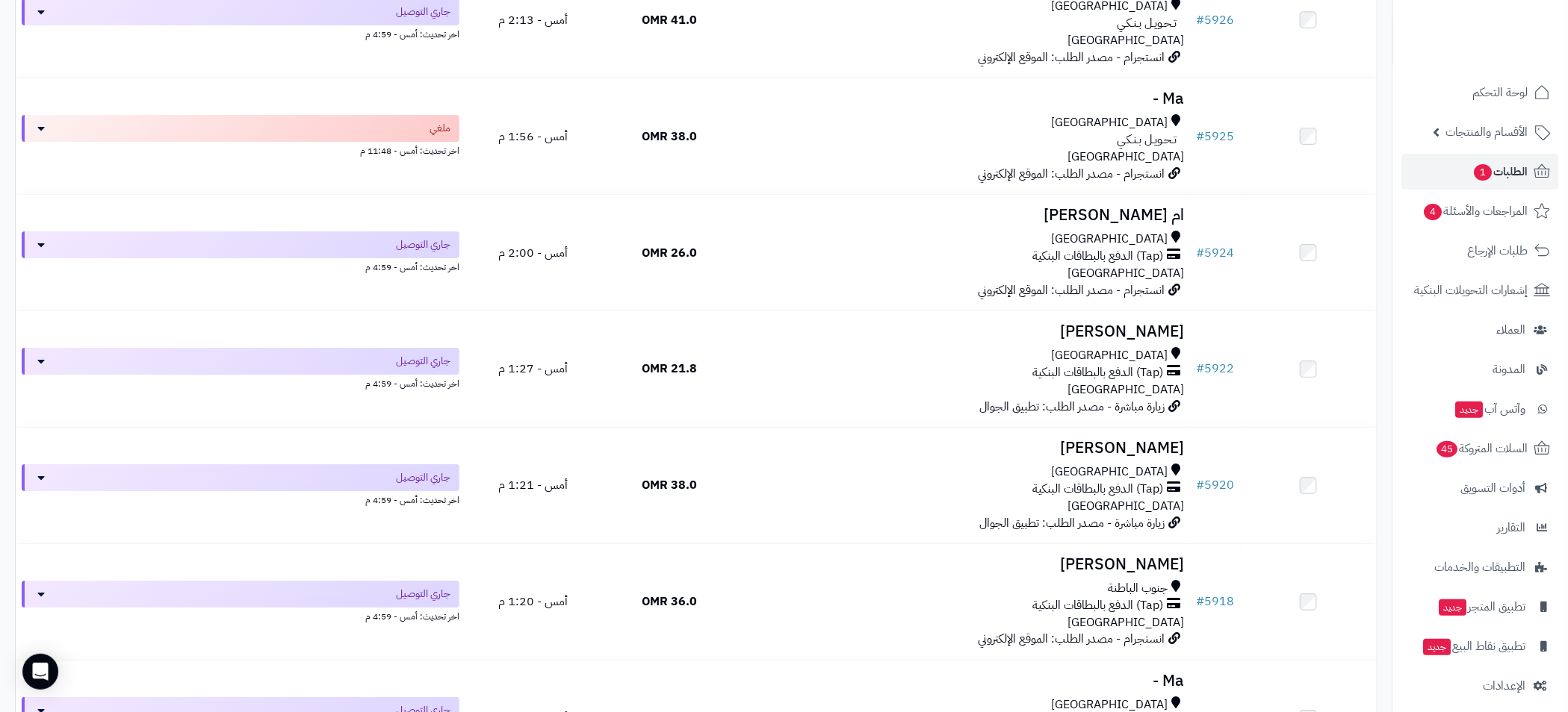
scroll to position [4706, 0]
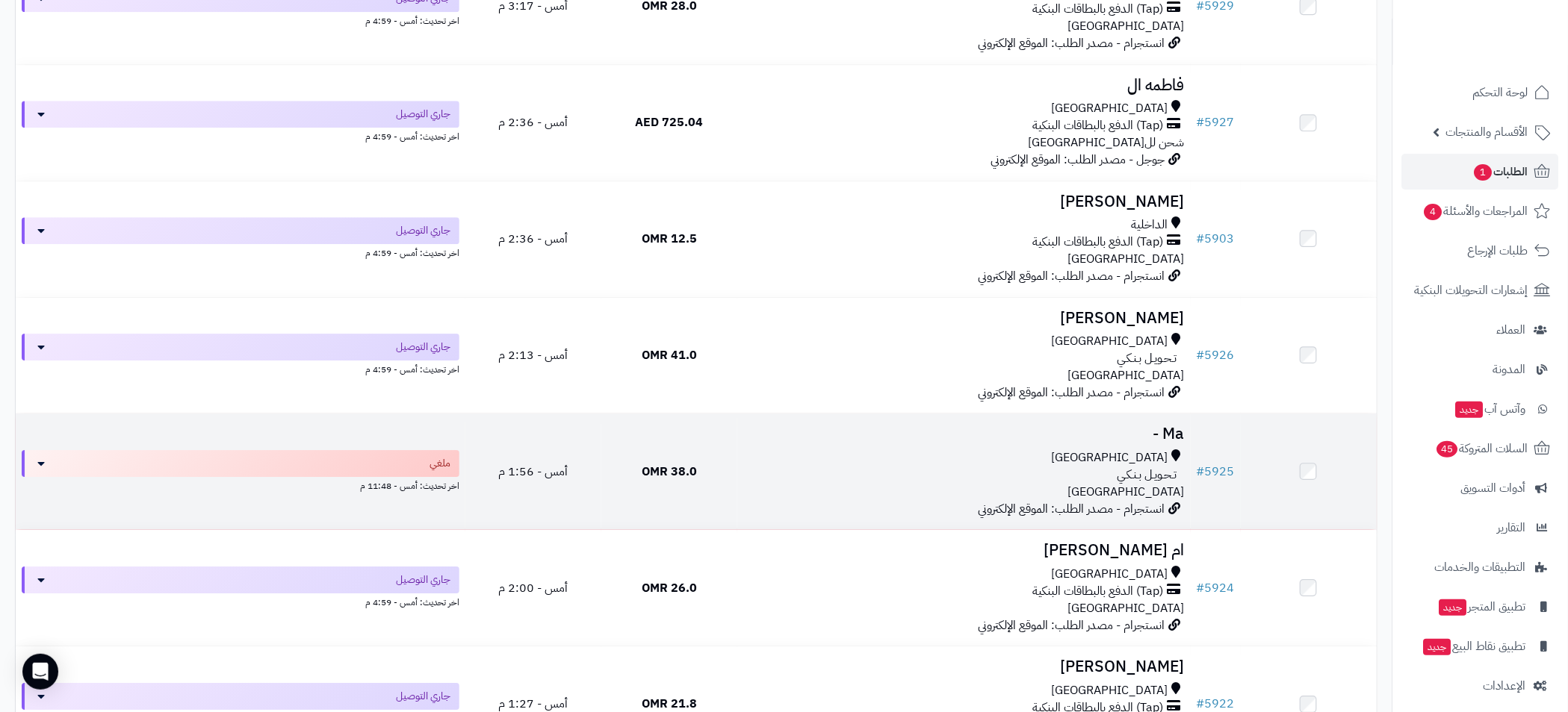
click at [964, 442] on h3 "Ma -" at bounding box center [963, 433] width 442 height 17
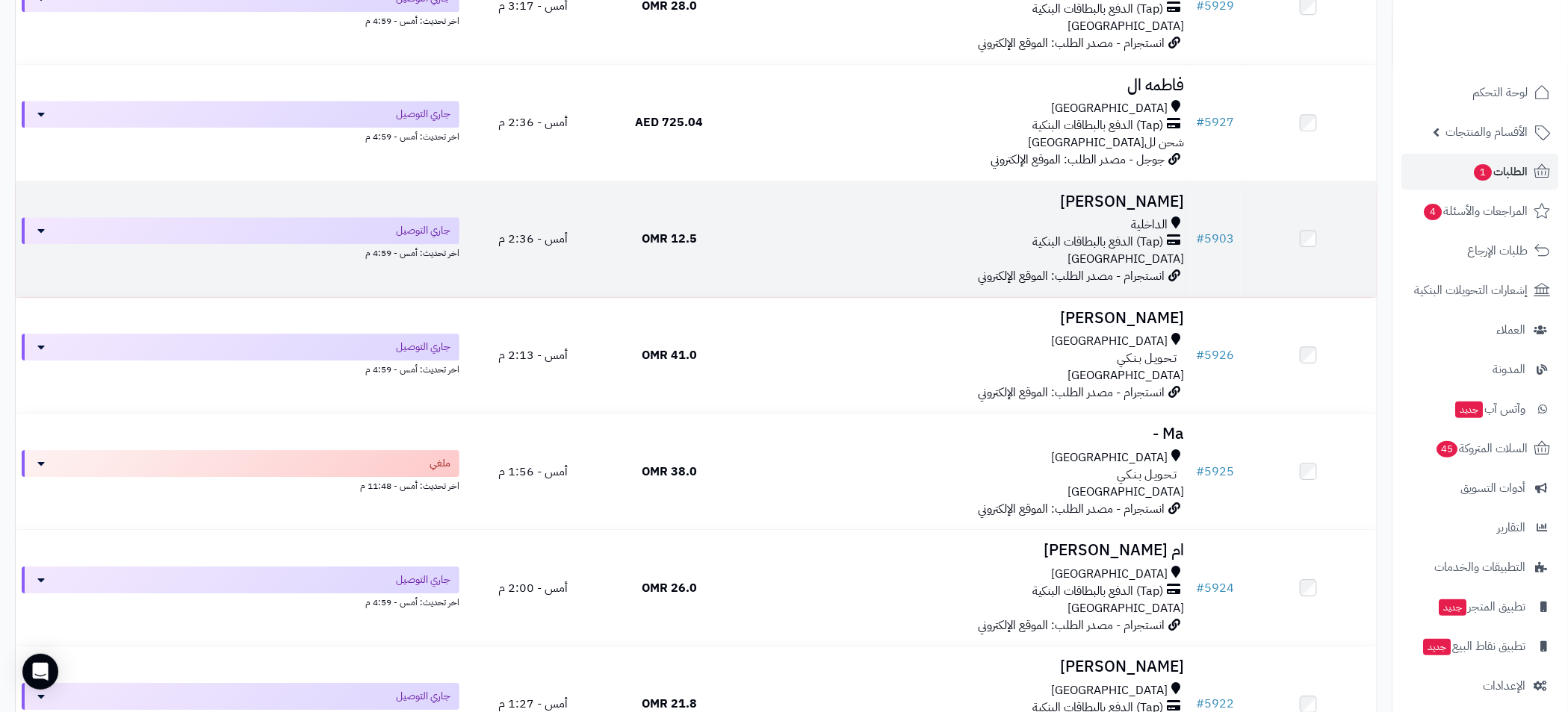
scroll to position [4370, 0]
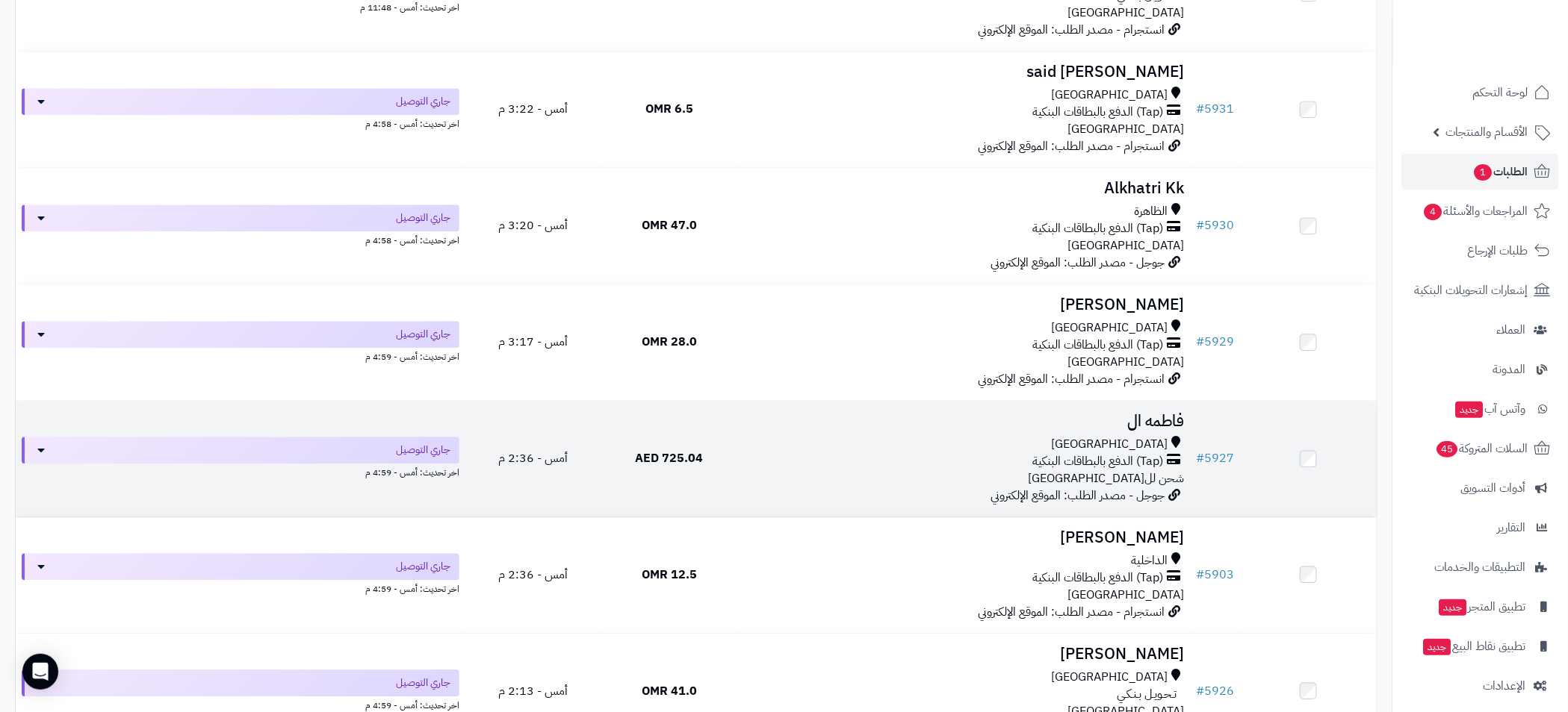
click at [917, 436] on div "[GEOGRAPHIC_DATA]" at bounding box center [963, 444] width 442 height 17
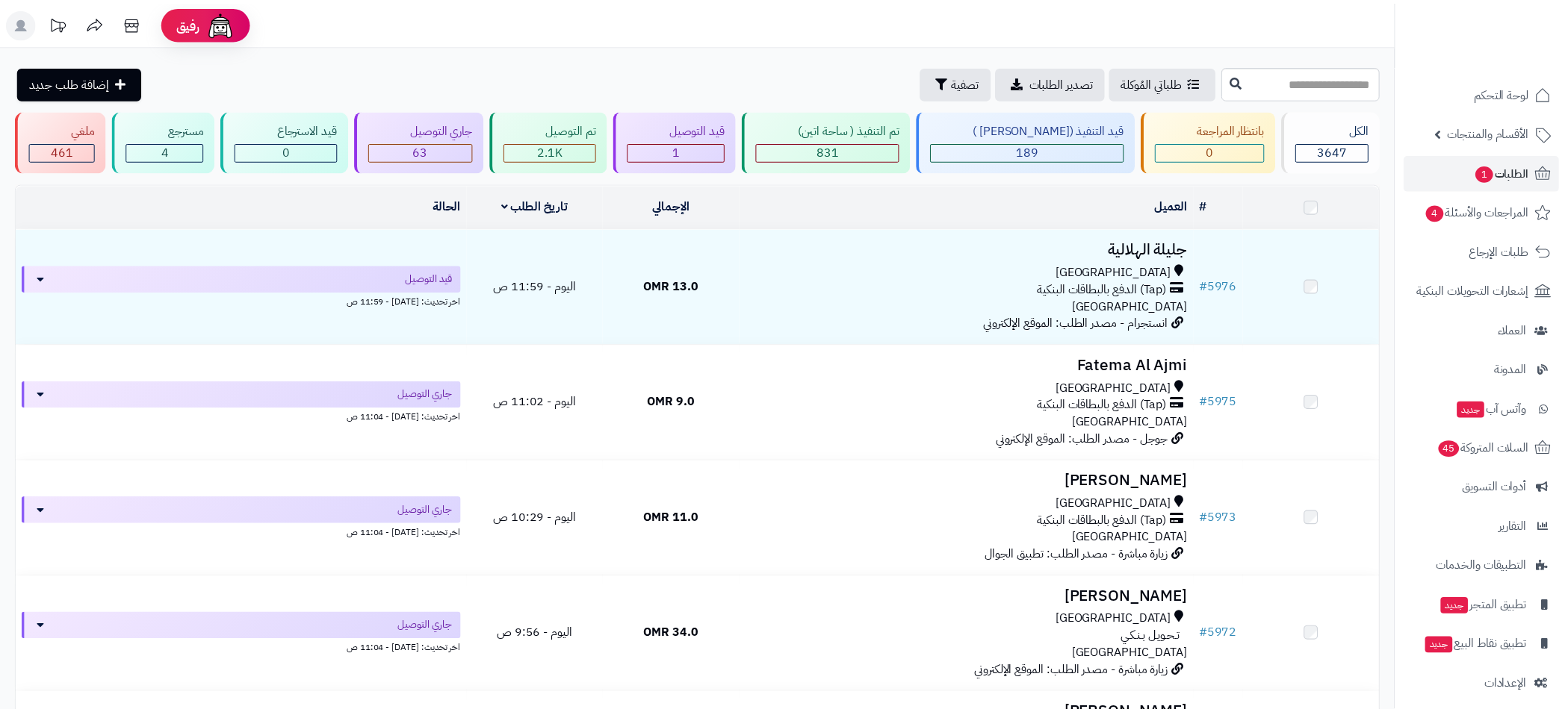
scroll to position [4370, 0]
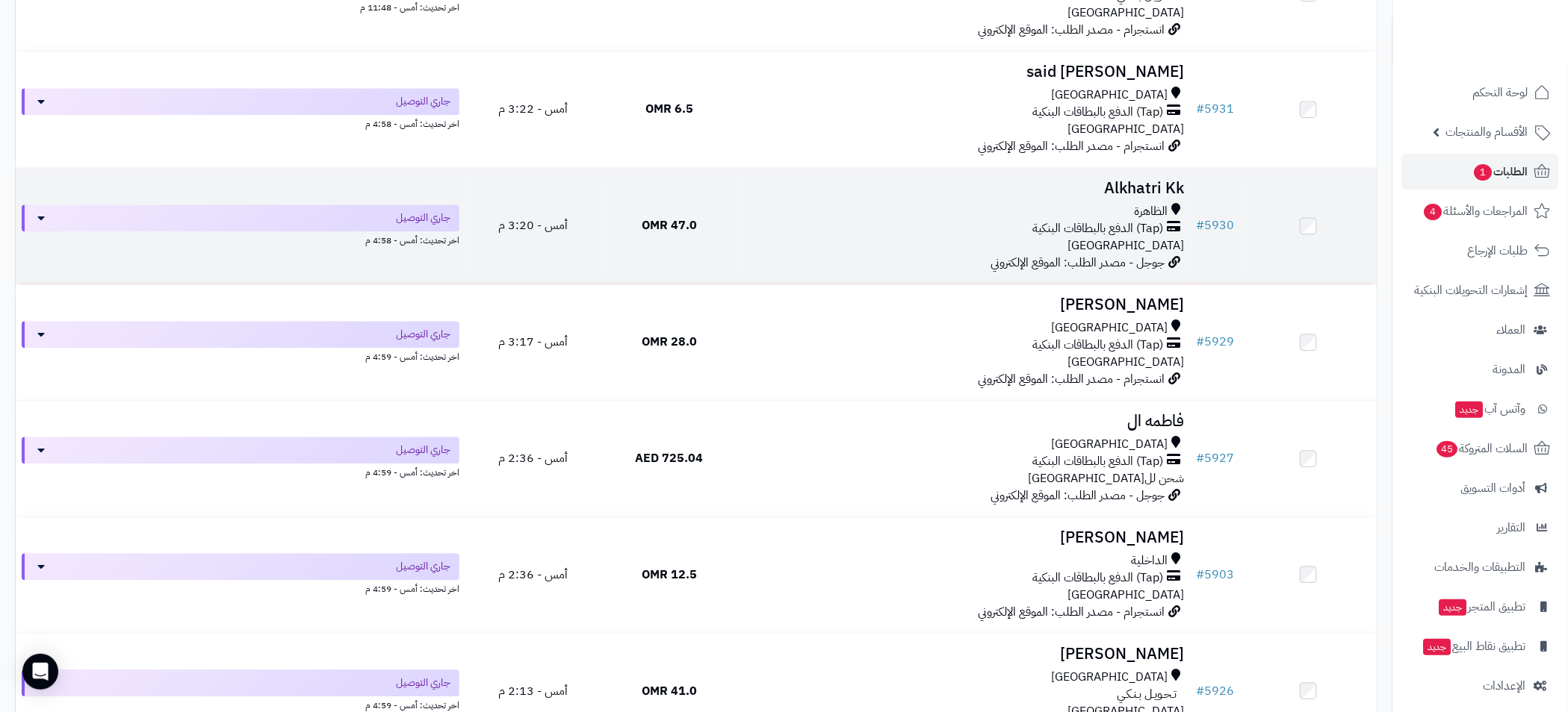
click at [893, 229] on div "(Tap) الدفع بالبطاقات البنكية" at bounding box center [963, 229] width 442 height 17
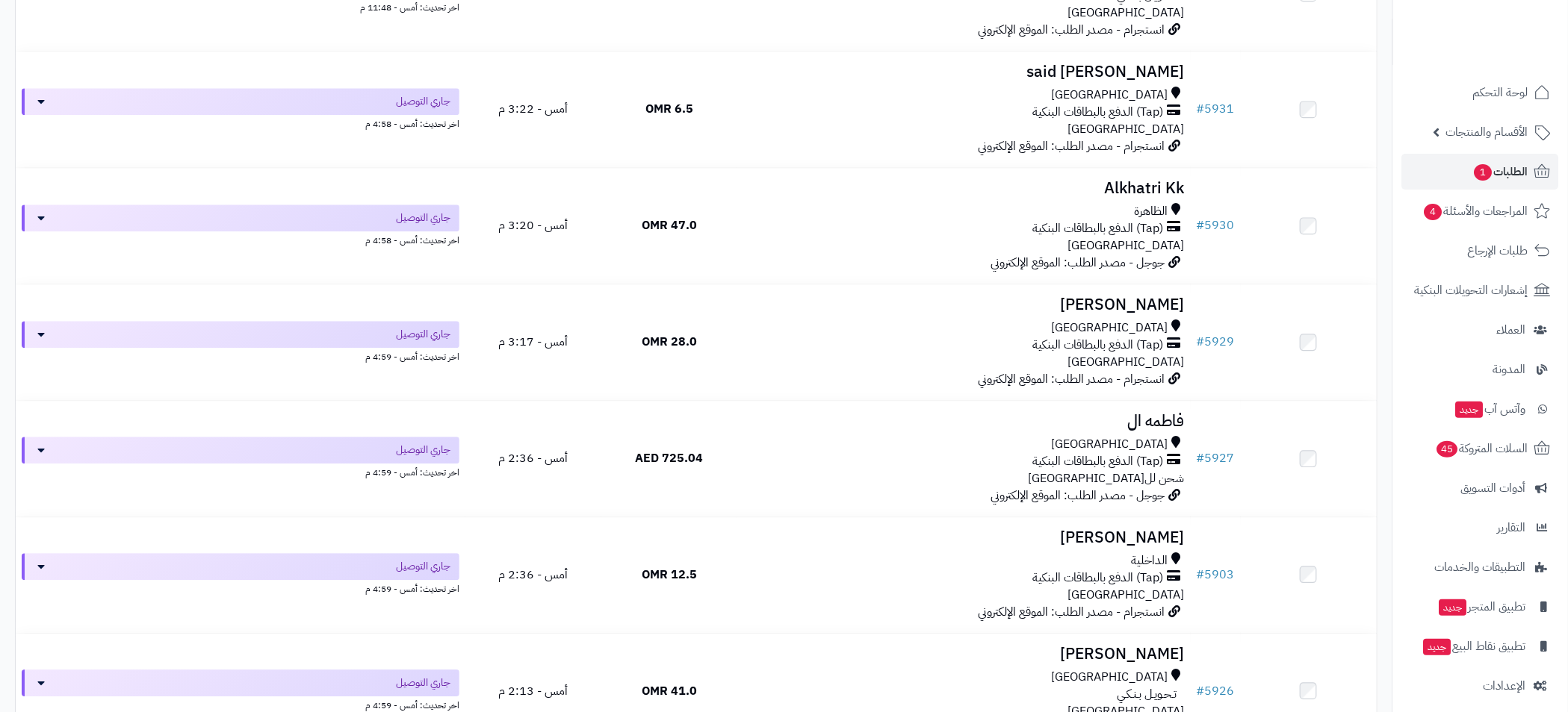
scroll to position [4370, 0]
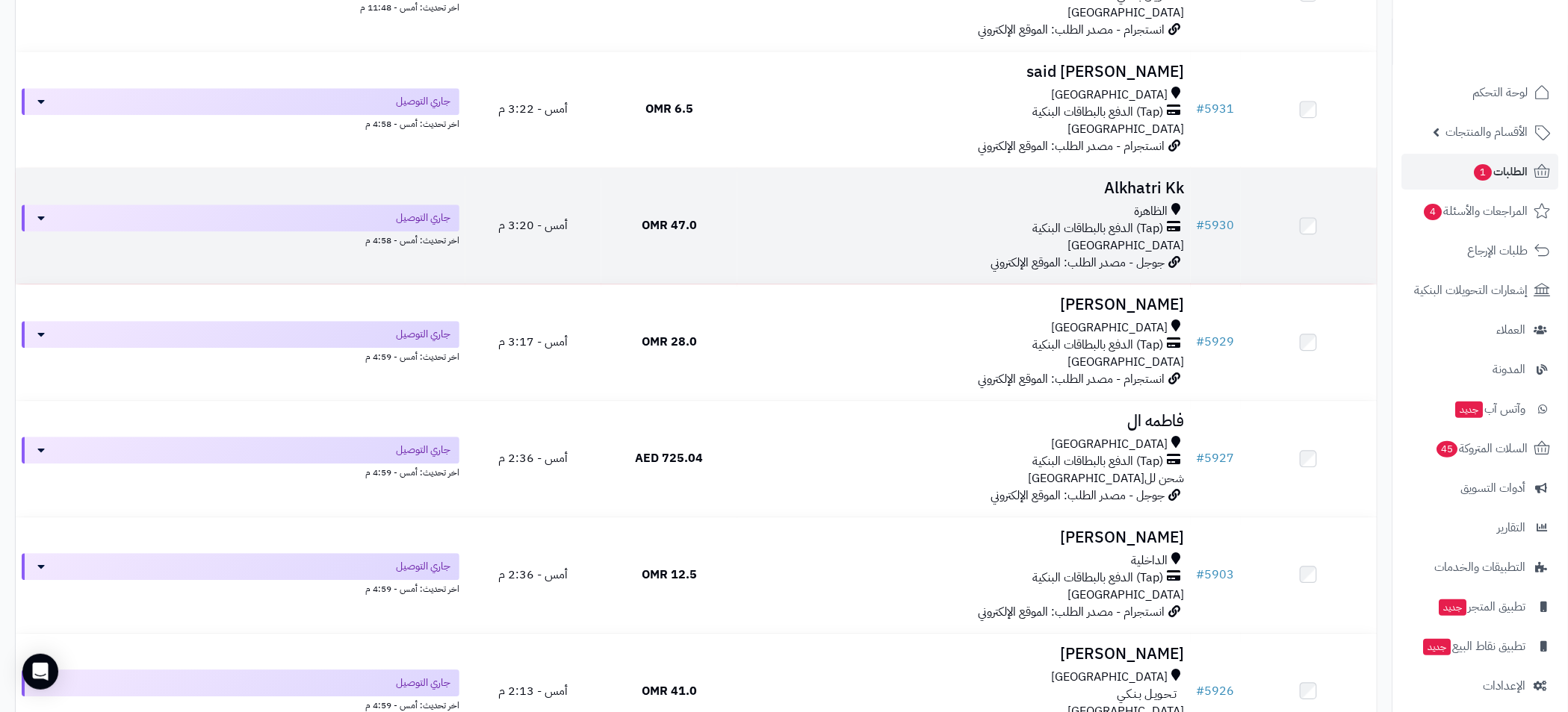
click at [850, 218] on div "الظاهرة" at bounding box center [963, 211] width 442 height 17
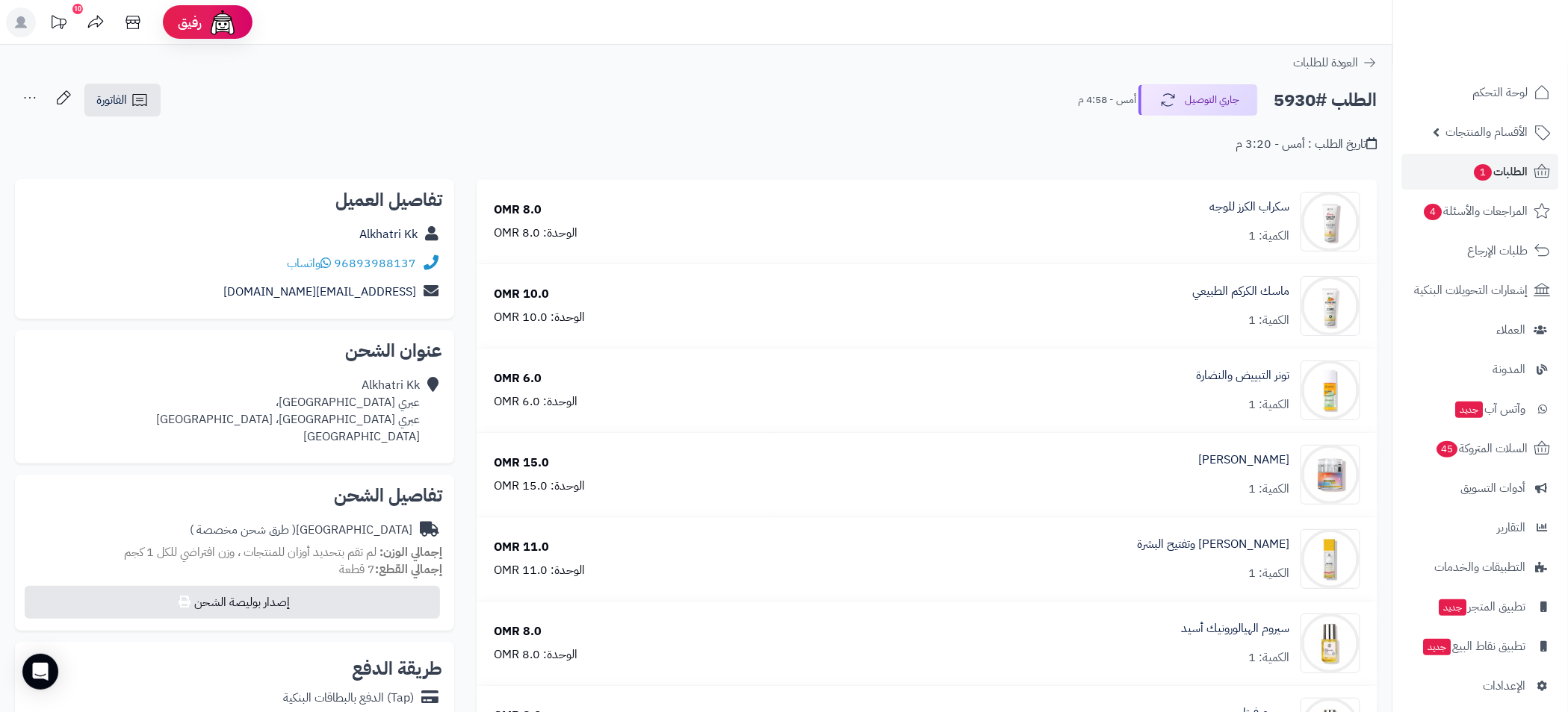
scroll to position [335, 0]
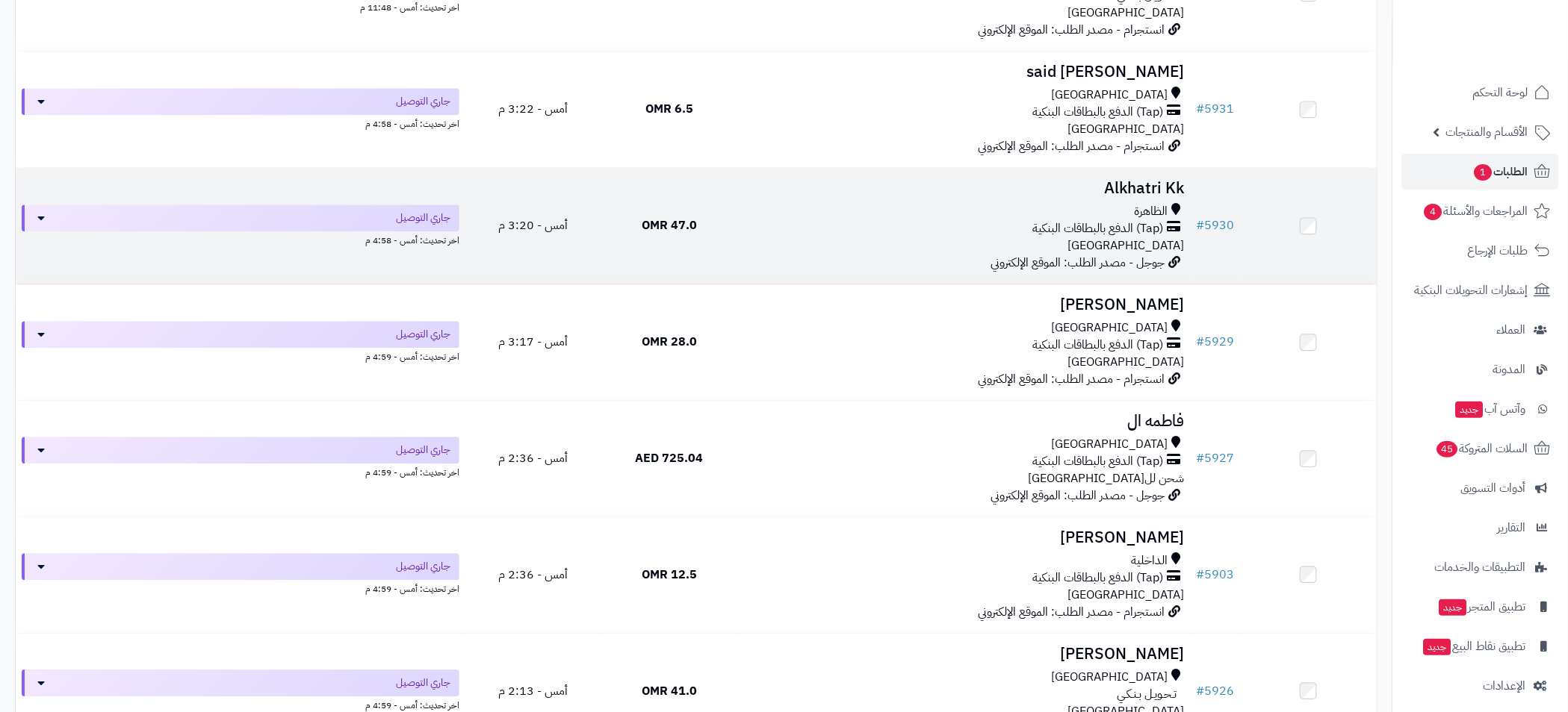
scroll to position [4370, 0]
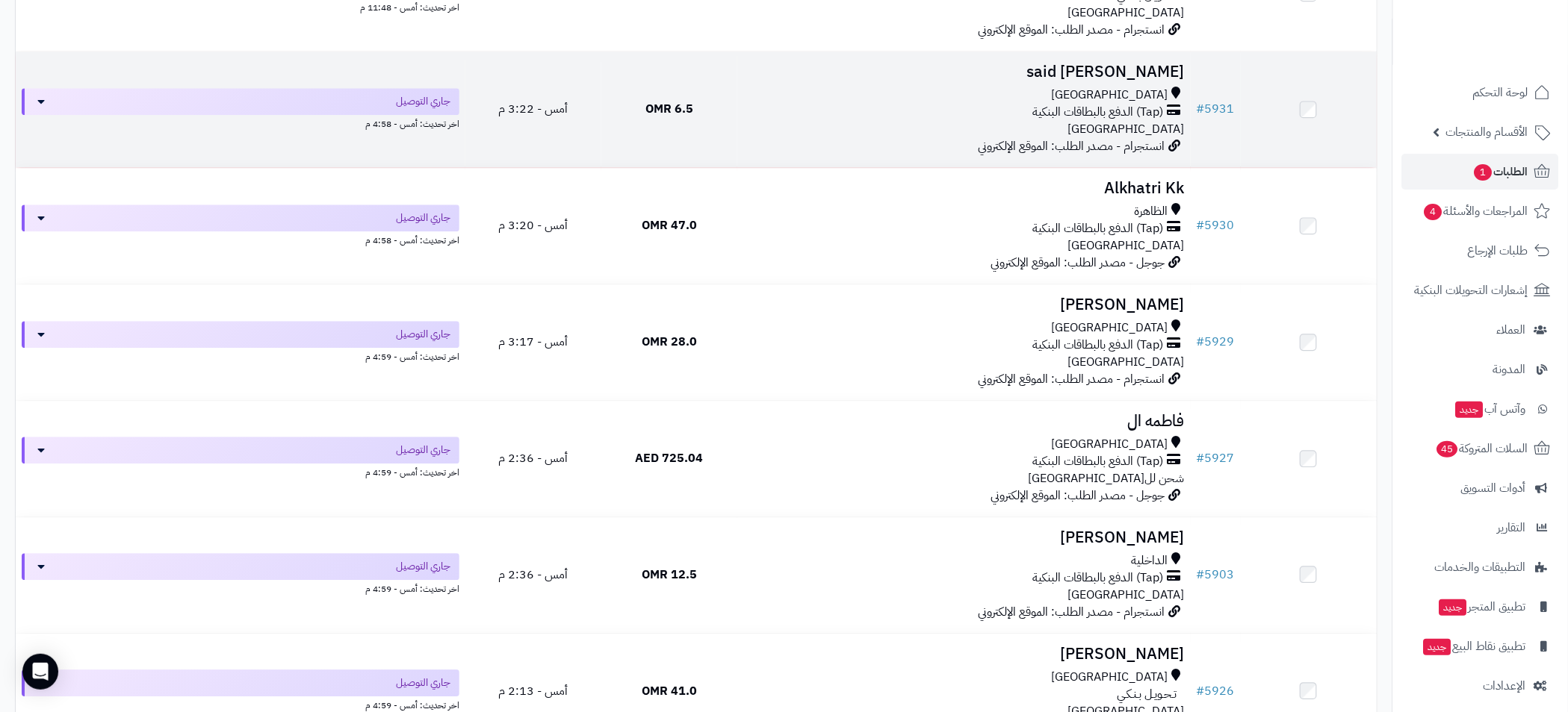
click at [914, 111] on div "(Tap) الدفع بالبطاقات البنكية" at bounding box center [963, 112] width 442 height 17
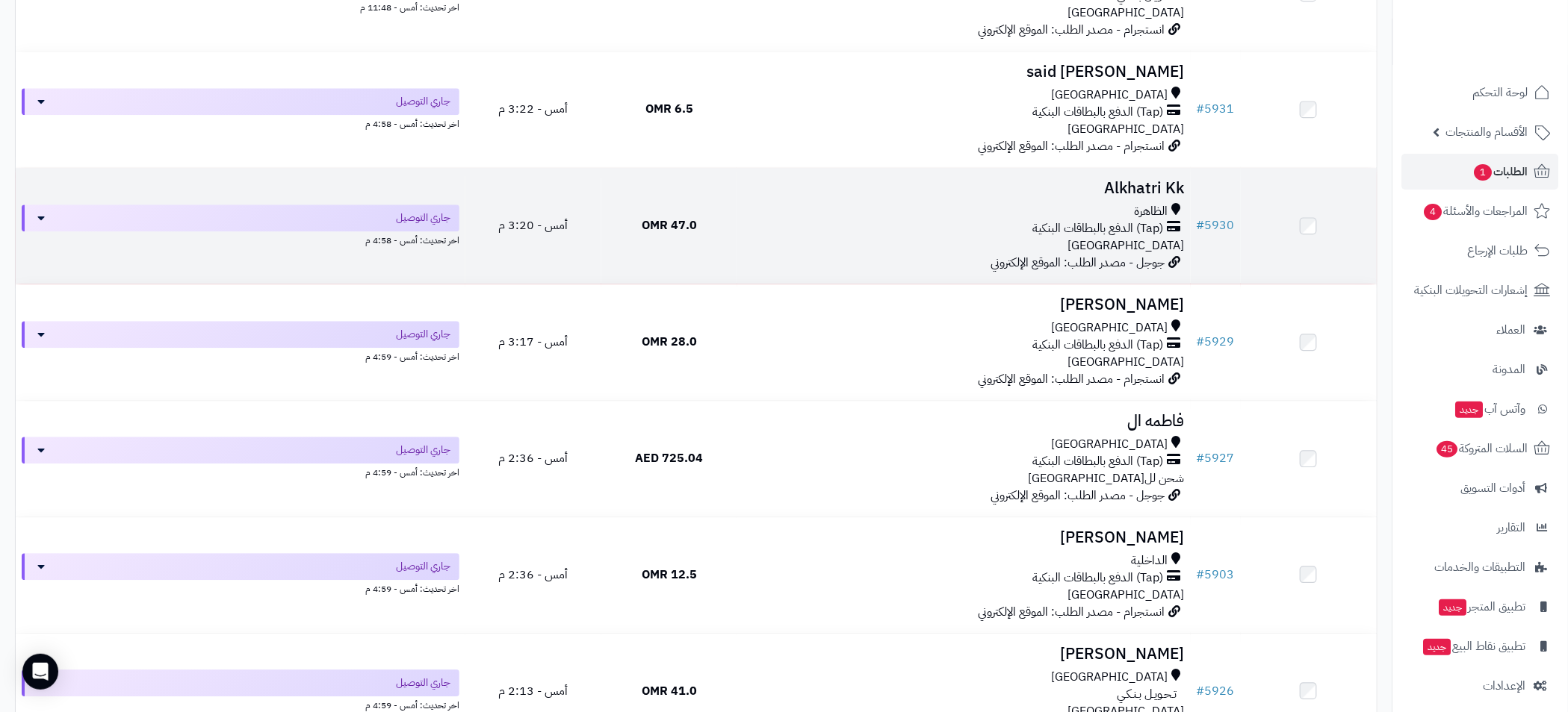
scroll to position [4035, 0]
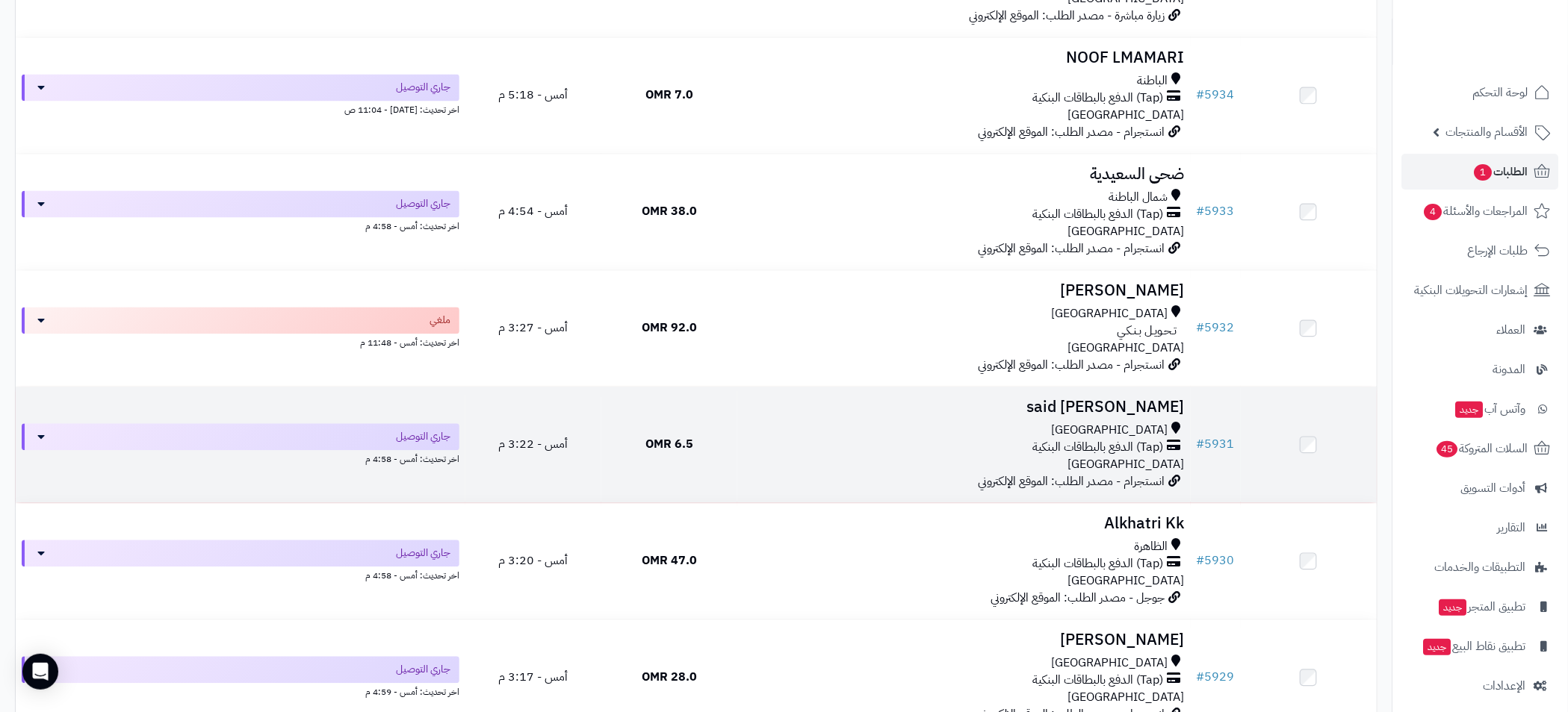
click at [911, 426] on div "[GEOGRAPHIC_DATA]" at bounding box center [963, 430] width 442 height 17
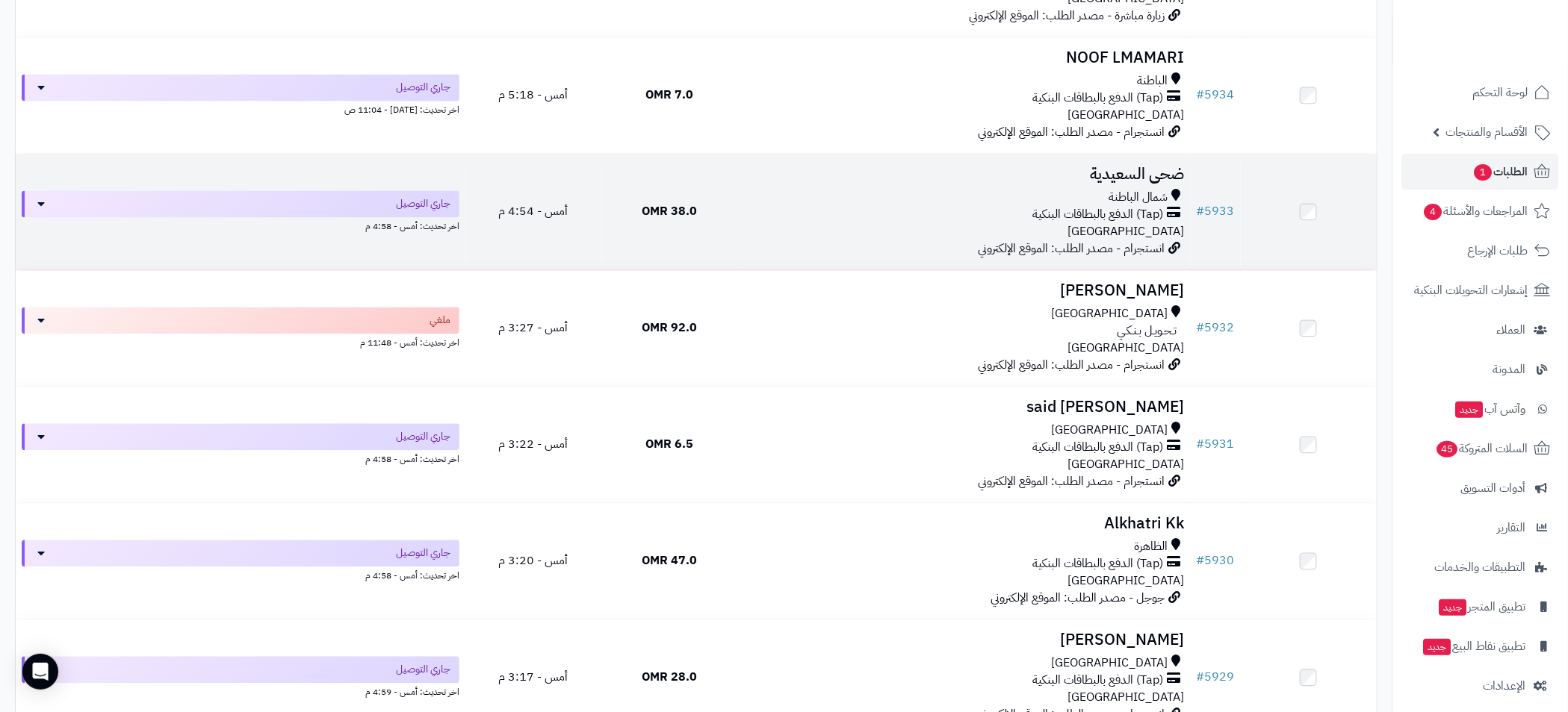
scroll to position [3699, 0]
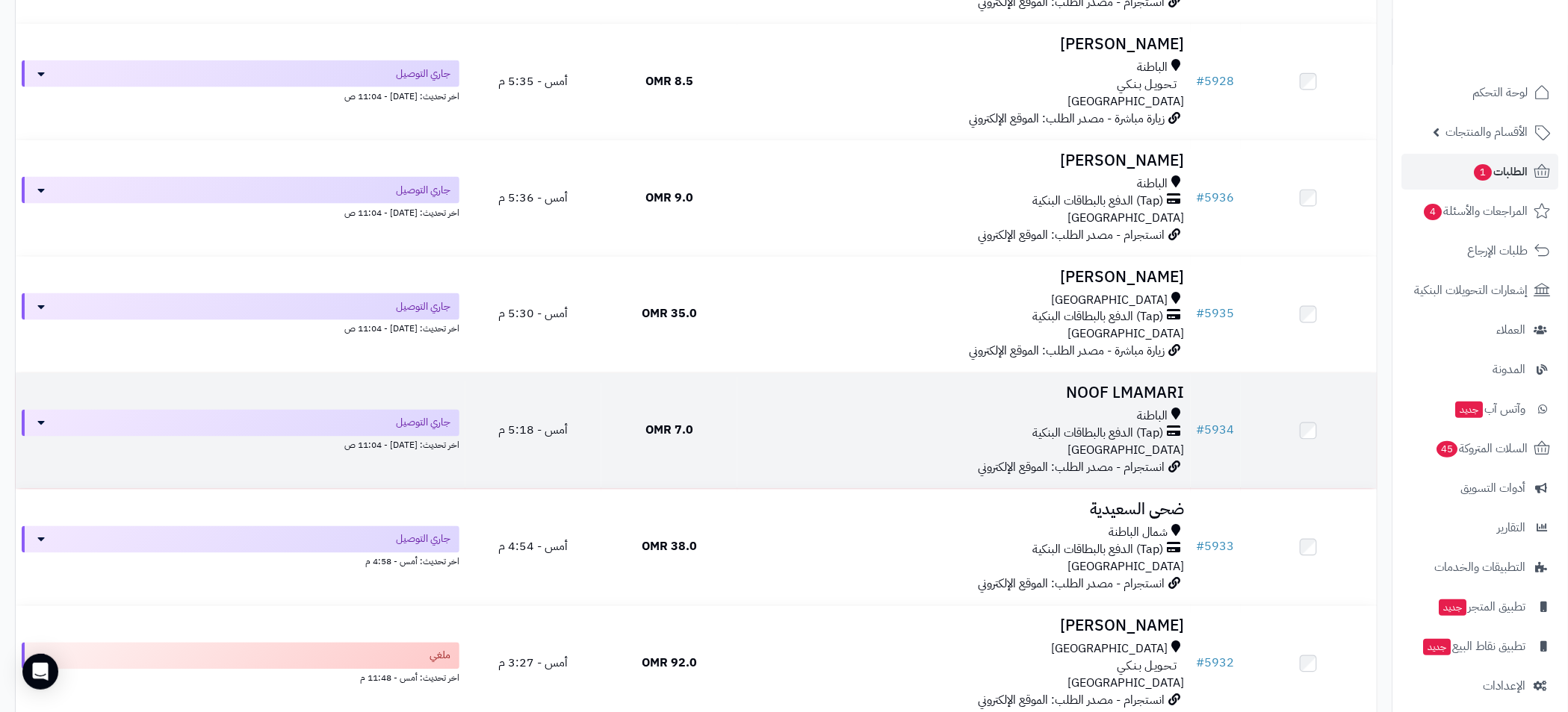
click at [812, 411] on div "الباطنة" at bounding box center [963, 417] width 442 height 17
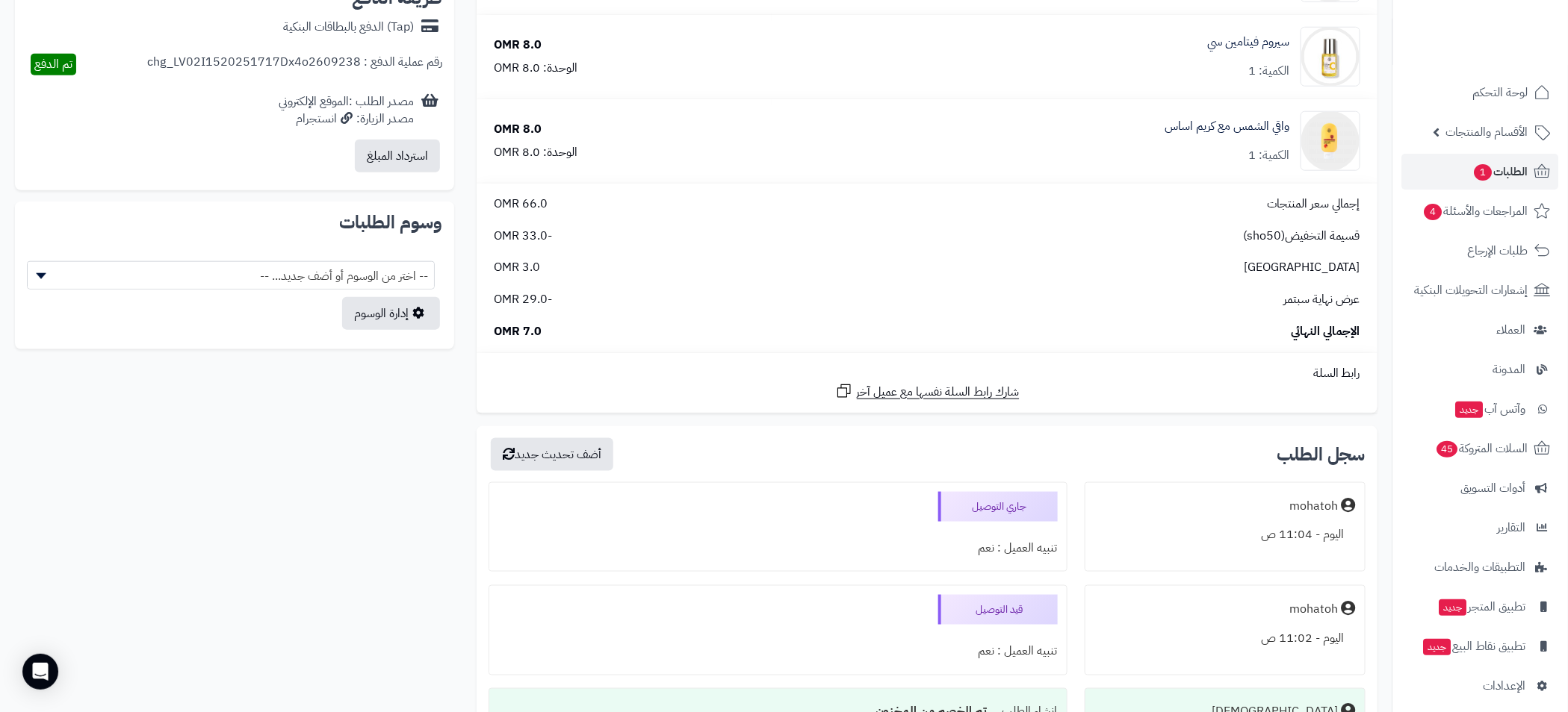
scroll to position [672, 0]
drag, startPoint x: 547, startPoint y: 335, endPoint x: 497, endPoint y: 328, distance: 50.5
click at [497, 328] on div "الإجمالي النهائي 7.0 OMR" at bounding box center [926, 331] width 888 height 17
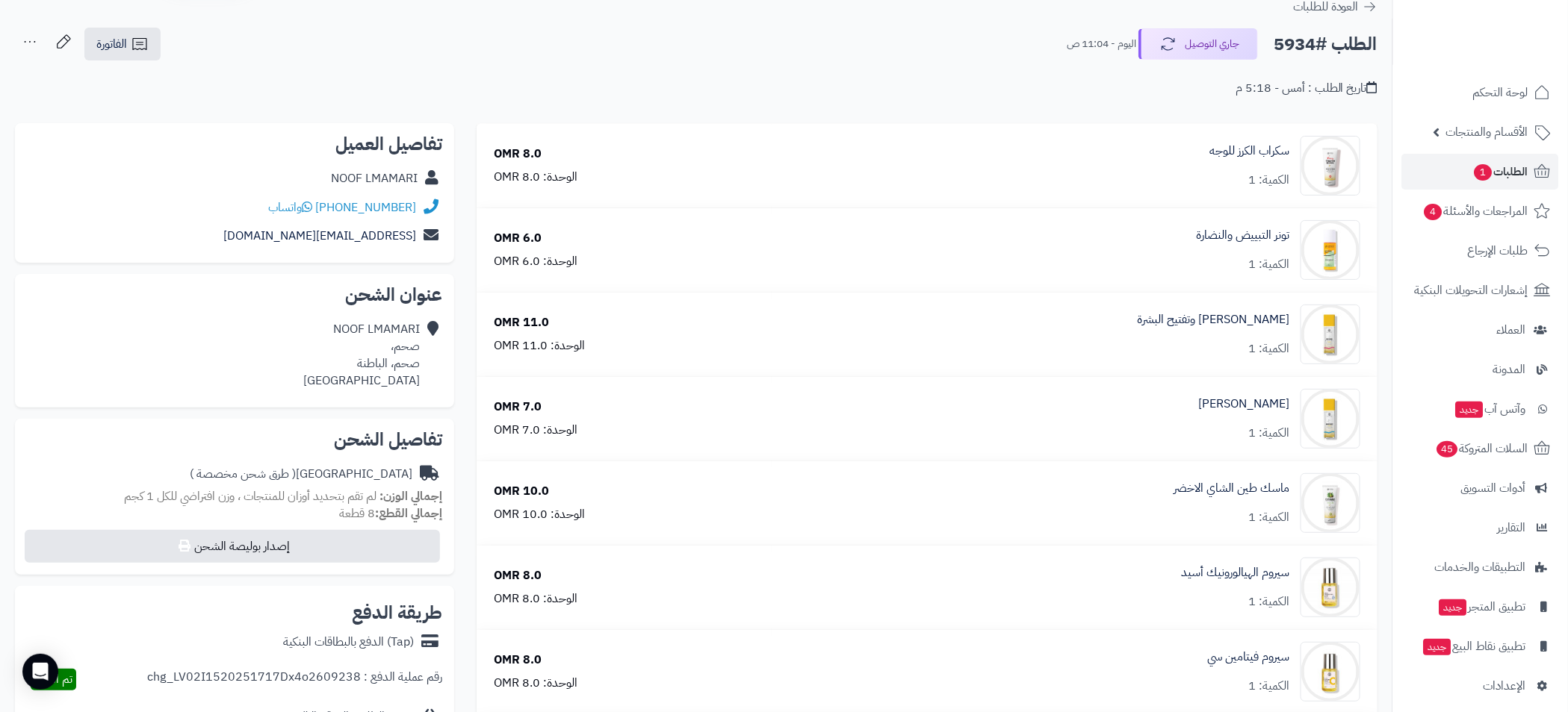
scroll to position [0, 0]
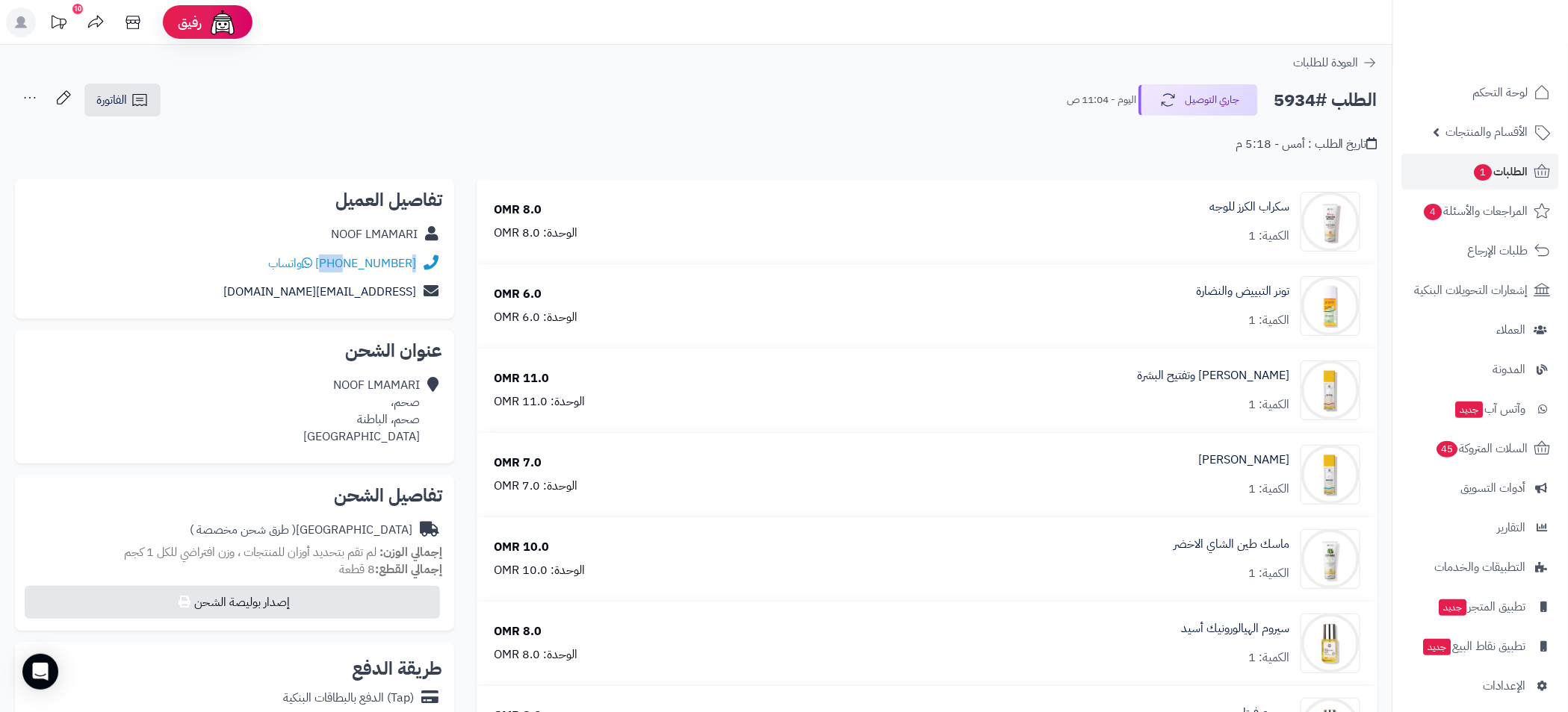
drag, startPoint x: 416, startPoint y: 271, endPoint x: 350, endPoint y: 275, distance: 66.1
click at [350, 275] on div "+96893640771 واتساب" at bounding box center [234, 263] width 415 height 29
click at [218, 243] on div "NOOF LMAMARI" at bounding box center [234, 234] width 415 height 29
drag, startPoint x: 417, startPoint y: 269, endPoint x: 383, endPoint y: 270, distance: 34.0
click at [383, 270] on div "+96893640771 واتساب" at bounding box center [234, 263] width 415 height 29
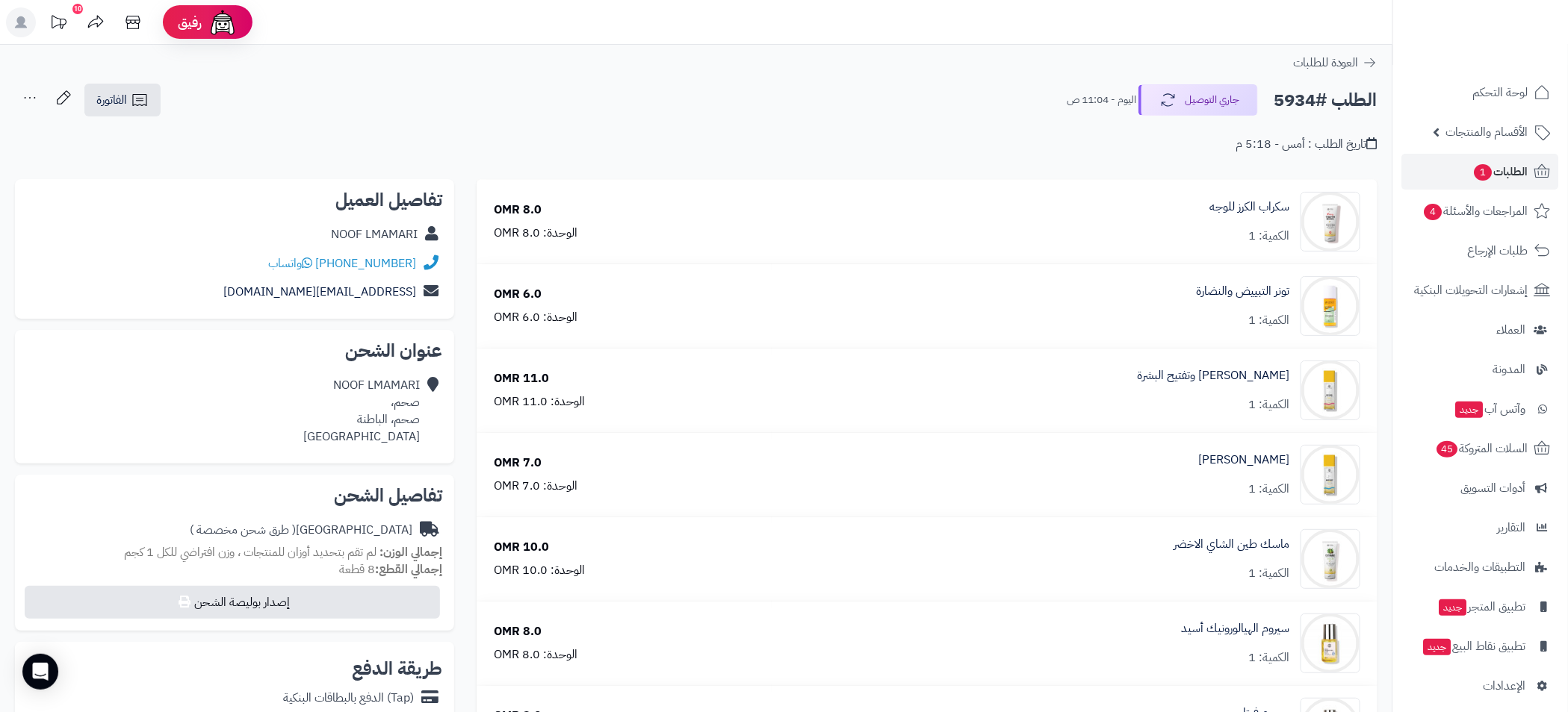
click at [249, 229] on div "NOOF LMAMARI" at bounding box center [234, 234] width 415 height 29
drag, startPoint x: 417, startPoint y: 267, endPoint x: 368, endPoint y: 267, distance: 49.0
click at [368, 267] on div "+96893640771 واتساب" at bounding box center [234, 263] width 415 height 29
click at [1298, 99] on h2 "الطلب #5934" at bounding box center [1325, 99] width 104 height 30
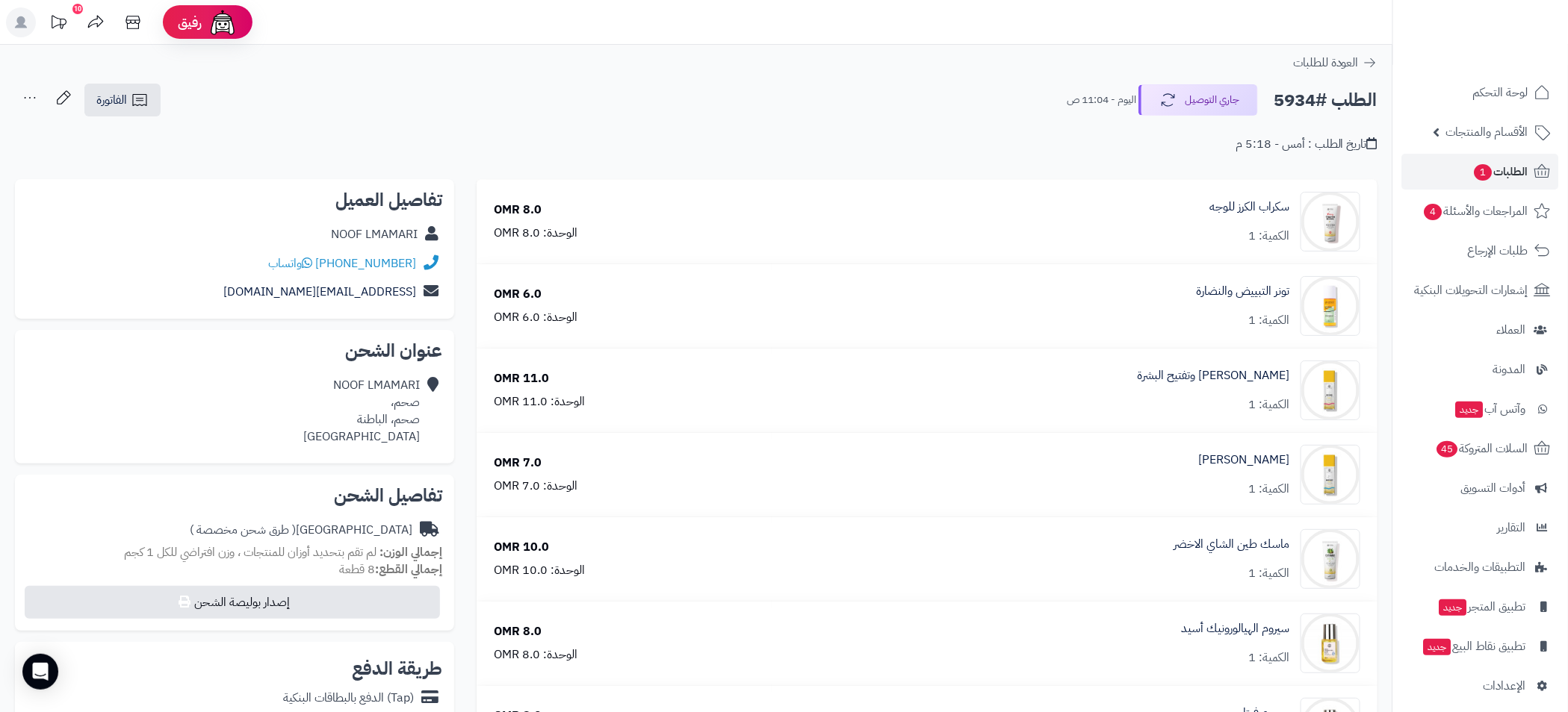
copy h2 "5934"
click at [1288, 93] on h2 "الطلب #5934" at bounding box center [1325, 99] width 104 height 30
click at [1163, 96] on icon "button" at bounding box center [1166, 99] width 18 height 18
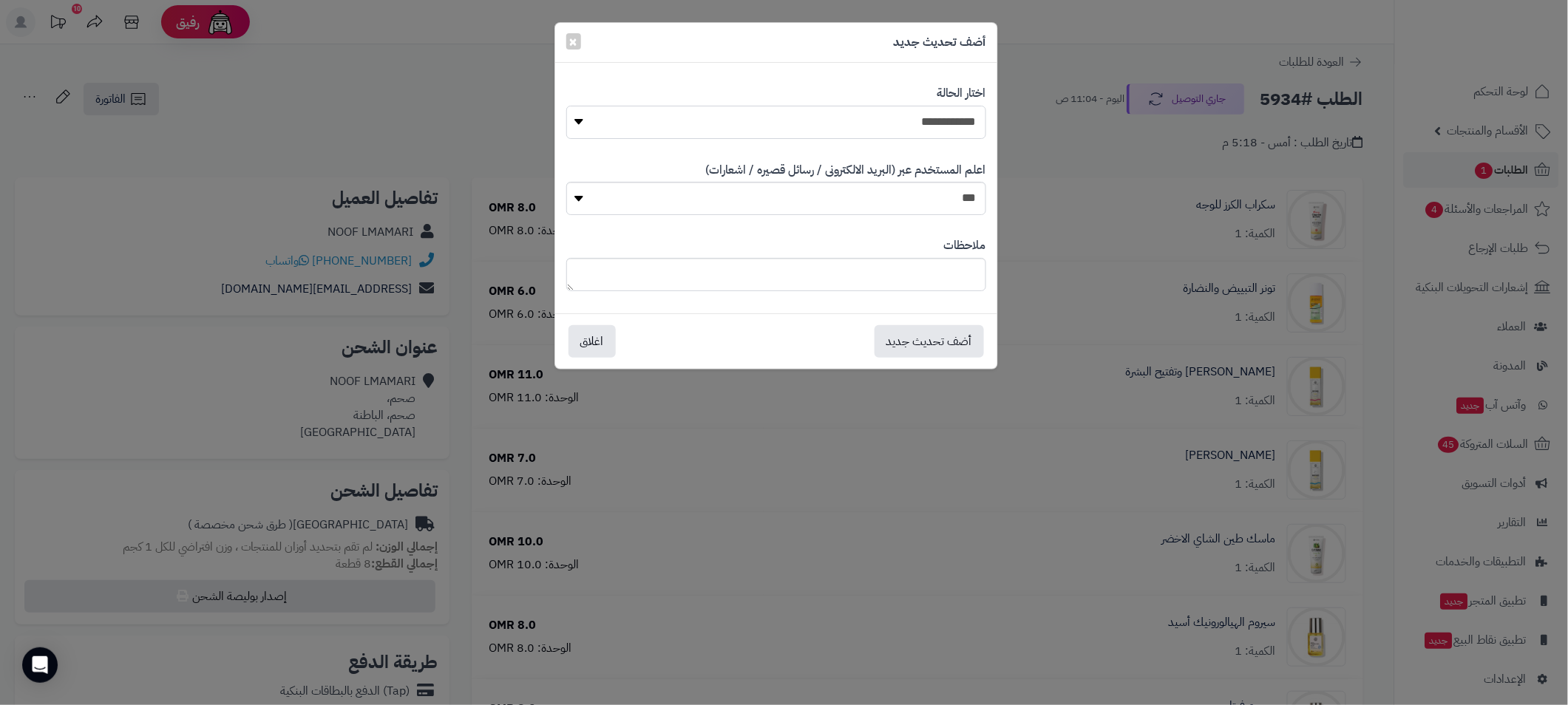
click at [911, 119] on select "**********" at bounding box center [776, 122] width 420 height 33
select select "**"
click at [566, 106] on select "**********" at bounding box center [776, 122] width 420 height 33
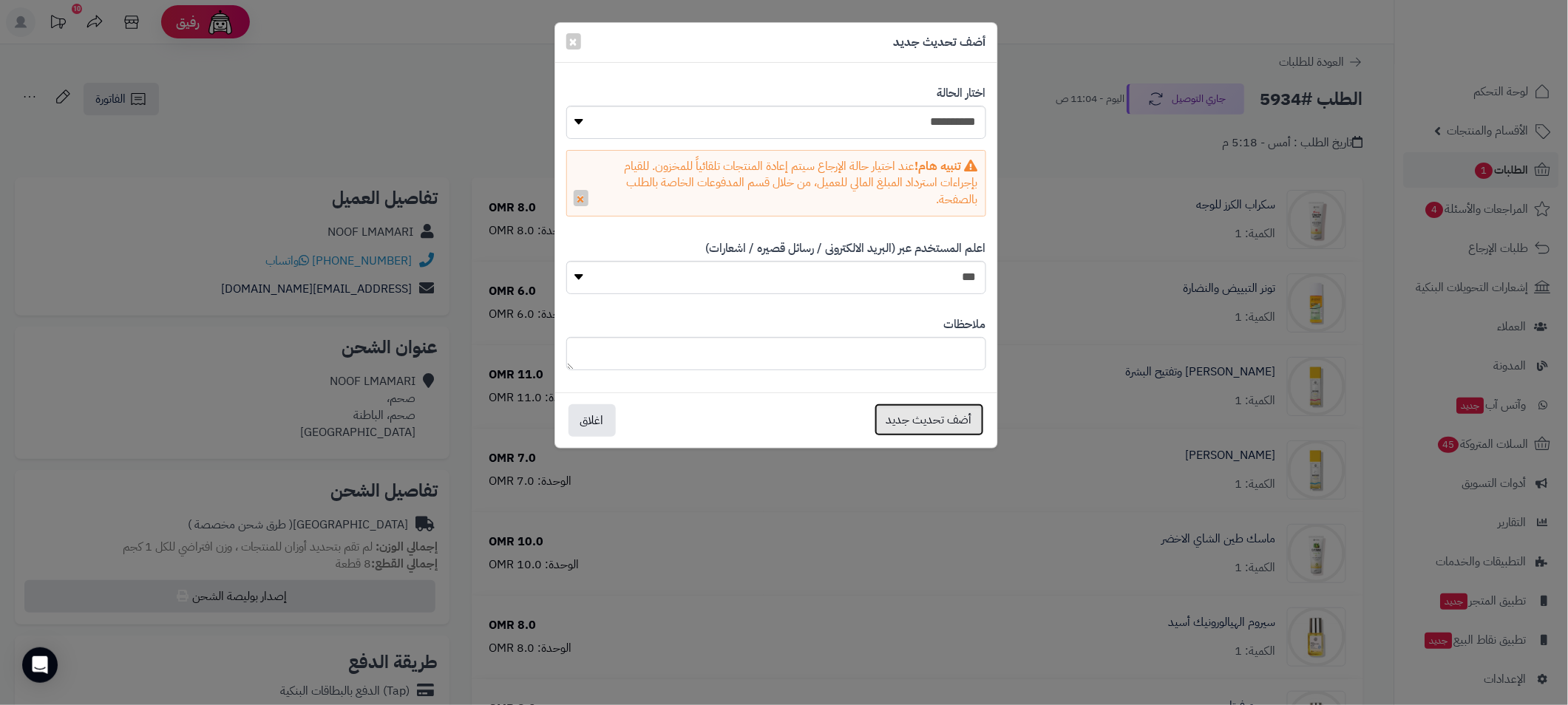
click at [926, 418] on button "أضف تحديث جديد" at bounding box center [929, 420] width 109 height 33
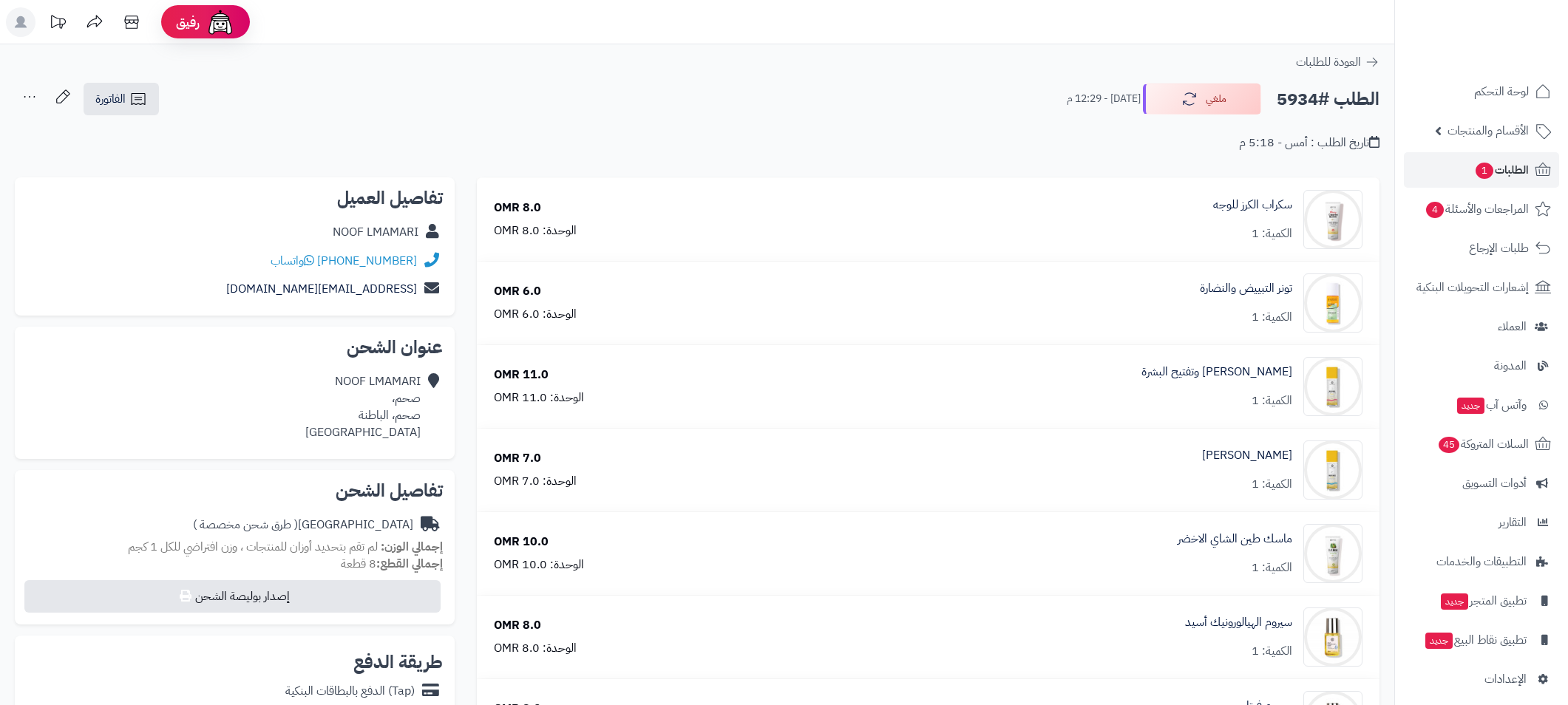
click at [1286, 102] on h2 "الطلب #5934" at bounding box center [1328, 99] width 103 height 30
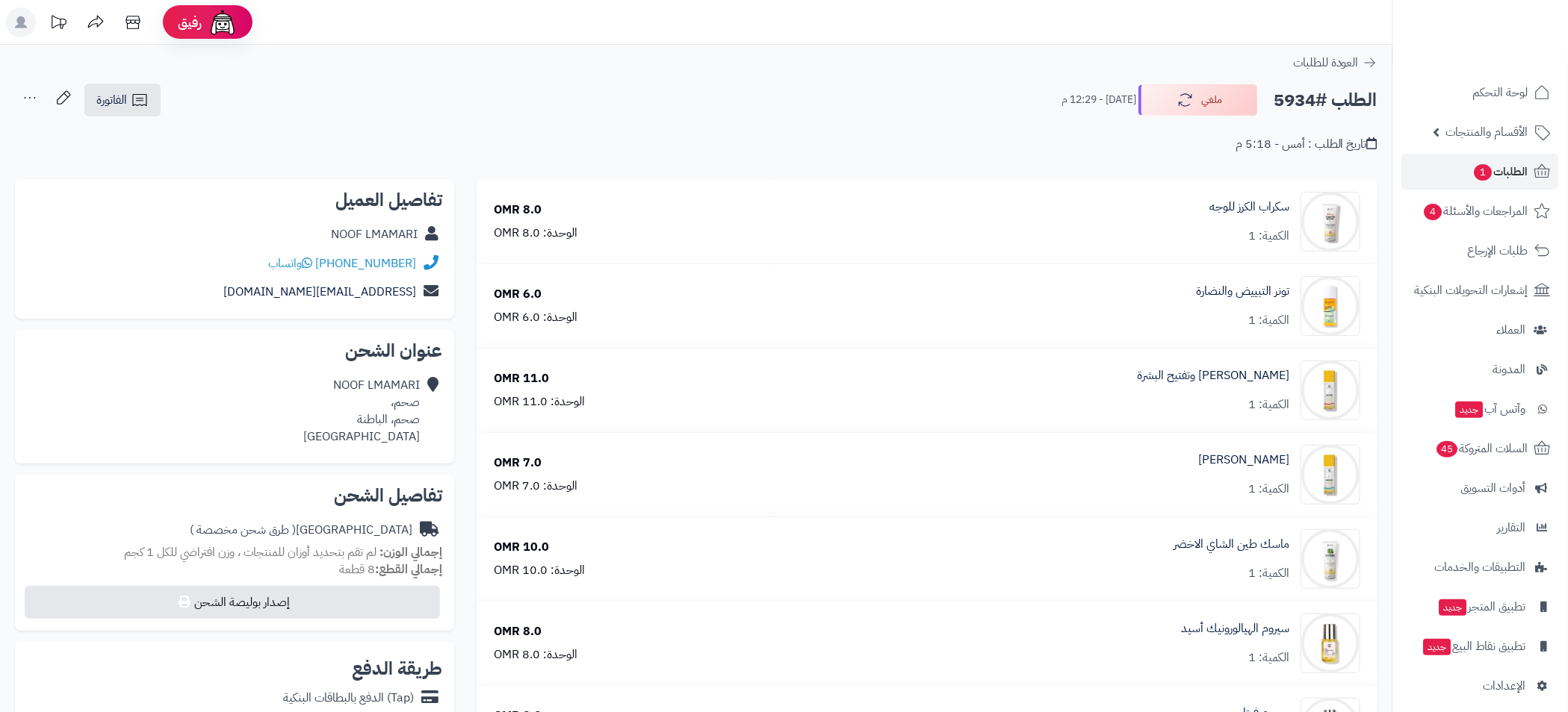
click at [1300, 103] on h2 "الطلب #5934" at bounding box center [1325, 99] width 104 height 30
copy h2 "5934"
click at [1304, 98] on h2 "الطلب #5934" at bounding box center [1325, 99] width 104 height 30
drag, startPoint x: 419, startPoint y: 268, endPoint x: 359, endPoint y: 270, distance: 60.0
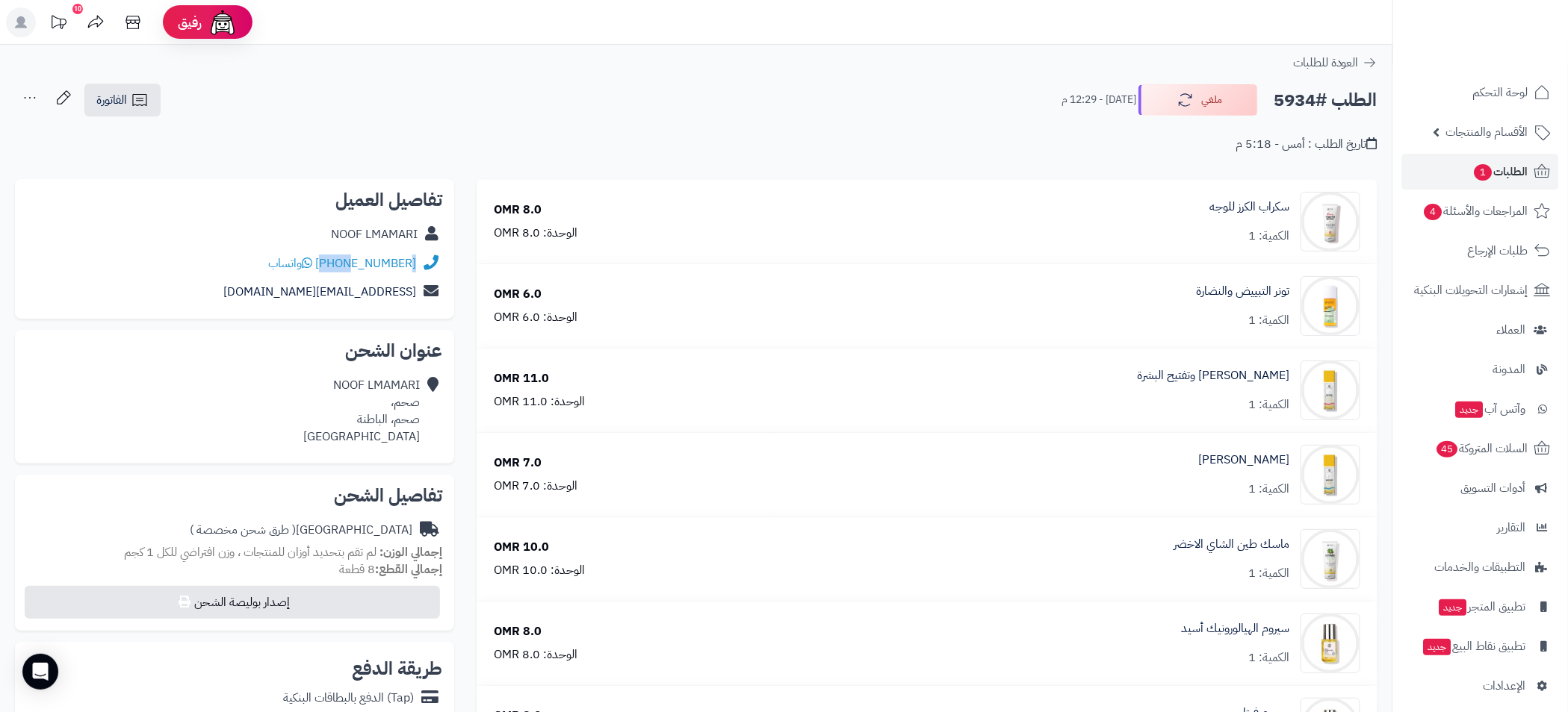
click at [359, 270] on div "+96893640771 واتساب" at bounding box center [234, 263] width 415 height 29
click at [377, 262] on link "+96893640771" at bounding box center [365, 264] width 101 height 18
click at [239, 252] on div "+96893640771 واتساب" at bounding box center [234, 263] width 415 height 29
click at [305, 260] on span "واتساب" at bounding box center [290, 264] width 44 height 18
drag, startPoint x: 337, startPoint y: 261, endPoint x: 175, endPoint y: 223, distance: 166.4
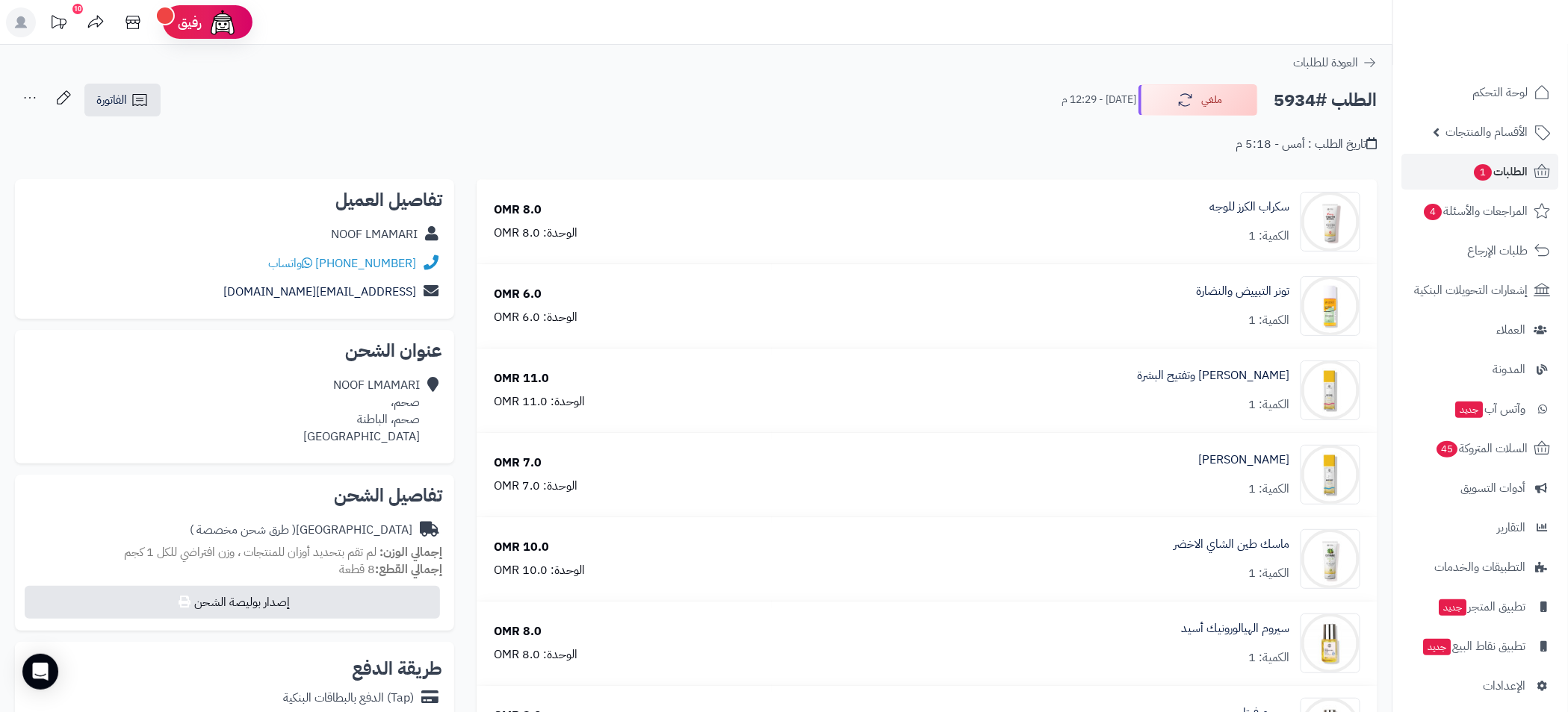
click at [175, 223] on div "NOOF LMAMARI" at bounding box center [234, 234] width 415 height 29
drag, startPoint x: 408, startPoint y: 275, endPoint x: 329, endPoint y: 275, distance: 79.0
click at [329, 275] on div "+96893640771 واتساب" at bounding box center [234, 263] width 415 height 29
copy link "96893640771"
click at [1157, 150] on div "تاريخ الطلب : أمس - 5:18 م" at bounding box center [696, 135] width 1362 height 35
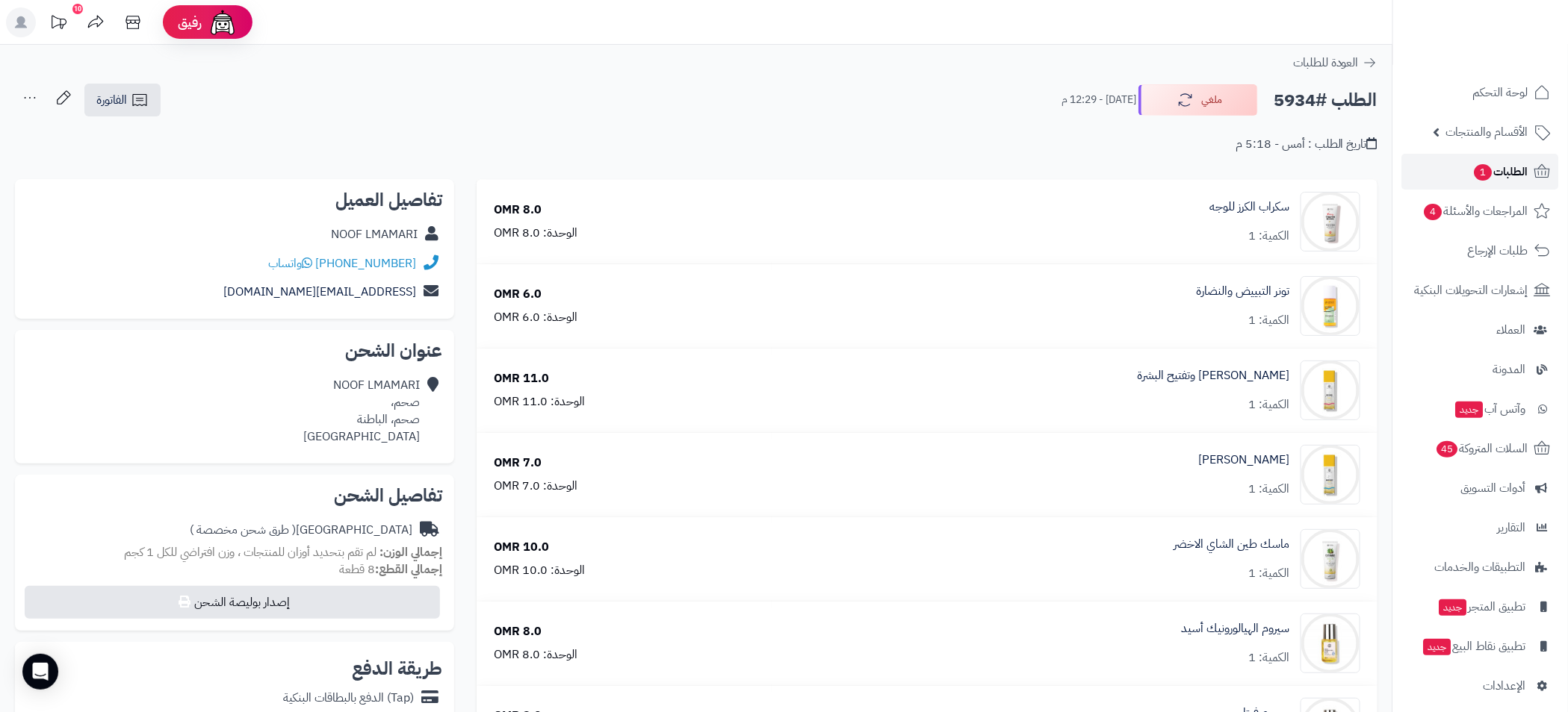
click at [1507, 172] on span "الطلبات 1" at bounding box center [1500, 171] width 55 height 21
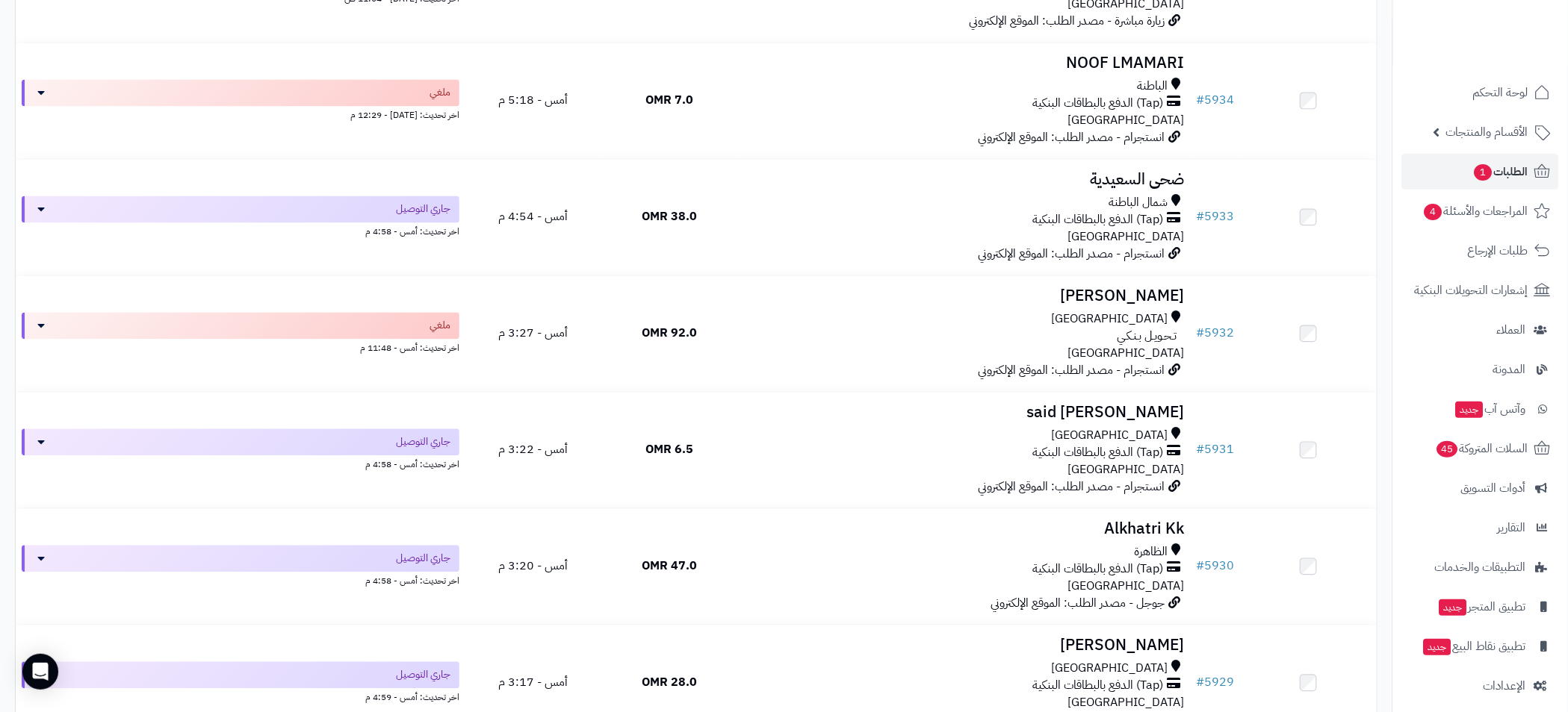
scroll to position [3695, 0]
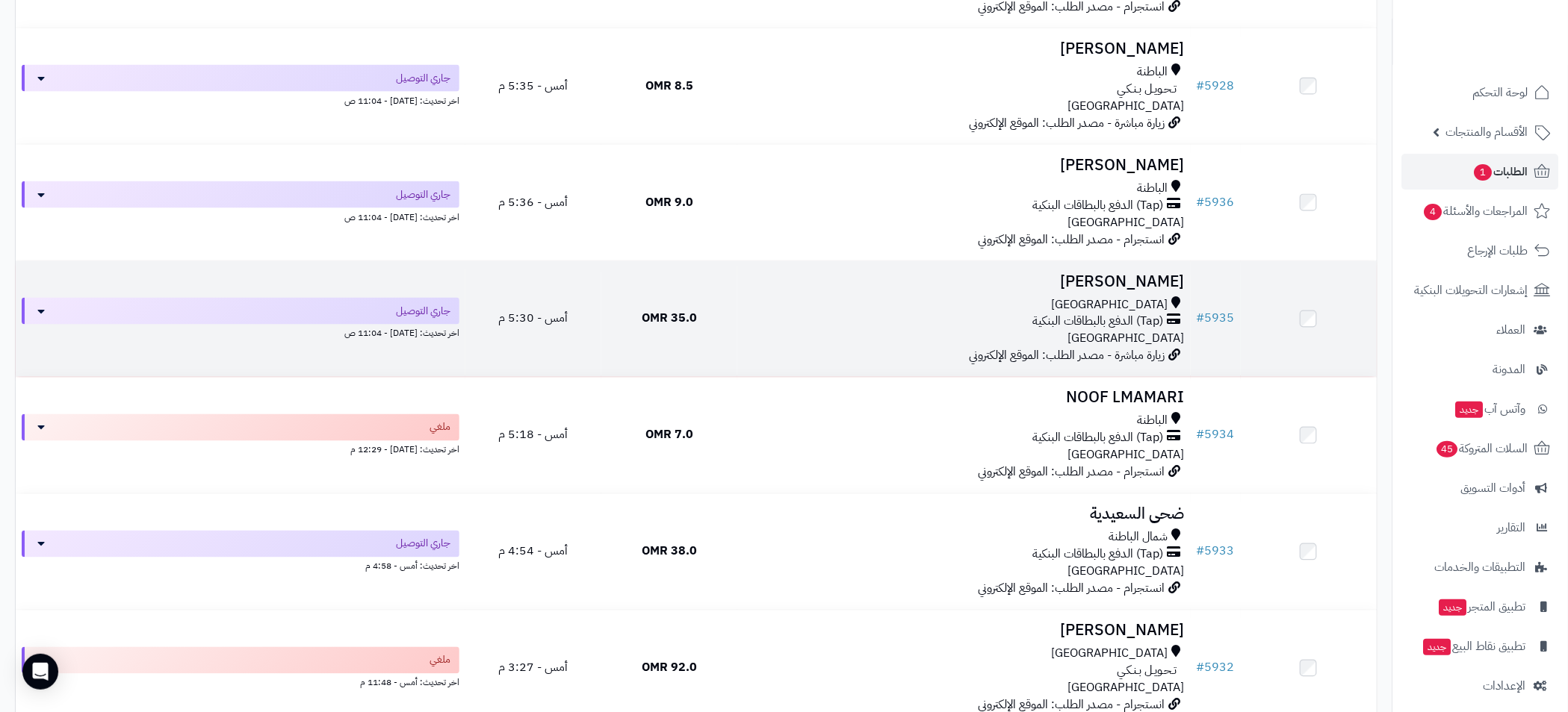
click at [911, 305] on div "[GEOGRAPHIC_DATA]" at bounding box center [963, 304] width 442 height 17
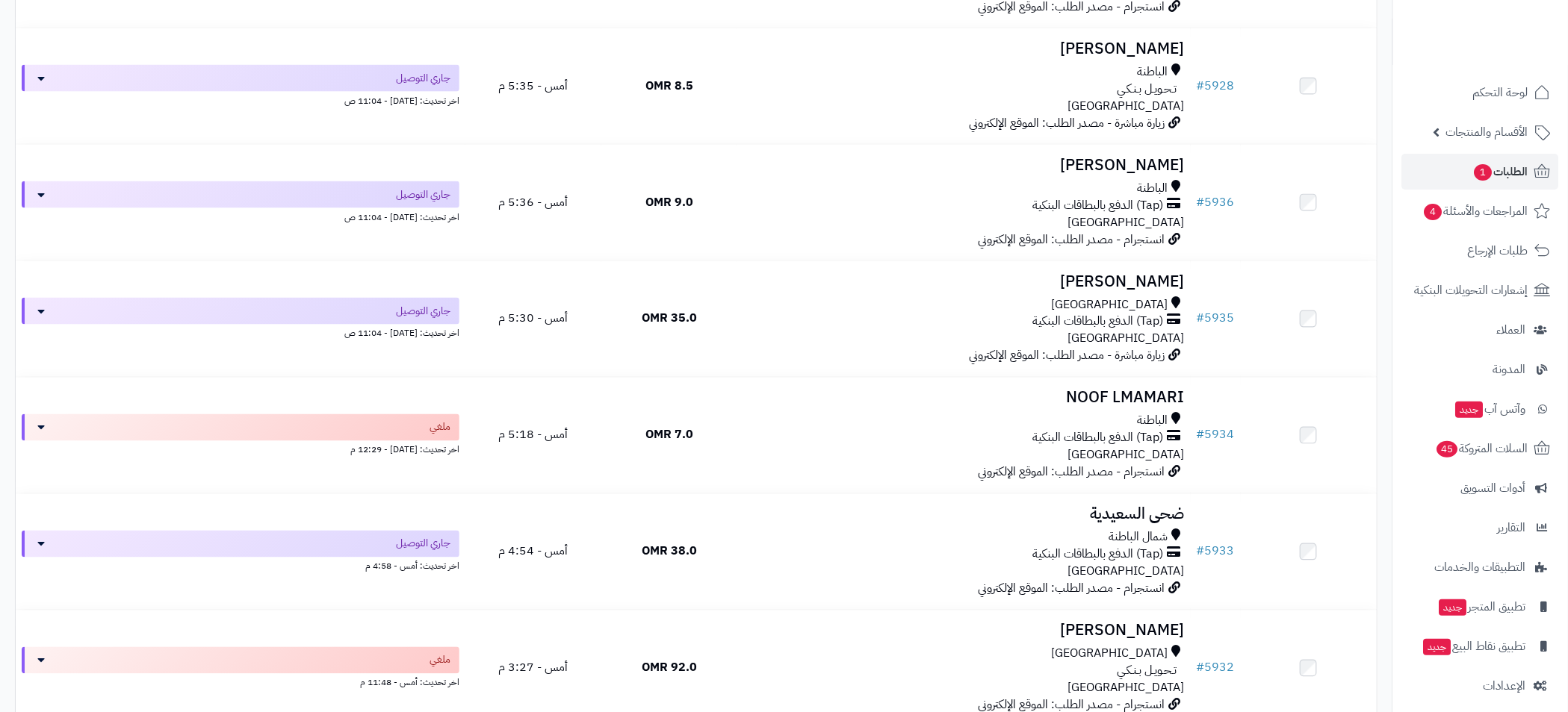
scroll to position [3695, 0]
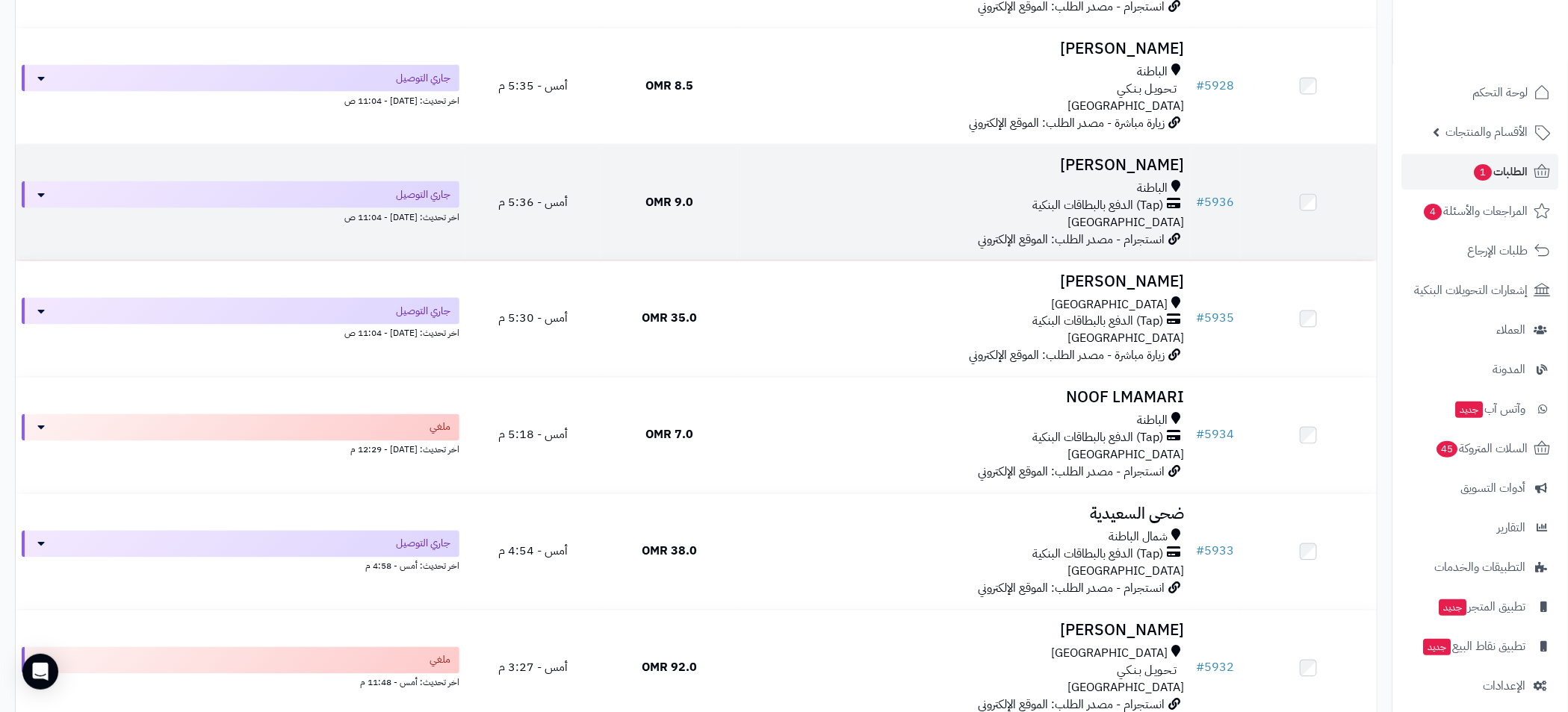
click at [1001, 173] on h3 "[PERSON_NAME]" at bounding box center [963, 165] width 442 height 17
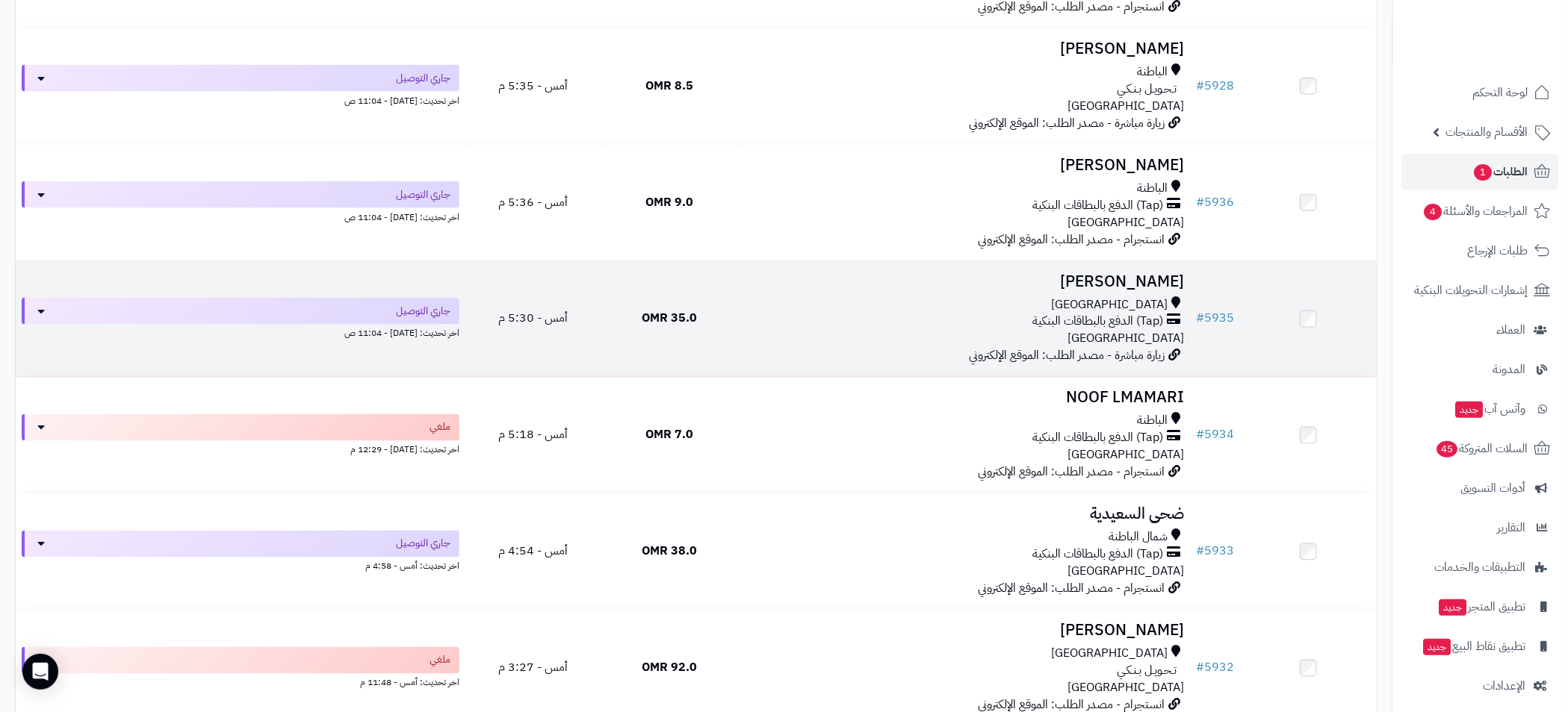
scroll to position [3359, 0]
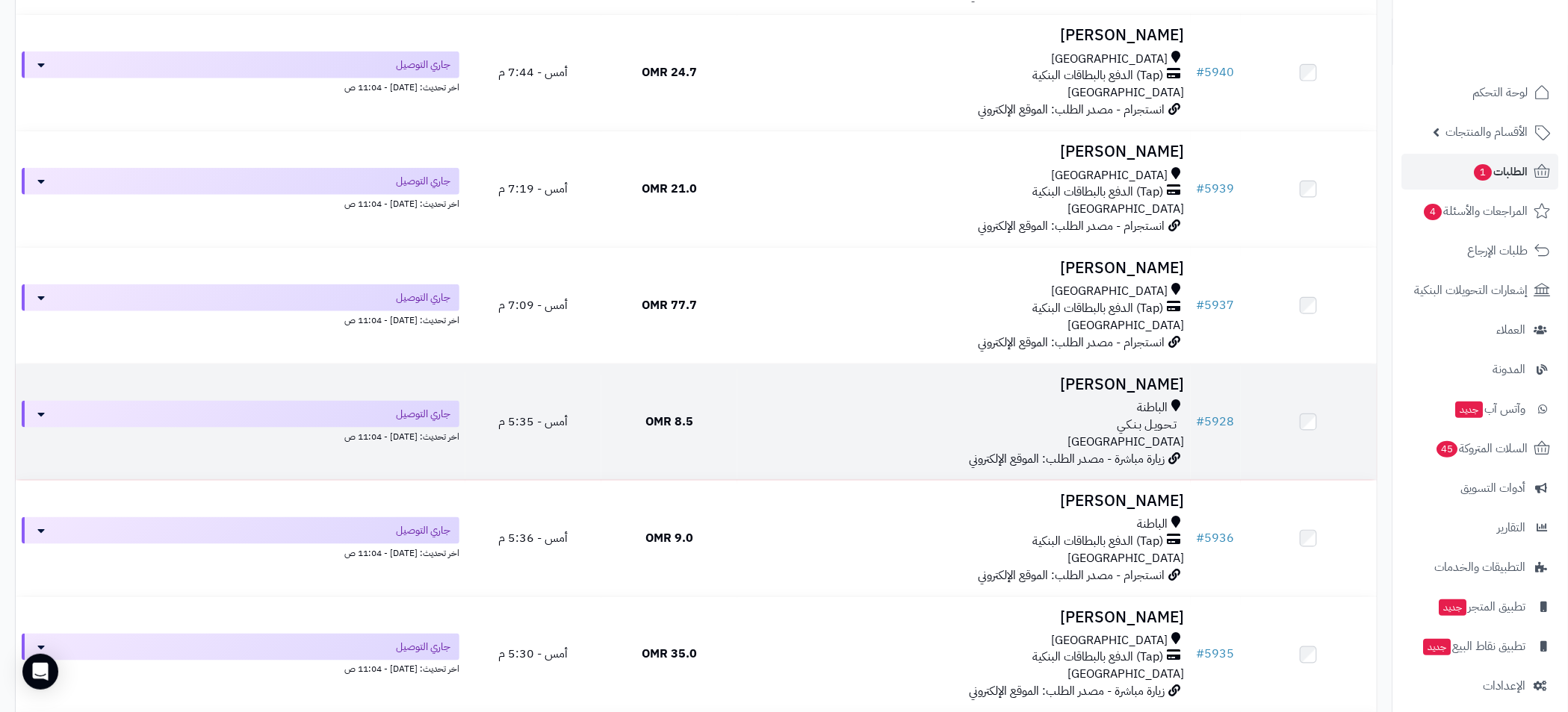
click at [959, 401] on div "الباطنة" at bounding box center [963, 408] width 442 height 17
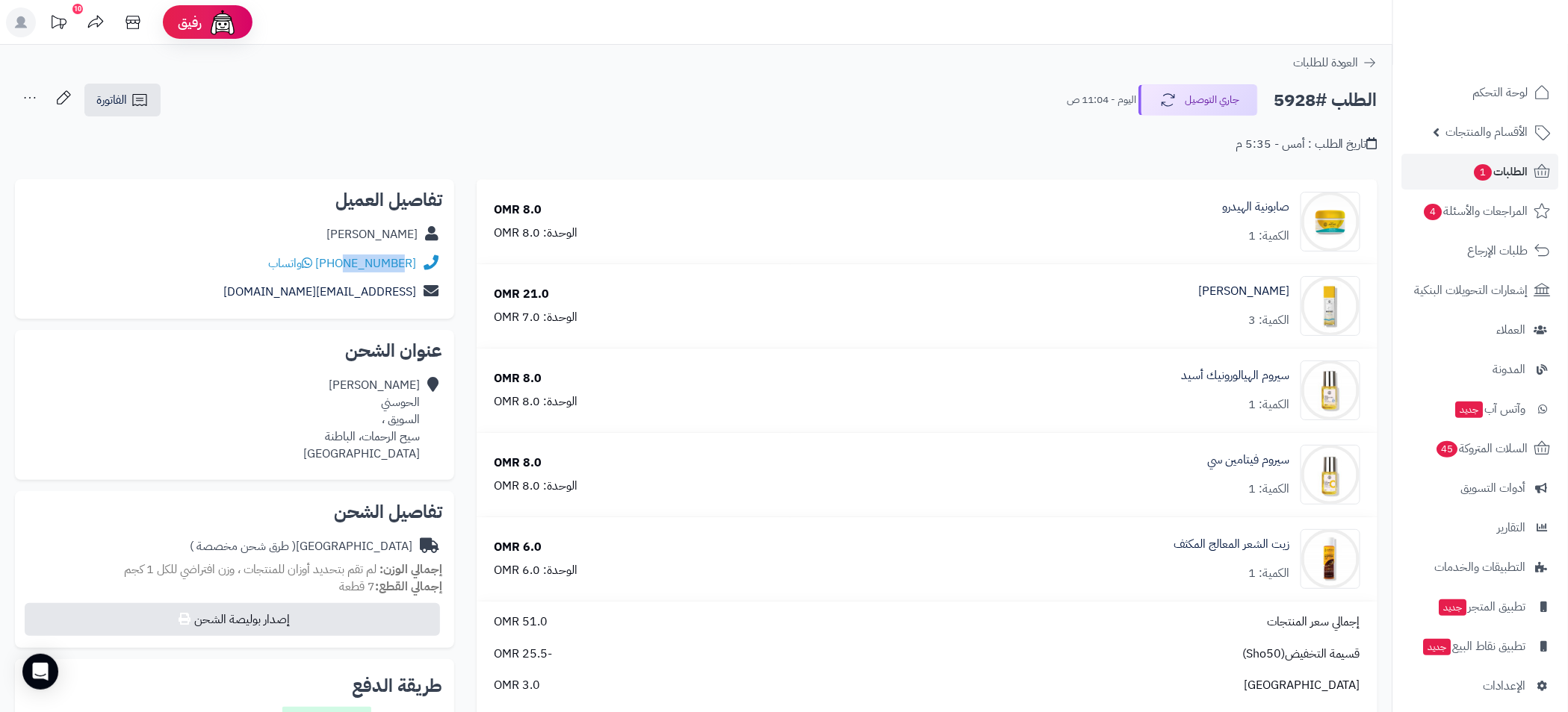
drag, startPoint x: 350, startPoint y: 274, endPoint x: 408, endPoint y: 274, distance: 58.0
click at [408, 274] on div "[PHONE_NUMBER] واتساب" at bounding box center [234, 263] width 415 height 29
click at [1284, 99] on h2 "الطلب #5928" at bounding box center [1325, 99] width 104 height 30
copy h2 "5928"
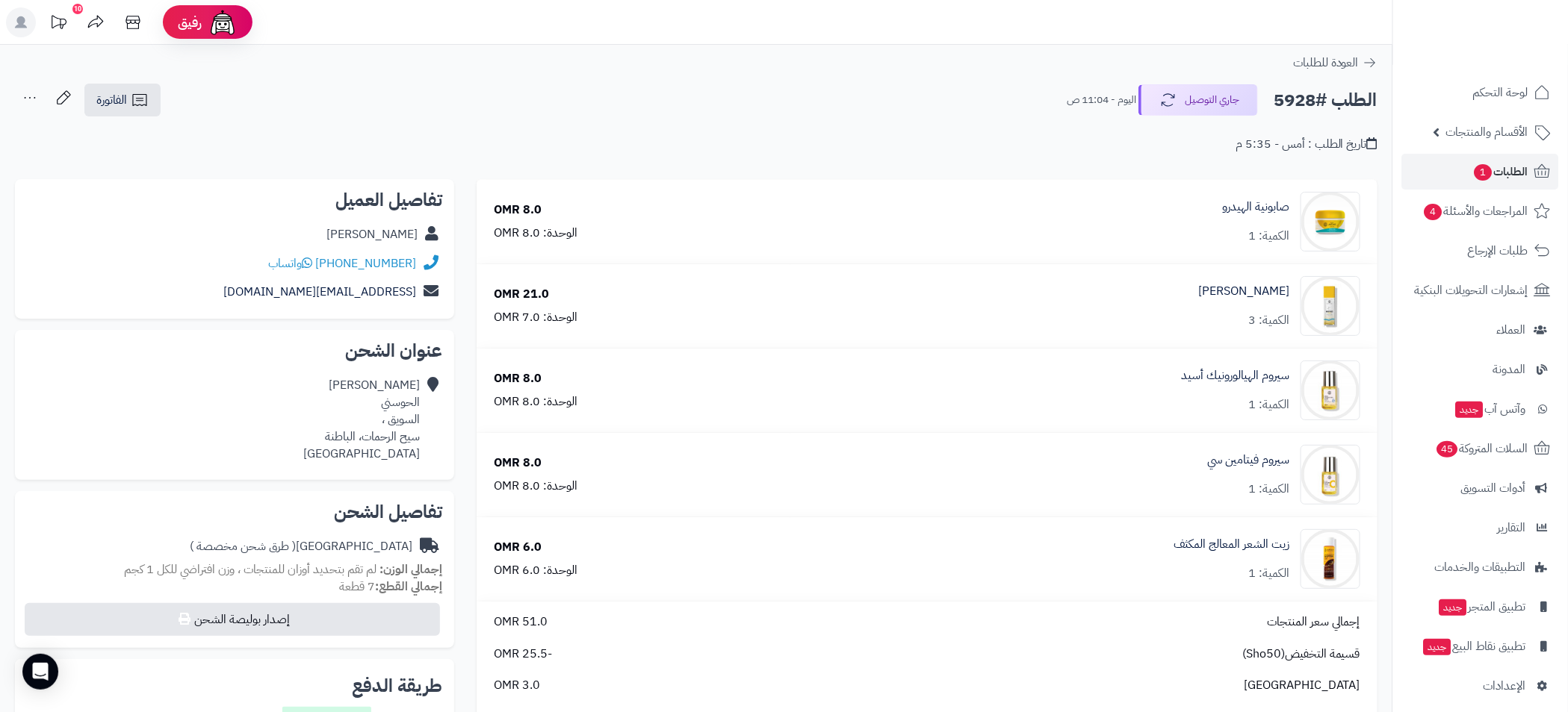
click at [1172, 44] on header "رفيق ! 10 الطلبات معالجة مكتمل إرجاع المنتجات العملاء المتواجدون الان 3512 عملا…" at bounding box center [784, 22] width 1568 height 44
click at [1291, 96] on h2 "الطلب #5928" at bounding box center [1325, 99] width 104 height 30
copy h2 "5928"
drag, startPoint x: 348, startPoint y: 274, endPoint x: 411, endPoint y: 272, distance: 63.0
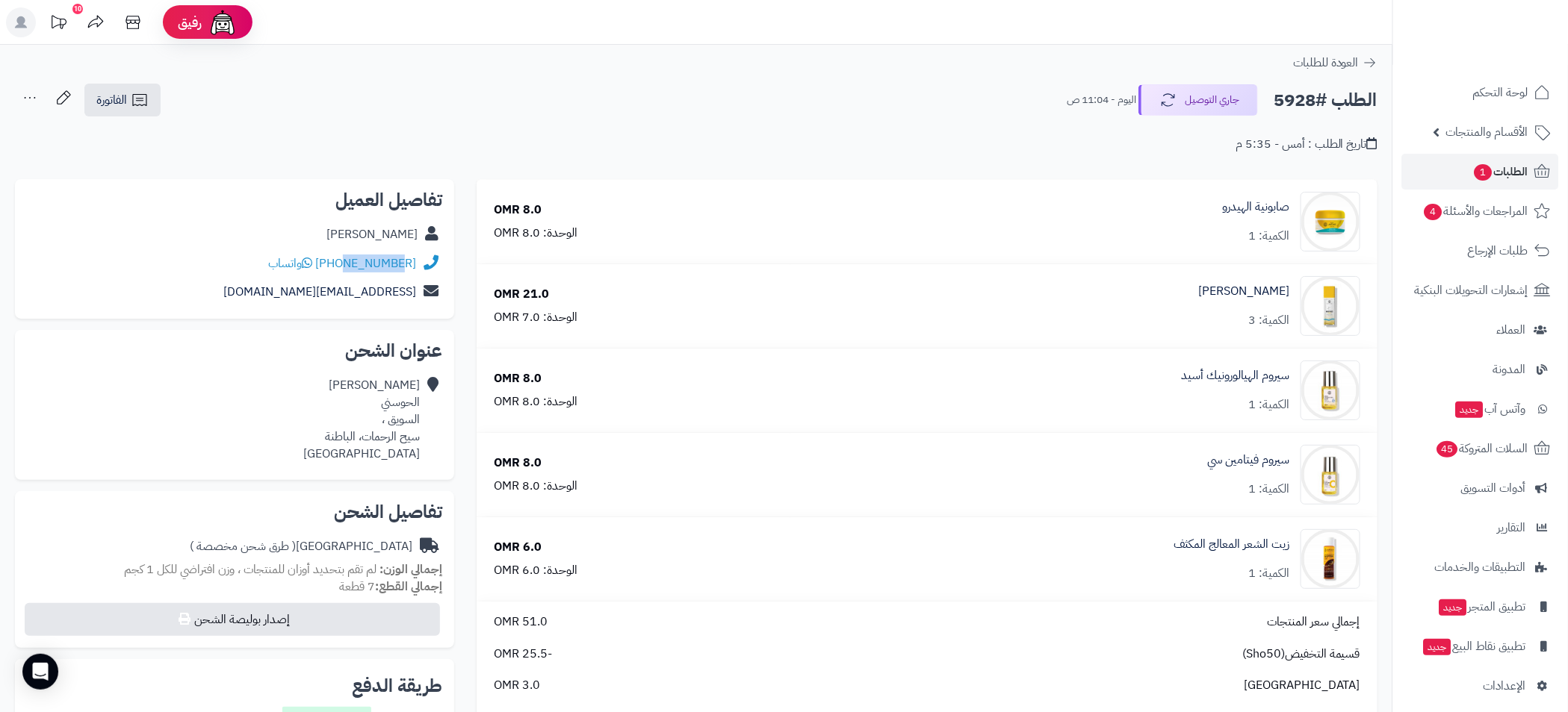
click at [411, 272] on div "+96899269344 واتساب" at bounding box center [234, 263] width 415 height 29
copy link "99269344"
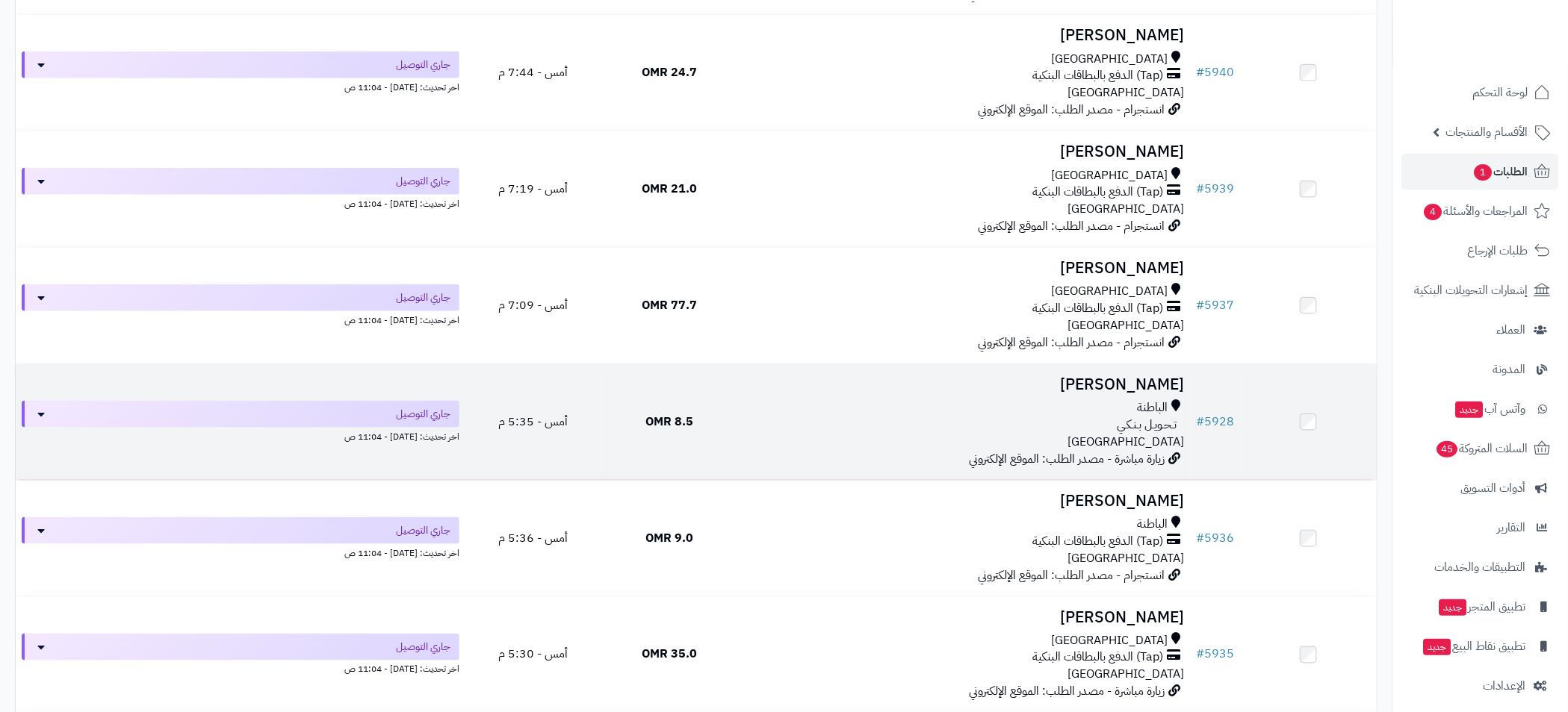
scroll to position [3359, 0]
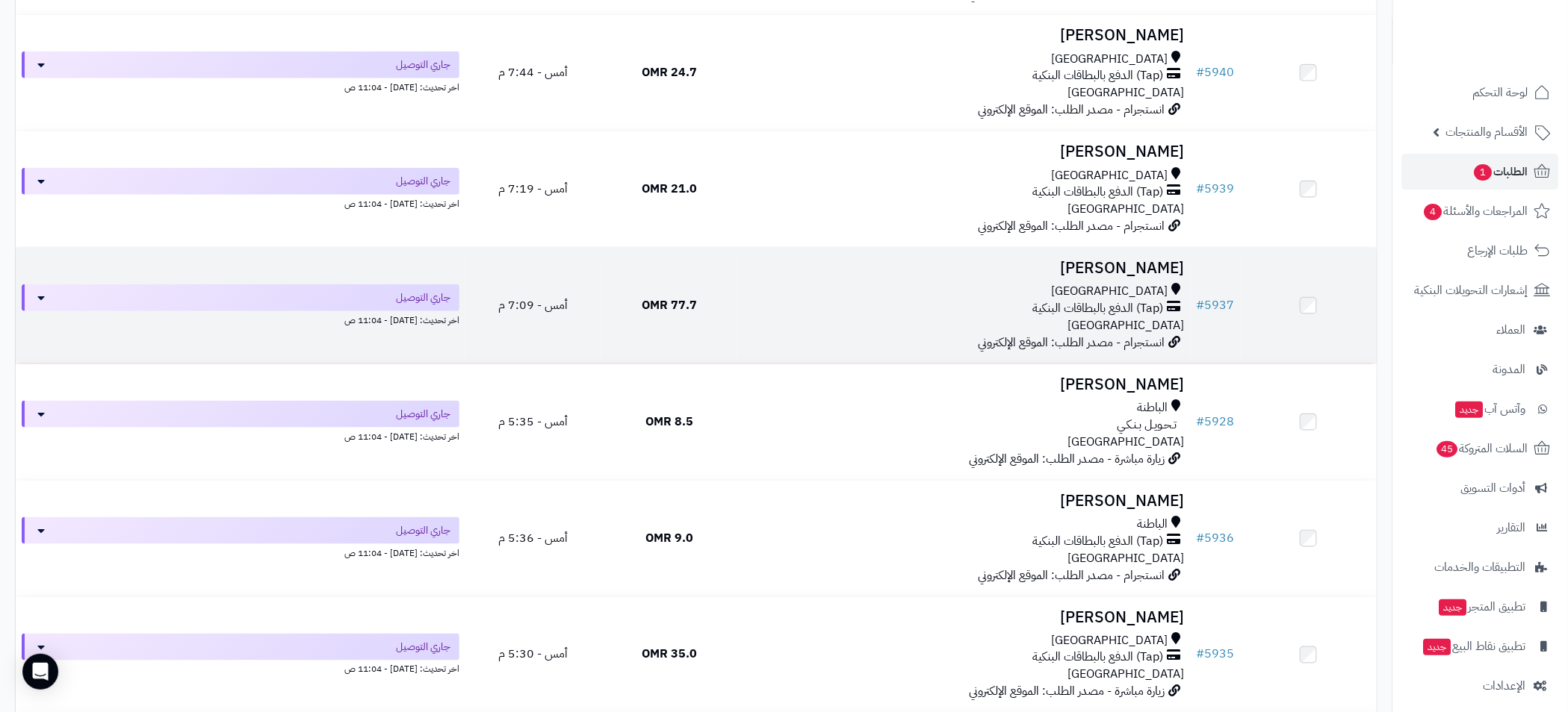
click at [949, 296] on div "[GEOGRAPHIC_DATA]" at bounding box center [963, 291] width 442 height 17
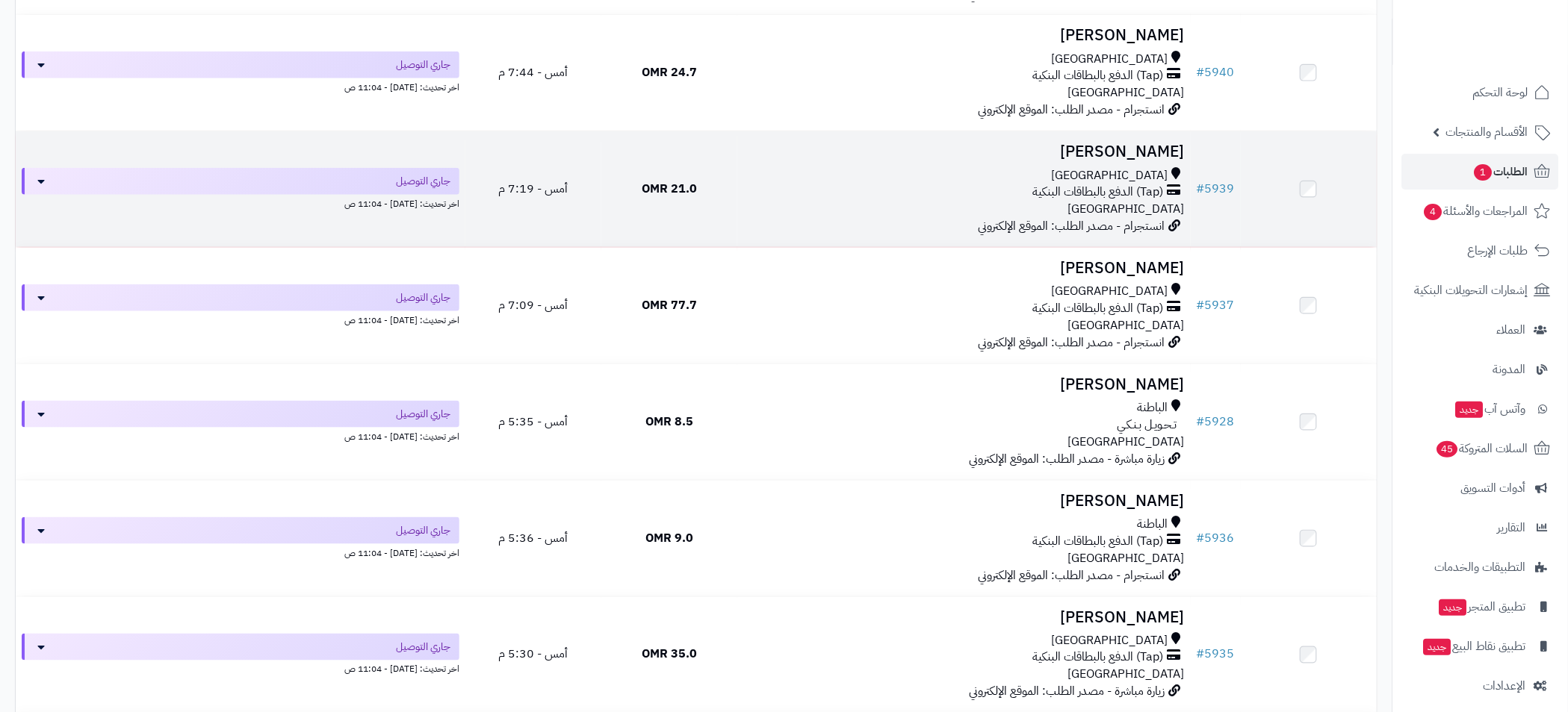
click at [937, 173] on div "مسقط" at bounding box center [963, 175] width 442 height 17
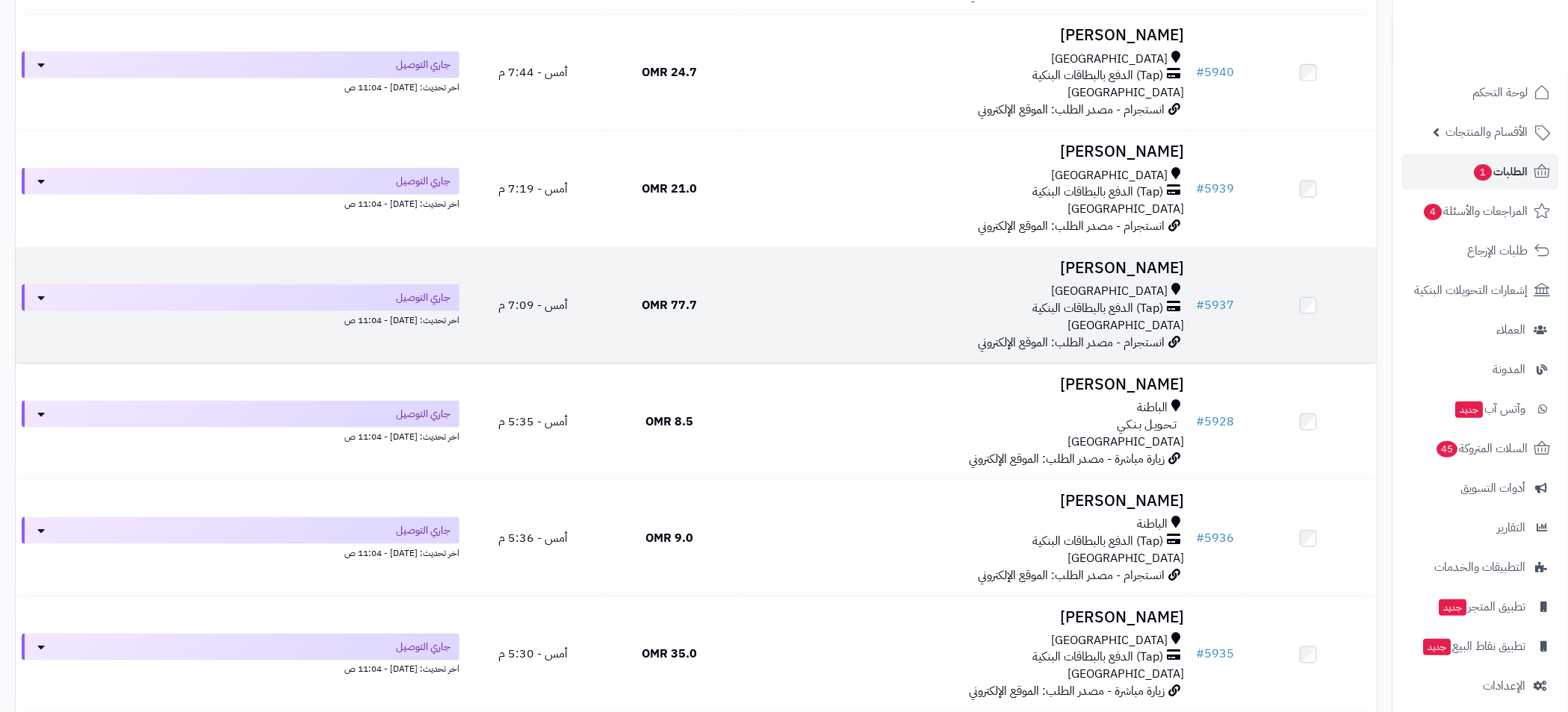
scroll to position [3024, 0]
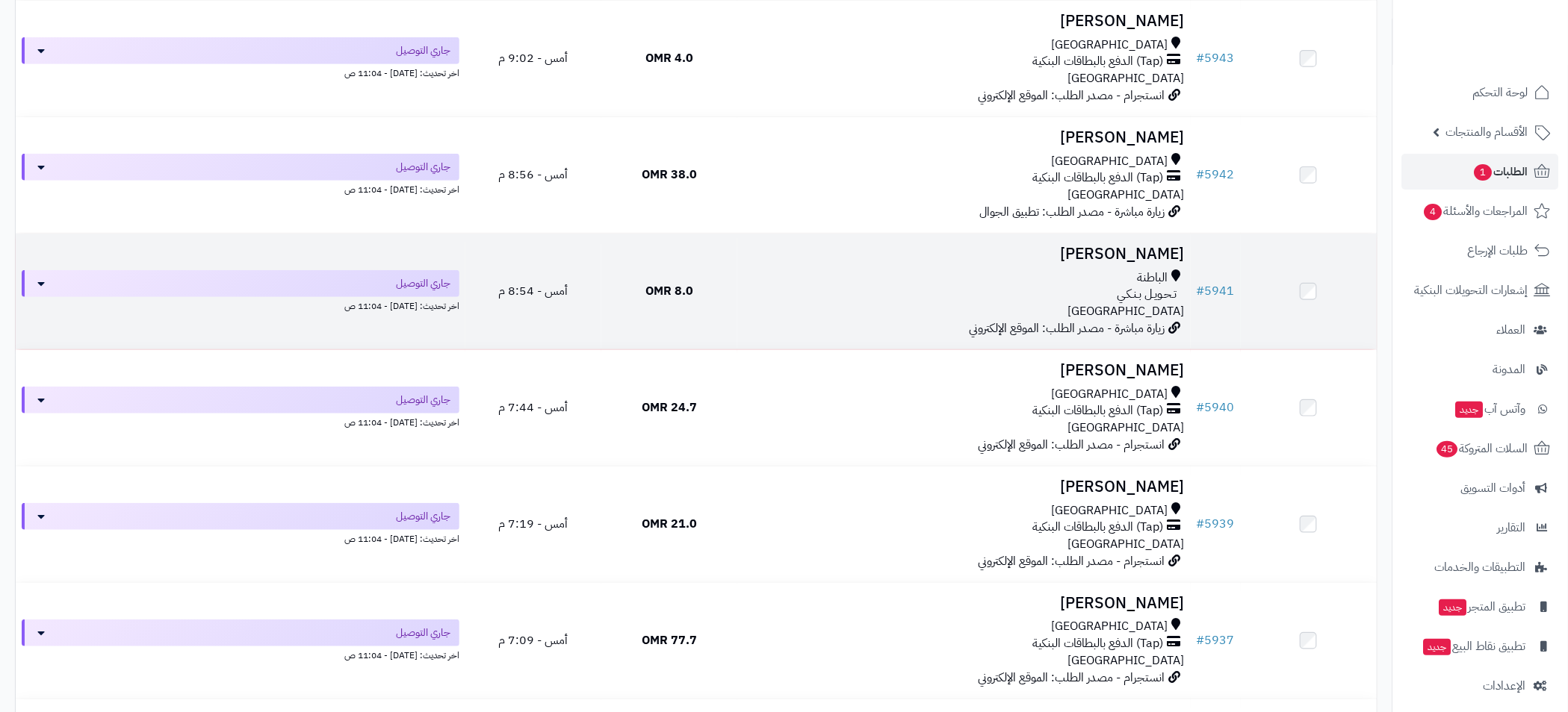
click at [866, 267] on td "حنان البريكي الباطنة تـحـويـل بـنـكـي عمان زيارة مباشرة - مصدر الطلب: الموقع ال…" at bounding box center [963, 291] width 453 height 116
click at [861, 280] on div "الباطنة" at bounding box center [963, 278] width 442 height 17
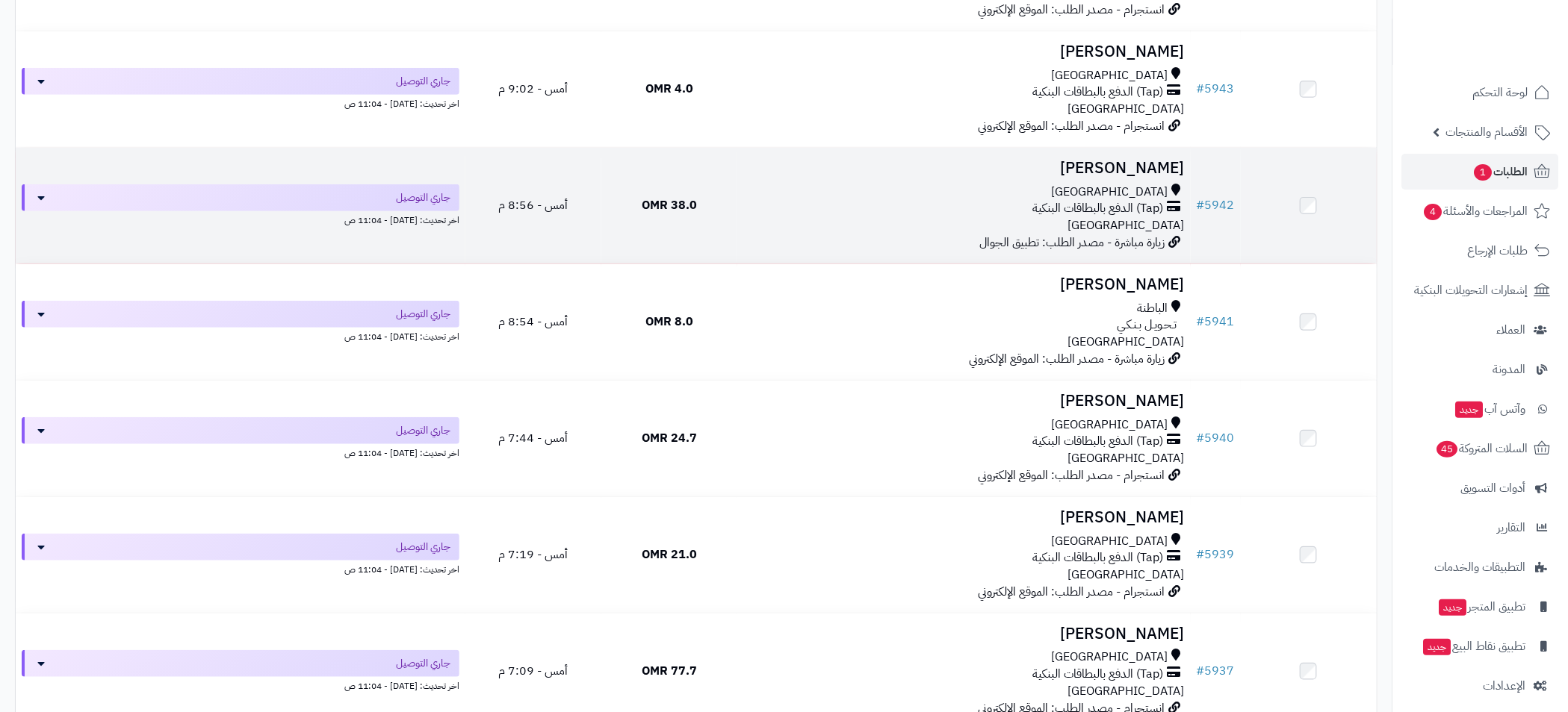
scroll to position [2657, 0]
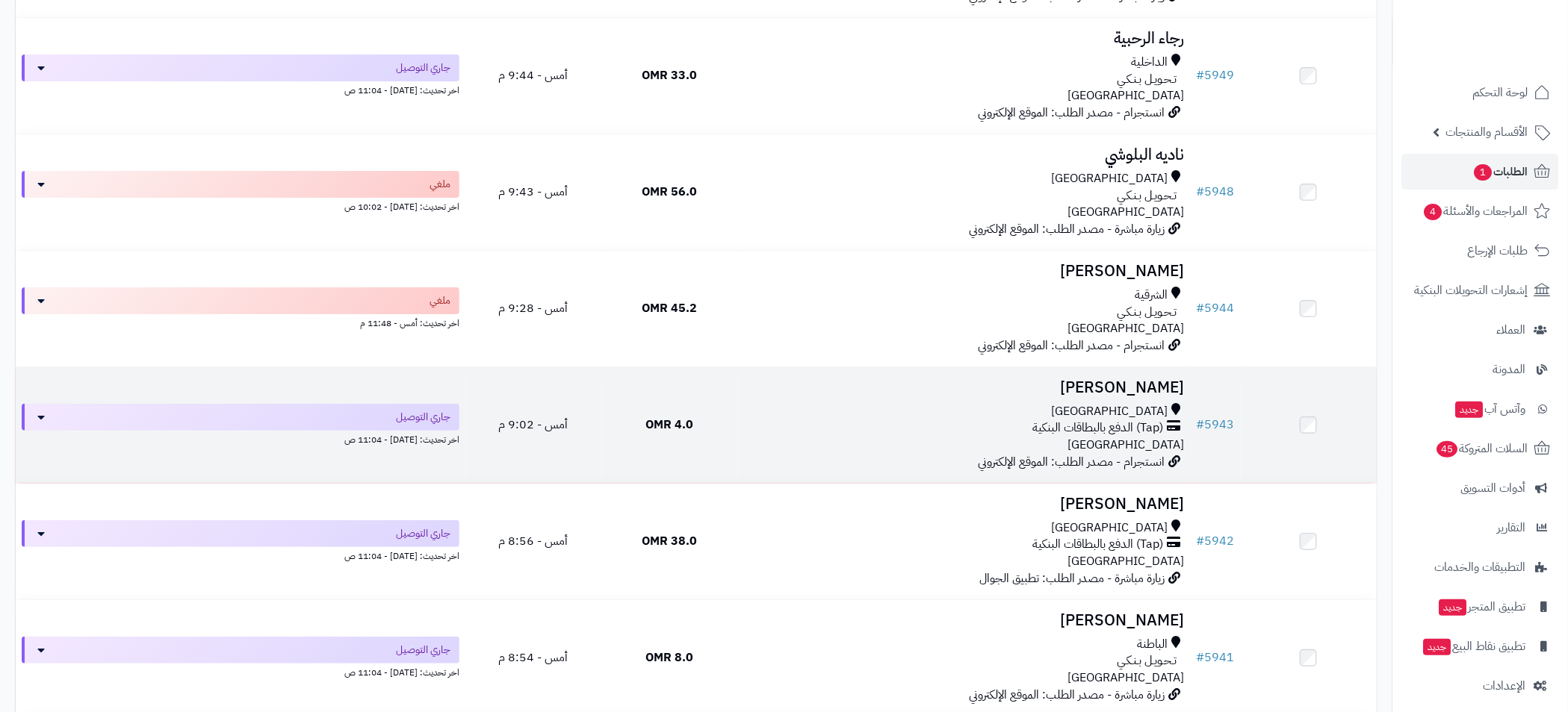
click at [871, 404] on div "[GEOGRAPHIC_DATA]" at bounding box center [963, 411] width 442 height 17
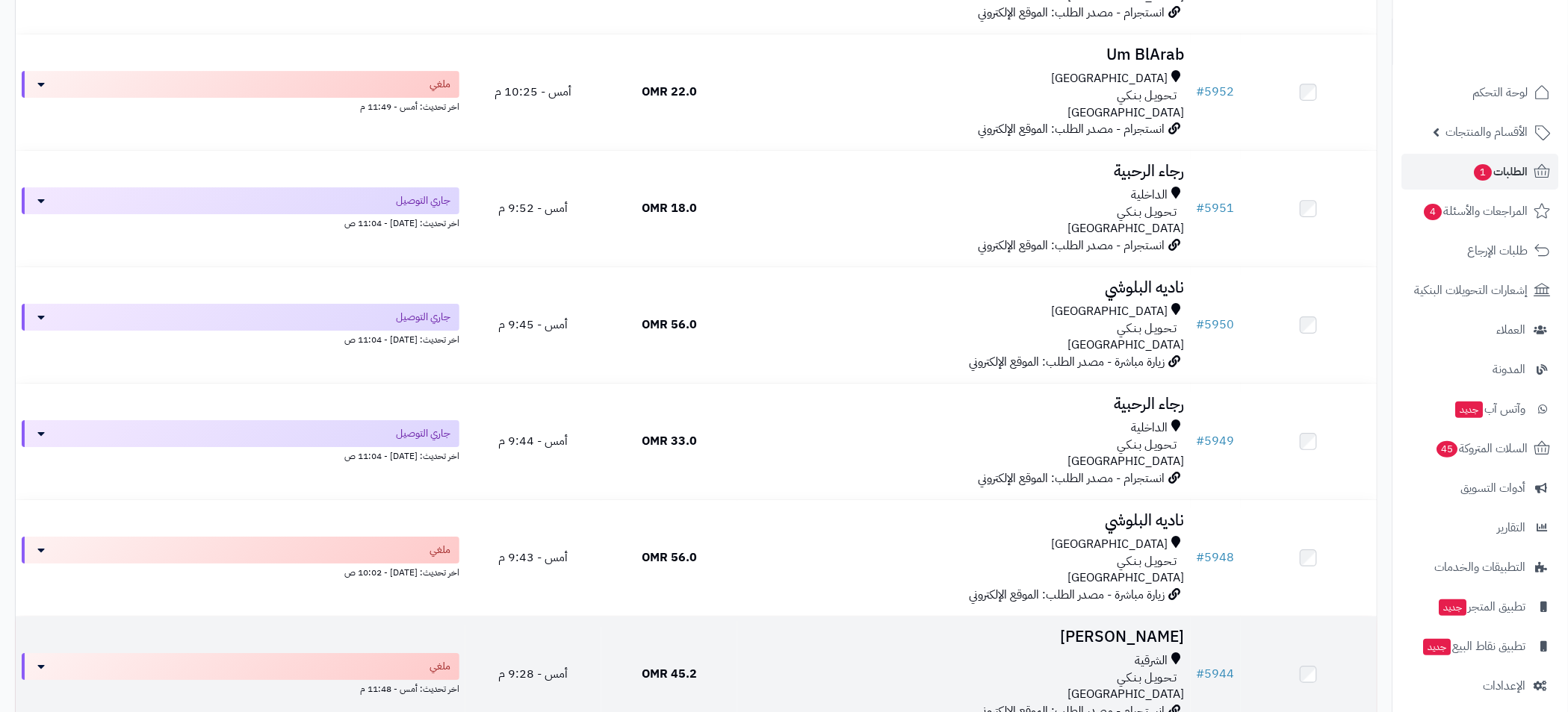
scroll to position [2627, 0]
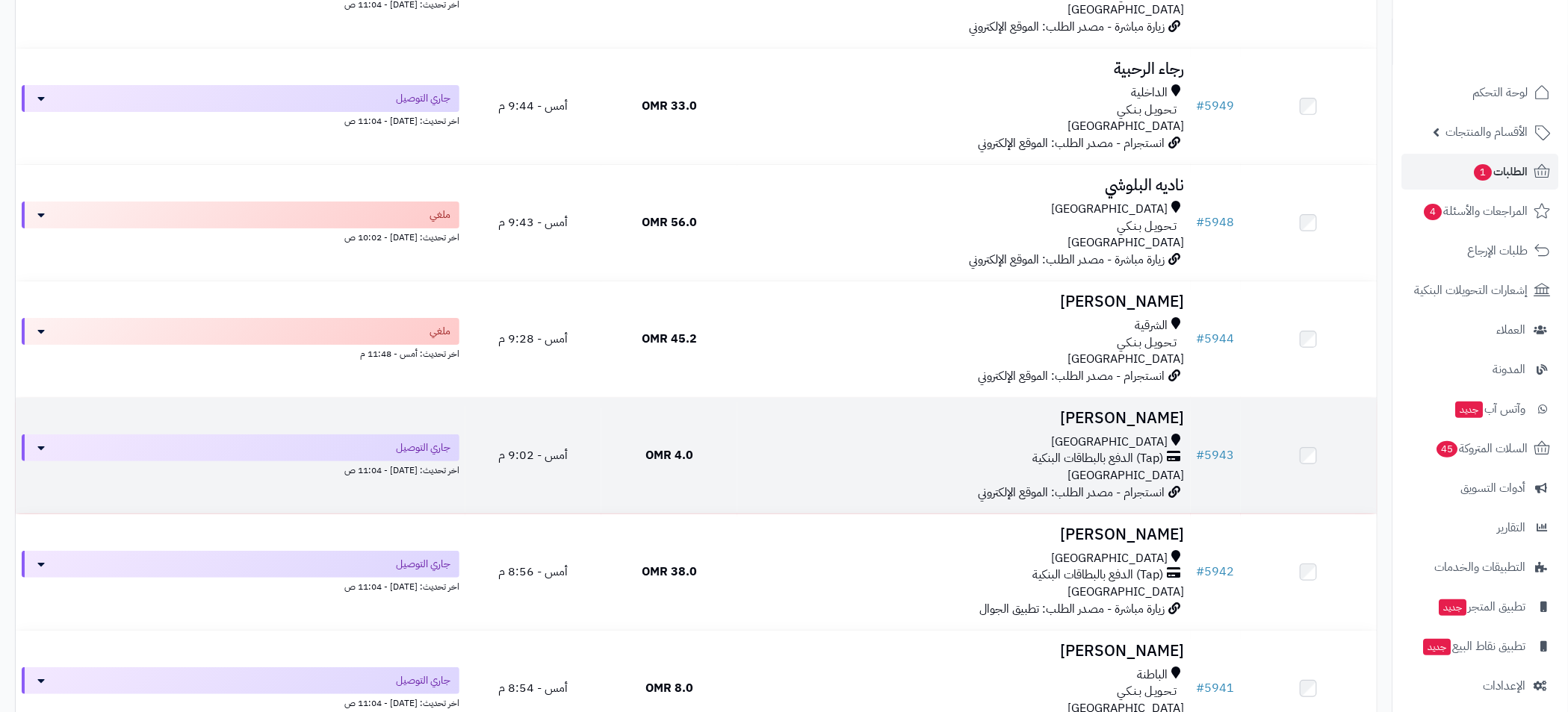
click at [904, 450] on div "(Tap) الدفع بالبطاقات البنكية" at bounding box center [963, 458] width 442 height 17
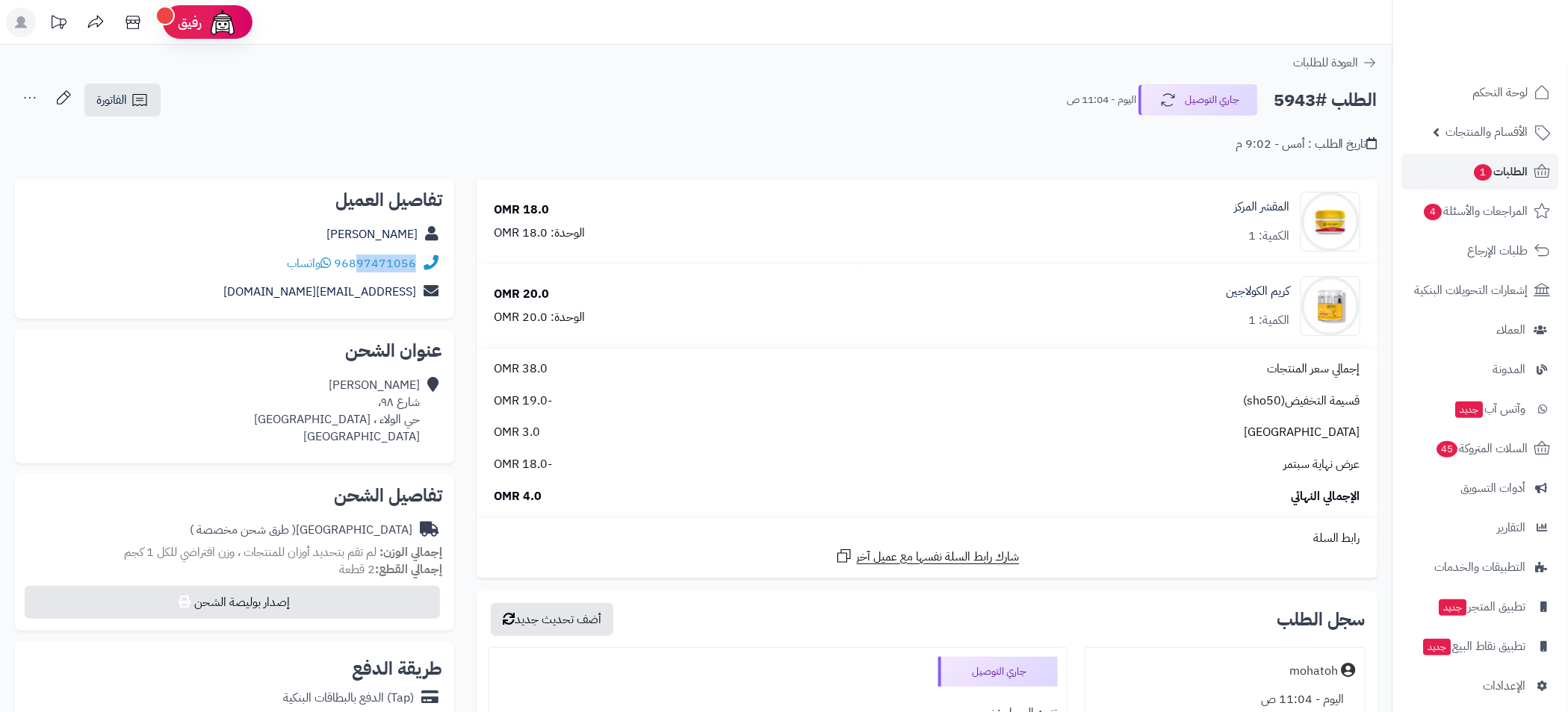
drag, startPoint x: 415, startPoint y: 266, endPoint x: 360, endPoint y: 269, distance: 55.1
click at [360, 269] on div "96897471056 واتساب" at bounding box center [234, 263] width 415 height 29
copy link "97471056"
click at [1292, 101] on h2 "الطلب #5943" at bounding box center [1325, 99] width 104 height 30
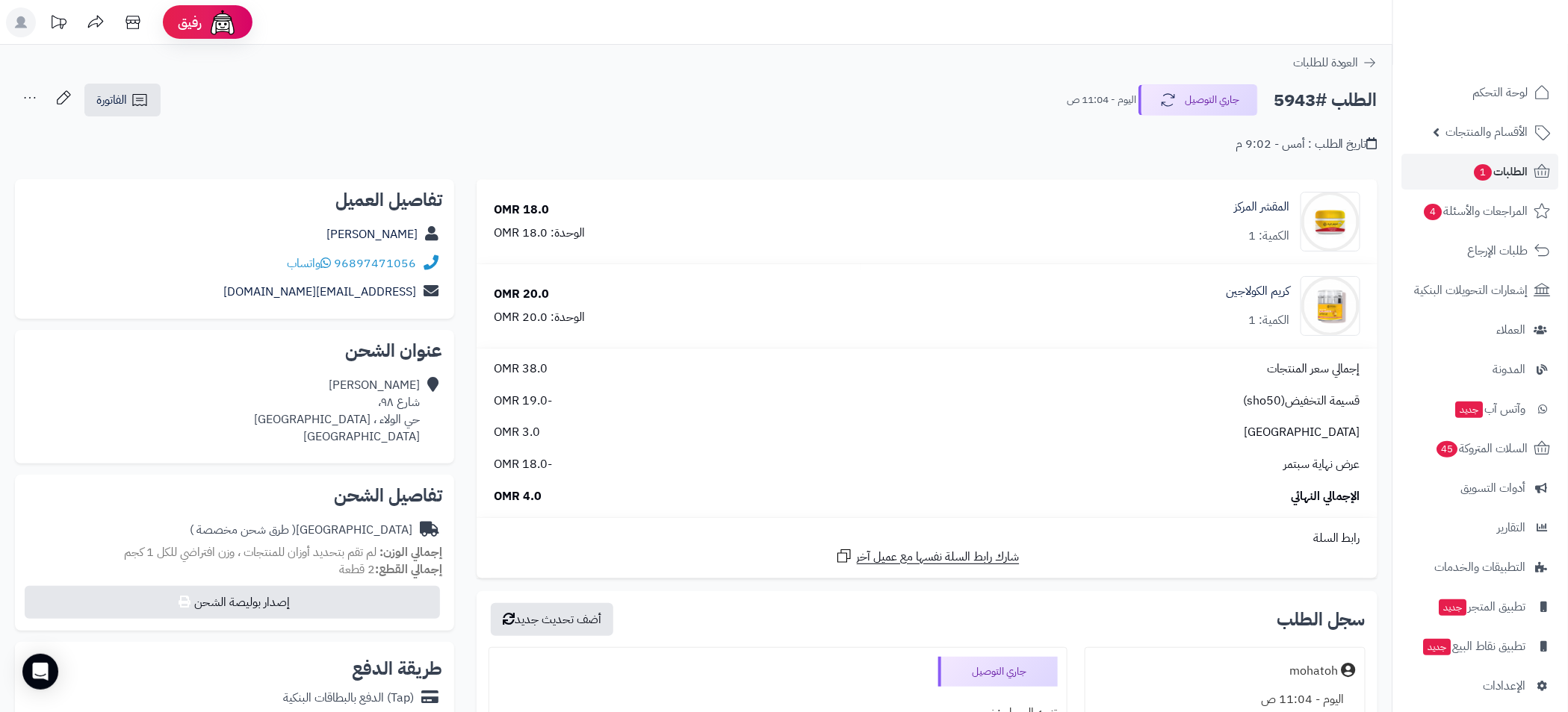
click at [1292, 101] on h2 "الطلب #5943" at bounding box center [1325, 99] width 104 height 30
copy h2 "5943"
click at [1497, 174] on span "الطلبات 1" at bounding box center [1500, 171] width 55 height 21
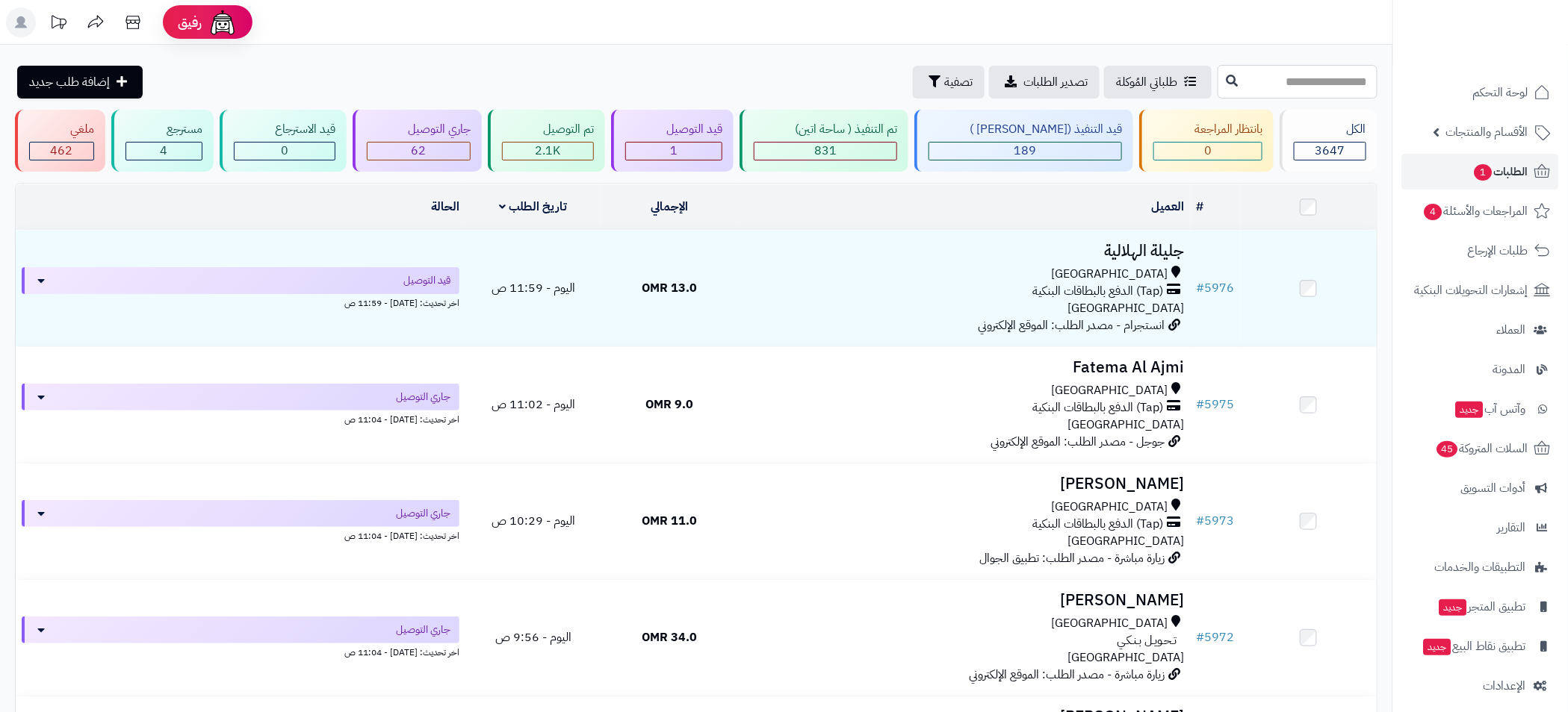
click at [1292, 81] on input "text" at bounding box center [1297, 81] width 160 height 34
type input "****"
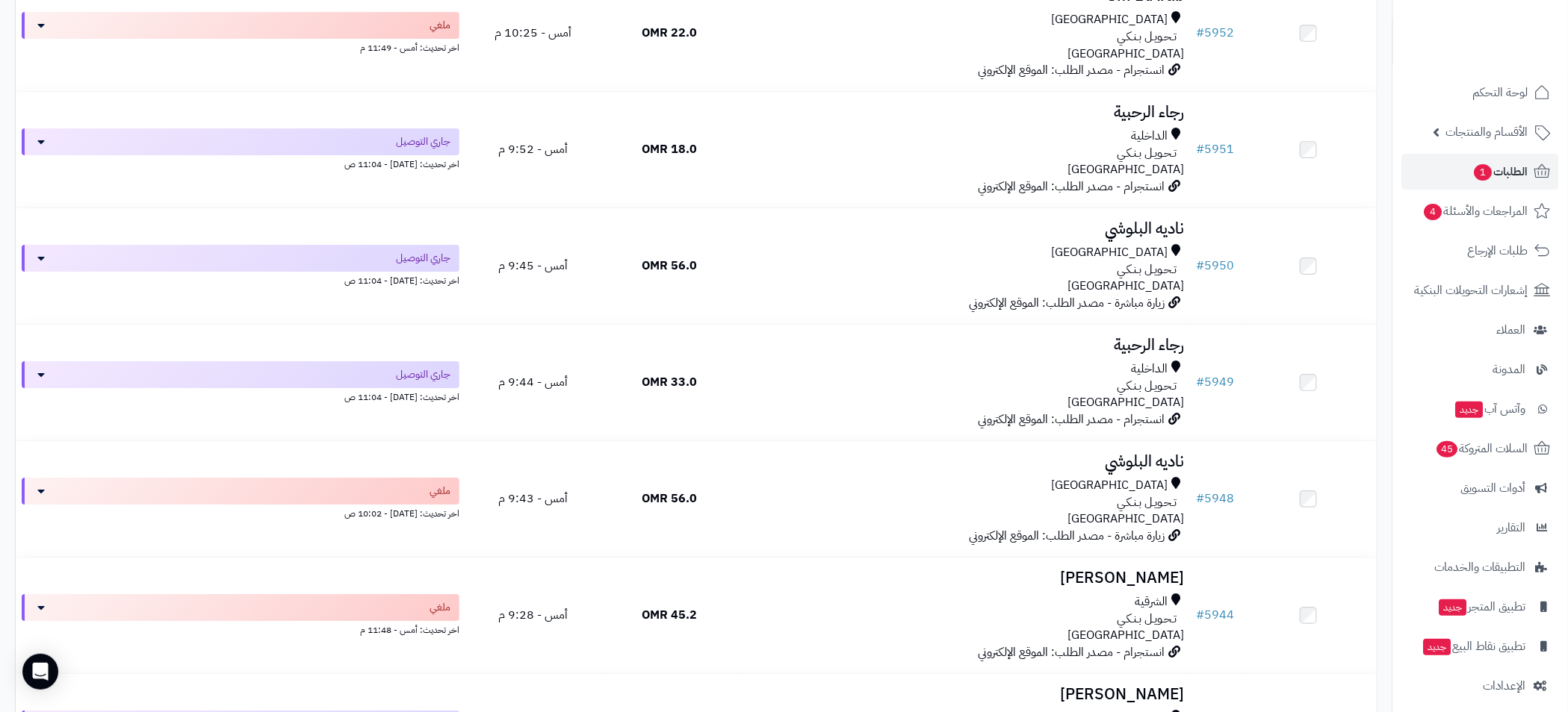
scroll to position [2015, 0]
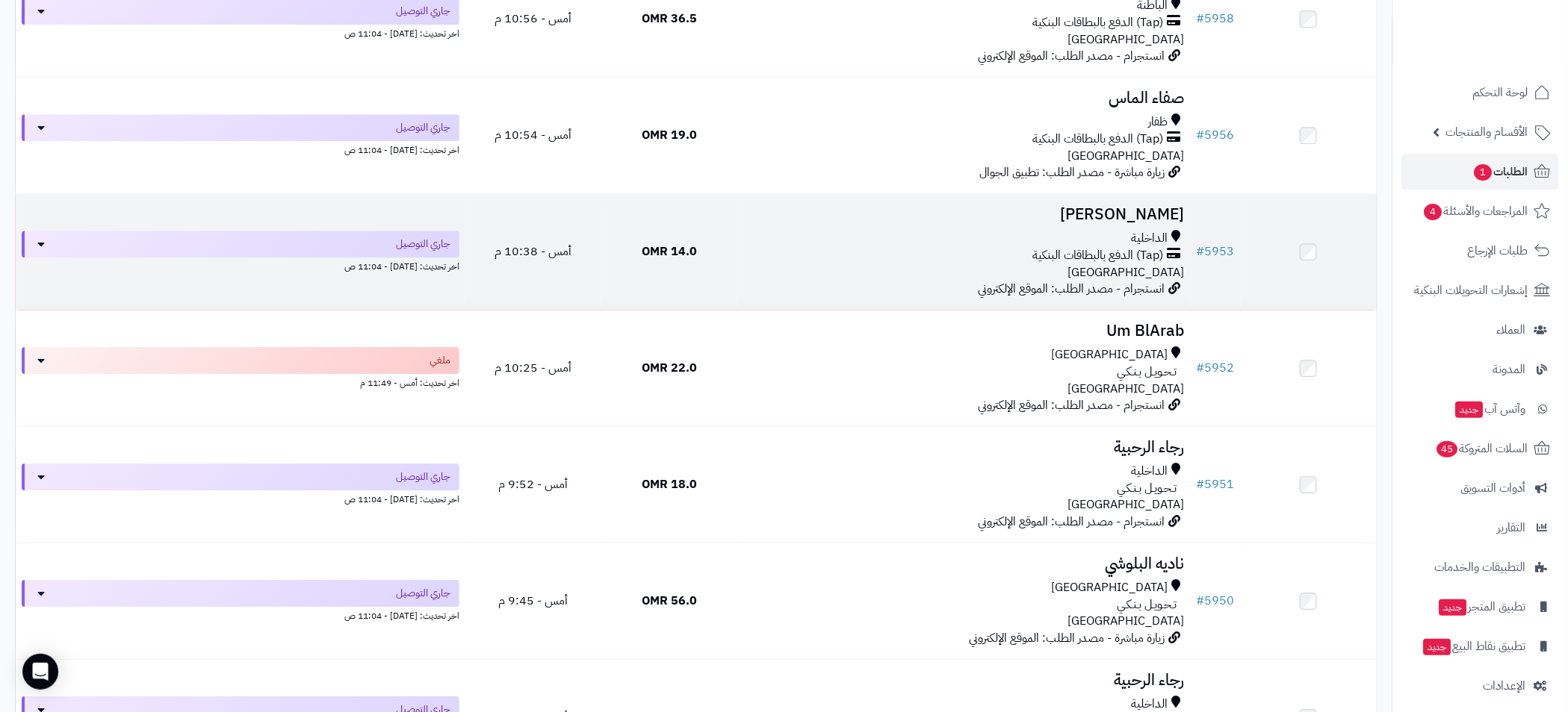
click at [860, 271] on div "الداخلية (Tap) الدفع بالبطاقات البنكية عمان" at bounding box center [963, 256] width 442 height 52
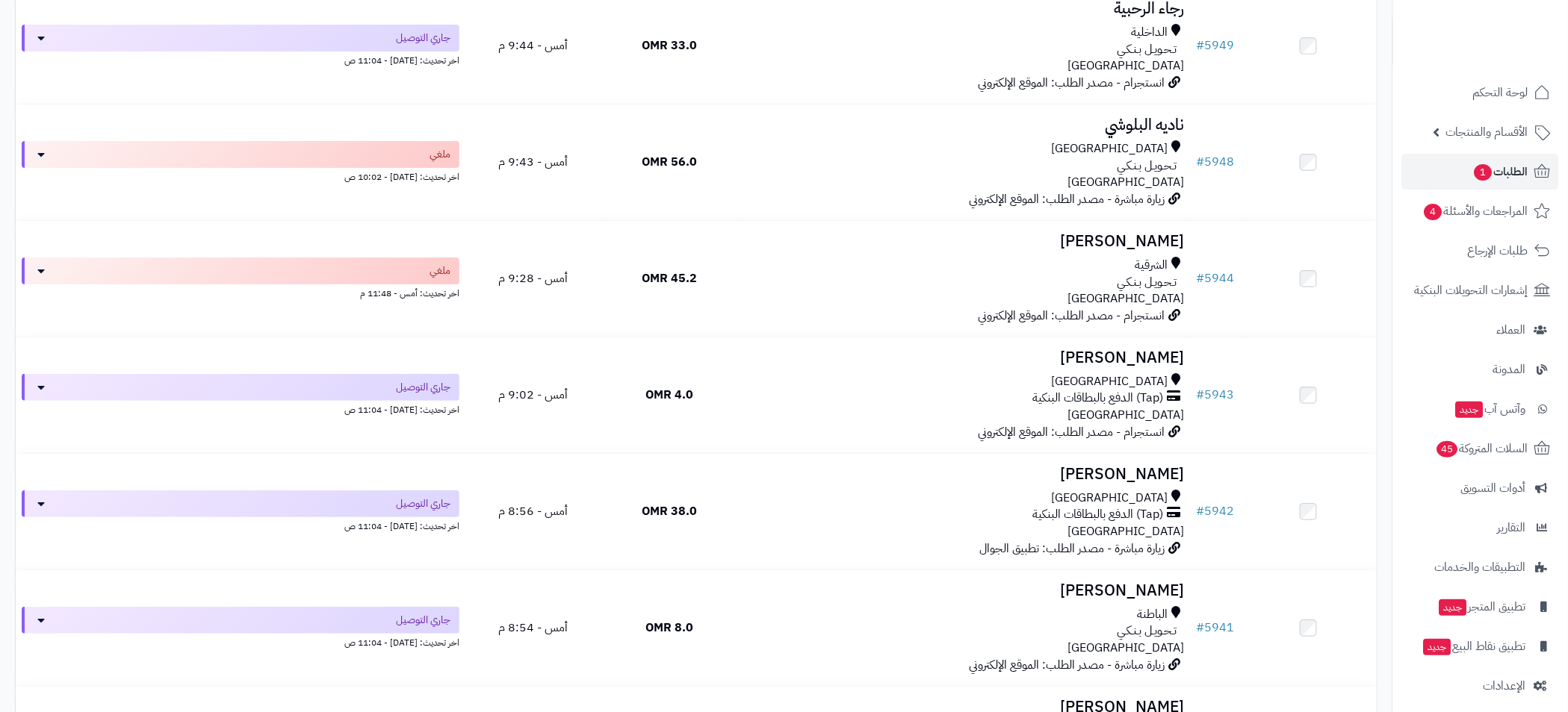
scroll to position [2687, 0]
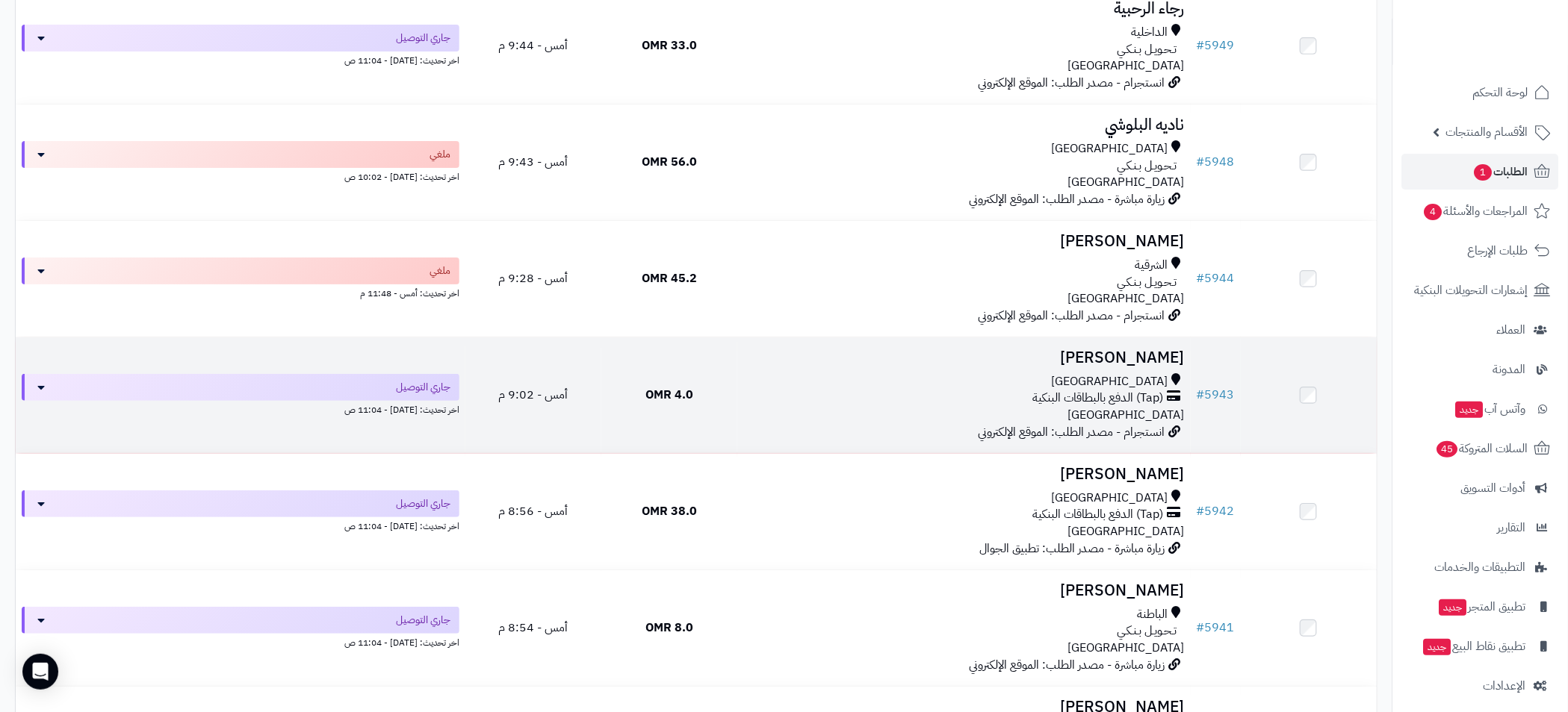
click at [860, 381] on div "مسقط" at bounding box center [963, 381] width 442 height 17
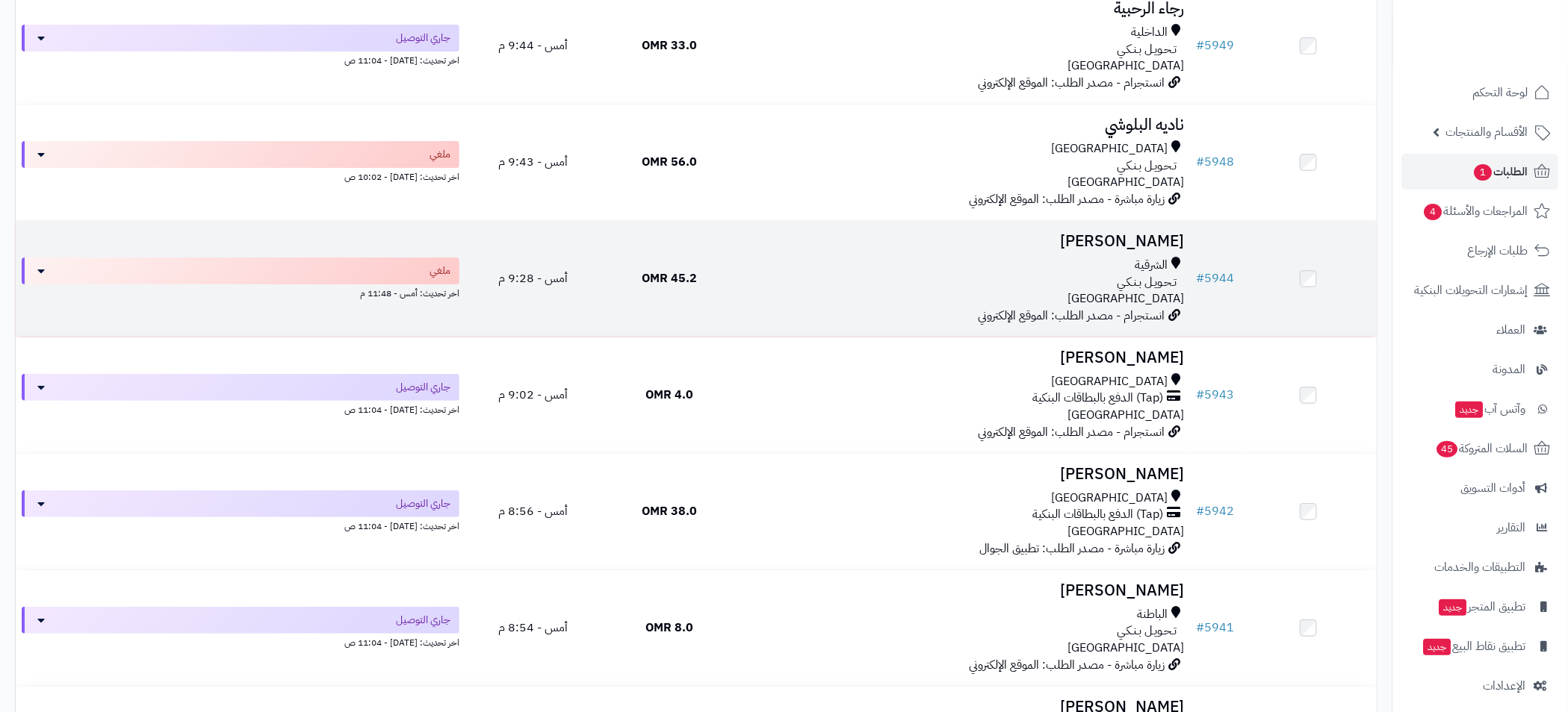
scroll to position [2687, 0]
click at [903, 276] on div "تـحـويـل بـنـكـي" at bounding box center [963, 282] width 442 height 17
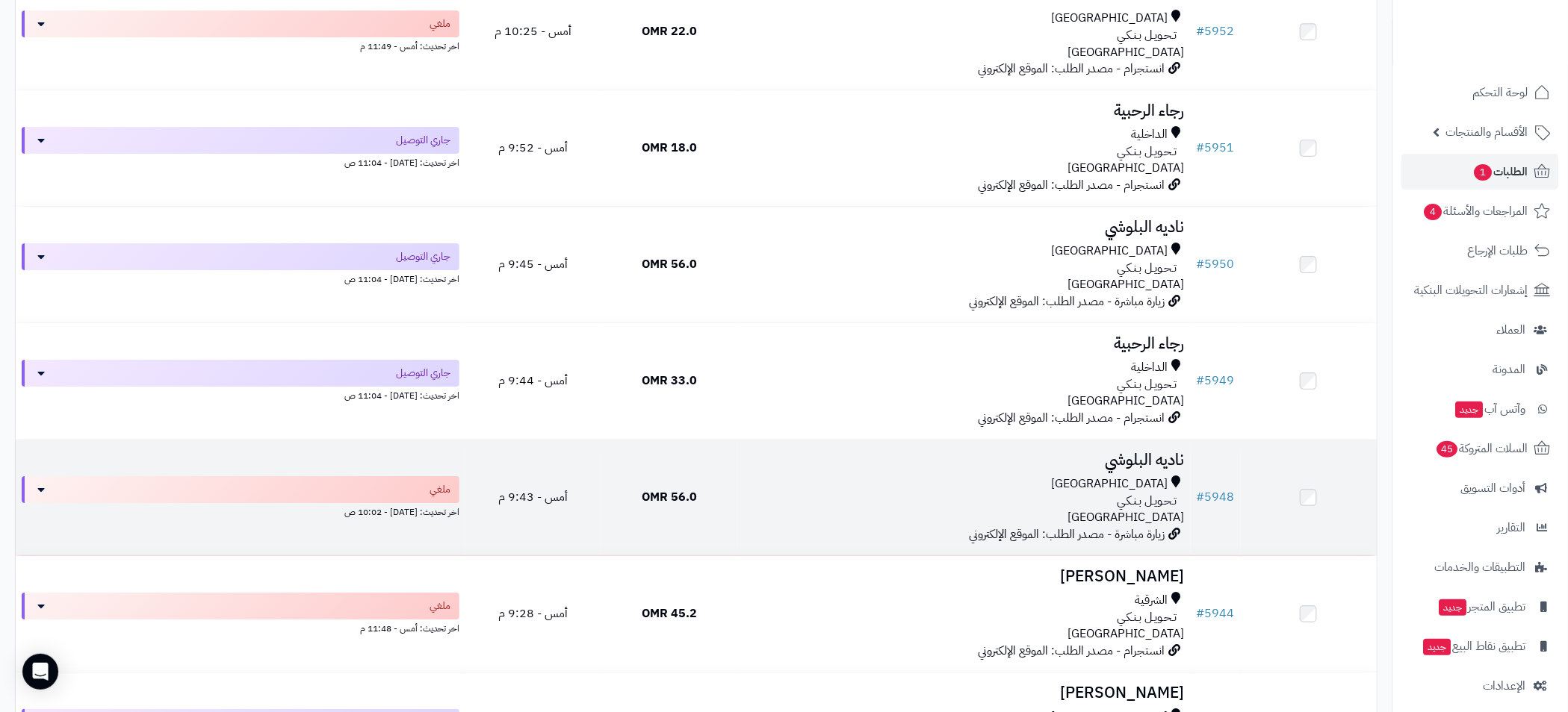
click at [856, 488] on div "مسقط" at bounding box center [963, 483] width 442 height 17
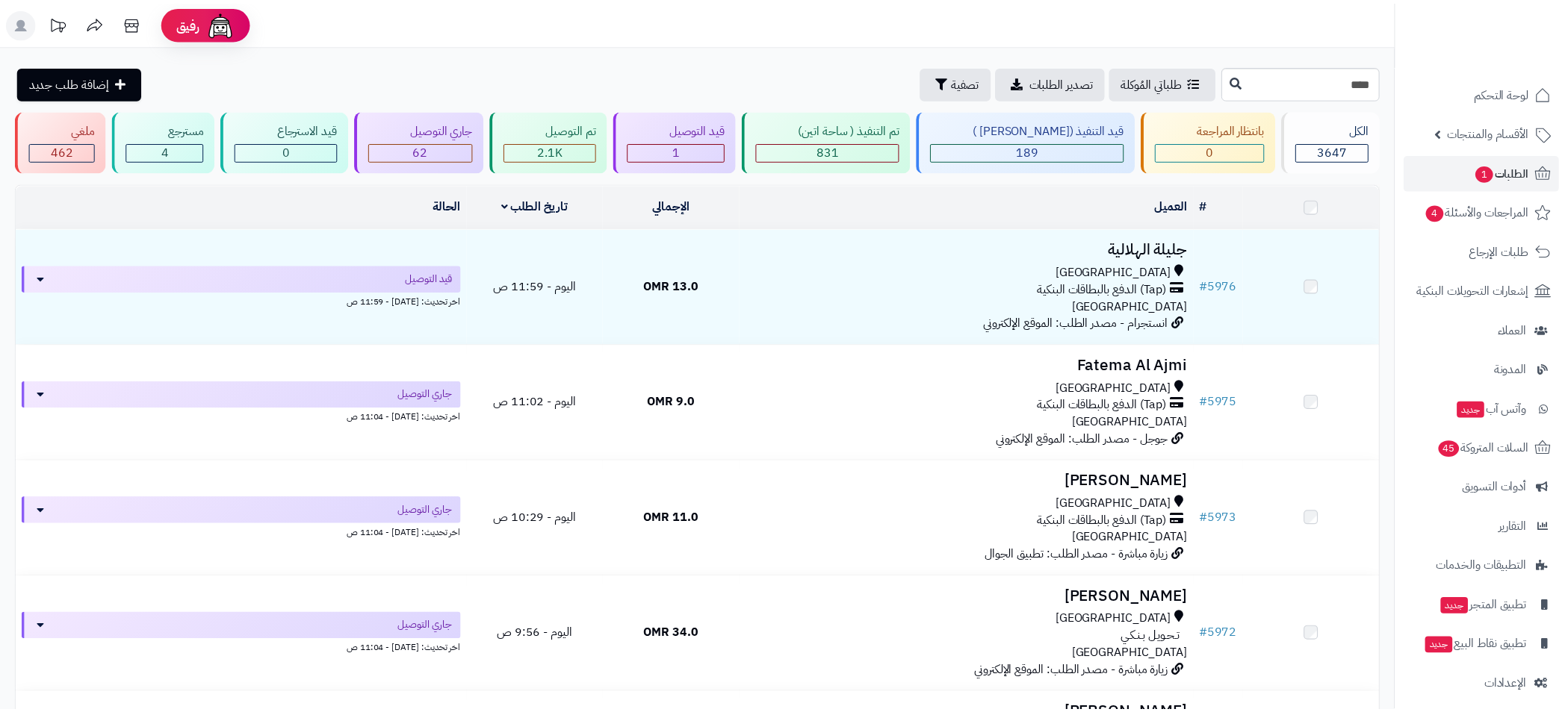
scroll to position [2352, 0]
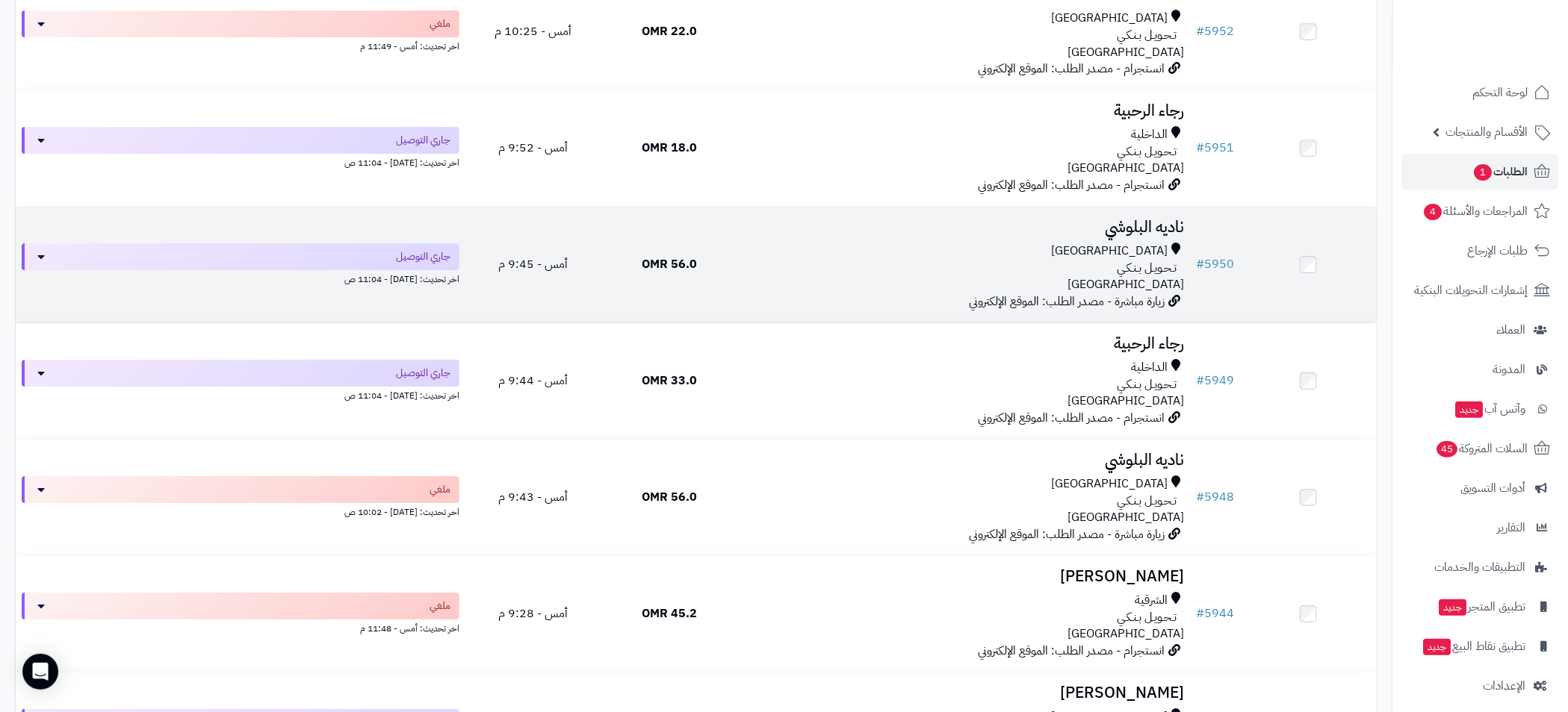
click at [934, 269] on div "تـحـويـل بـنـكـي" at bounding box center [963, 268] width 442 height 17
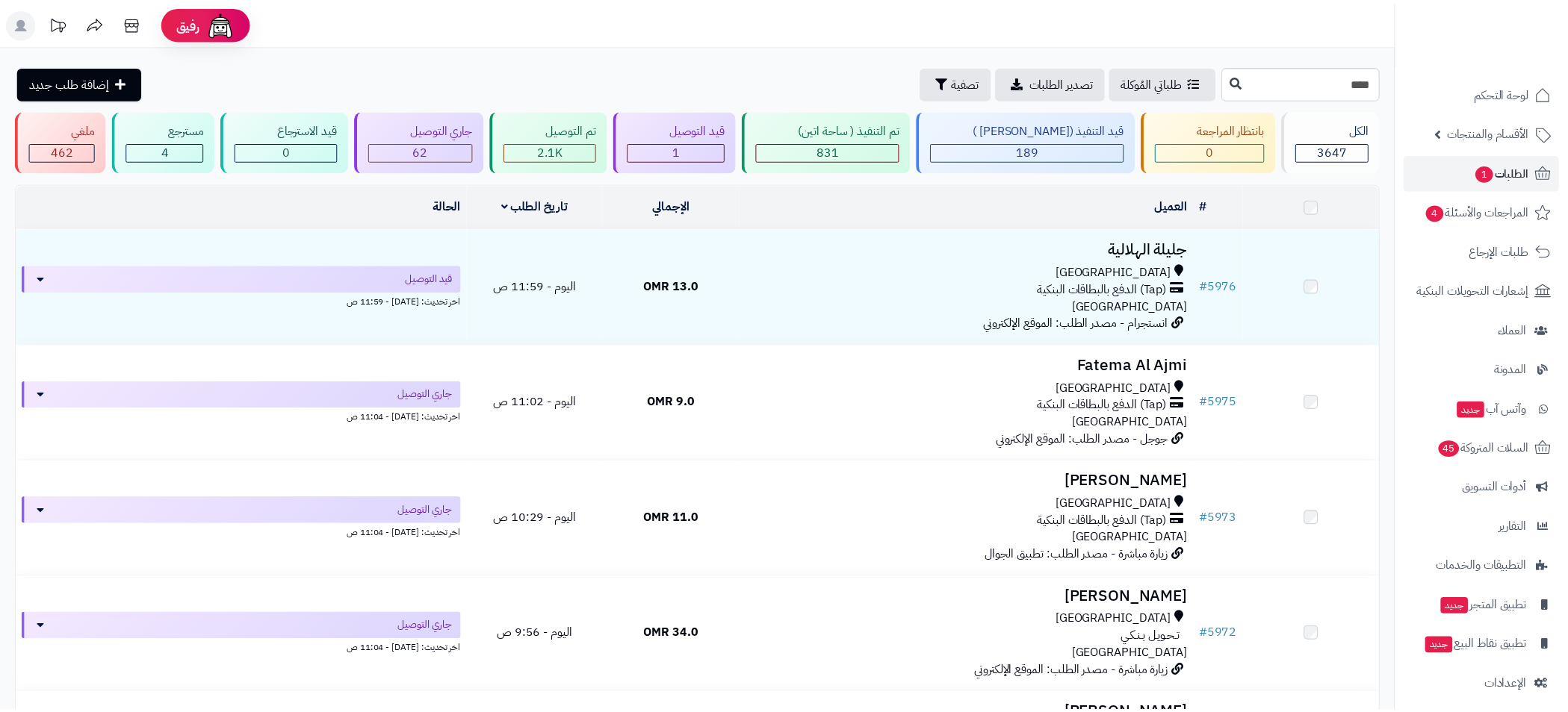
scroll to position [2352, 0]
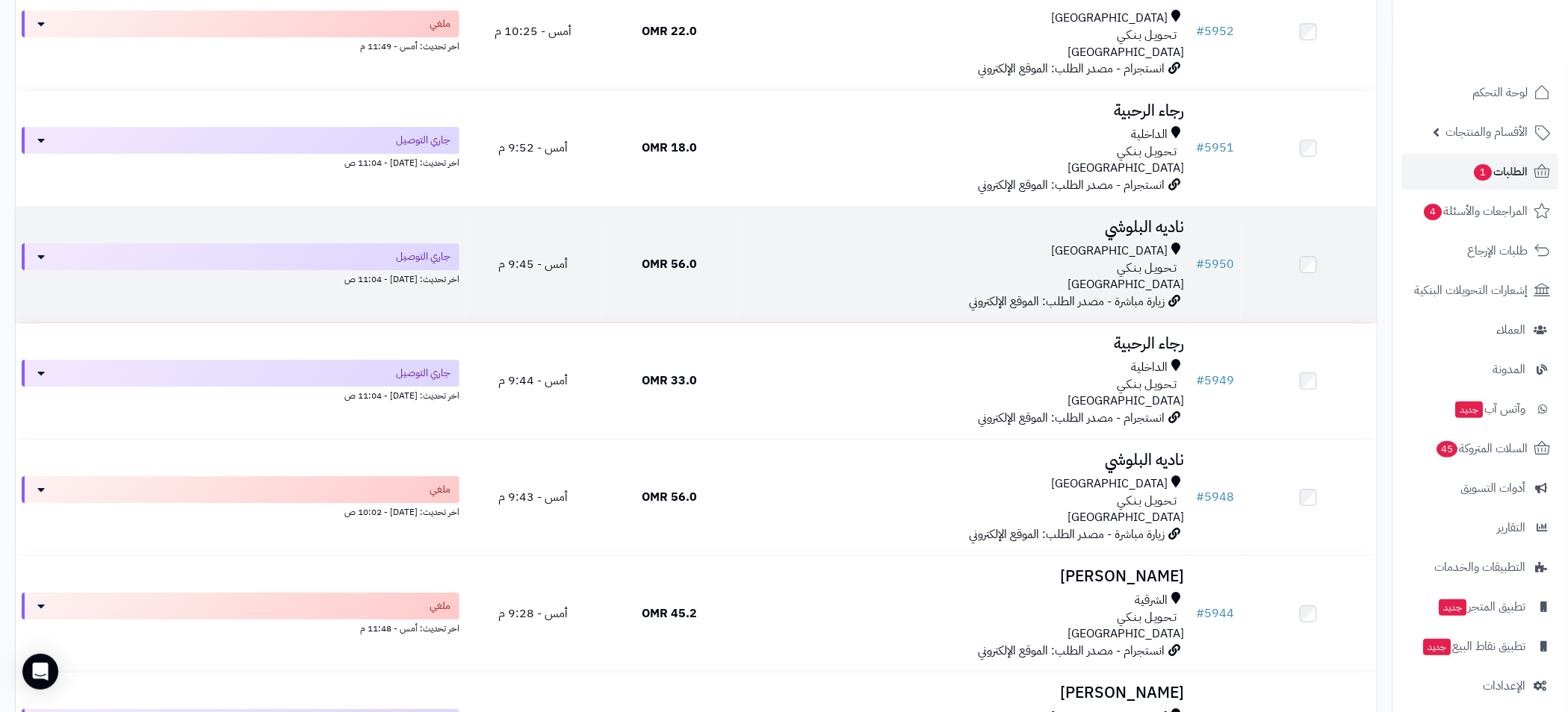
click at [893, 252] on div "[GEOGRAPHIC_DATA]" at bounding box center [963, 251] width 442 height 17
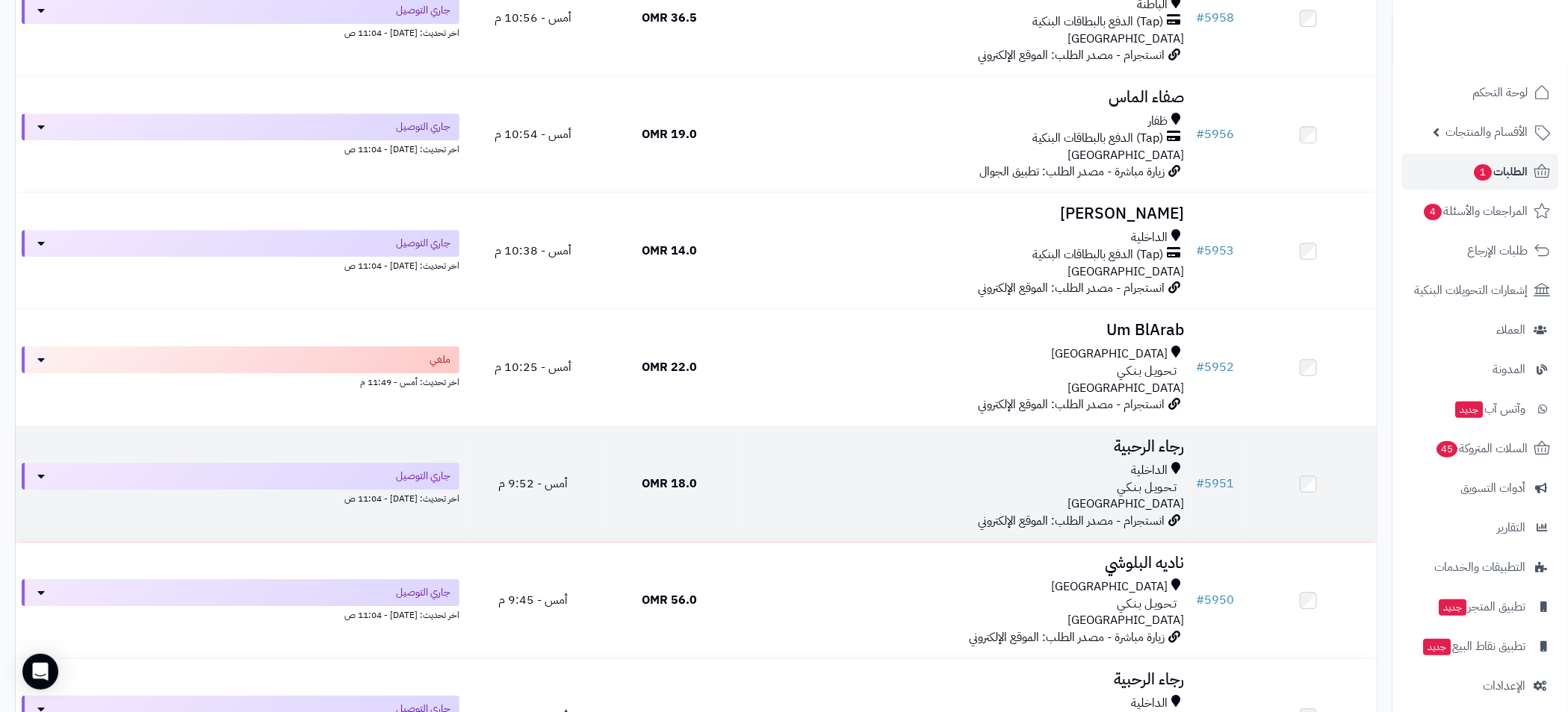
click at [951, 464] on div "الداخلية" at bounding box center [963, 470] width 442 height 17
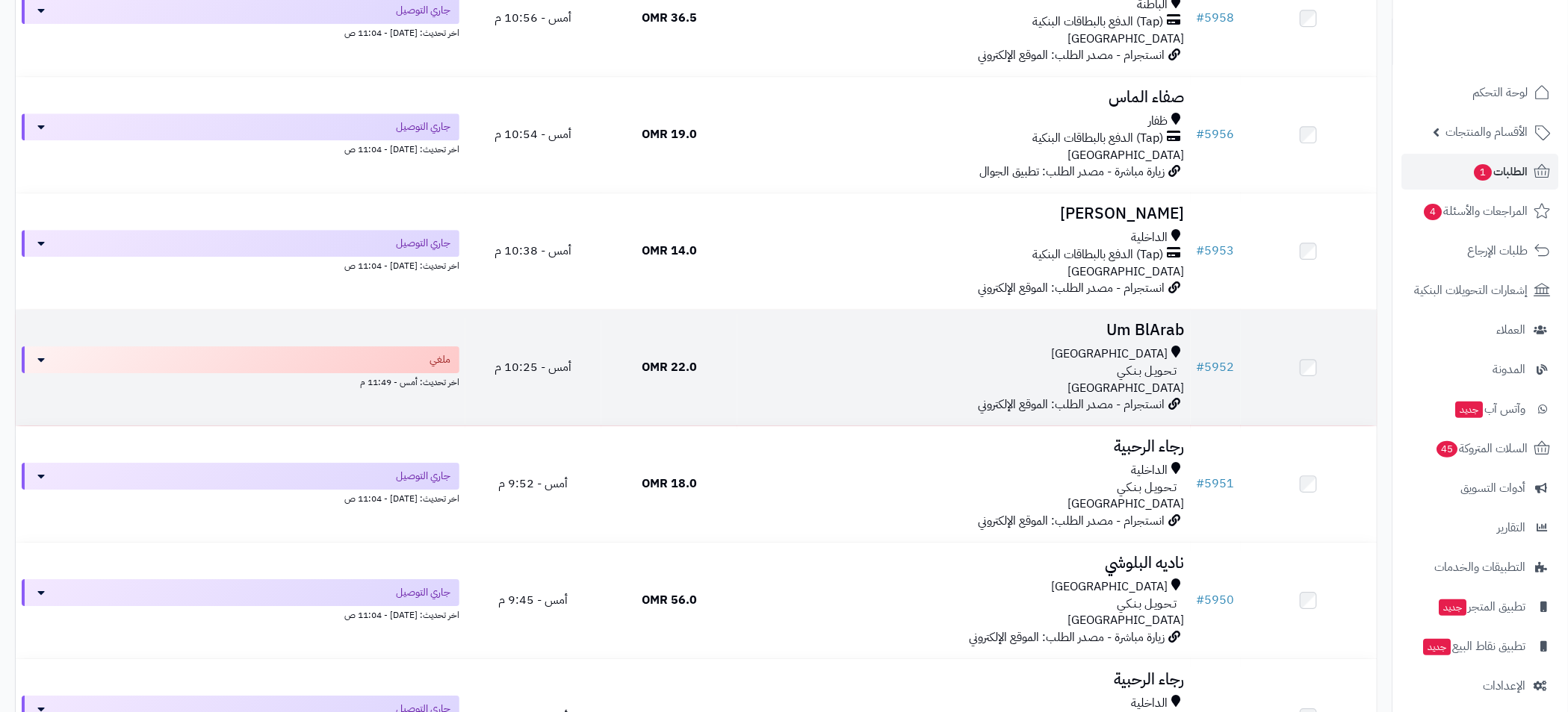
scroll to position [2016, 0]
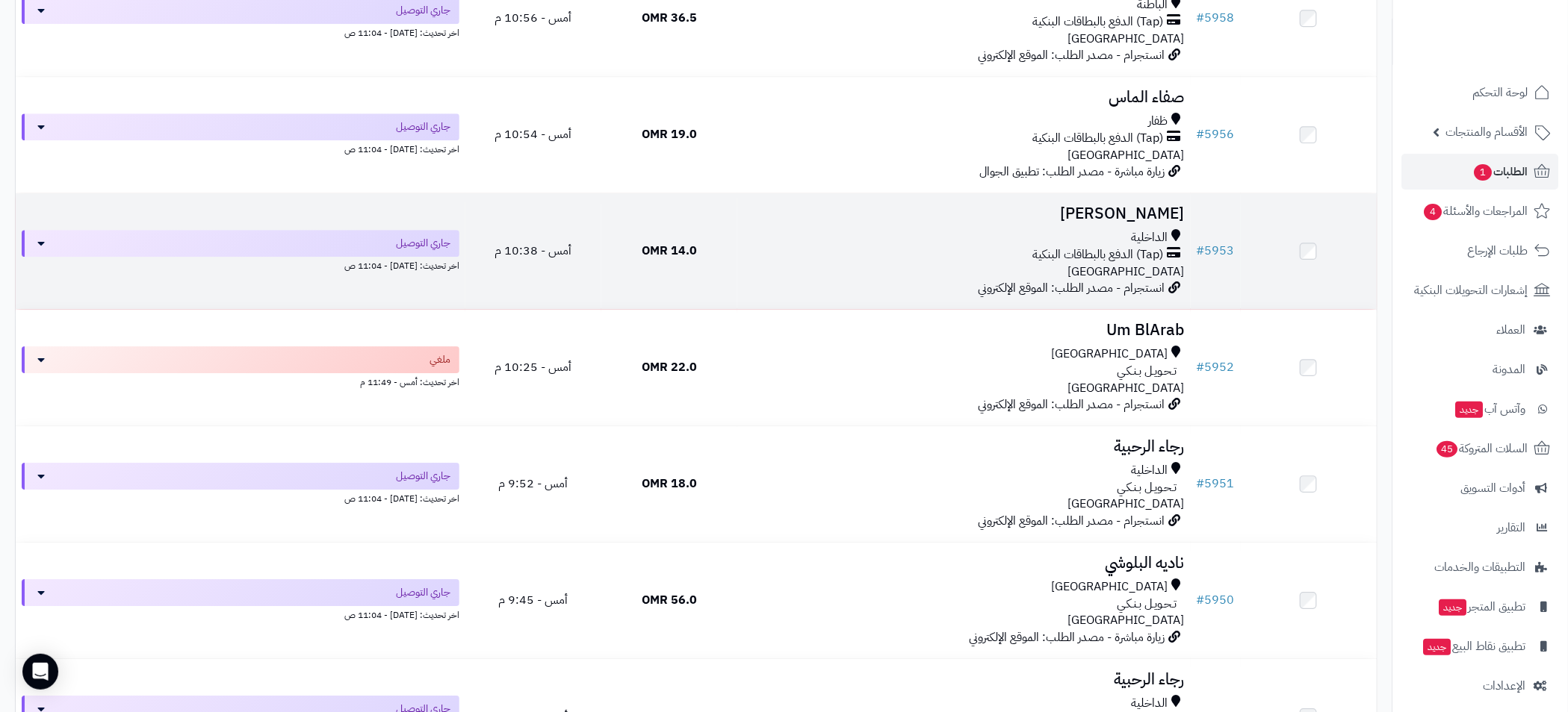
click at [869, 238] on div "الداخلية" at bounding box center [963, 238] width 442 height 17
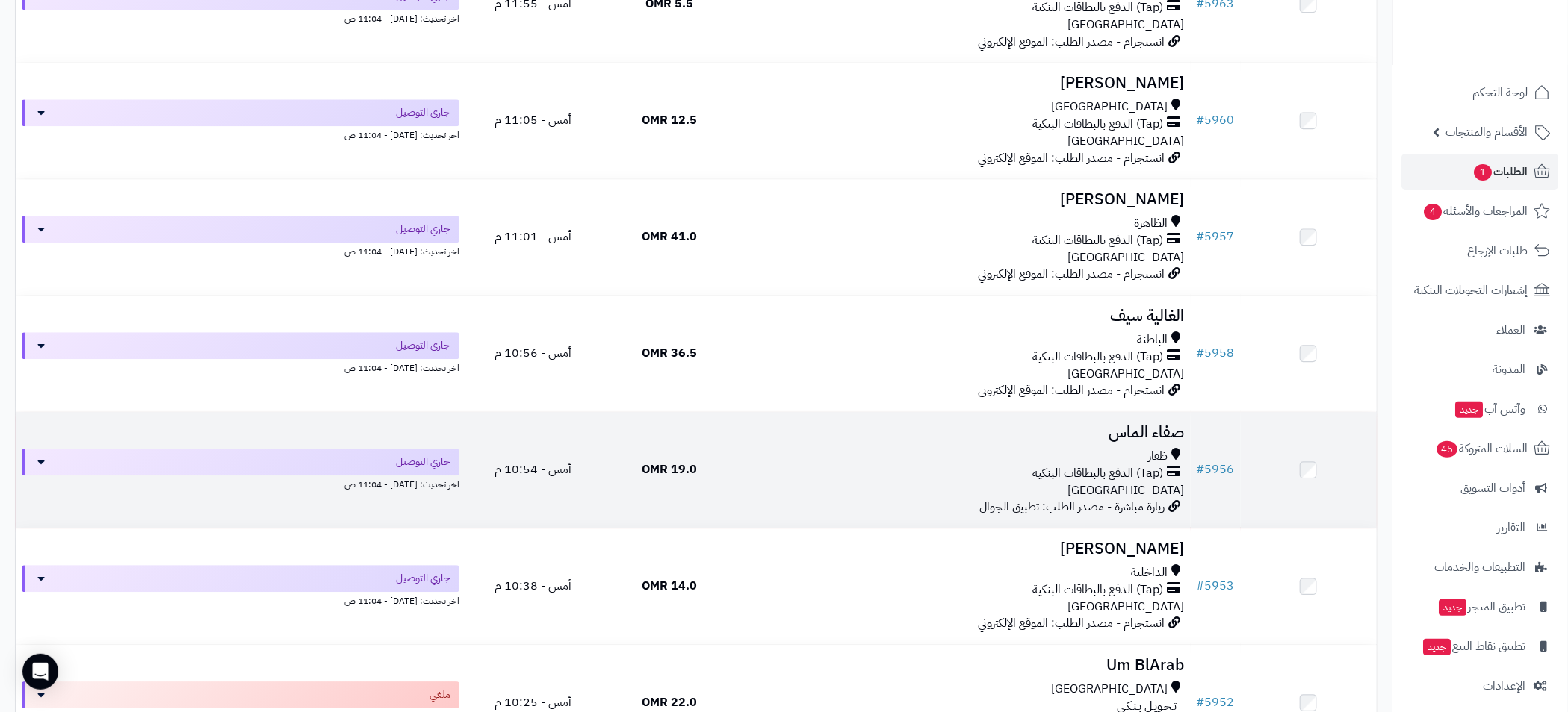
click at [921, 458] on div "ظفار" at bounding box center [963, 456] width 442 height 17
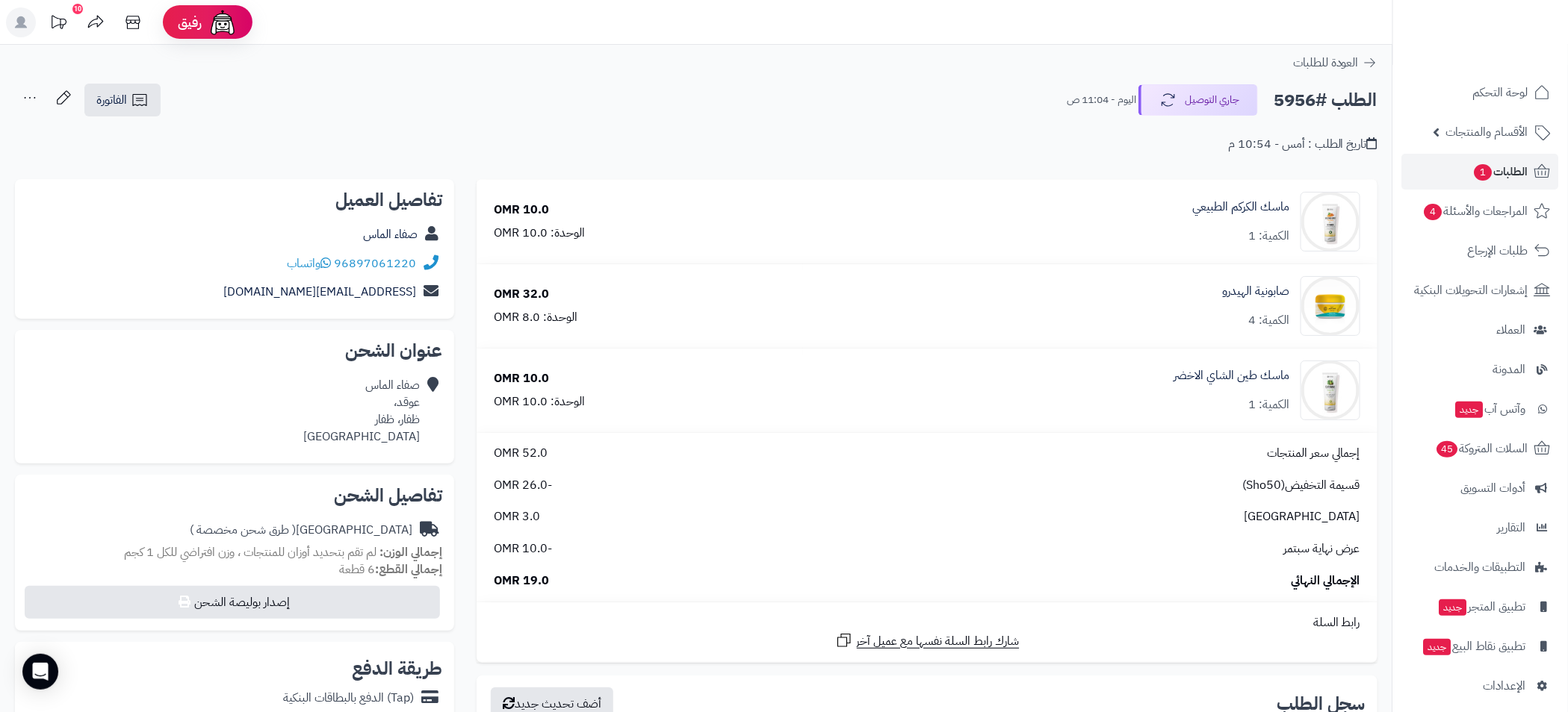
click at [1306, 96] on h2 "الطلب #5956" at bounding box center [1325, 99] width 104 height 30
copy h2 "5956"
drag, startPoint x: 416, startPoint y: 269, endPoint x: 361, endPoint y: 269, distance: 55.0
click at [361, 269] on div "96897061220 واتساب" at bounding box center [234, 263] width 415 height 29
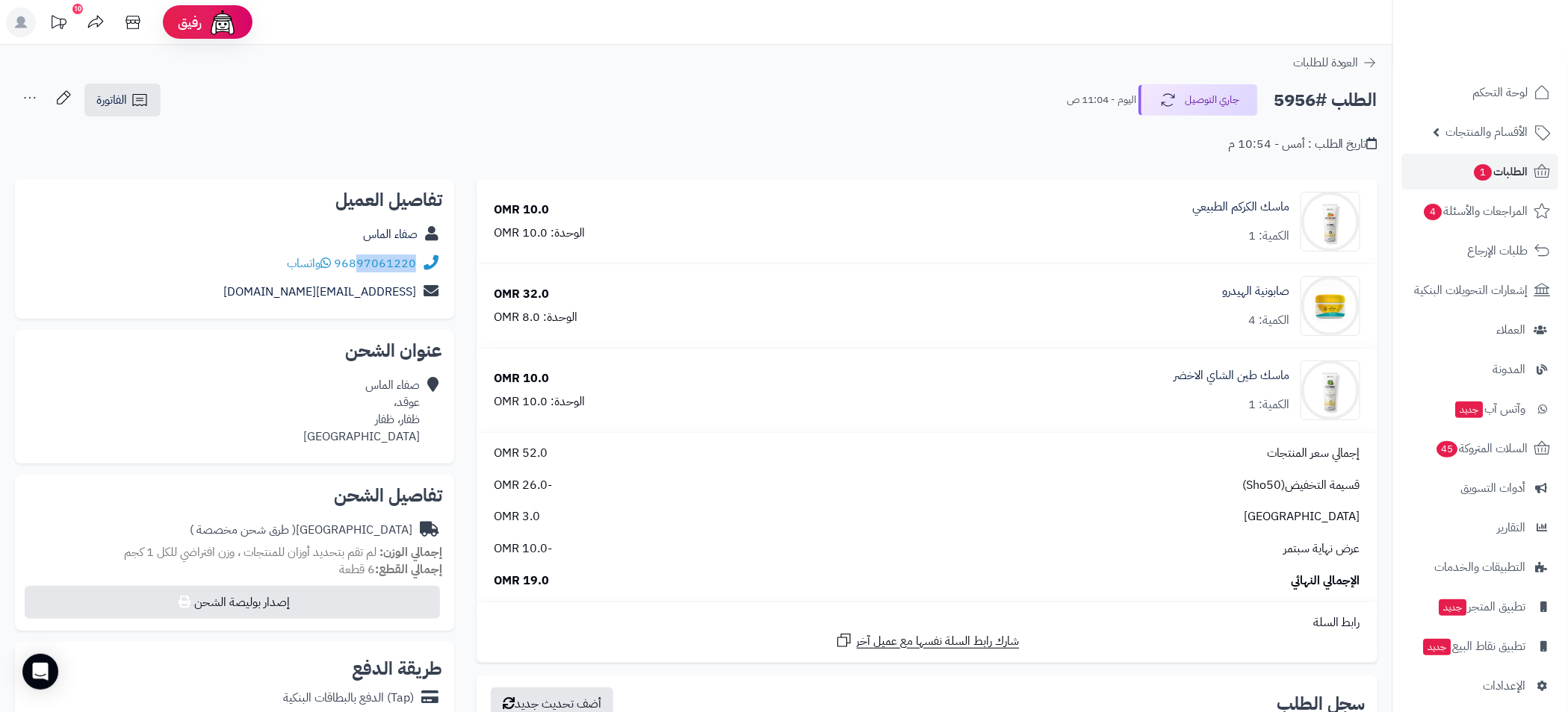
copy link "97061220"
drag, startPoint x: 358, startPoint y: 229, endPoint x: 416, endPoint y: 234, distance: 58.2
click at [416, 234] on div "صفاء الماس" at bounding box center [234, 234] width 415 height 29
copy link "صفاء الماس"
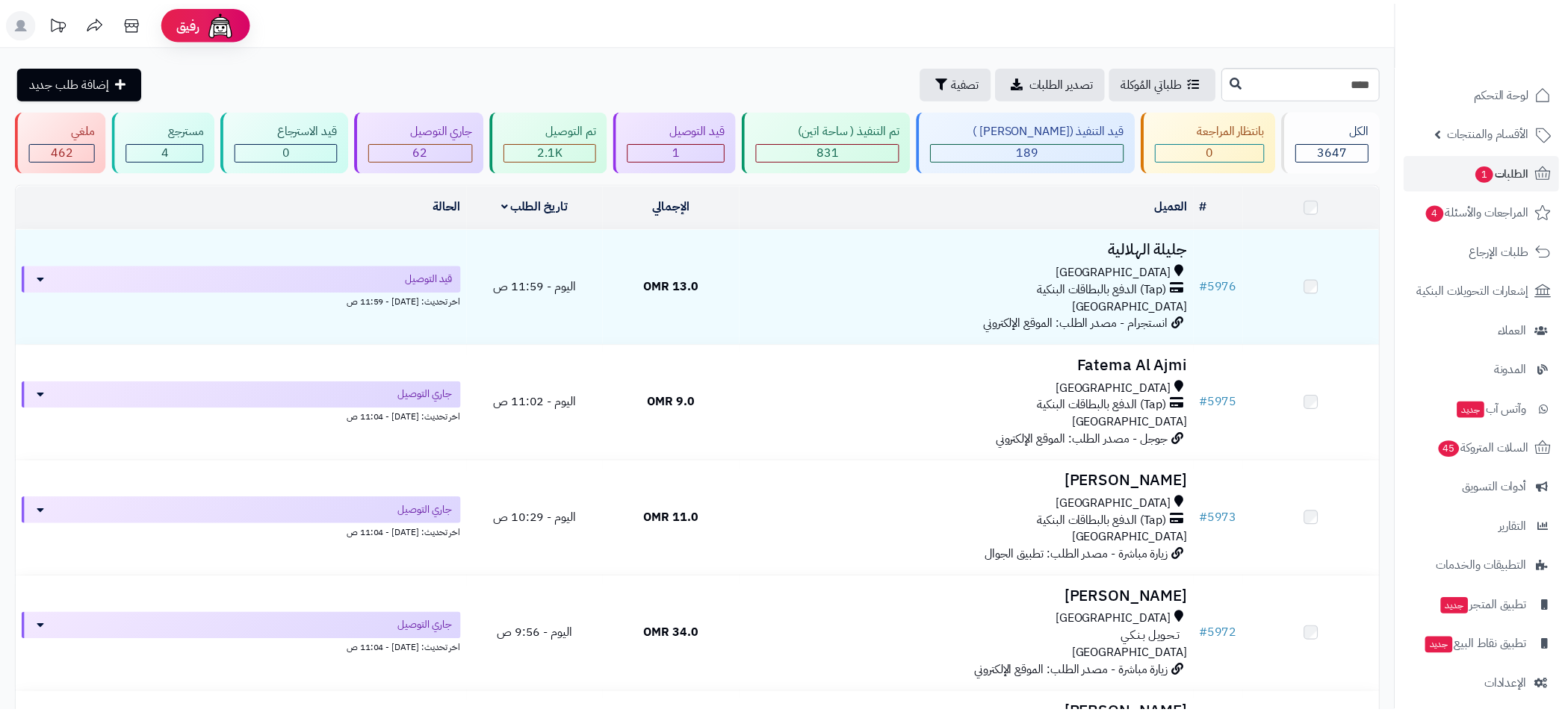
scroll to position [1681, 0]
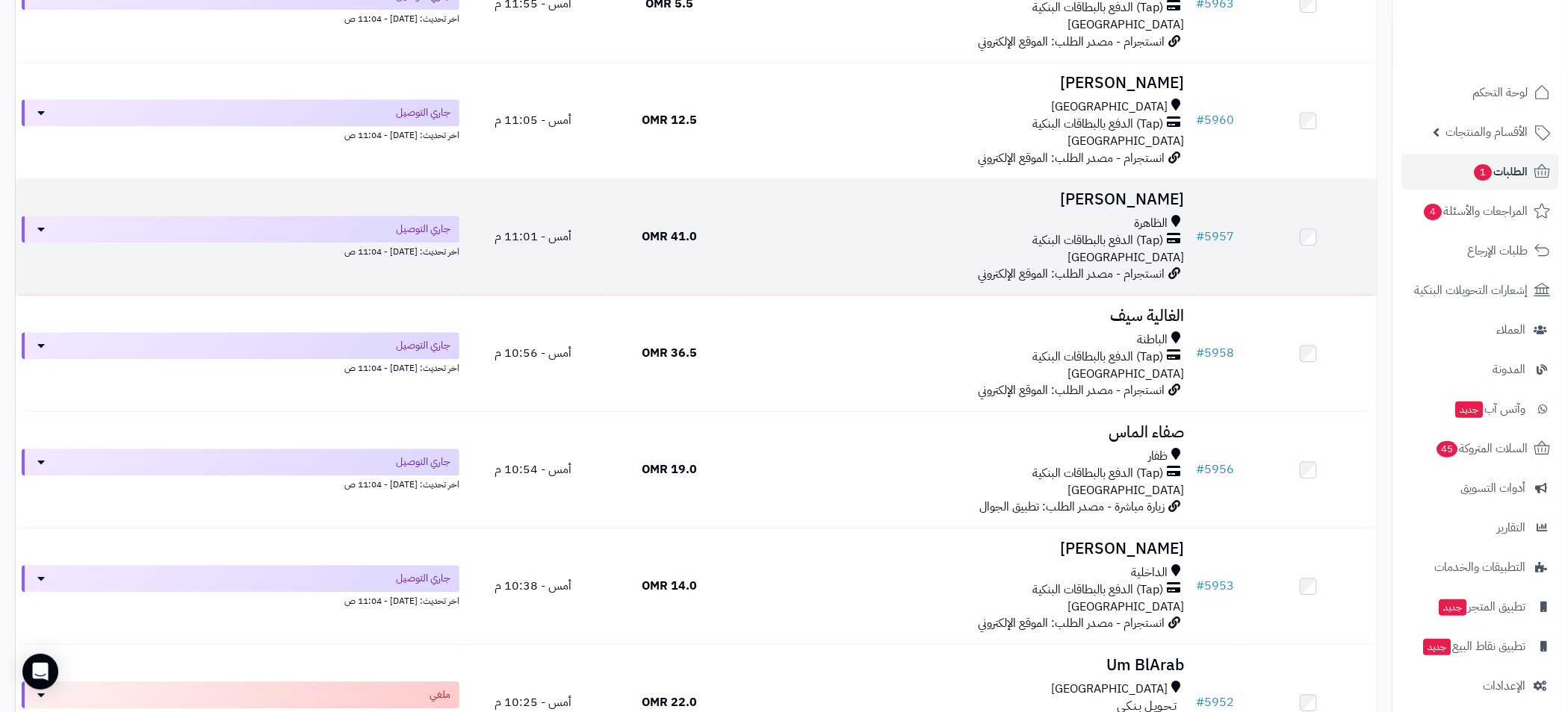
click at [851, 246] on div "(Tap) الدفع بالبطاقات البنكية" at bounding box center [963, 240] width 442 height 17
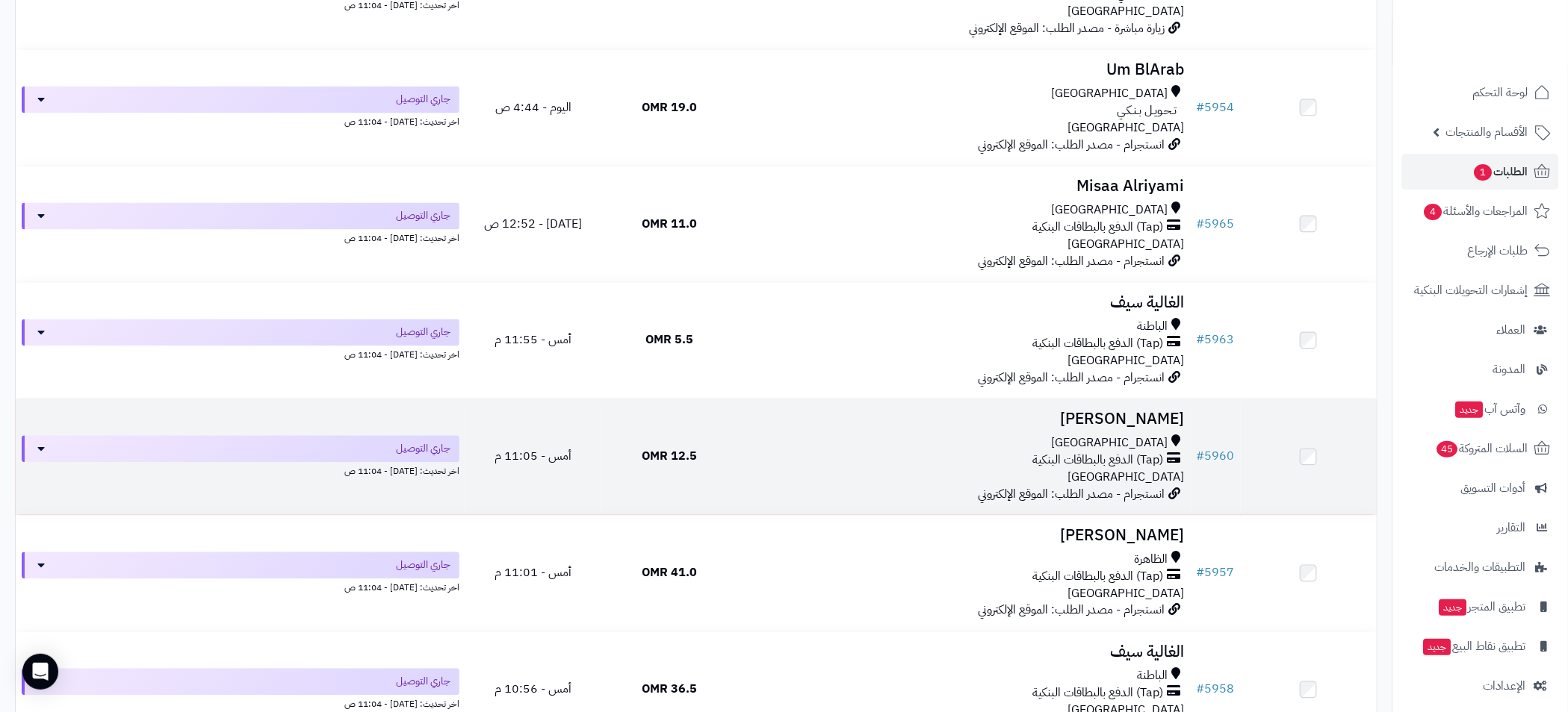
click at [918, 441] on div "مسقط" at bounding box center [963, 442] width 442 height 17
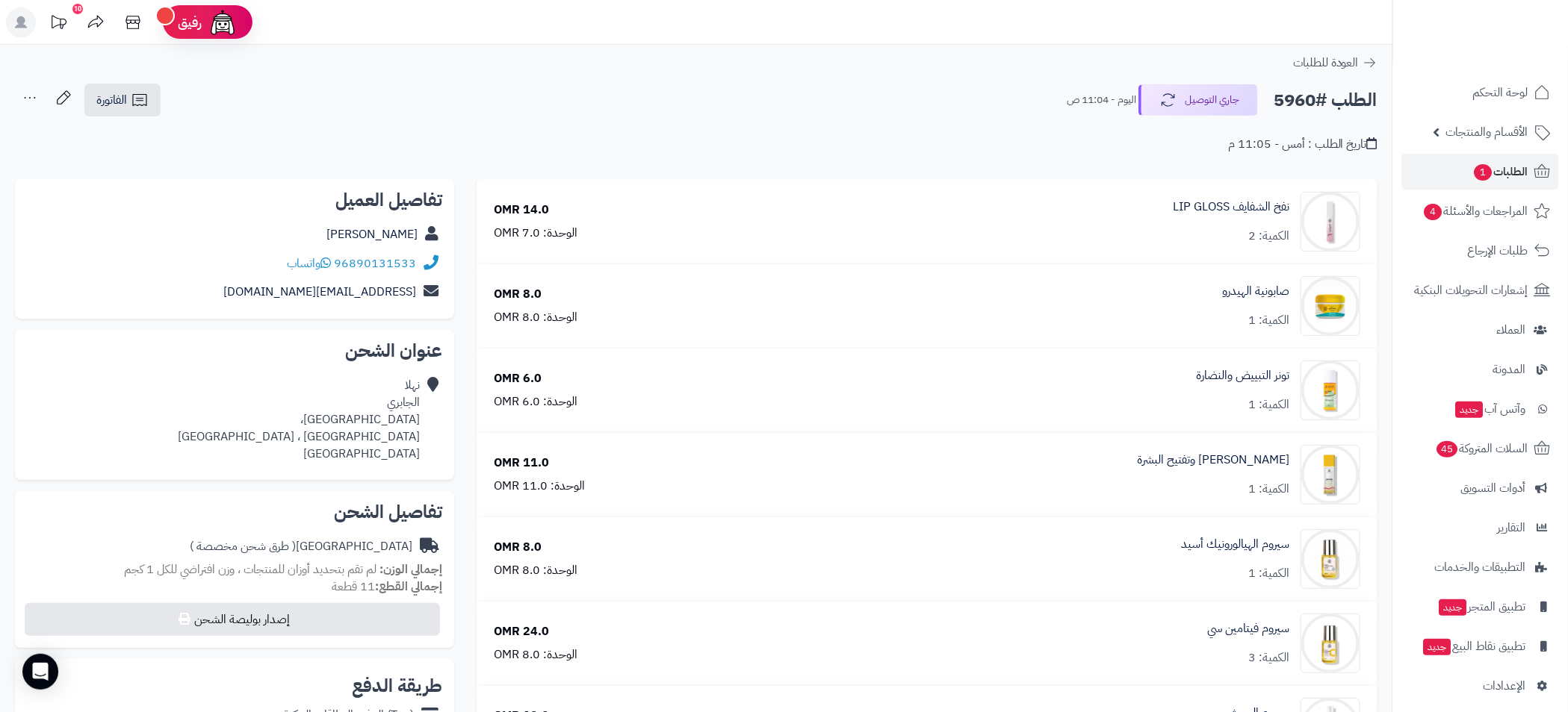
drag, startPoint x: 366, startPoint y: 235, endPoint x: 420, endPoint y: 235, distance: 54.0
click at [420, 235] on div "نهلا الجابري" at bounding box center [234, 234] width 415 height 29
copy div "نهلا الجابري"
click at [420, 267] on icon at bounding box center [429, 263] width 19 height 17
click at [336, 246] on div "نهلا الجابري" at bounding box center [234, 234] width 415 height 29
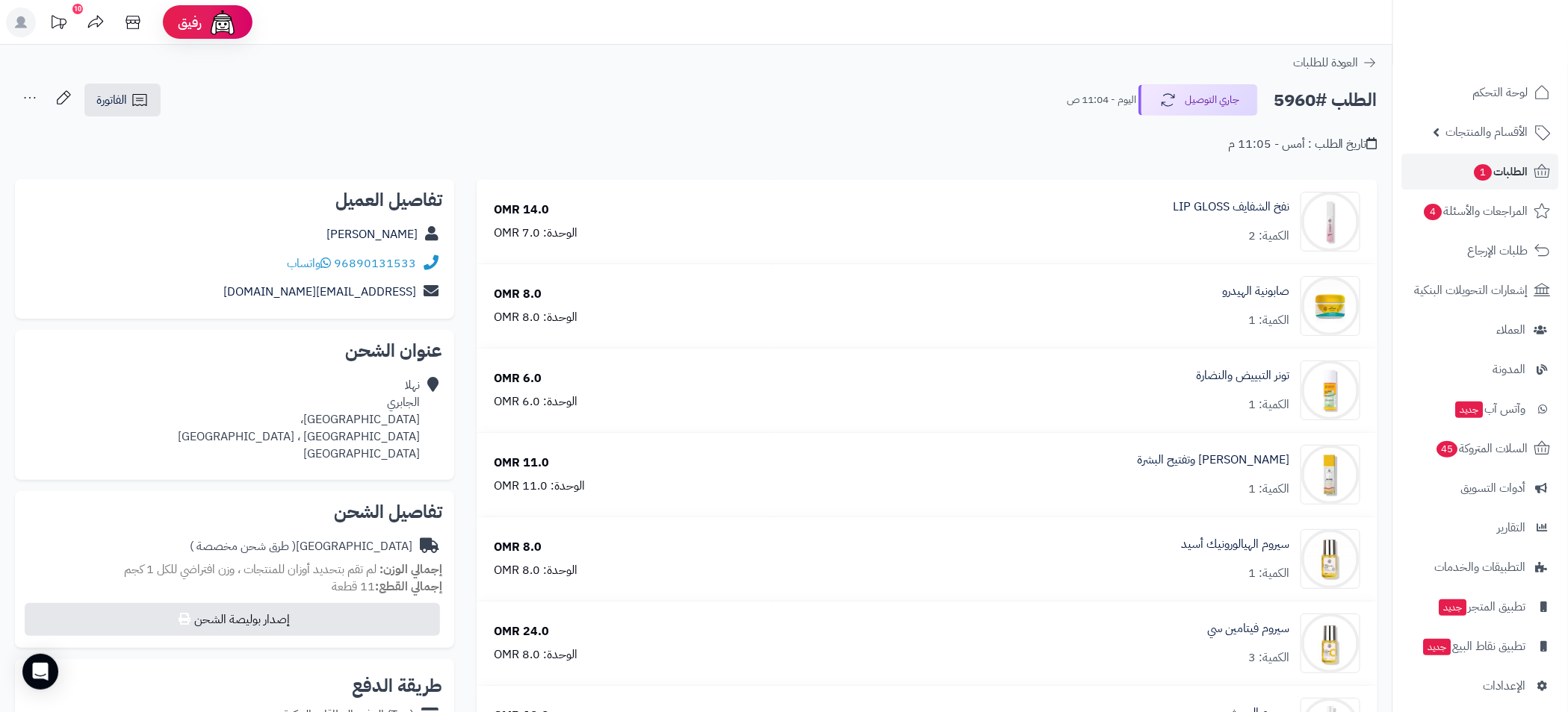
click at [361, 272] on div "96890131533 واتساب" at bounding box center [234, 263] width 415 height 29
drag, startPoint x: 360, startPoint y: 272, endPoint x: 415, endPoint y: 267, distance: 55.2
click at [415, 267] on div "96890131533 واتساب" at bounding box center [234, 263] width 415 height 29
copy link "90131533"
click at [1292, 95] on h2 "الطلب #5960" at bounding box center [1325, 99] width 104 height 30
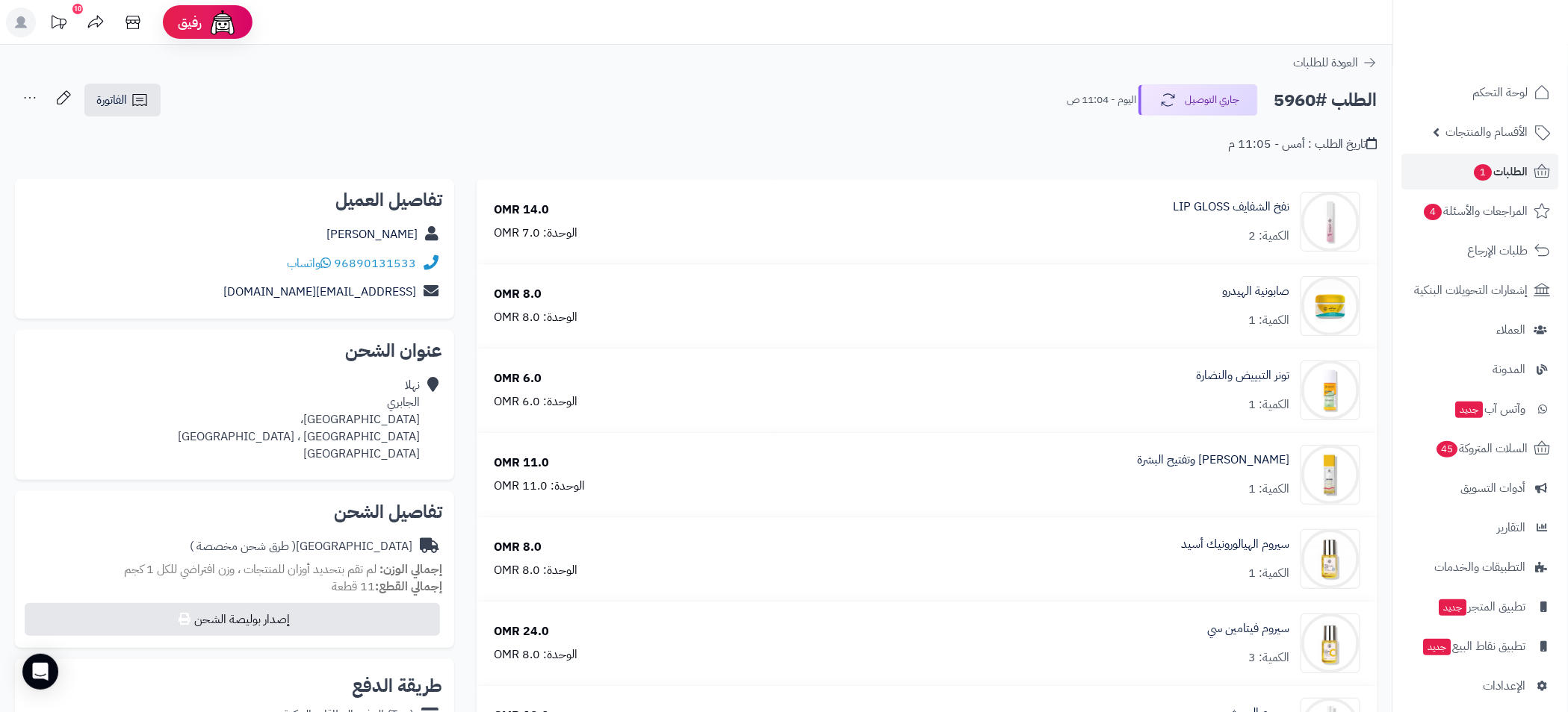
click at [1292, 95] on h2 "الطلب #5960" at bounding box center [1325, 99] width 104 height 30
copy h2 "5960"
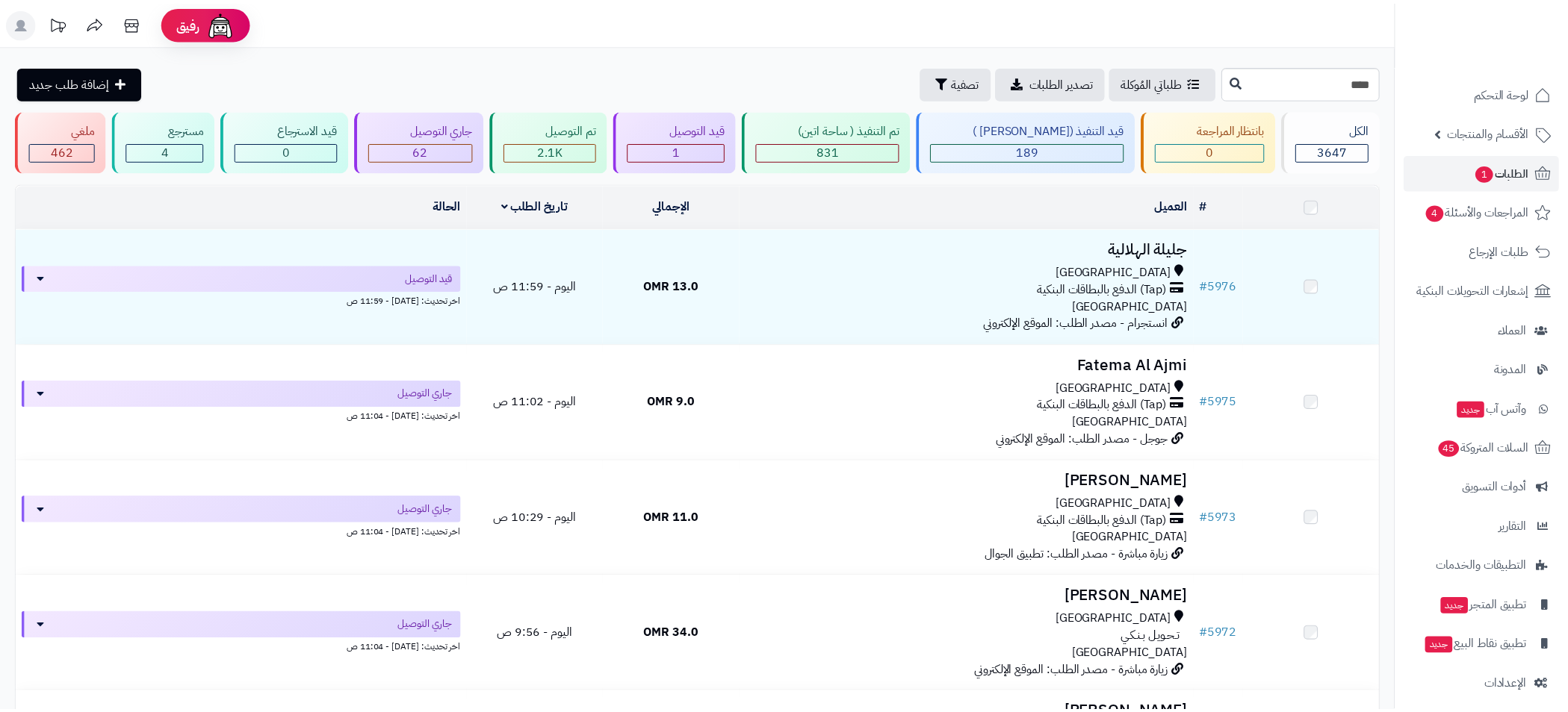
scroll to position [1345, 0]
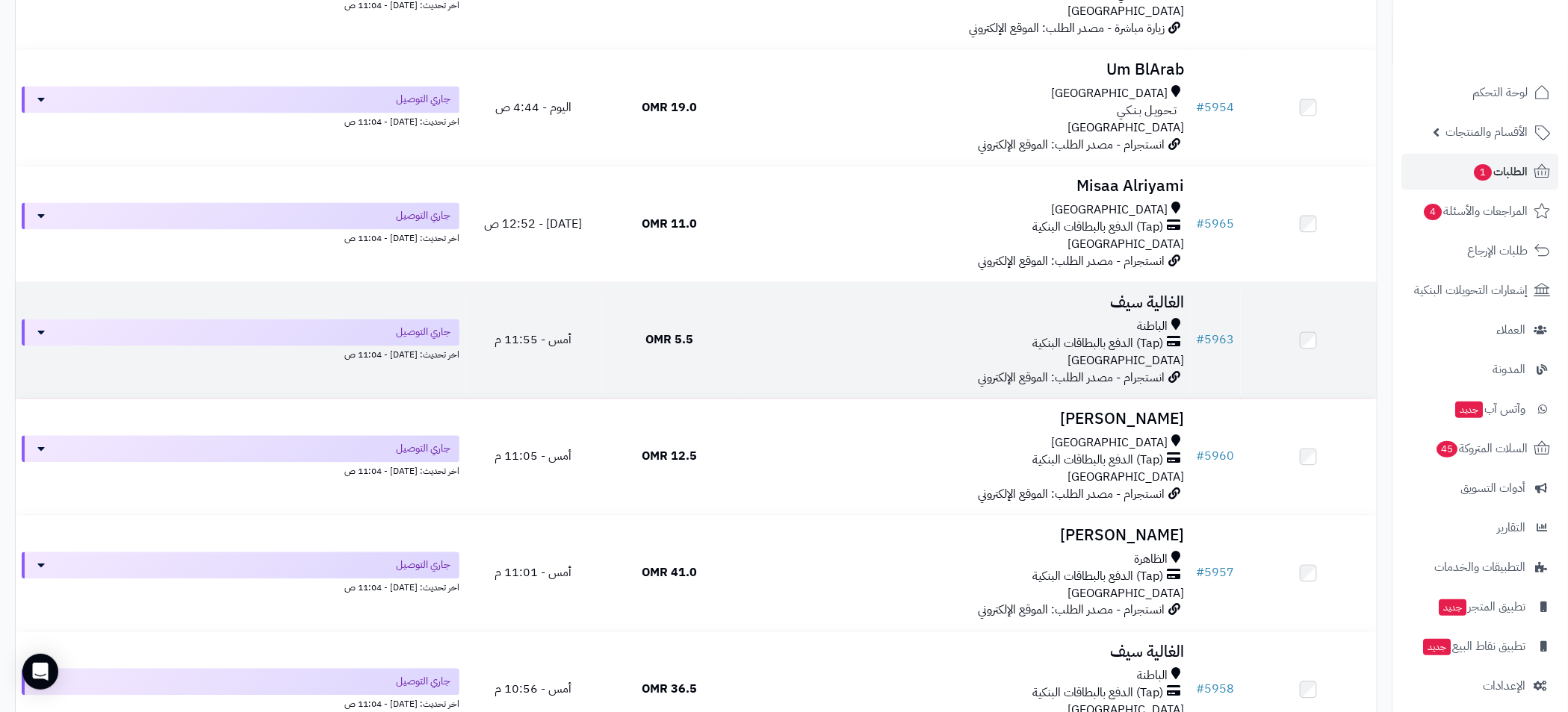
click at [786, 318] on div "الباطنة" at bounding box center [963, 326] width 442 height 17
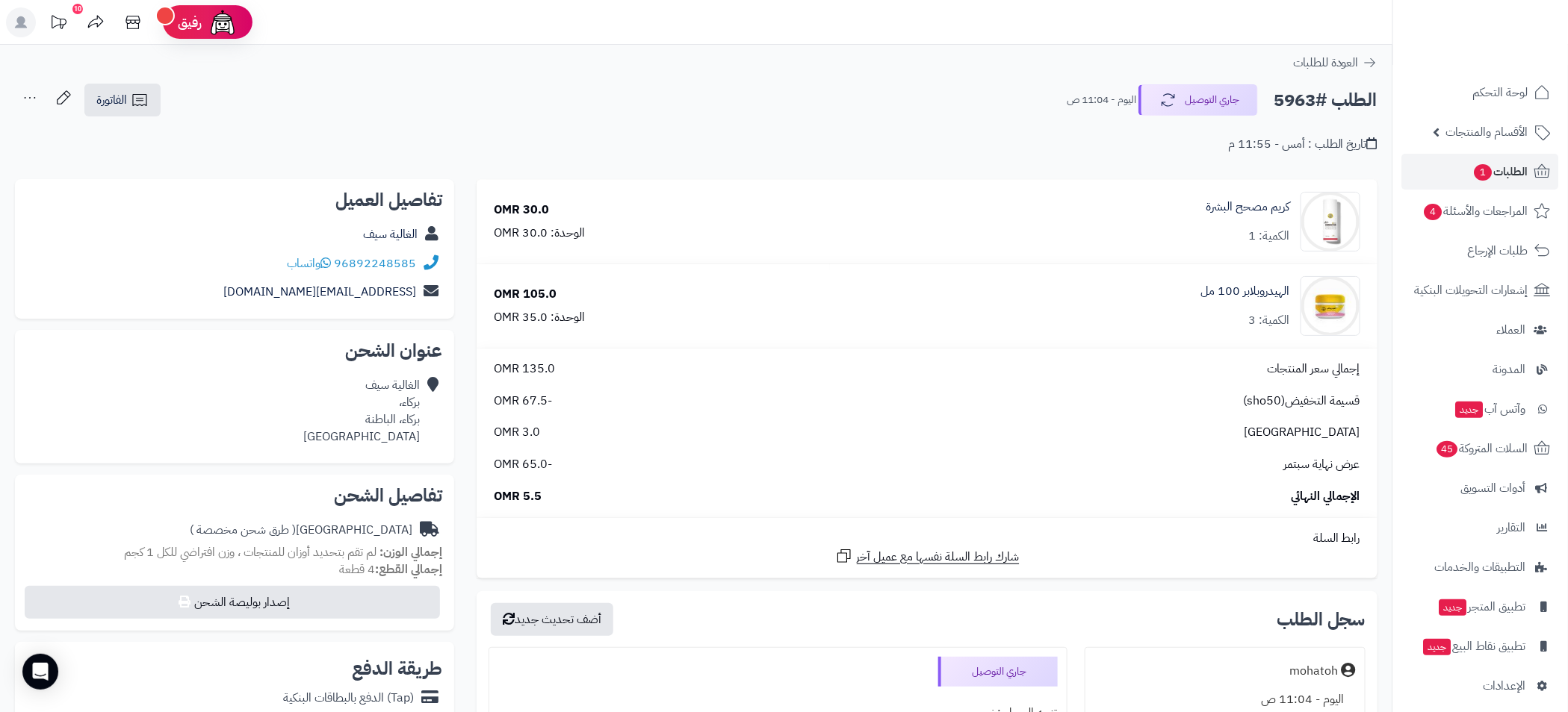
click at [1301, 98] on h2 "الطلب #5963" at bounding box center [1325, 99] width 104 height 30
copy h2 "5963"
drag, startPoint x: 417, startPoint y: 270, endPoint x: 353, endPoint y: 270, distance: 64.0
click at [353, 270] on div "96892248585 واتساب" at bounding box center [234, 263] width 415 height 29
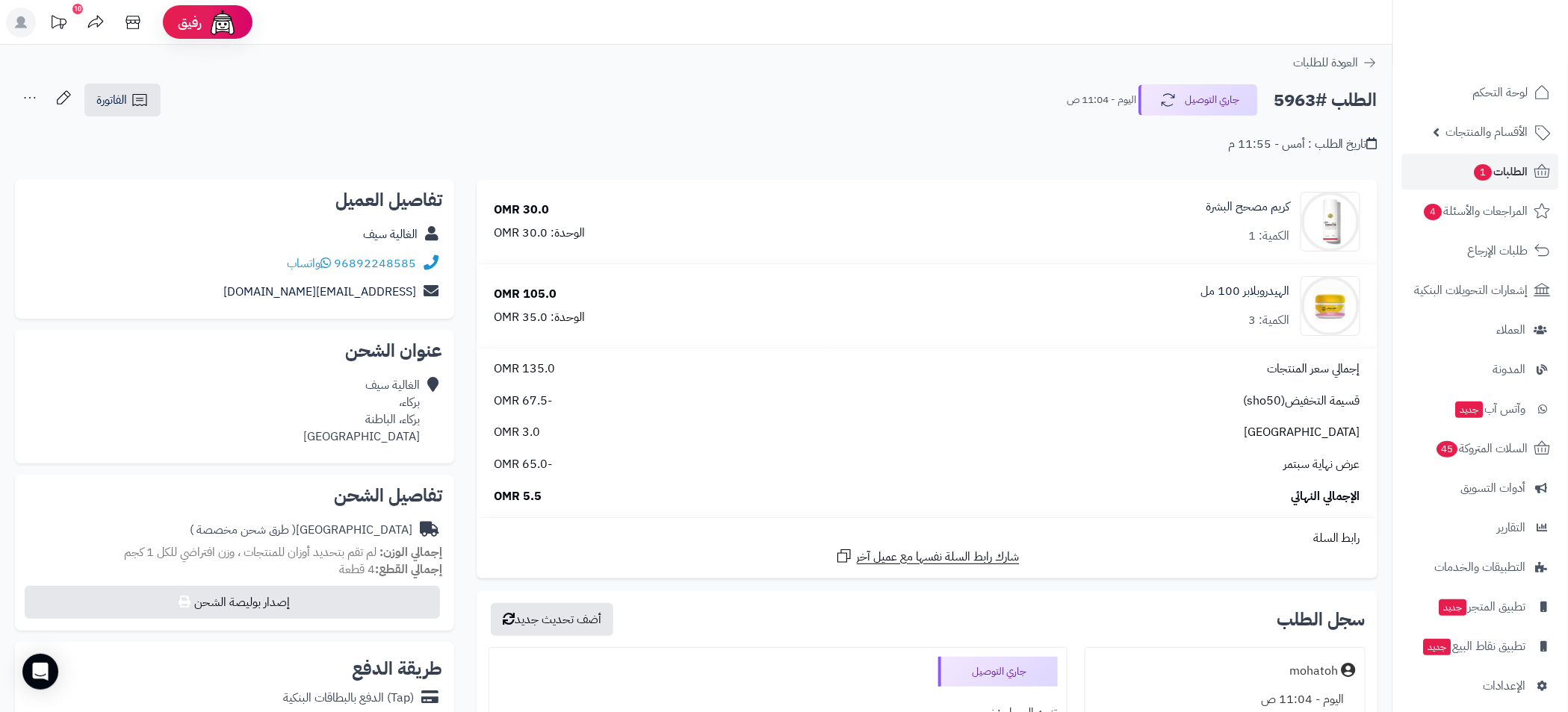
click at [415, 271] on div "96892248585 واتساب" at bounding box center [234, 263] width 415 height 29
drag, startPoint x: 409, startPoint y: 265, endPoint x: 397, endPoint y: 266, distance: 12.0
click at [387, 266] on div "96892248585 واتساب" at bounding box center [234, 263] width 415 height 29
click at [414, 249] on div "96892248585 واتساب" at bounding box center [234, 263] width 415 height 29
drag, startPoint x: 417, startPoint y: 275, endPoint x: 357, endPoint y: 274, distance: 60.0
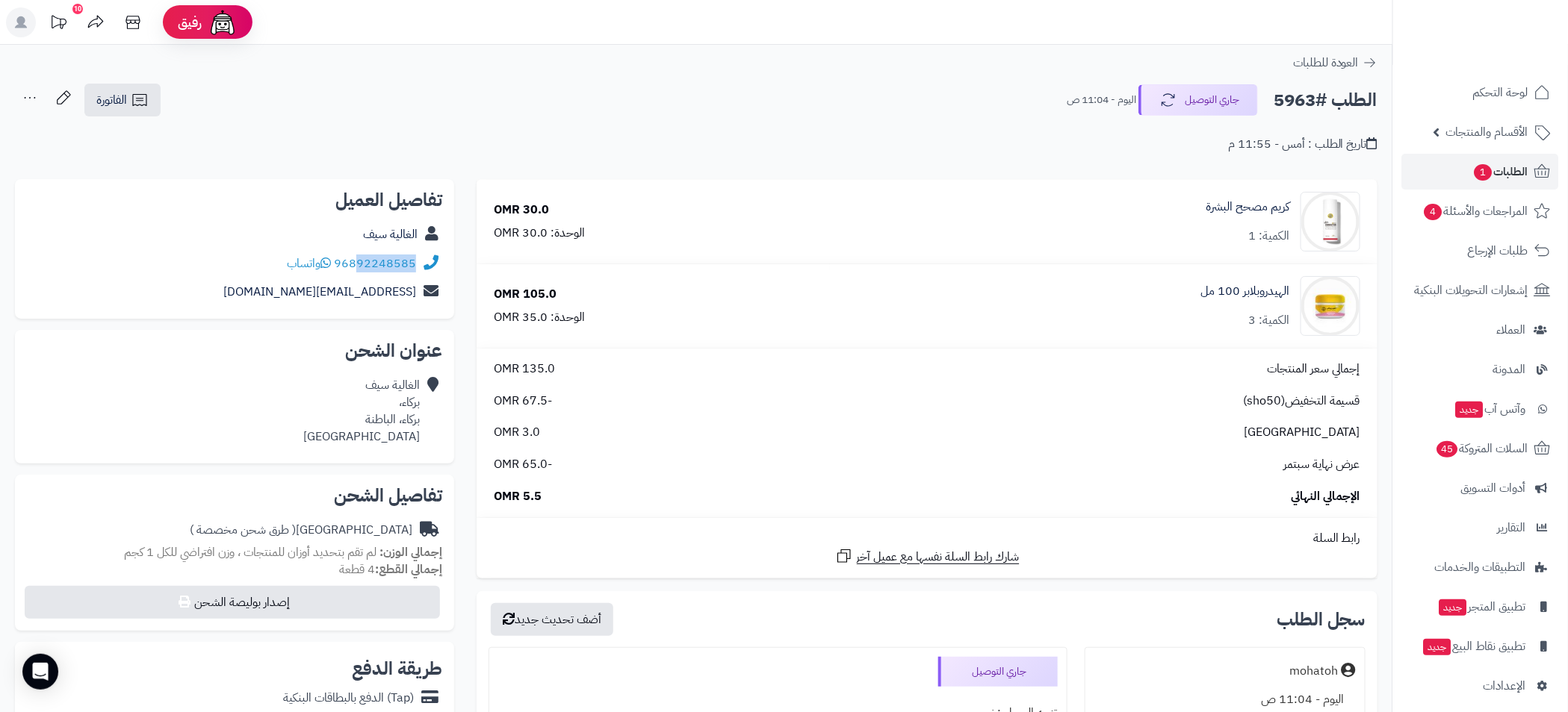
click at [357, 274] on div "96892248585 واتساب" at bounding box center [234, 263] width 415 height 29
copy link "92248585"
click at [397, 231] on link "الغالية سيف" at bounding box center [390, 234] width 54 height 18
drag, startPoint x: 336, startPoint y: 225, endPoint x: 422, endPoint y: 228, distance: 86.1
click at [422, 228] on div "الغالية سيف" at bounding box center [234, 234] width 415 height 29
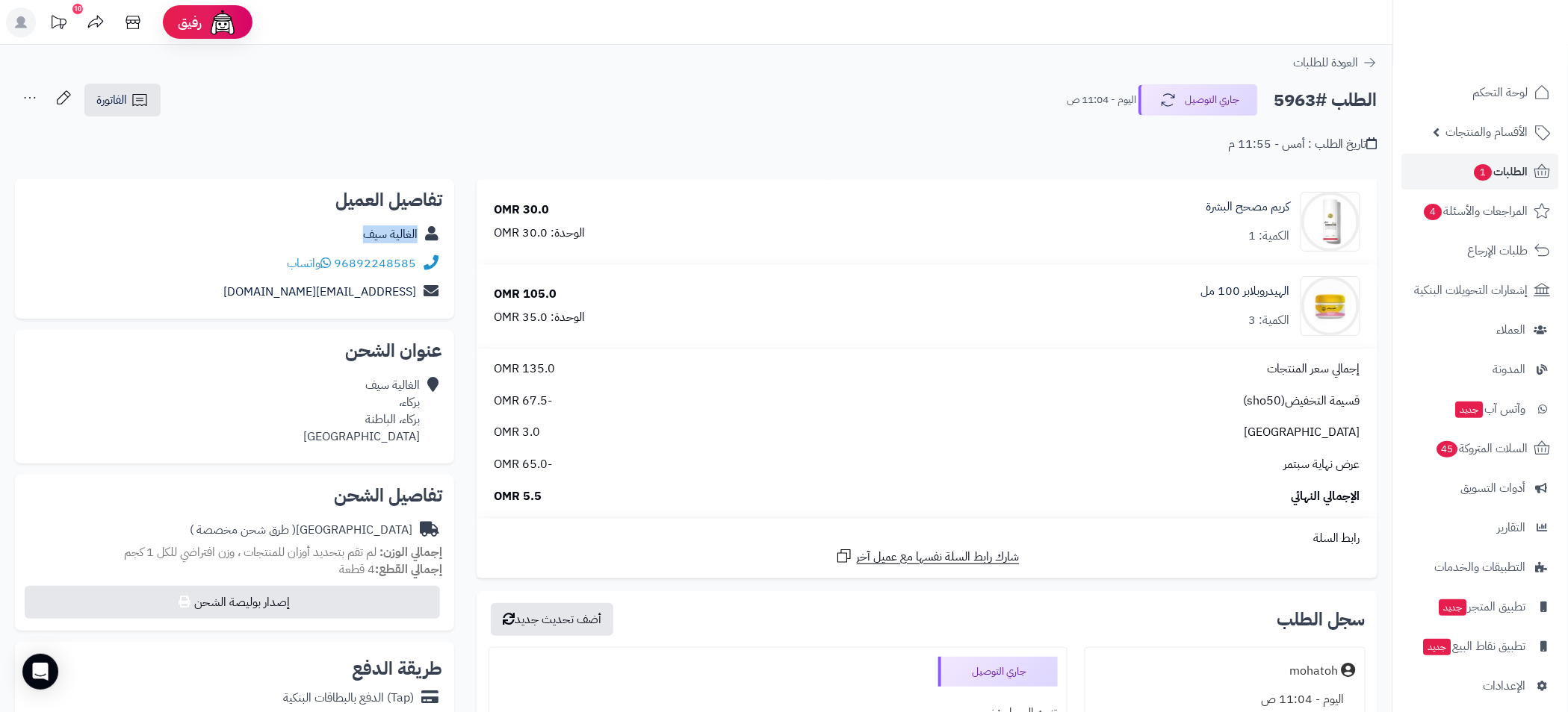
copy div "الغالية سيف"
